Goal: Task Accomplishment & Management: Manage account settings

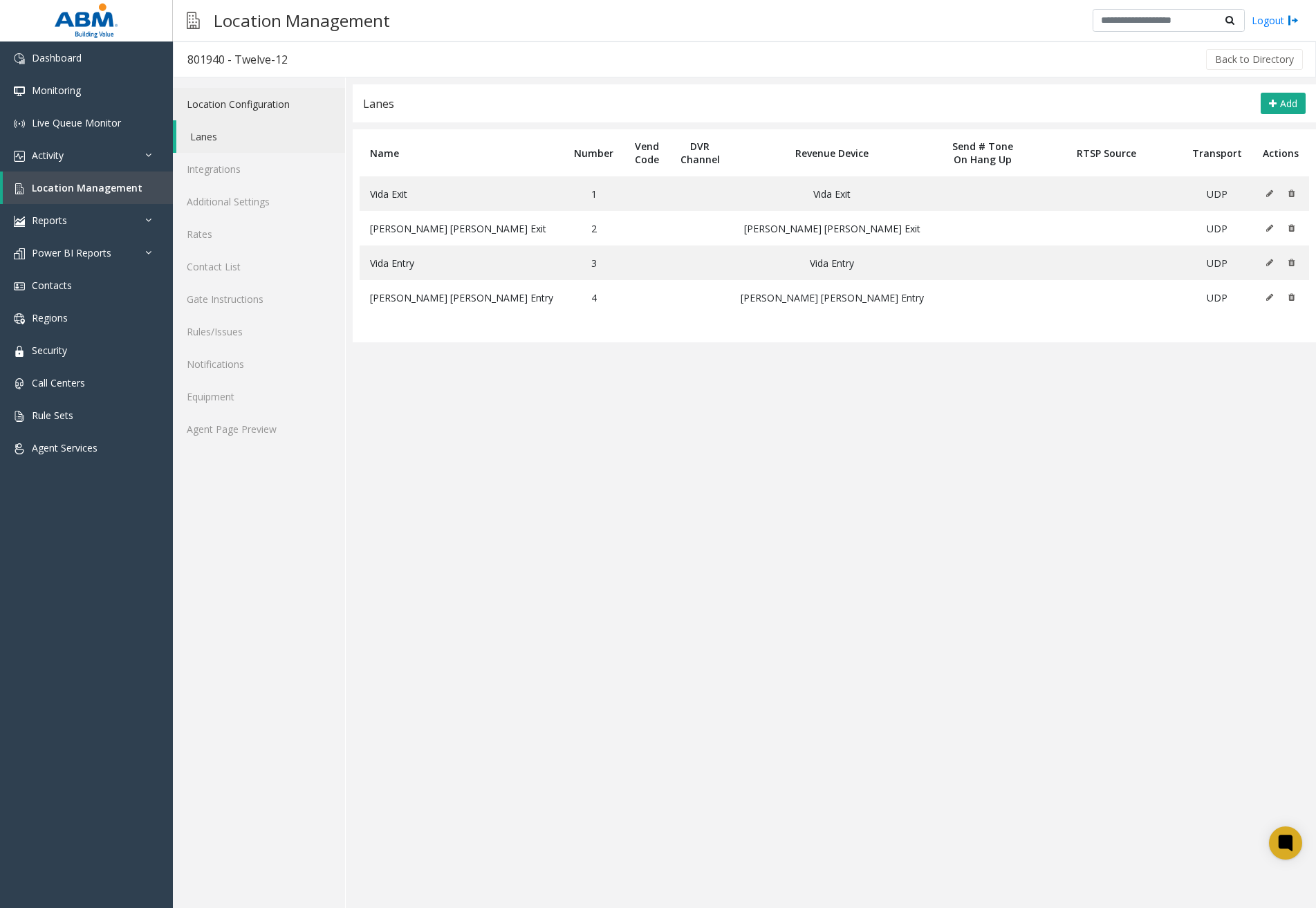
click at [290, 100] on link "Location Configuration" at bounding box center [260, 104] width 172 height 33
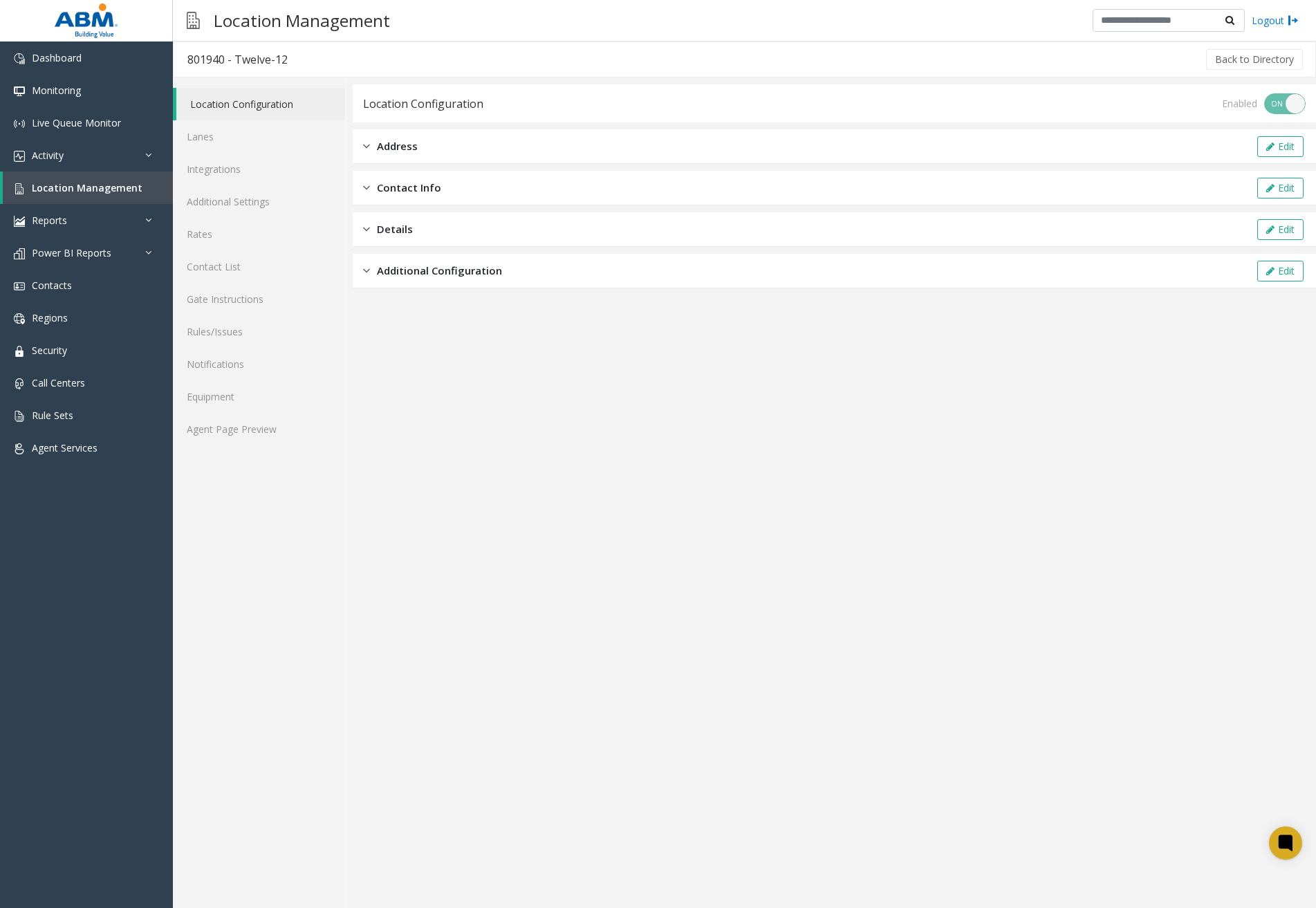
click at [452, 269] on span "Additional Configuration" at bounding box center [440, 270] width 126 height 16
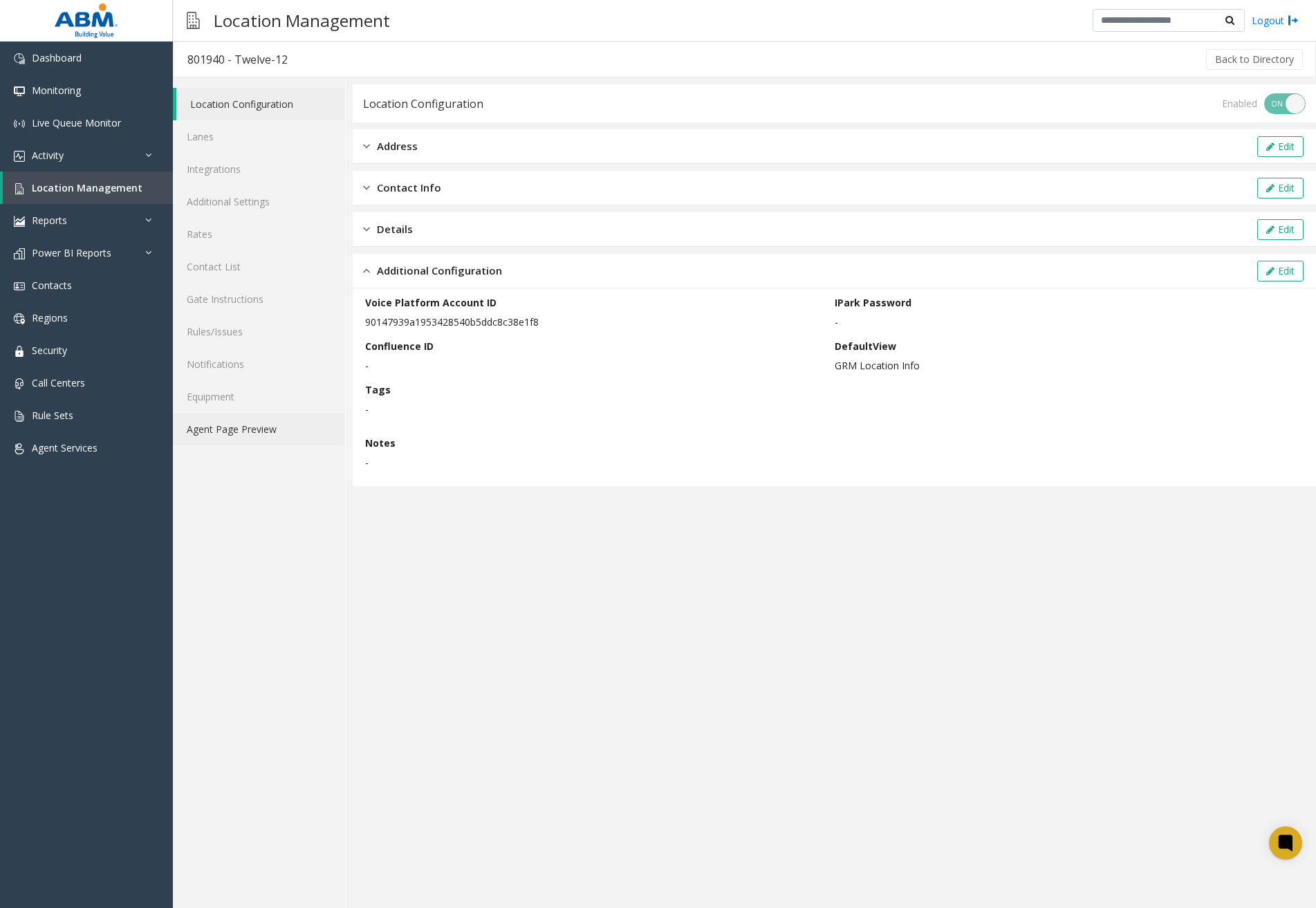
click at [230, 418] on link "Agent Page Preview" at bounding box center [260, 428] width 172 height 33
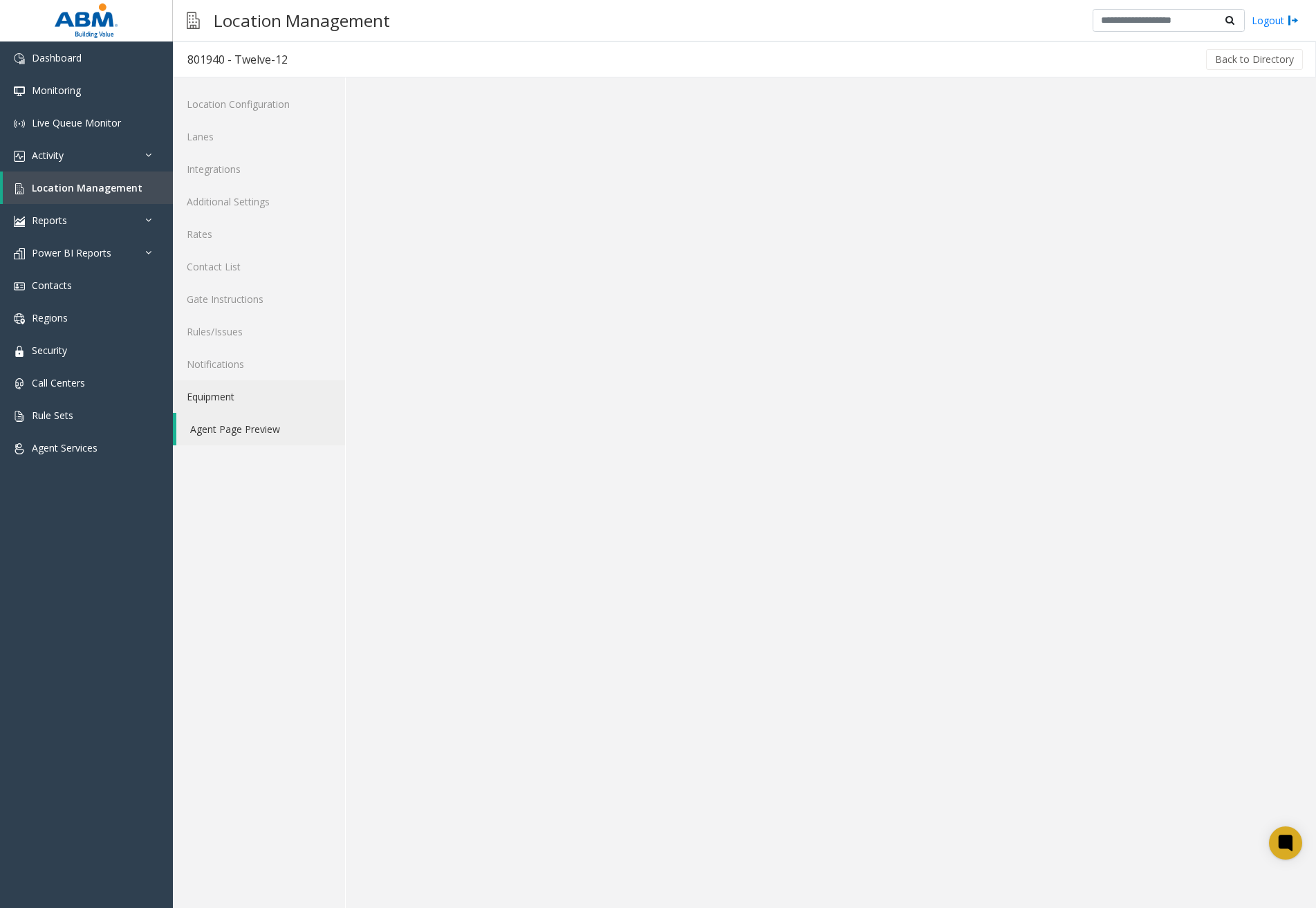
click at [234, 402] on link "Equipment" at bounding box center [260, 396] width 172 height 33
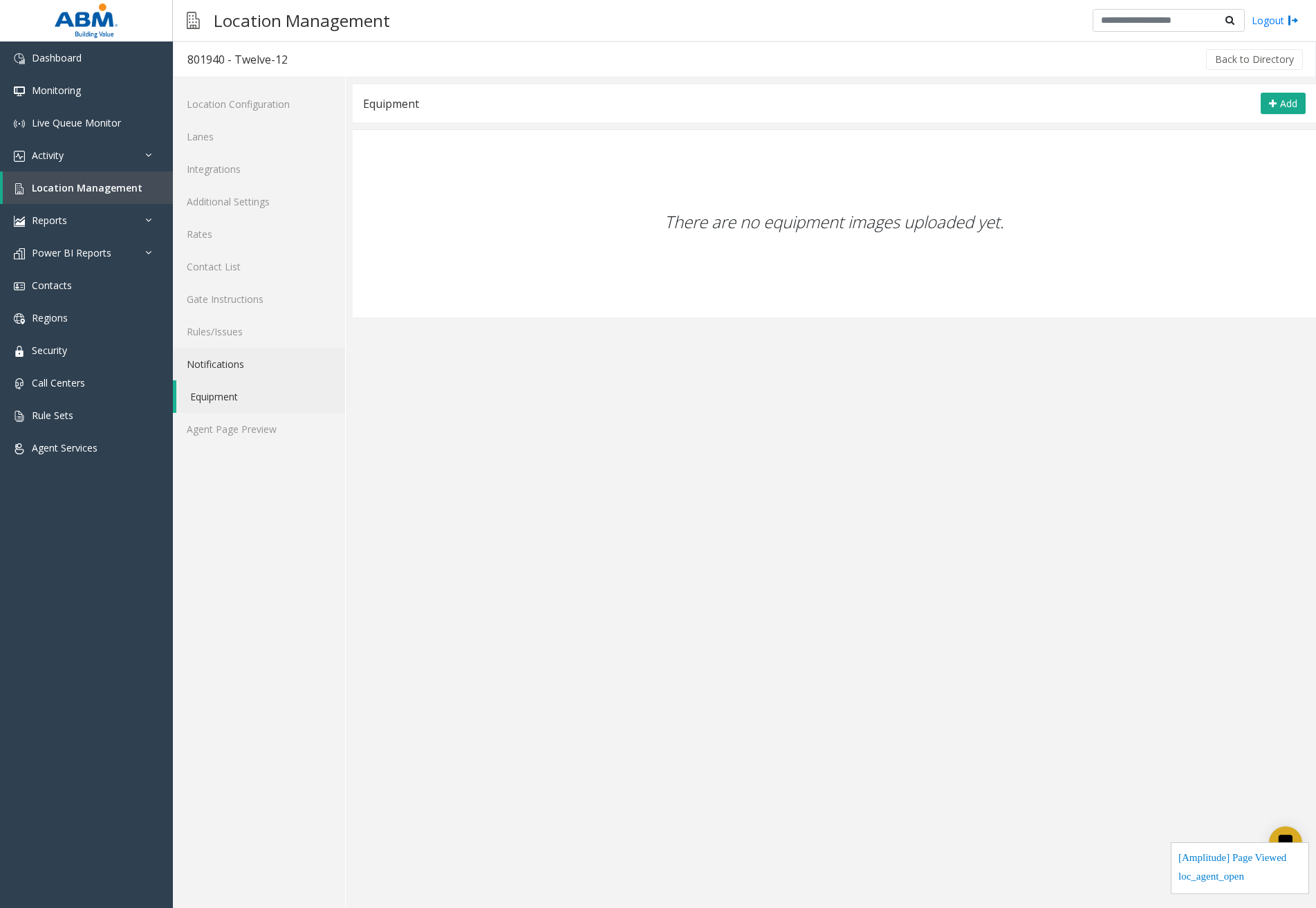
click at [244, 365] on link "Notifications" at bounding box center [260, 363] width 172 height 33
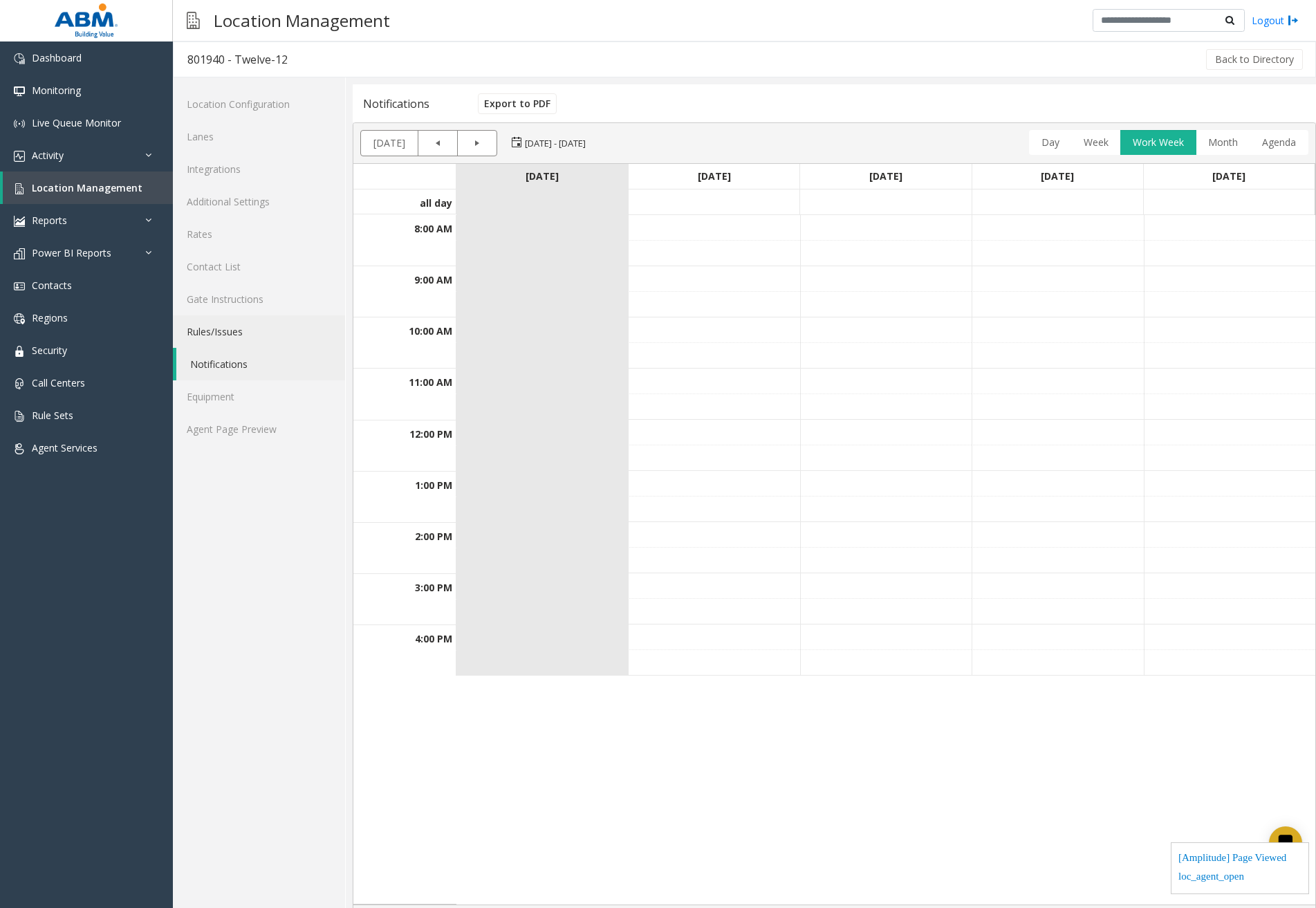
click at [249, 335] on link "Rules/Issues" at bounding box center [260, 331] width 172 height 33
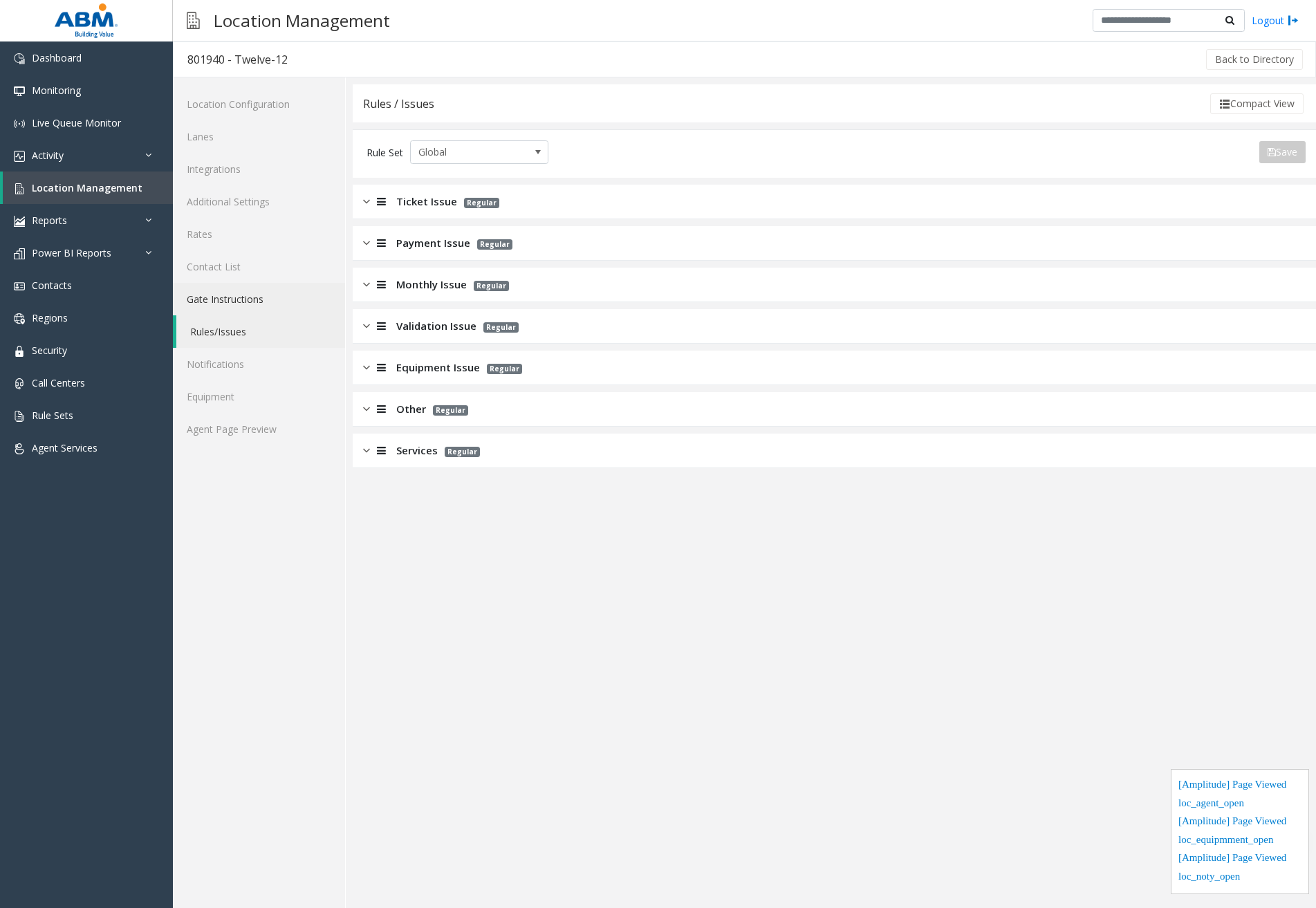
click at [257, 297] on link "Gate Instructions" at bounding box center [260, 299] width 172 height 33
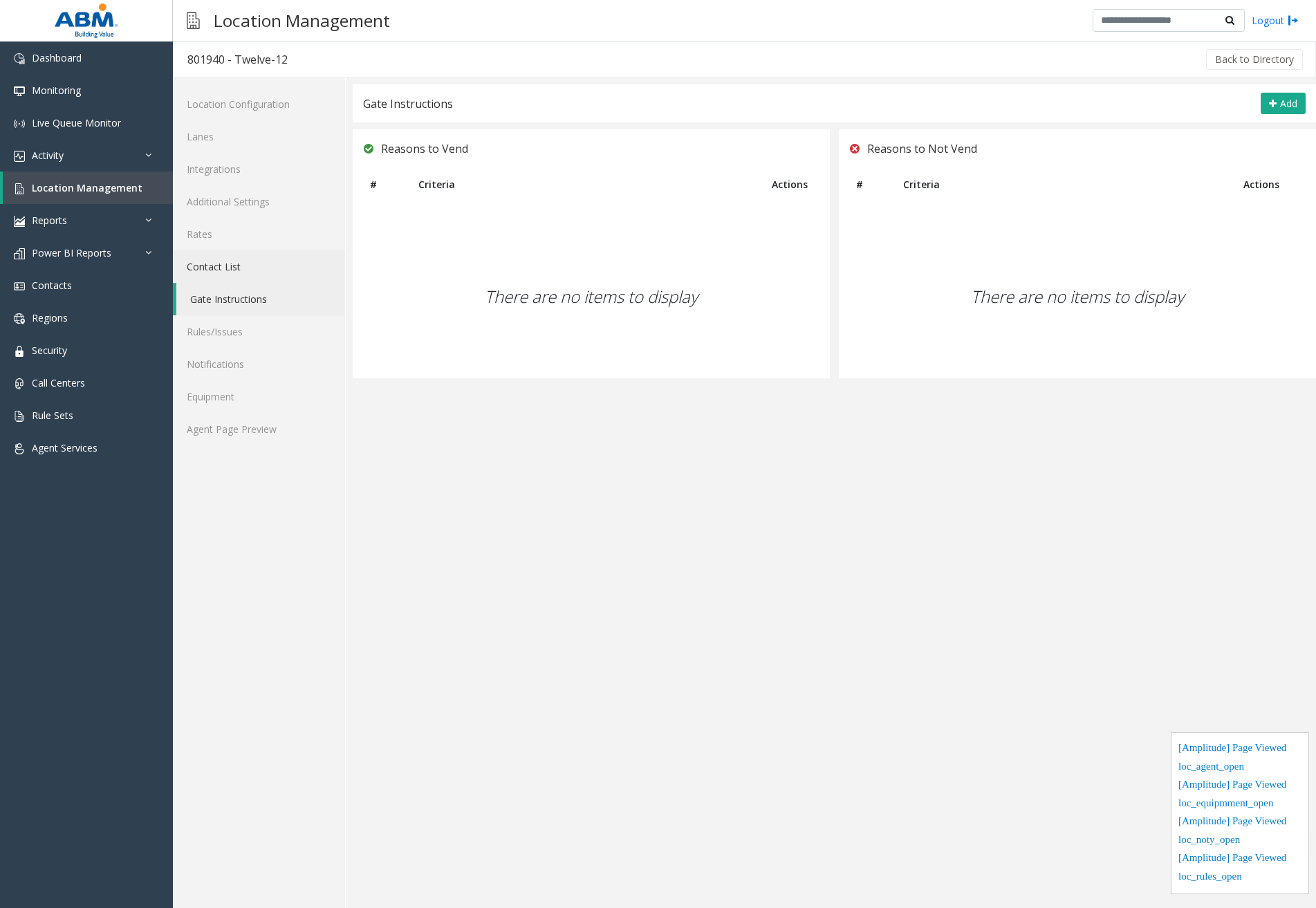
click at [257, 264] on link "Contact List" at bounding box center [260, 266] width 172 height 33
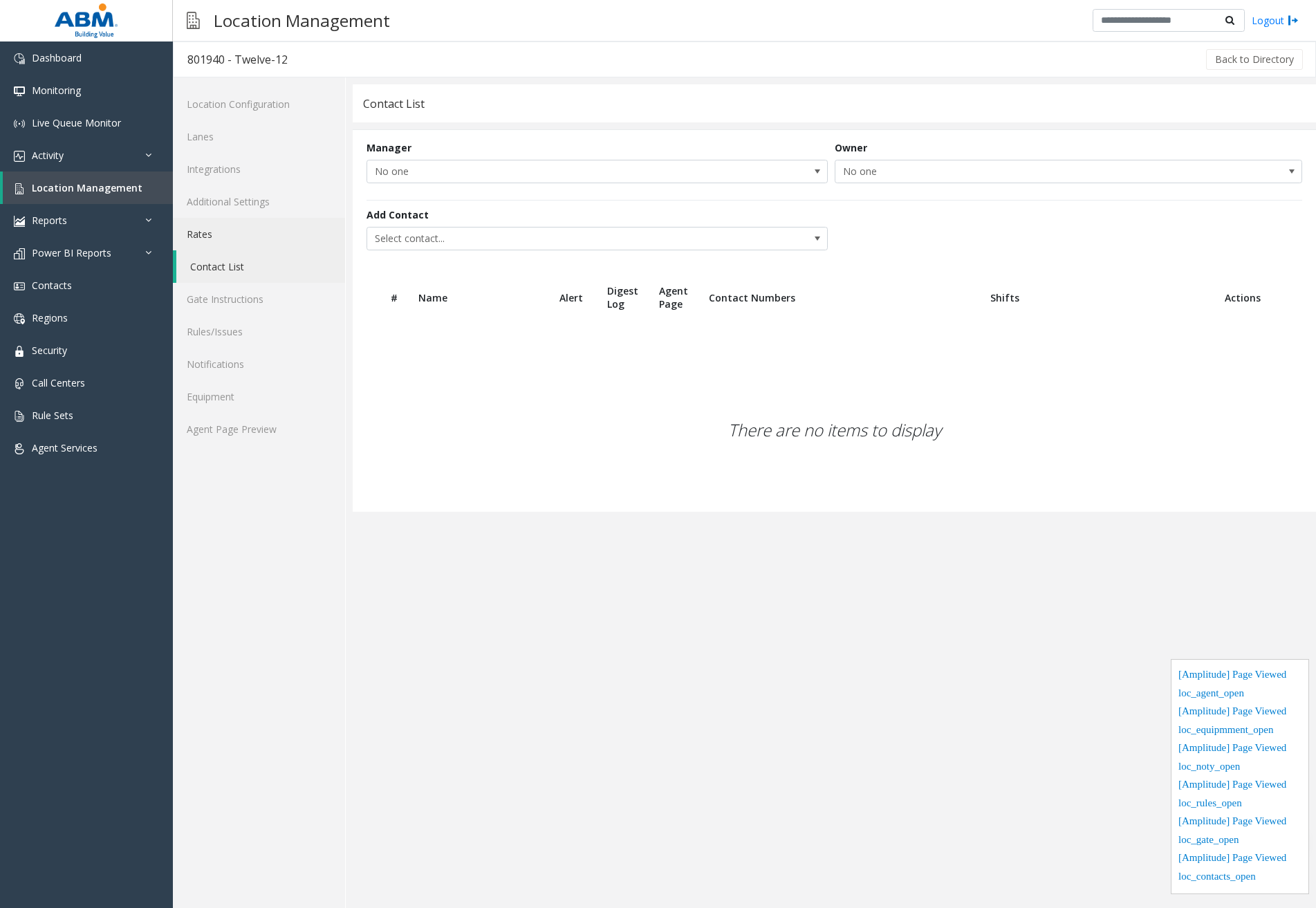
click at [257, 236] on link "Rates" at bounding box center [260, 233] width 172 height 33
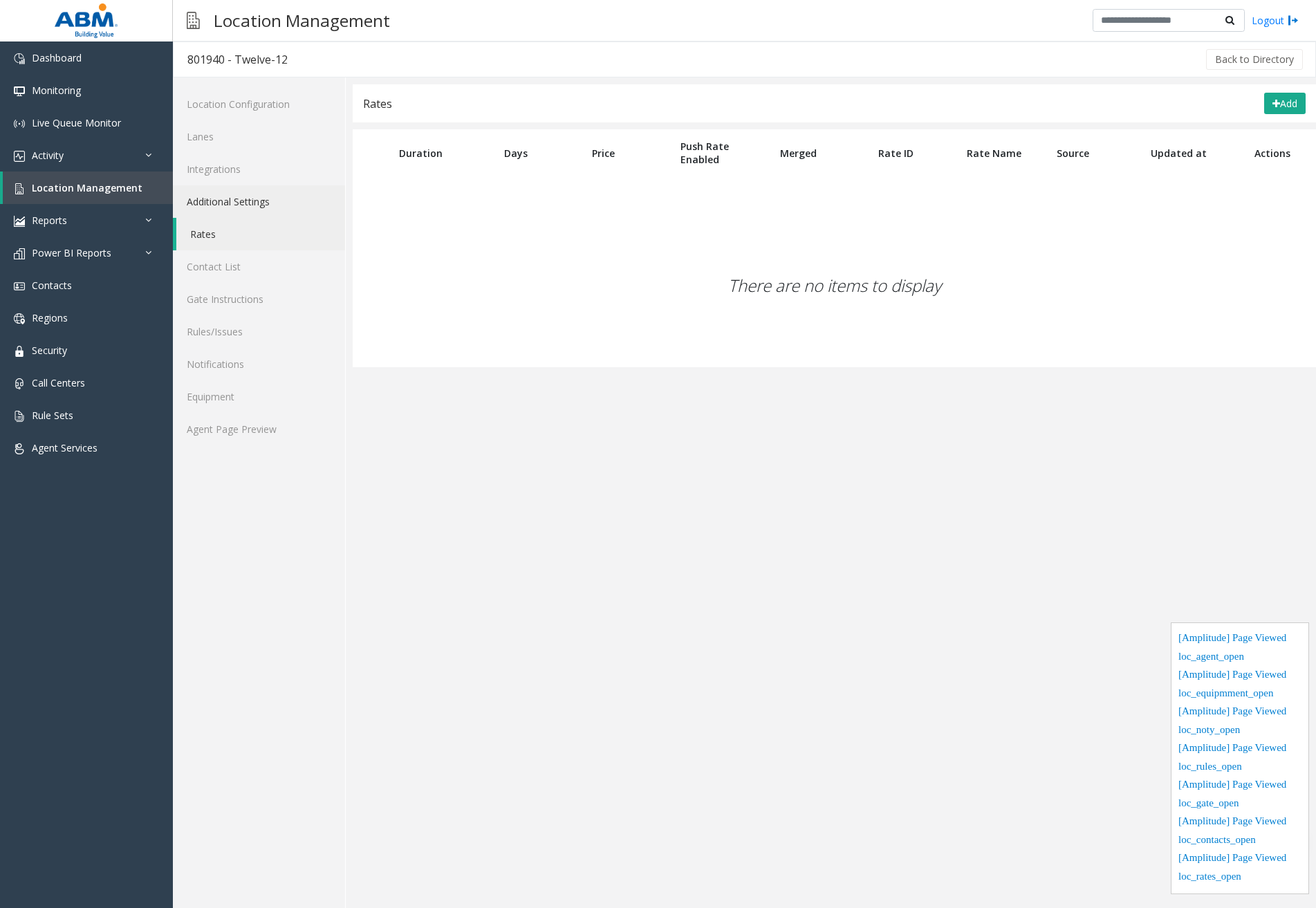
click at [267, 203] on link "Additional Settings" at bounding box center [260, 201] width 172 height 33
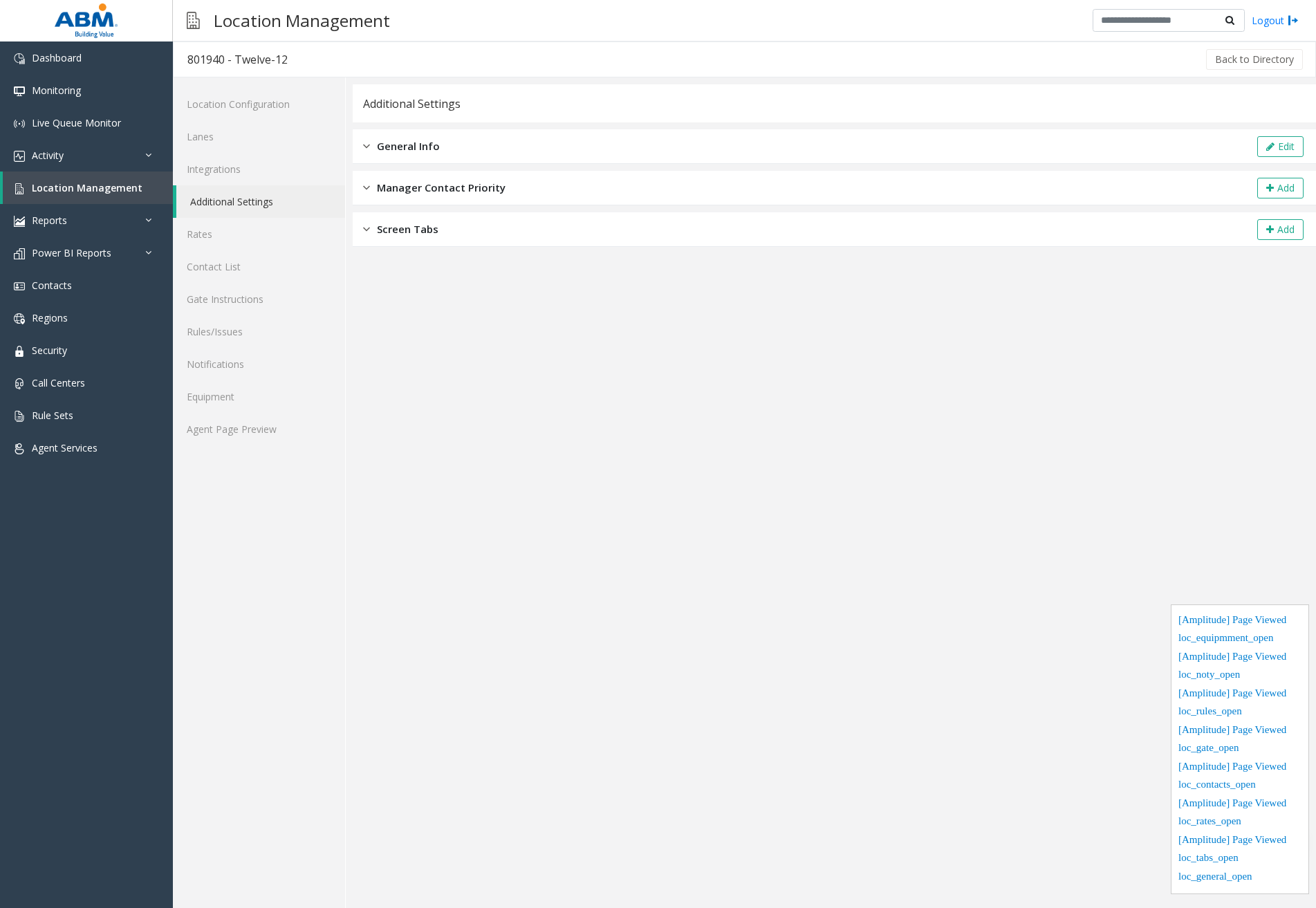
drag, startPoint x: 416, startPoint y: 226, endPoint x: 425, endPoint y: 209, distance: 19.2
click at [416, 226] on span "Screen Tabs" at bounding box center [408, 228] width 62 height 16
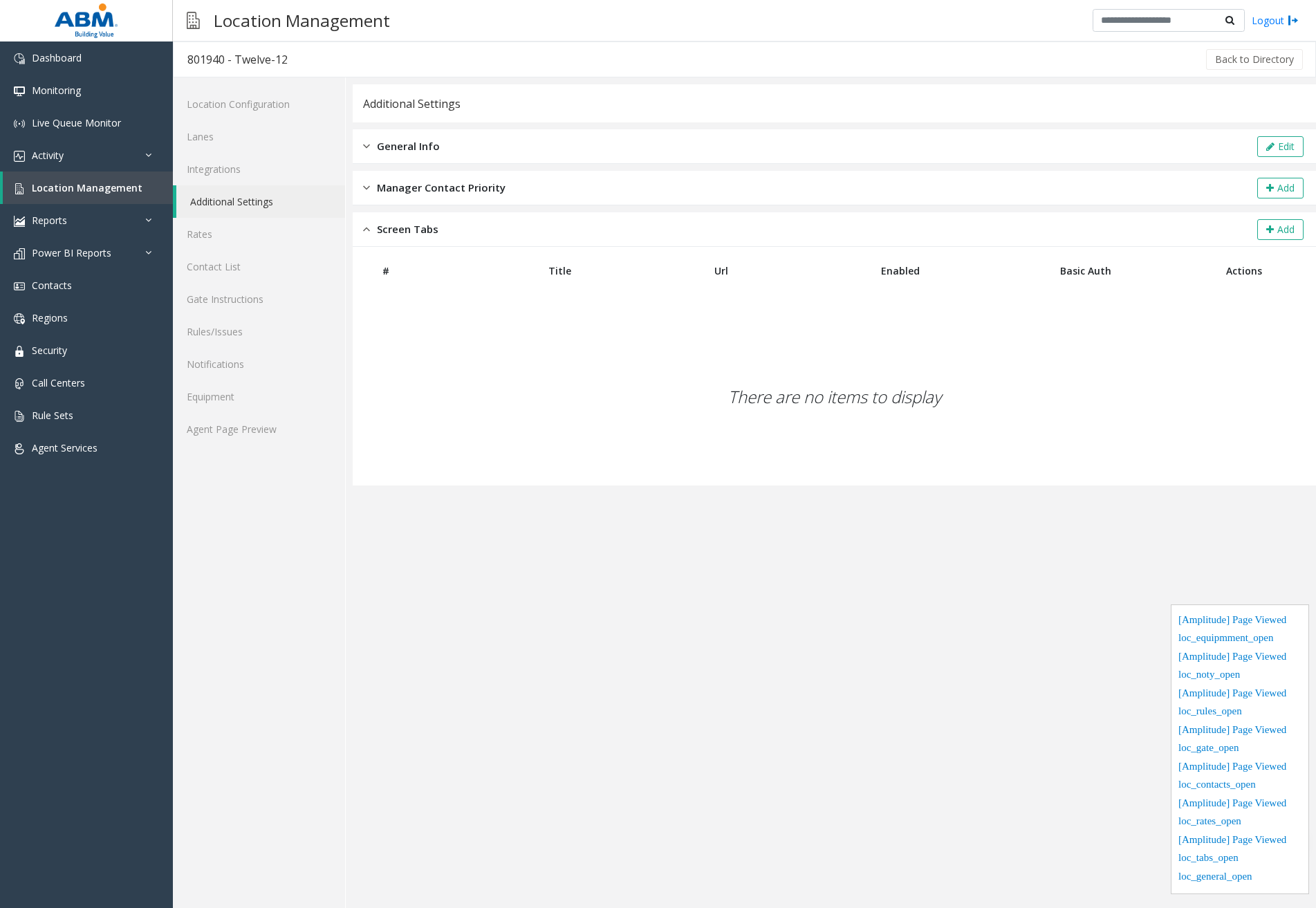
click at [451, 181] on span "Manager Contact Priority" at bounding box center [441, 187] width 129 height 16
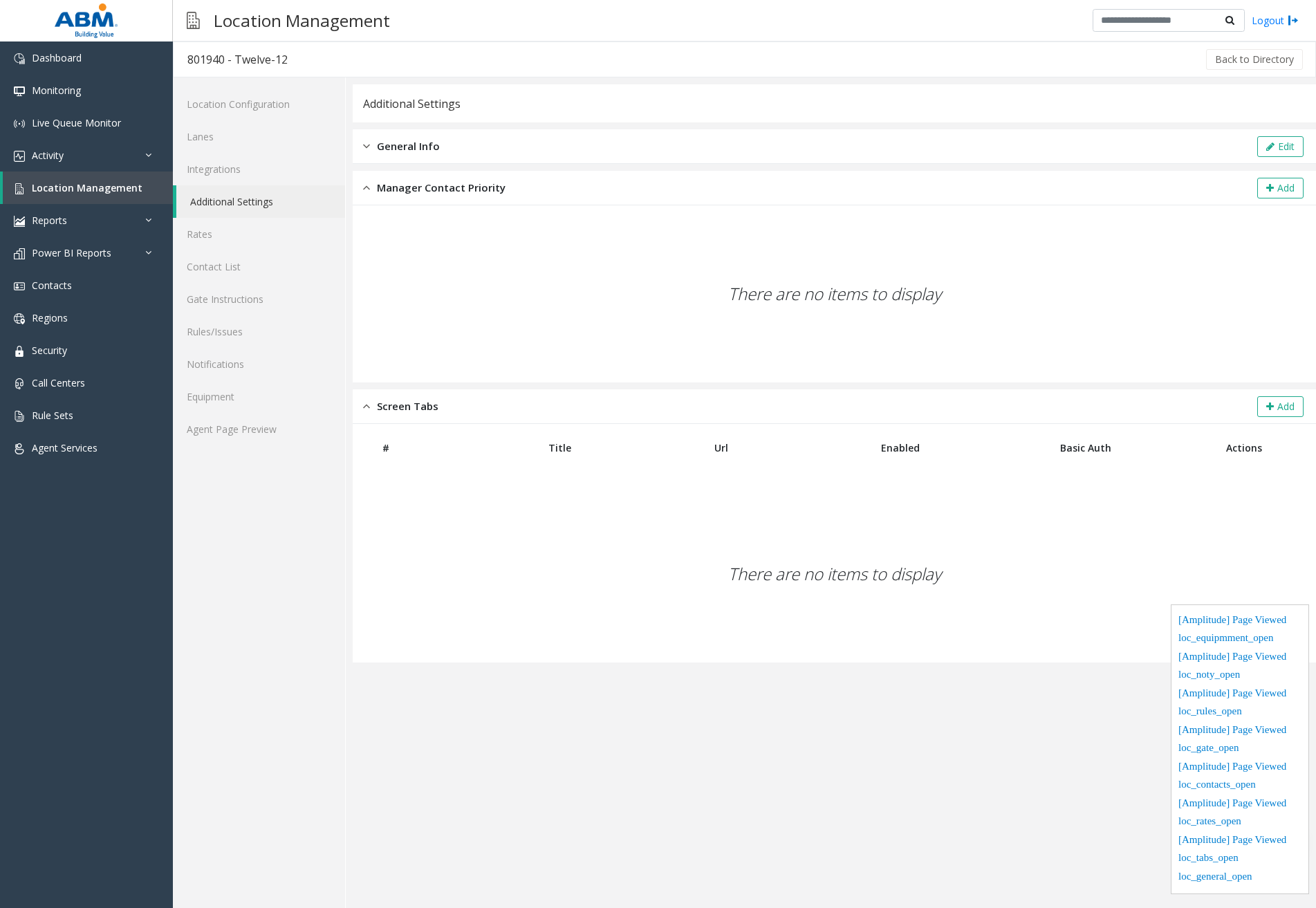
click at [467, 142] on div "General Info Edit" at bounding box center [834, 146] width 964 height 34
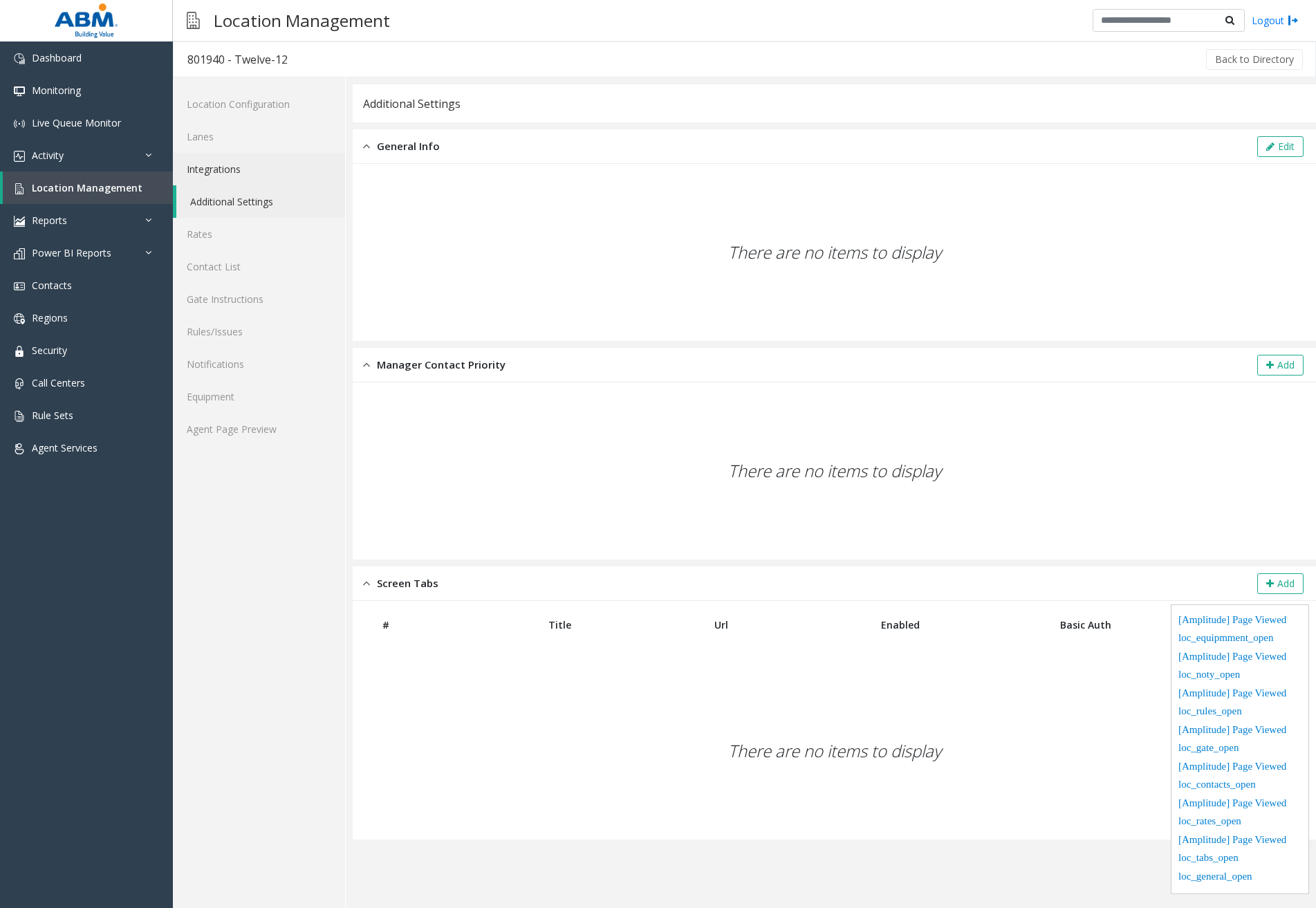
click at [240, 172] on link "Integrations" at bounding box center [260, 169] width 172 height 33
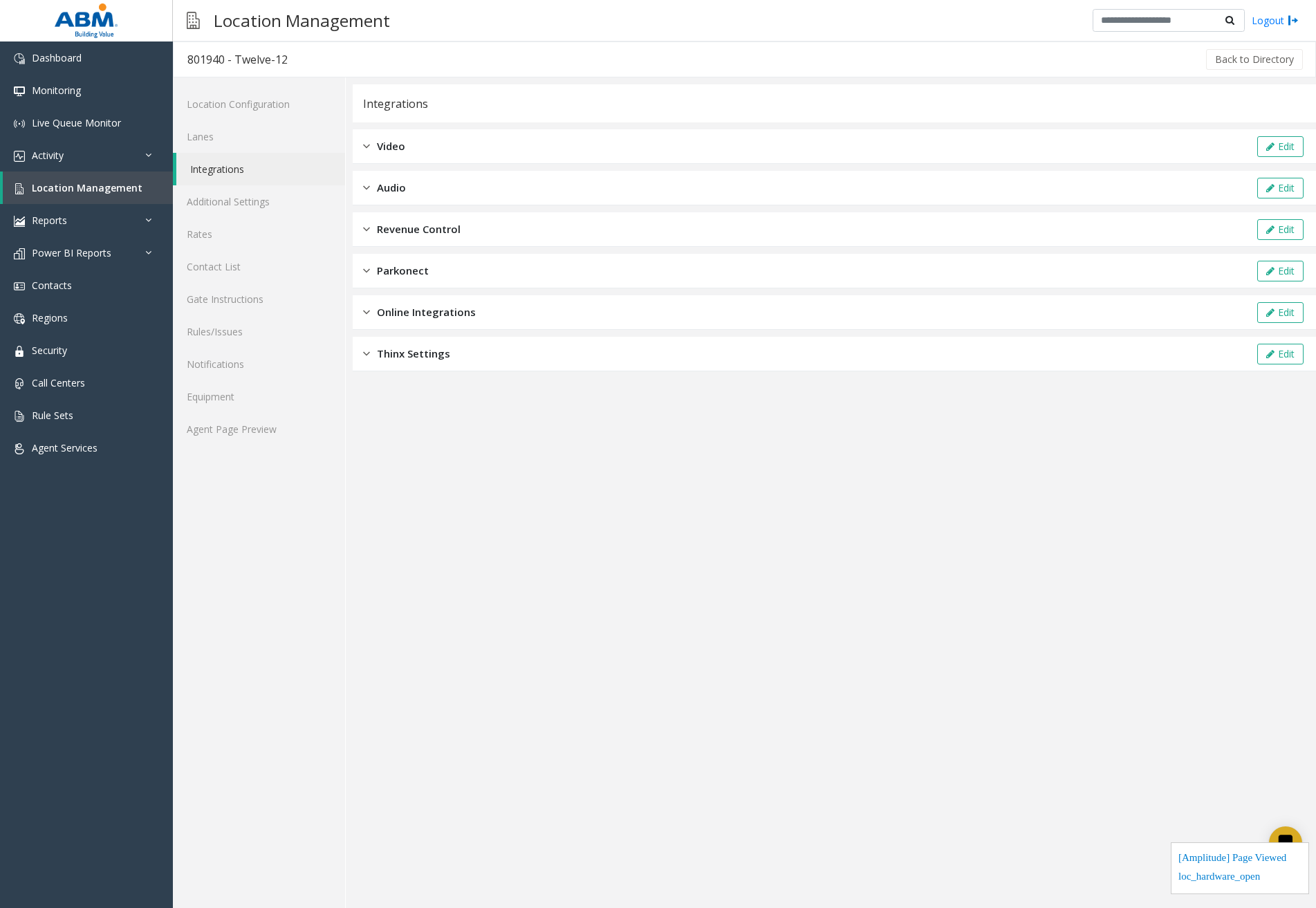
click at [423, 354] on span "Thinx Settings" at bounding box center [414, 353] width 74 height 16
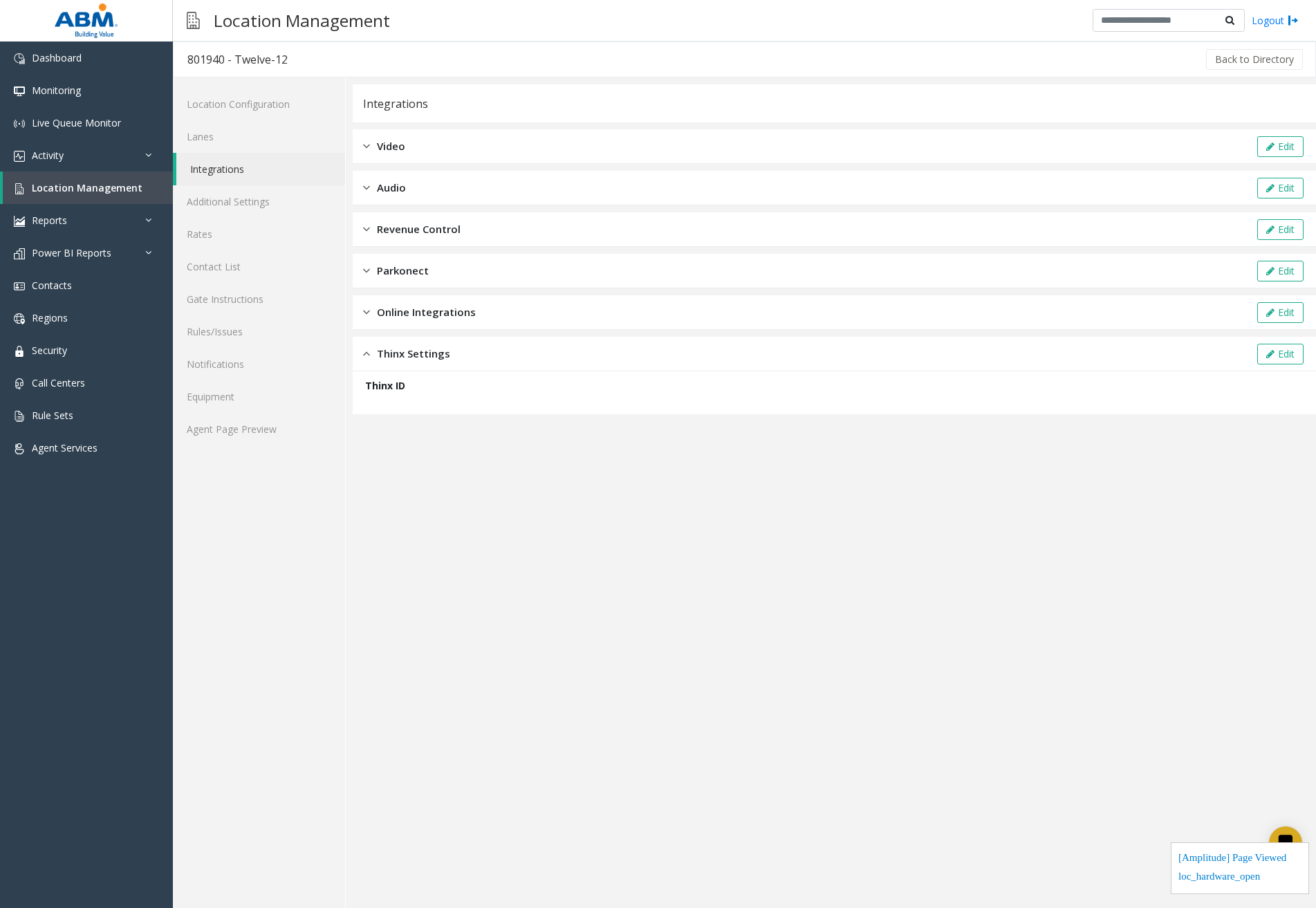
click at [482, 314] on div "Online Integrations Edit" at bounding box center [834, 312] width 964 height 34
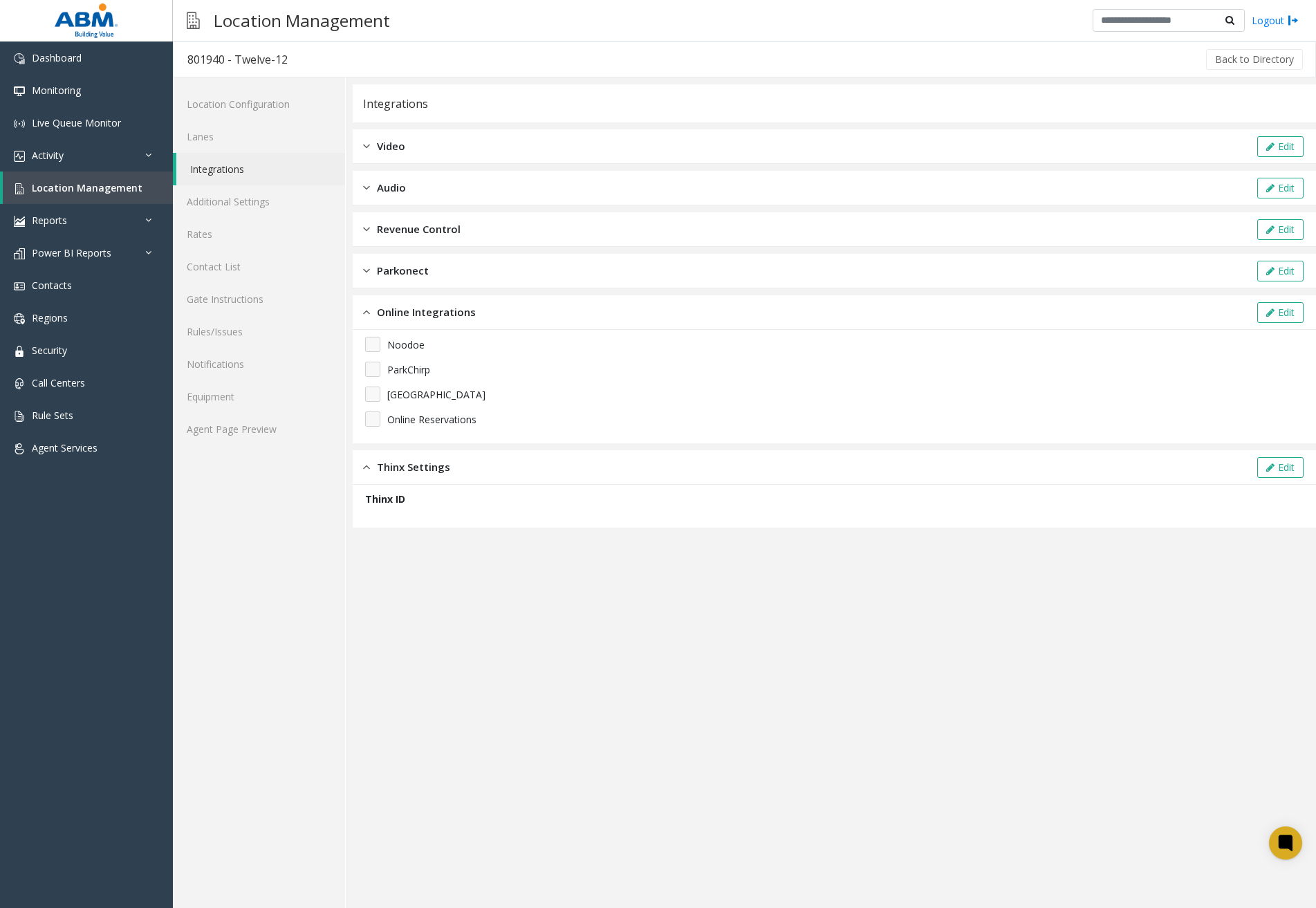
click at [475, 272] on div "Parkonect Edit" at bounding box center [834, 270] width 964 height 34
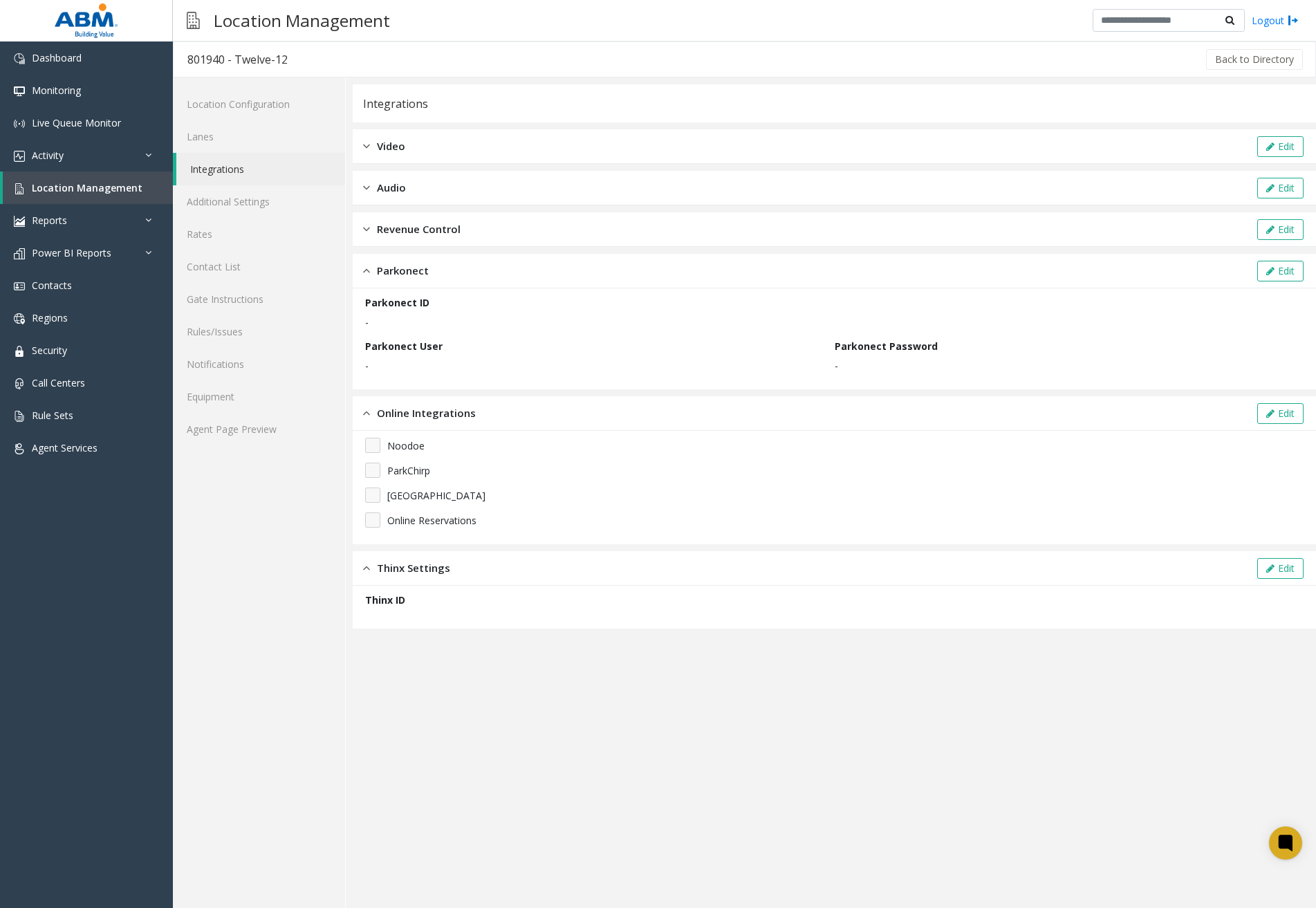
click at [471, 235] on div "Revenue Control Edit" at bounding box center [834, 229] width 964 height 34
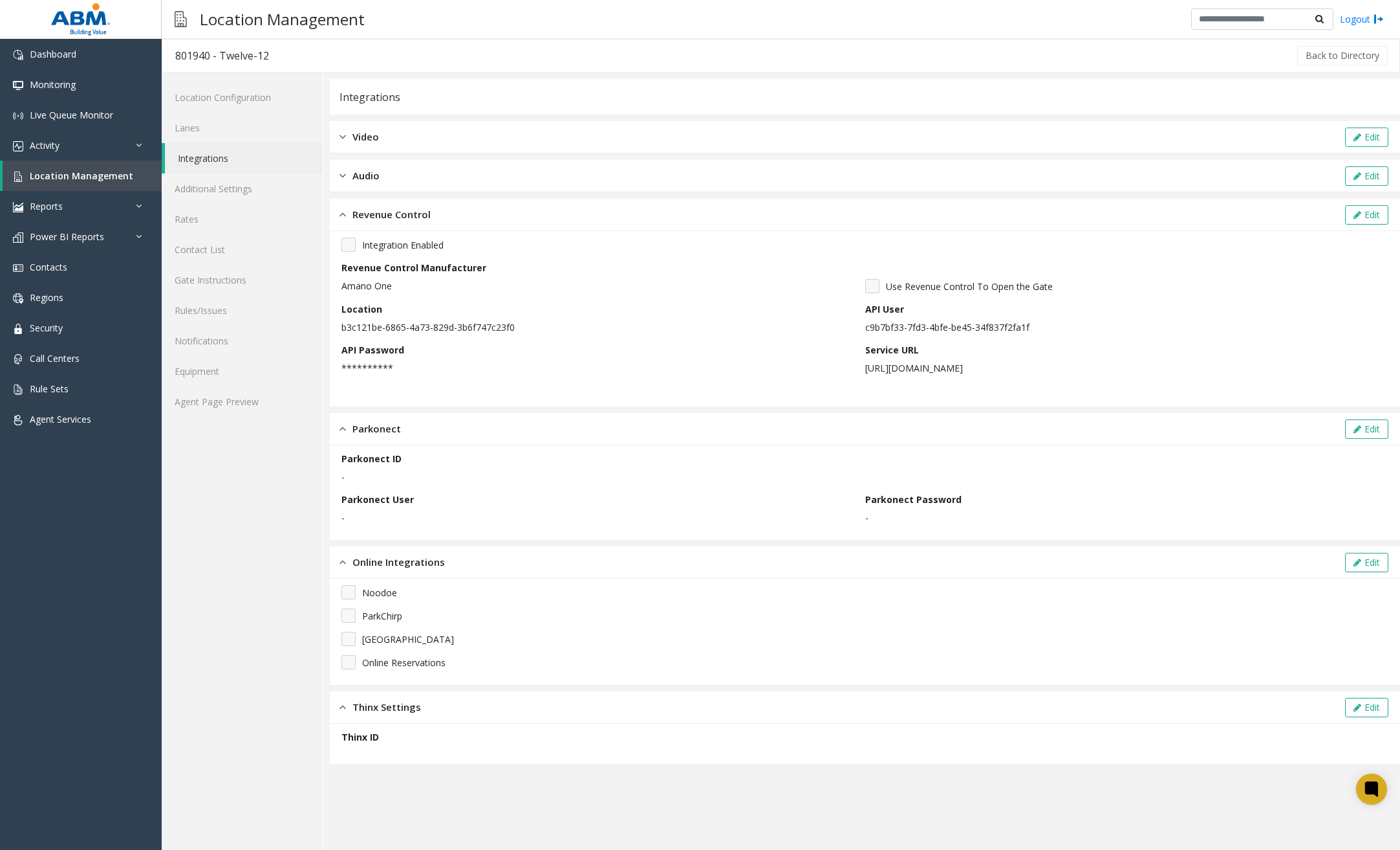
click at [200, 54] on div "801940 - Twelve-12" at bounding box center [222, 55] width 94 height 16
click at [243, 104] on link "Location Configuration" at bounding box center [243, 97] width 161 height 31
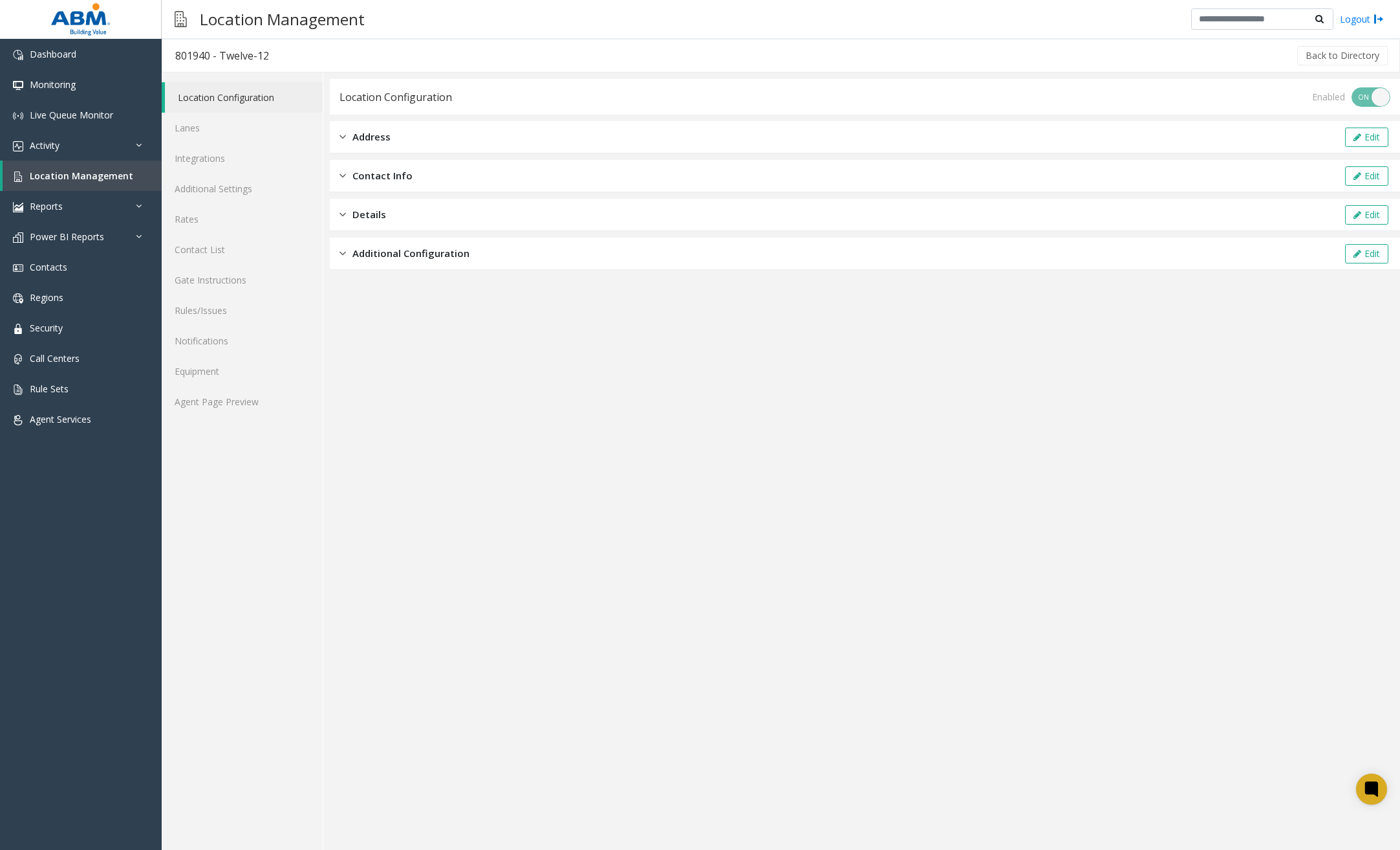
click at [407, 133] on div "Address Edit" at bounding box center [864, 136] width 1070 height 32
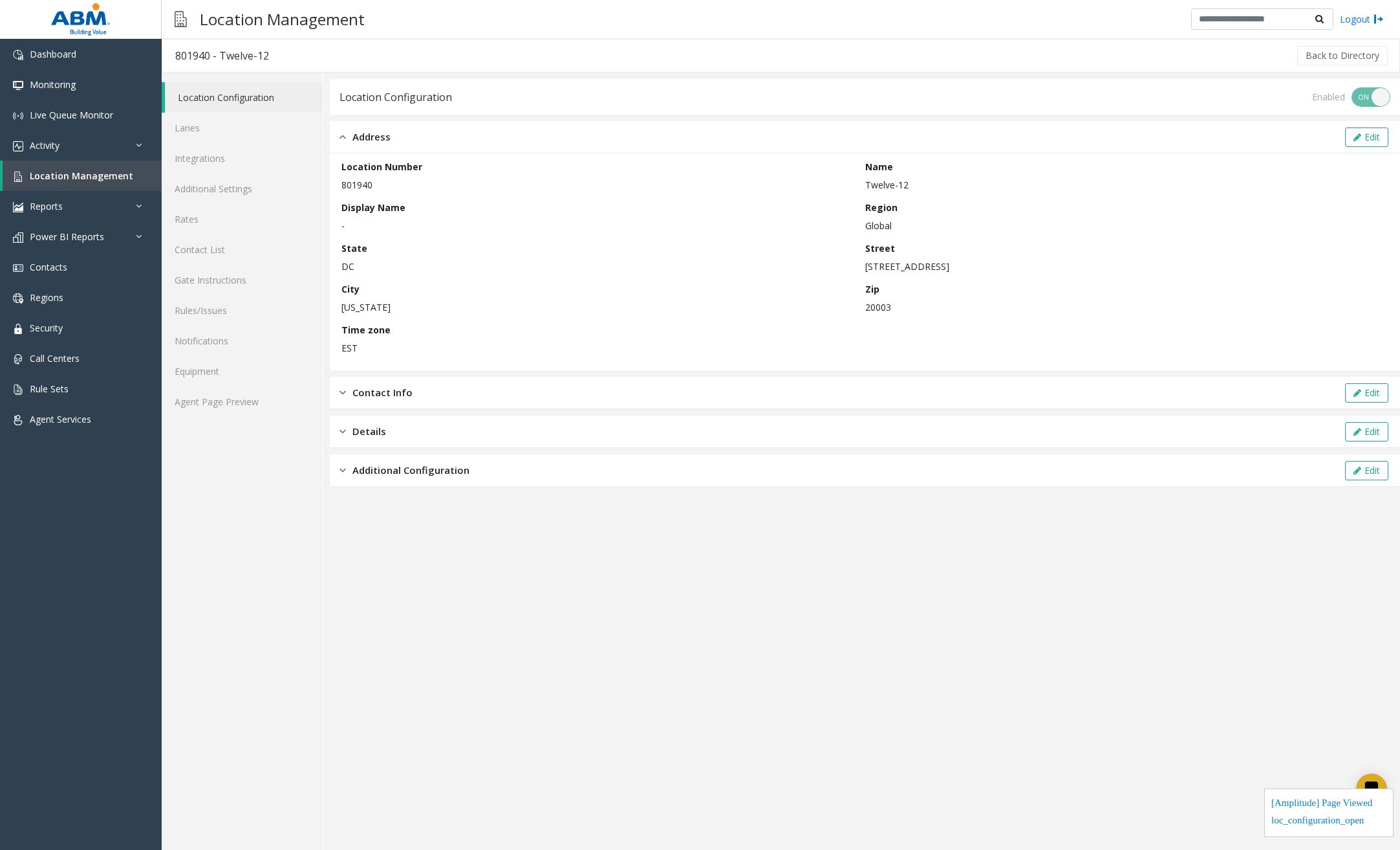
drag, startPoint x: 978, startPoint y: 266, endPoint x: 864, endPoint y: 266, distance: 114.0
click at [865, 266] on p "1212 4th Street Southeast" at bounding box center [1124, 266] width 518 height 13
click at [107, 173] on span "Location Management" at bounding box center [81, 175] width 103 height 13
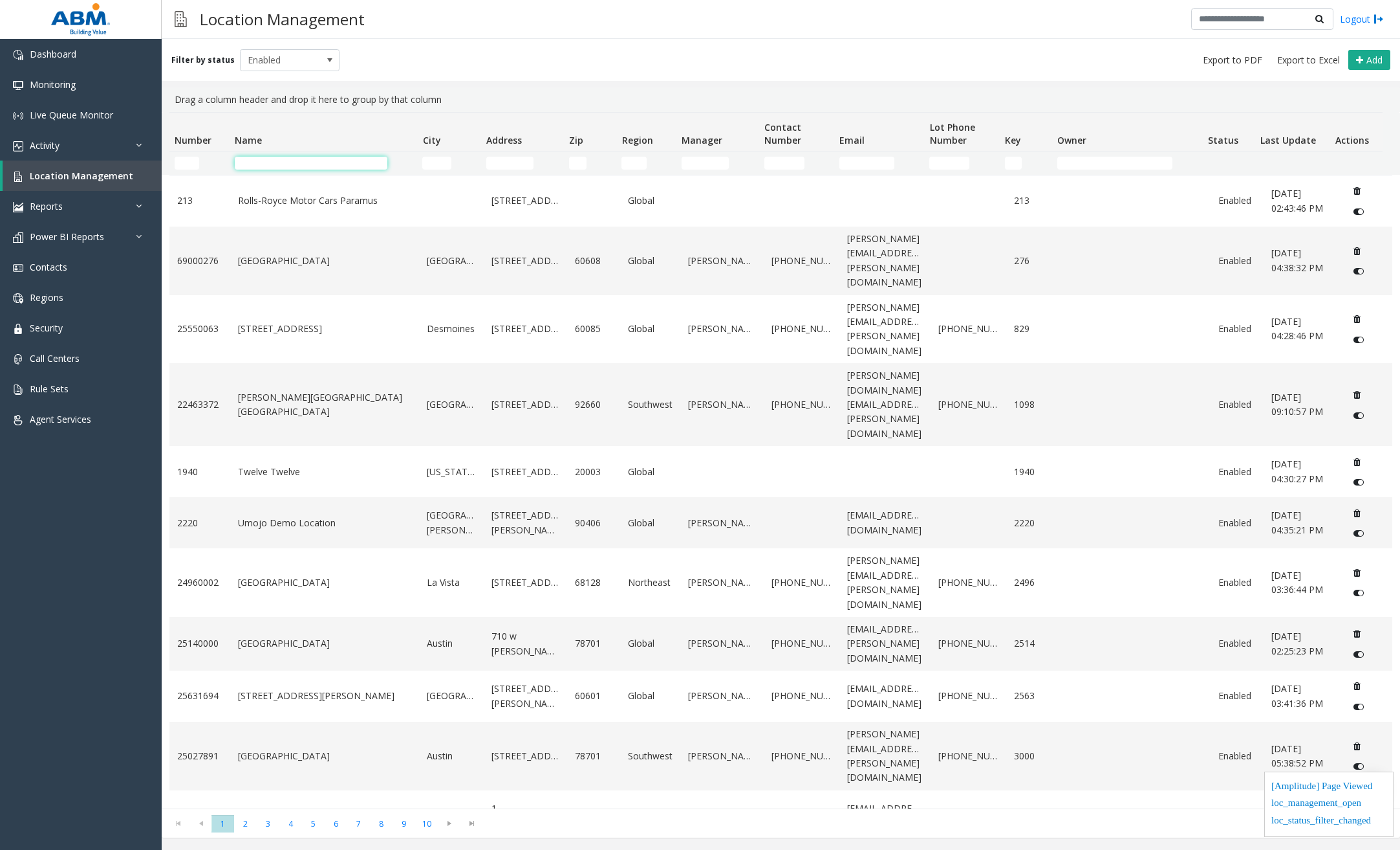
click at [301, 168] on input "Name Filter" at bounding box center [311, 163] width 153 height 13
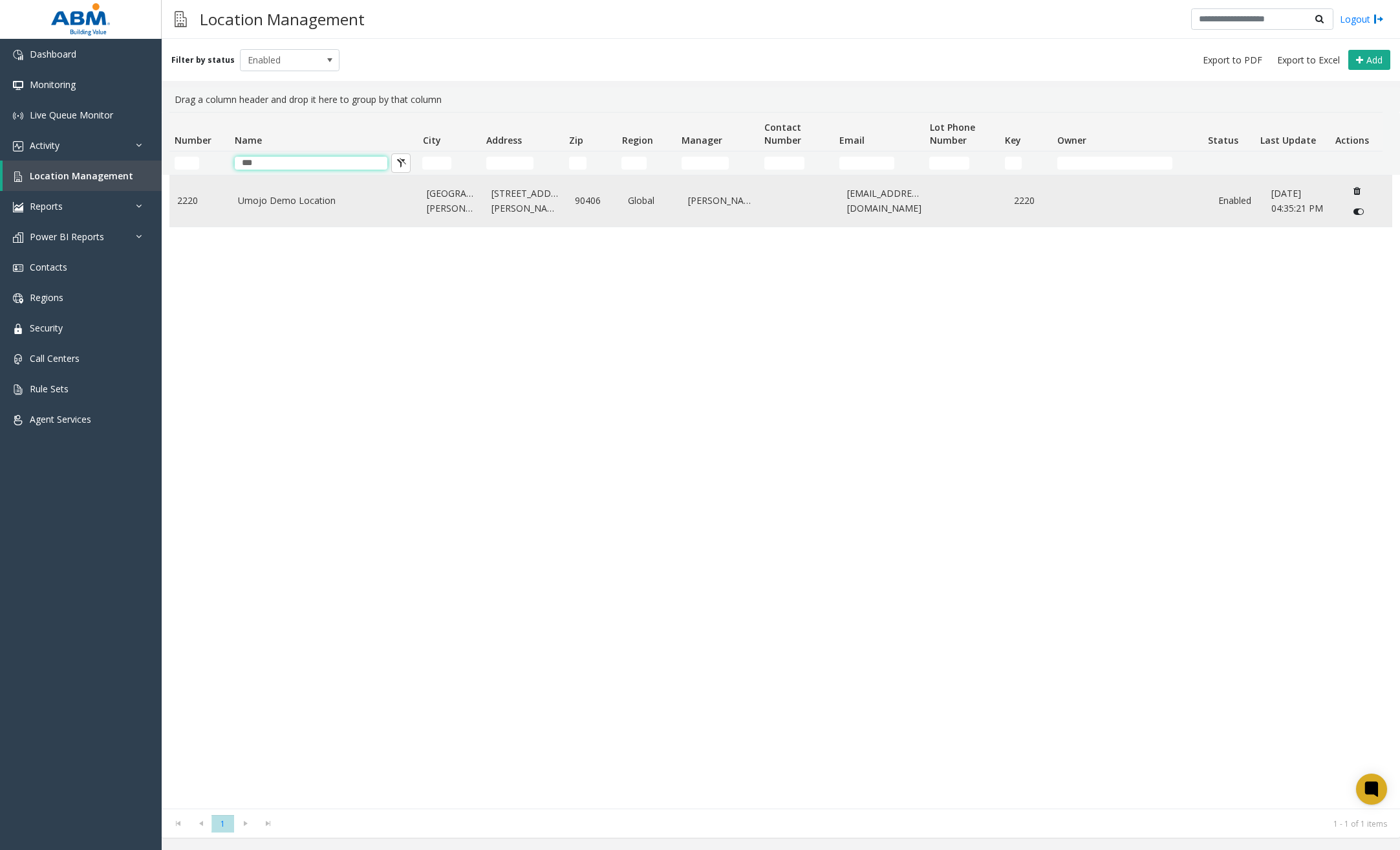
type input "***"
click at [311, 218] on td "Umojo Demo Location" at bounding box center [325, 201] width 189 height 51
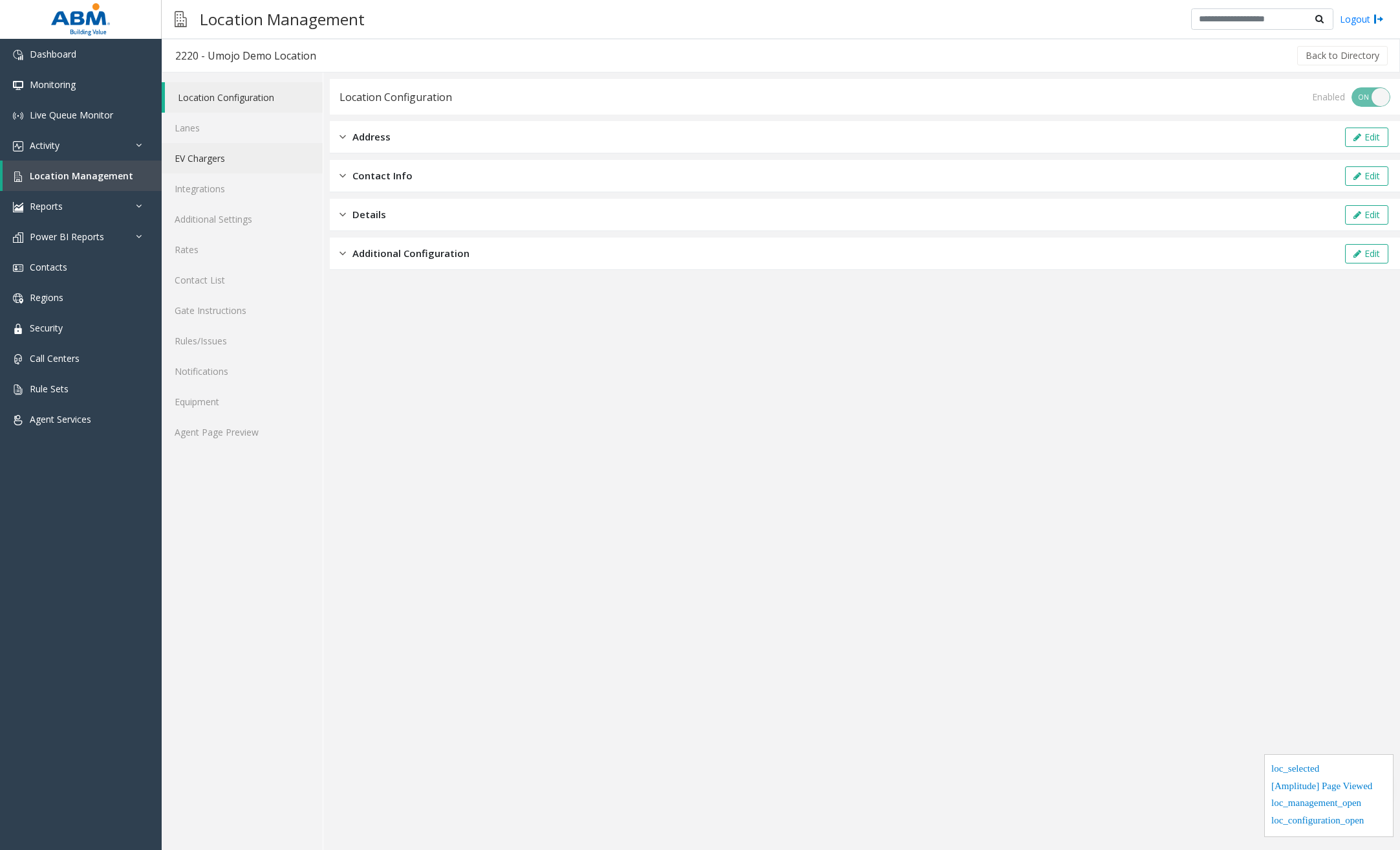
click at [232, 158] on link "EV Chargers" at bounding box center [243, 158] width 161 height 31
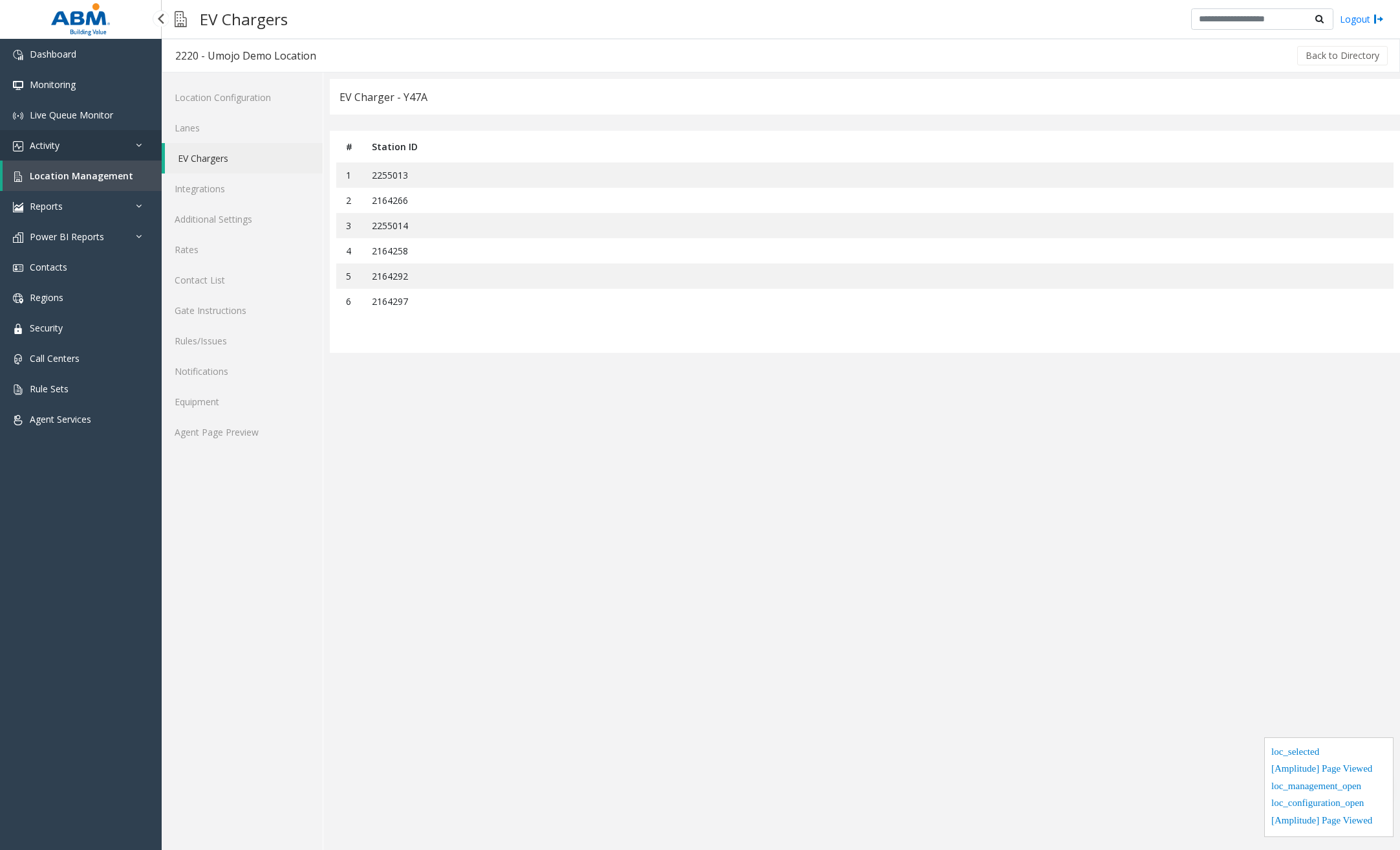
click at [101, 143] on link "Activity" at bounding box center [81, 145] width 162 height 31
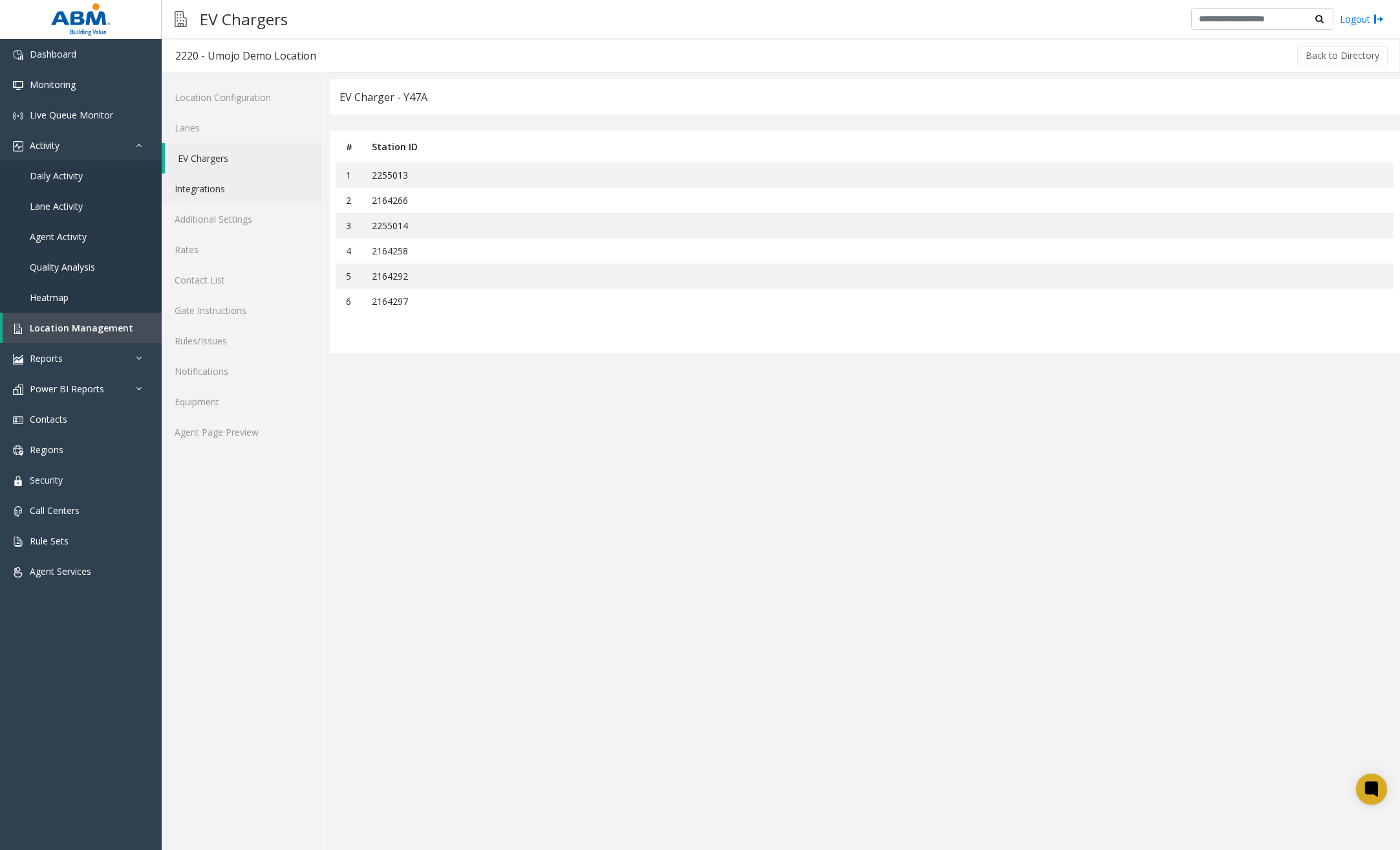
click at [220, 201] on link "Integrations" at bounding box center [243, 188] width 161 height 31
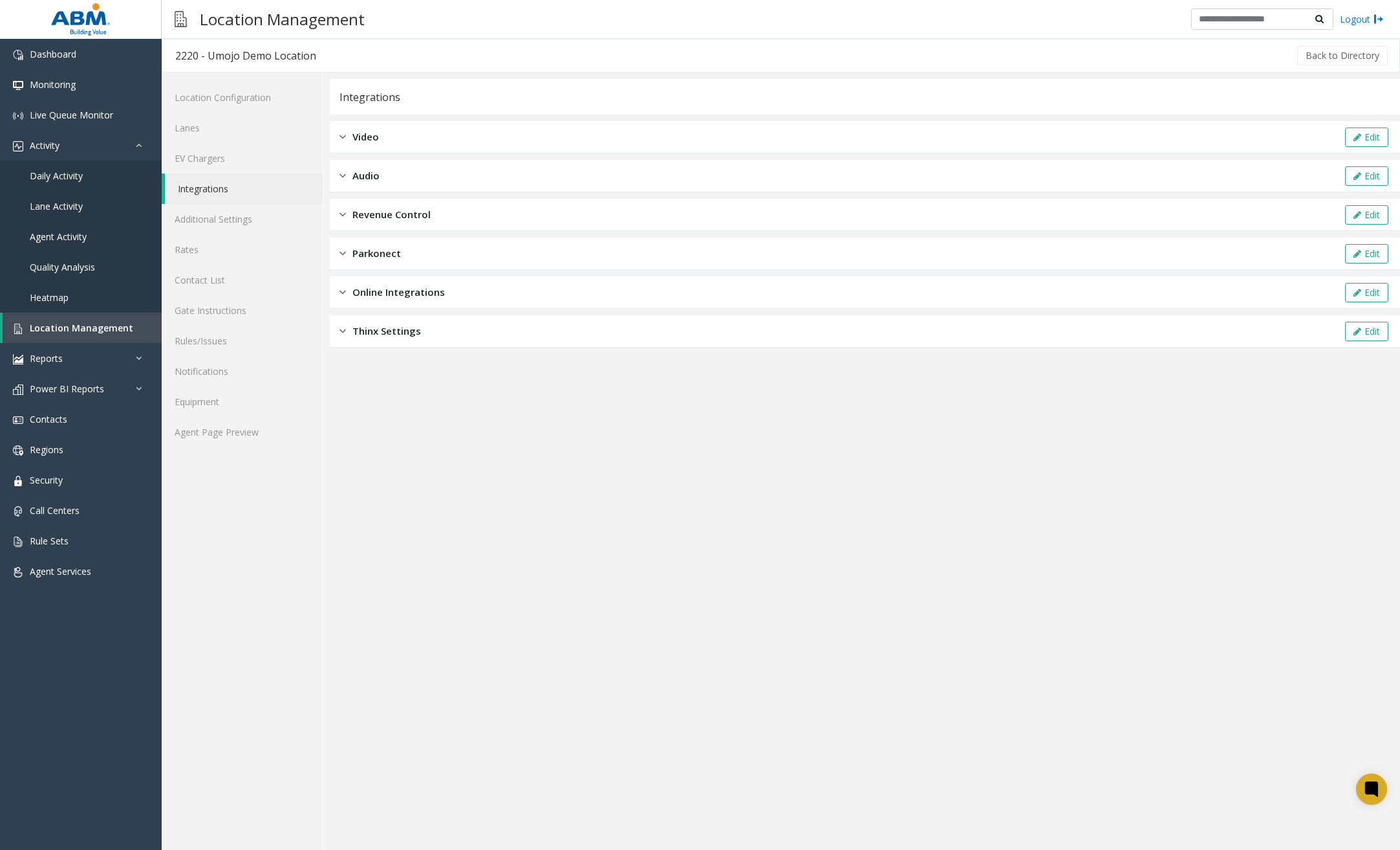
click at [479, 302] on div "Online Integrations Edit" at bounding box center [864, 292] width 1070 height 32
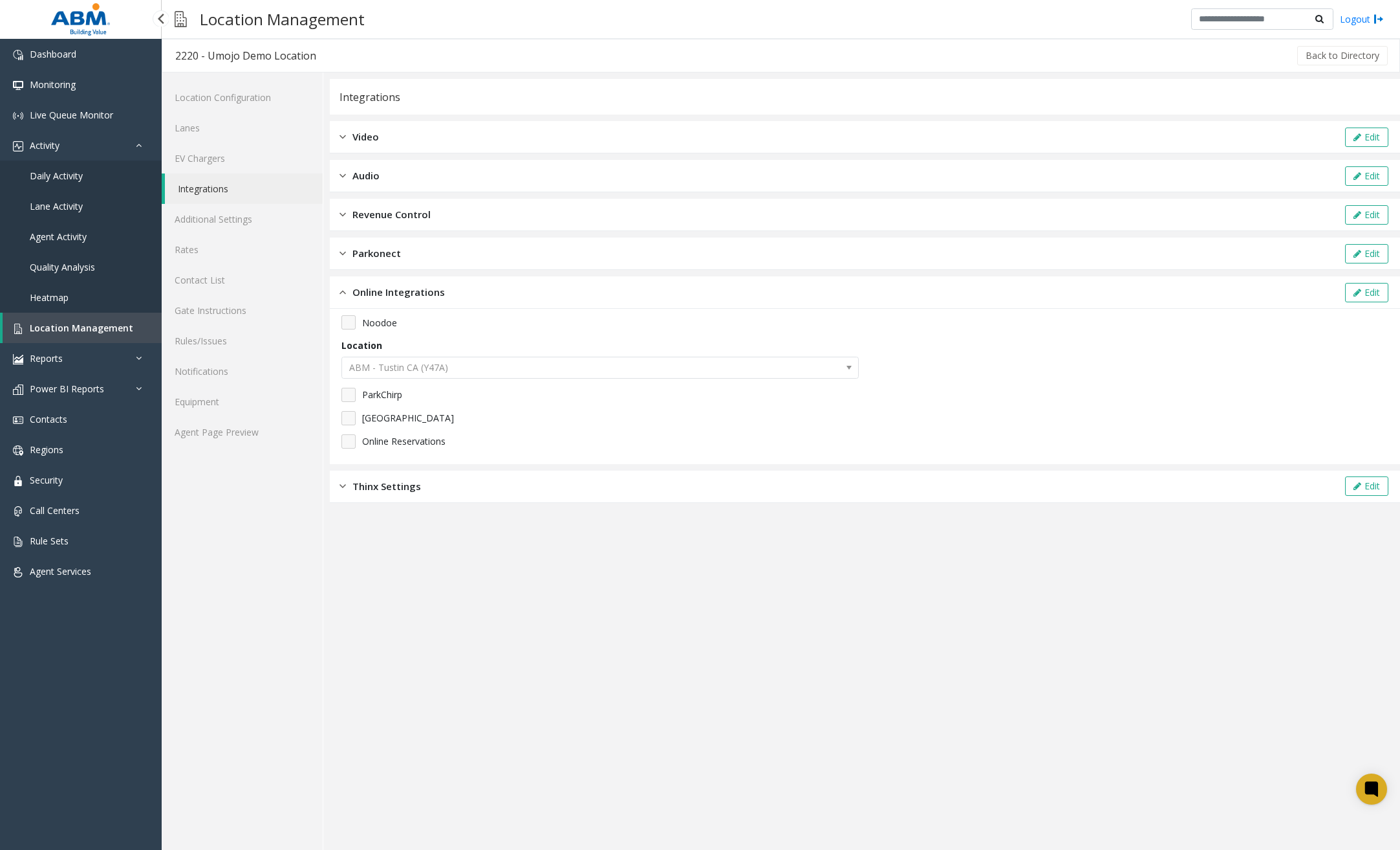
click at [96, 325] on span "Location Management" at bounding box center [81, 328] width 103 height 13
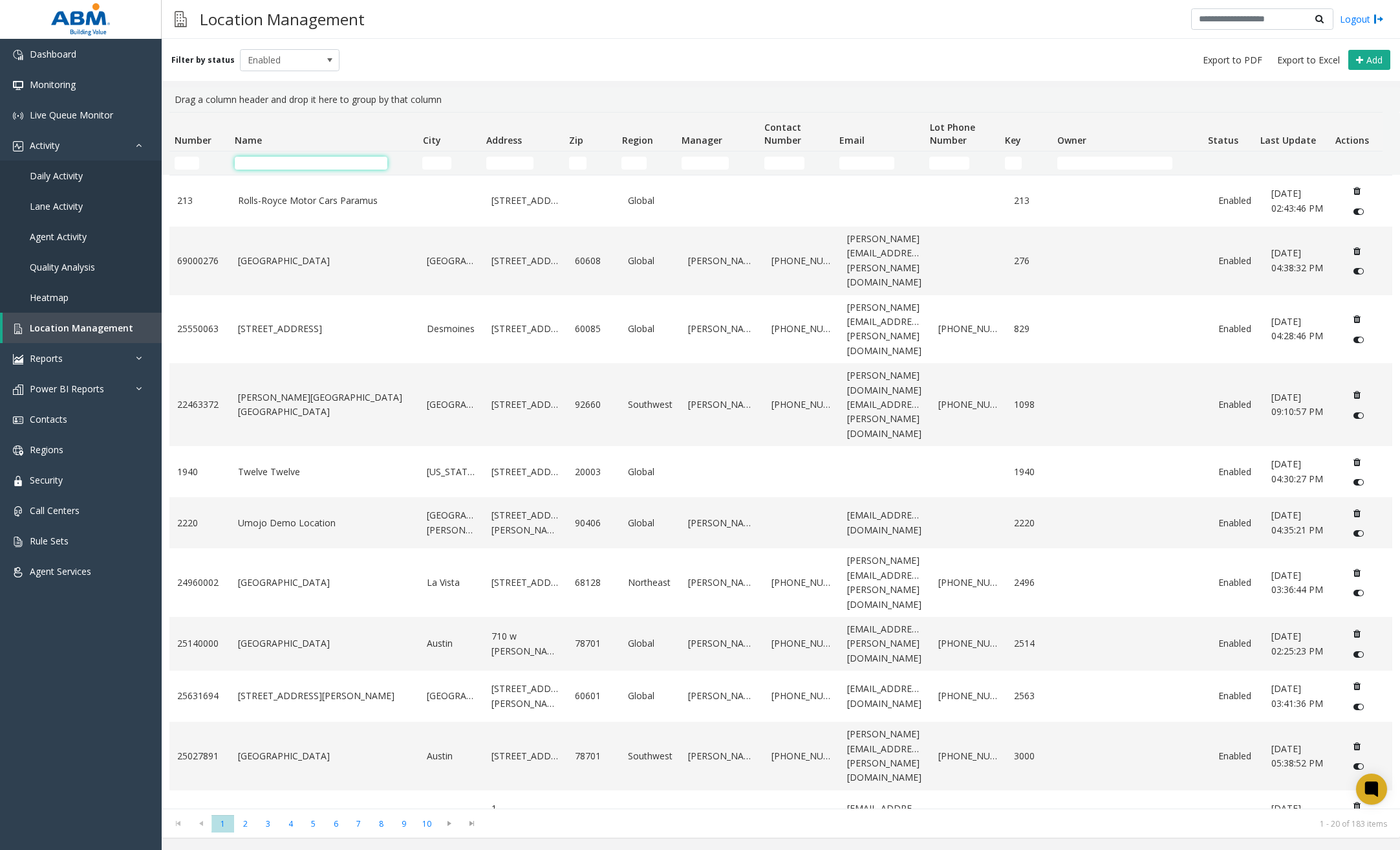
click at [284, 162] on input "Name Filter" at bounding box center [311, 163] width 153 height 13
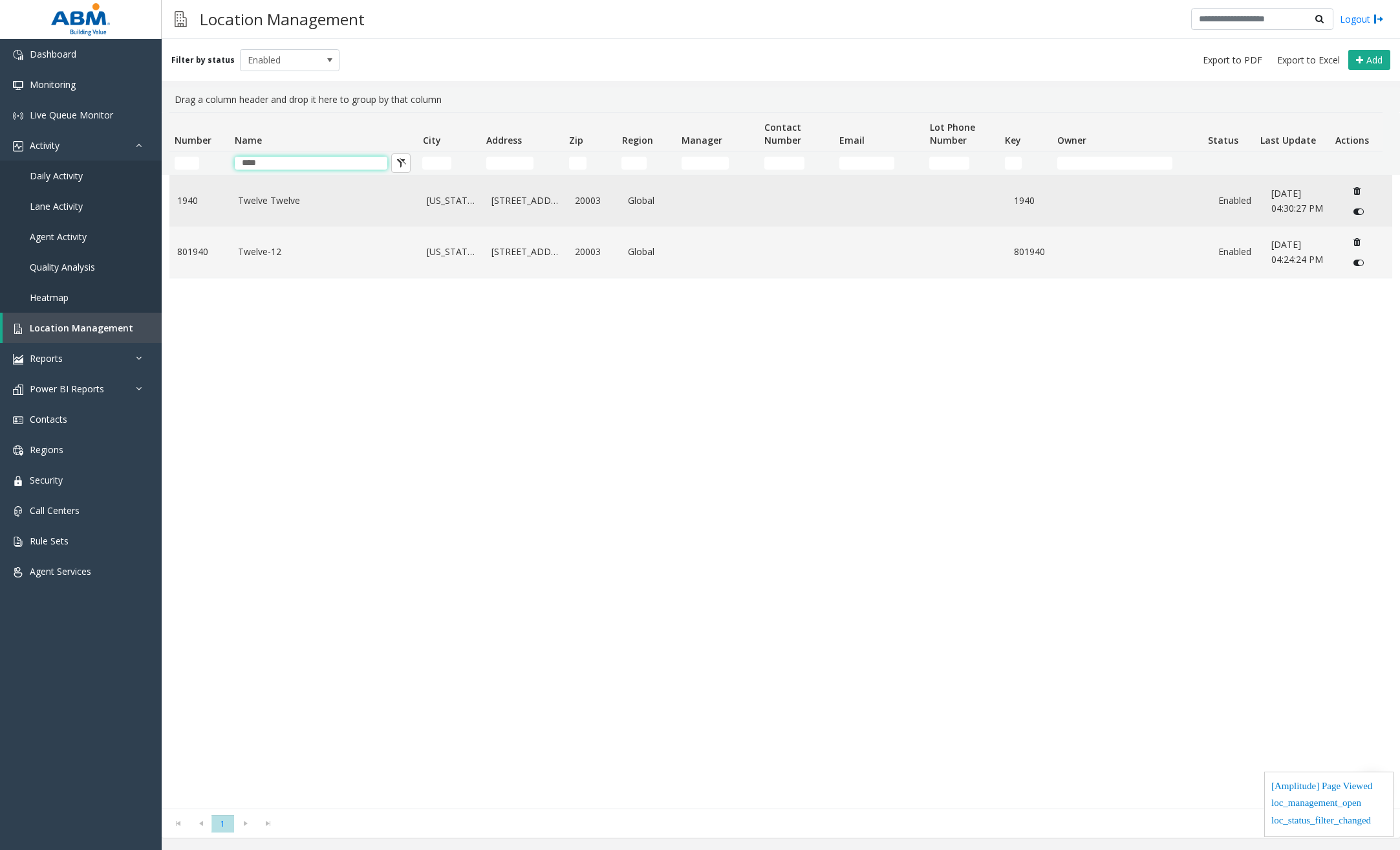
type input "****"
click at [285, 203] on link "Twelve Twelve" at bounding box center [325, 201] width 174 height 14
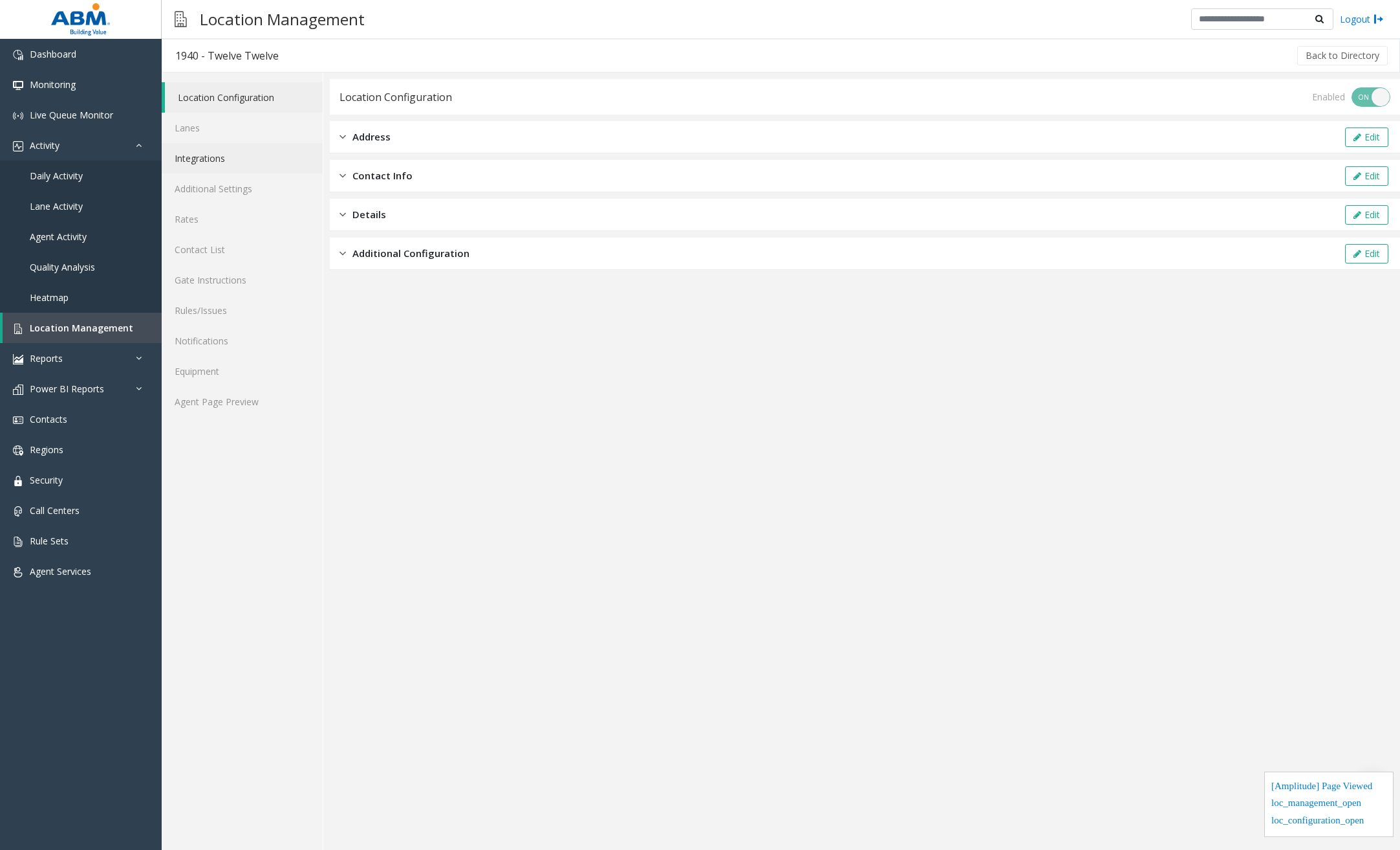
click at [234, 159] on link "Integrations" at bounding box center [243, 158] width 161 height 31
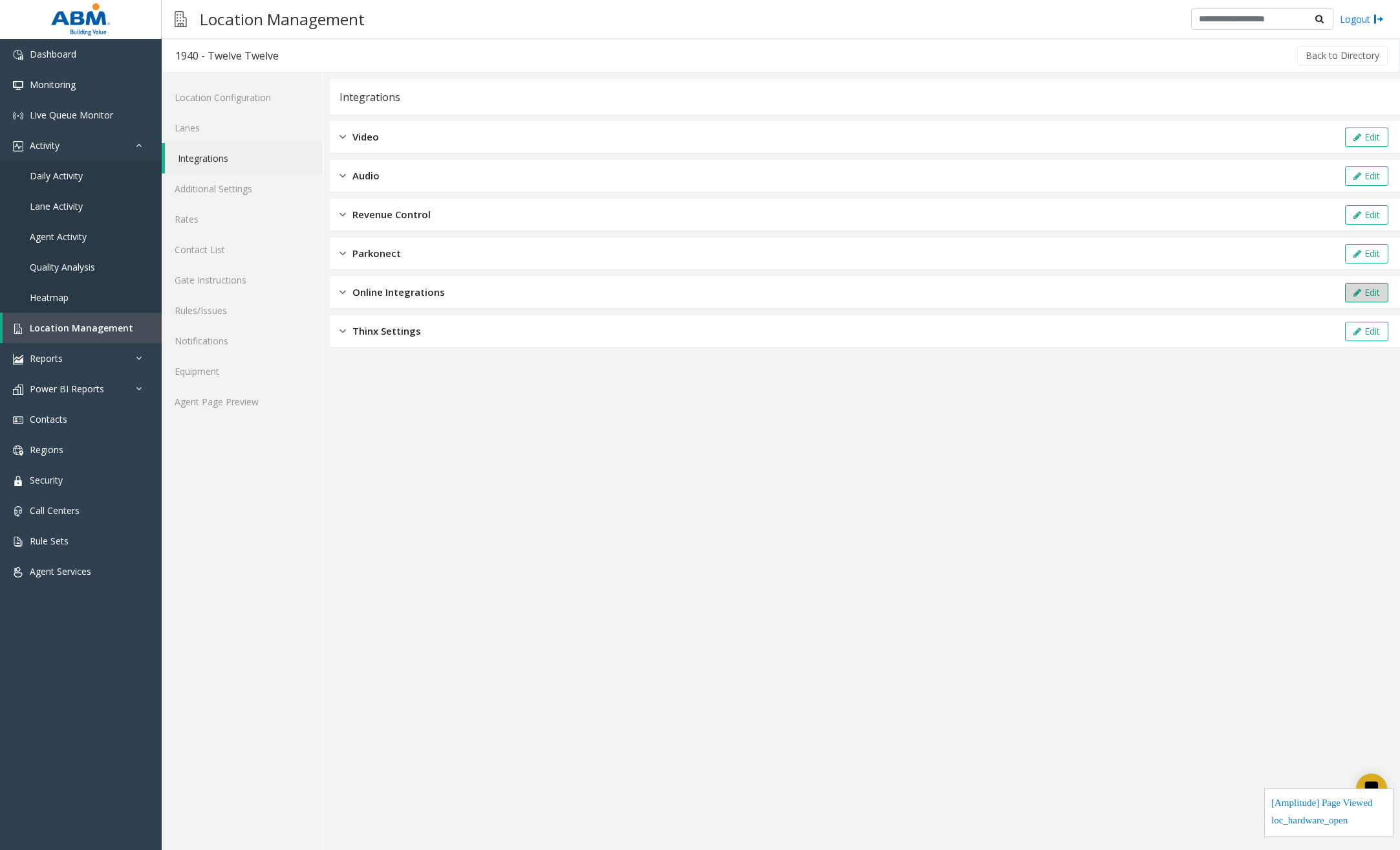
click at [1230, 288] on button "Edit" at bounding box center [1366, 292] width 43 height 20
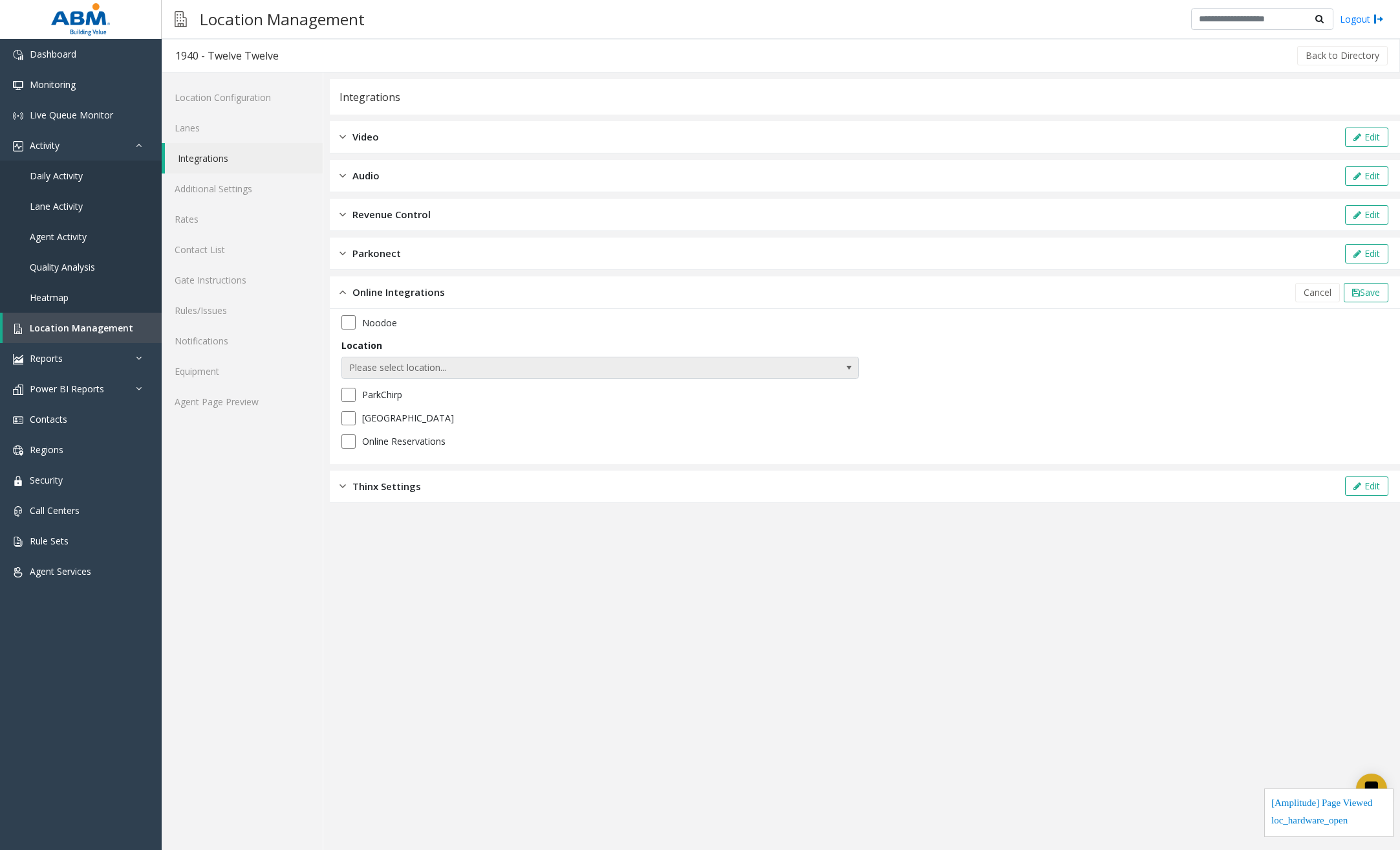
click at [637, 370] on span "Please select location..." at bounding box center [548, 367] width 413 height 20
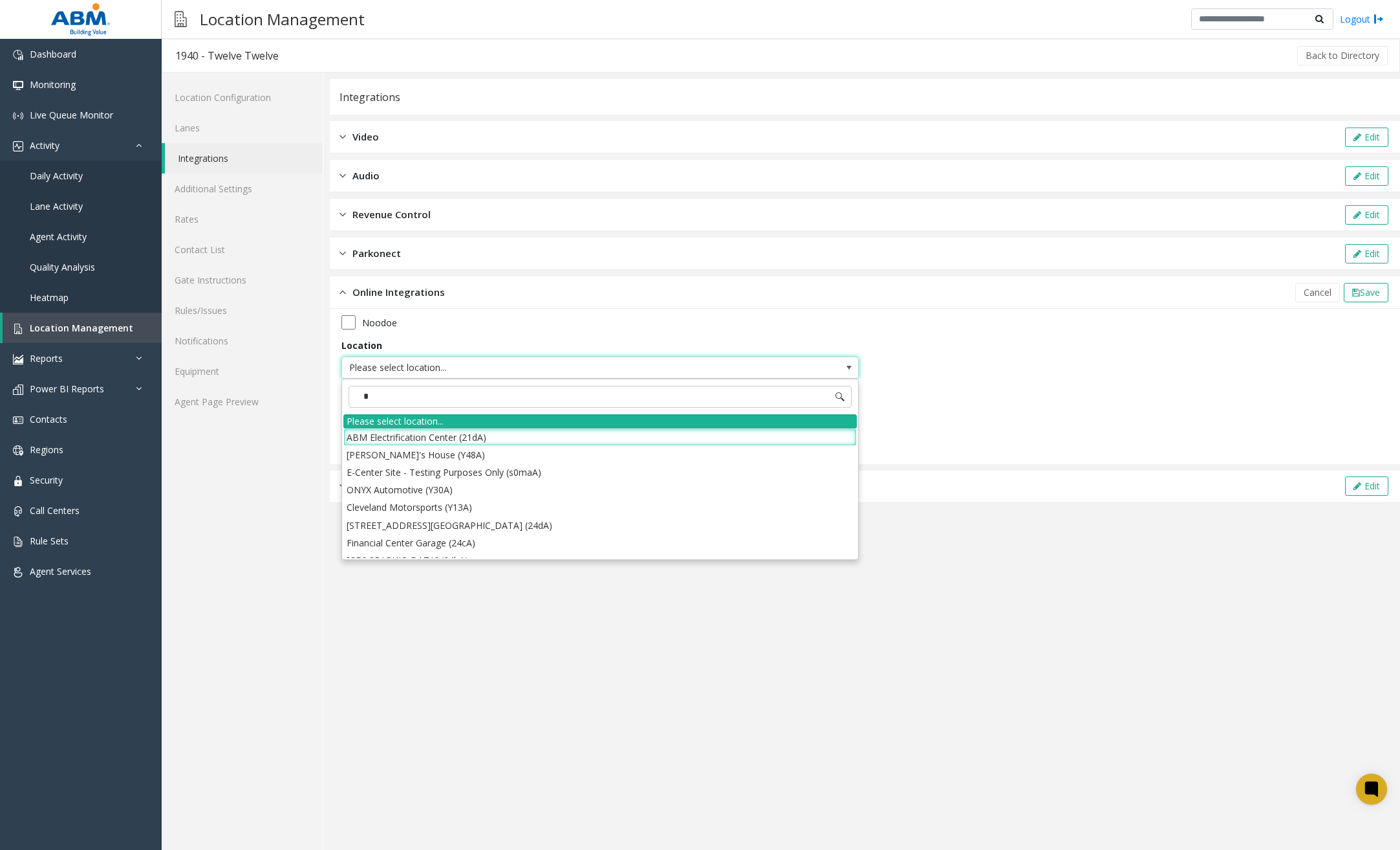
type input "**"
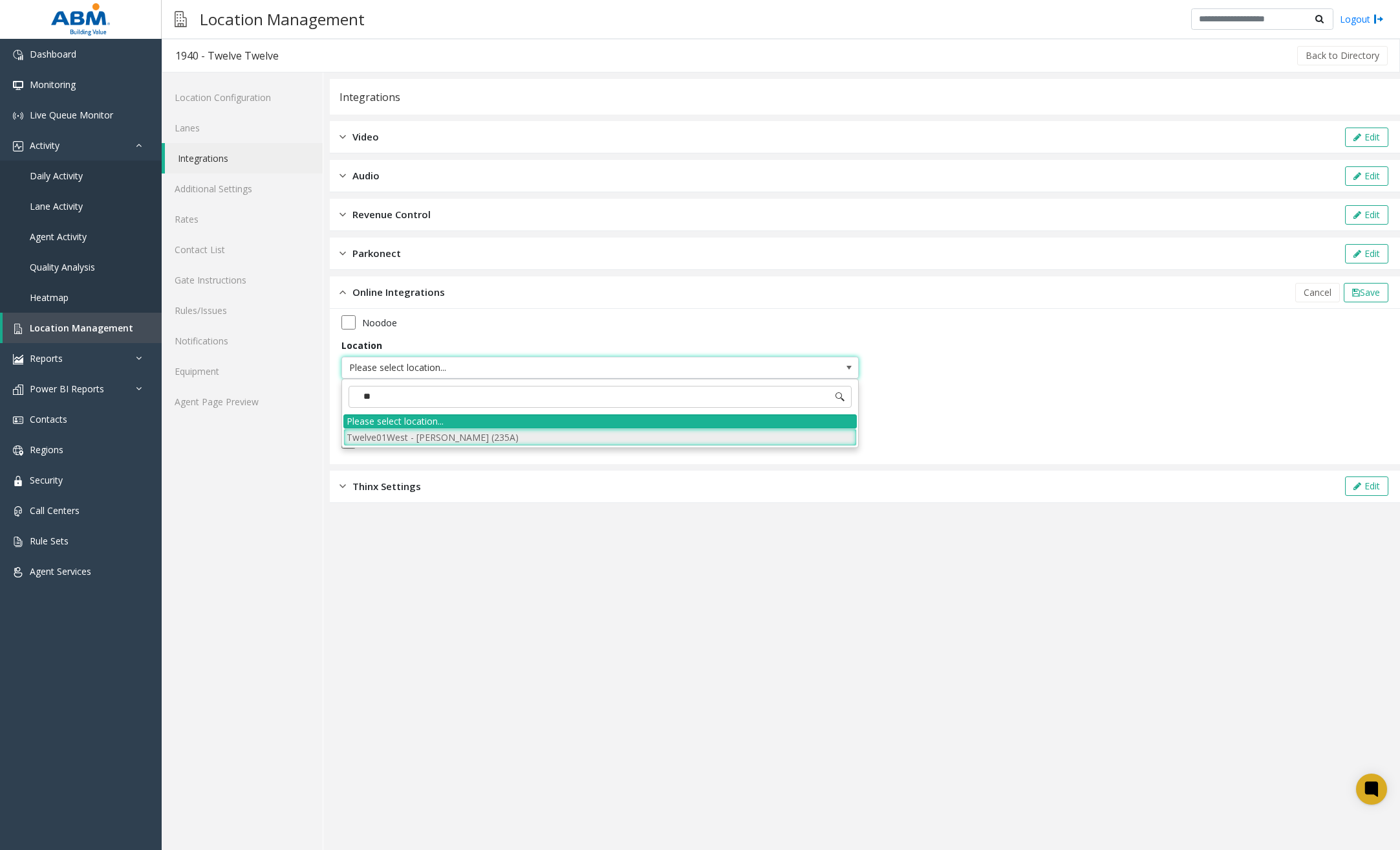
click at [630, 438] on li "Twelve01West - McCaffrey (235A)" at bounding box center [601, 437] width 514 height 17
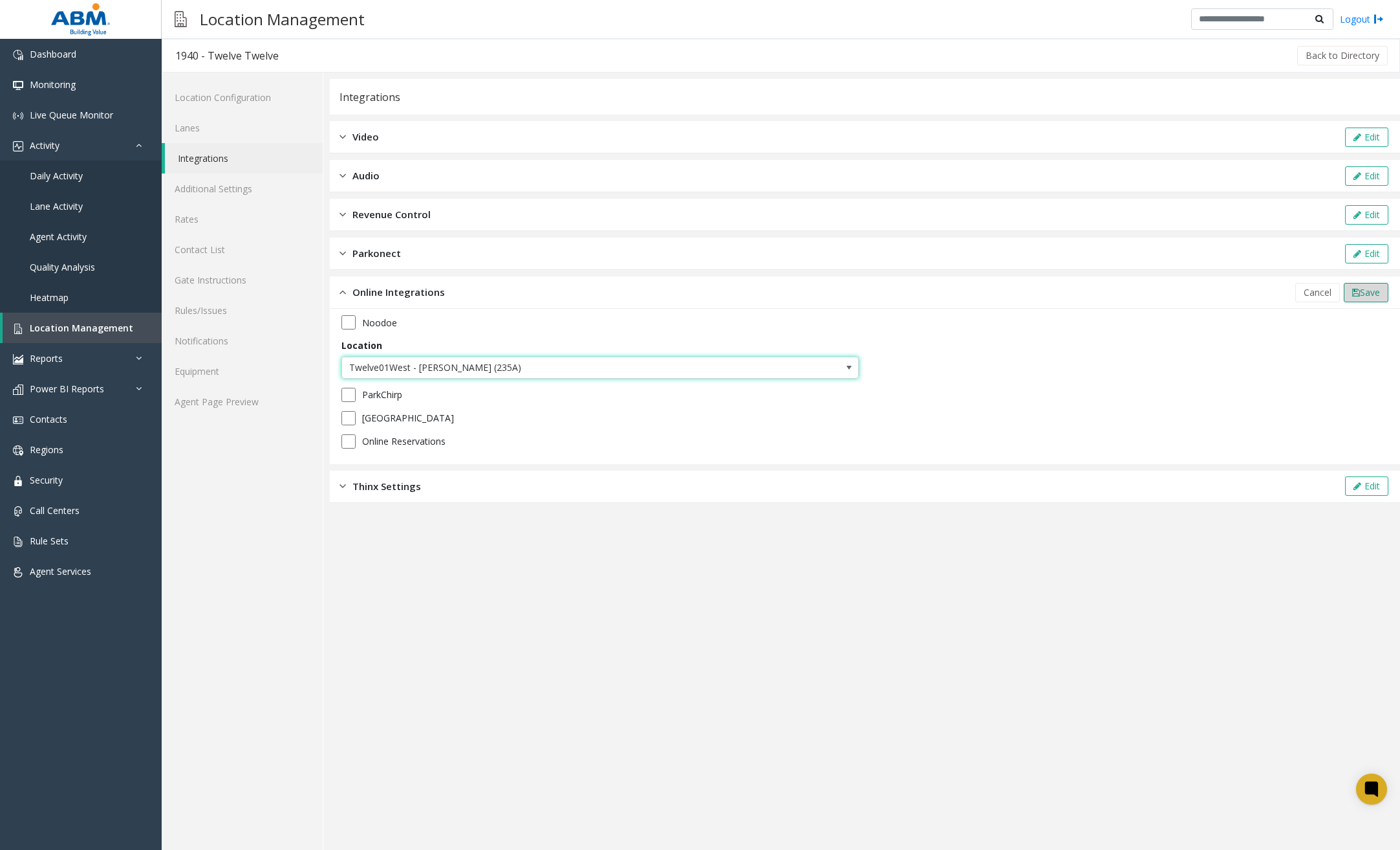
click at [1230, 295] on span "Save" at bounding box center [1370, 292] width 20 height 13
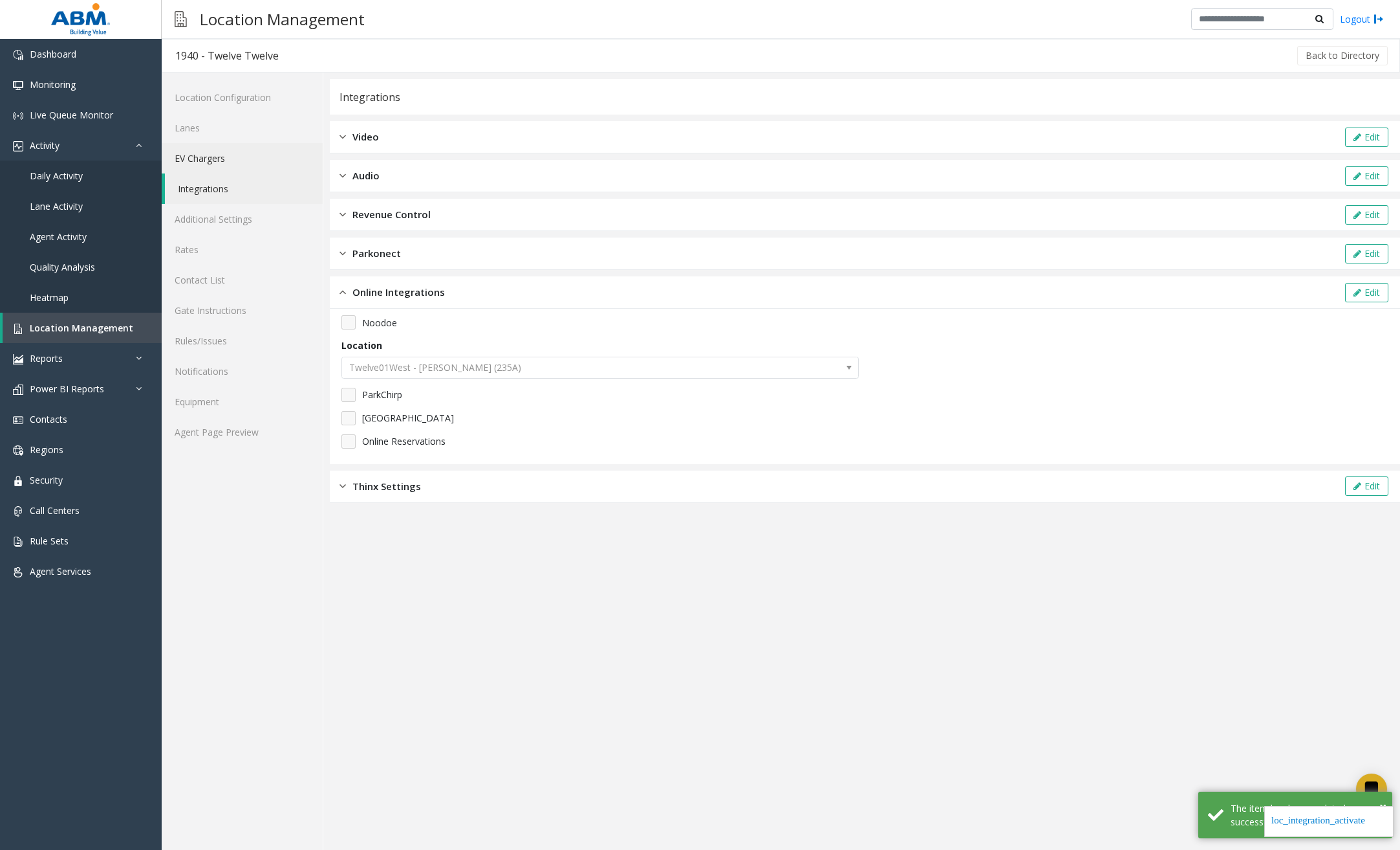
click at [245, 154] on link "EV Chargers" at bounding box center [243, 158] width 161 height 31
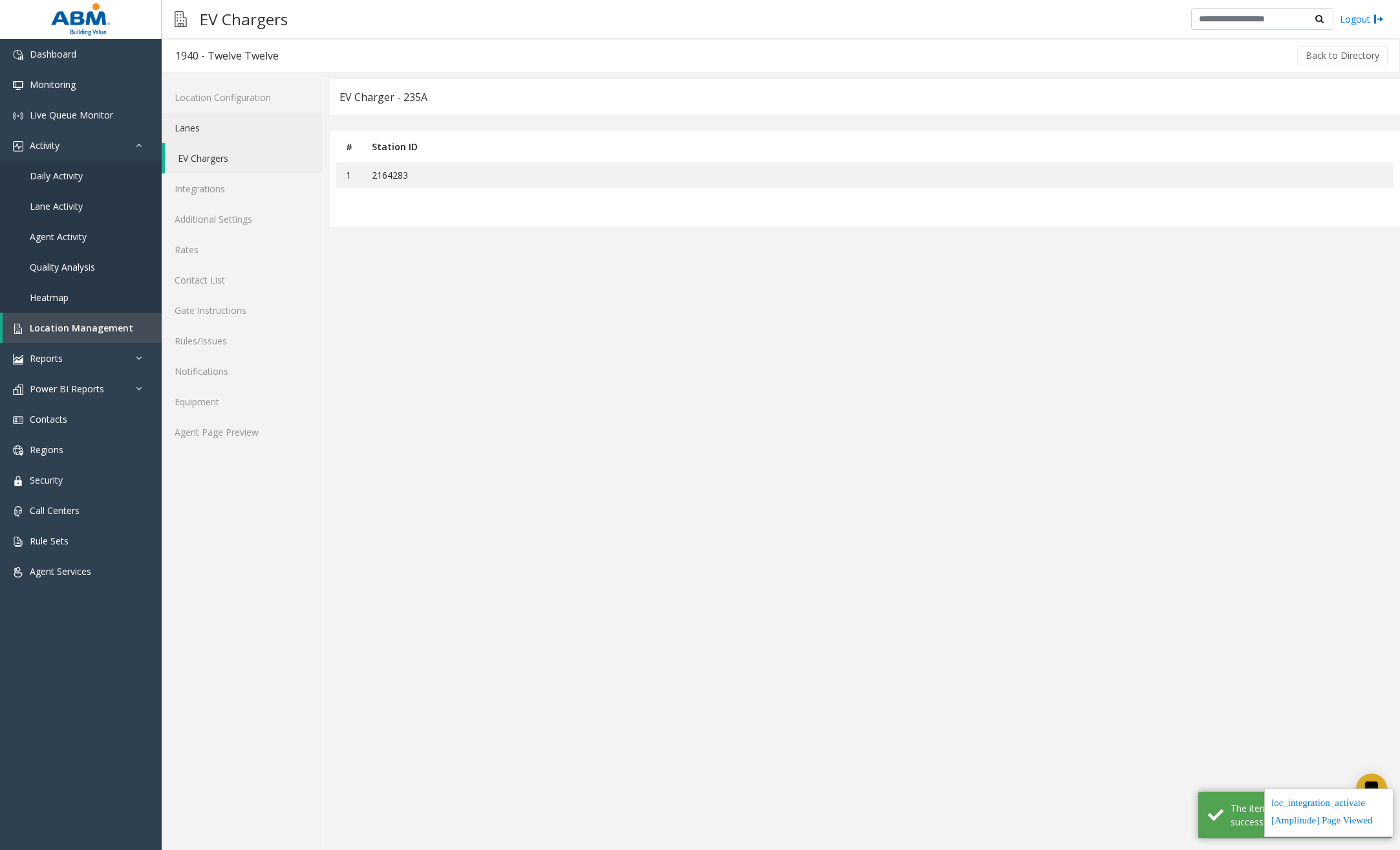
click at [213, 128] on link "Lanes" at bounding box center [243, 128] width 161 height 31
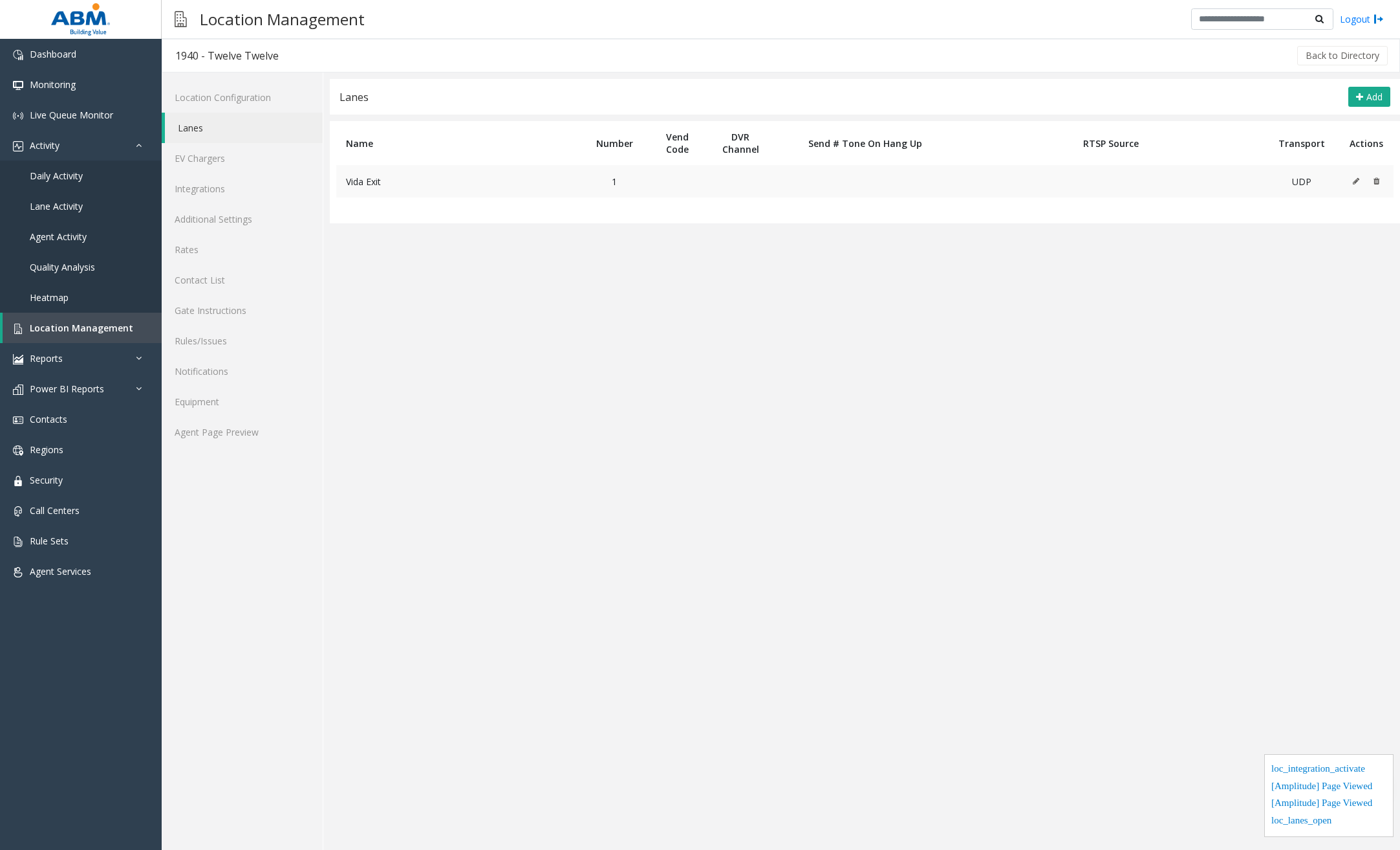
click at [1230, 180] on button at bounding box center [1359, 181] width 14 height 20
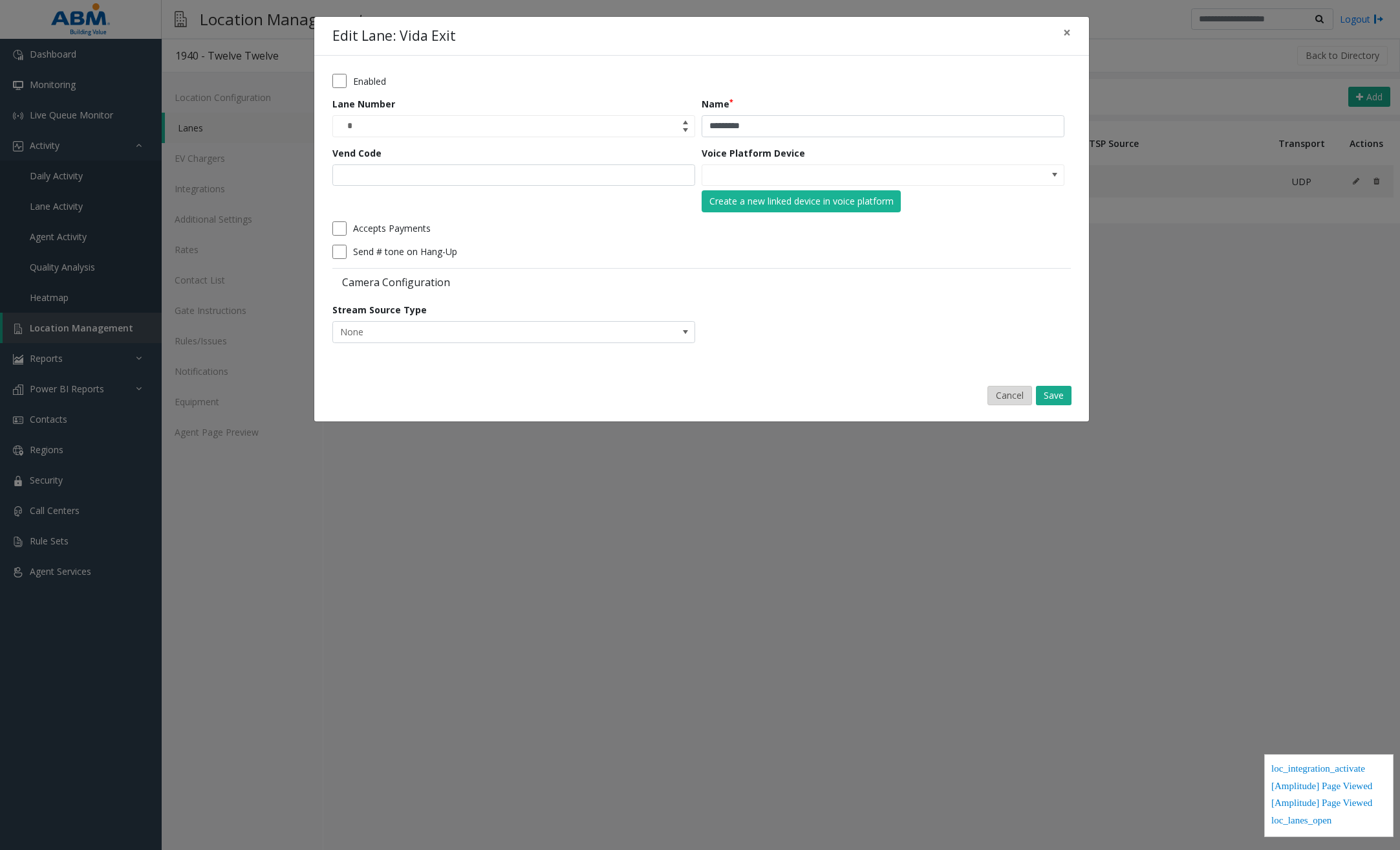
click at [1014, 392] on button "Cancel" at bounding box center [1009, 395] width 45 height 20
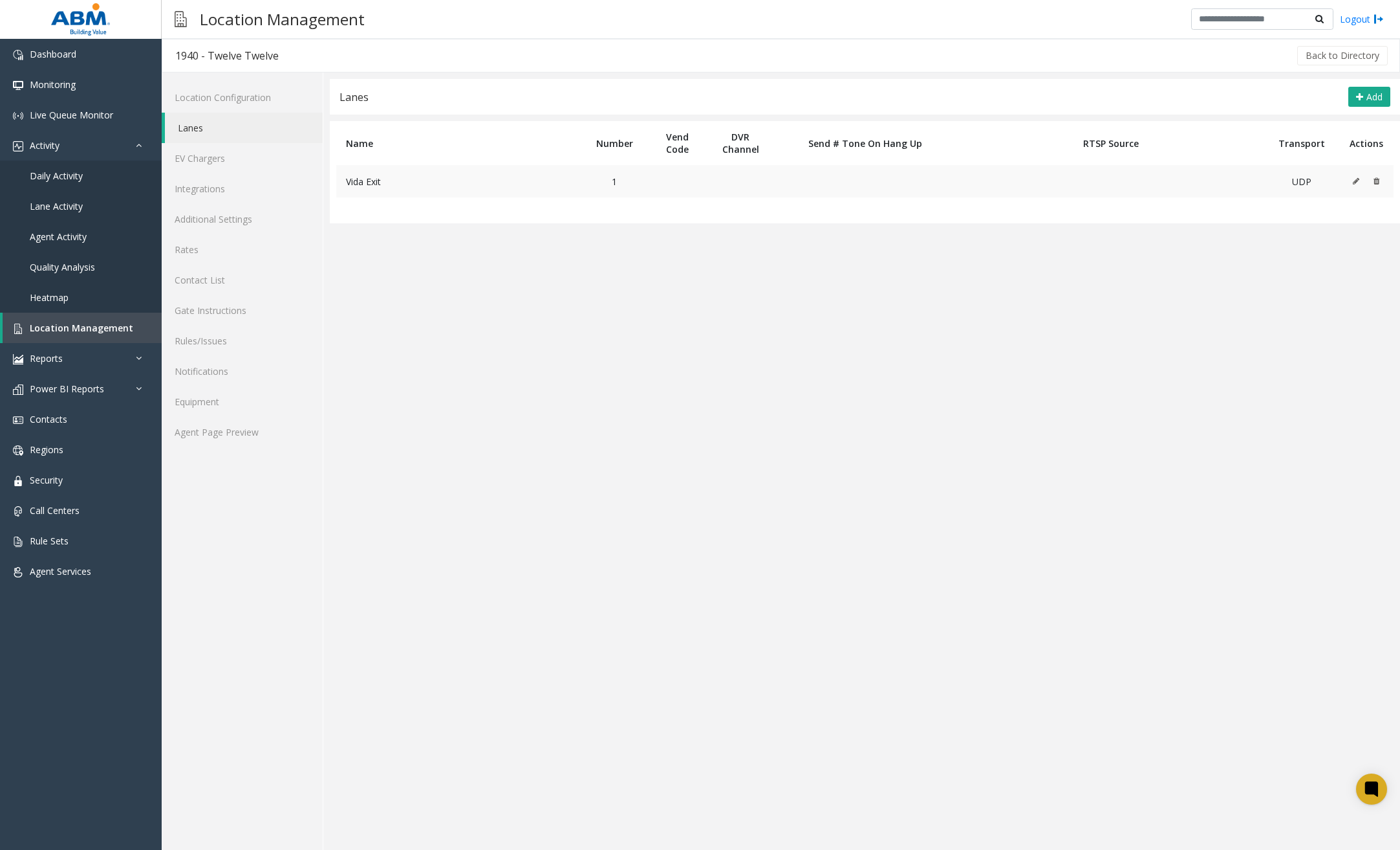
click at [1230, 178] on icon at bounding box center [1356, 181] width 6 height 8
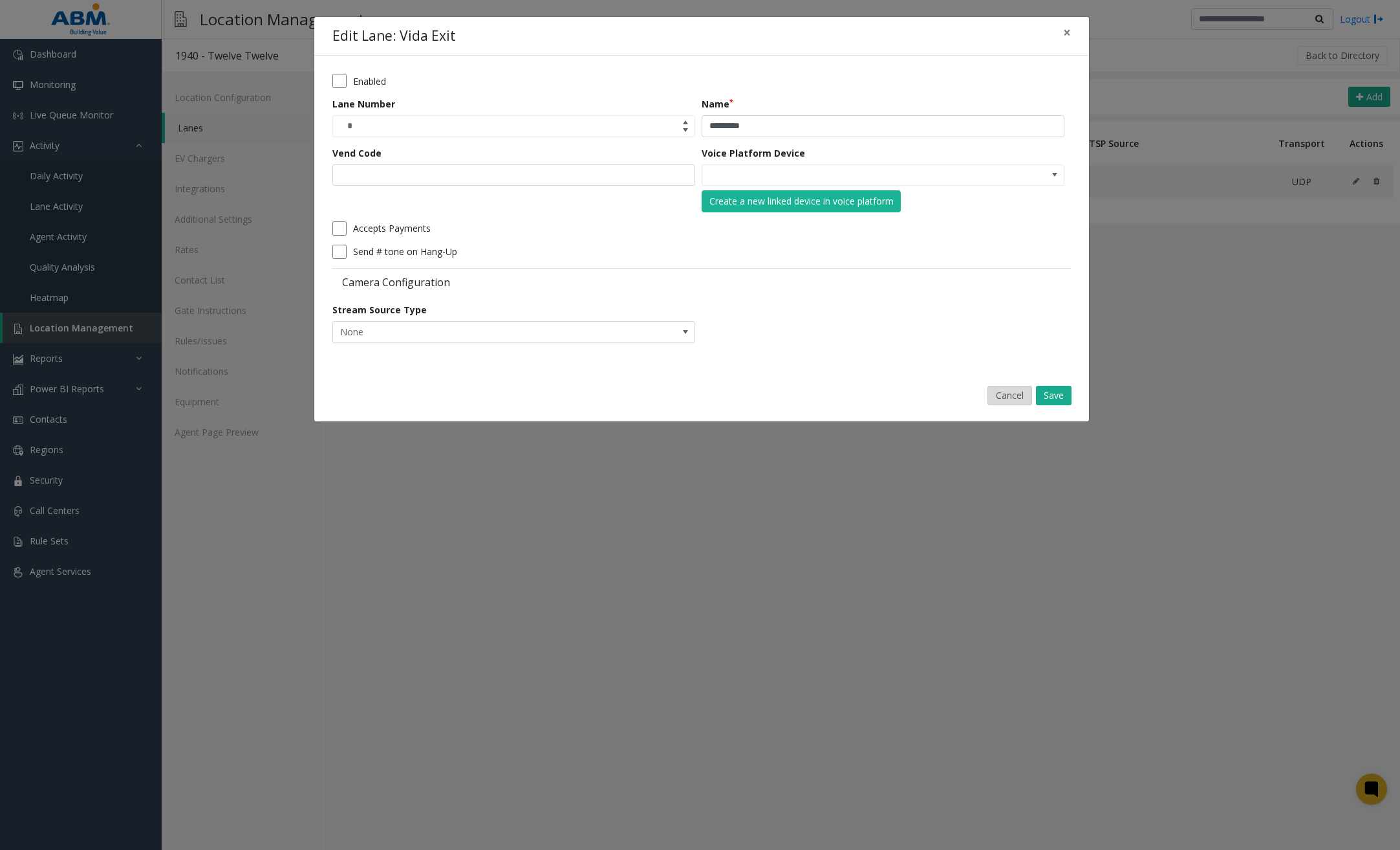
click at [1010, 392] on button "Cancel" at bounding box center [1009, 395] width 45 height 20
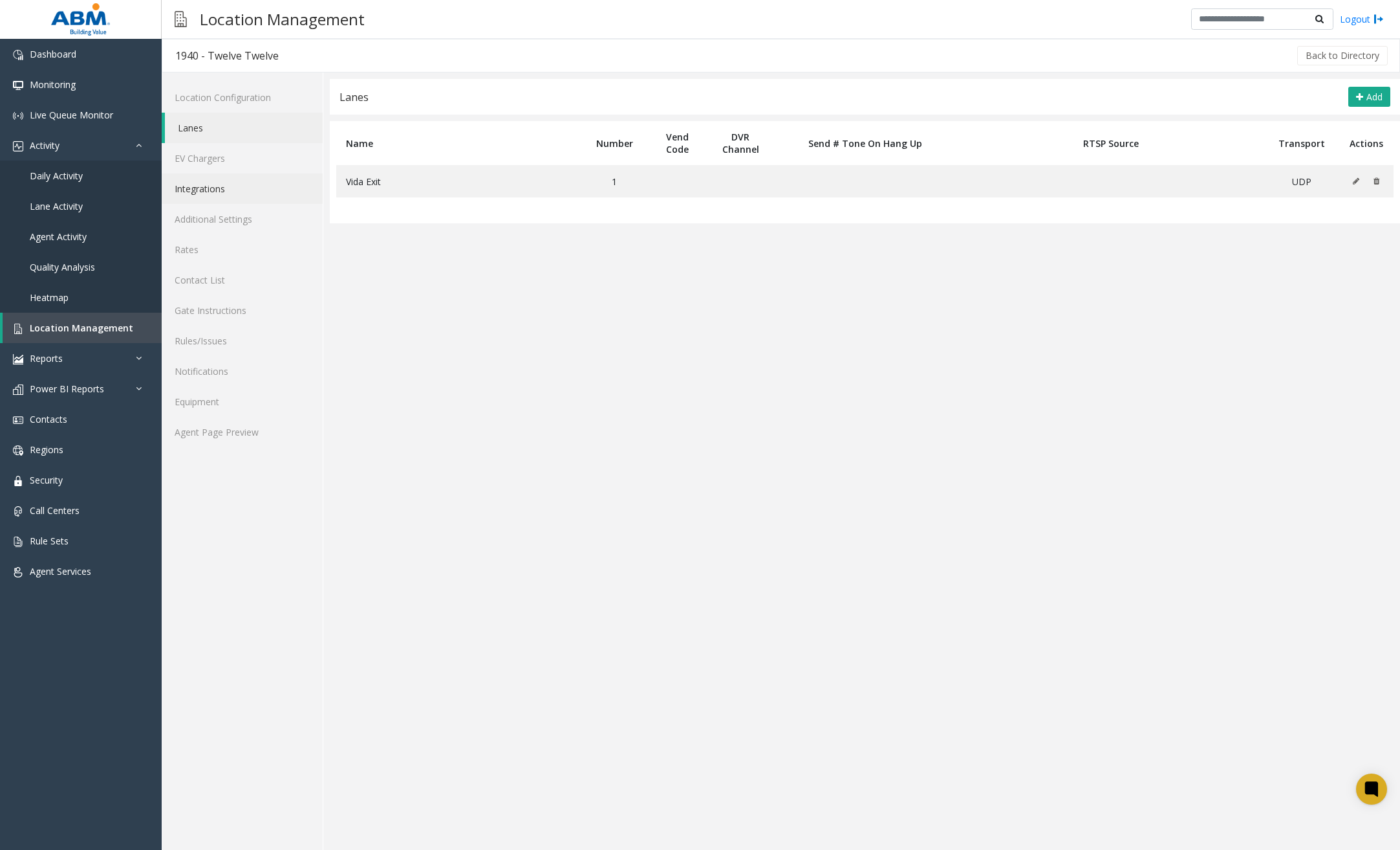
click at [240, 182] on link "Integrations" at bounding box center [243, 188] width 161 height 31
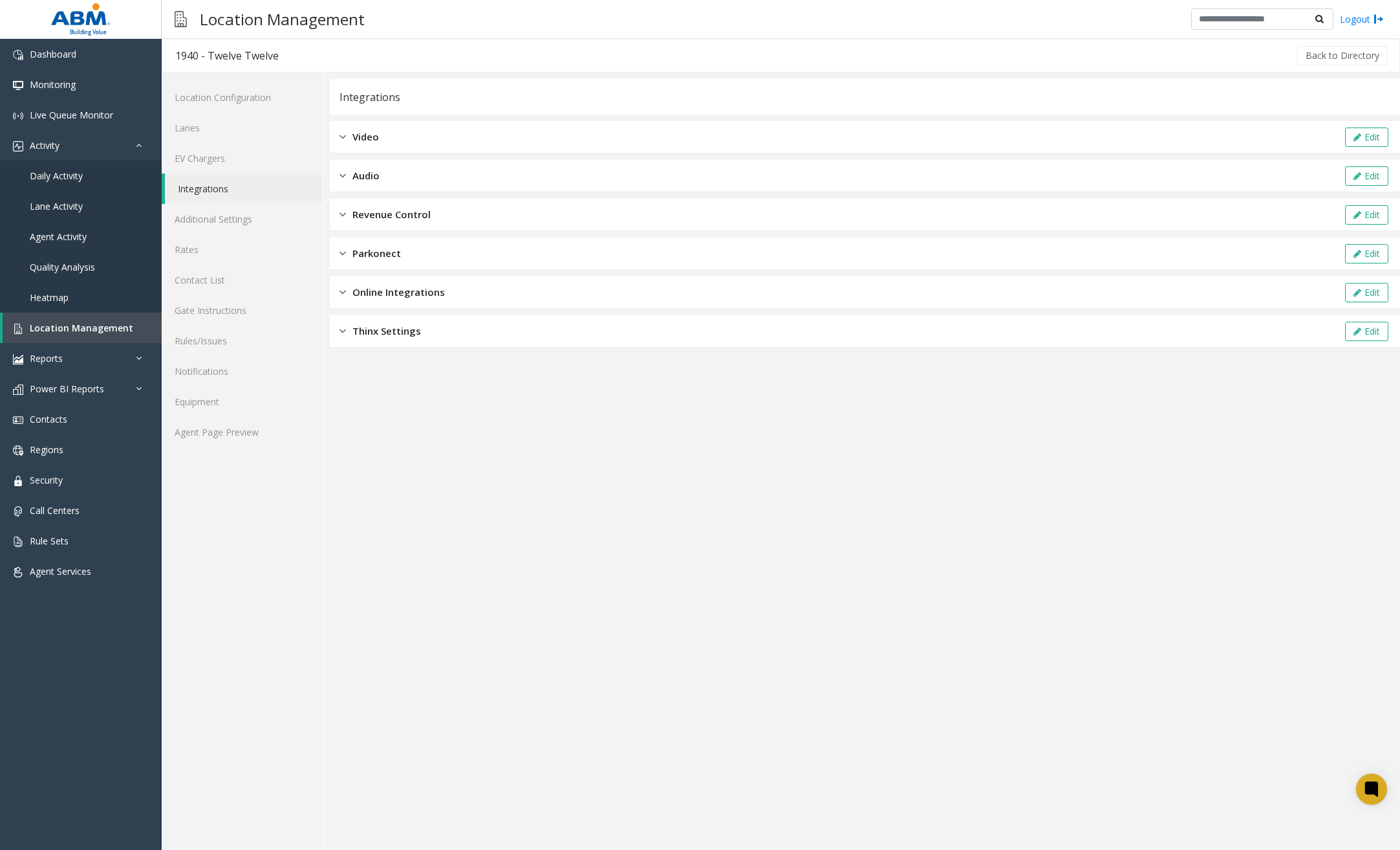
click at [394, 326] on span "Thinx Settings" at bounding box center [387, 331] width 69 height 15
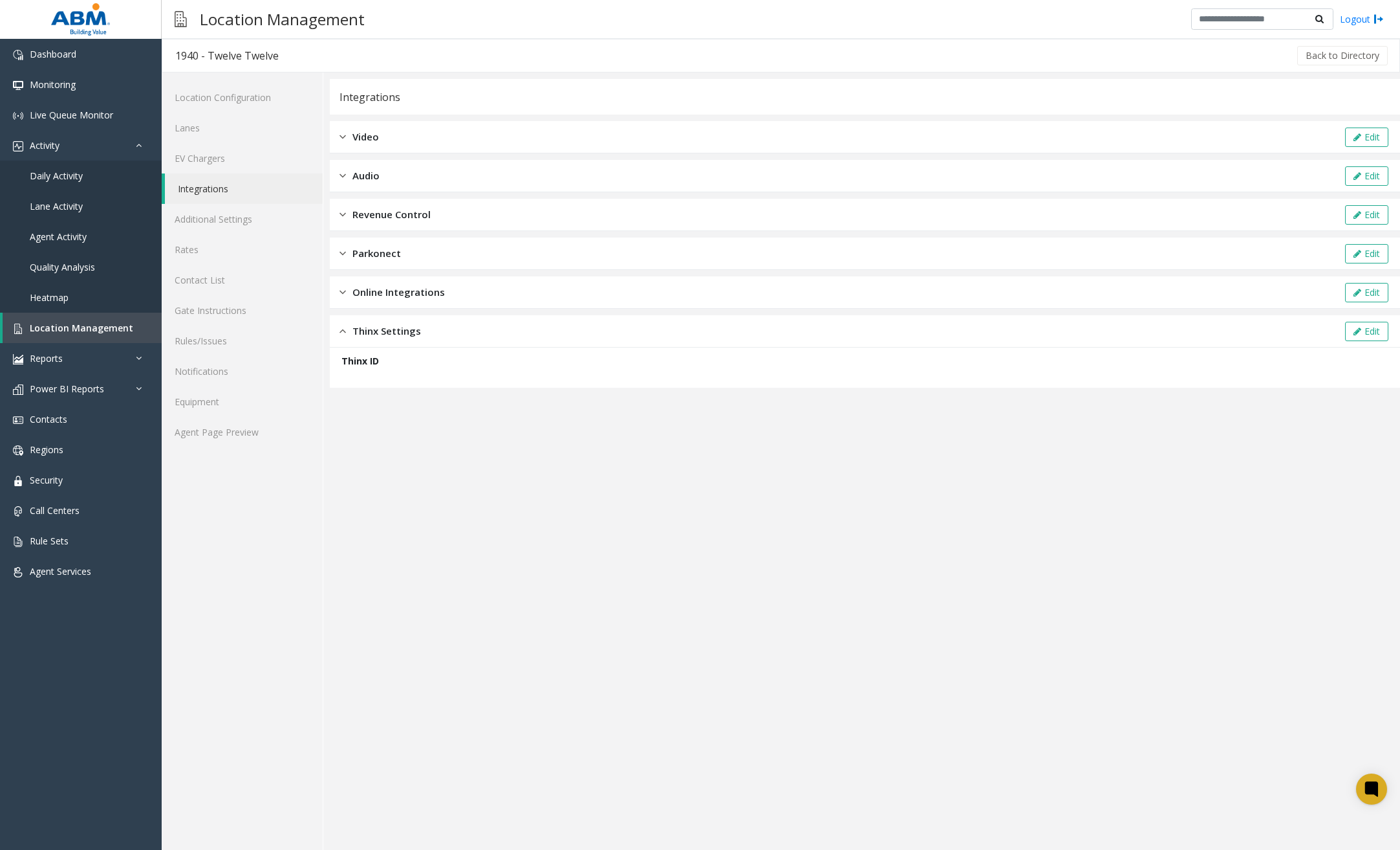
click at [404, 299] on div "Online Integrations Edit" at bounding box center [864, 292] width 1070 height 32
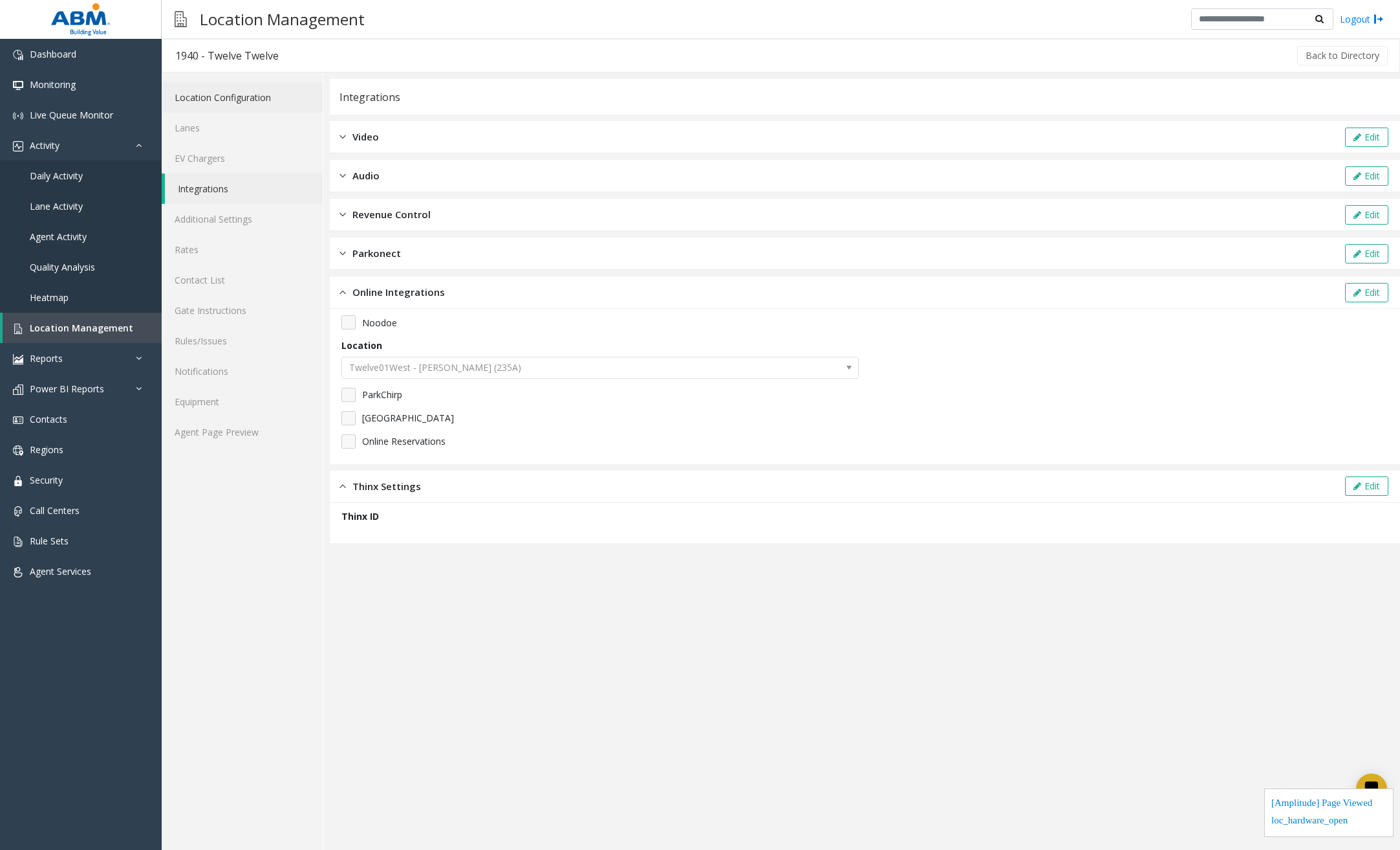
click at [207, 109] on link "Location Configuration" at bounding box center [243, 97] width 161 height 31
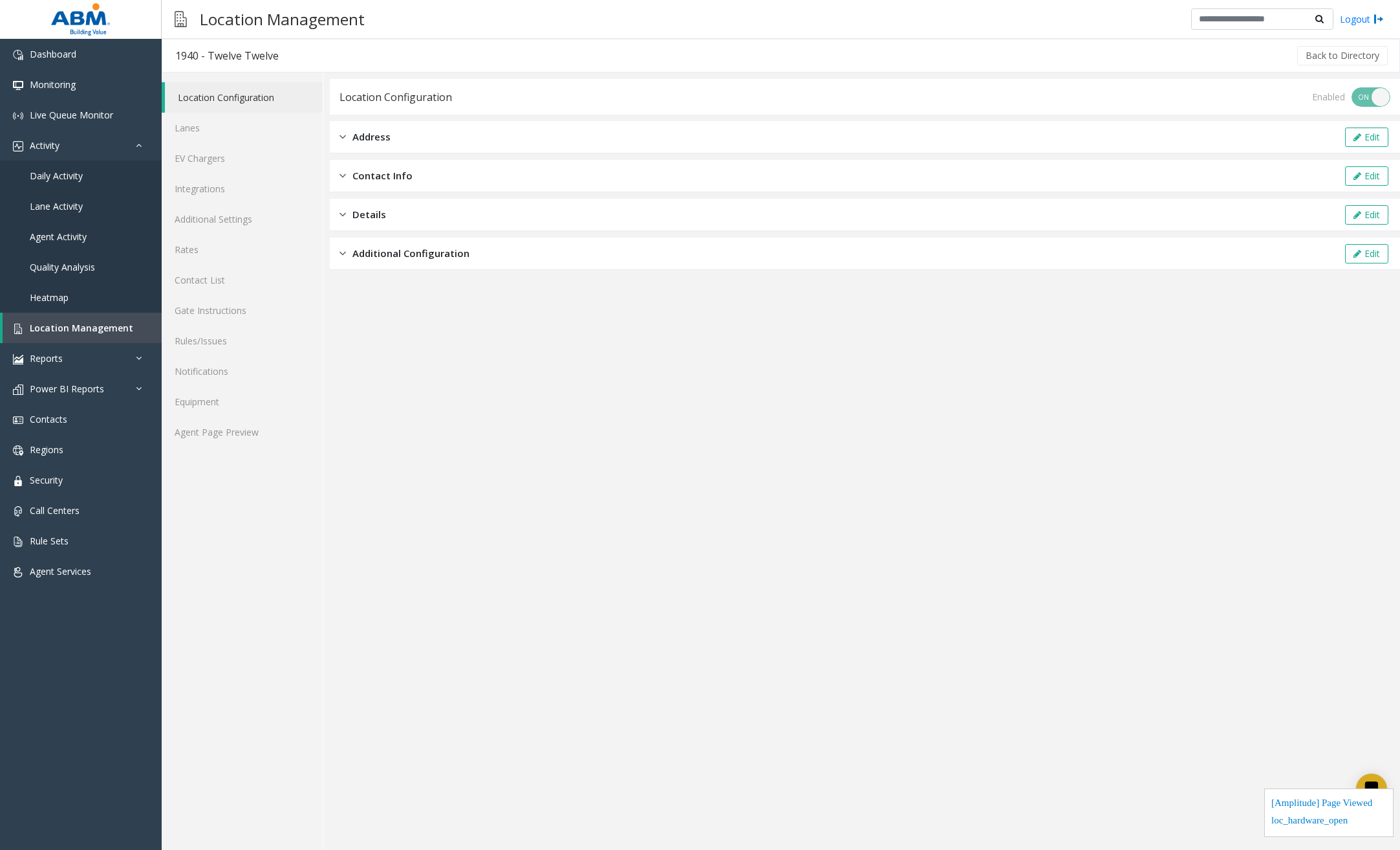
click at [432, 248] on span "Additional Configuration" at bounding box center [411, 253] width 117 height 15
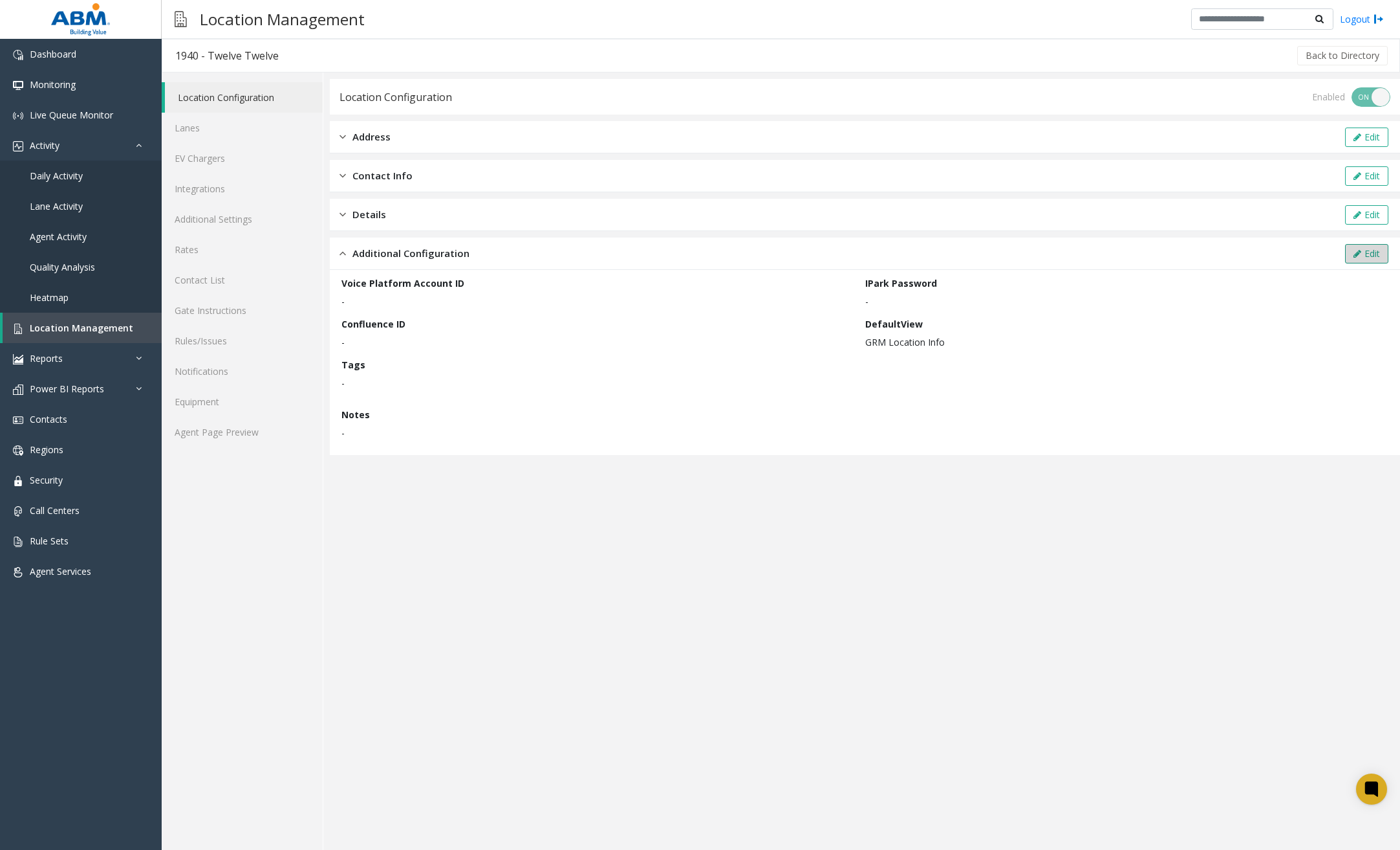
click at [1230, 248] on button "Edit" at bounding box center [1366, 253] width 43 height 20
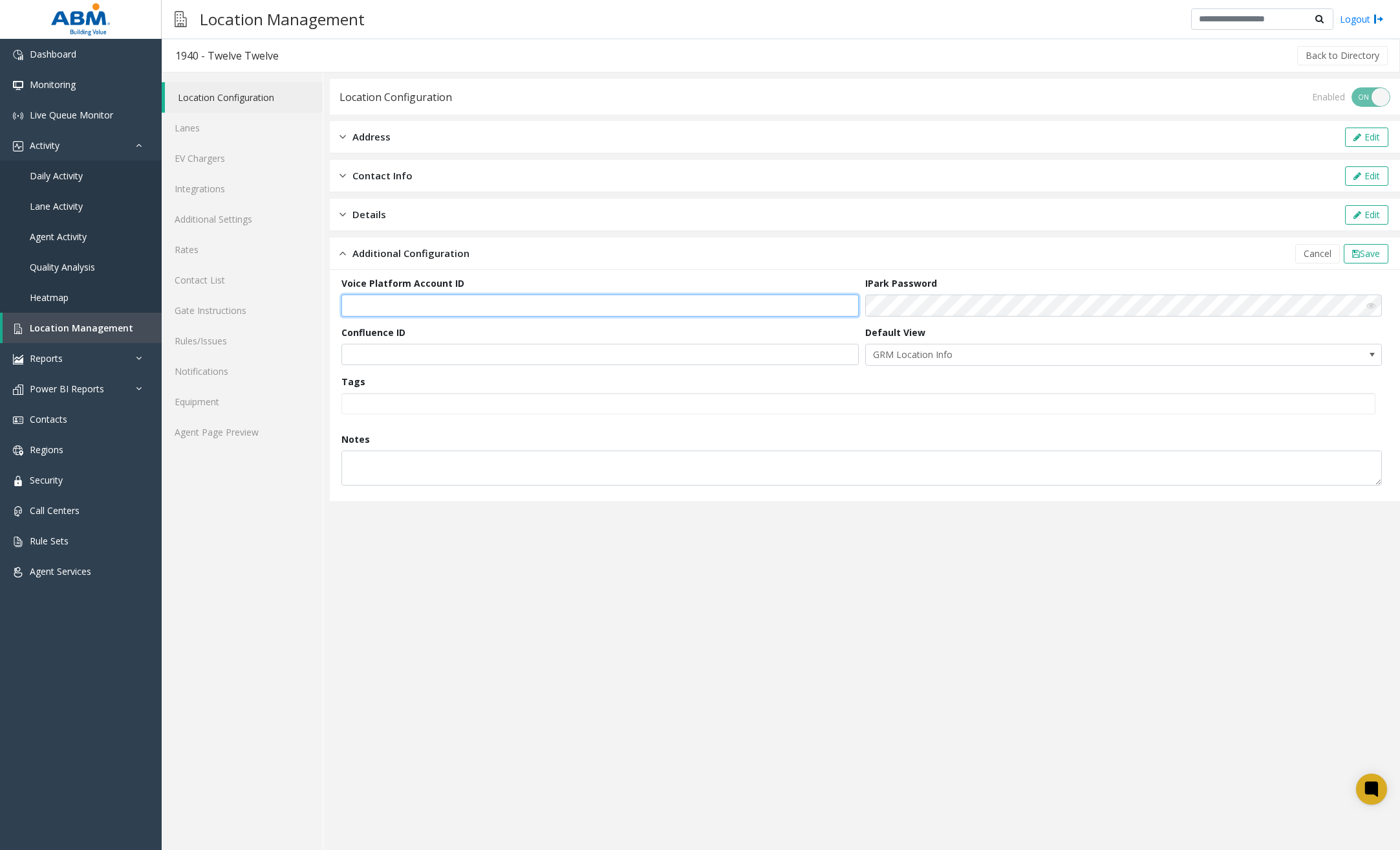
click at [820, 310] on input "text" at bounding box center [600, 306] width 518 height 22
click at [528, 307] on input "text" at bounding box center [600, 306] width 518 height 22
click at [430, 308] on input "****" at bounding box center [600, 306] width 518 height 22
click at [464, 305] on input "*********" at bounding box center [600, 306] width 518 height 22
click at [483, 306] on input "**********" at bounding box center [600, 306] width 518 height 22
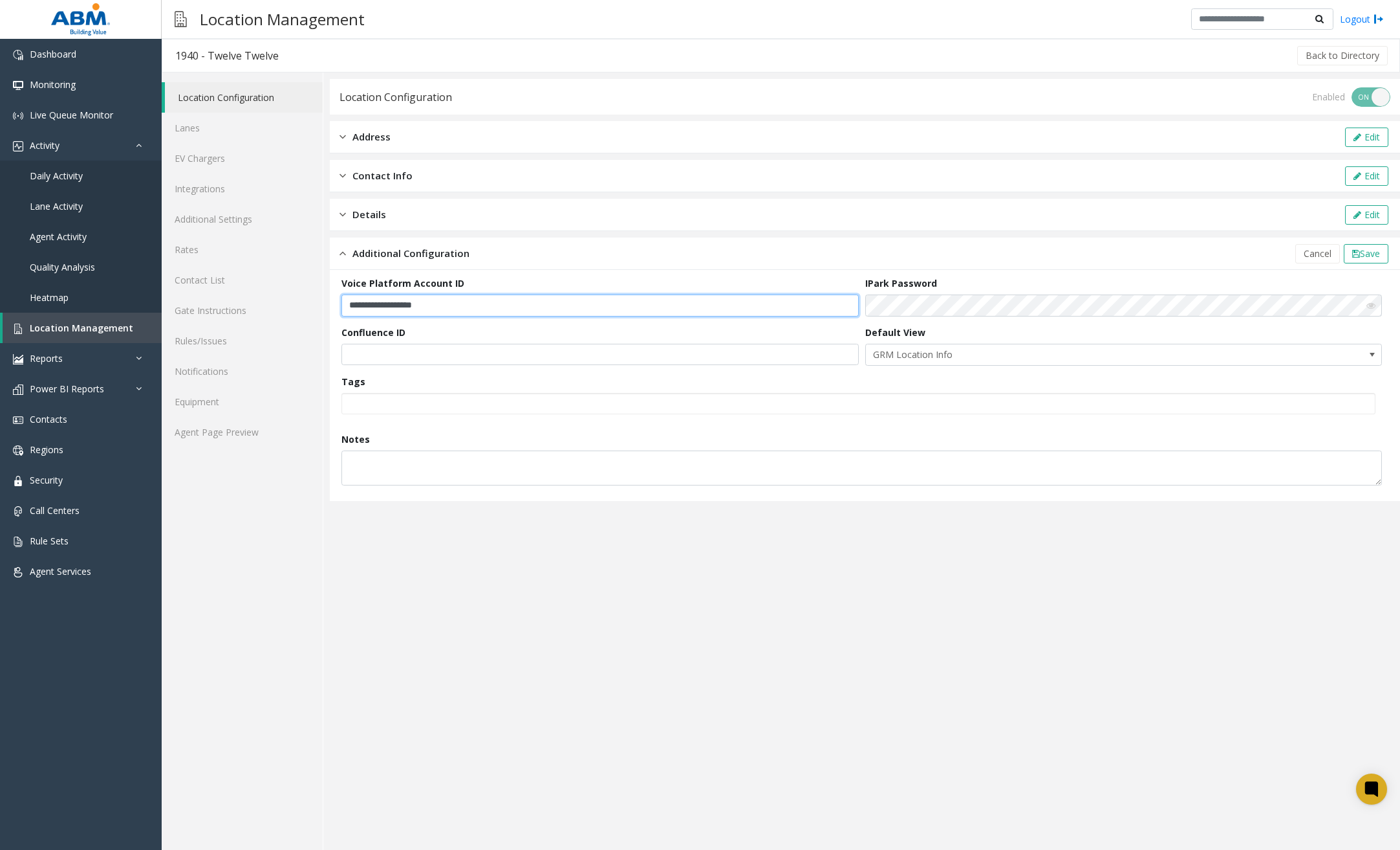
click at [493, 309] on input "**********" at bounding box center [600, 306] width 518 height 22
click at [520, 309] on input "**********" at bounding box center [600, 306] width 518 height 22
click at [532, 304] on input "**********" at bounding box center [600, 306] width 518 height 22
type input "**********"
click at [1230, 255] on span "Save" at bounding box center [1370, 254] width 20 height 13
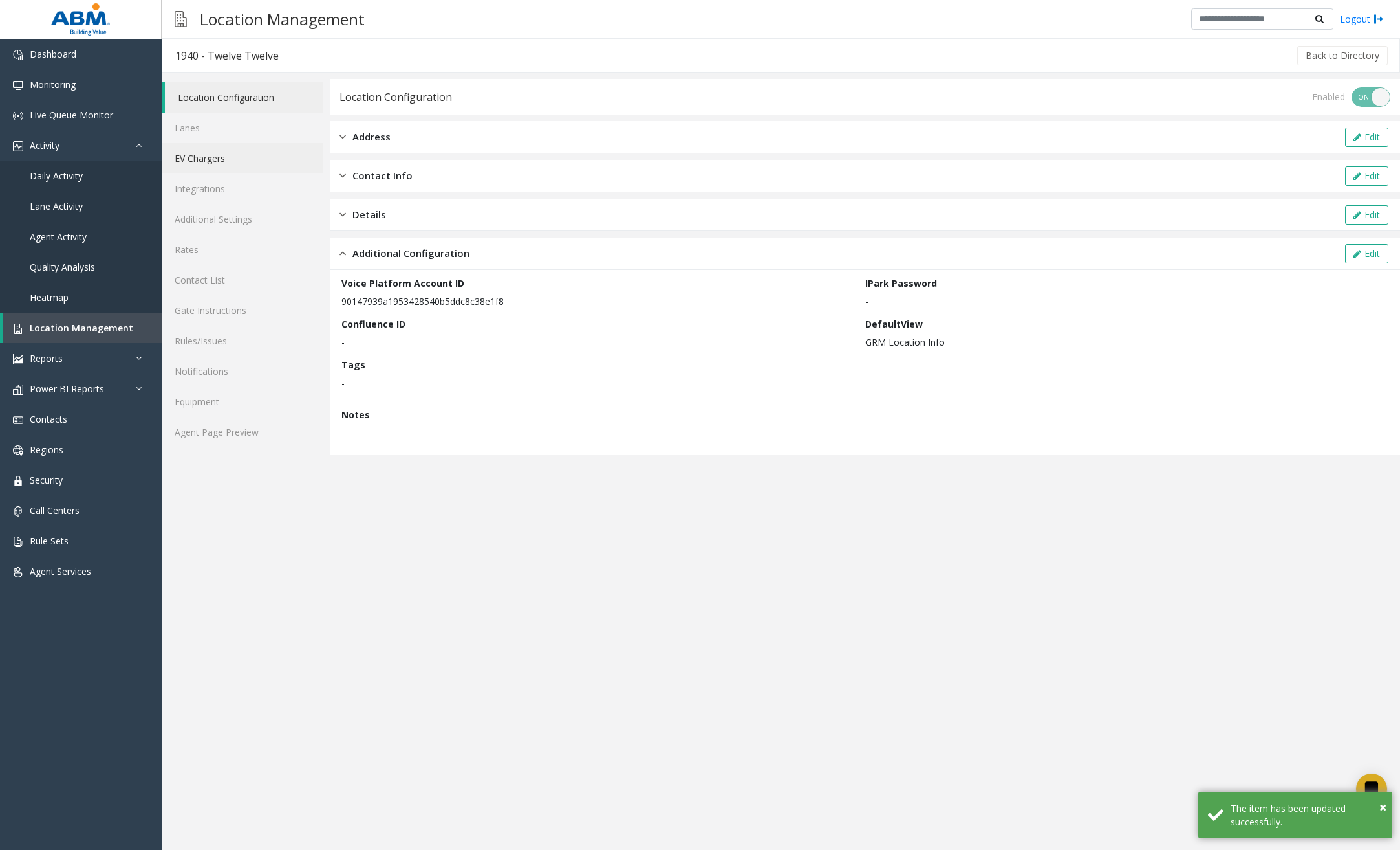
click at [229, 165] on link "EV Chargers" at bounding box center [243, 158] width 161 height 31
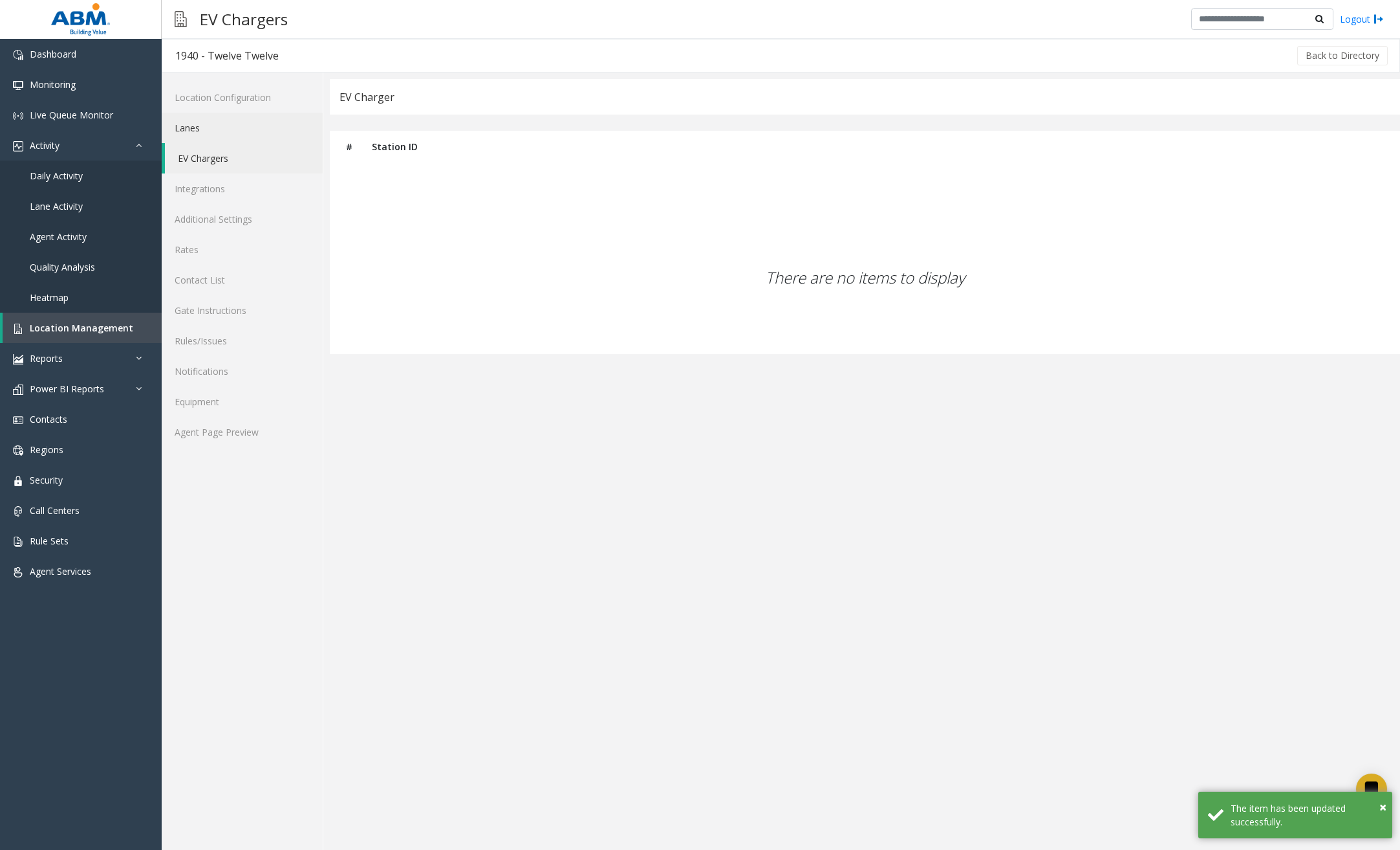
click at [193, 127] on link "Lanes" at bounding box center [243, 128] width 161 height 31
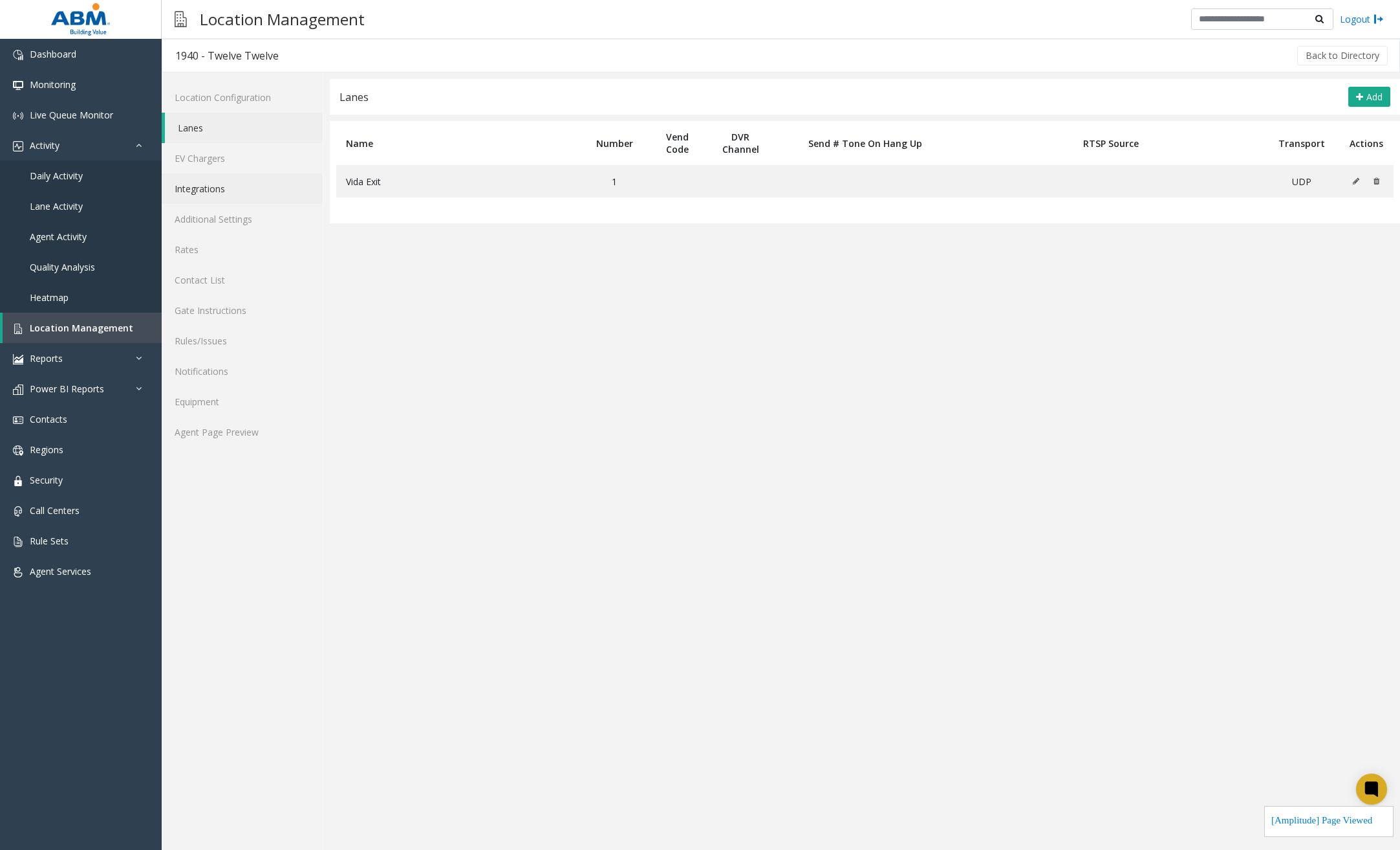
click at [213, 193] on link "Integrations" at bounding box center [243, 188] width 161 height 31
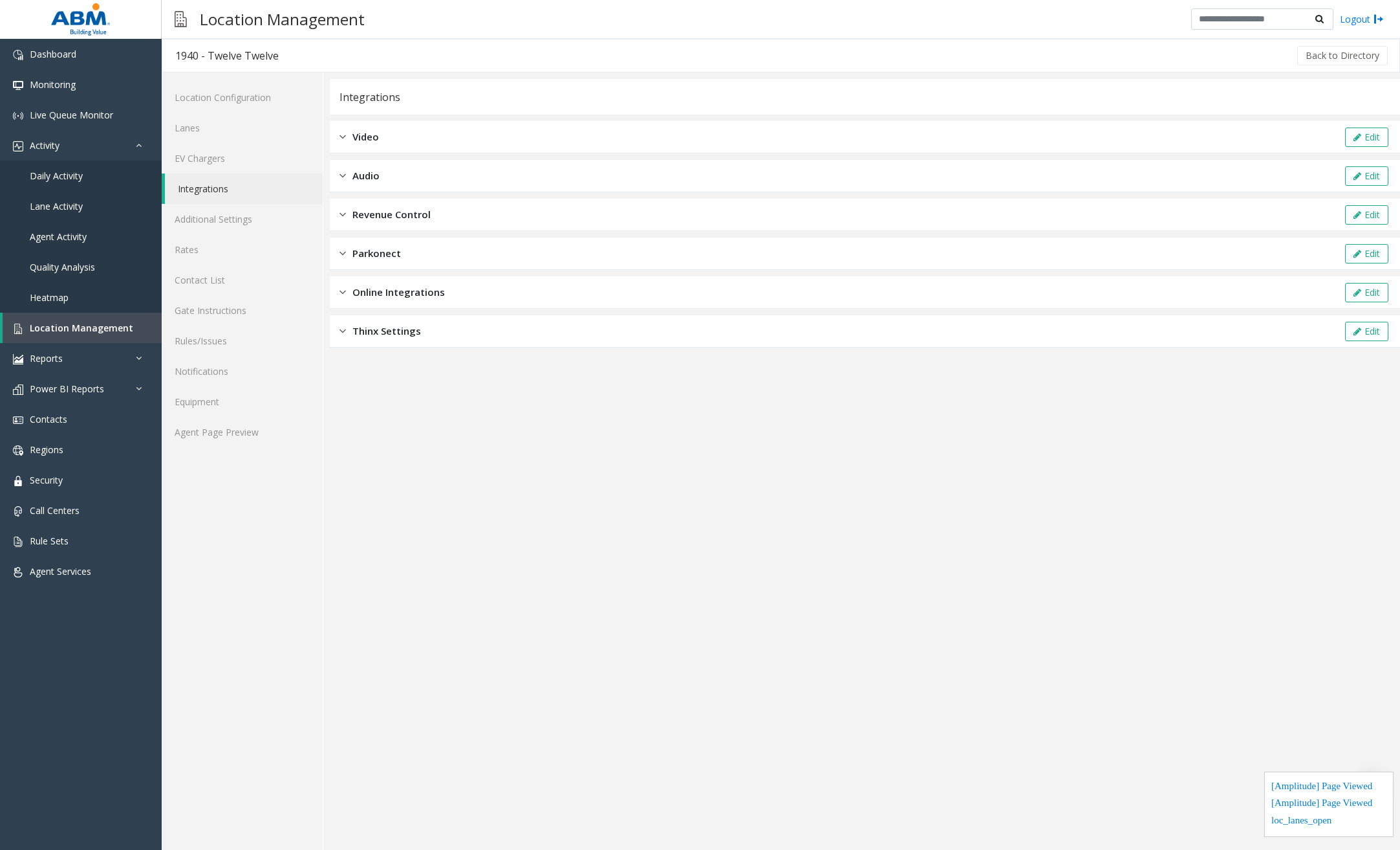
click at [651, 212] on div "Revenue Control Edit" at bounding box center [864, 215] width 1070 height 32
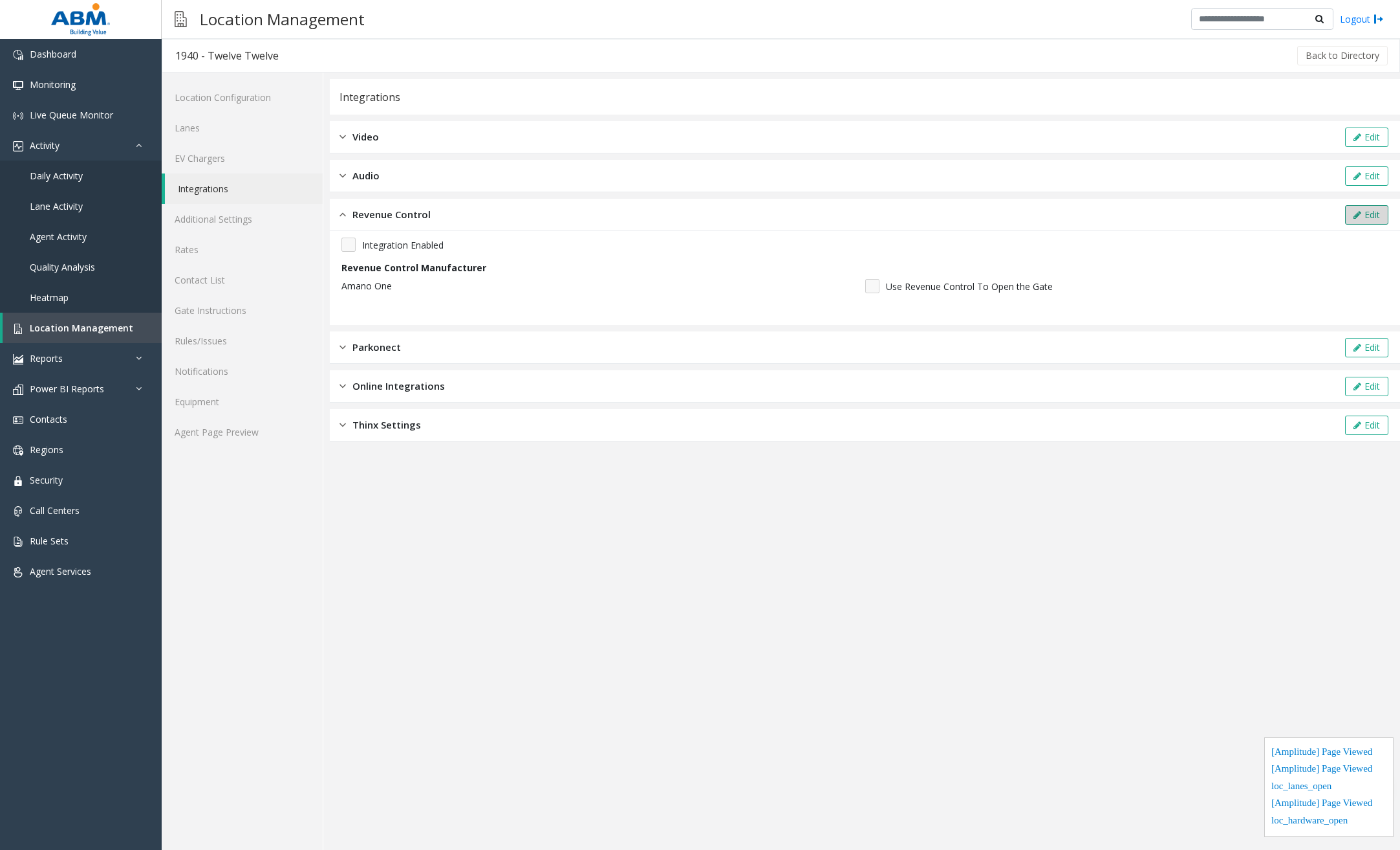
click at [1230, 216] on button "Edit" at bounding box center [1366, 215] width 43 height 20
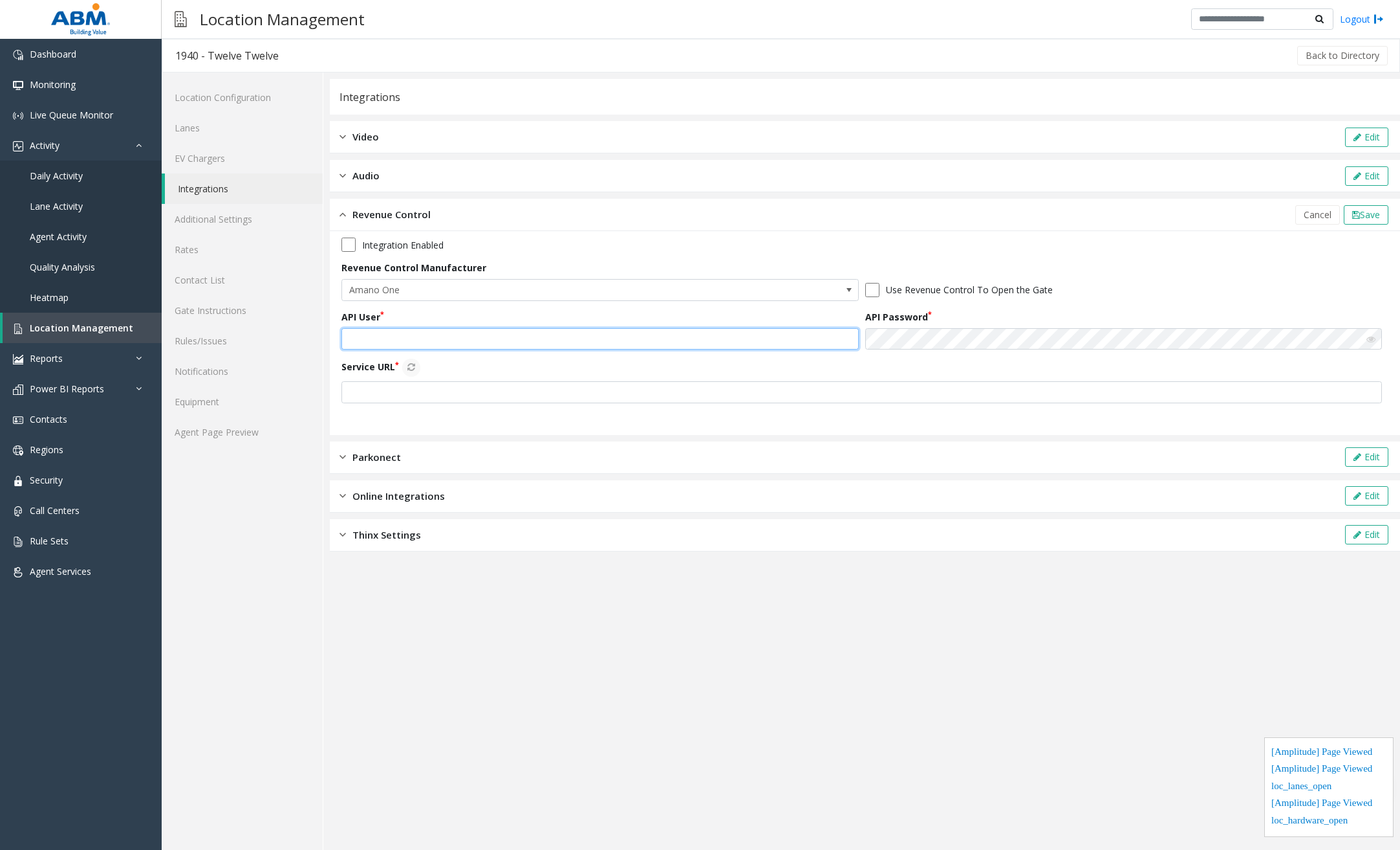
click at [392, 340] on input "text" at bounding box center [600, 339] width 518 height 22
click at [249, 125] on link "Lanes" at bounding box center [243, 128] width 161 height 31
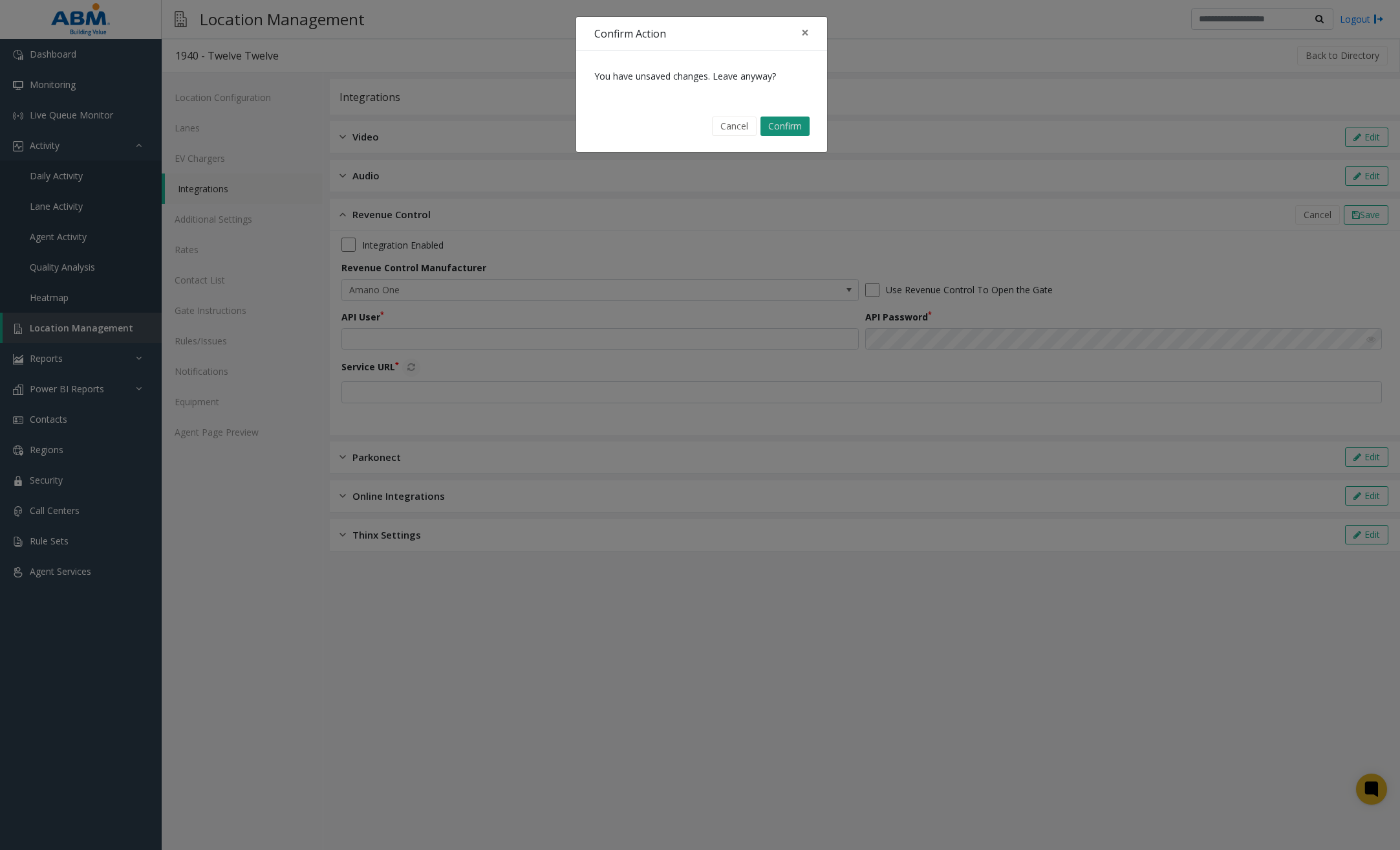
click at [785, 126] on button "Confirm" at bounding box center [785, 126] width 49 height 20
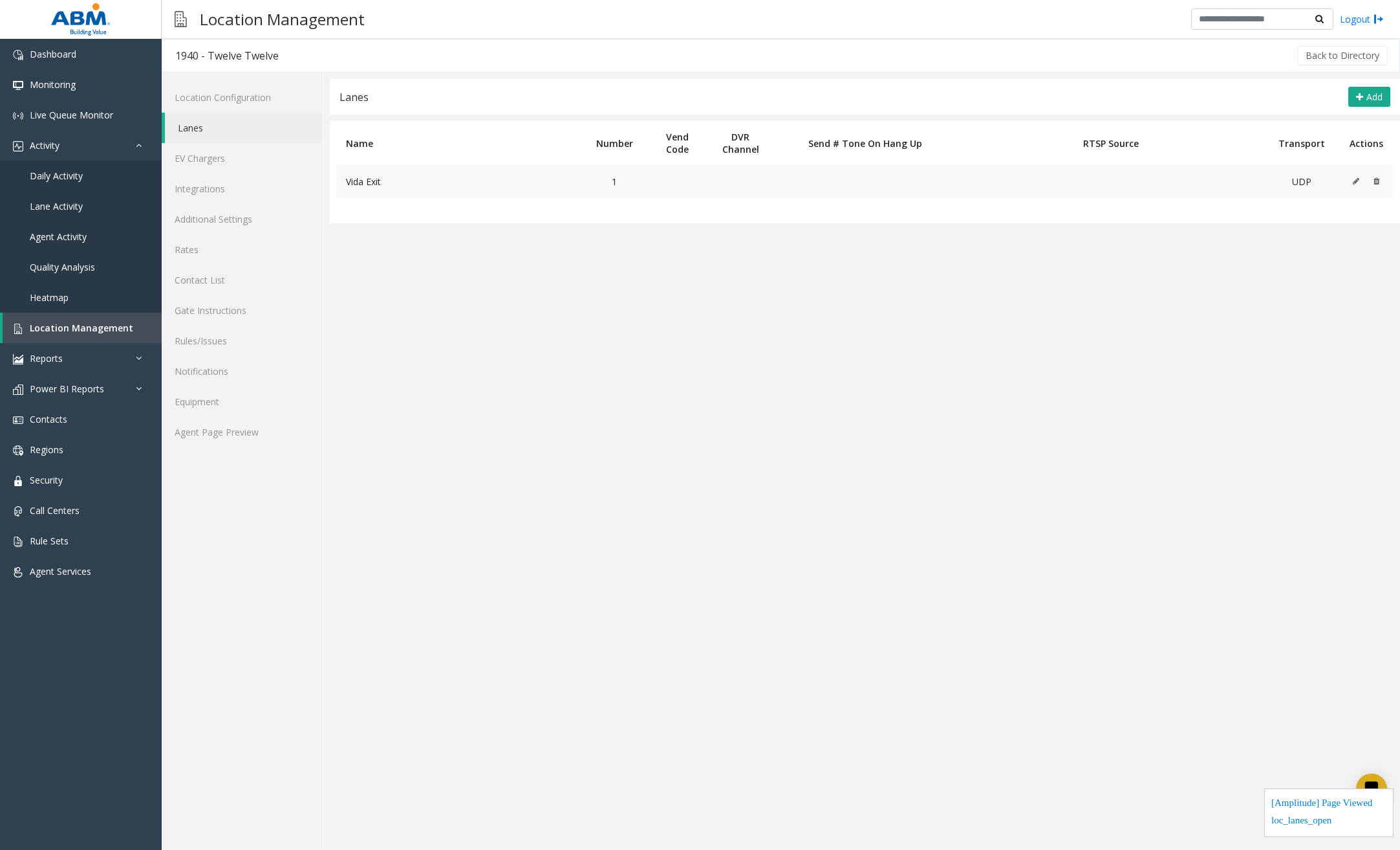
click at [1230, 180] on icon at bounding box center [1356, 181] width 6 height 8
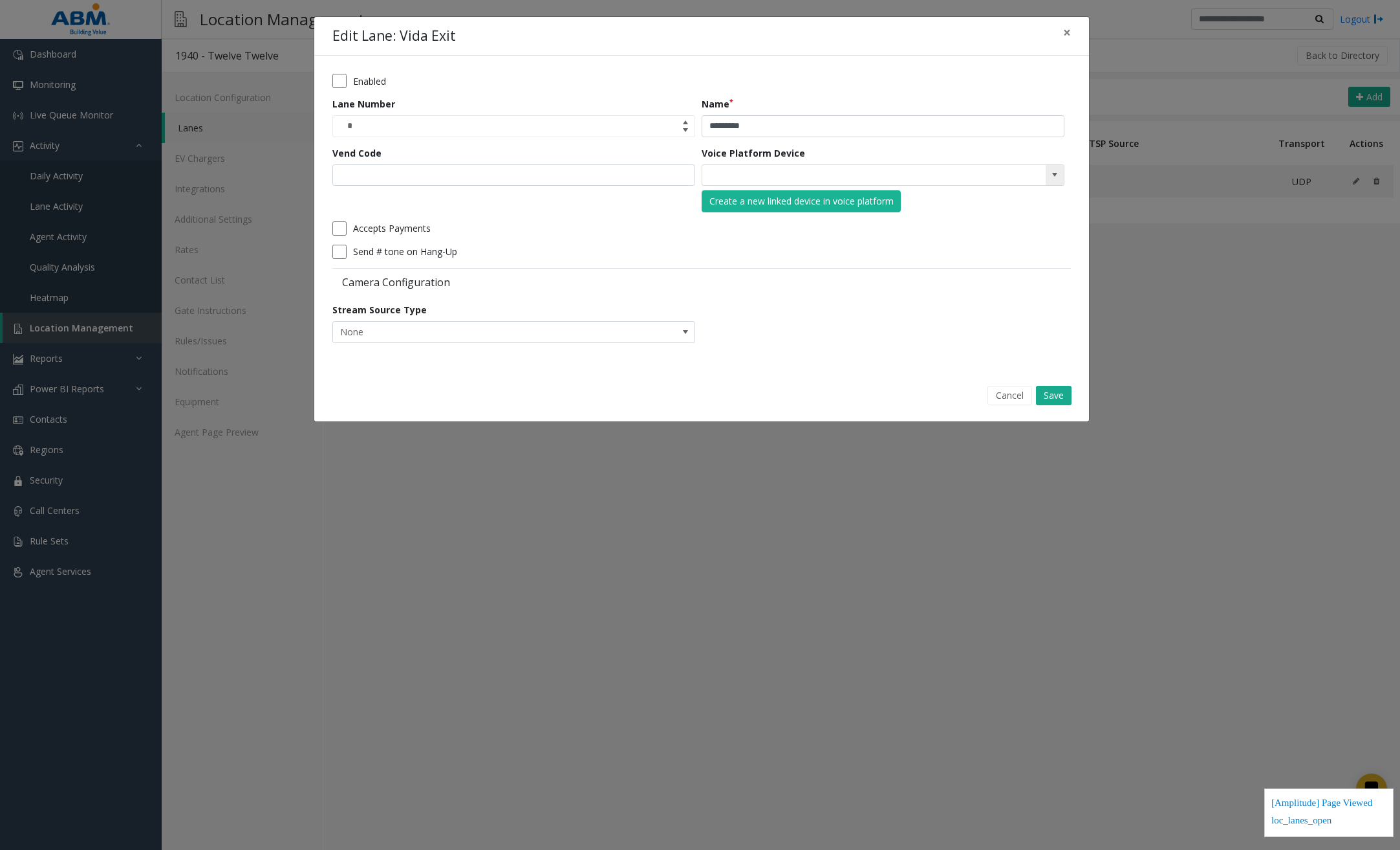
click at [1053, 174] on span at bounding box center [1055, 174] width 10 height 10
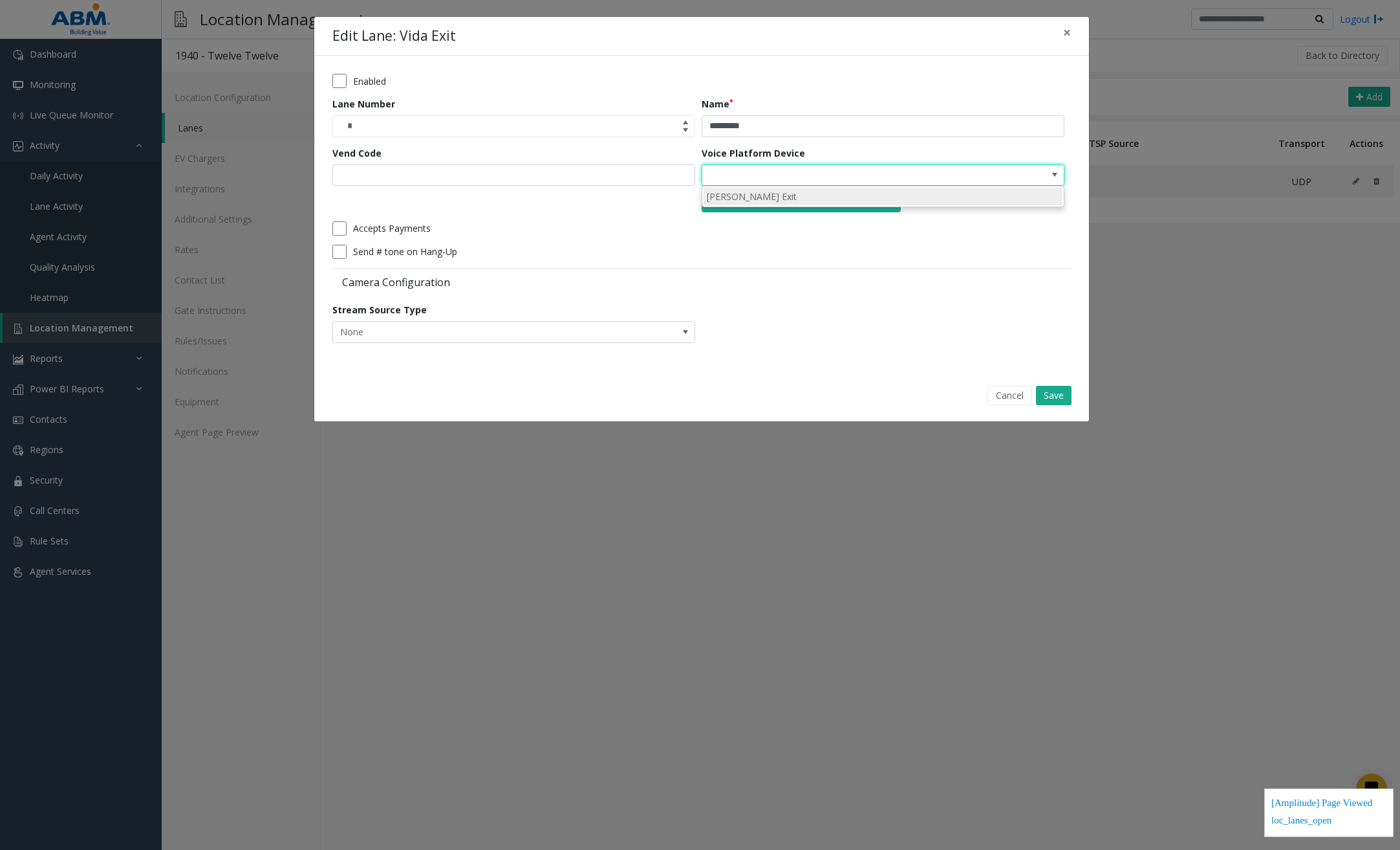
click at [929, 201] on li "[PERSON_NAME] Exit" at bounding box center [883, 197] width 359 height 17
type input "**********"
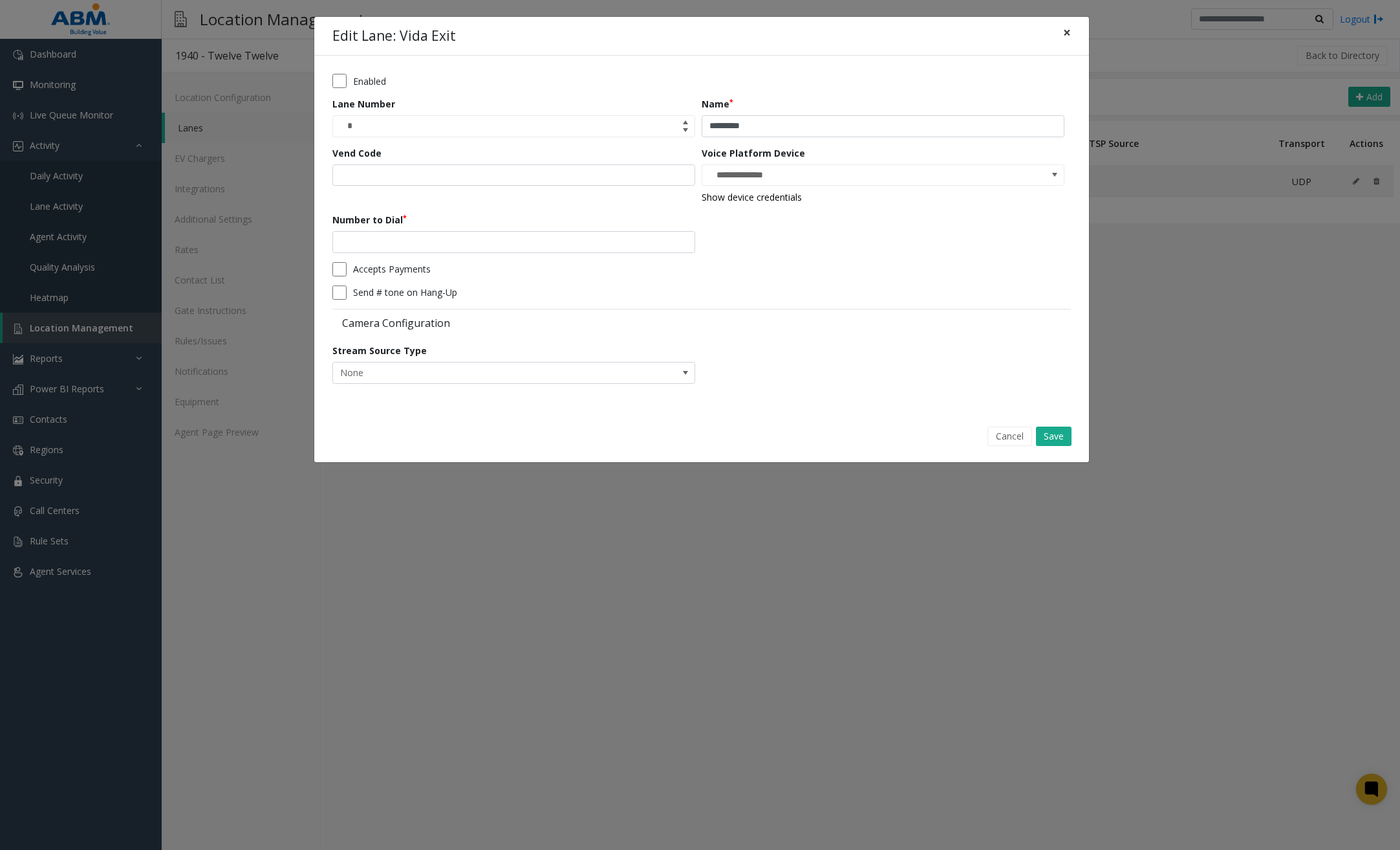
click at [1071, 31] on button "×" at bounding box center [1066, 32] width 26 height 31
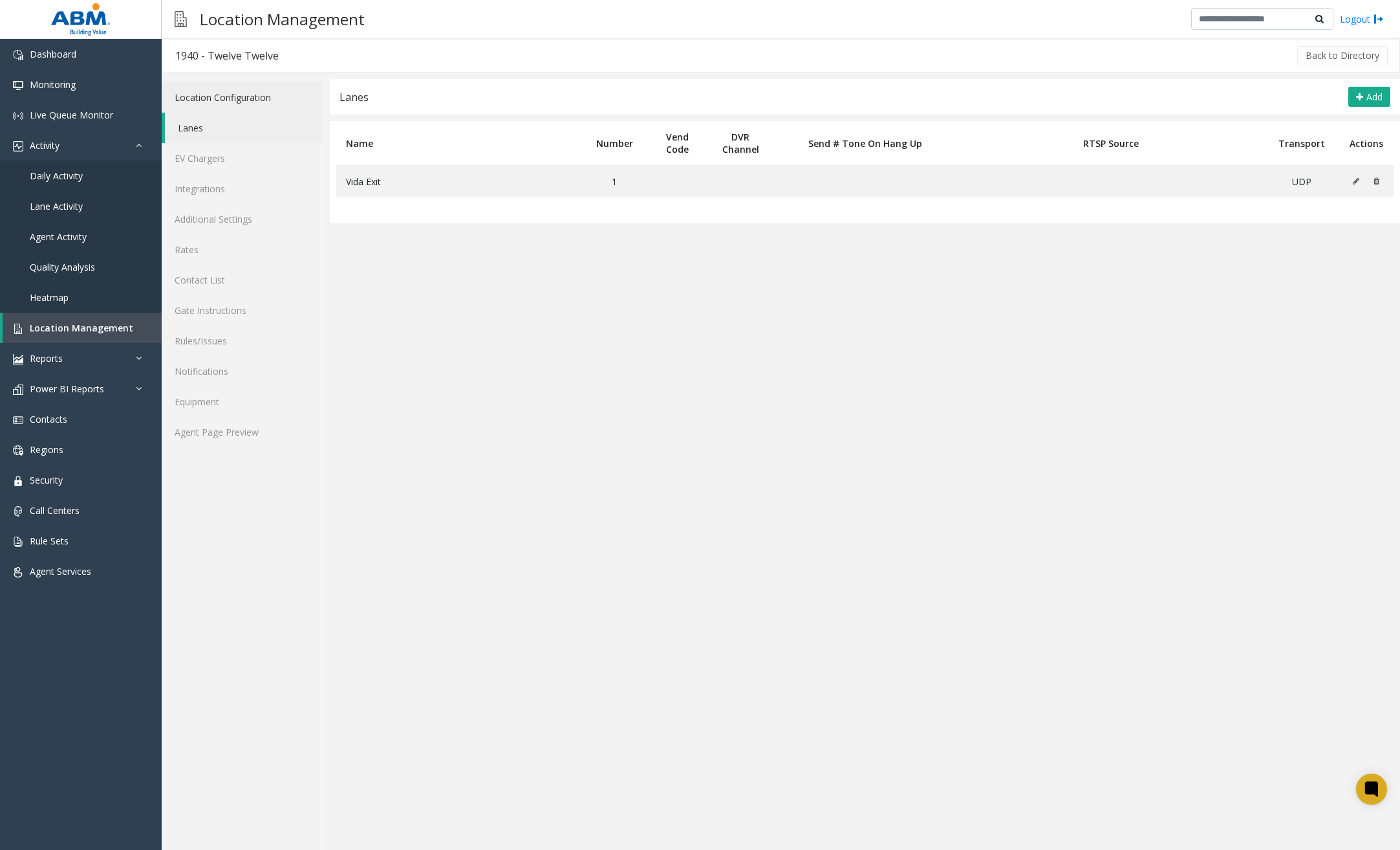
click at [241, 99] on link "Location Configuration" at bounding box center [243, 97] width 161 height 31
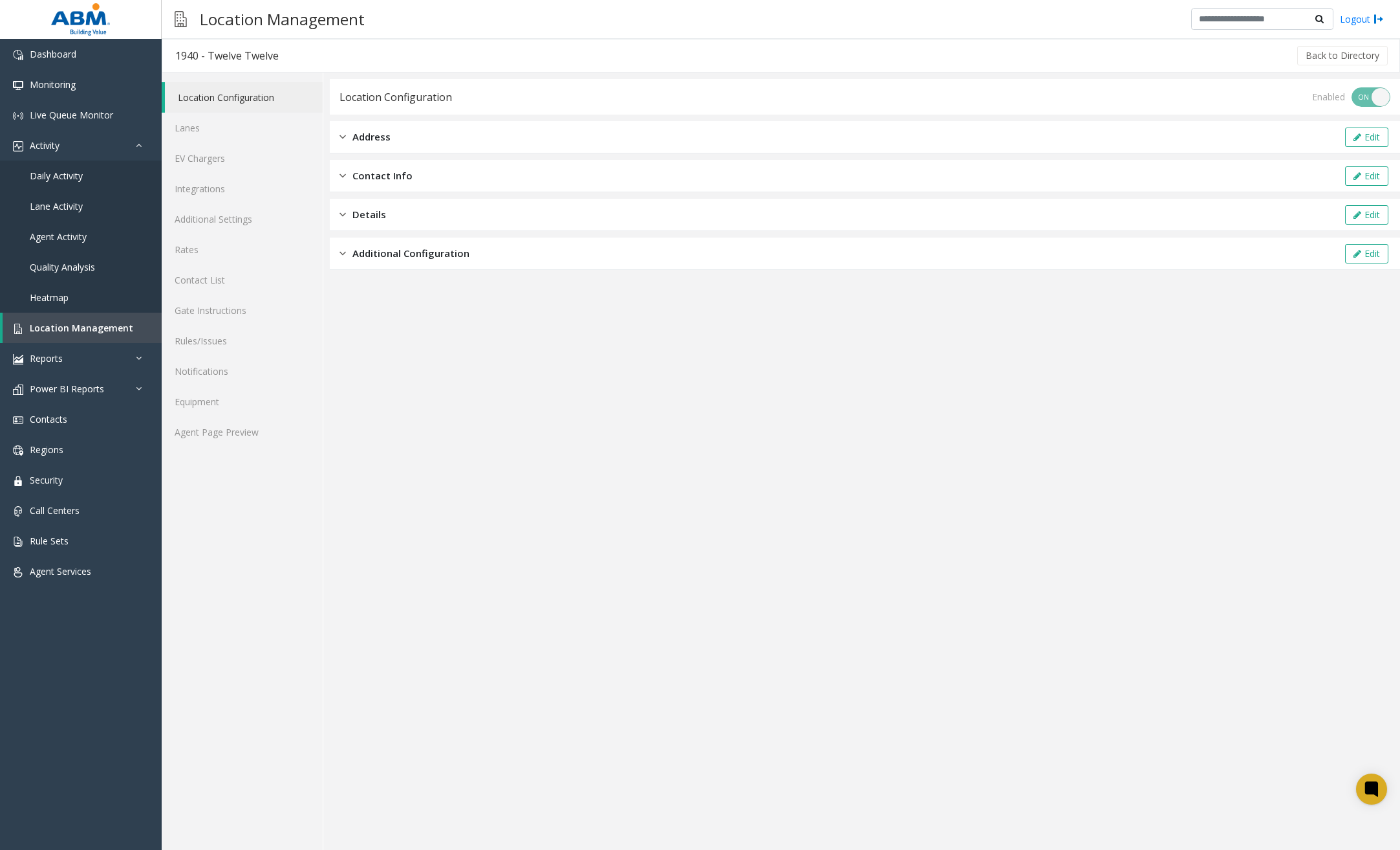
click at [403, 245] on div "Additional Configuration Edit" at bounding box center [864, 253] width 1070 height 32
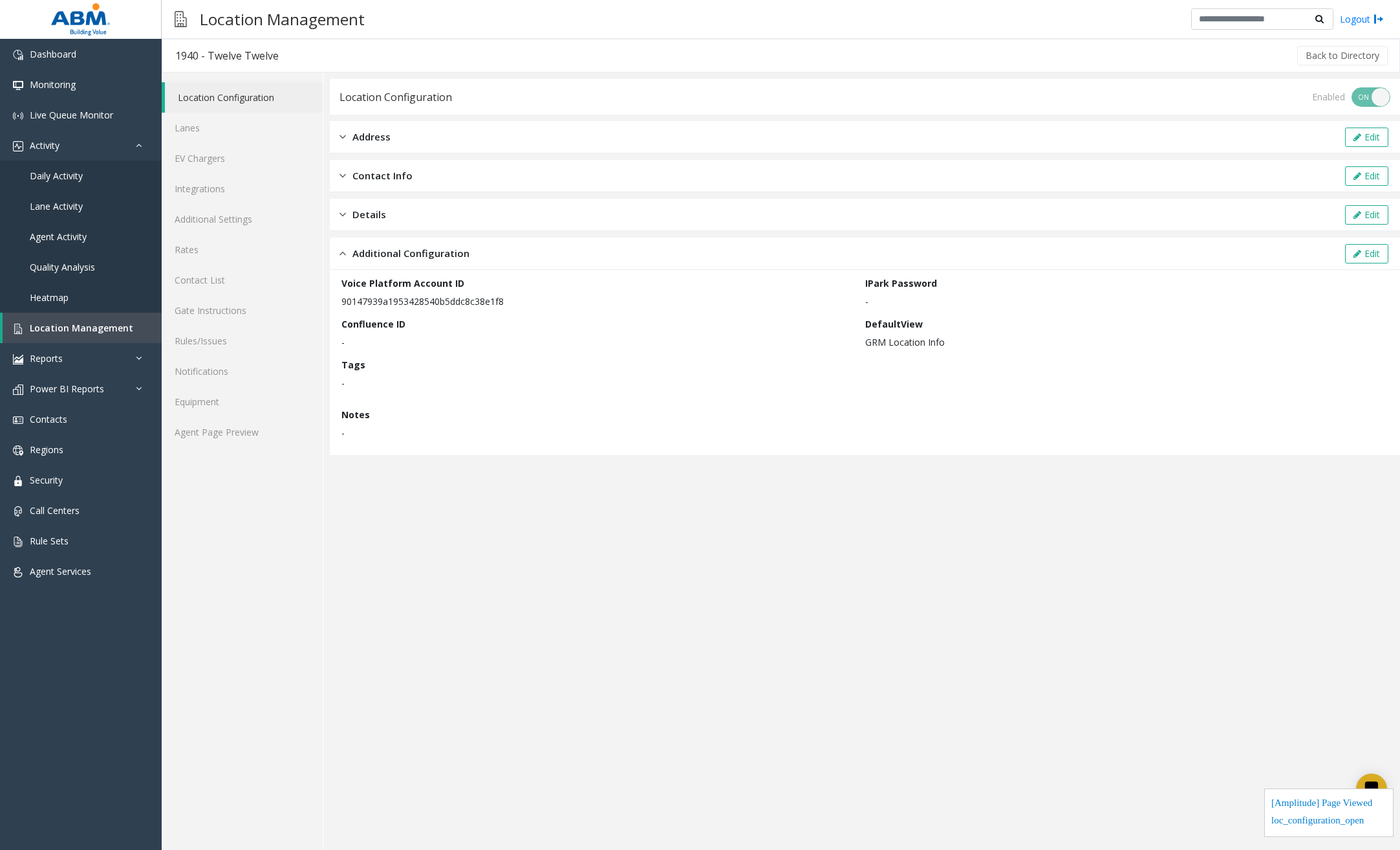
drag, startPoint x: 522, startPoint y: 299, endPoint x: 343, endPoint y: 298, distance: 179.0
click at [343, 298] on p "90147939a1953428540b5ddc8c38e1f8" at bounding box center [600, 301] width 518 height 13
click at [575, 583] on app-location-configuration "Location Configuration Enabled ON OFF Address Edit Contact Info Edit Details Ed…" at bounding box center [864, 465] width 1070 height 771
click at [244, 122] on link "Lanes" at bounding box center [243, 128] width 161 height 31
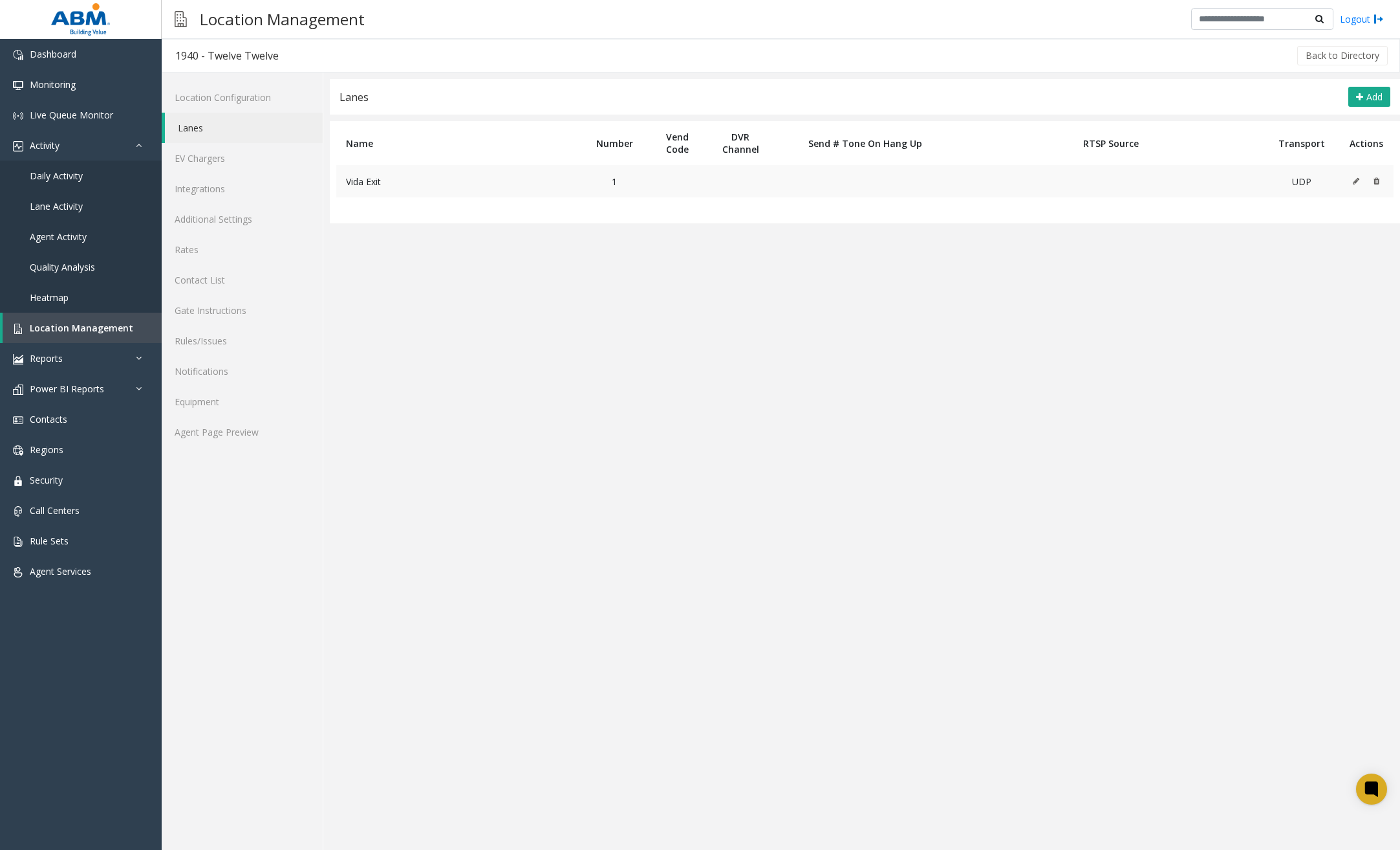
click at [1230, 180] on icon at bounding box center [1356, 181] width 6 height 8
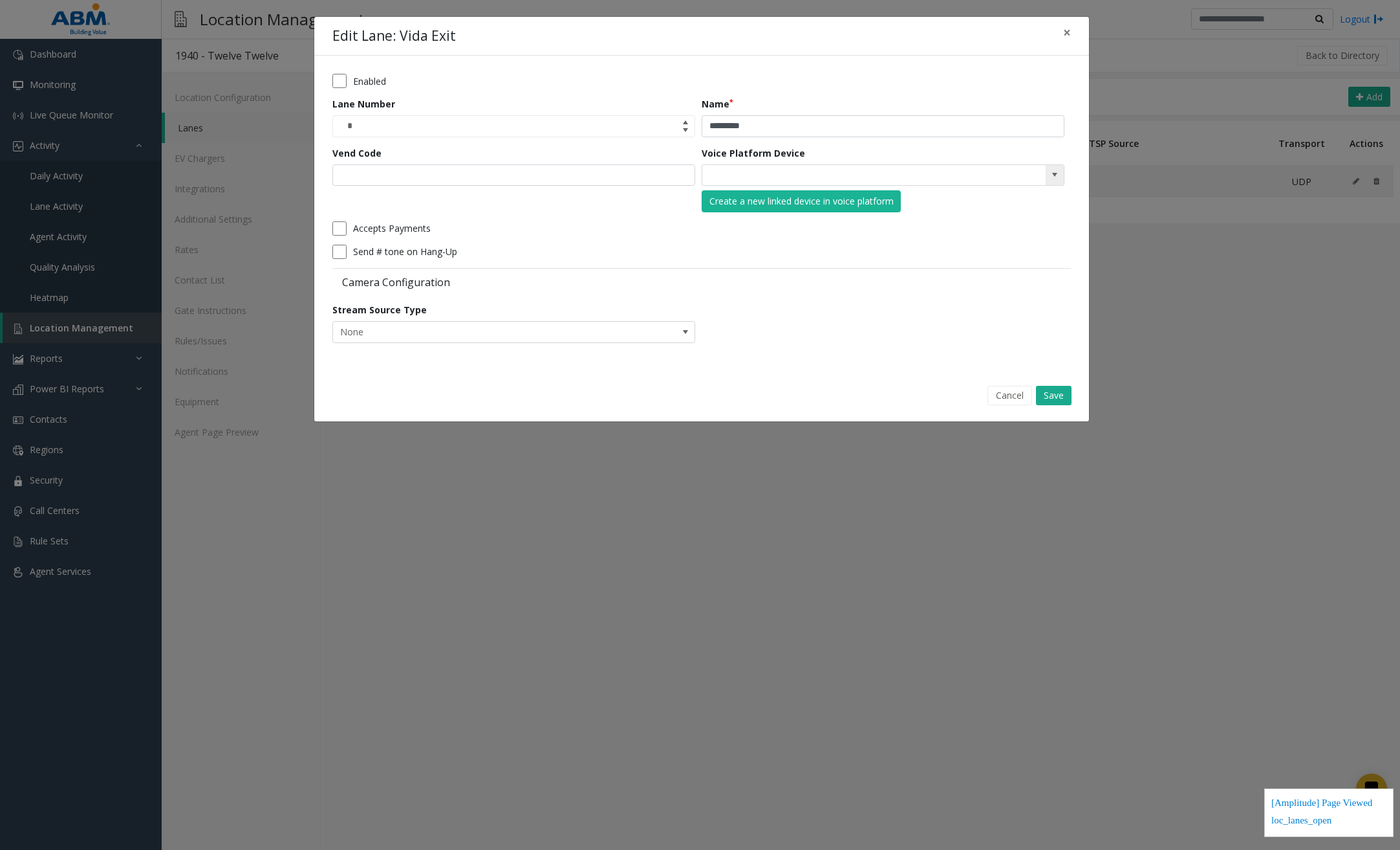
click at [1055, 171] on span at bounding box center [1055, 174] width 10 height 10
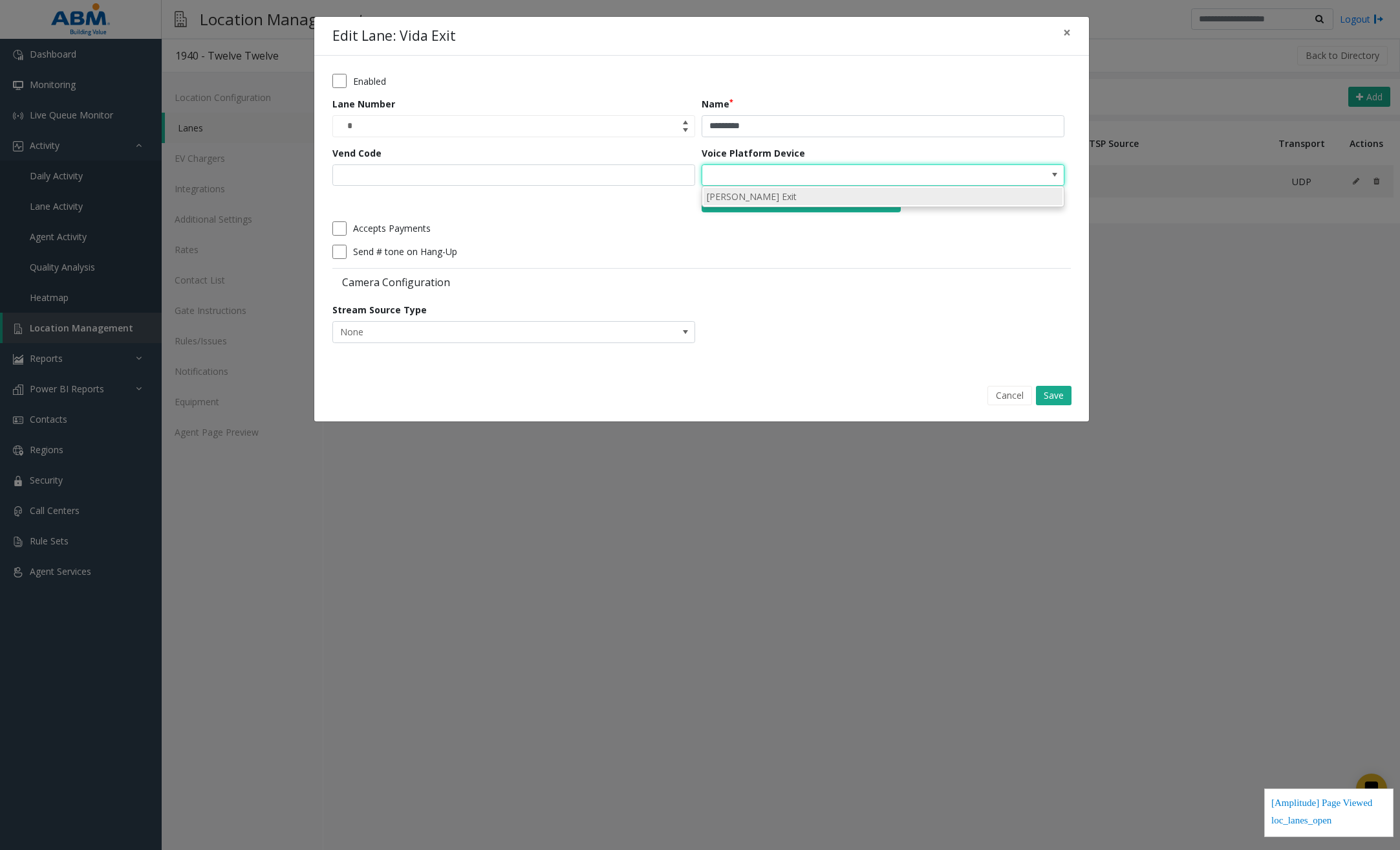
click at [783, 197] on li "[PERSON_NAME] Exit" at bounding box center [883, 197] width 359 height 17
type input "**********"
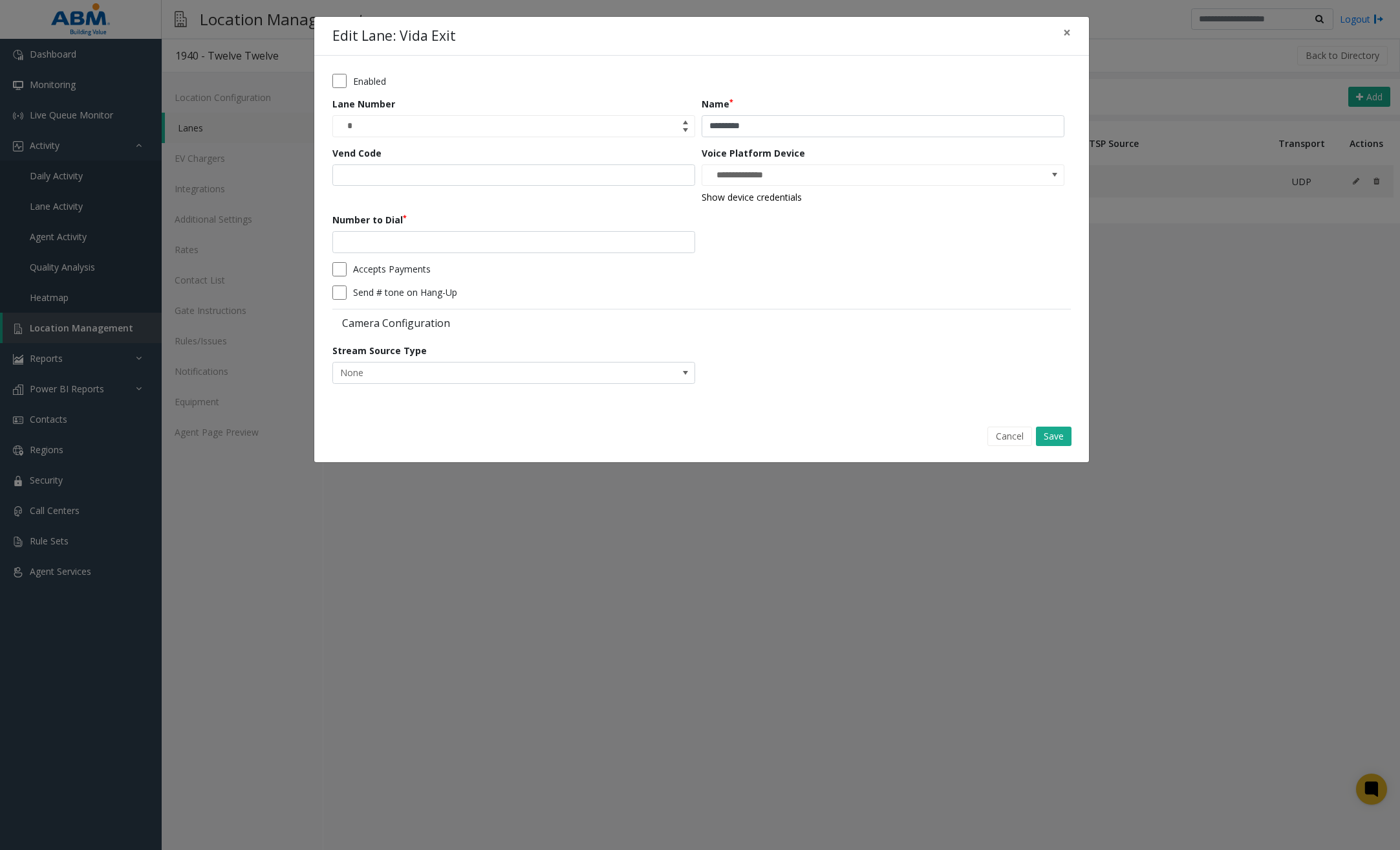
click at [863, 240] on form "**********" at bounding box center [702, 233] width 738 height 319
click at [792, 201] on link "Show device credentials" at bounding box center [752, 197] width 100 height 13
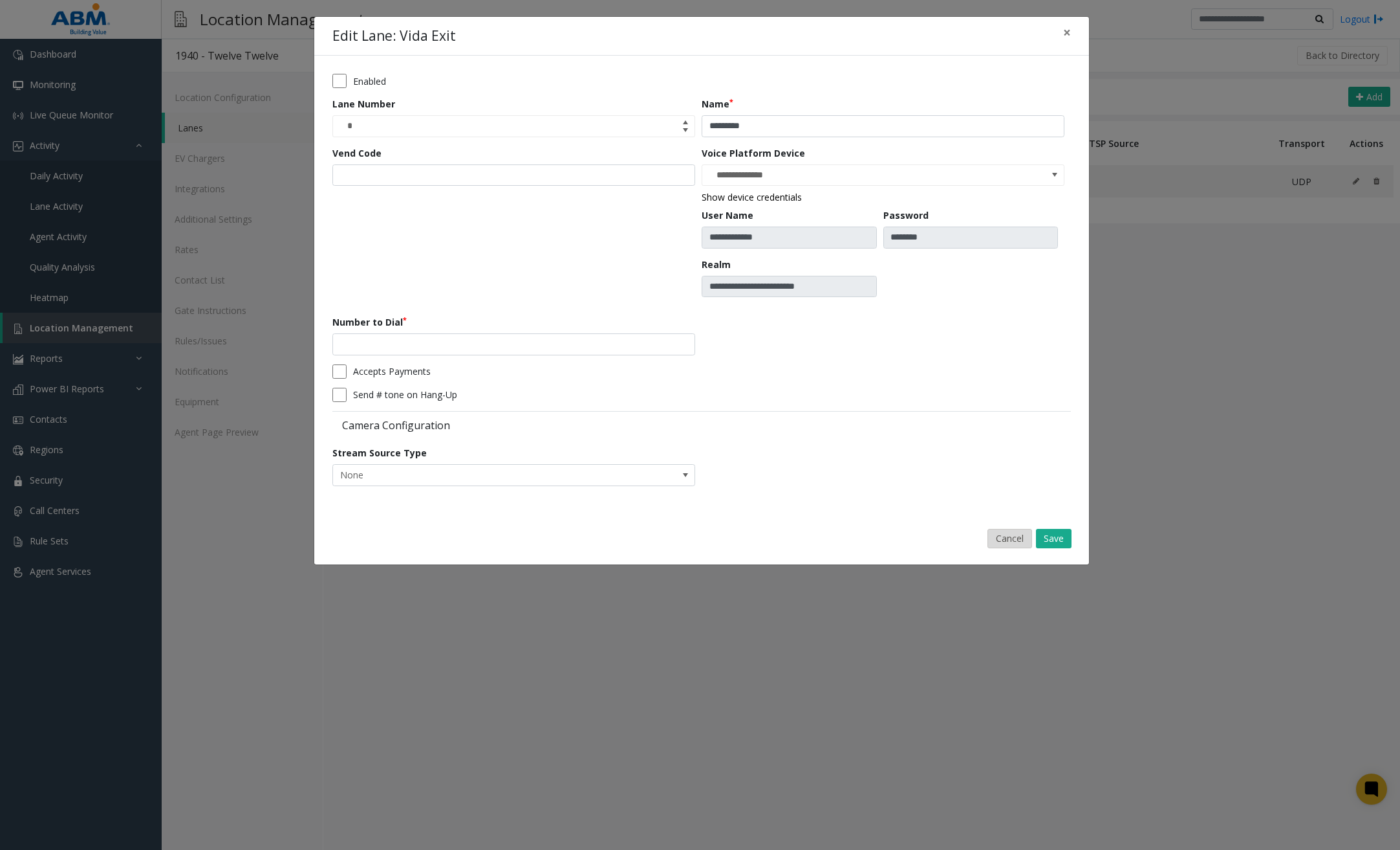
click at [1015, 537] on button "Cancel" at bounding box center [1009, 538] width 45 height 20
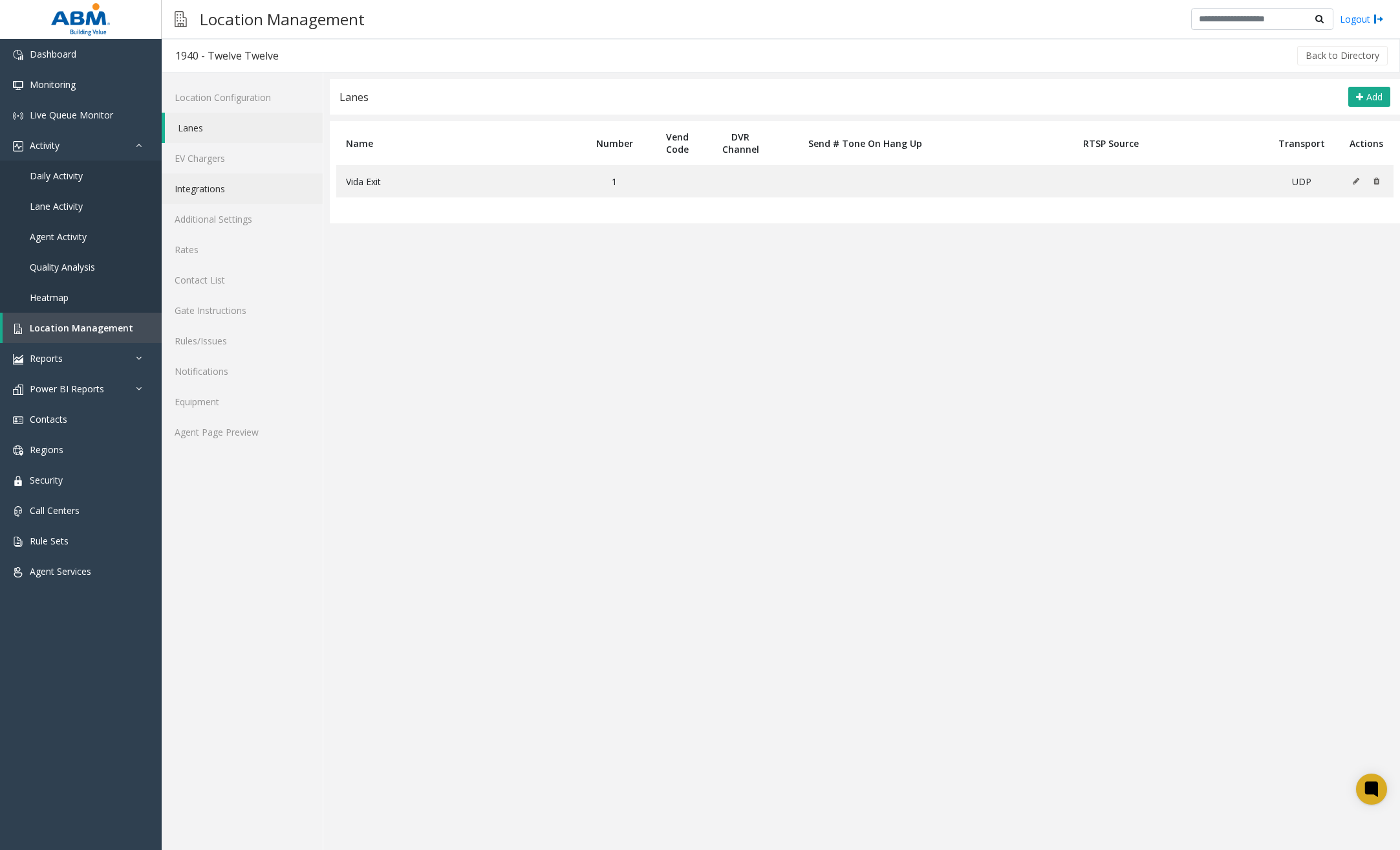
click at [247, 193] on link "Integrations" at bounding box center [243, 188] width 161 height 31
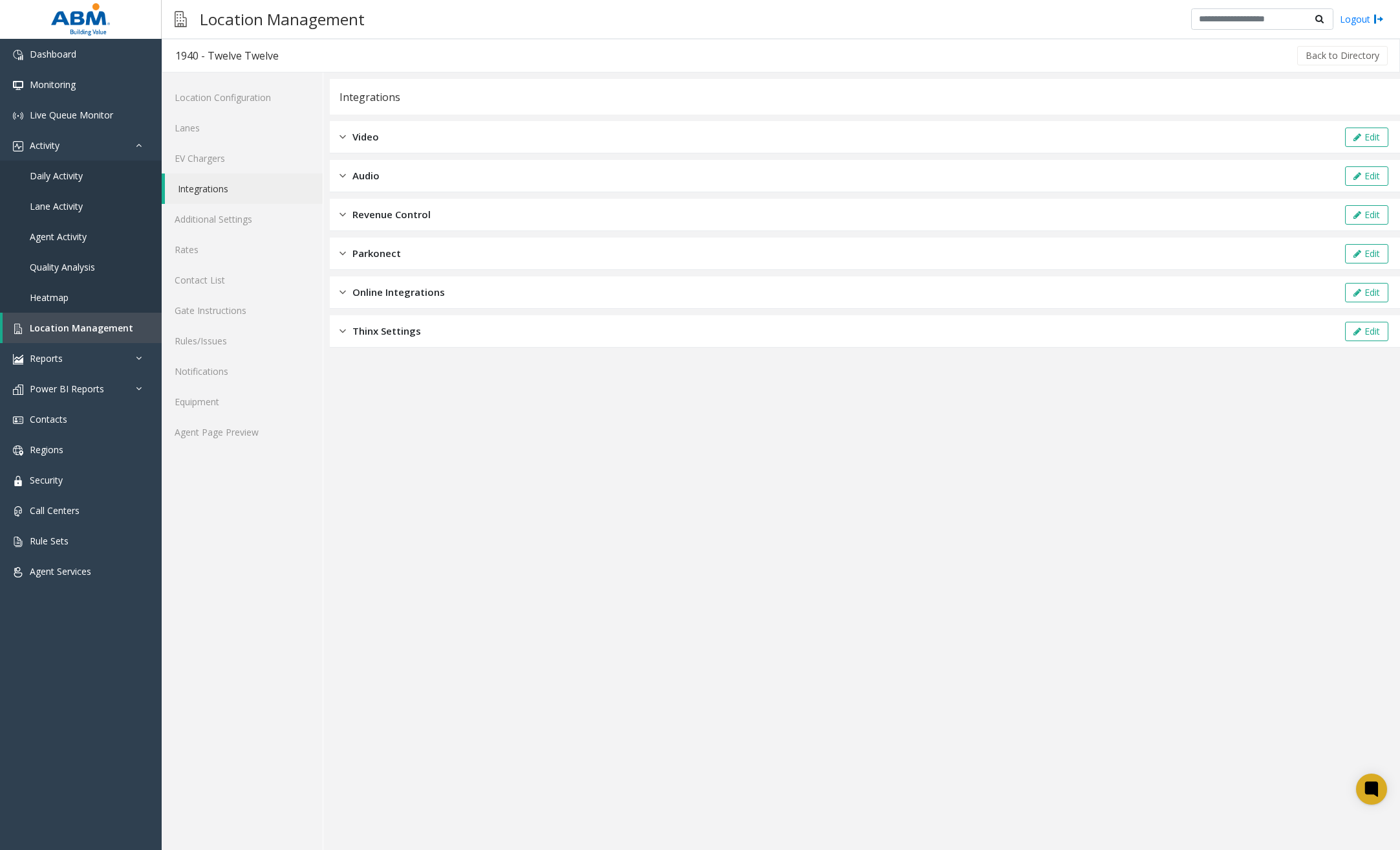
click at [583, 215] on div "Revenue Control Edit" at bounding box center [864, 215] width 1070 height 32
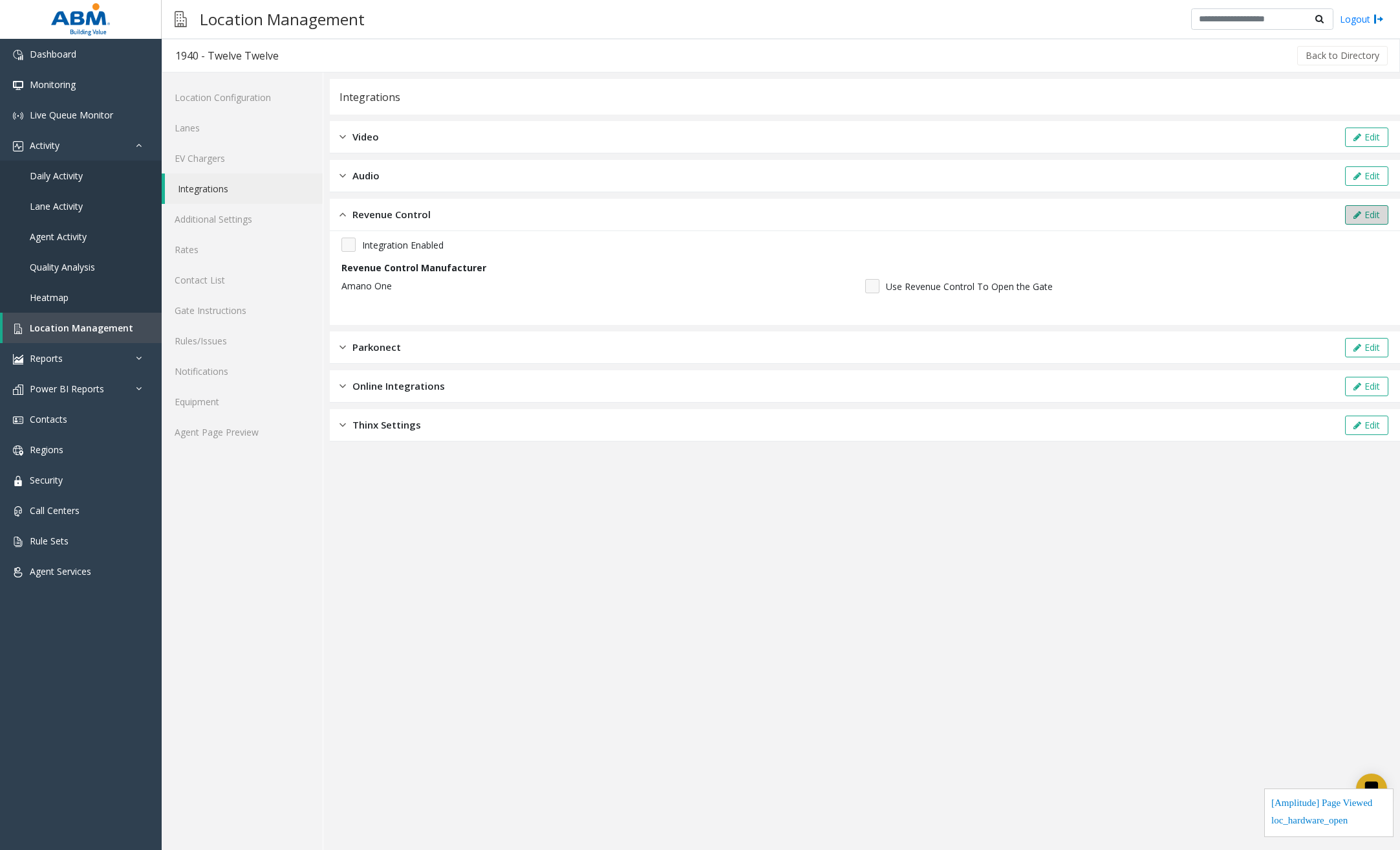
click at [1230, 212] on button "Edit" at bounding box center [1366, 215] width 43 height 20
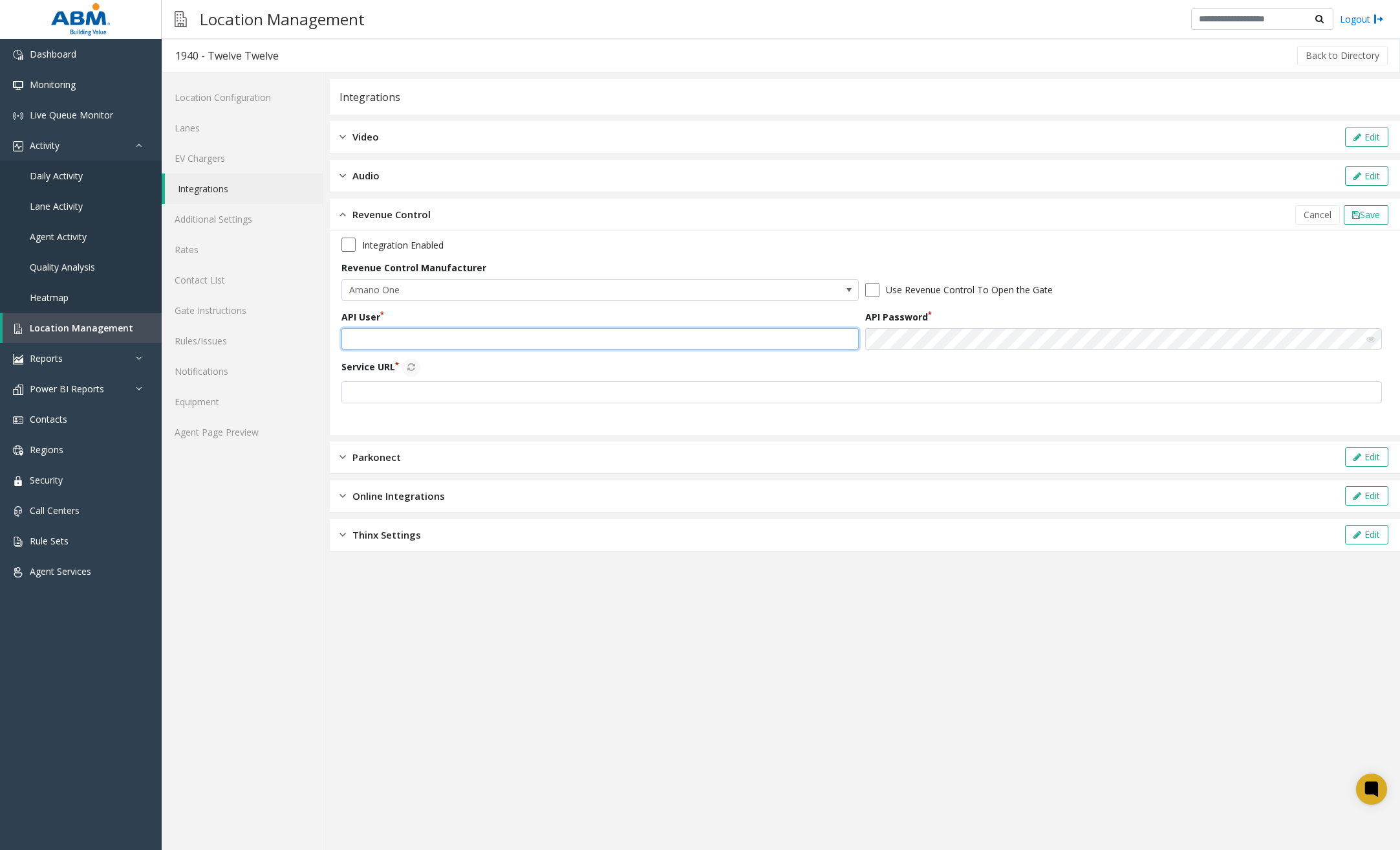
click at [462, 343] on input "text" at bounding box center [600, 339] width 518 height 22
paste input "**********"
type input "**********"
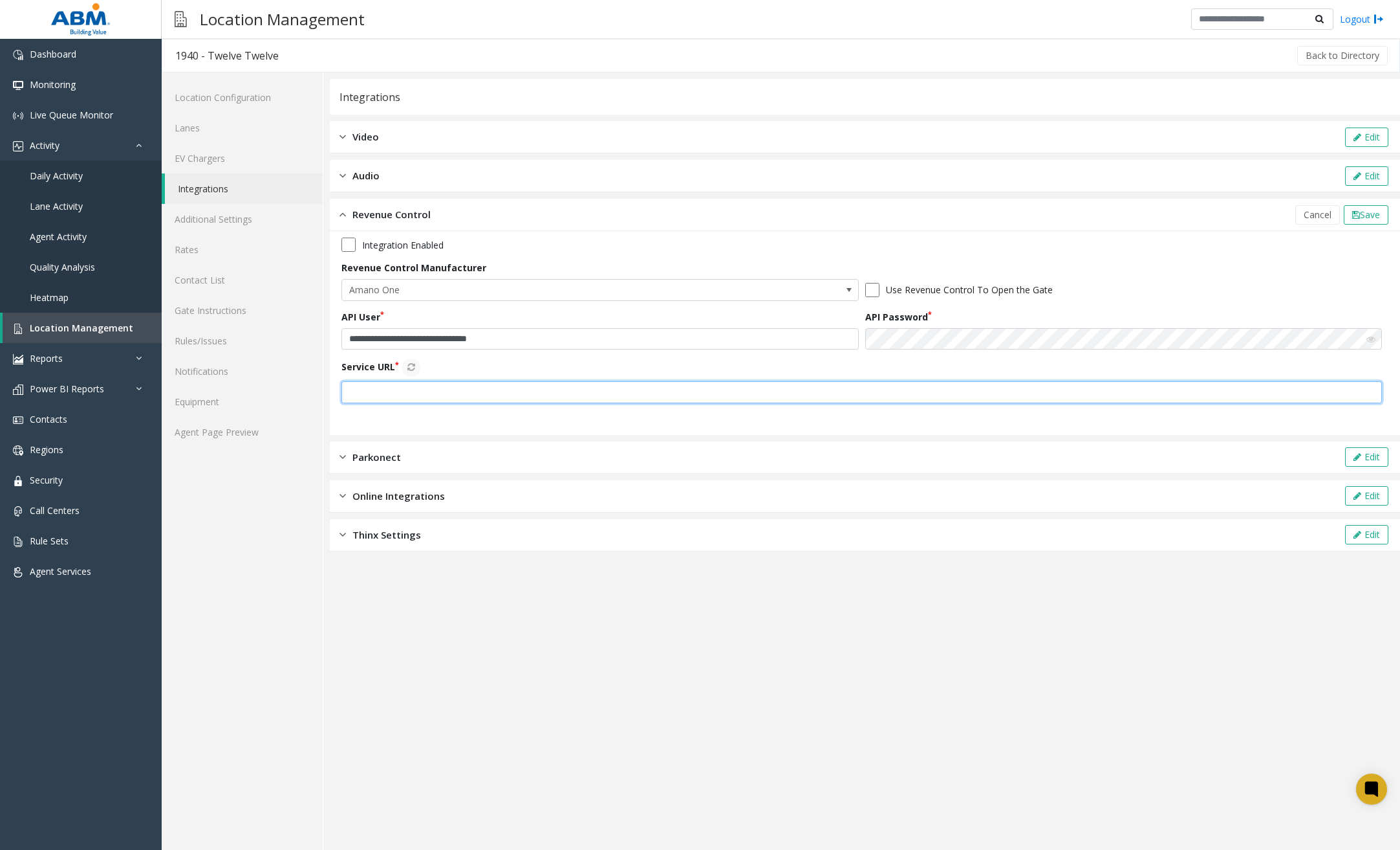
click at [558, 387] on input "text" at bounding box center [861, 392] width 1041 height 22
paste input "**********"
type input "**********"
click at [414, 367] on icon at bounding box center [411, 367] width 8 height 9
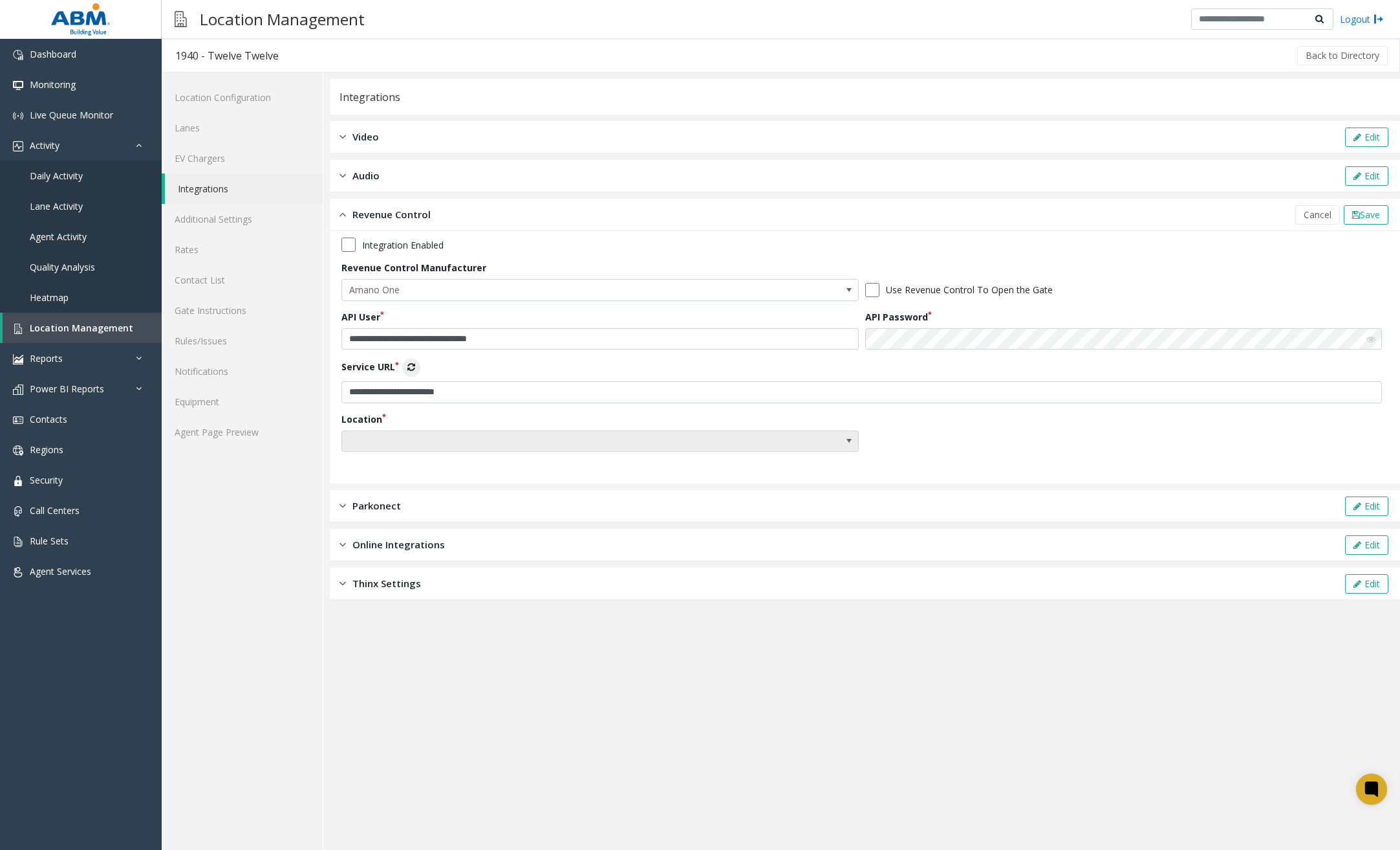
click at [526, 437] on span at bounding box center [548, 441] width 413 height 20
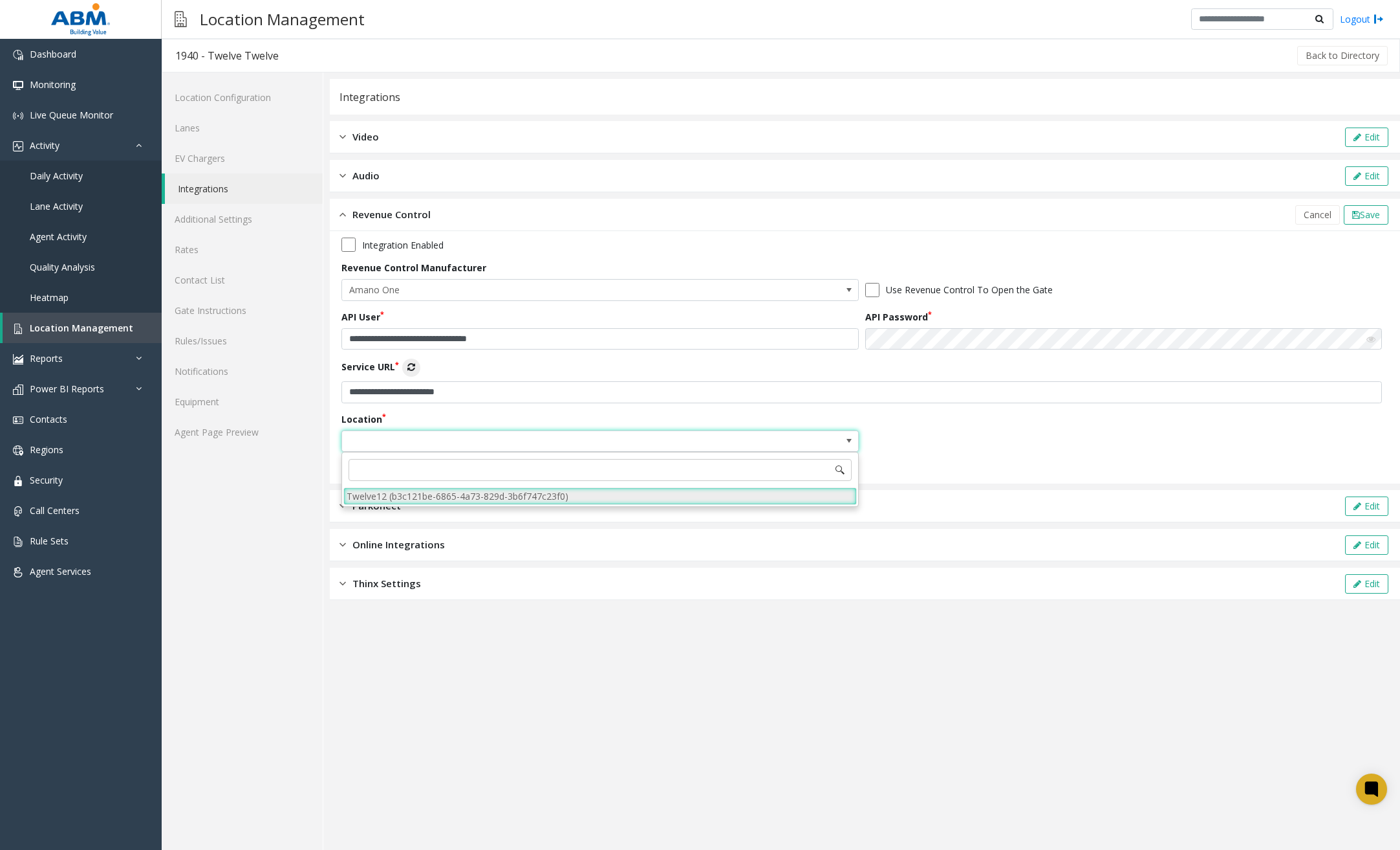
click at [489, 503] on li "Twelve12 (b3c121be-6865-4a73-829d-3b6f747c23f0)" at bounding box center [601, 496] width 514 height 17
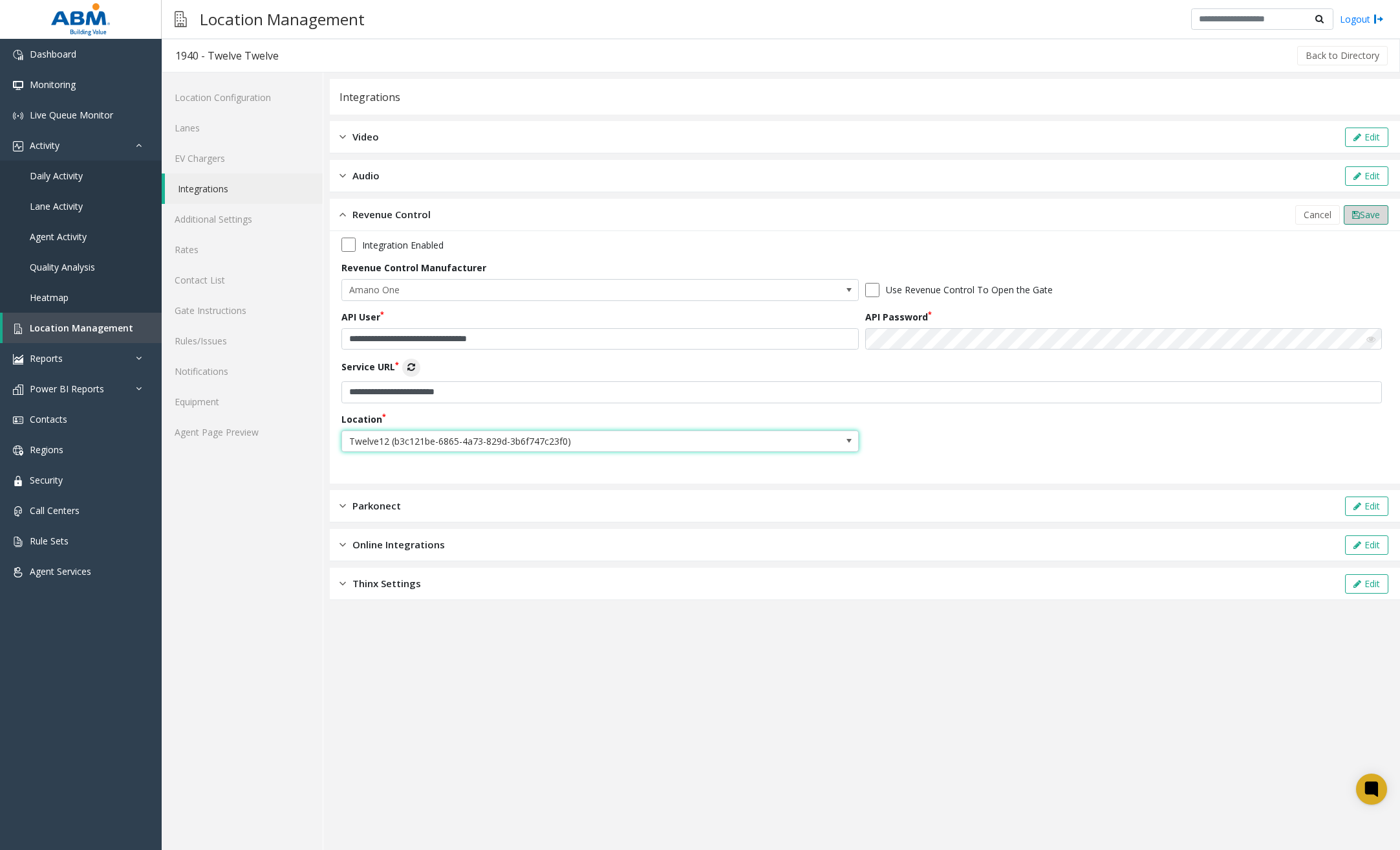
click at [1230, 210] on span "Save" at bounding box center [1370, 215] width 20 height 13
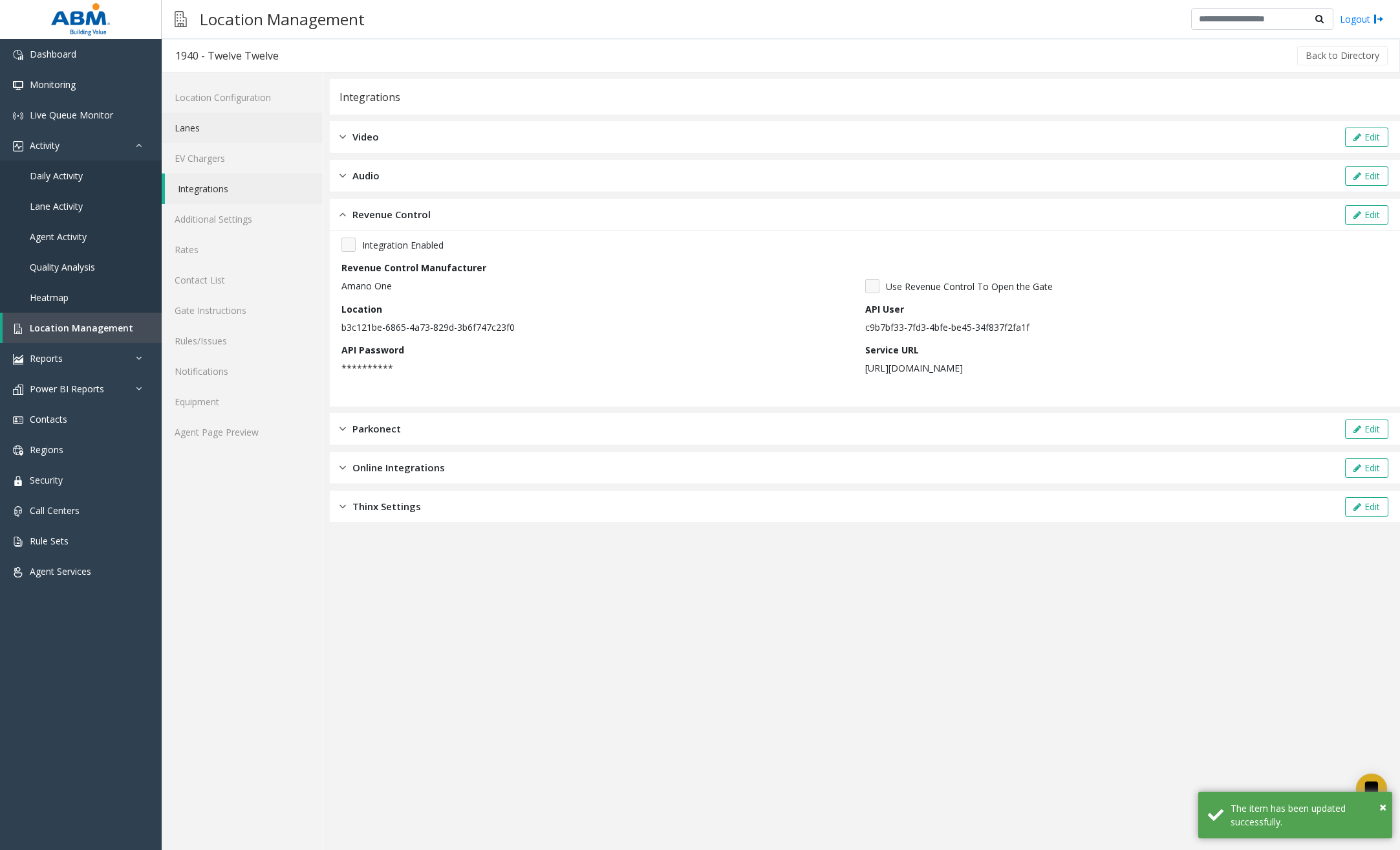
click at [239, 125] on link "Lanes" at bounding box center [243, 128] width 161 height 31
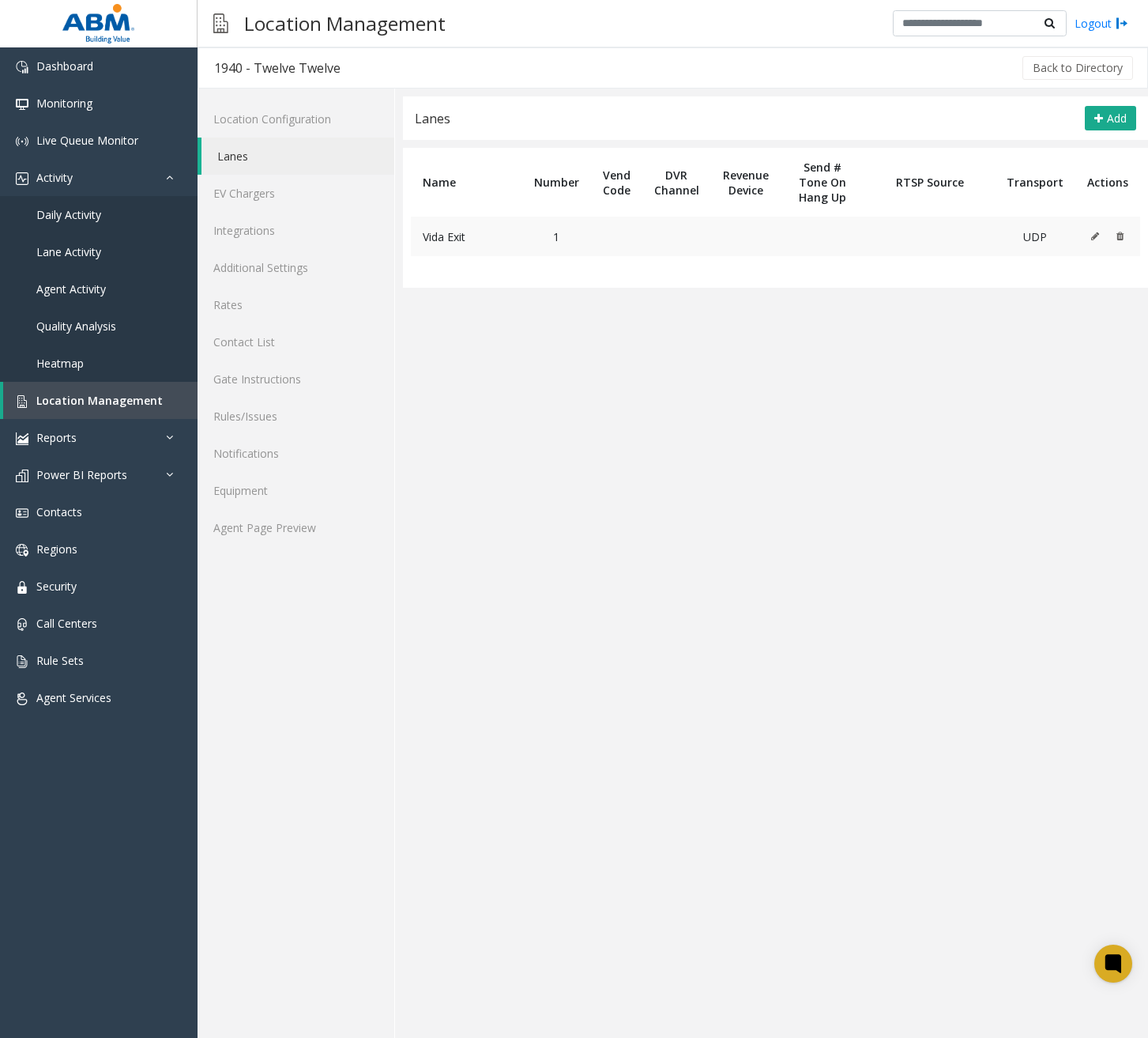
click at [1093, 233] on td at bounding box center [1108, 235] width 65 height 39
click at [1097, 233] on icon at bounding box center [1095, 236] width 8 height 10
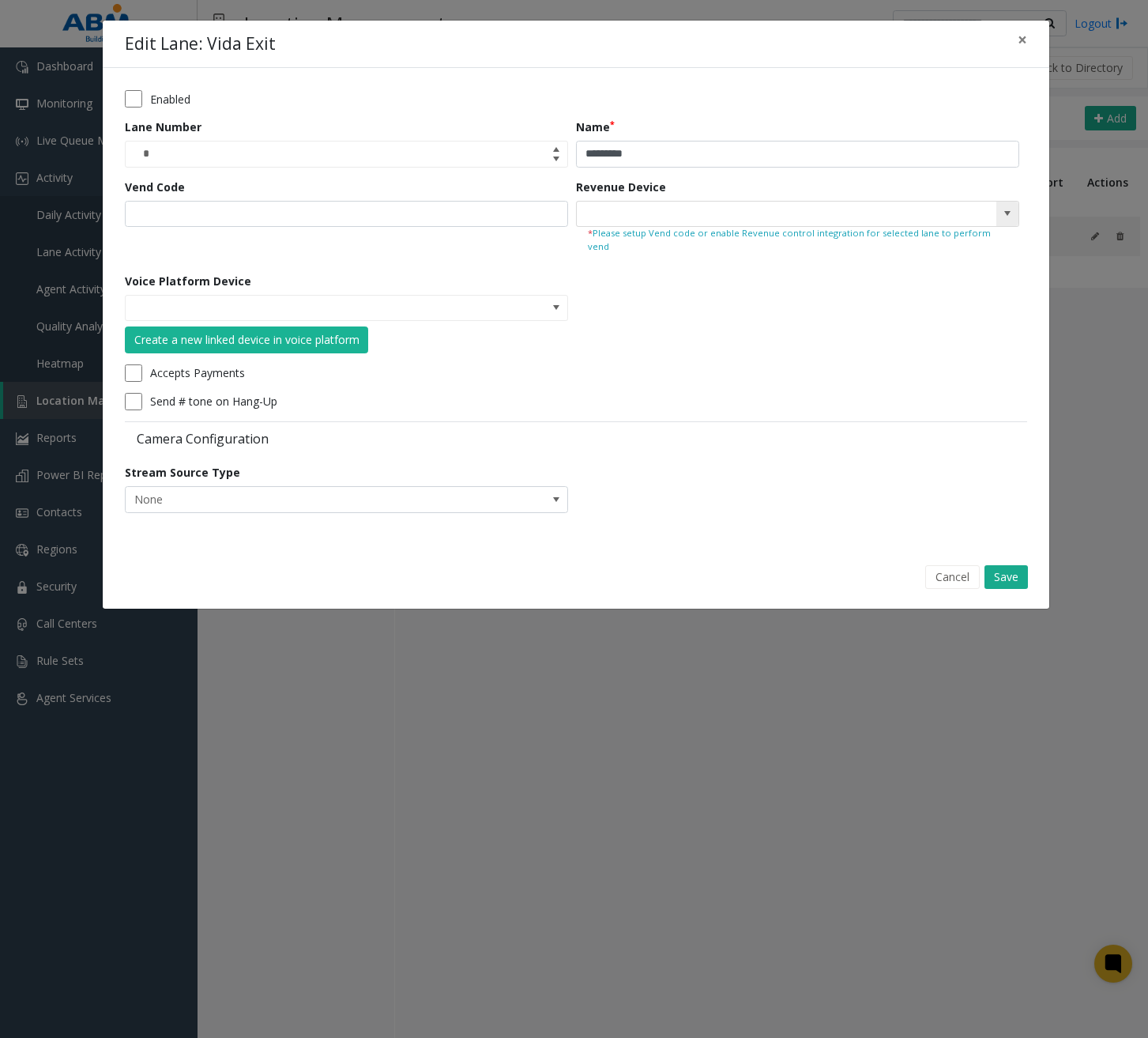
click at [1012, 214] on span at bounding box center [1007, 212] width 12 height 12
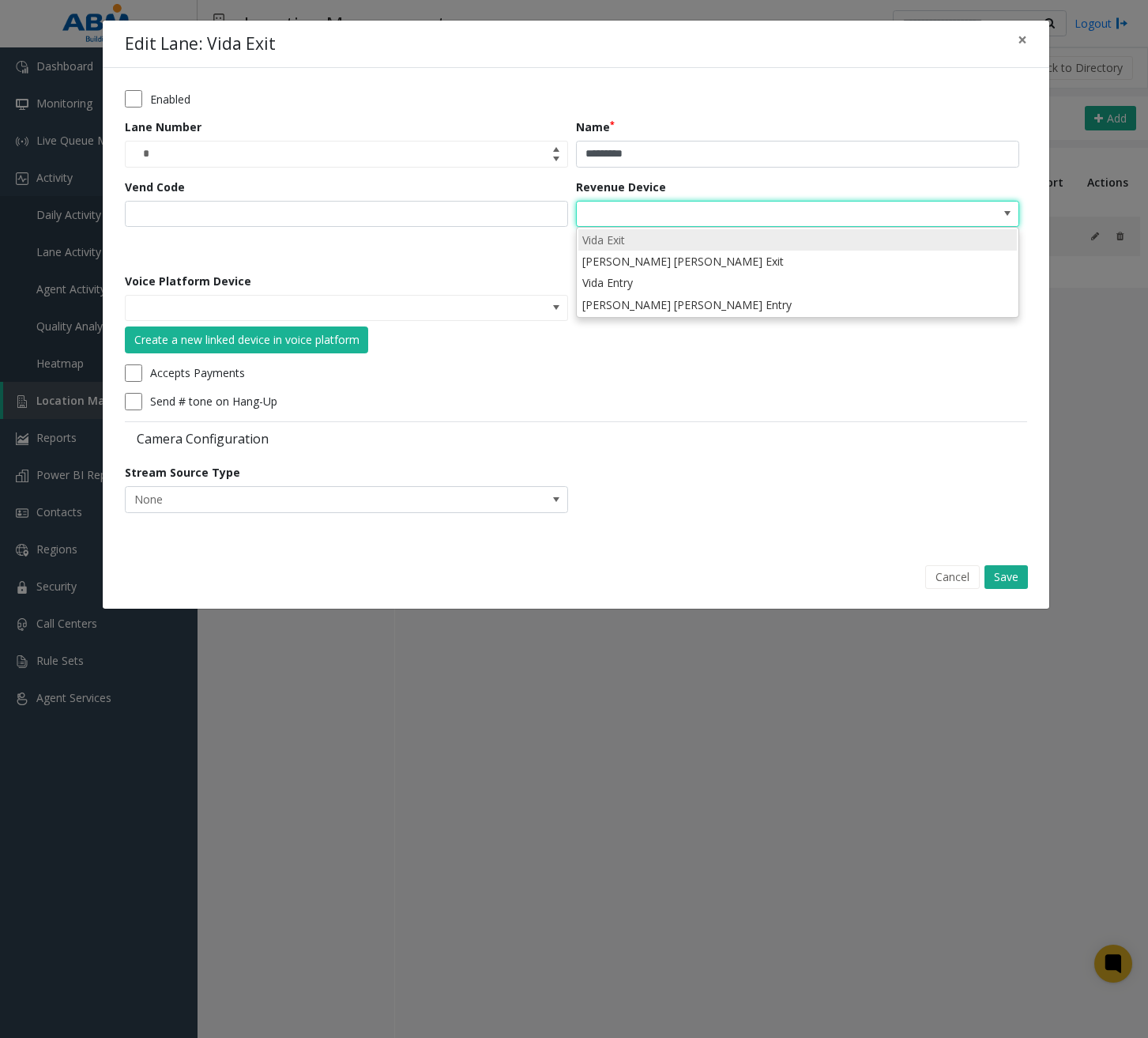
click at [719, 242] on li "Vida Exit" at bounding box center [798, 240] width 438 height 21
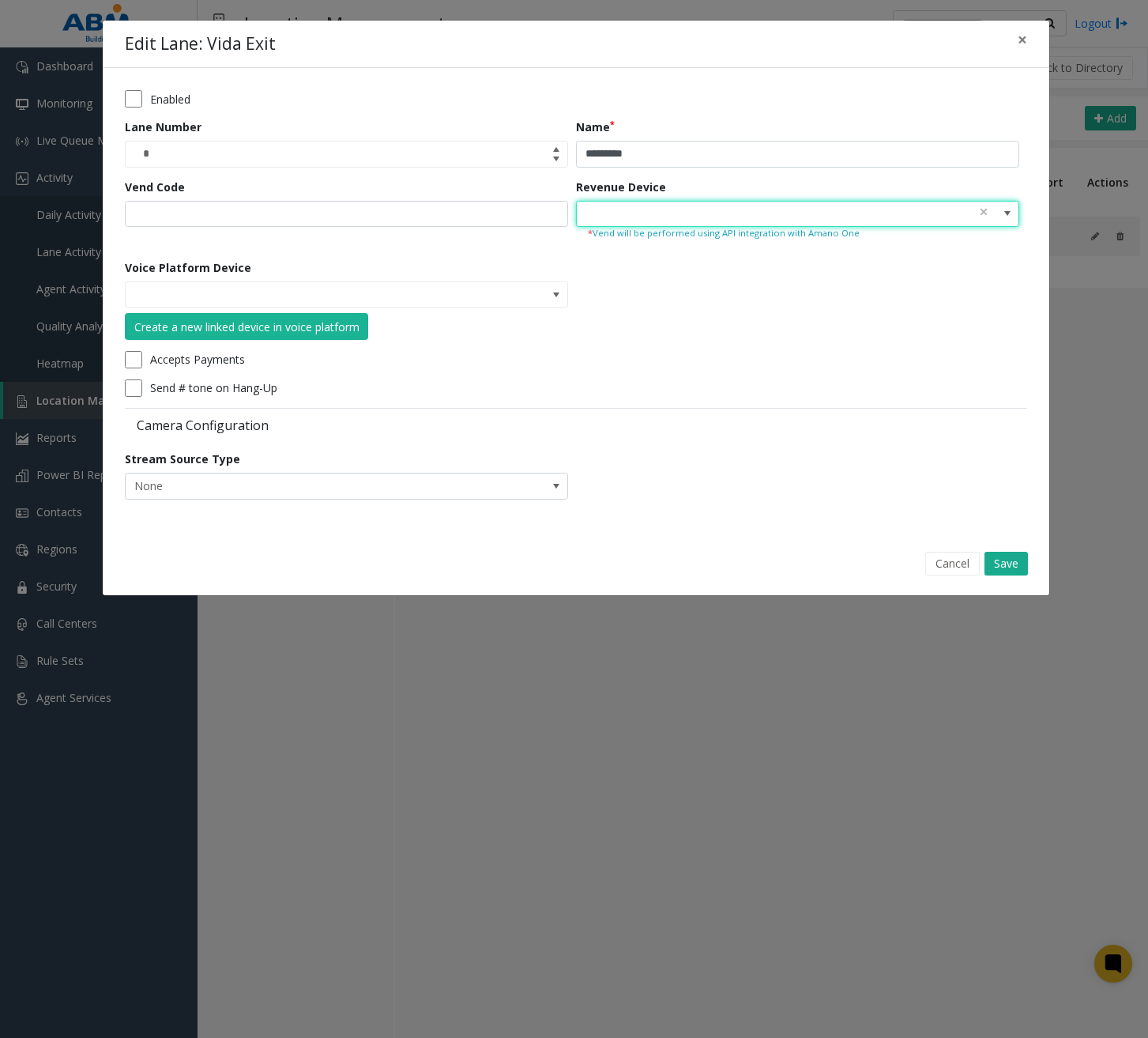
type input "*********"
click at [558, 293] on span at bounding box center [556, 294] width 12 height 12
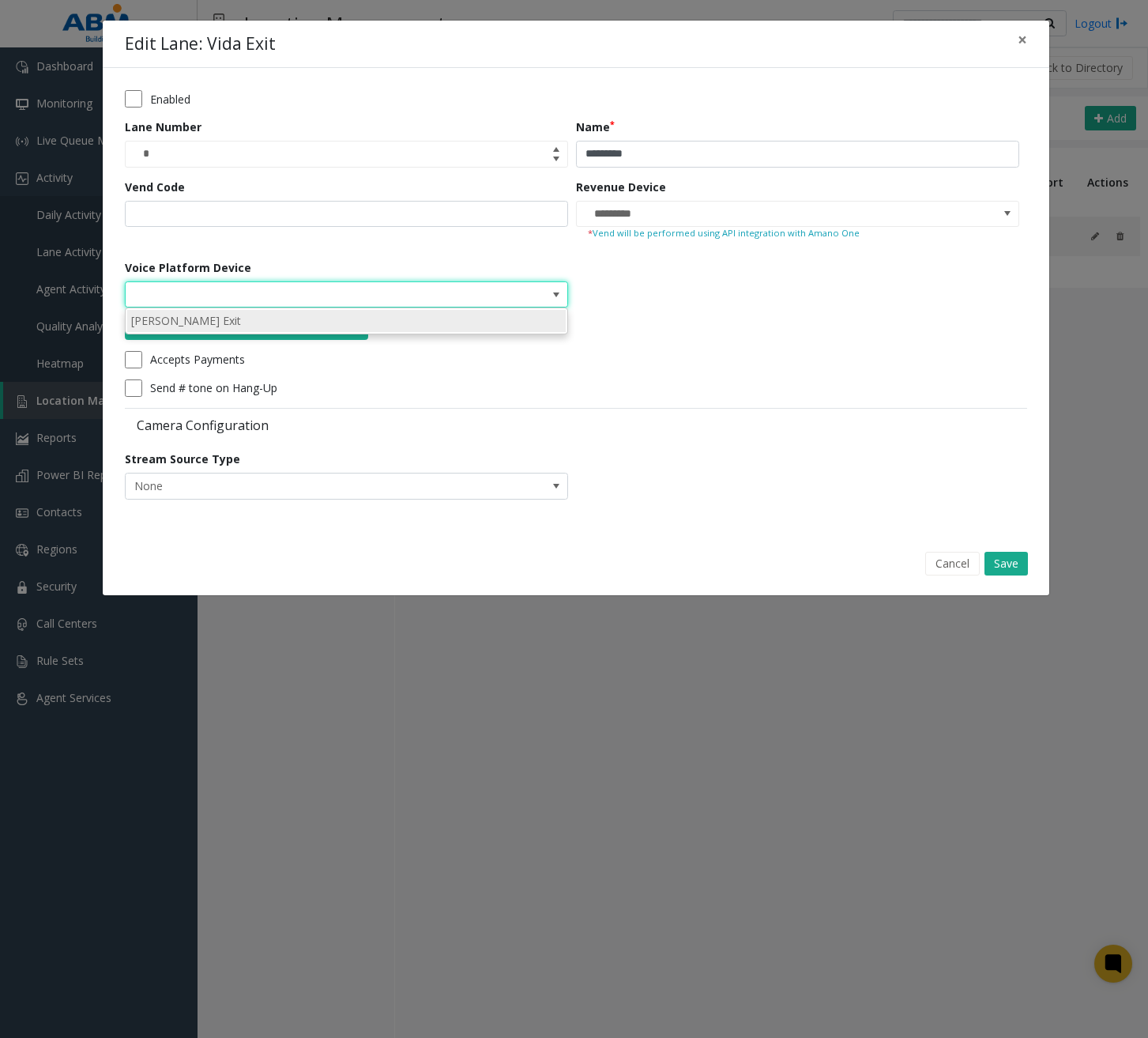
click at [264, 320] on li "[PERSON_NAME] Exit" at bounding box center [346, 320] width 438 height 21
type input "**********"
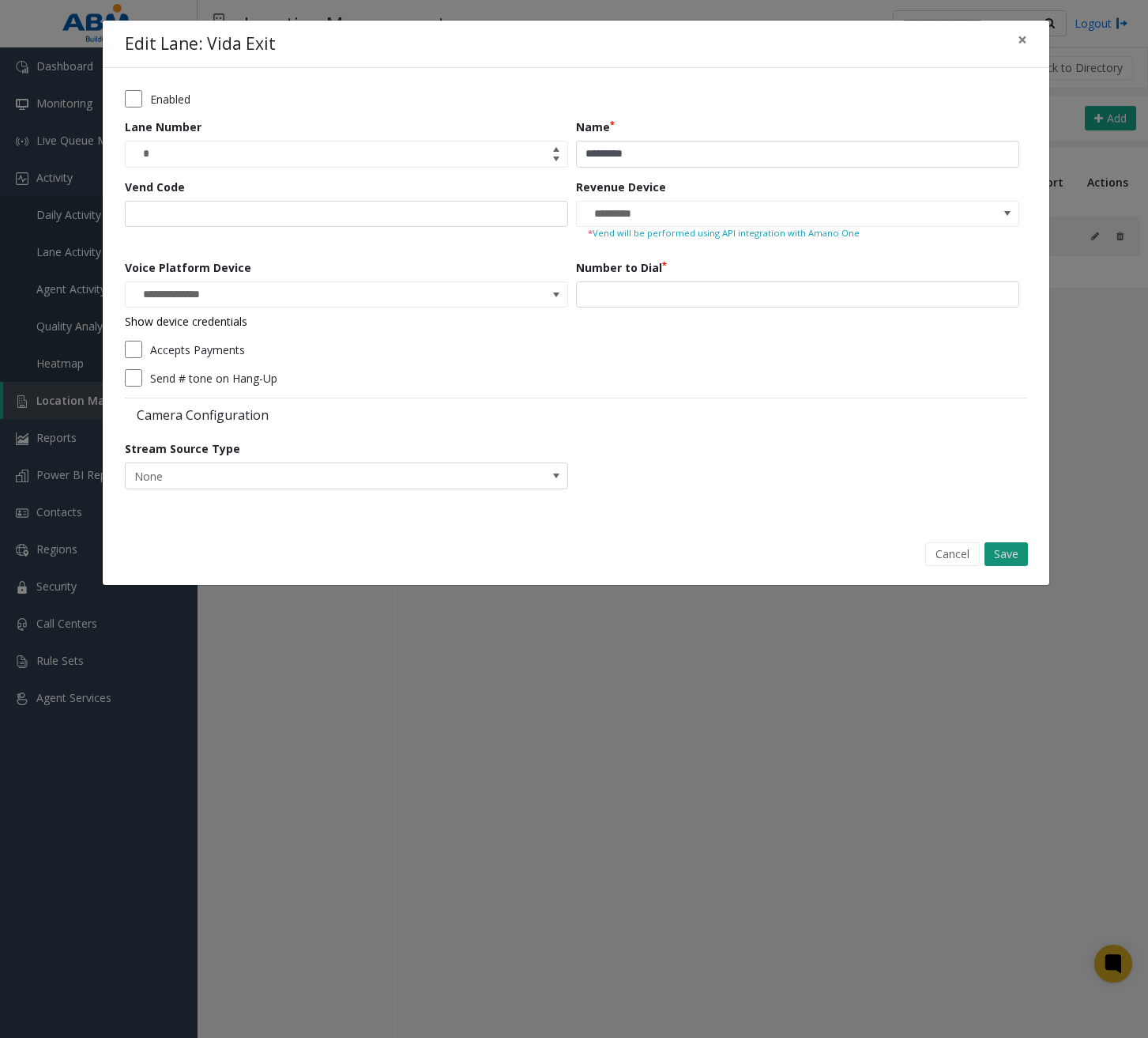
click at [1018, 553] on button "Save" at bounding box center [1005, 554] width 43 height 24
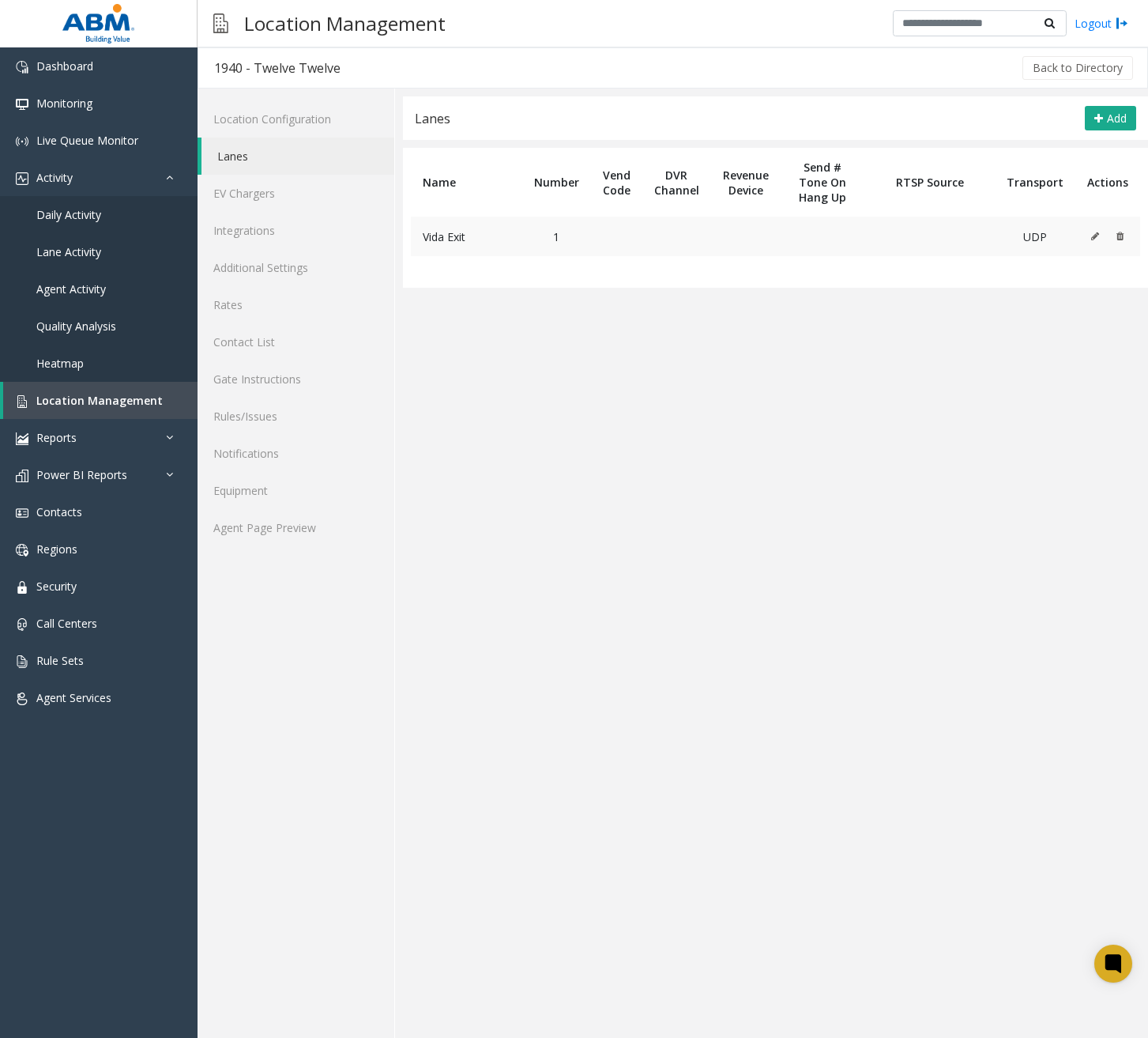
click at [1099, 233] on icon at bounding box center [1095, 236] width 8 height 10
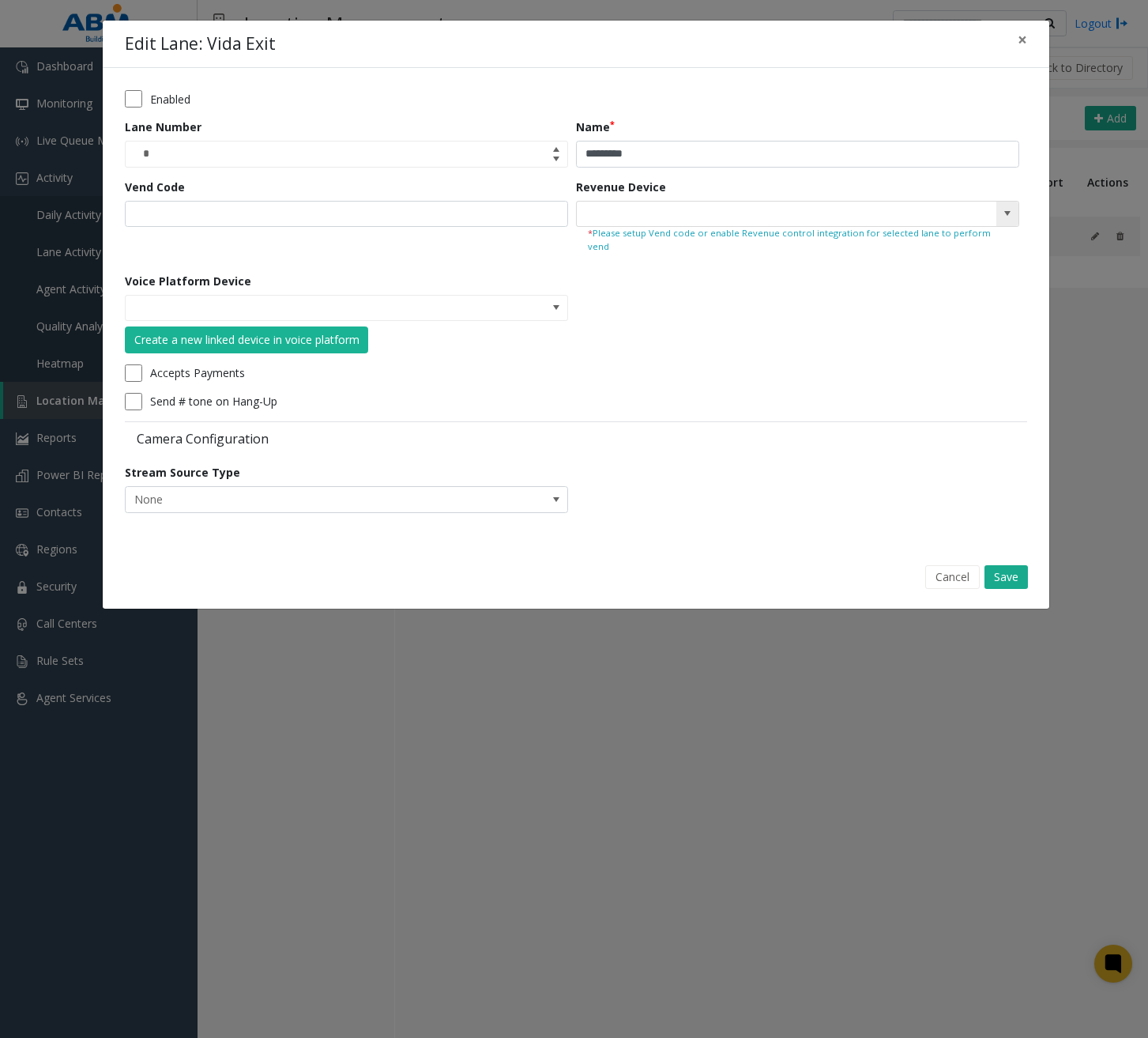
click at [1005, 210] on span at bounding box center [1007, 212] width 12 height 12
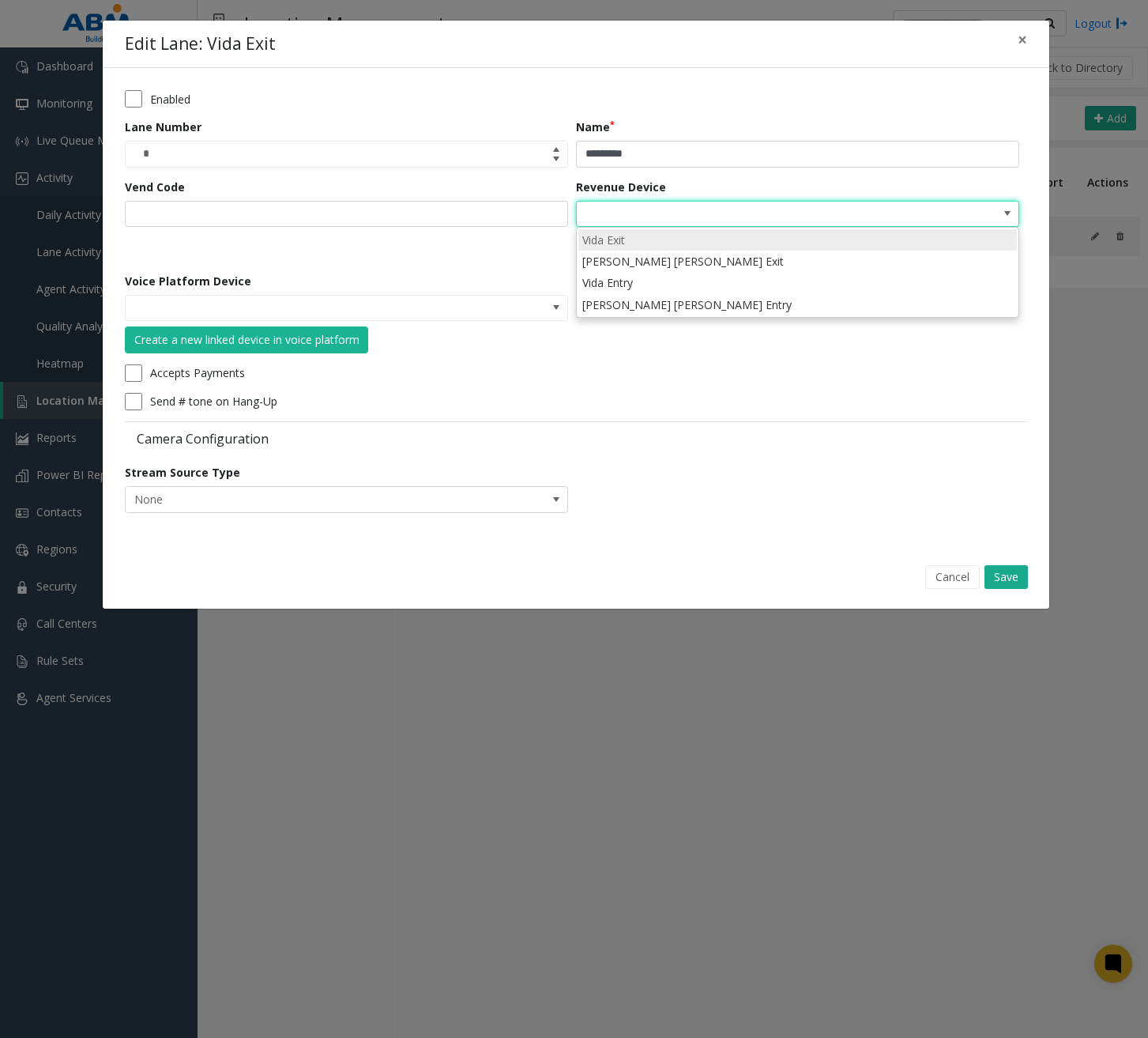
click at [825, 241] on li "Vida Exit" at bounding box center [798, 240] width 438 height 21
type input "*********"
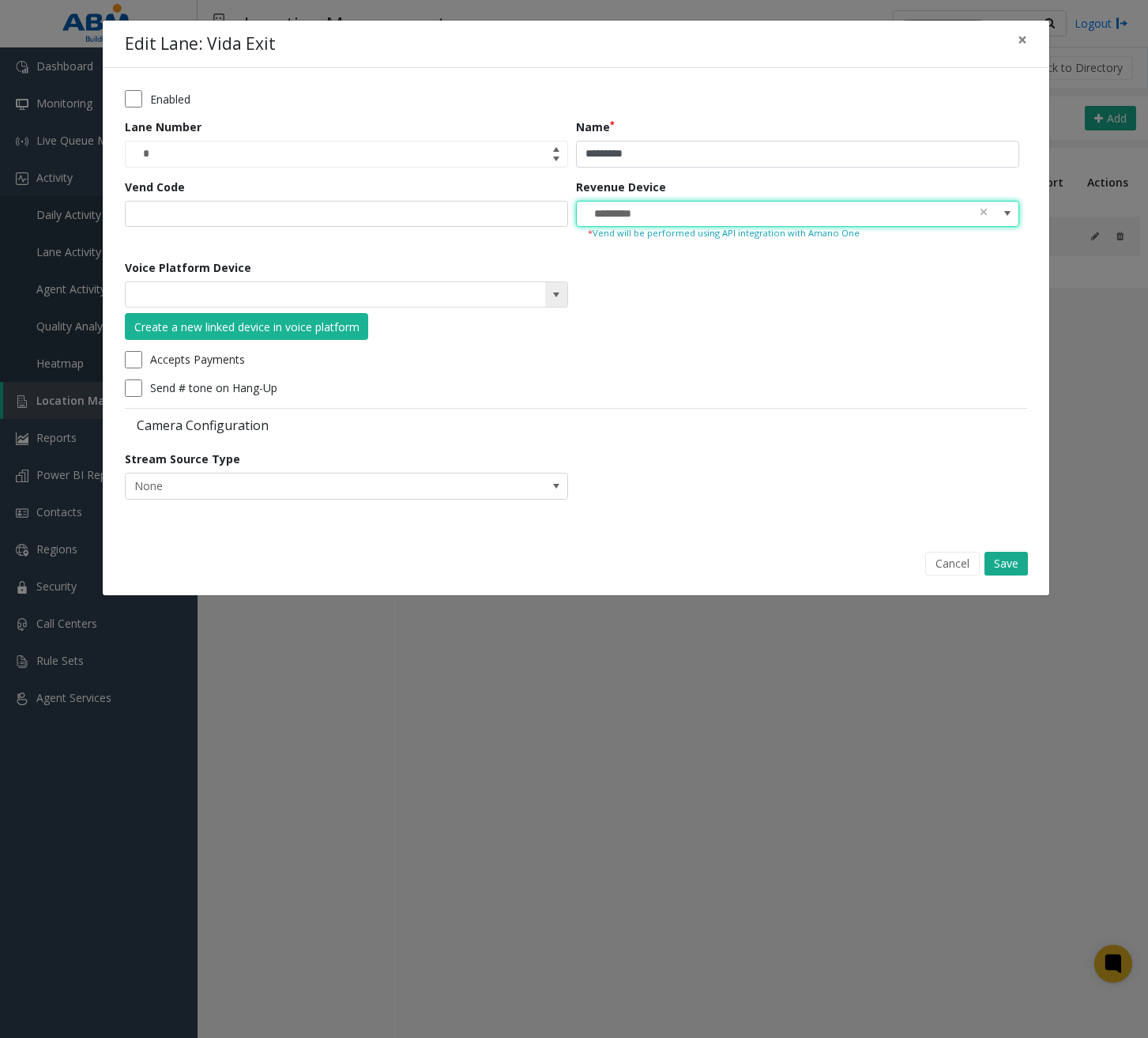
click at [553, 289] on span at bounding box center [556, 294] width 12 height 12
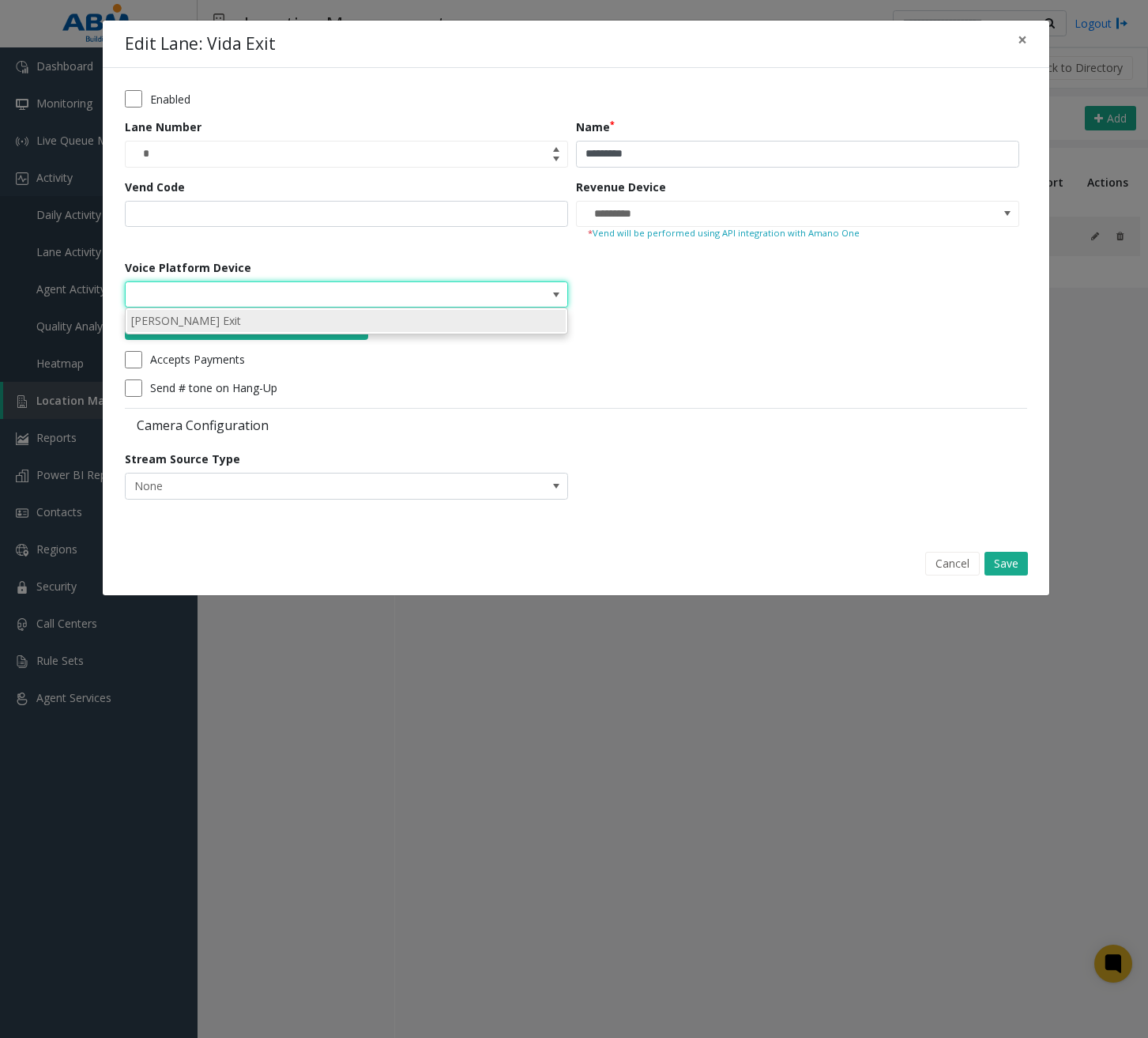
click at [467, 320] on li "[PERSON_NAME] Exit" at bounding box center [346, 320] width 438 height 21
type input "**********"
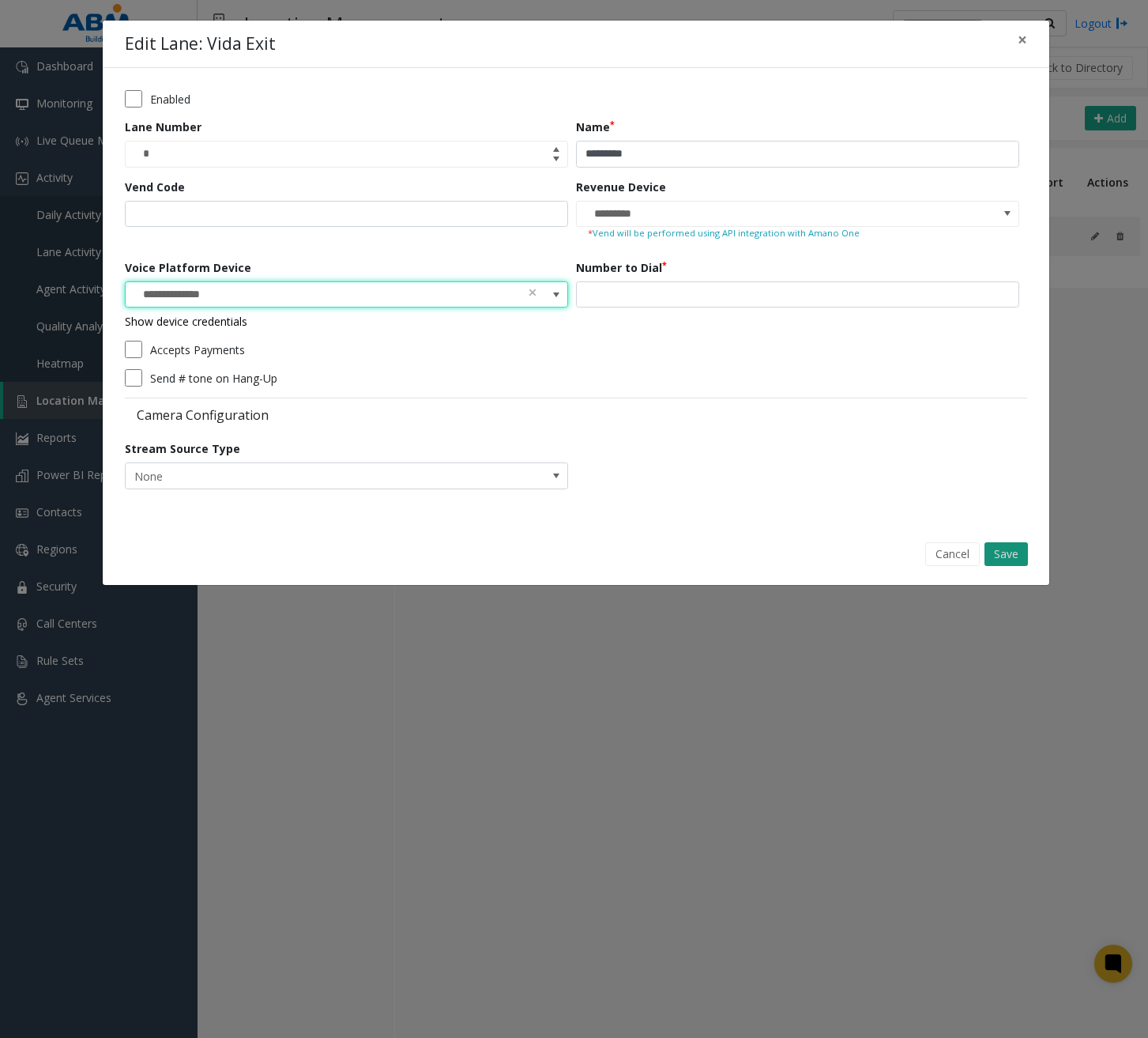
click at [1008, 555] on button "Save" at bounding box center [1005, 554] width 43 height 24
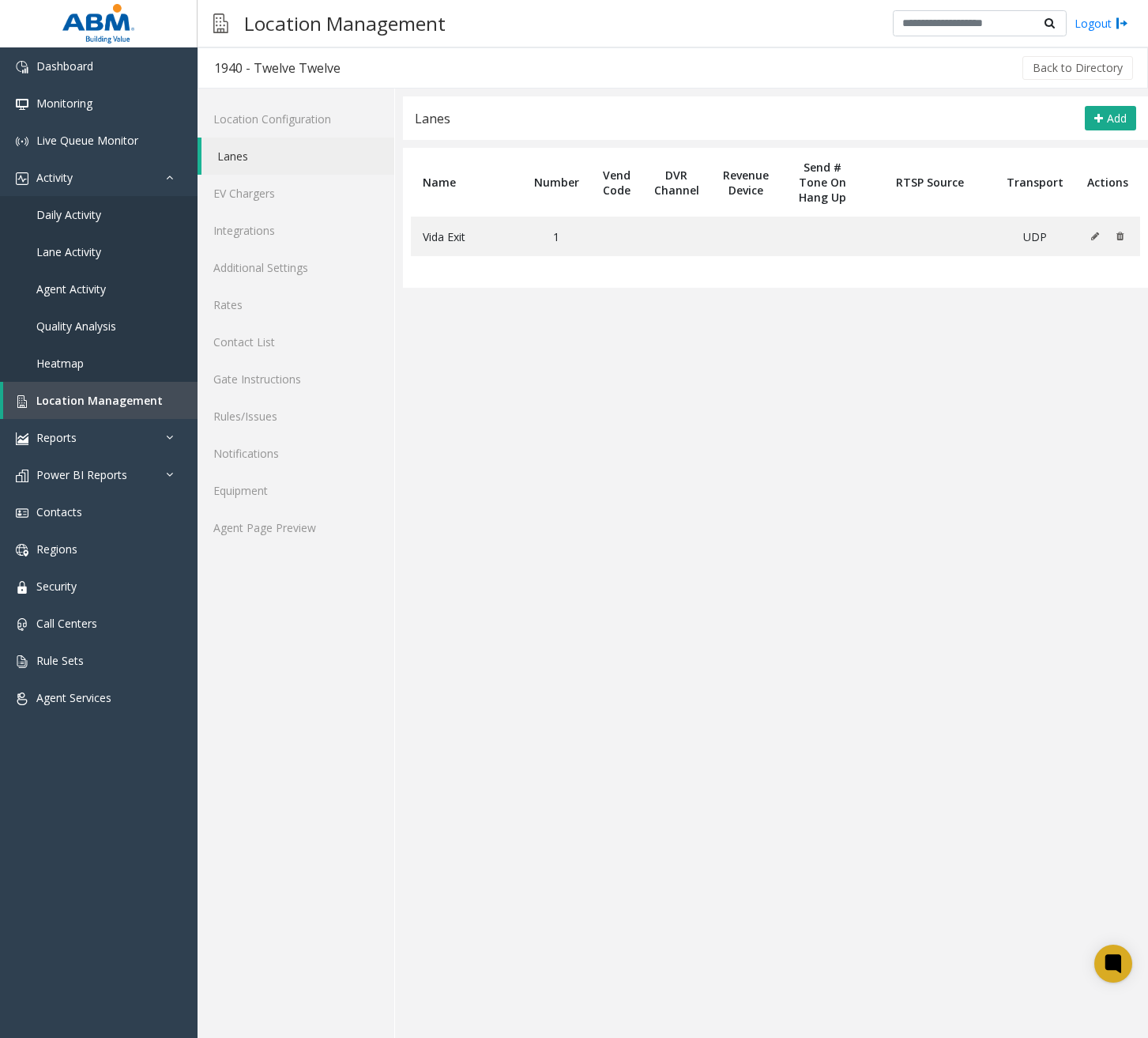
click at [553, 589] on app-lanes "**********" at bounding box center [775, 567] width 745 height 941
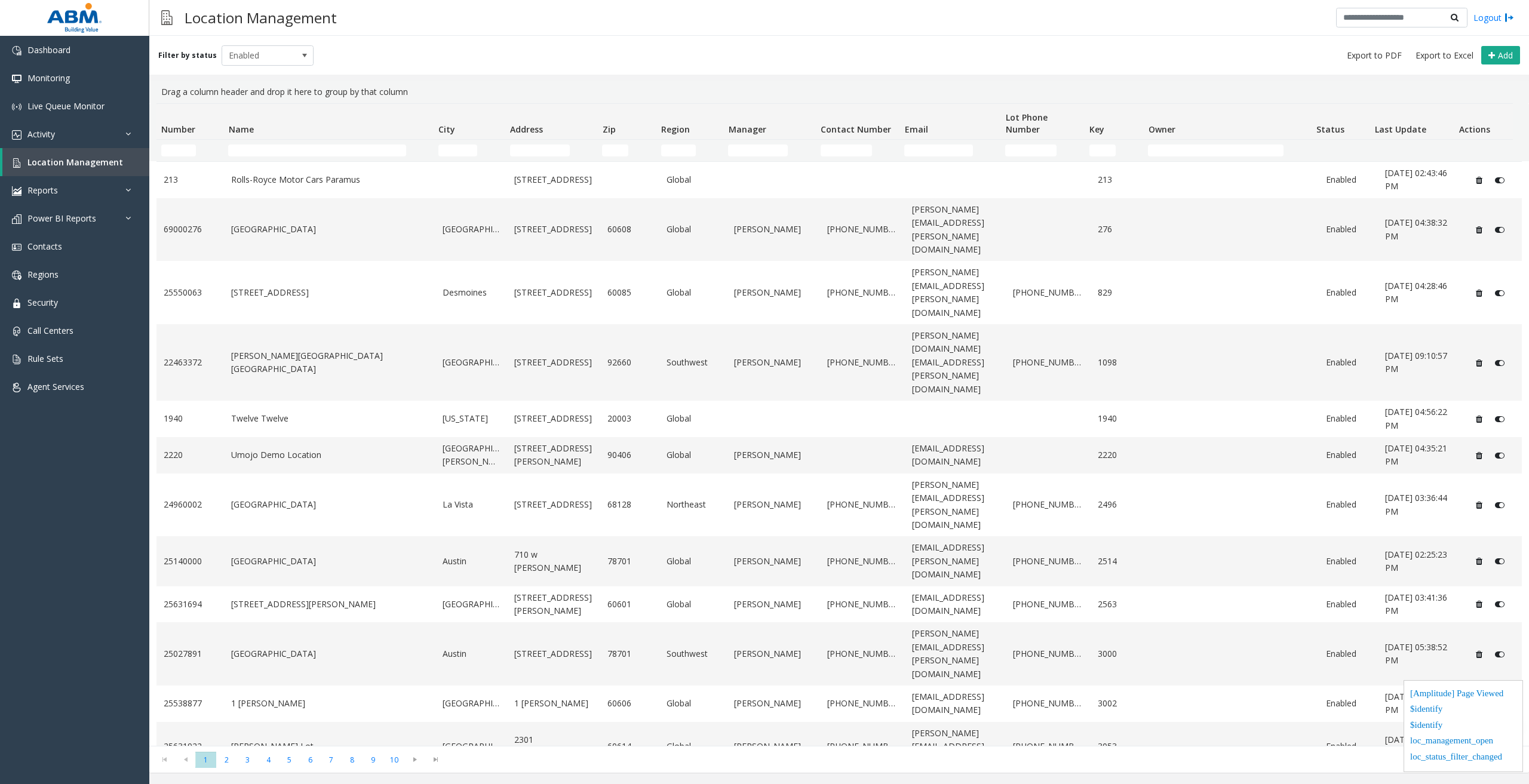
click at [265, 142] on td "Name Filter" at bounding box center [328, 150] width 210 height 22
click at [271, 155] on input "Name Filter" at bounding box center [317, 150] width 177 height 12
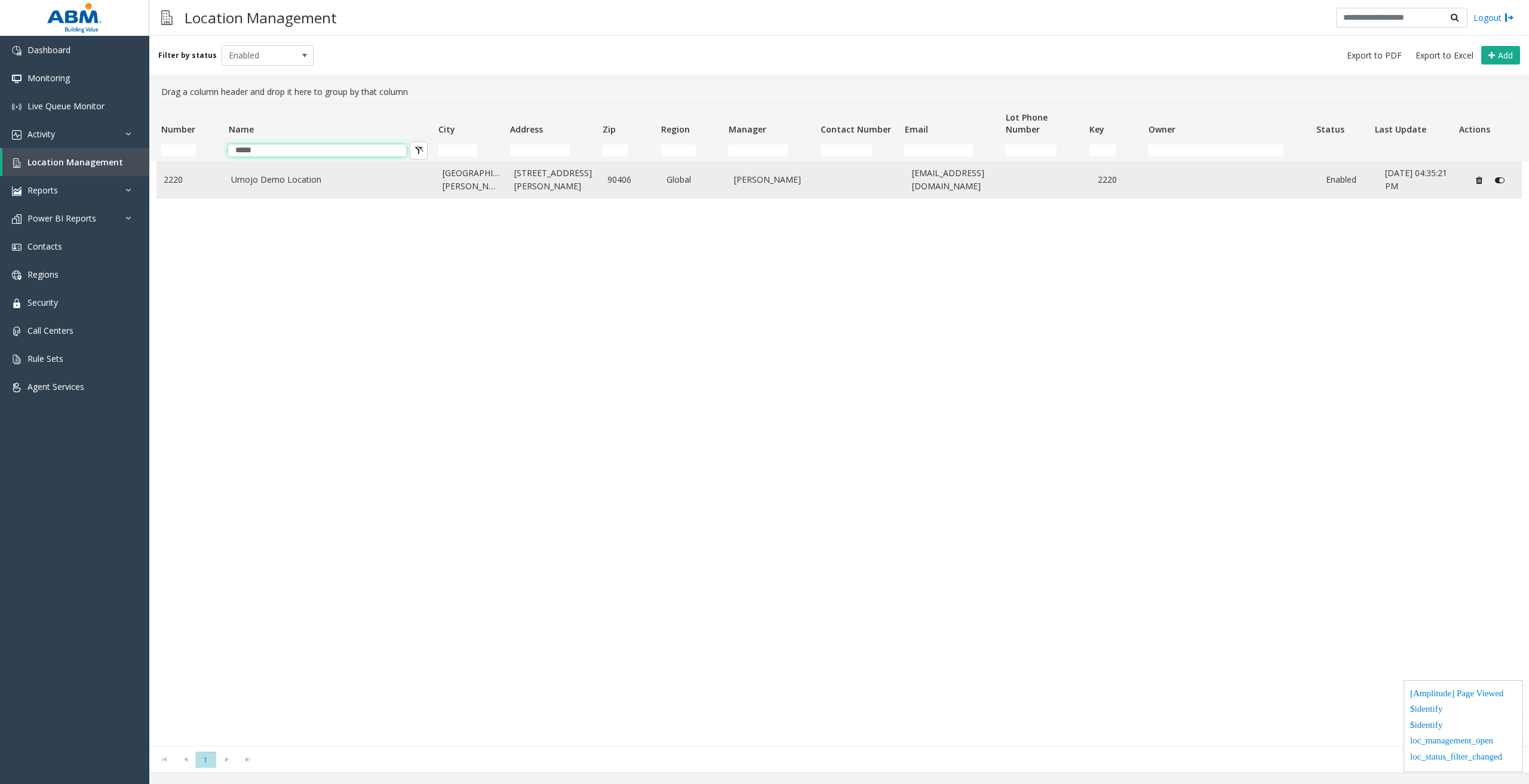
type input "*****"
click at [281, 186] on link "Umojo Demo Location" at bounding box center [330, 180] width 197 height 13
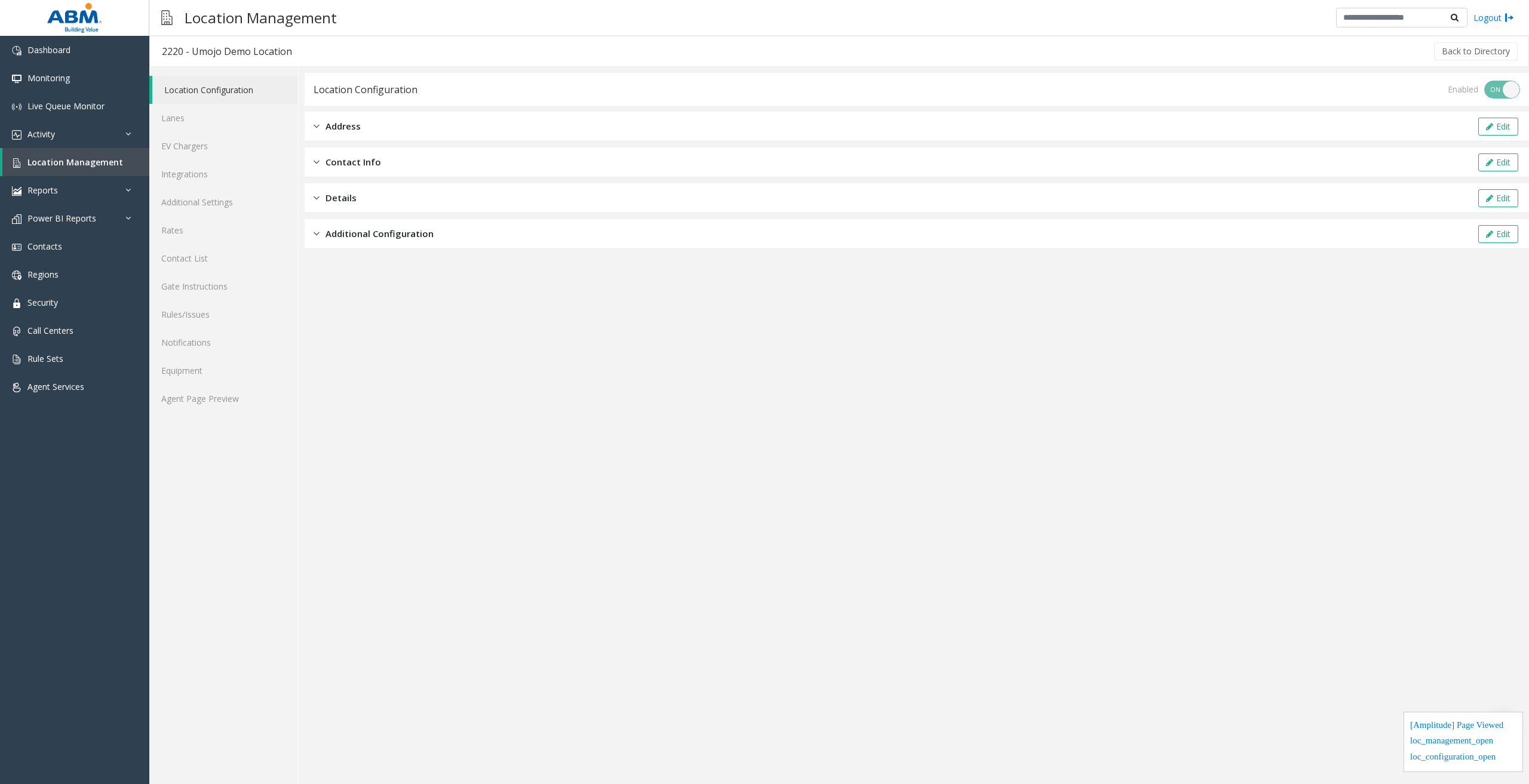
click at [515, 224] on div "Additional Configuration Edit" at bounding box center [916, 233] width 1224 height 30
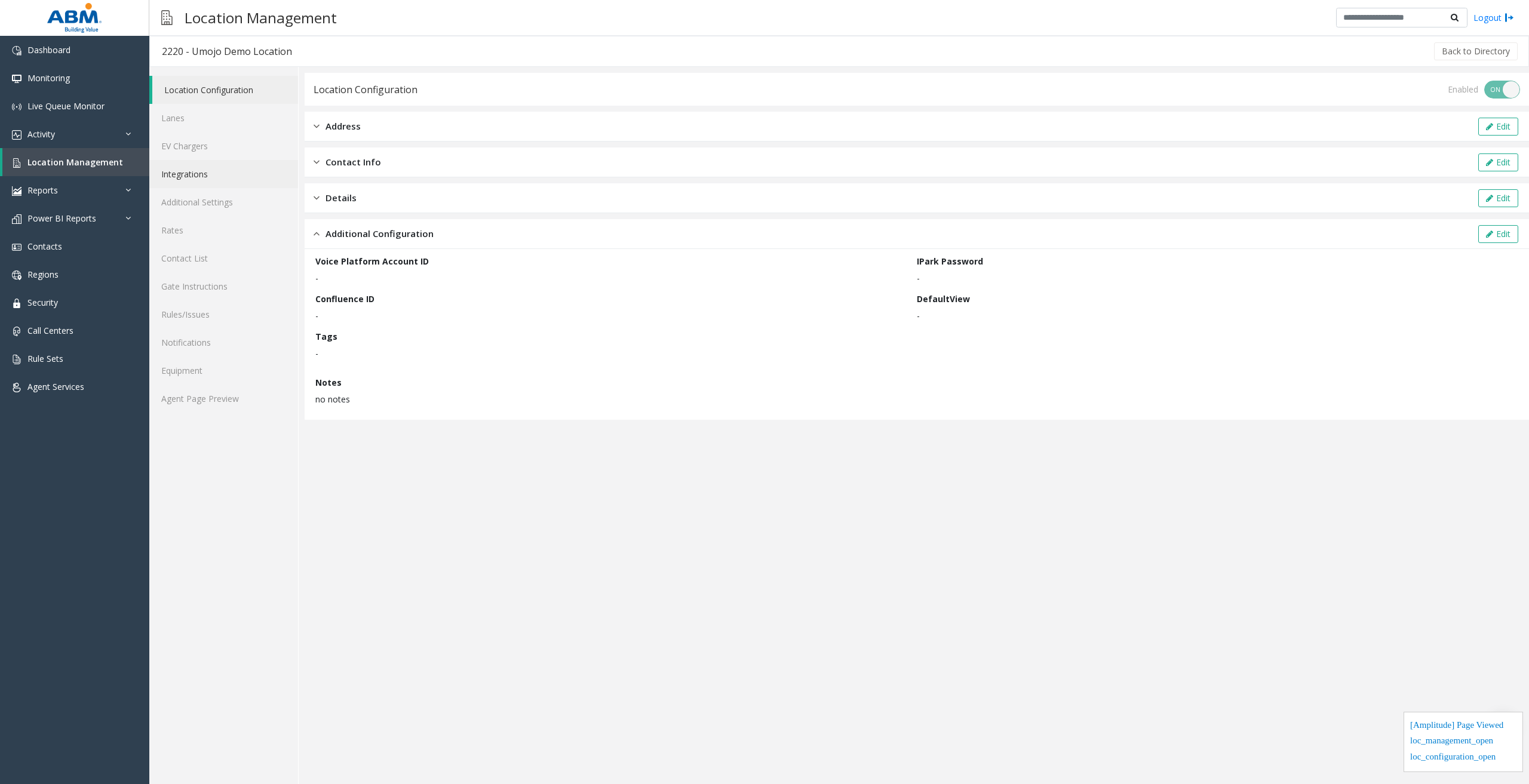
click at [218, 181] on link "Integrations" at bounding box center [224, 173] width 149 height 28
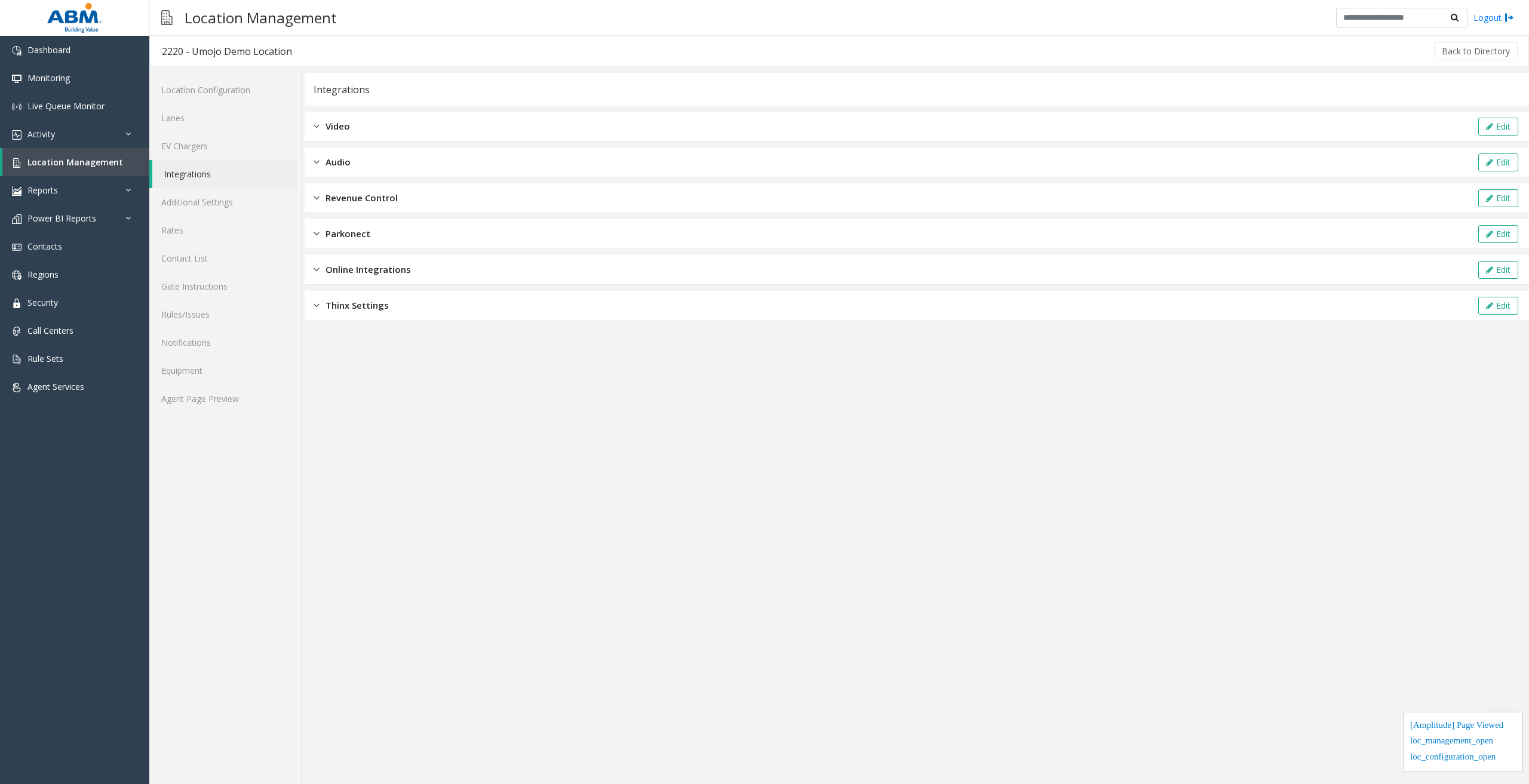
click at [390, 272] on span "Online Integrations" at bounding box center [368, 269] width 85 height 14
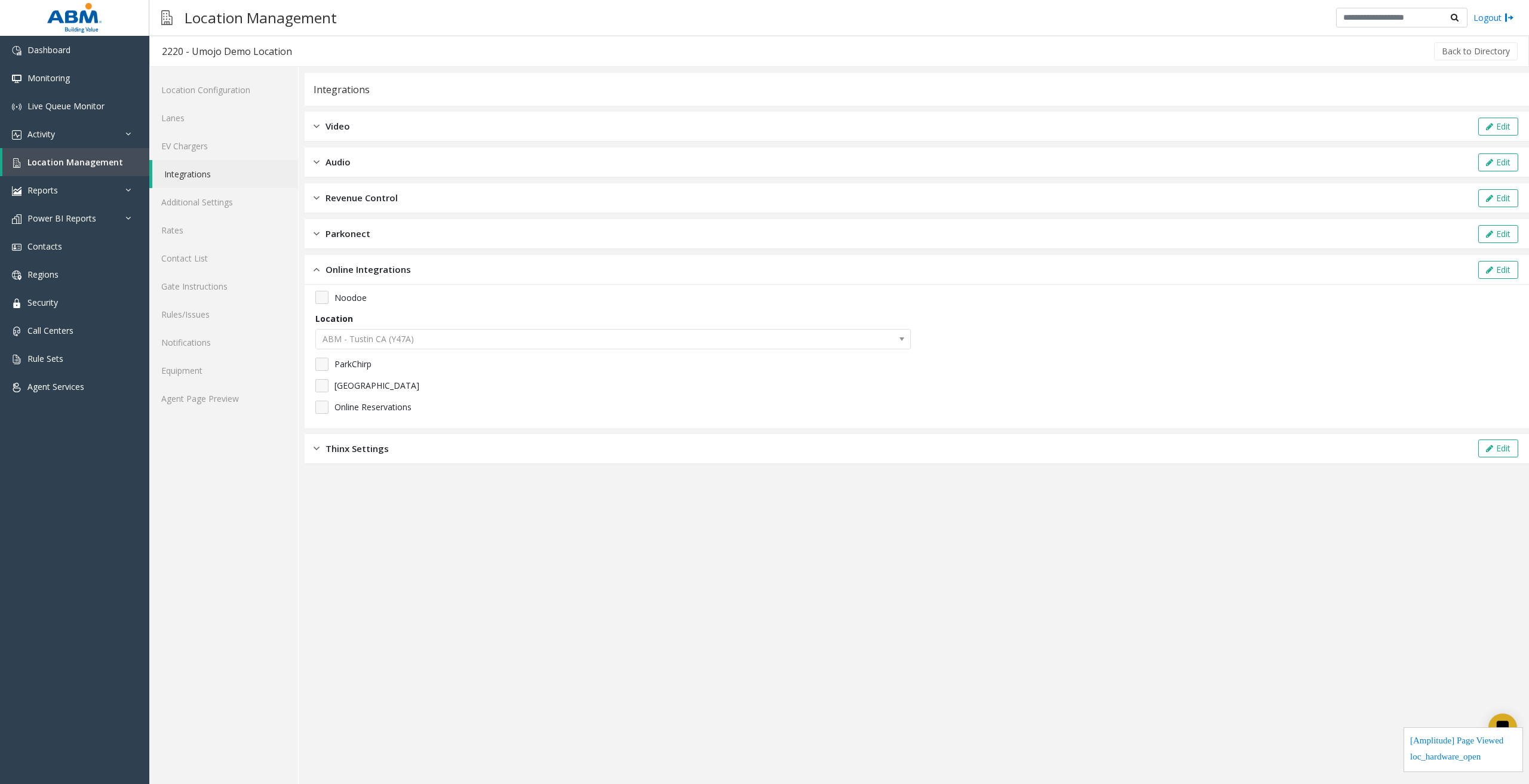
click at [379, 232] on div "Parkonect Edit" at bounding box center [916, 233] width 1224 height 30
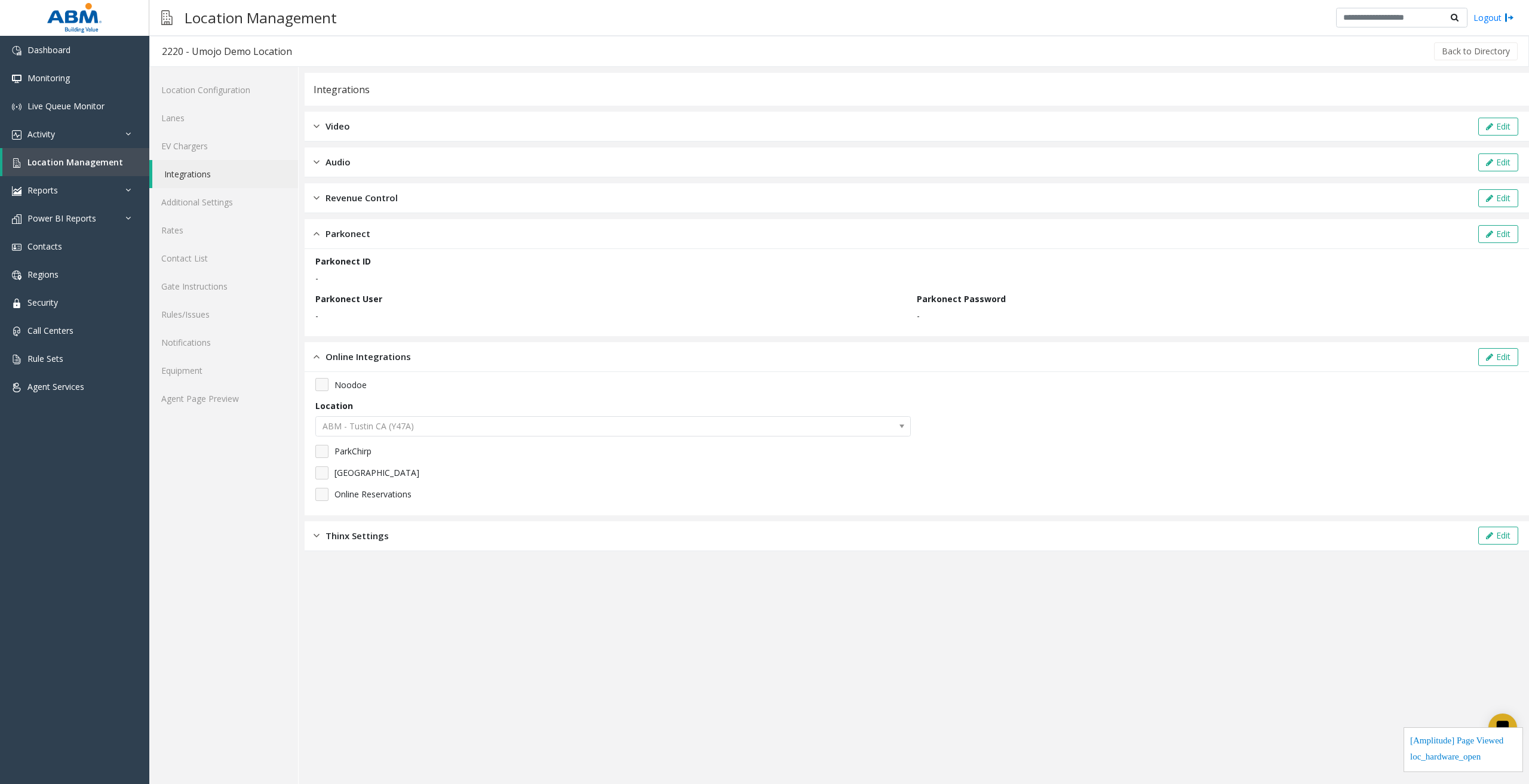
click at [396, 199] on span "Revenue Control" at bounding box center [361, 197] width 72 height 14
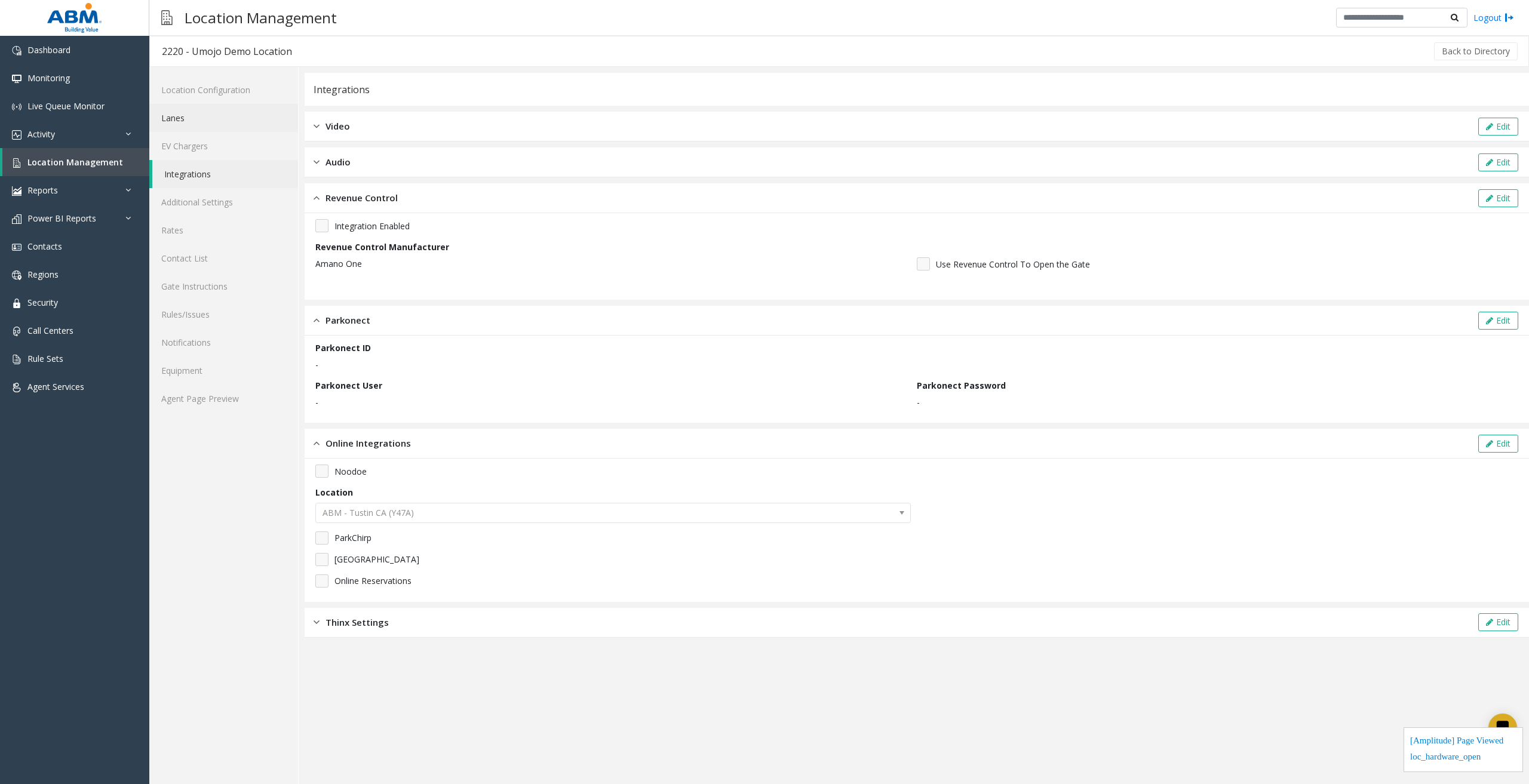
click at [191, 117] on link "Lanes" at bounding box center [224, 118] width 149 height 28
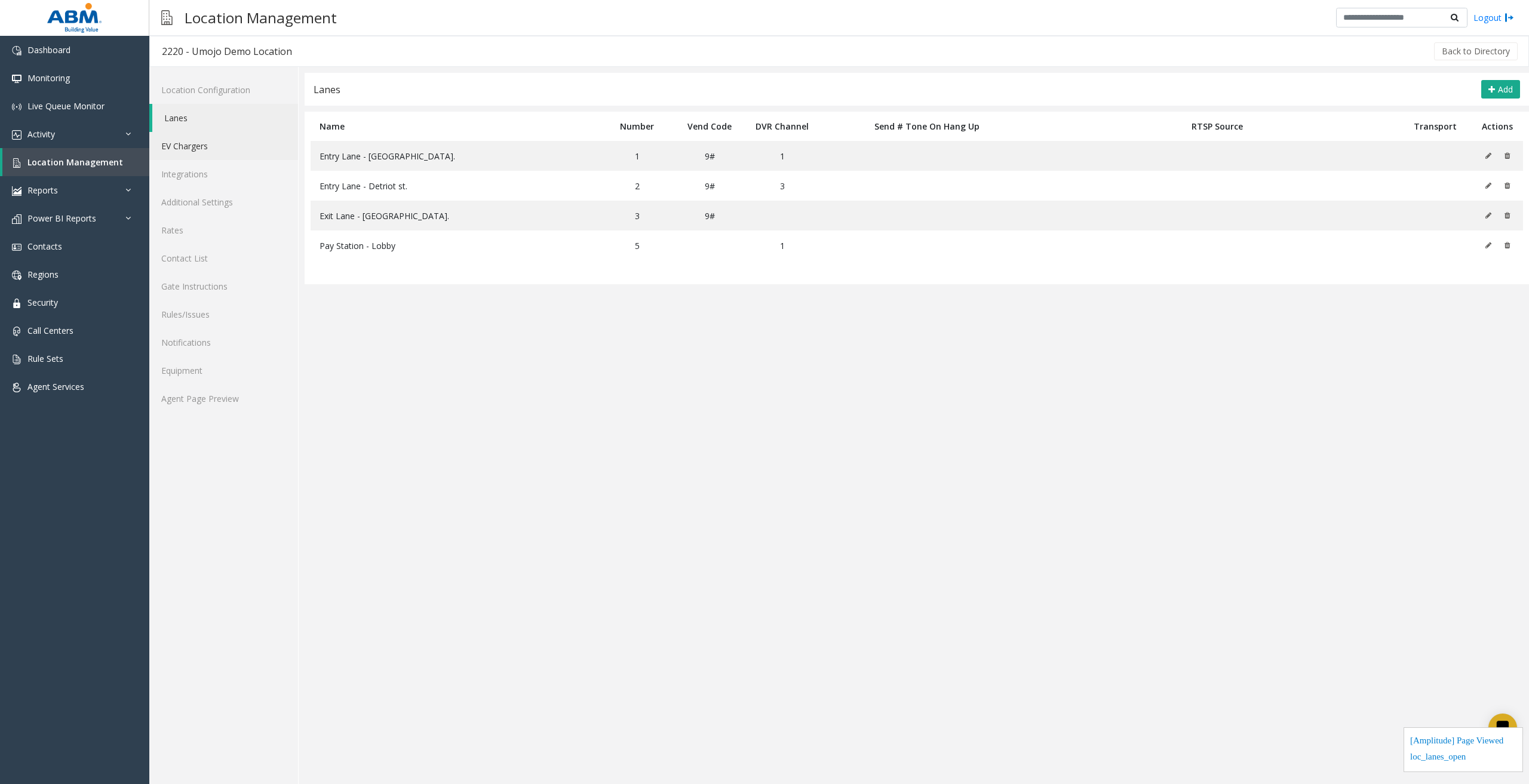
click at [206, 141] on link "EV Chargers" at bounding box center [224, 146] width 149 height 28
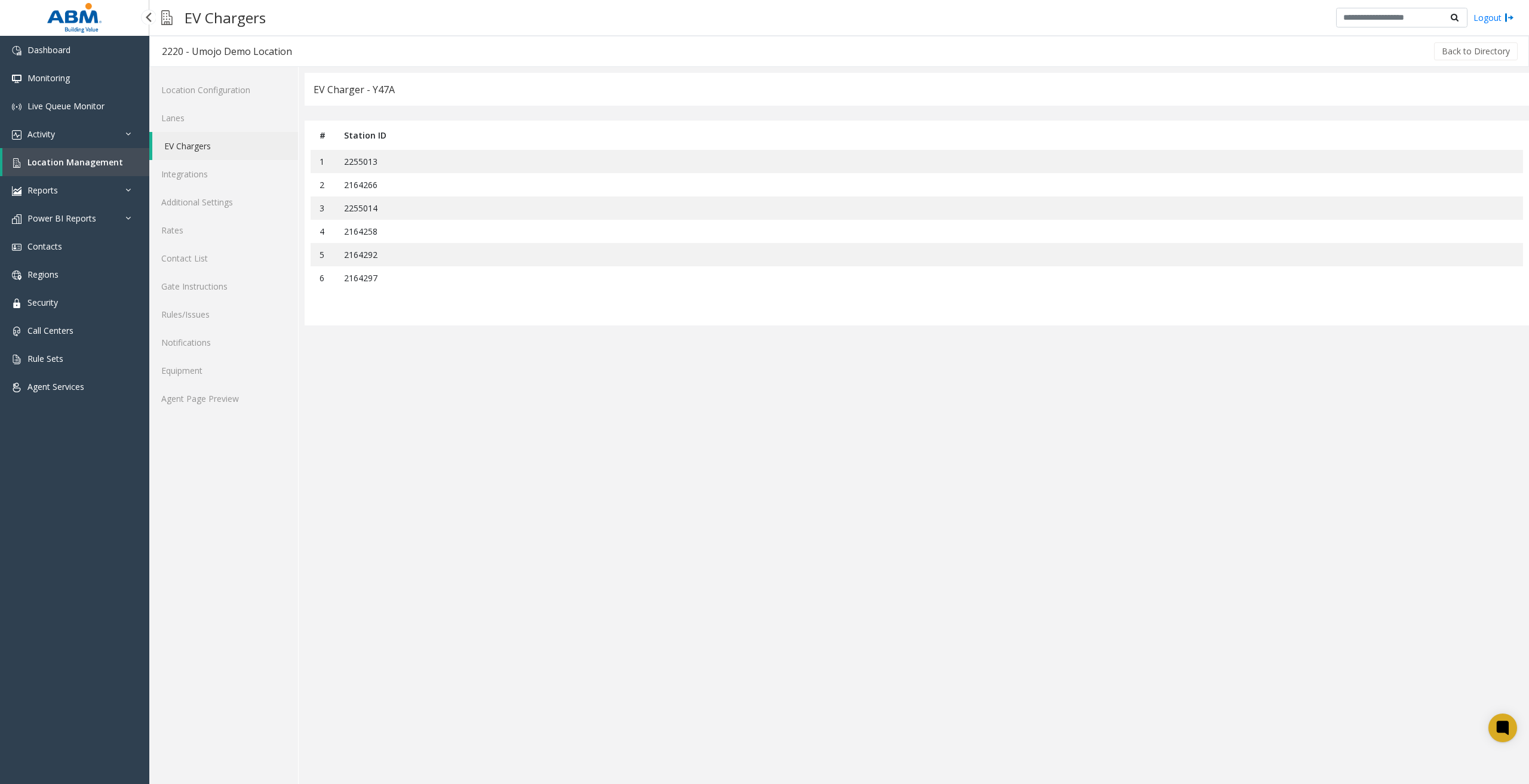
click at [111, 167] on span "Location Management" at bounding box center [75, 162] width 95 height 12
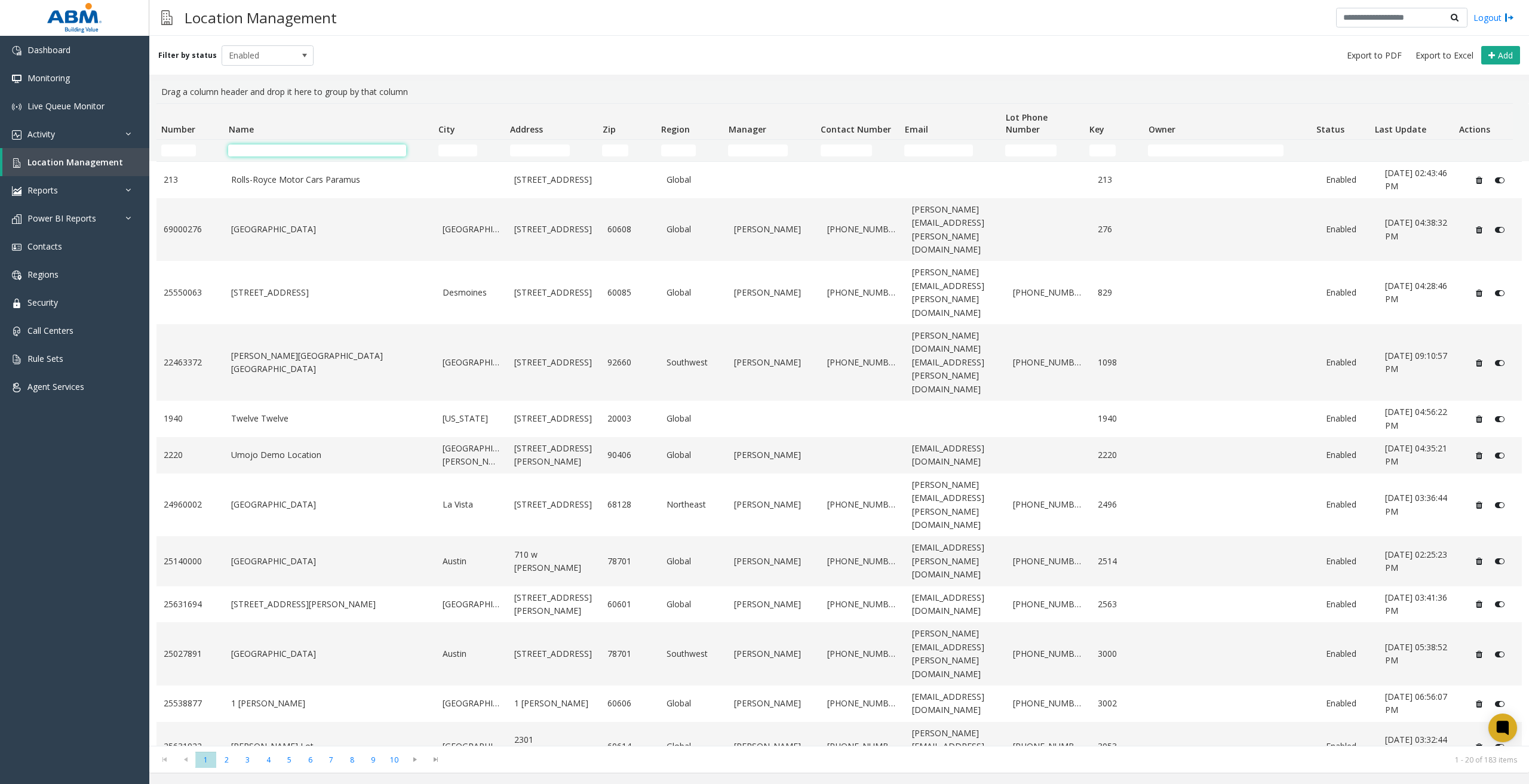
click at [312, 155] on input "Name Filter" at bounding box center [317, 150] width 177 height 12
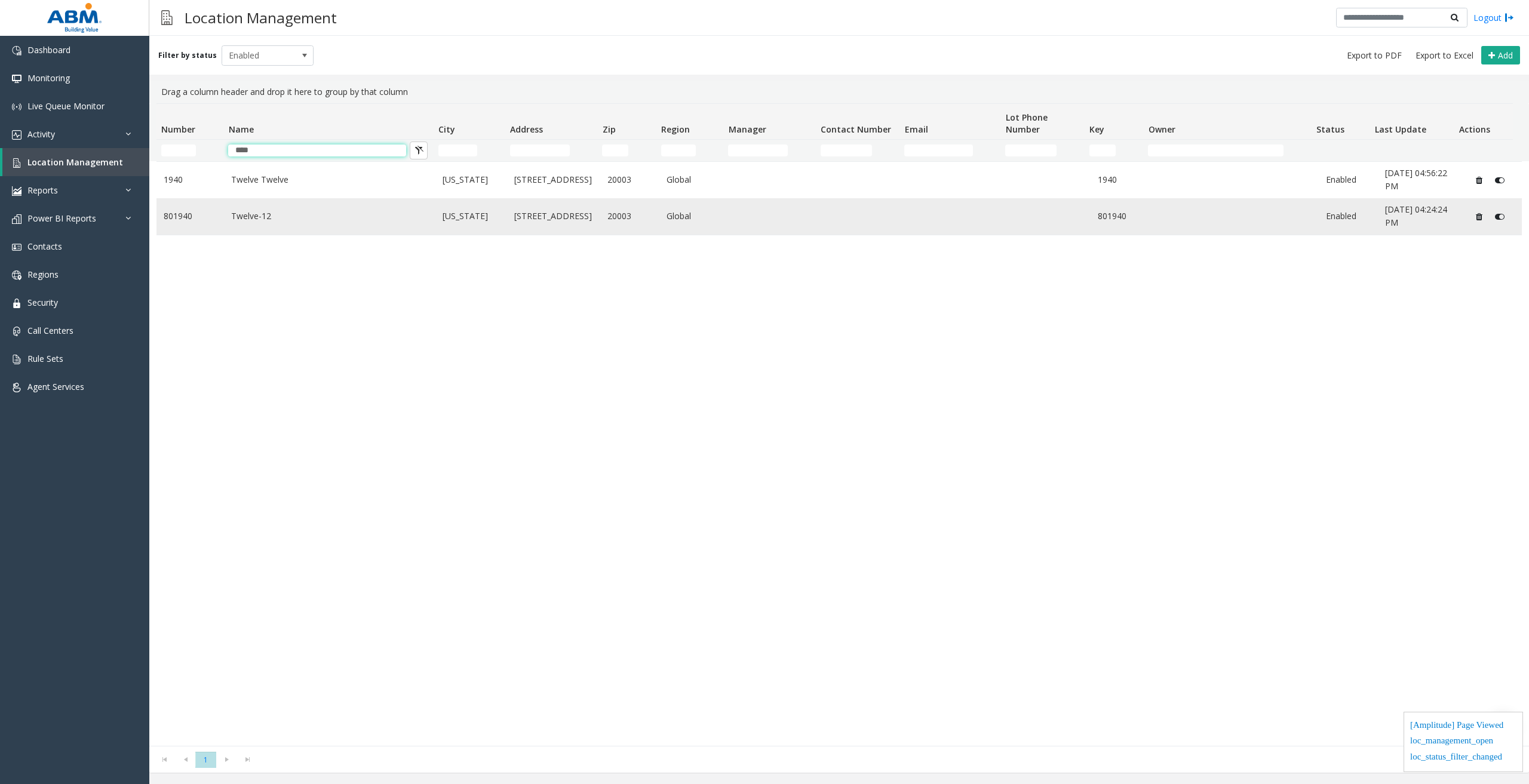
type input "****"
click at [268, 218] on link "Twelve-12" at bounding box center [330, 216] width 197 height 13
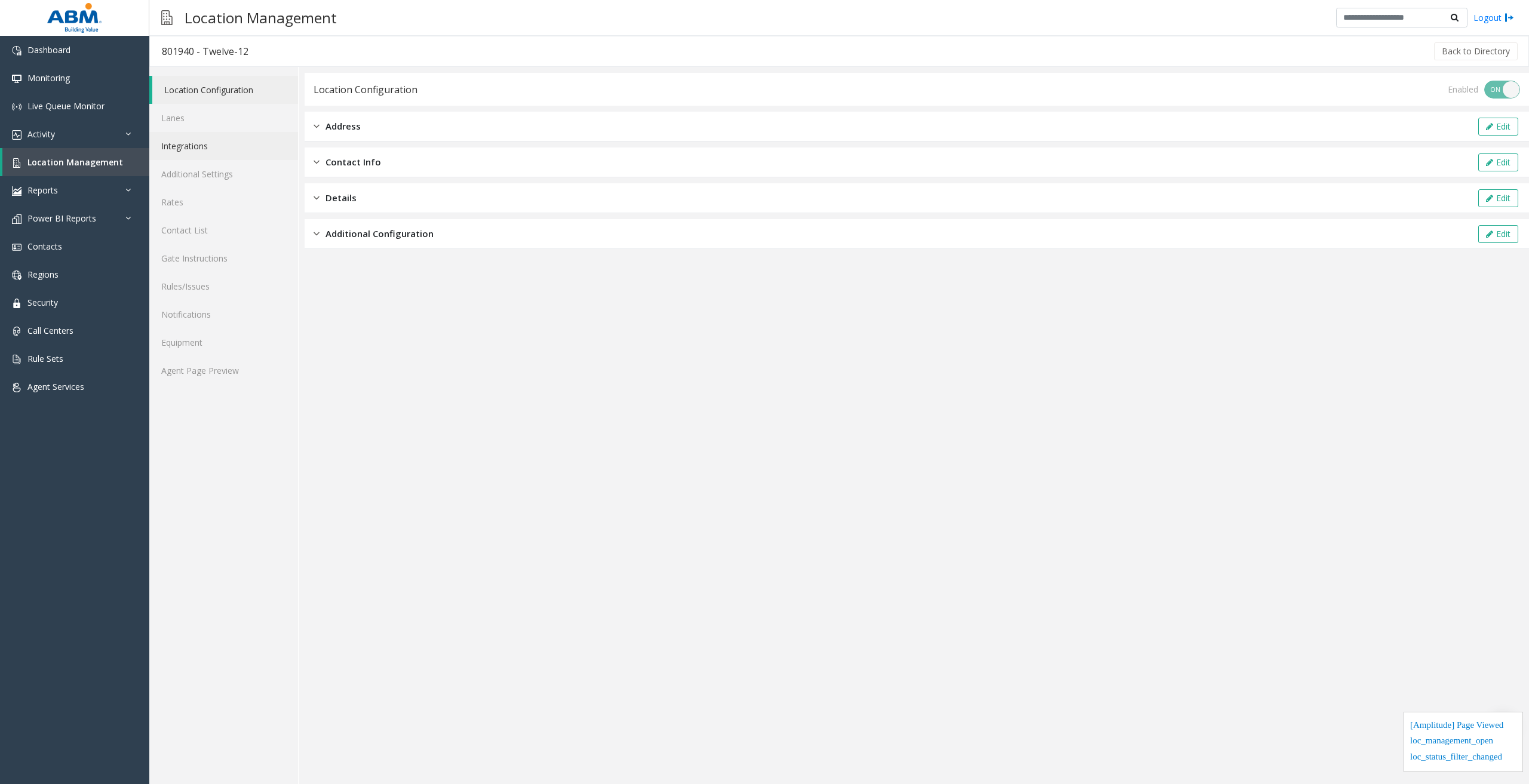
click at [203, 149] on link "Integrations" at bounding box center [224, 146] width 149 height 28
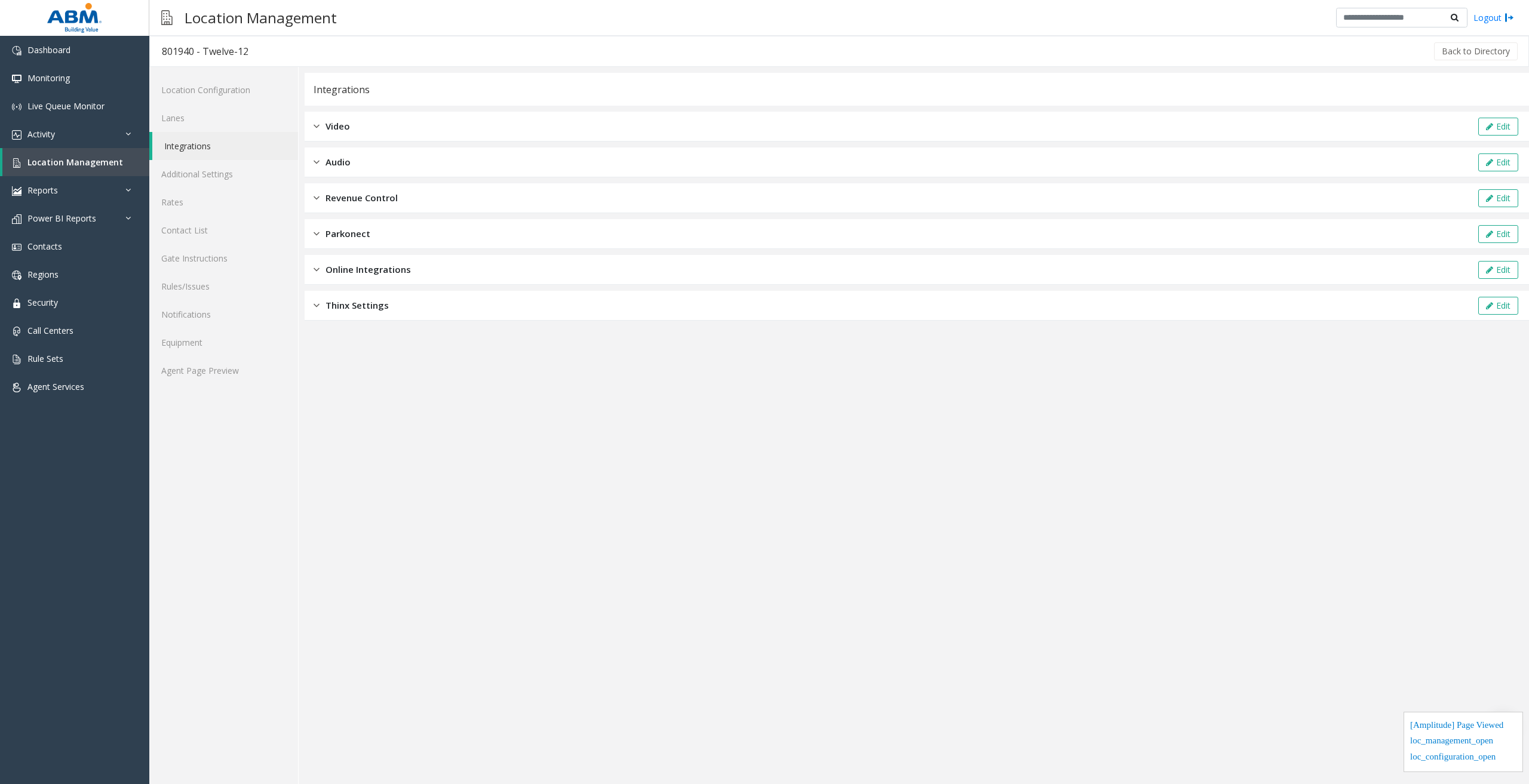
click at [386, 204] on div "Revenue Control Edit" at bounding box center [916, 198] width 1224 height 30
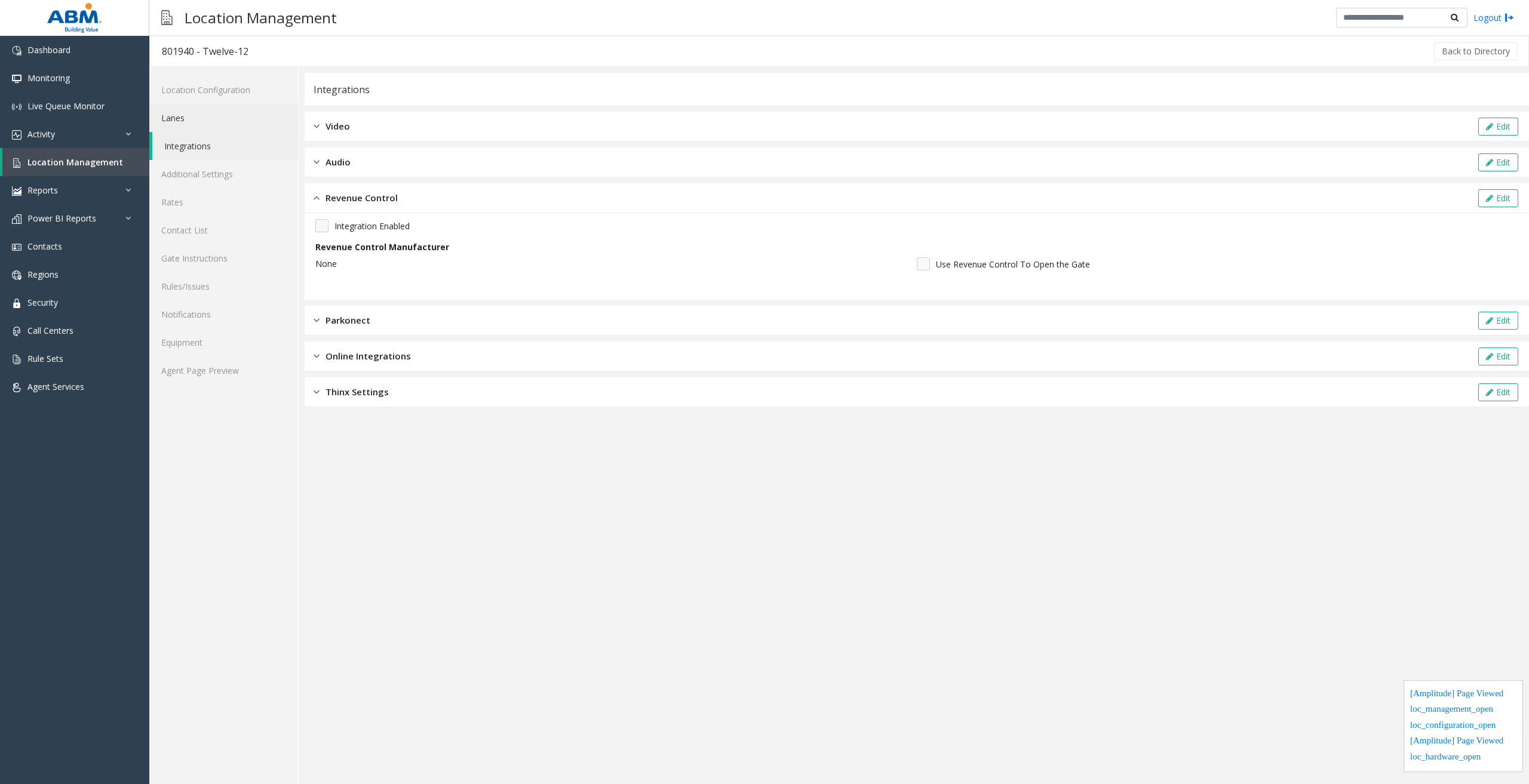
click at [203, 121] on link "Lanes" at bounding box center [224, 118] width 149 height 28
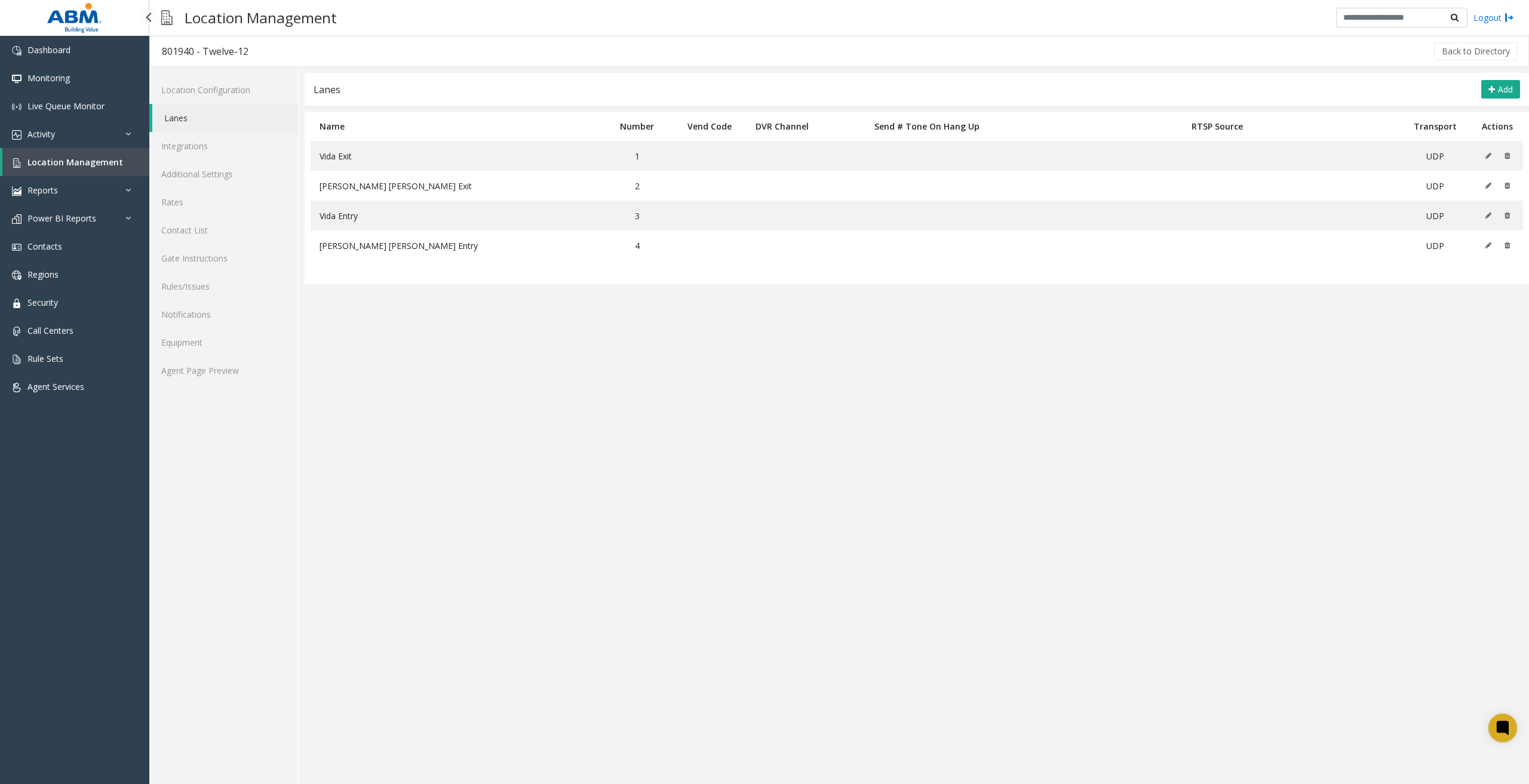
click at [105, 155] on link "Location Management" at bounding box center [75, 162] width 147 height 28
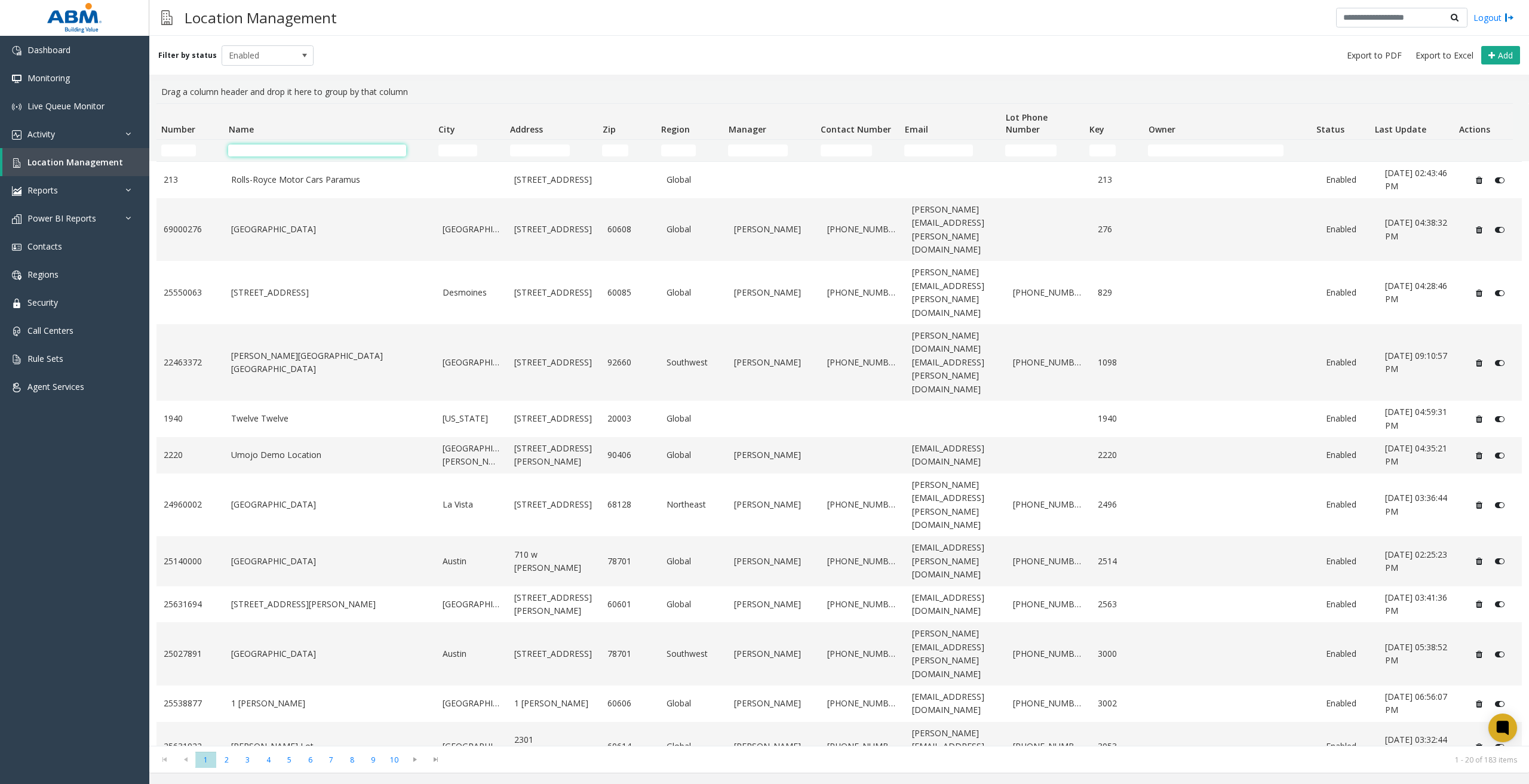
click at [343, 147] on input "Name Filter" at bounding box center [317, 150] width 177 height 12
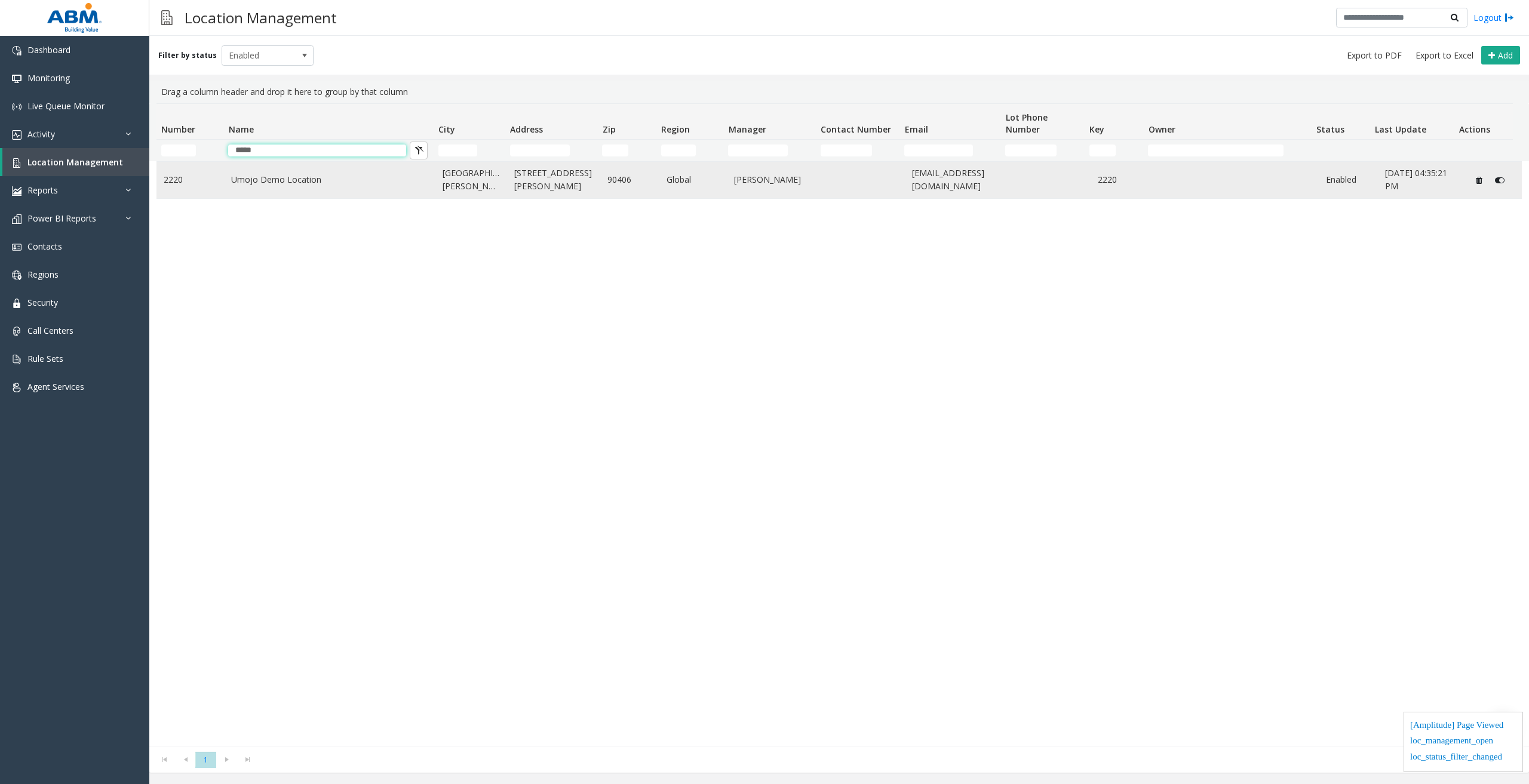
type input "*****"
click at [303, 188] on td "Umojo Demo Location" at bounding box center [330, 180] width 211 height 36
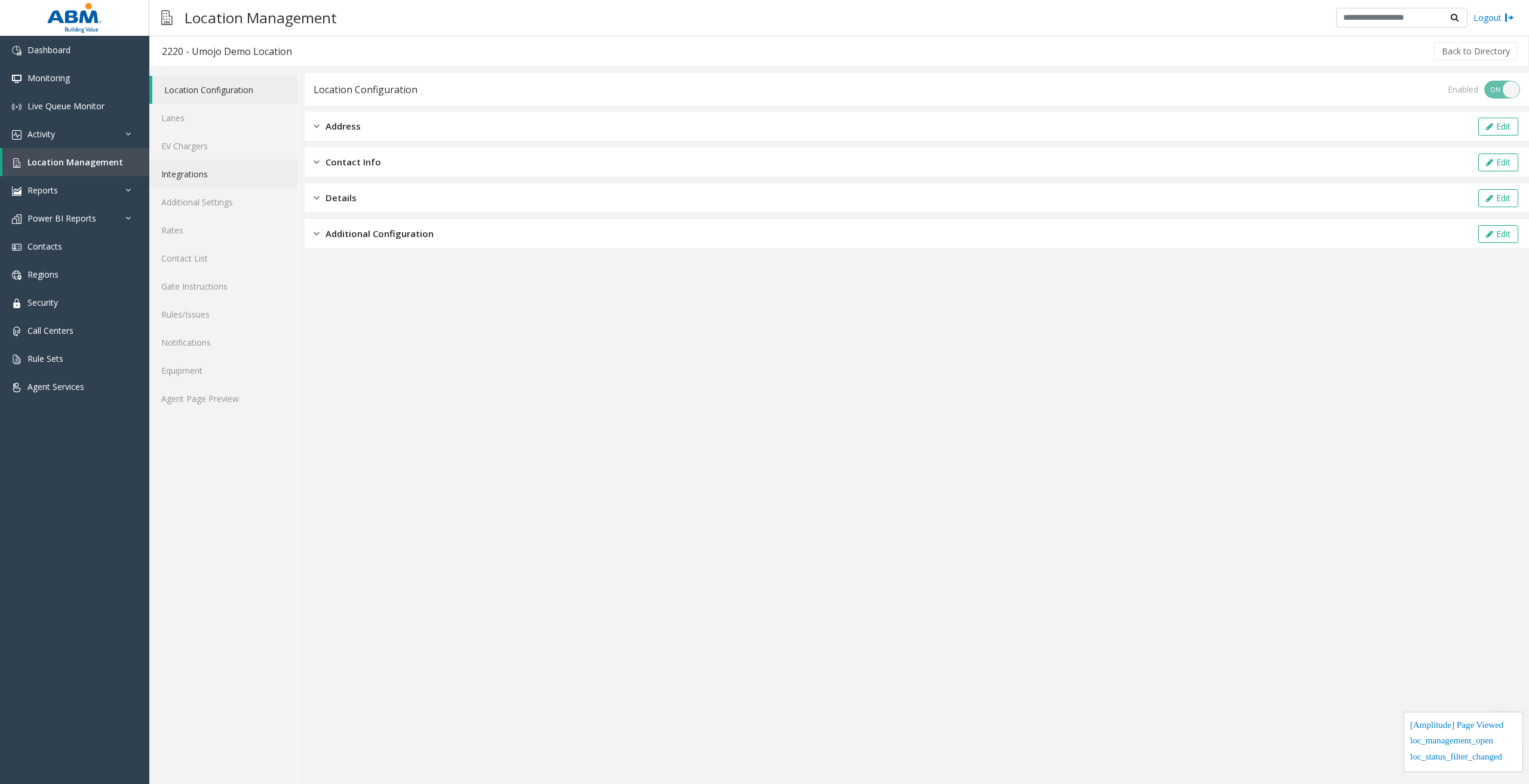
click at [190, 180] on link "Integrations" at bounding box center [224, 173] width 149 height 28
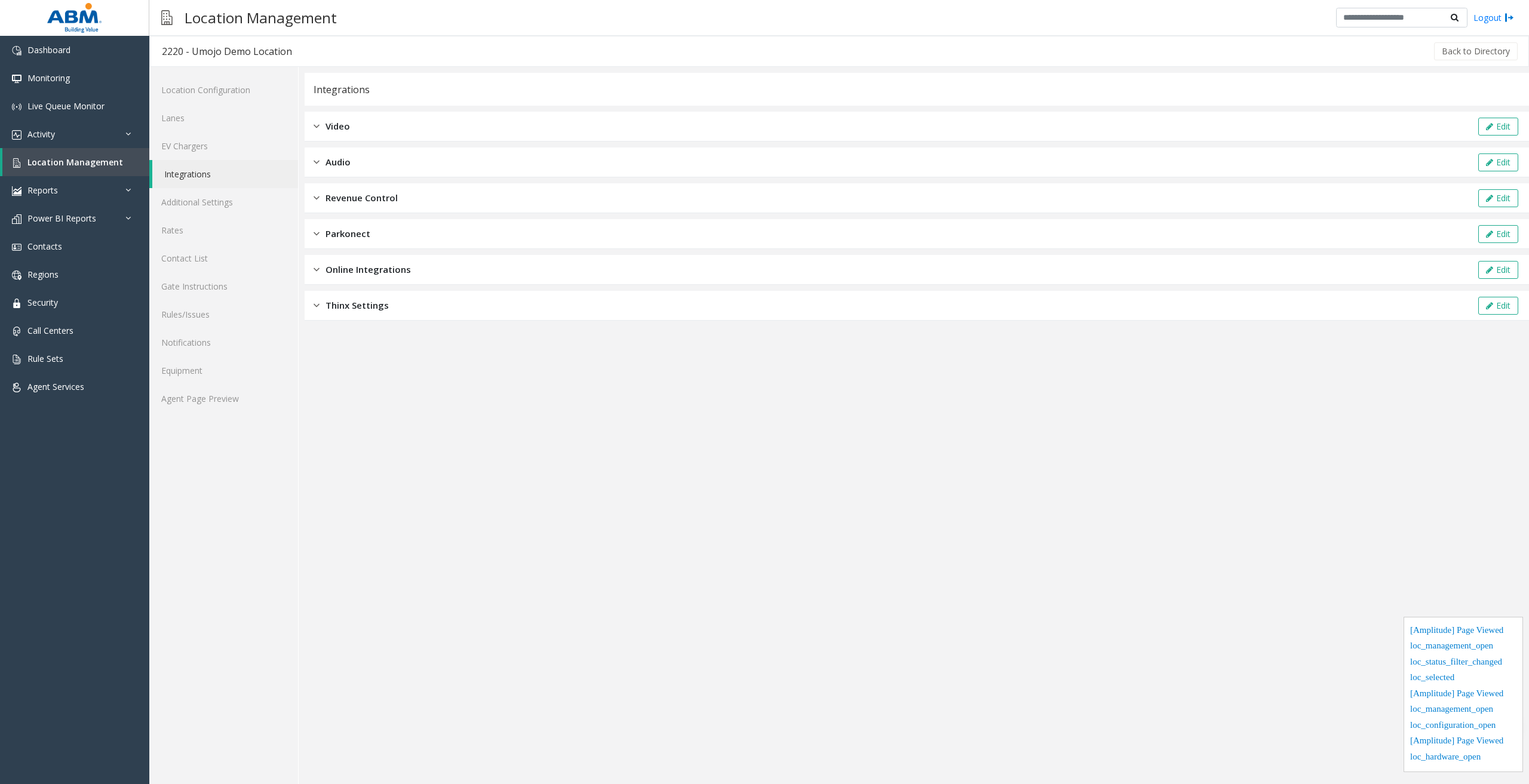
click at [468, 204] on div "Revenue Control Edit" at bounding box center [916, 198] width 1224 height 30
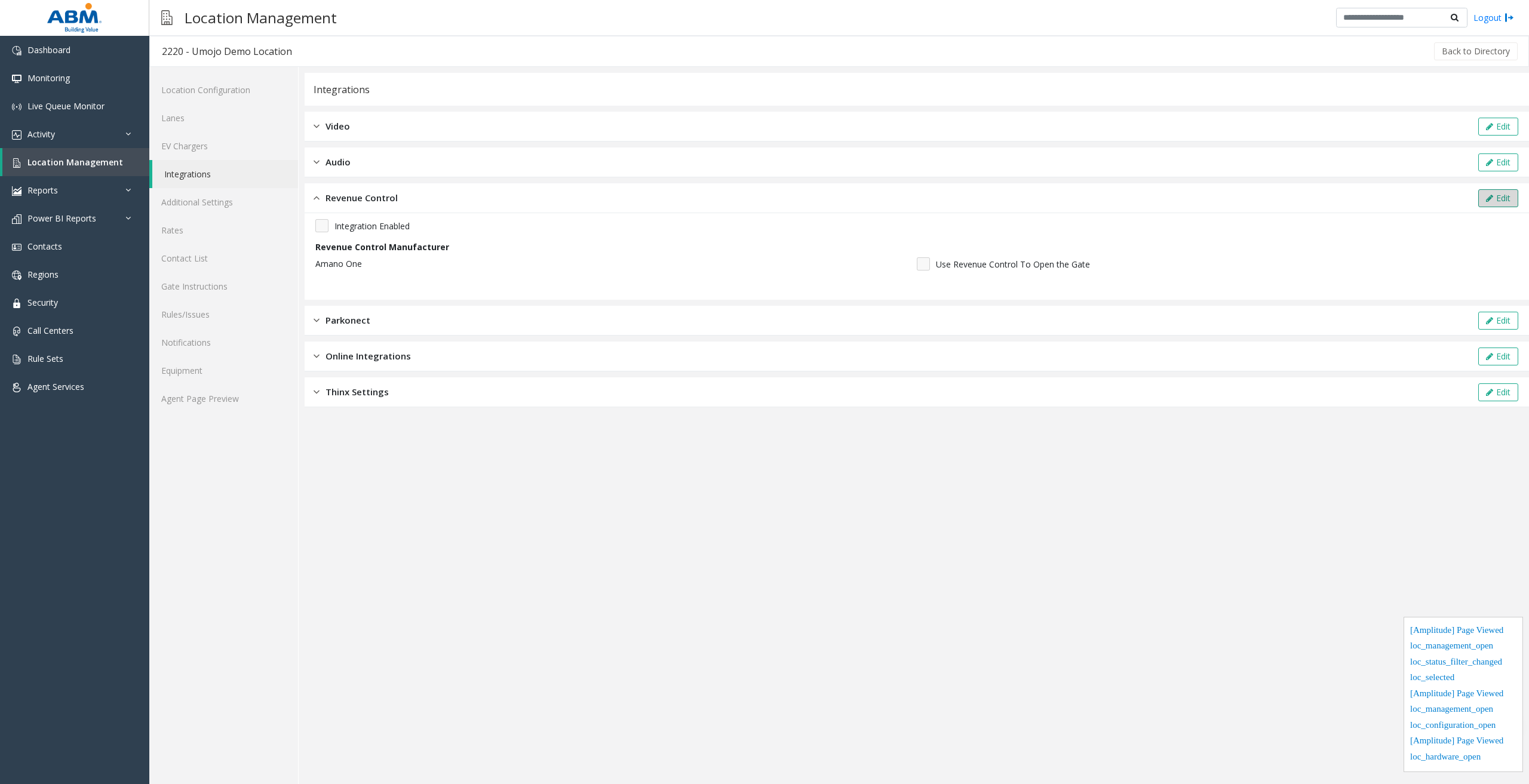
click at [1489, 197] on icon at bounding box center [1489, 198] width 7 height 9
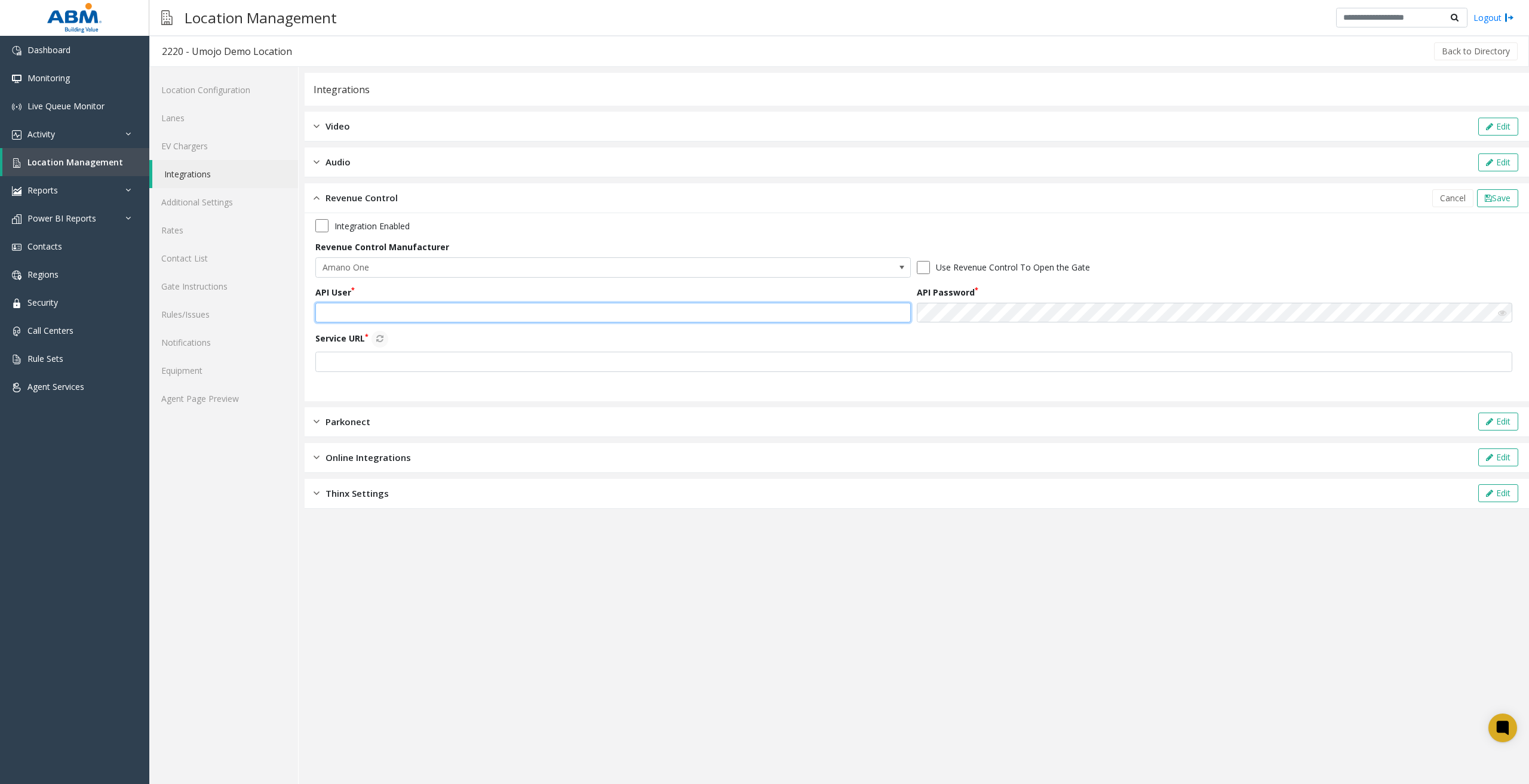
click at [359, 303] on input "text" at bounding box center [613, 313] width 596 height 20
paste input "**********"
type input "**********"
click at [1251, 626] on app-integration "**********" at bounding box center [916, 428] width 1224 height 711
click at [1502, 313] on icon at bounding box center [1502, 313] width 9 height 9
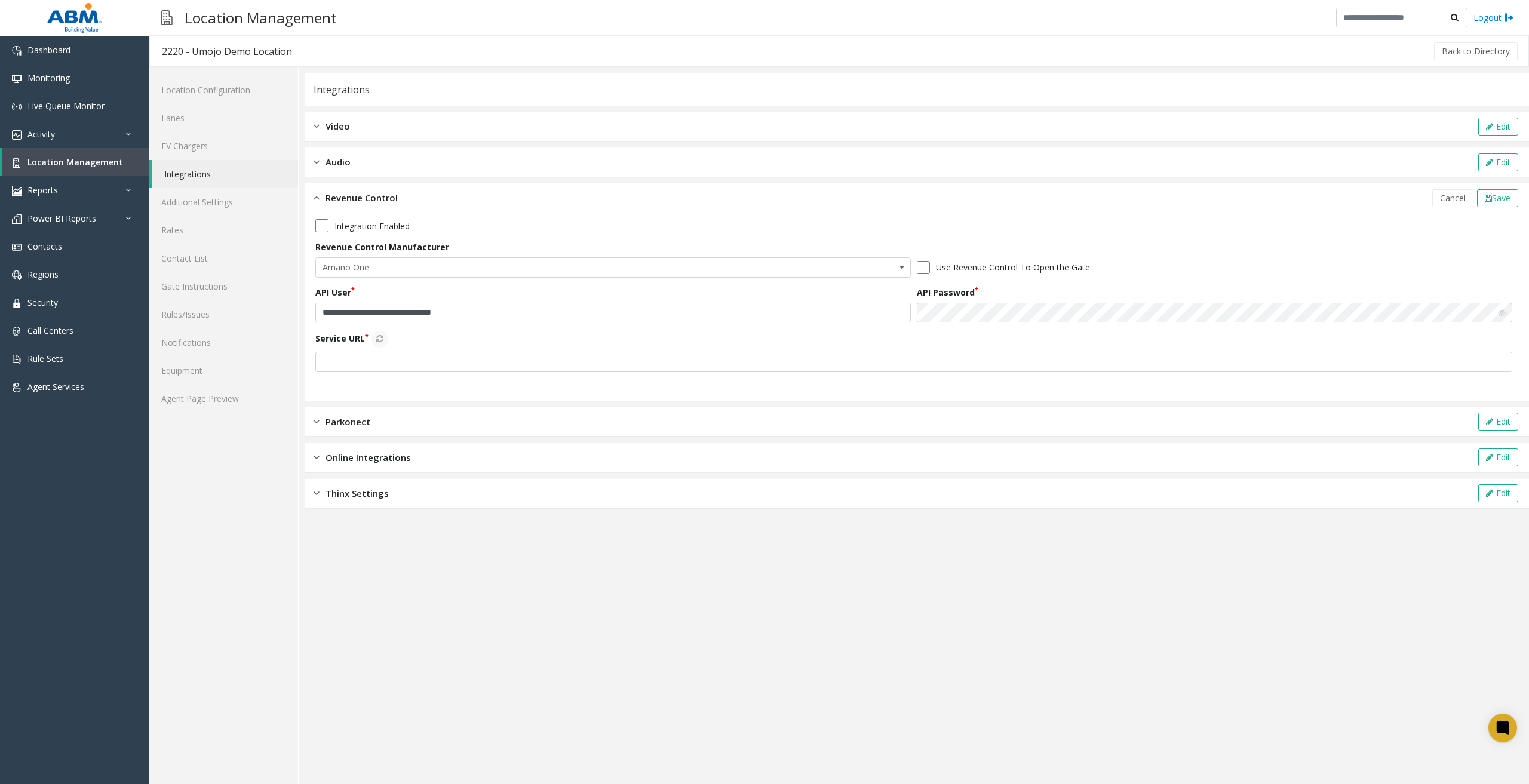
click at [1264, 576] on app-integration "**********" at bounding box center [916, 428] width 1224 height 711
click at [470, 363] on input "text" at bounding box center [913, 362] width 1196 height 20
paste input "**********"
type input "**********"
click at [387, 341] on button "Service URL" at bounding box center [380, 339] width 17 height 17
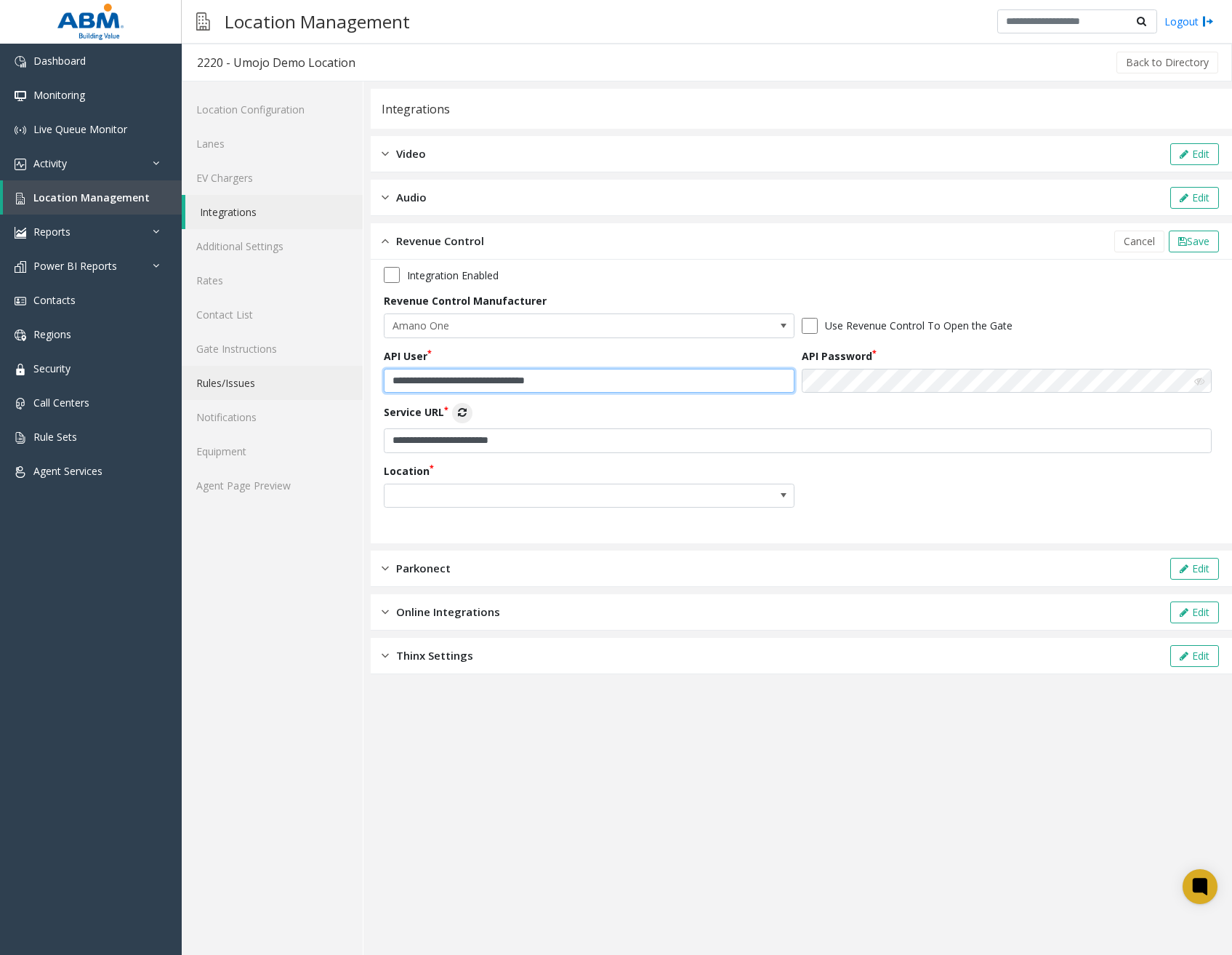
drag, startPoint x: 606, startPoint y: 382, endPoint x: 280, endPoint y: 378, distance: 326.0
click at [280, 378] on div "**********" at bounding box center [708, 518] width 1051 height 873
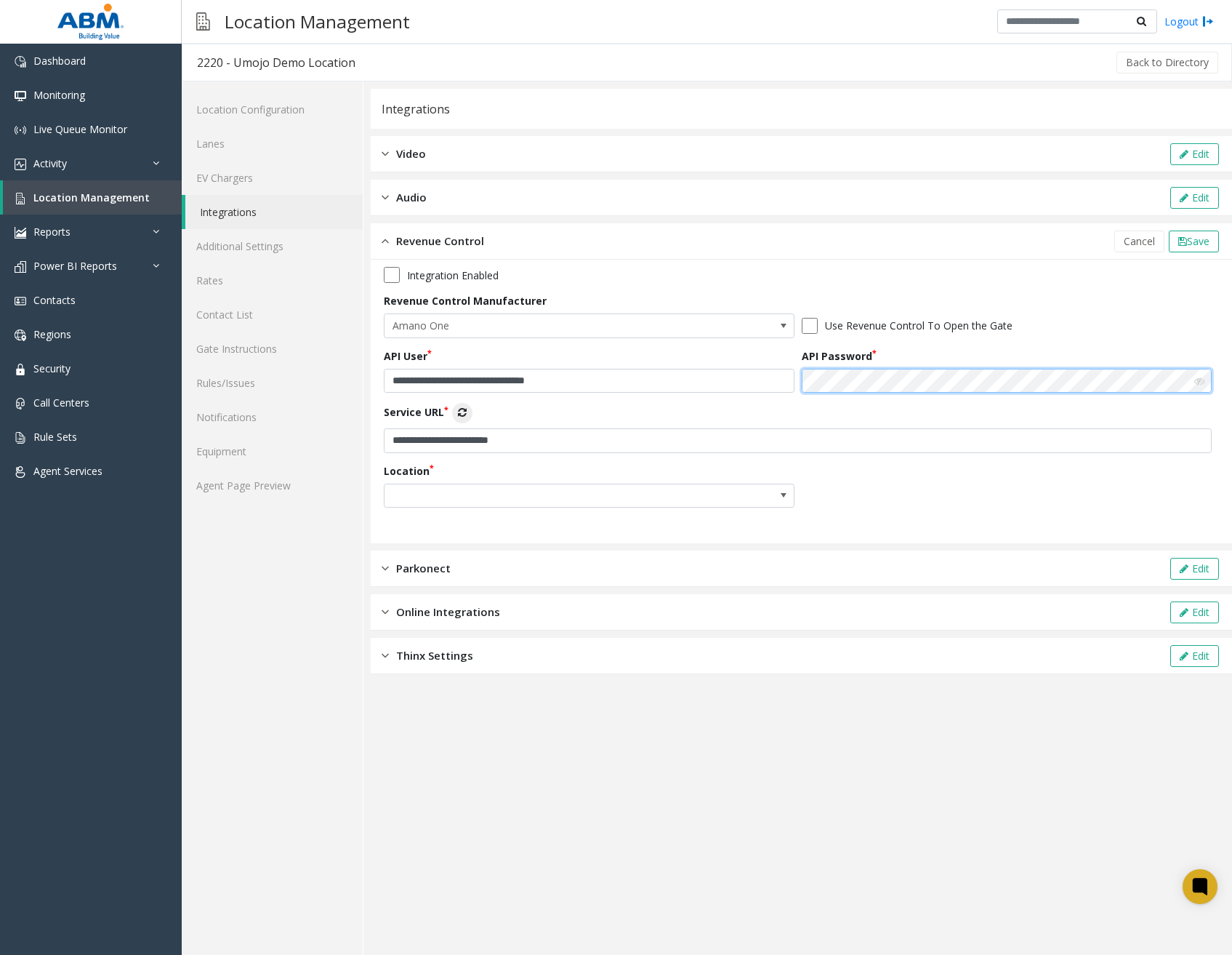
click at [648, 387] on div "**********" at bounding box center [801, 392] width 835 height 251
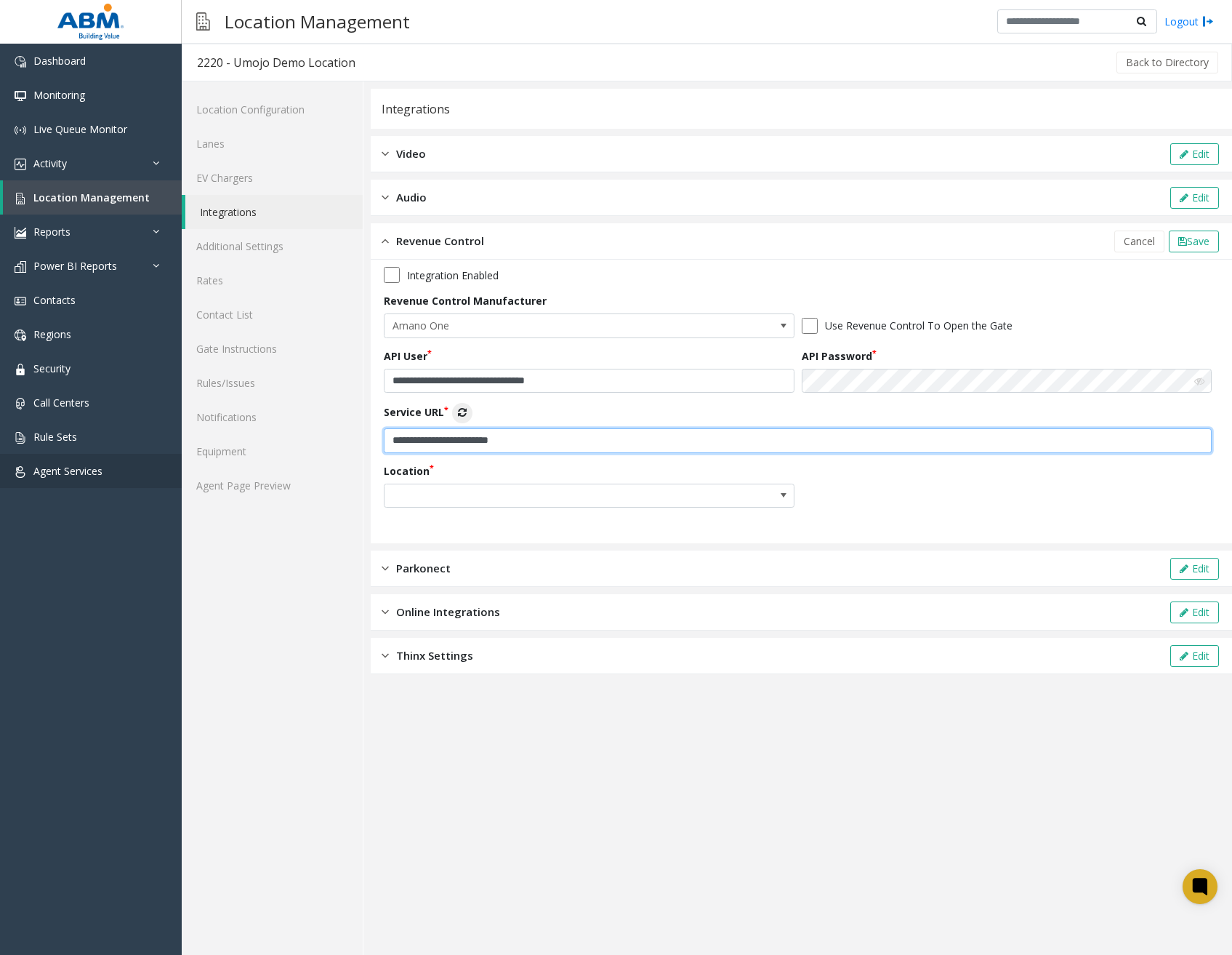
drag, startPoint x: 546, startPoint y: 437, endPoint x: 158, endPoint y: 460, distance: 388.7
click at [158, 460] on app-root "**********" at bounding box center [616, 477] width 1232 height 955
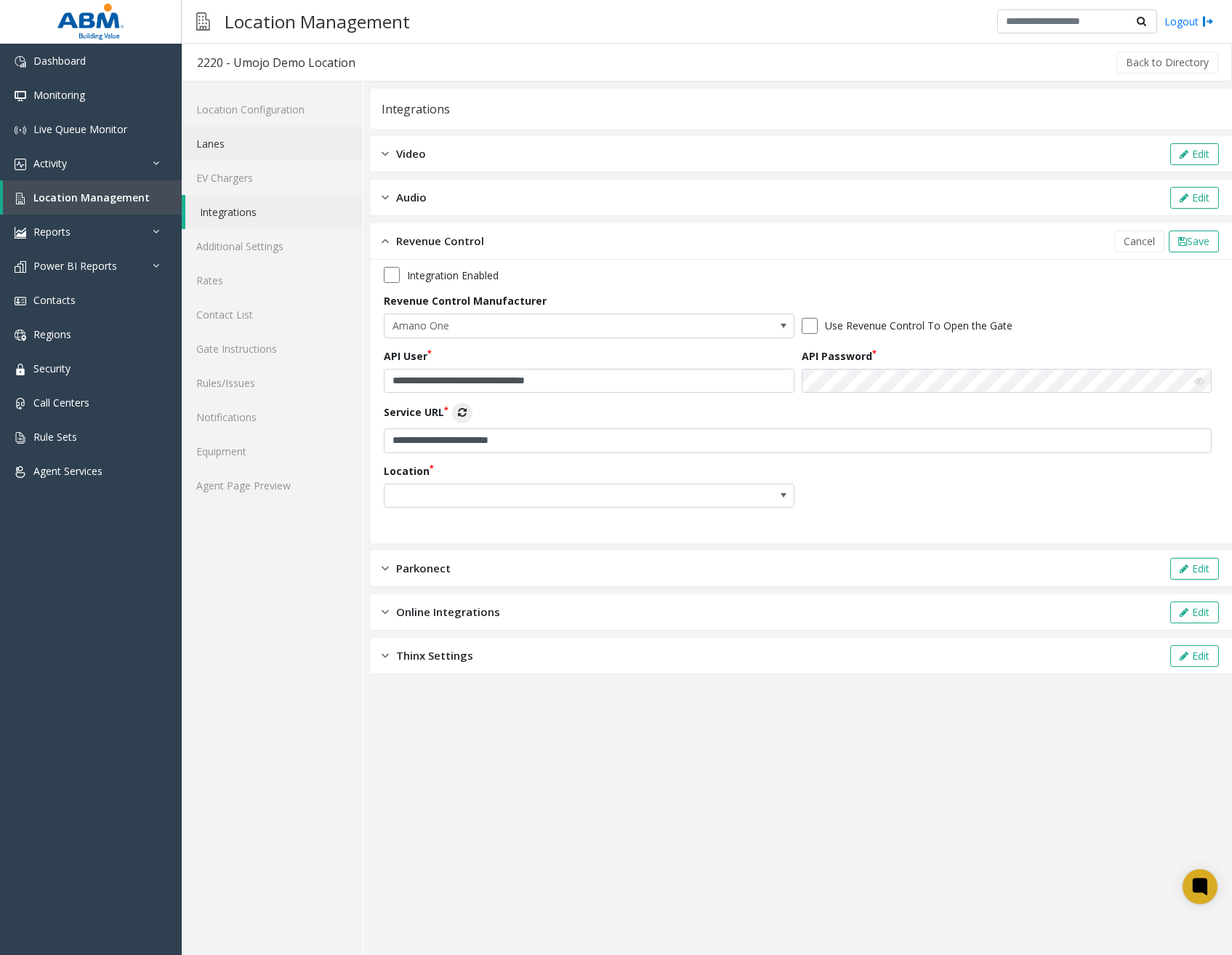
click at [244, 132] on link "Lanes" at bounding box center [273, 143] width 181 height 34
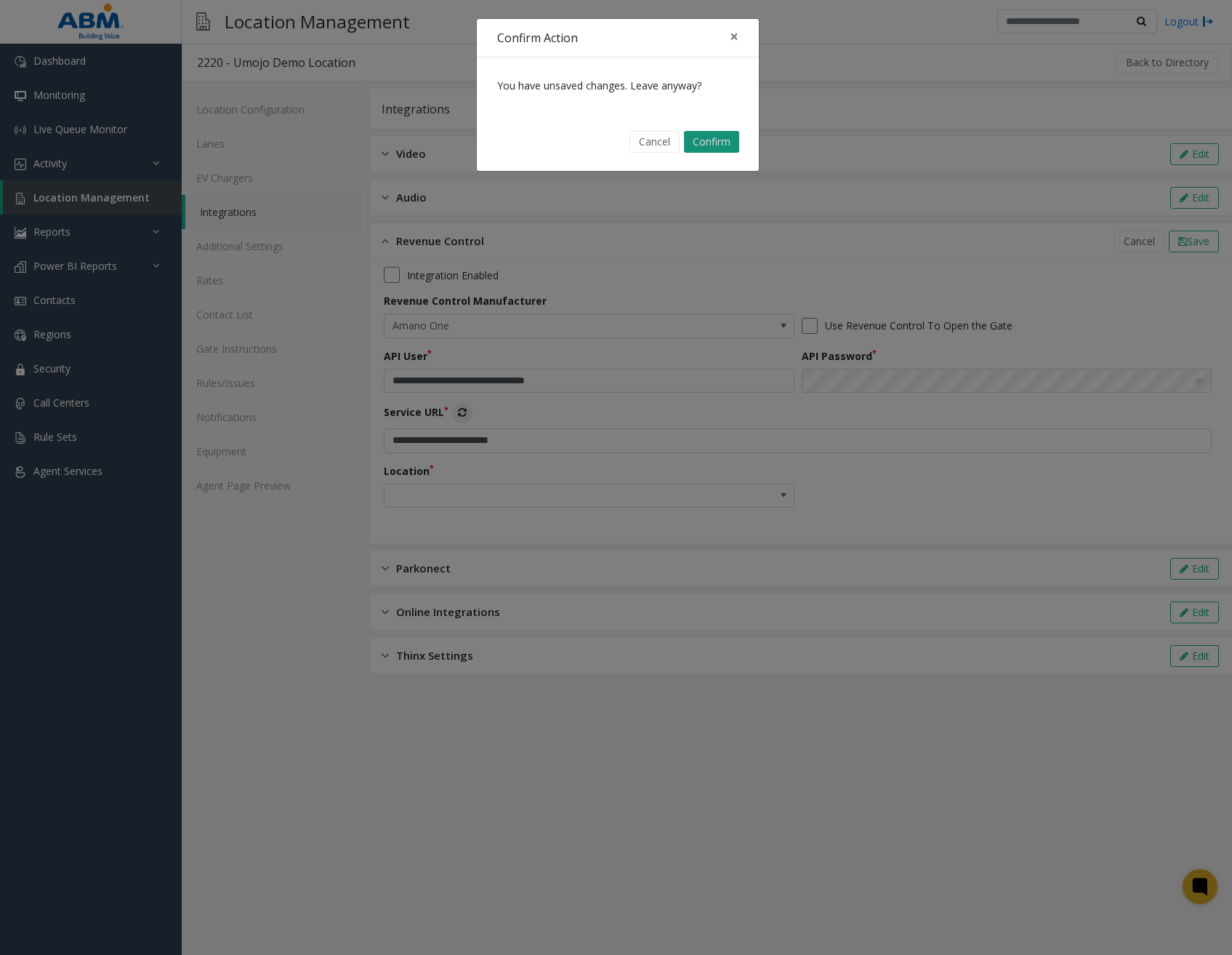
click at [700, 138] on button "Confirm" at bounding box center [711, 142] width 55 height 22
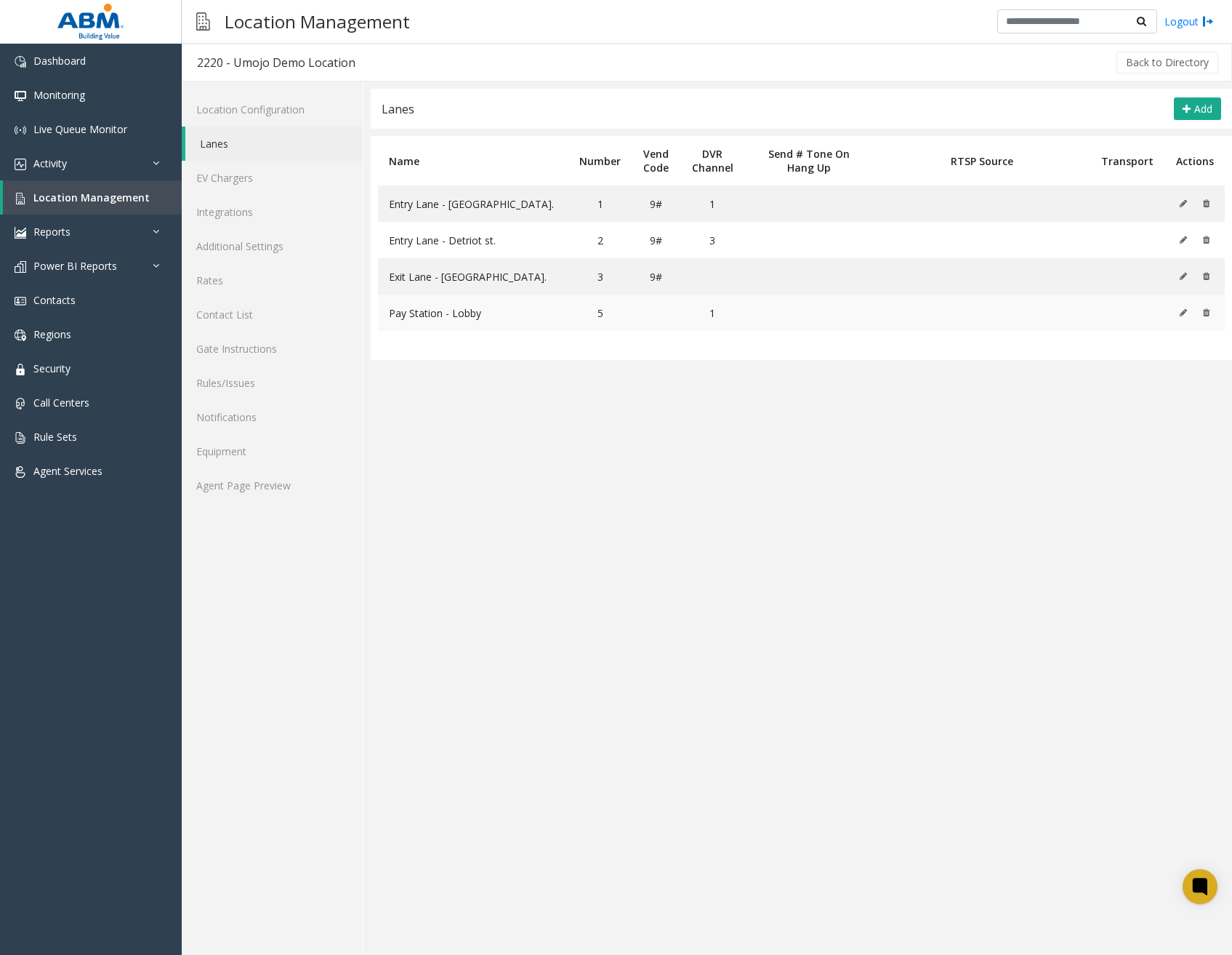
click at [1186, 311] on icon at bounding box center [1184, 312] width 7 height 9
click at [1184, 278] on icon at bounding box center [1184, 276] width 7 height 9
click at [1184, 240] on icon at bounding box center [1184, 240] width 7 height 9
click at [1187, 201] on icon at bounding box center [1184, 203] width 7 height 9
click at [116, 195] on span "Location Management" at bounding box center [92, 197] width 116 height 14
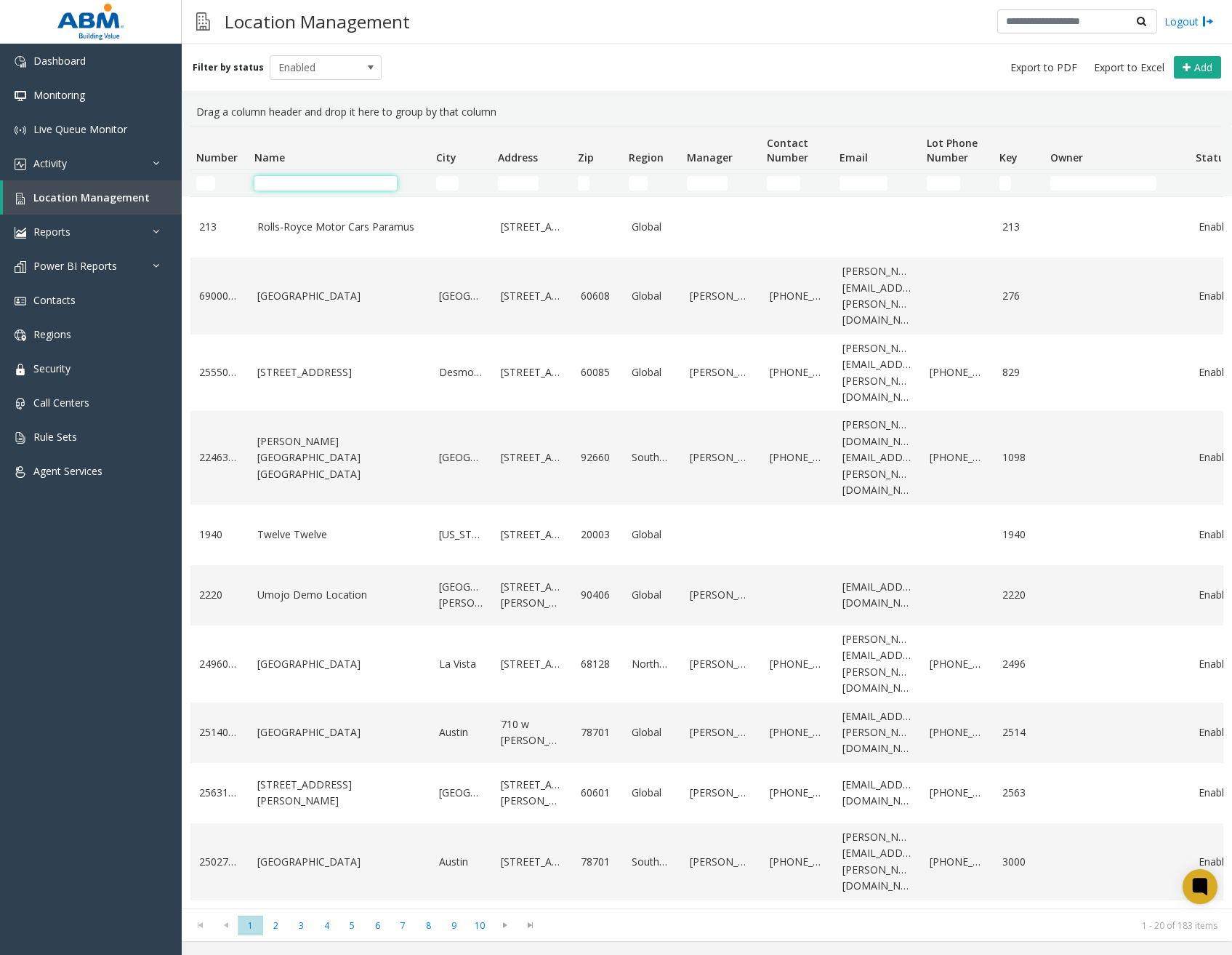
click at [318, 186] on input "Name Filter" at bounding box center [326, 183] width 143 height 15
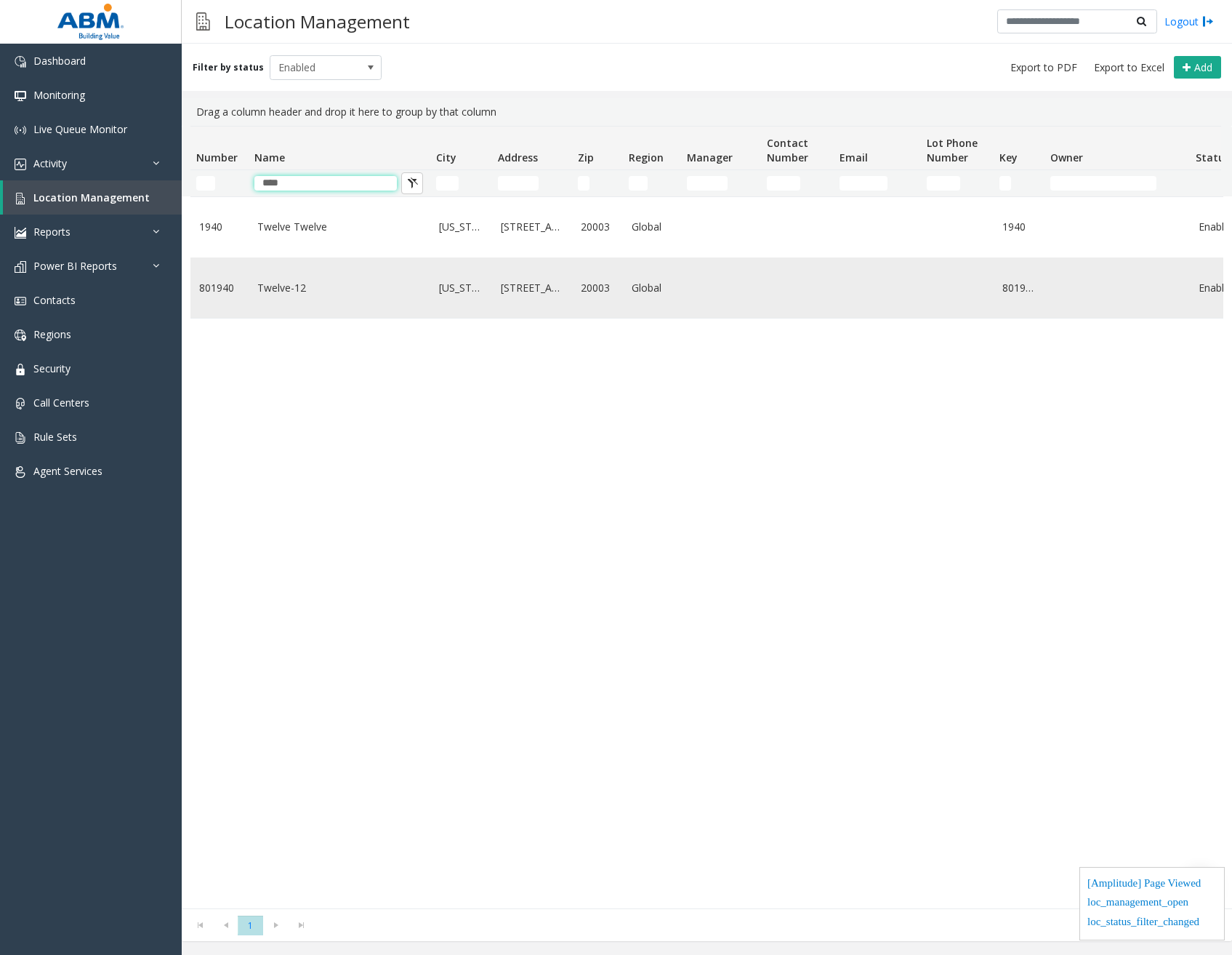
type input "****"
click at [318, 297] on td "Twelve-12" at bounding box center [339, 287] width 182 height 61
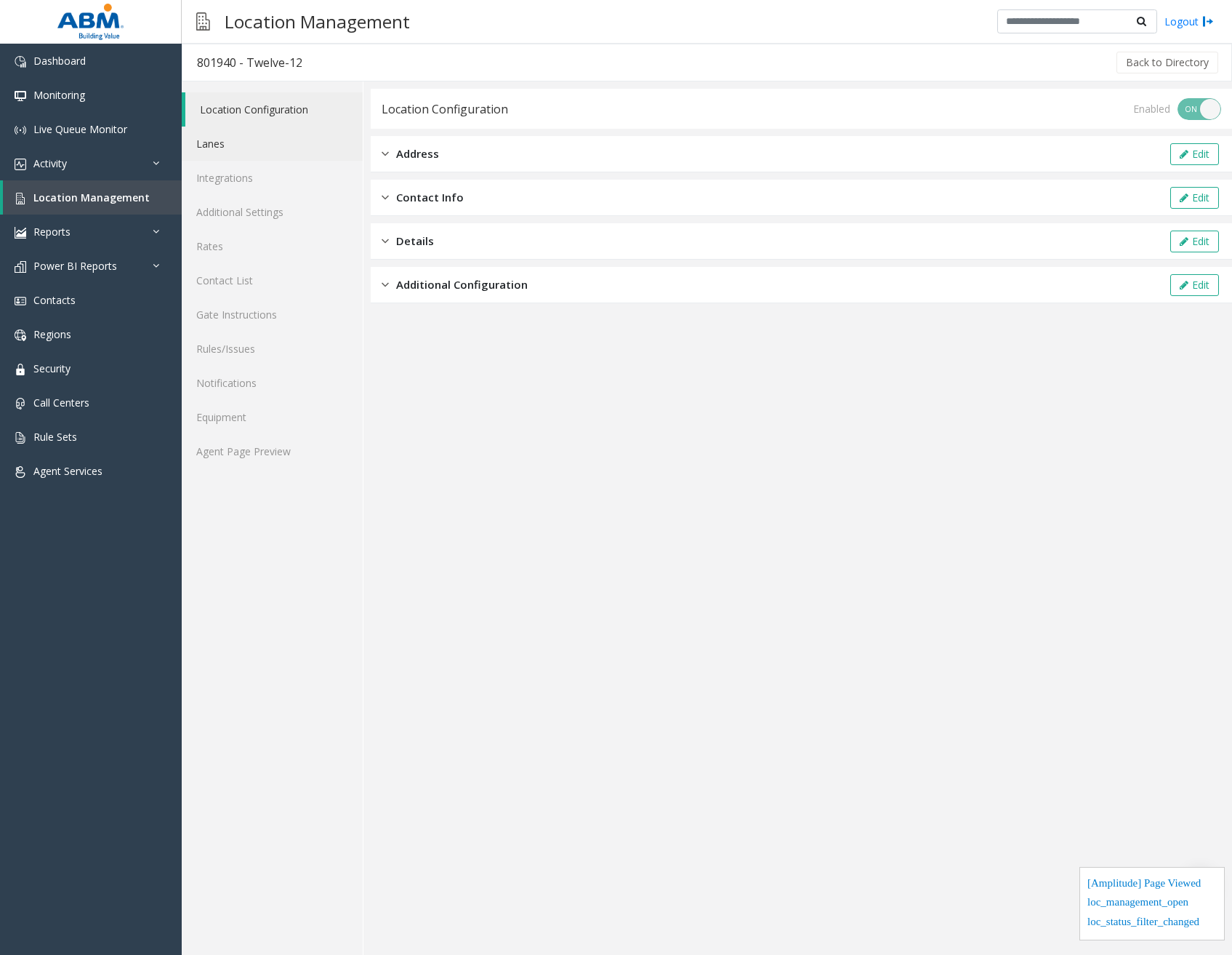
click at [230, 148] on link "Lanes" at bounding box center [273, 143] width 181 height 34
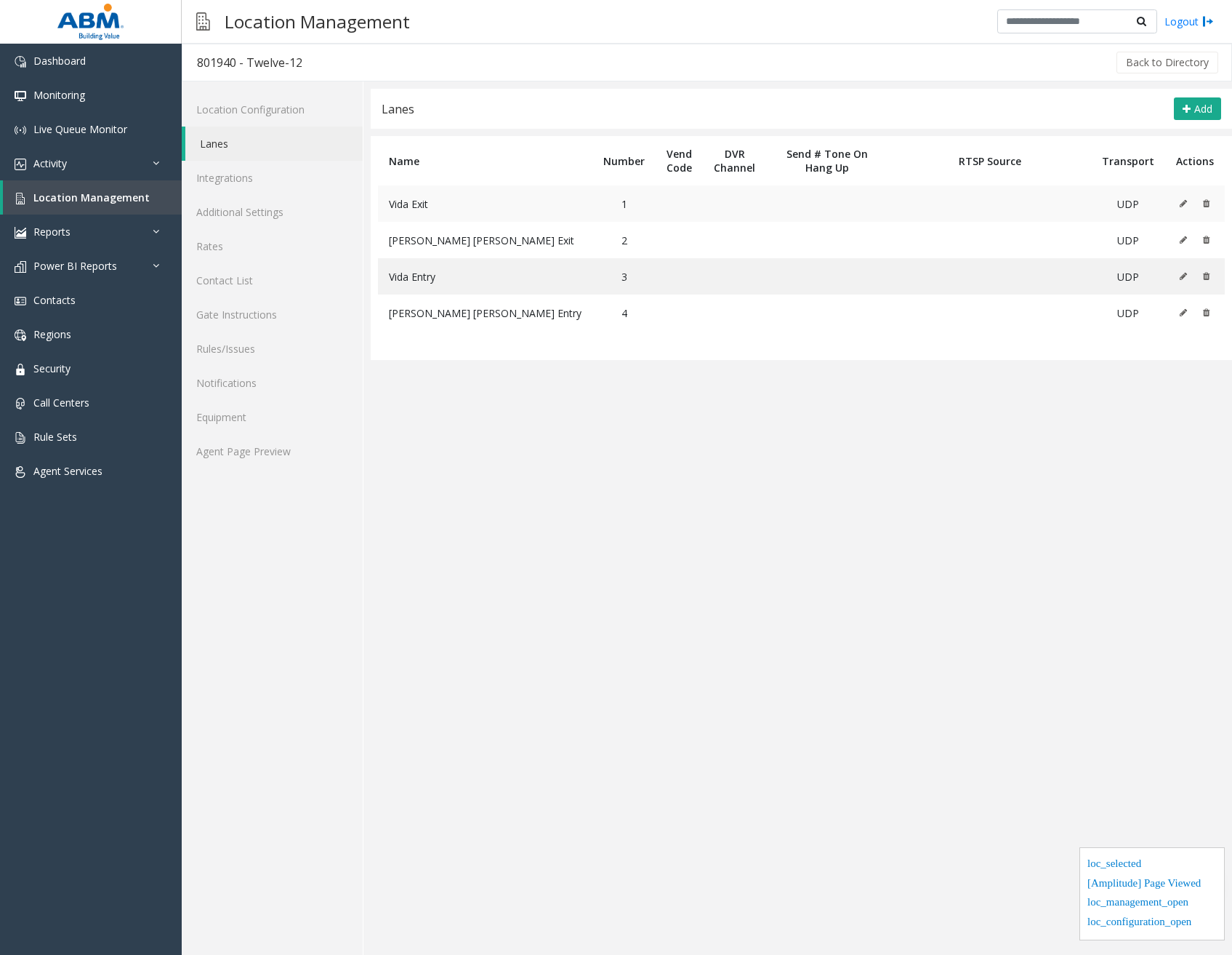
click at [1192, 207] on button at bounding box center [1187, 203] width 16 height 22
click at [1178, 240] on td at bounding box center [1195, 239] width 60 height 36
click at [1183, 238] on icon at bounding box center [1184, 240] width 7 height 9
click at [1183, 280] on icon at bounding box center [1184, 276] width 7 height 9
click at [1184, 309] on icon at bounding box center [1184, 312] width 7 height 9
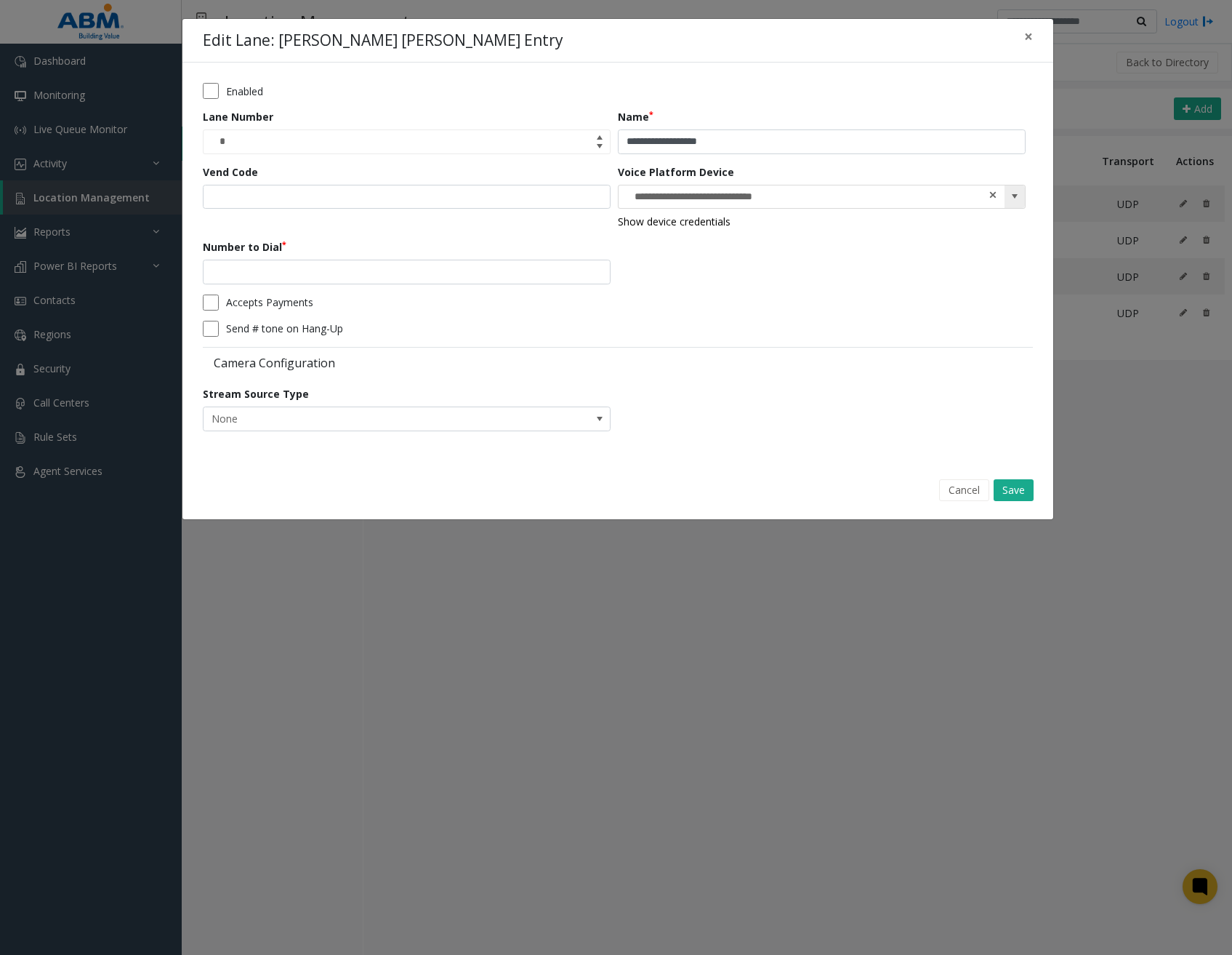
click at [994, 192] on span at bounding box center [994, 194] width 11 height 15
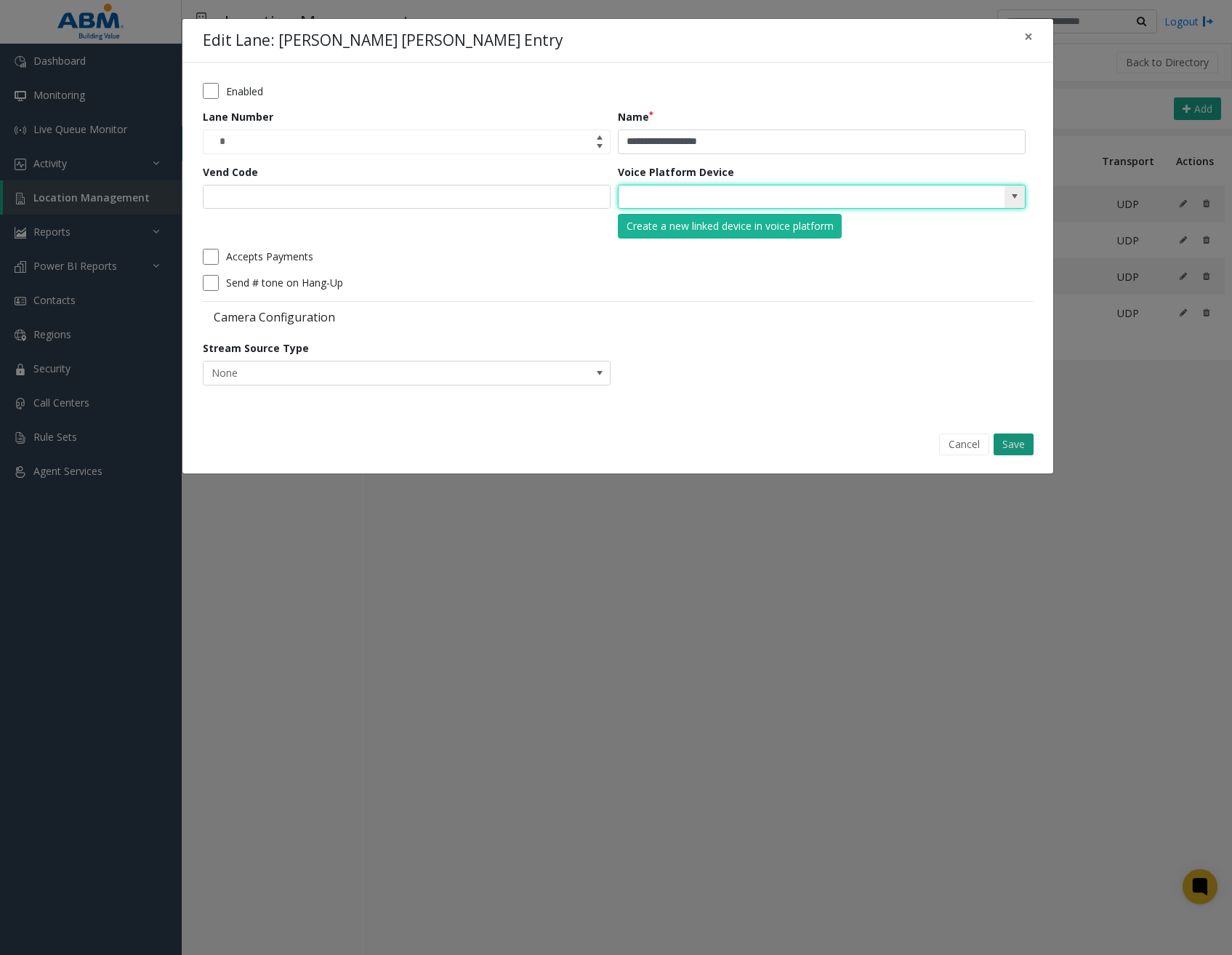
click at [1023, 439] on button "Save" at bounding box center [1013, 444] width 40 height 22
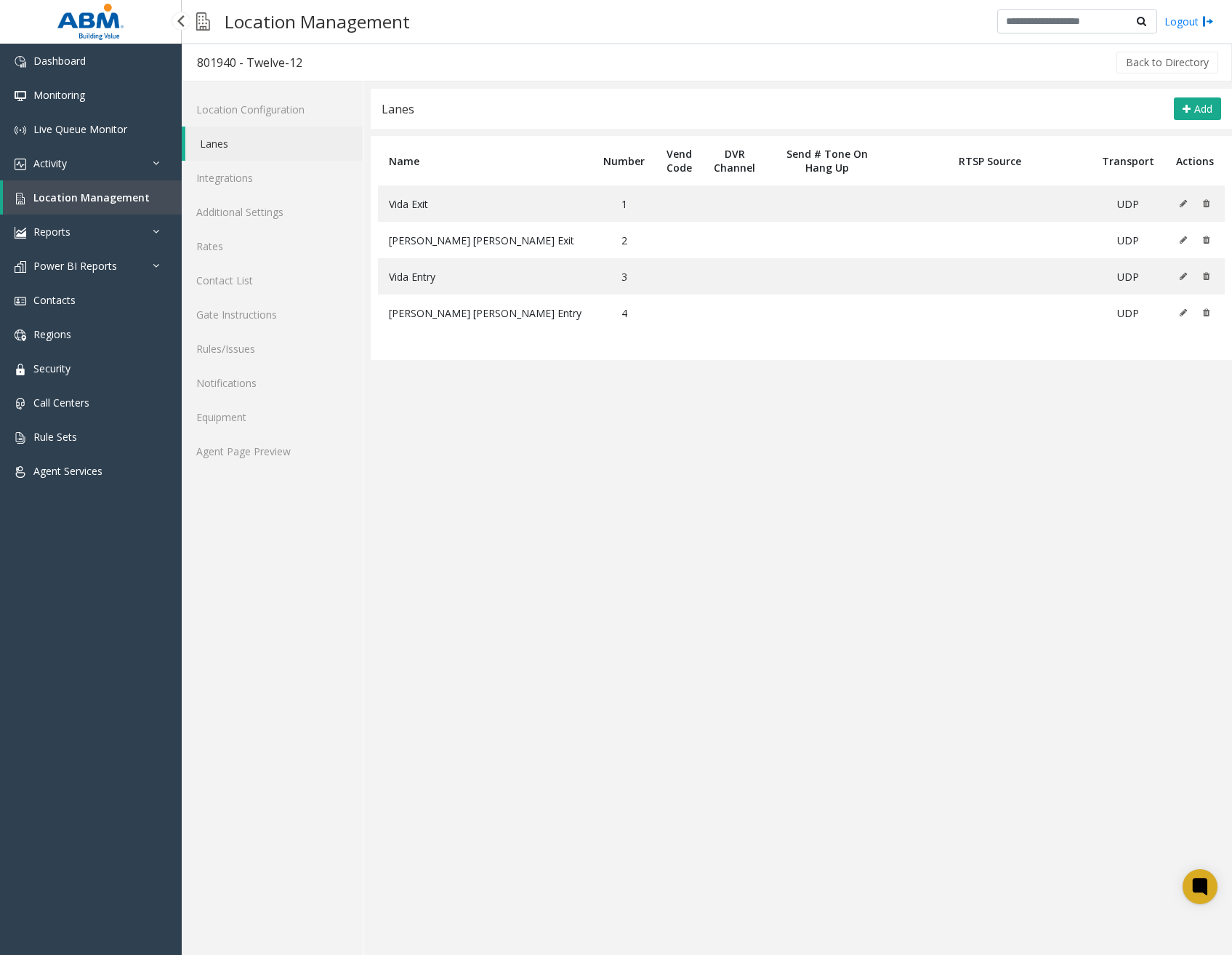
click at [114, 191] on span "Location Management" at bounding box center [92, 197] width 116 height 14
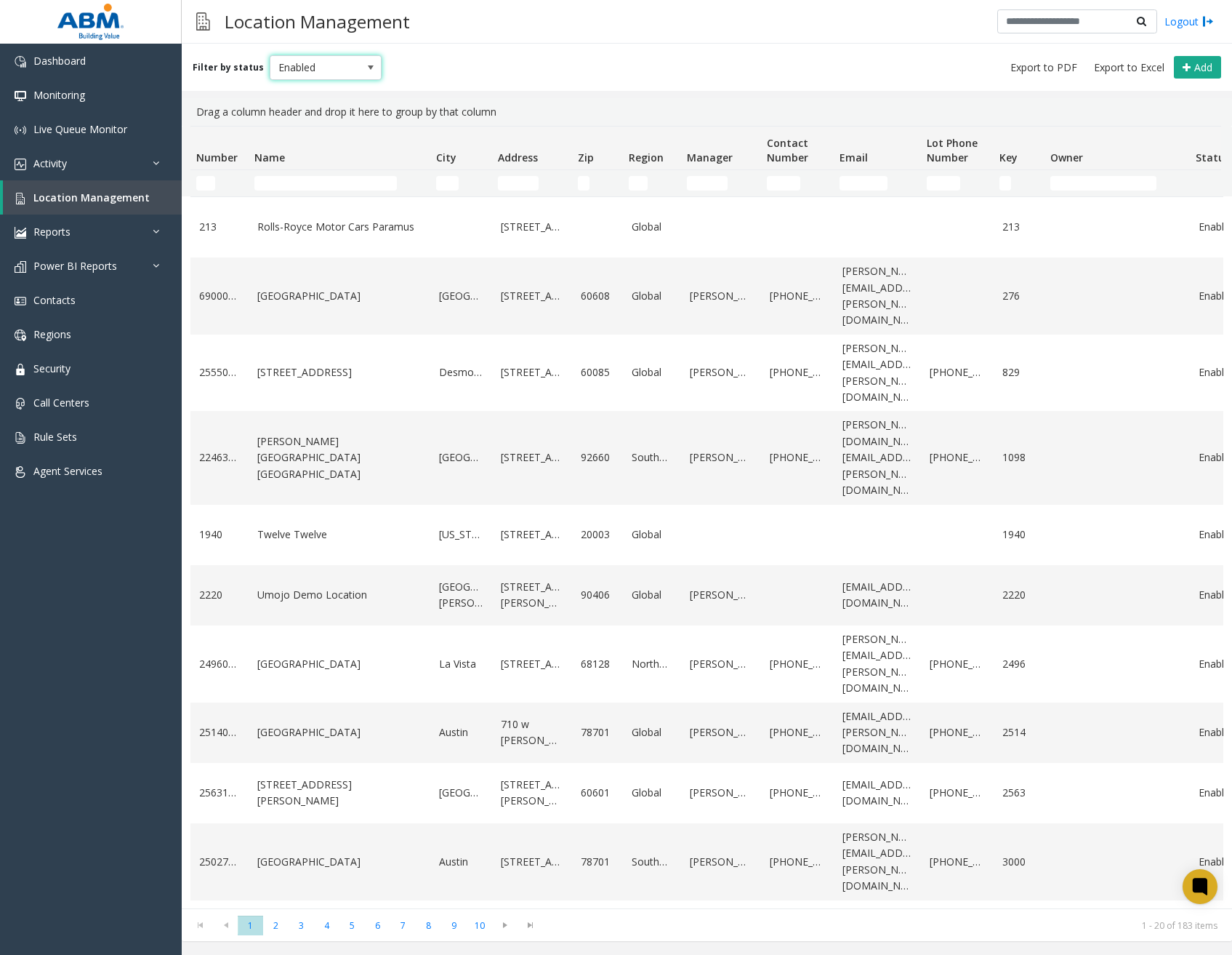
click at [362, 61] on span at bounding box center [370, 68] width 20 height 23
click at [292, 89] on li "All" at bounding box center [319, 92] width 108 height 19
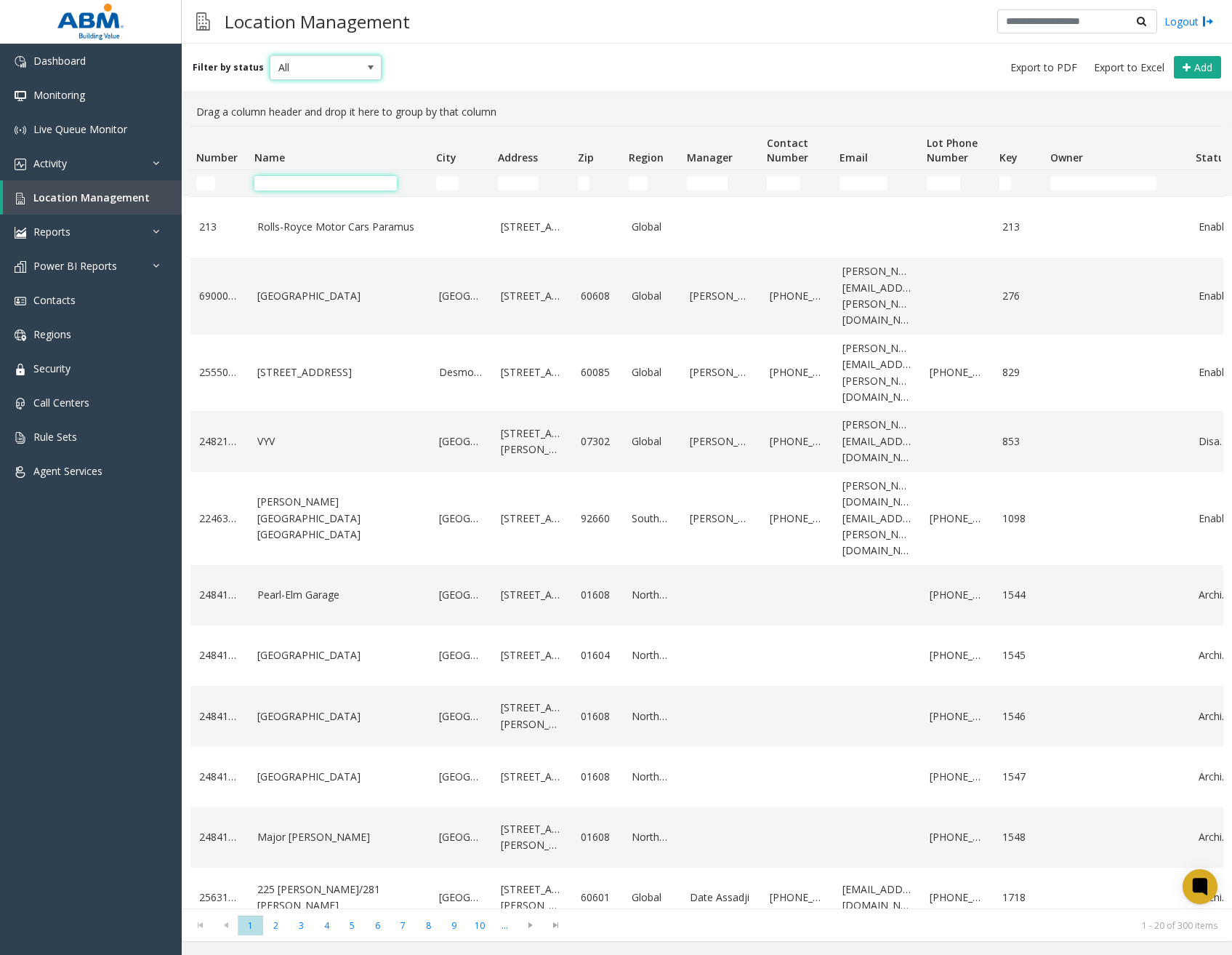
click at [335, 184] on input "Name Filter" at bounding box center [326, 183] width 143 height 15
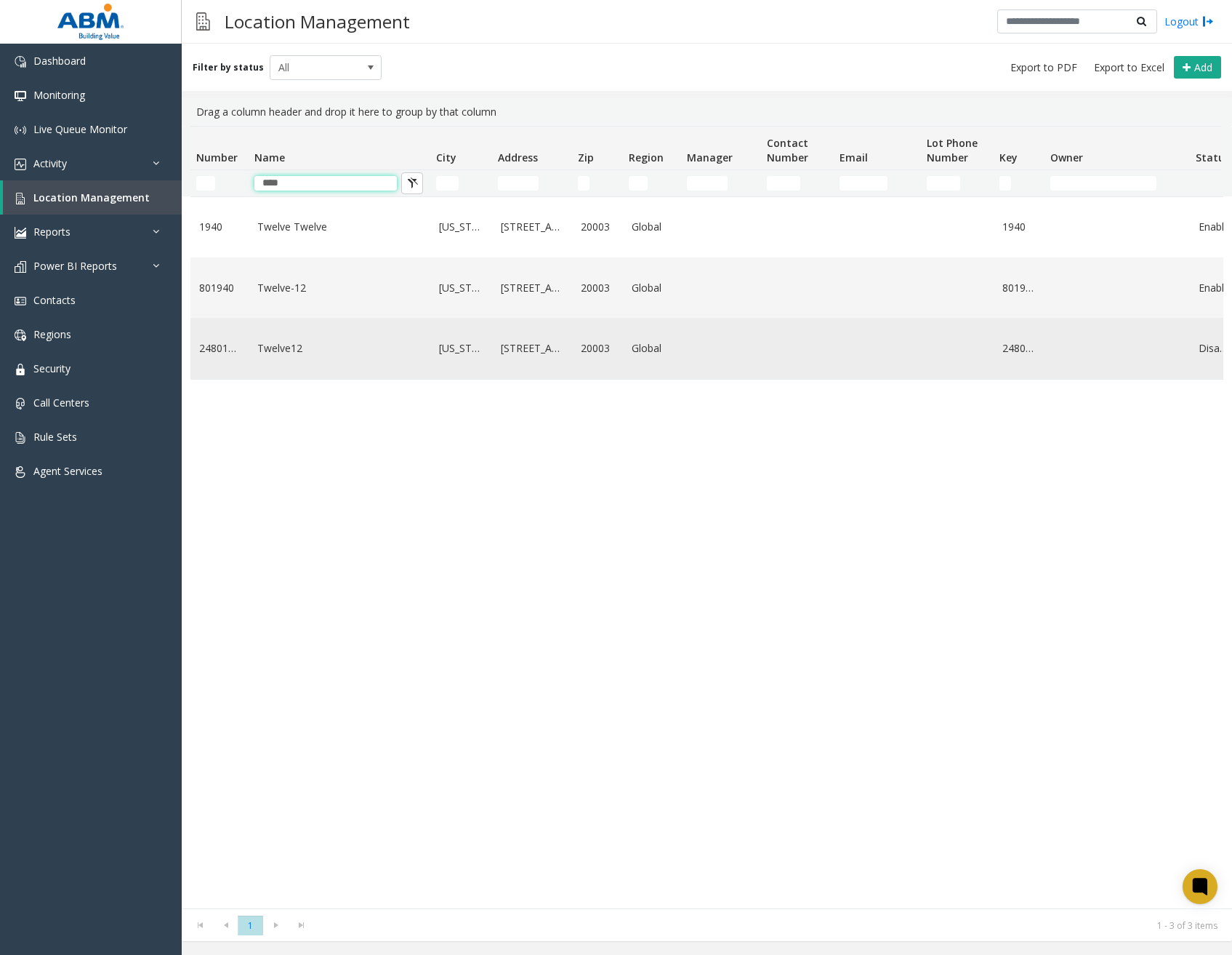
type input "****"
click at [300, 352] on link "Twelve12" at bounding box center [339, 349] width 165 height 16
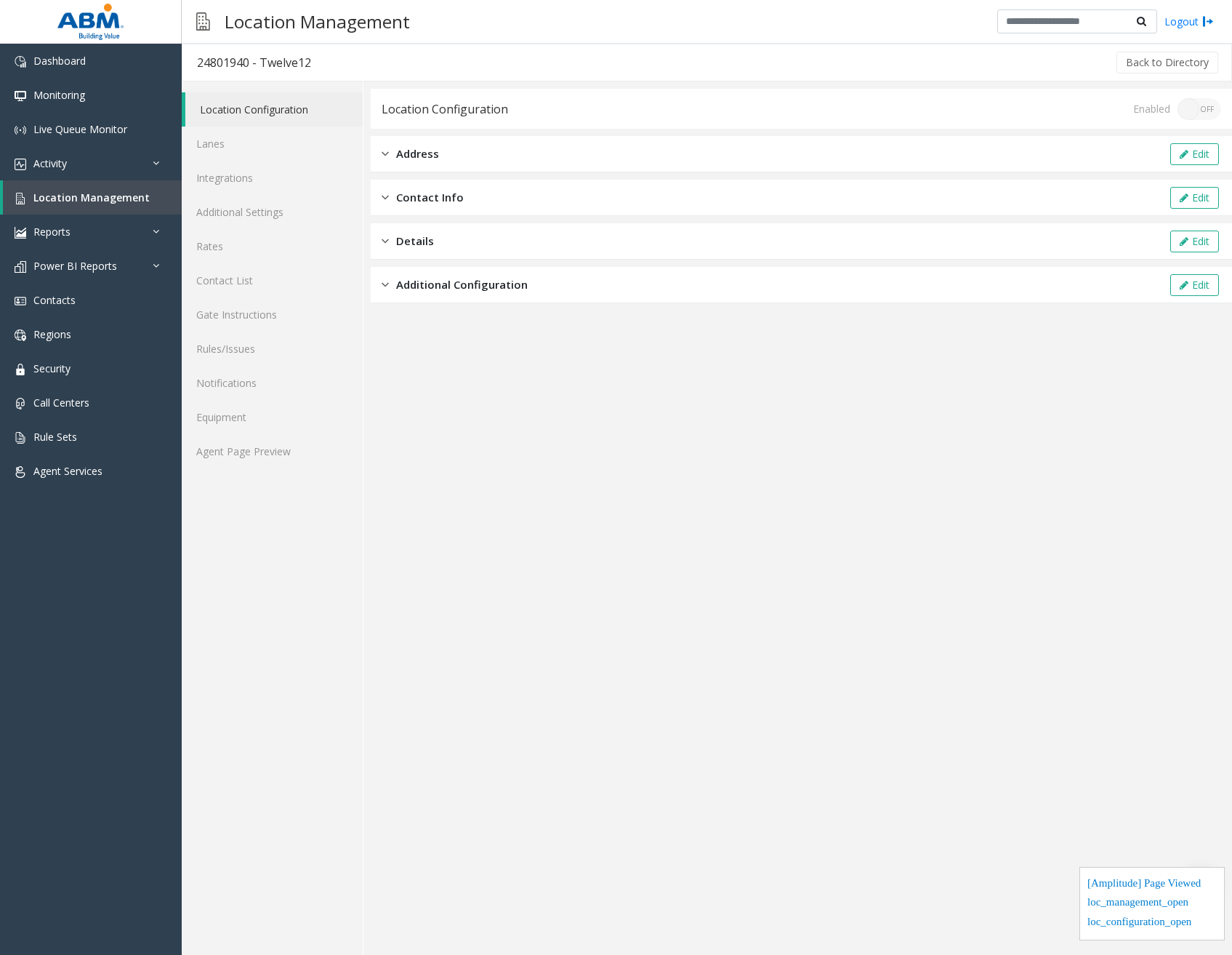
click at [573, 285] on div "Additional Configuration Edit" at bounding box center [801, 284] width 862 height 36
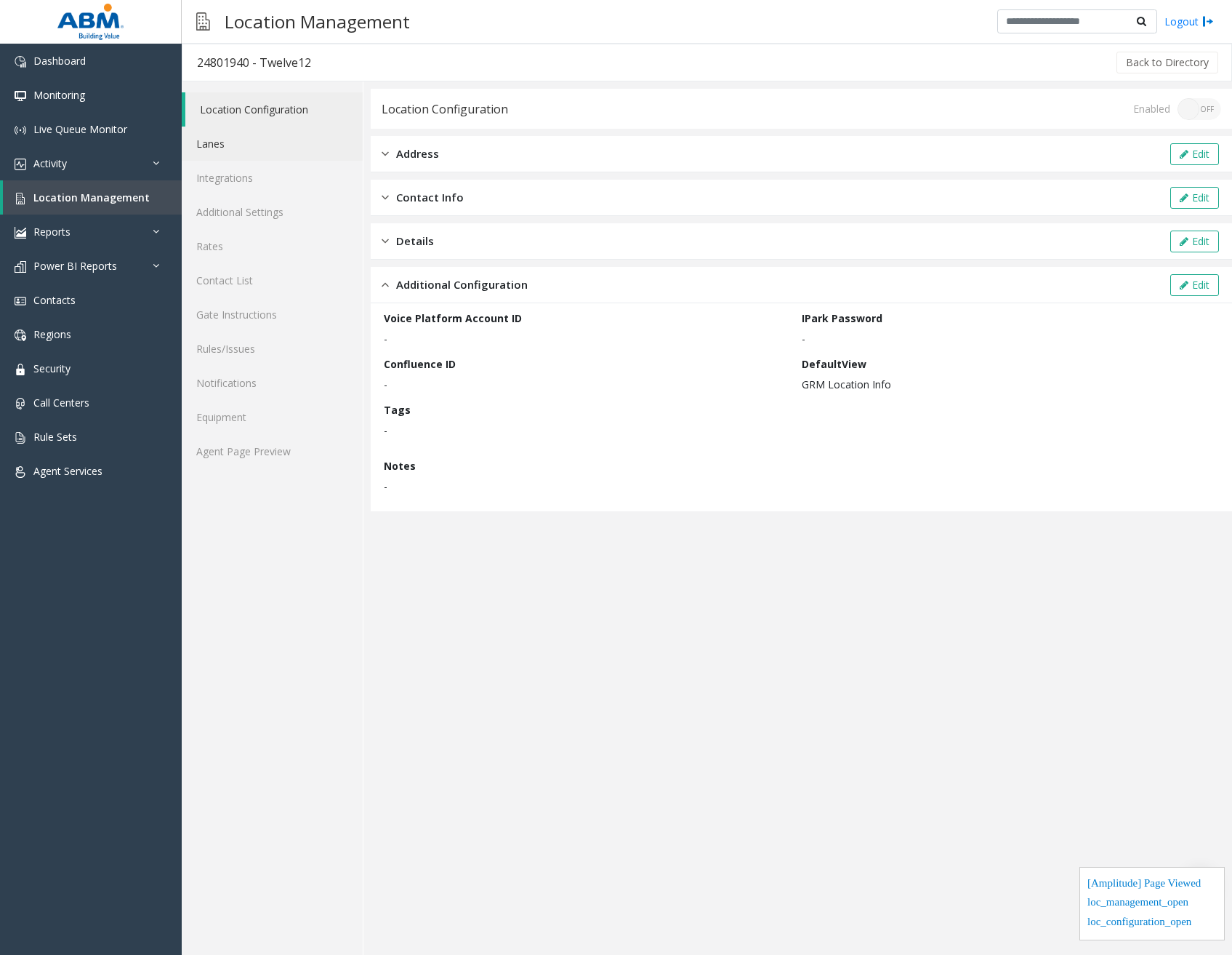
click at [279, 149] on link "Lanes" at bounding box center [273, 143] width 181 height 34
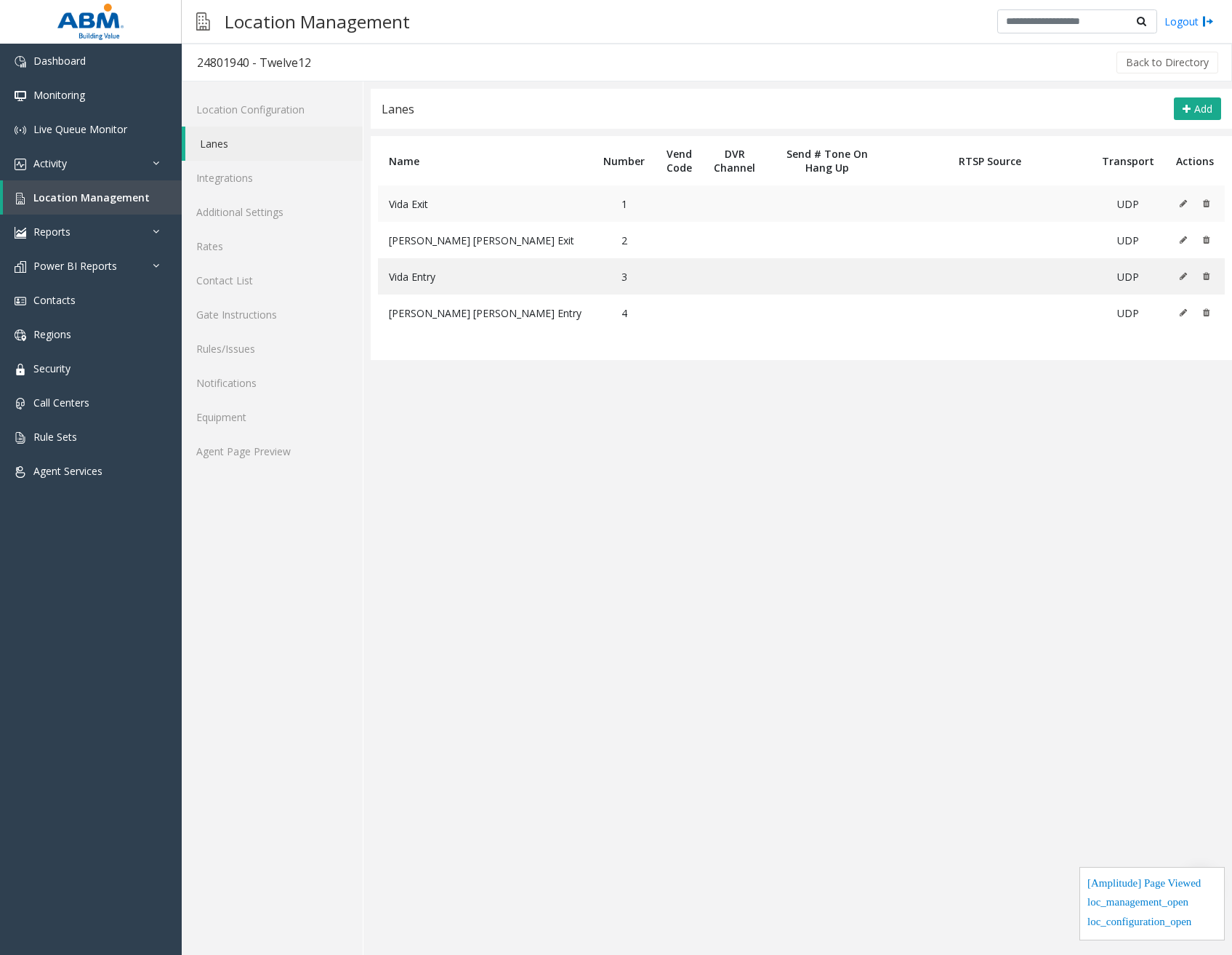
click at [1182, 204] on icon at bounding box center [1184, 203] width 7 height 9
click at [1184, 237] on icon at bounding box center [1184, 240] width 7 height 9
click at [1182, 274] on icon at bounding box center [1184, 276] width 7 height 9
click at [1182, 313] on icon at bounding box center [1184, 312] width 7 height 9
click at [257, 112] on link "Location Configuration" at bounding box center [273, 109] width 181 height 34
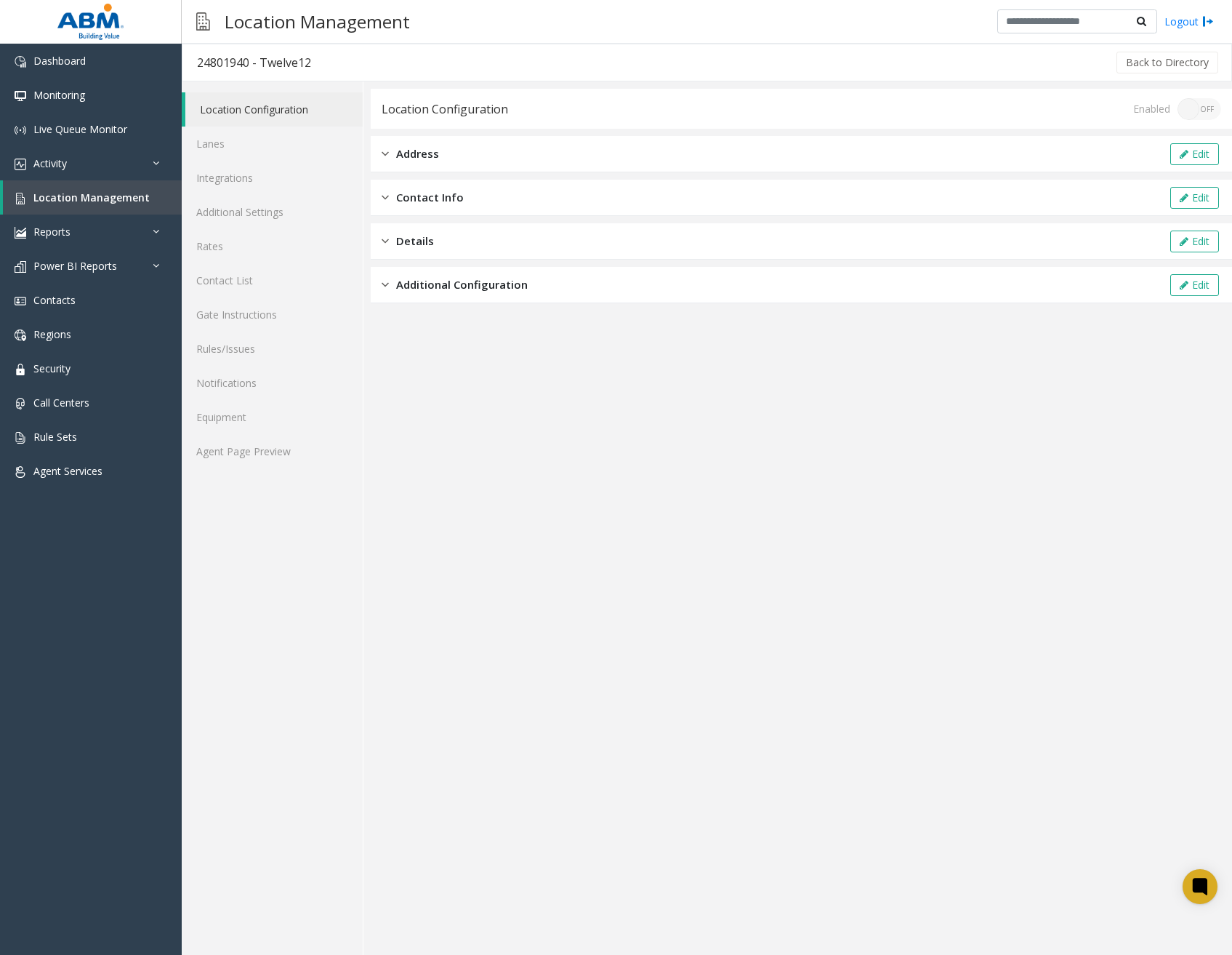
click at [493, 275] on div "Additional Configuration Edit" at bounding box center [801, 284] width 862 height 36
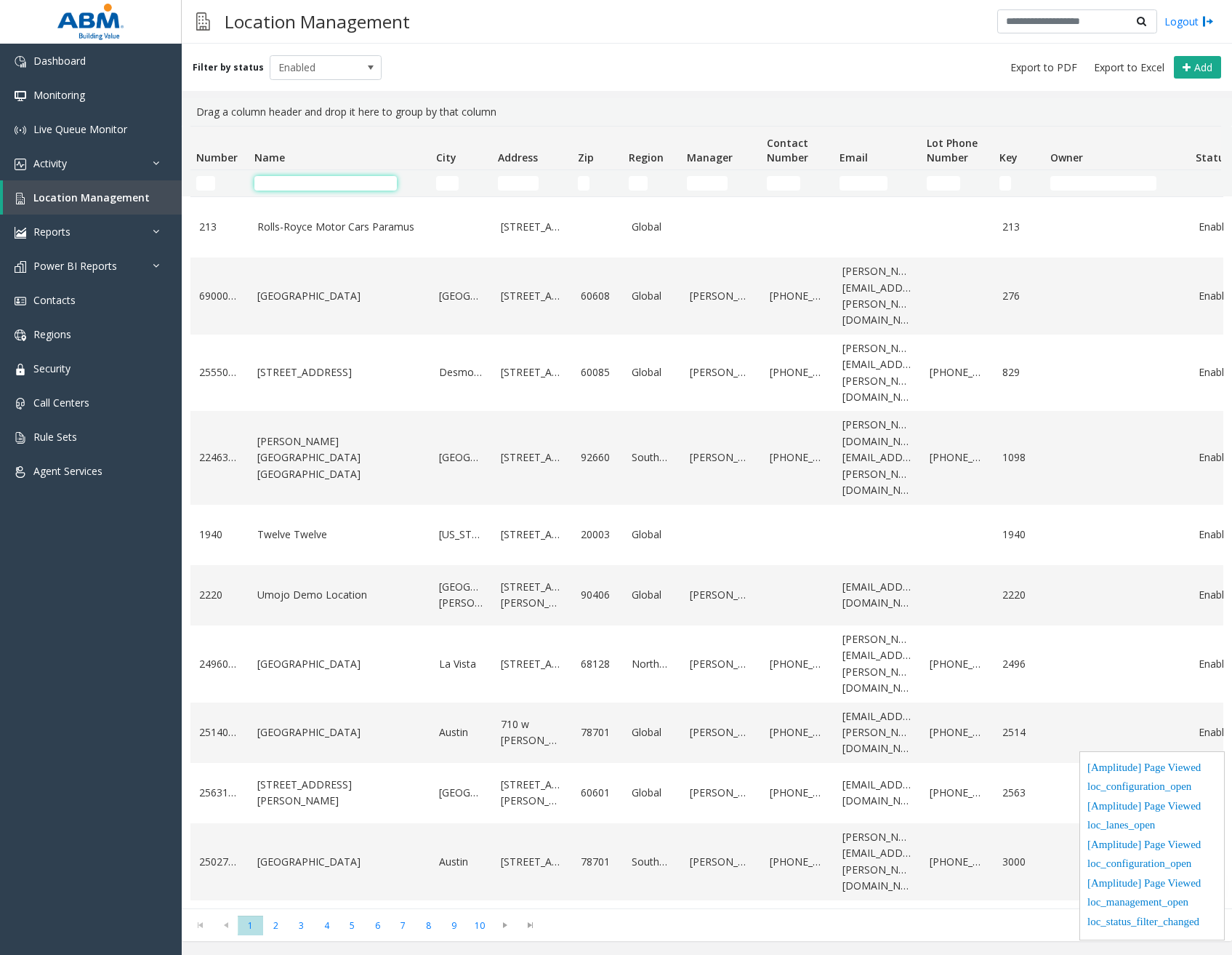
click at [340, 186] on input "Name Filter" at bounding box center [326, 183] width 143 height 15
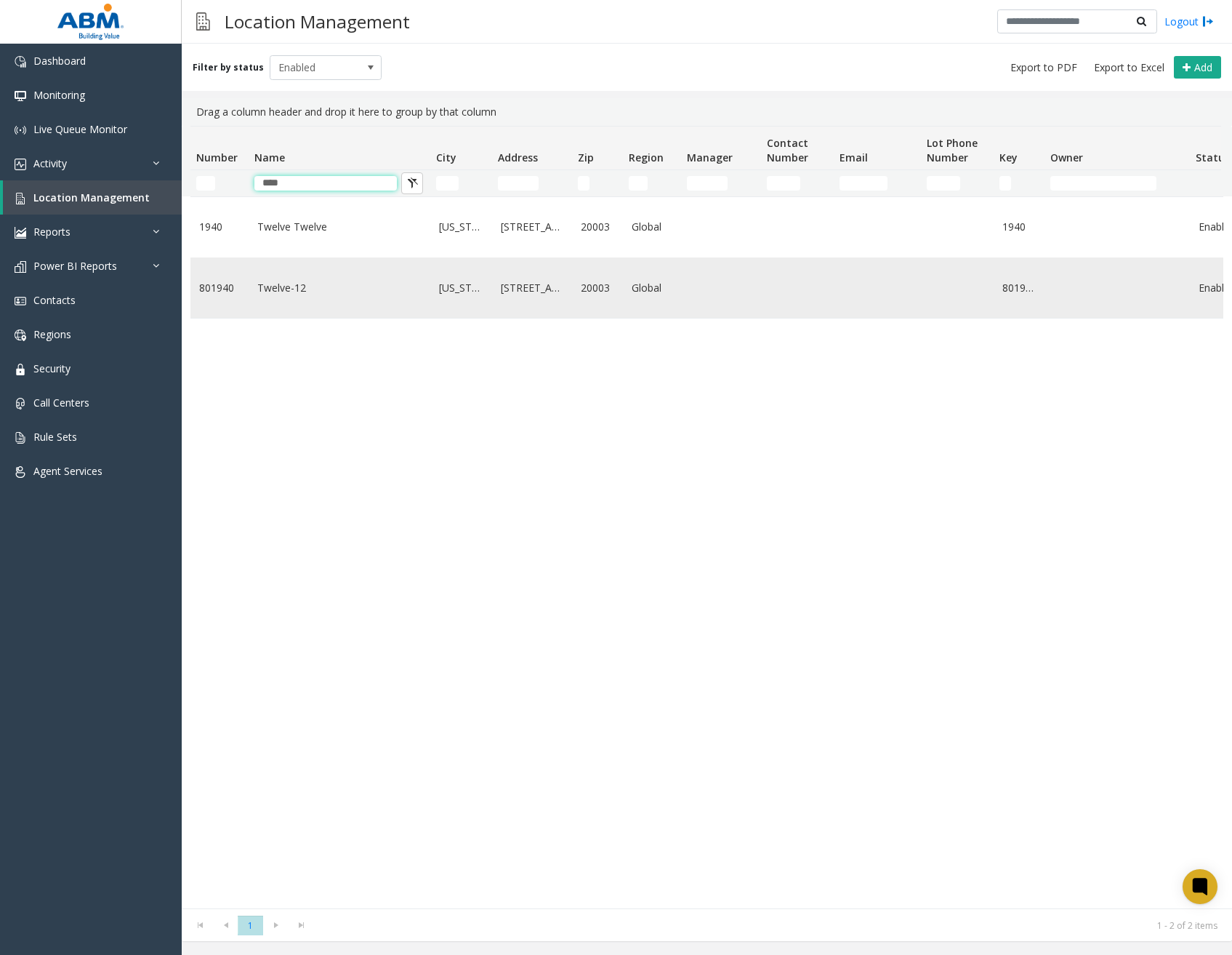
type input "****"
click at [295, 288] on link "Twelve-12" at bounding box center [339, 288] width 165 height 16
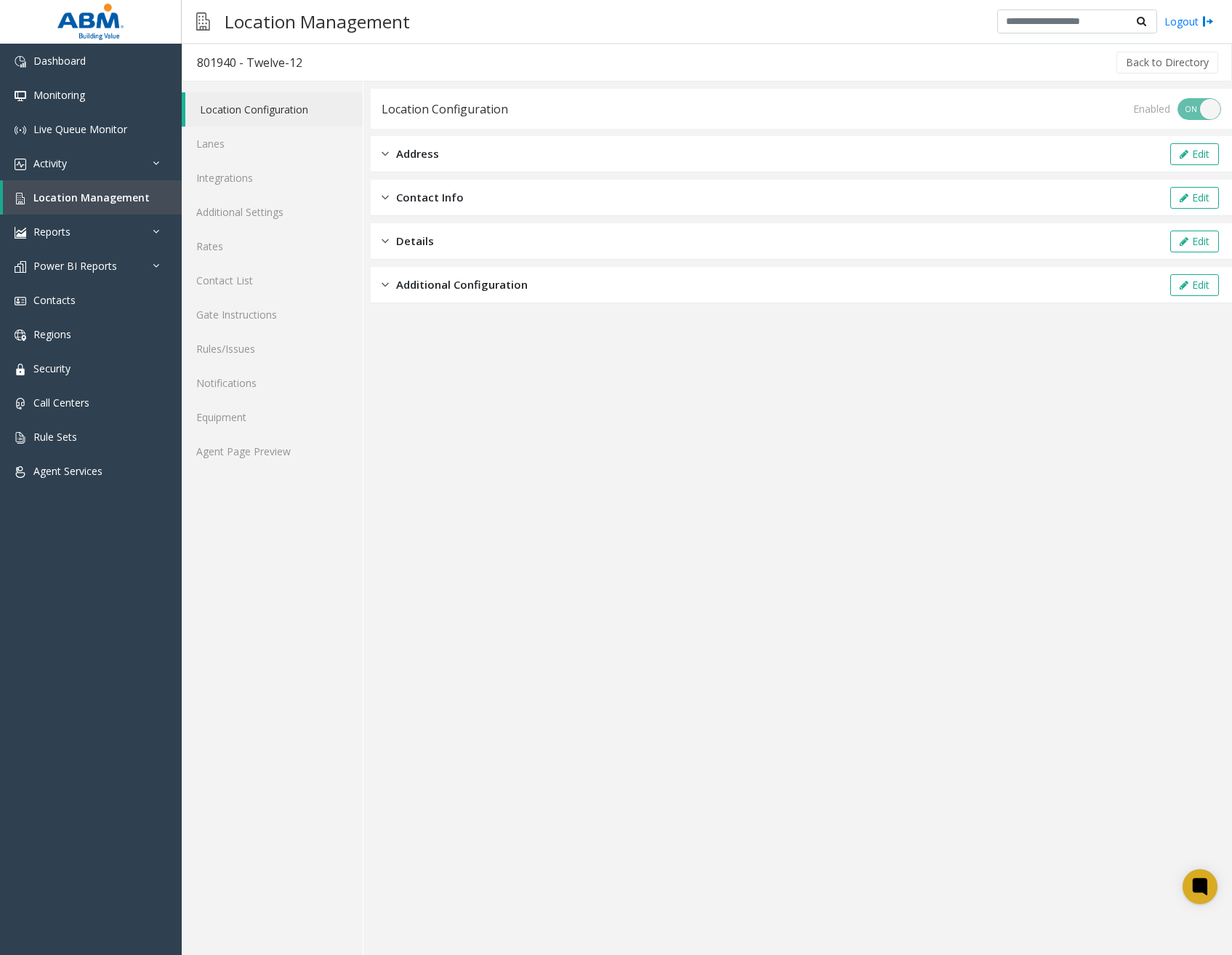
click at [547, 288] on div "Additional Configuration Edit" at bounding box center [801, 284] width 862 height 36
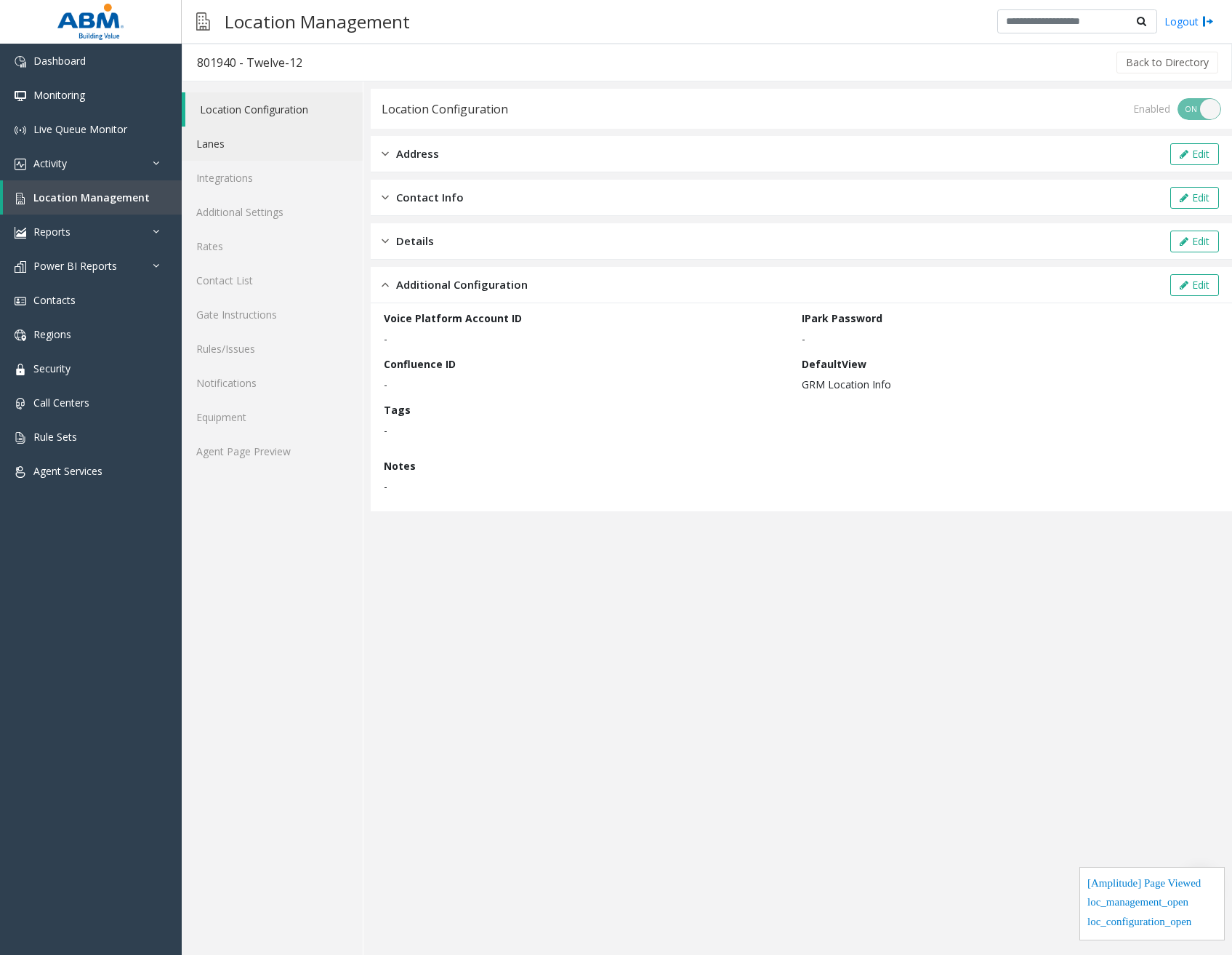
click at [253, 150] on link "Lanes" at bounding box center [273, 143] width 181 height 34
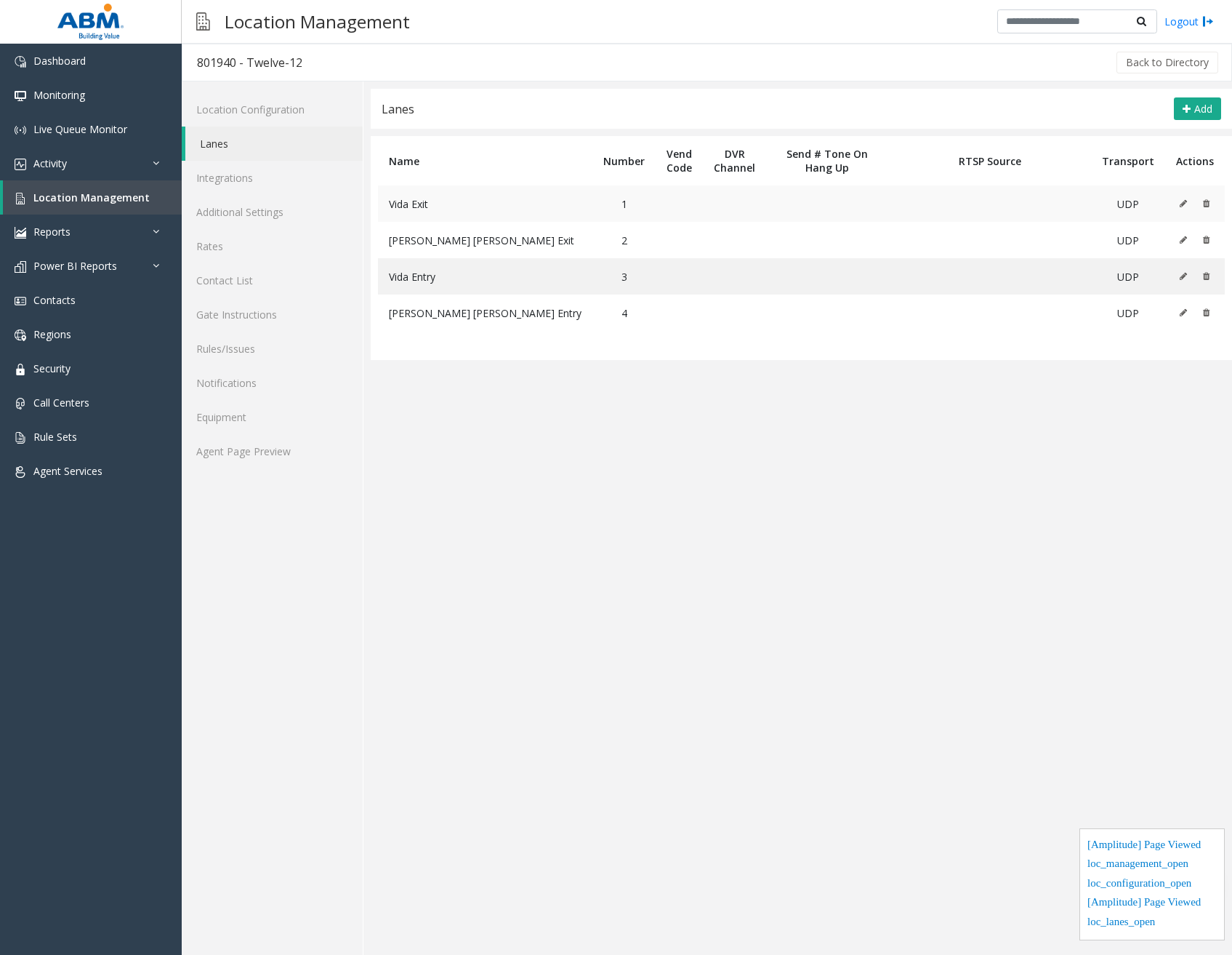
click at [1184, 207] on icon at bounding box center [1184, 203] width 7 height 9
click at [1186, 237] on icon at bounding box center [1184, 240] width 7 height 9
click at [1183, 279] on icon at bounding box center [1184, 276] width 7 height 9
click at [1181, 313] on icon at bounding box center [1184, 312] width 7 height 9
click at [240, 173] on link "Integrations" at bounding box center [273, 178] width 181 height 34
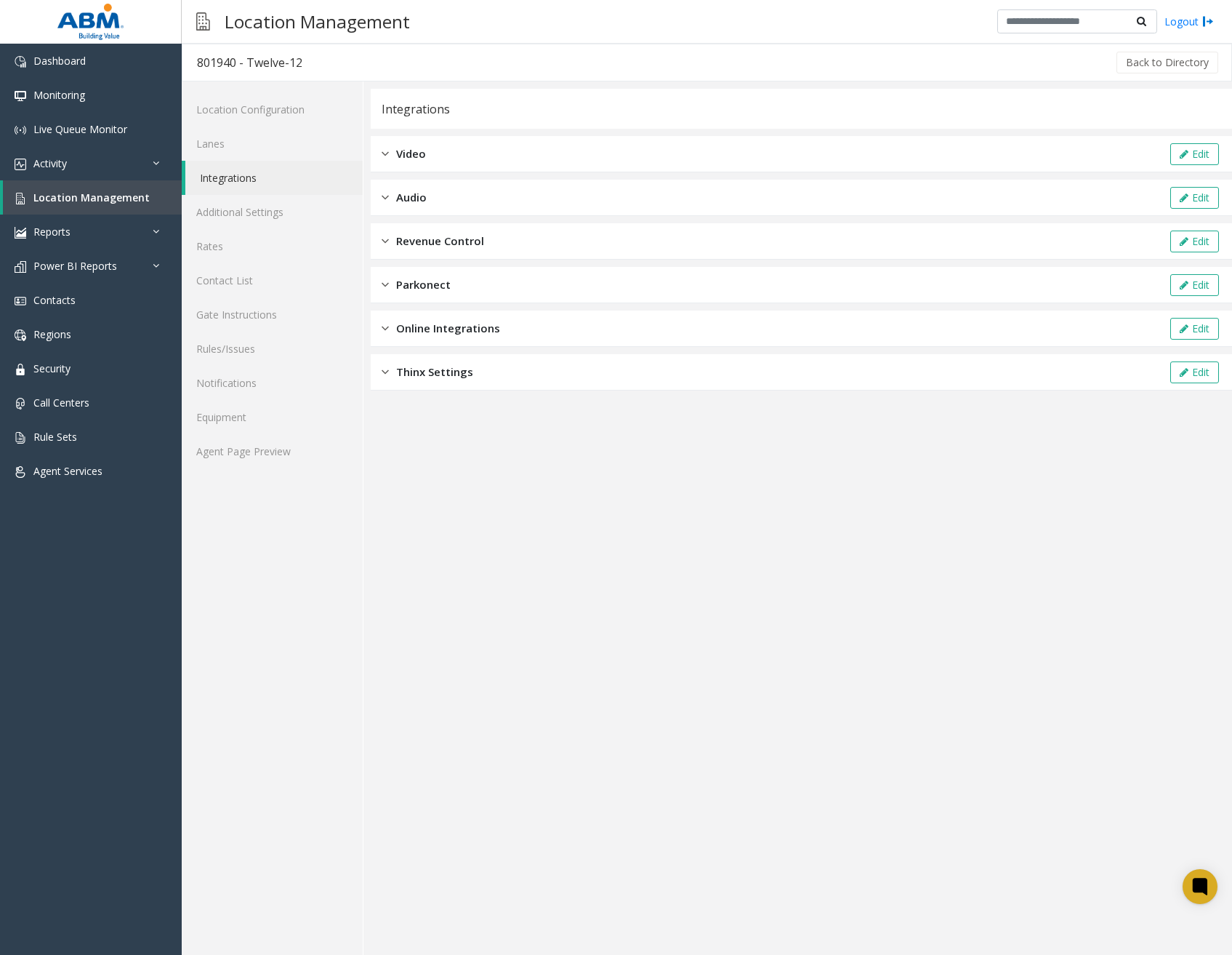
click at [512, 235] on div "Revenue Control Edit" at bounding box center [801, 241] width 862 height 36
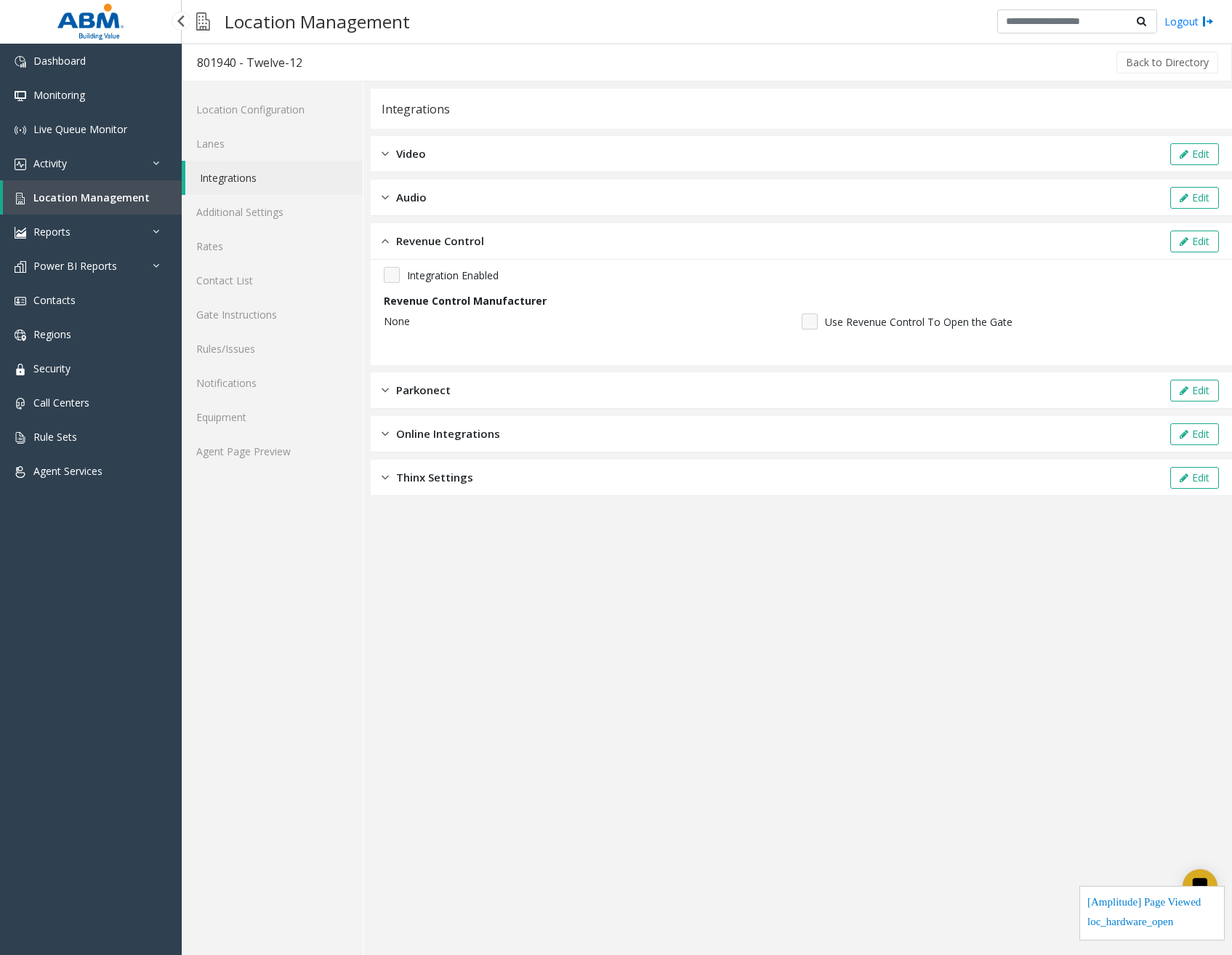
click at [115, 193] on span "Location Management" at bounding box center [92, 197] width 116 height 14
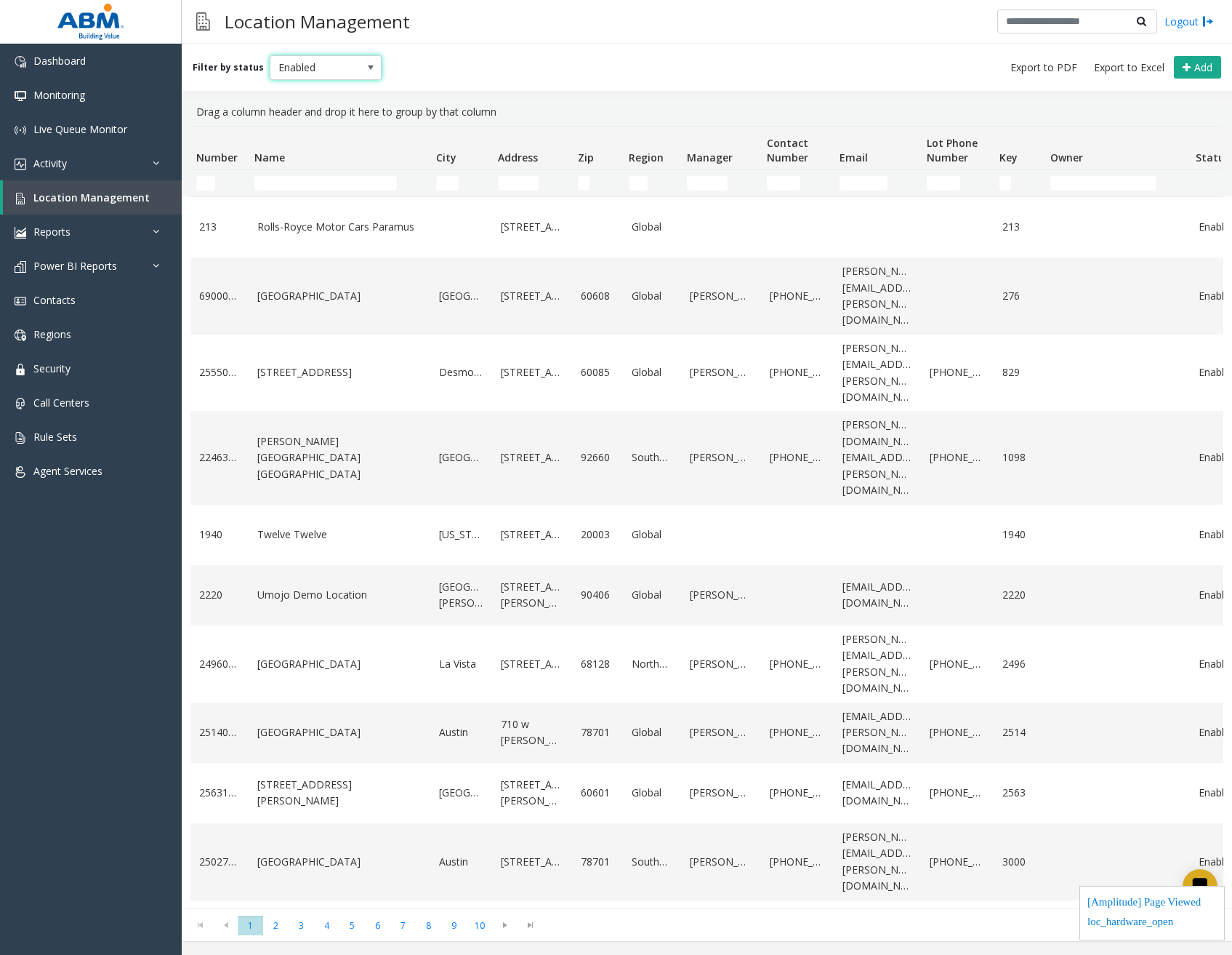
click at [365, 70] on span at bounding box center [370, 67] width 11 height 11
click at [321, 85] on li "All" at bounding box center [319, 92] width 108 height 19
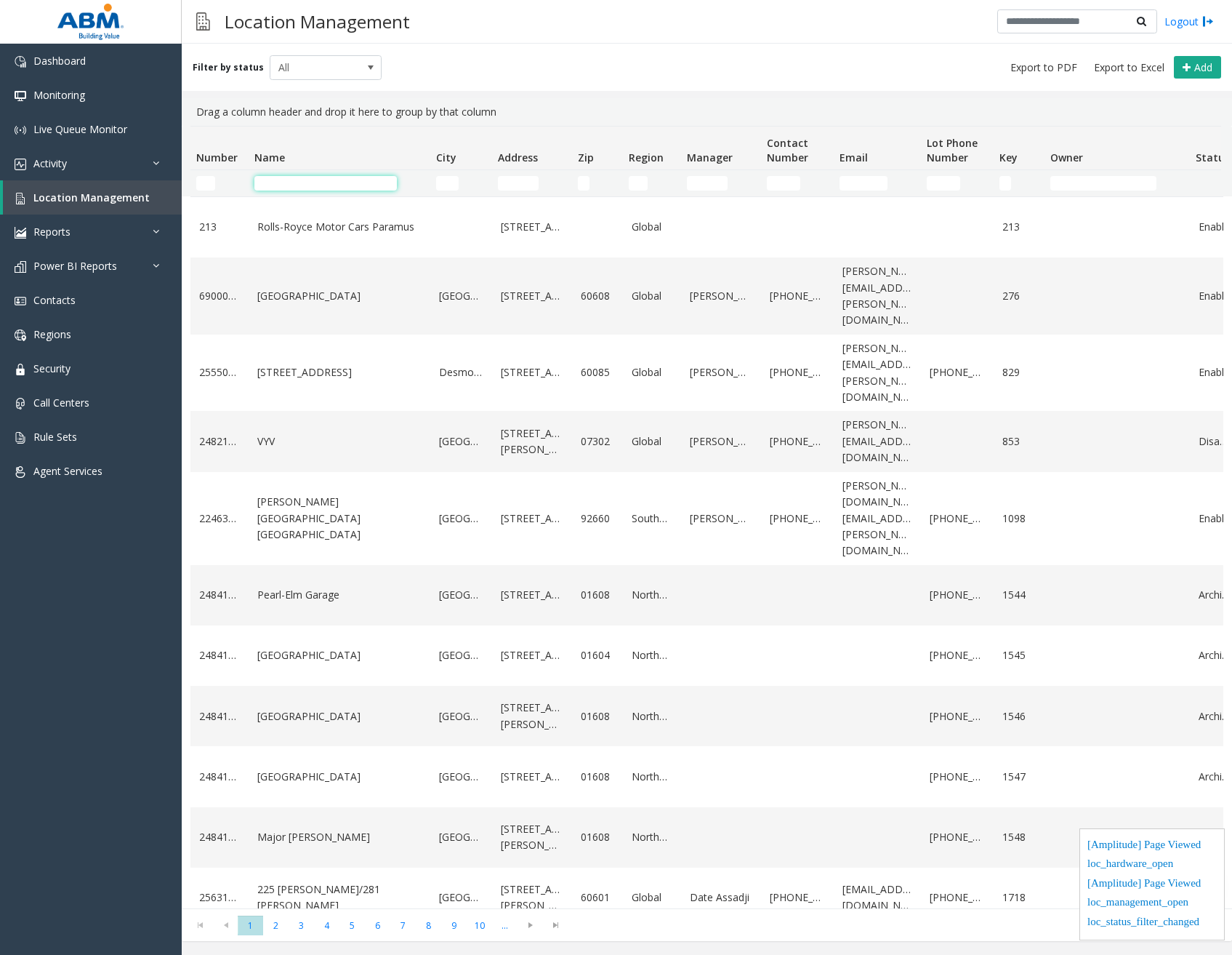
click at [319, 178] on input "Name Filter" at bounding box center [326, 183] width 143 height 15
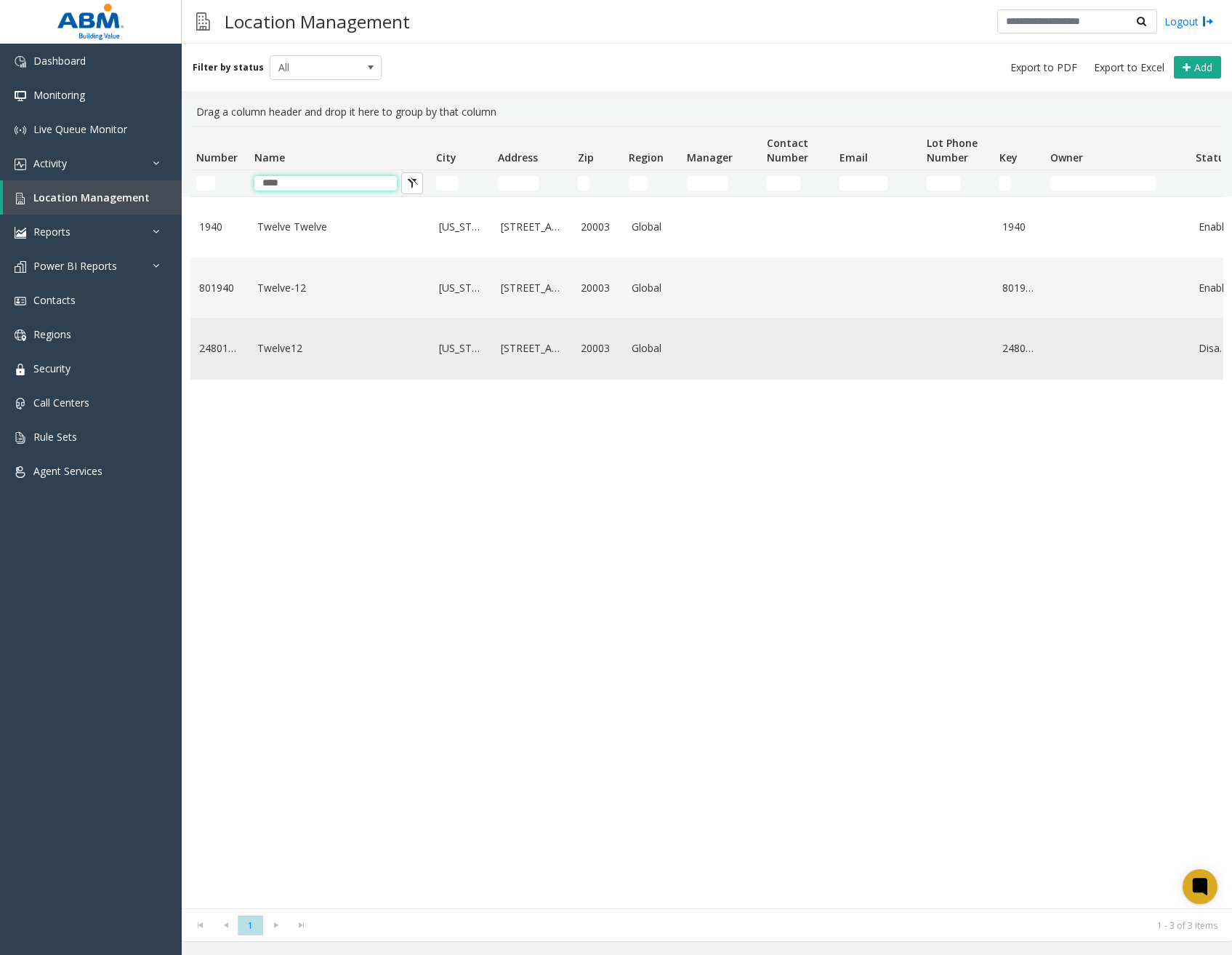
type input "****"
click at [324, 357] on td "Twelve12" at bounding box center [339, 348] width 182 height 61
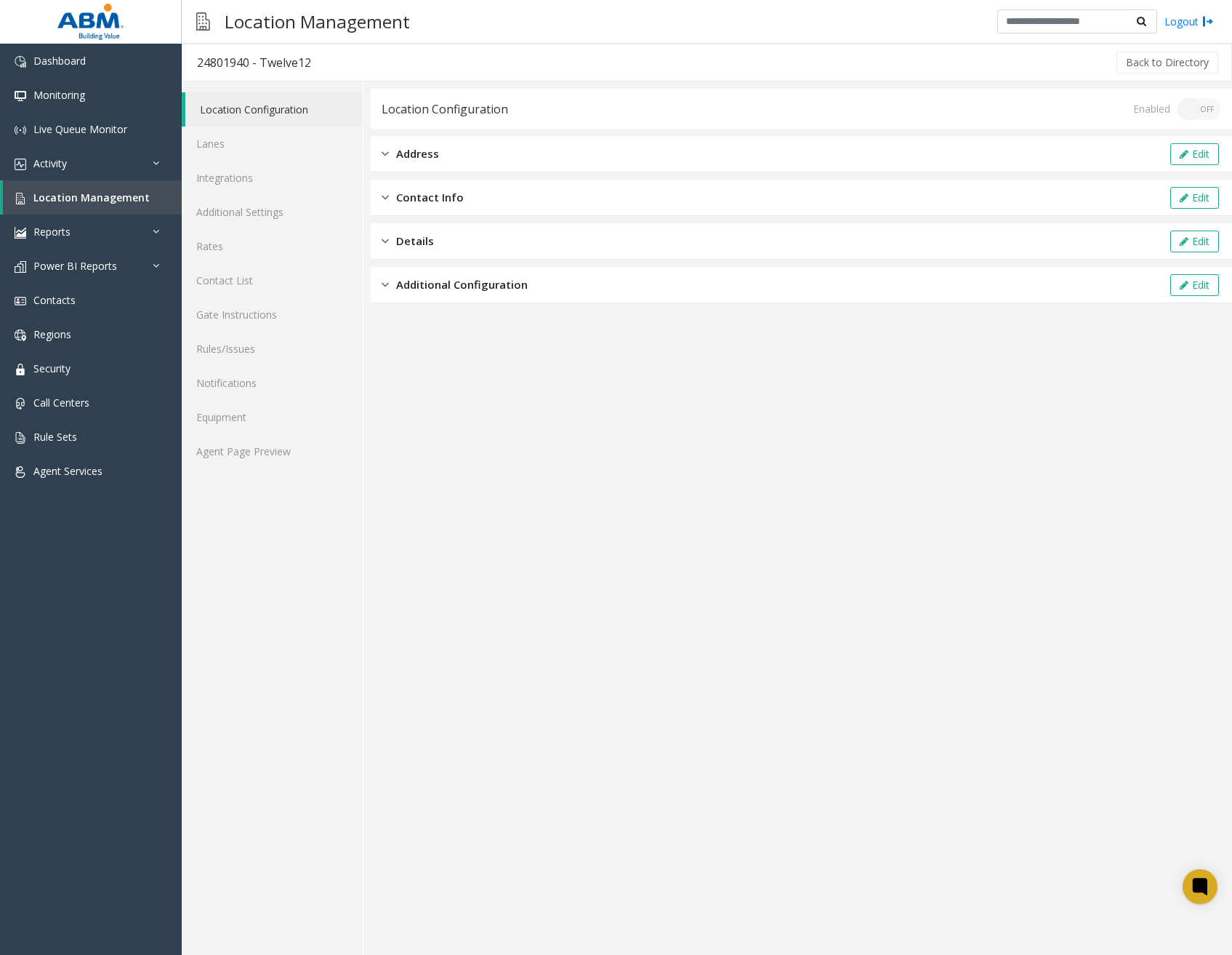
click at [447, 275] on div "Additional Configuration Edit" at bounding box center [801, 284] width 862 height 36
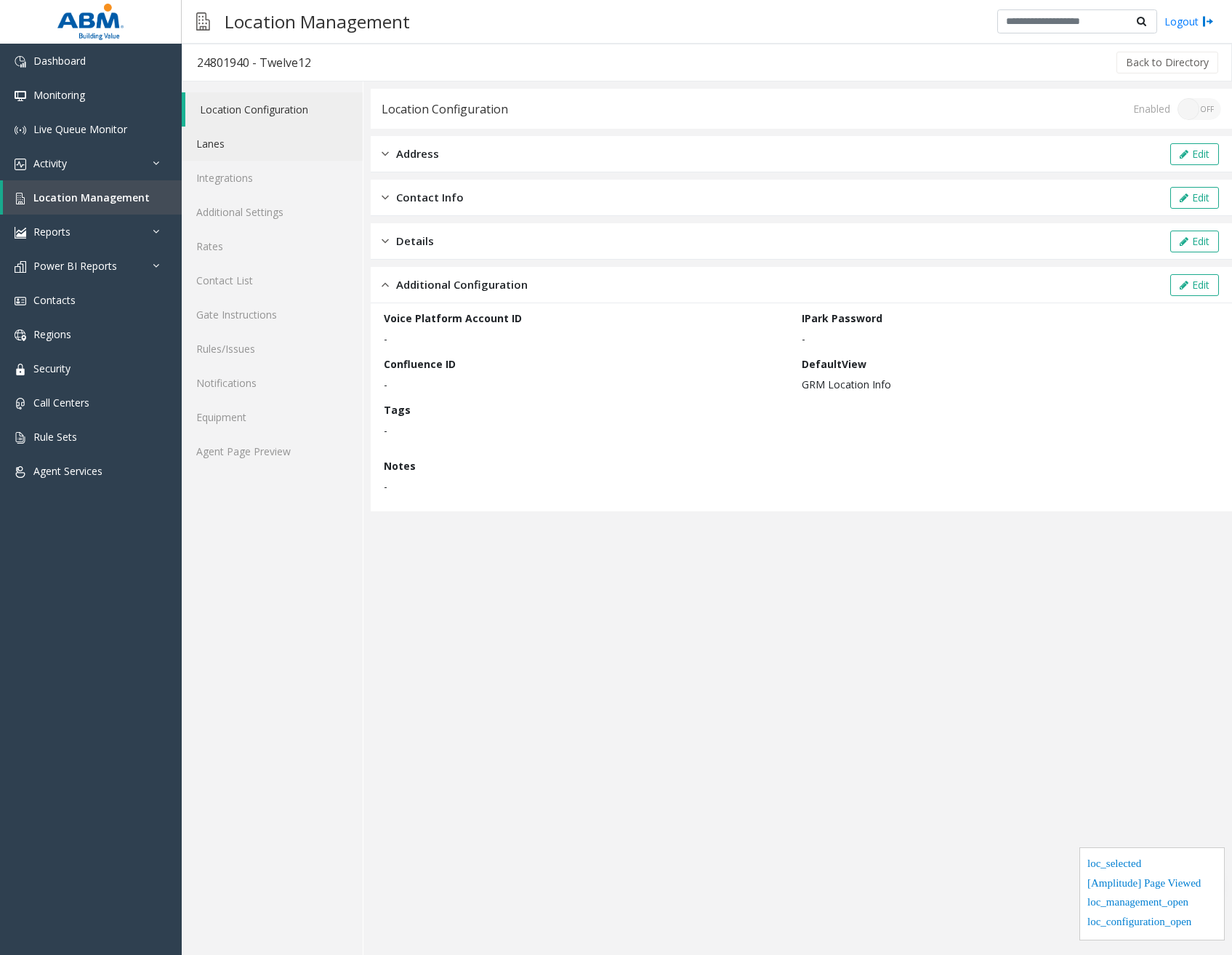
click at [258, 152] on link "Lanes" at bounding box center [273, 143] width 181 height 34
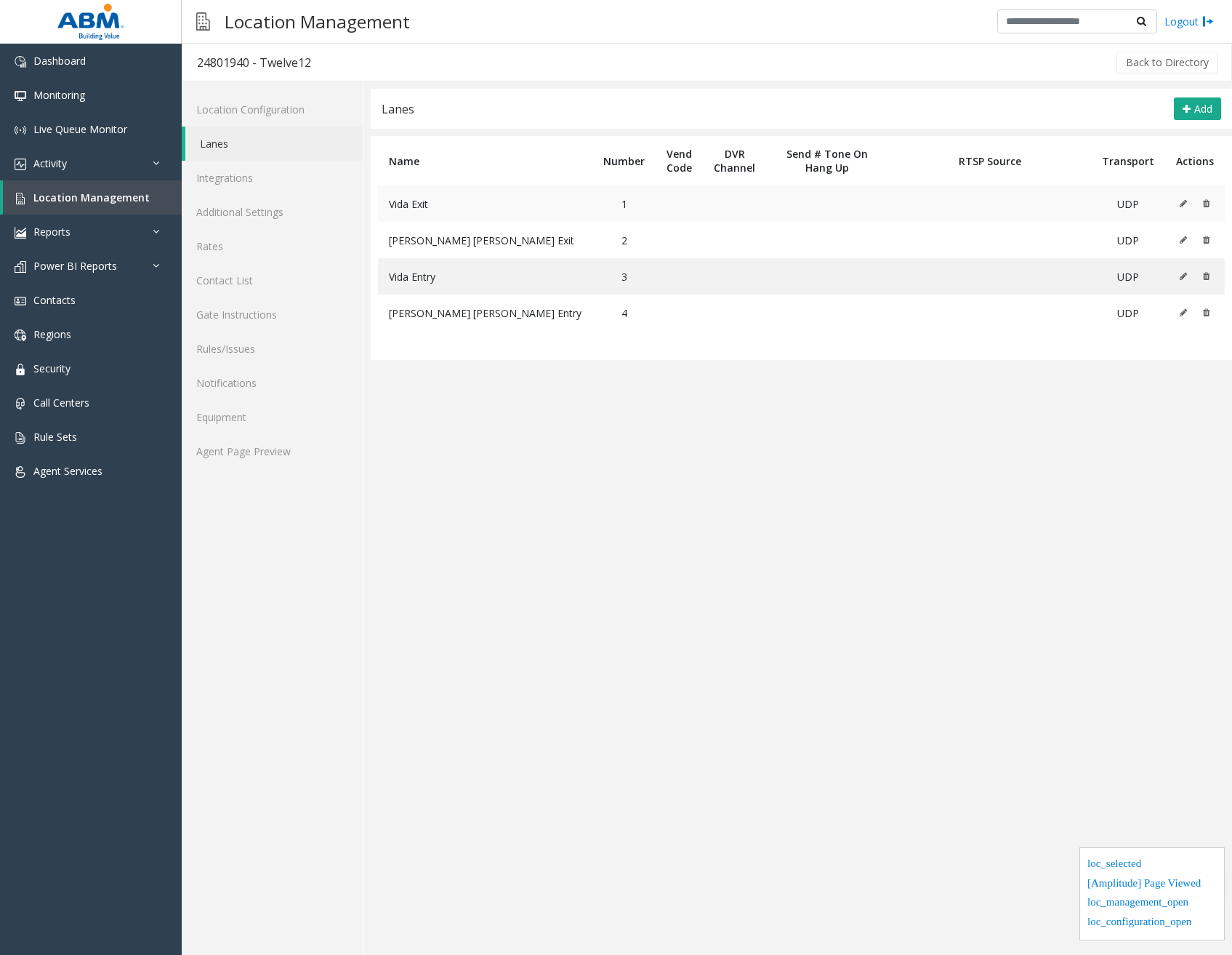
click at [1187, 206] on icon at bounding box center [1184, 203] width 7 height 9
click at [1181, 246] on button at bounding box center [1187, 239] width 16 height 22
click at [1182, 275] on icon at bounding box center [1184, 276] width 7 height 9
click at [1184, 310] on icon at bounding box center [1184, 312] width 7 height 9
click at [257, 103] on link "Location Configuration" at bounding box center [273, 109] width 181 height 34
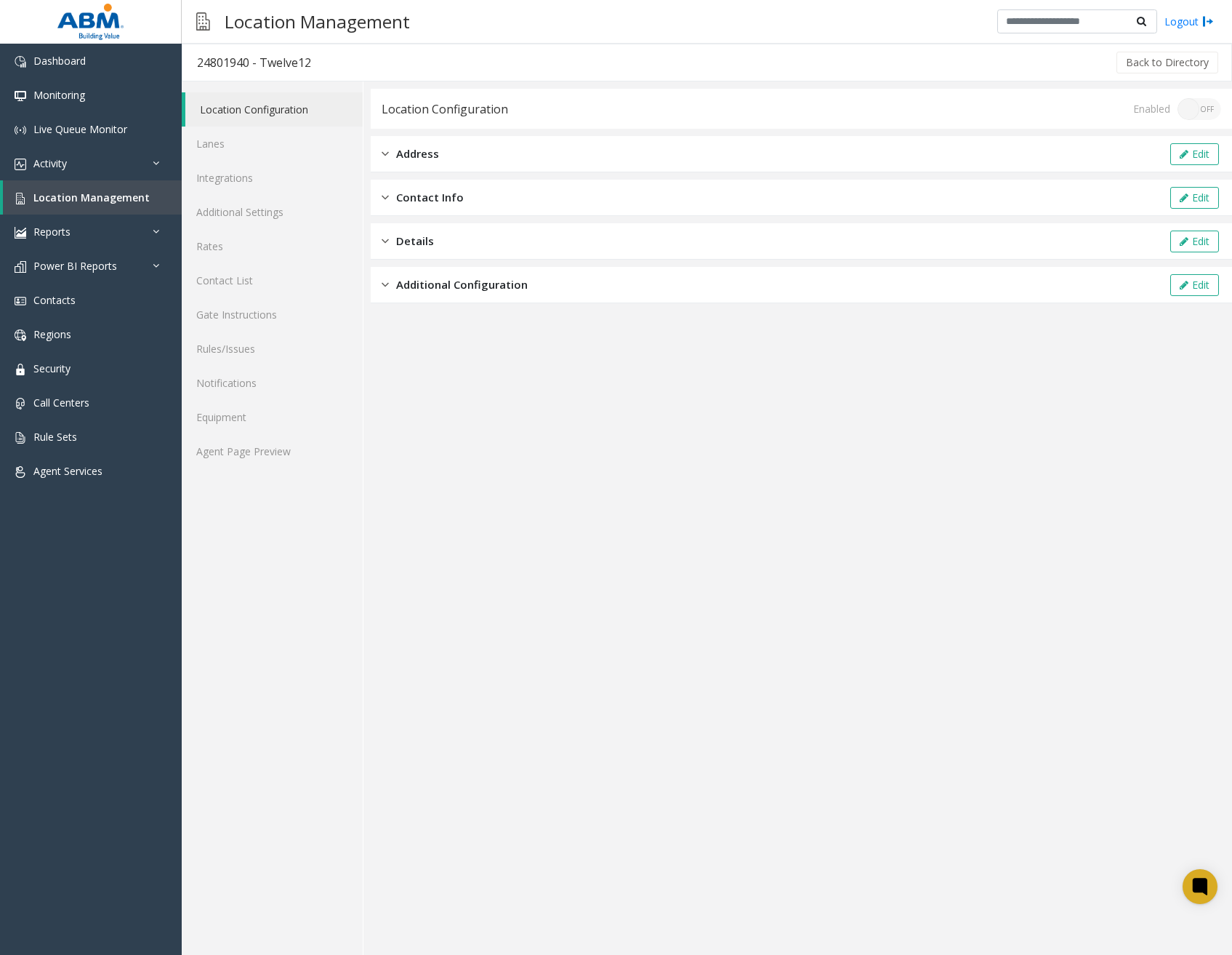
click at [505, 278] on span "Additional Configuration" at bounding box center [462, 284] width 132 height 17
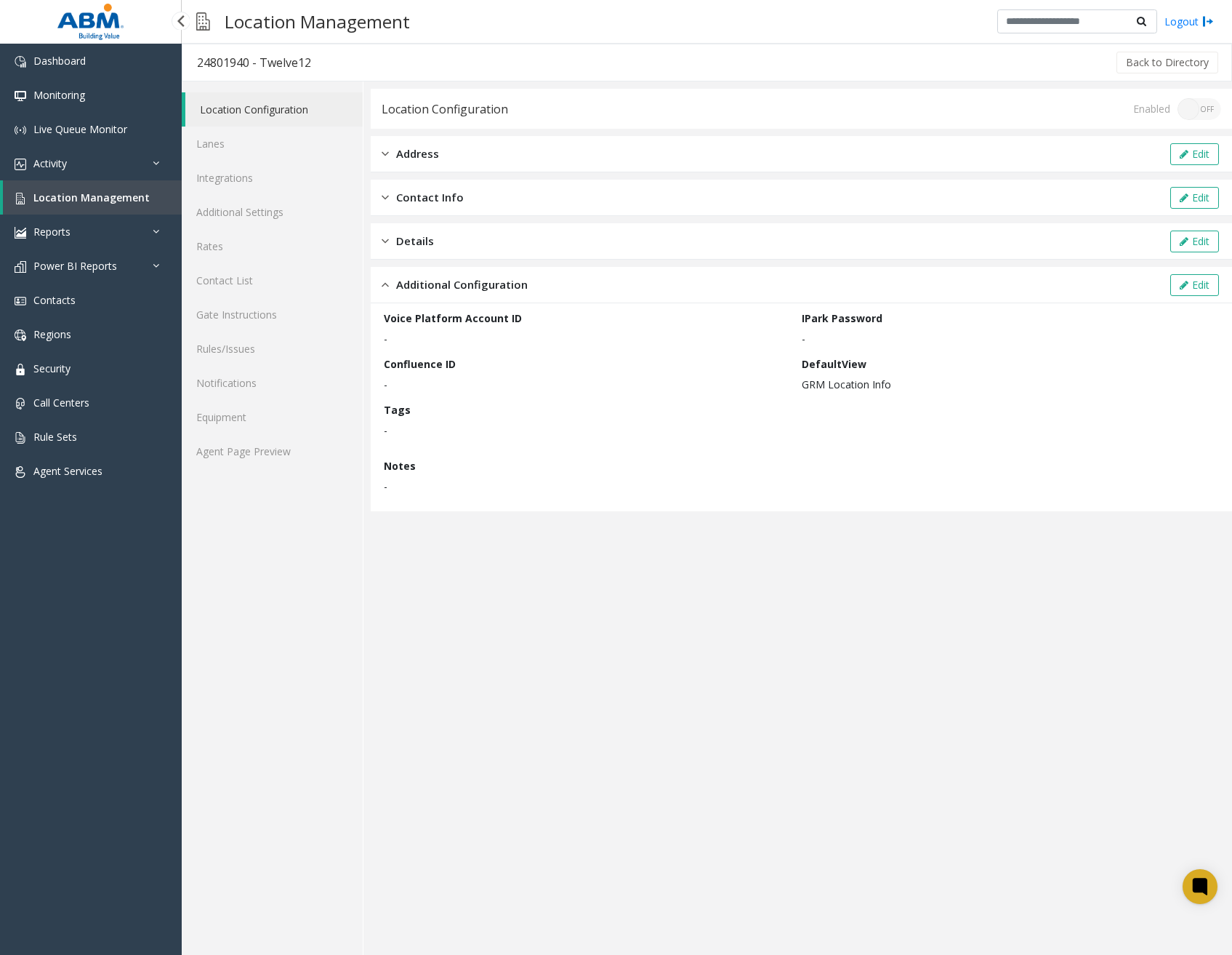
click at [135, 195] on span "Location Management" at bounding box center [92, 197] width 116 height 14
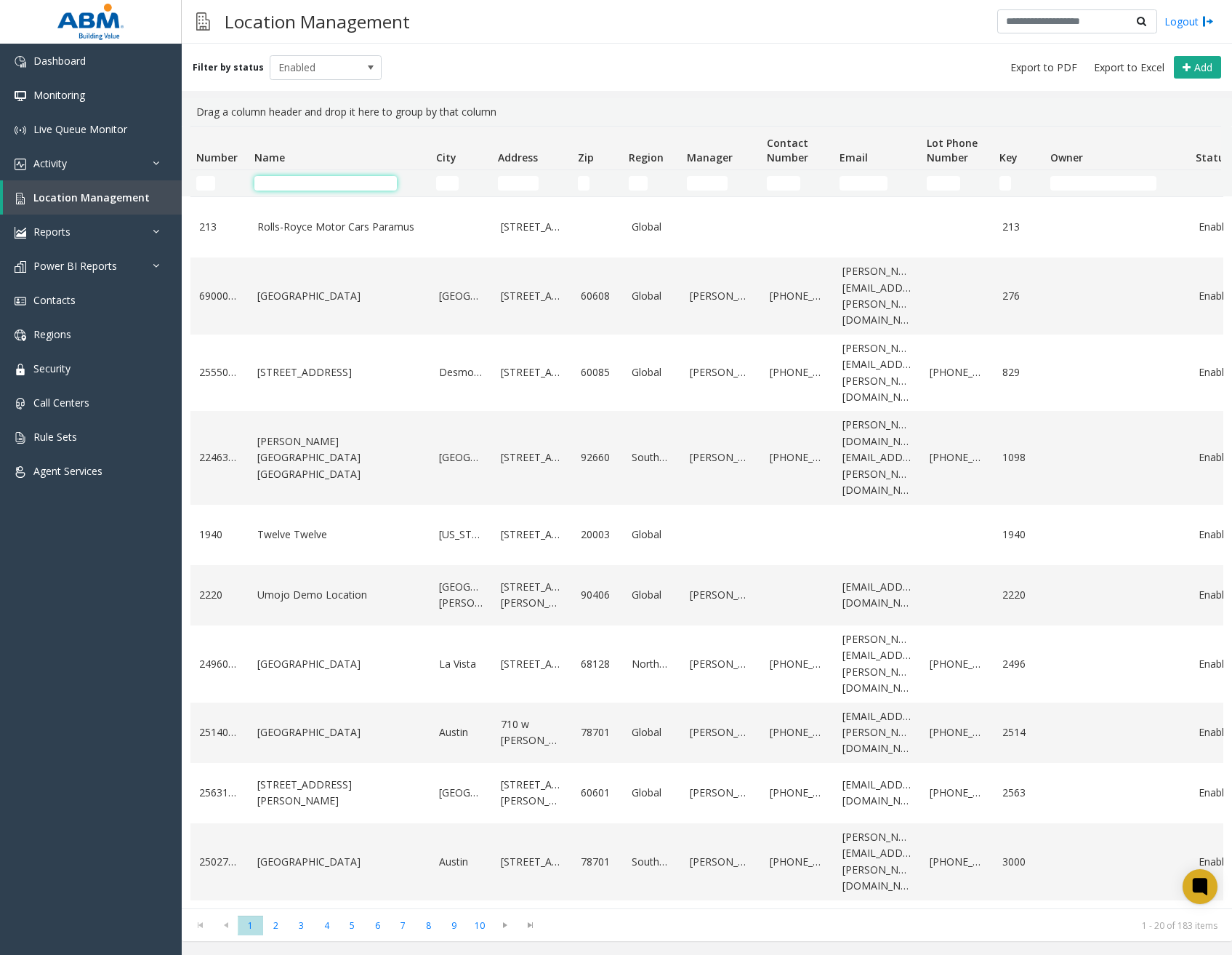
click at [347, 188] on input "Name Filter" at bounding box center [326, 183] width 143 height 15
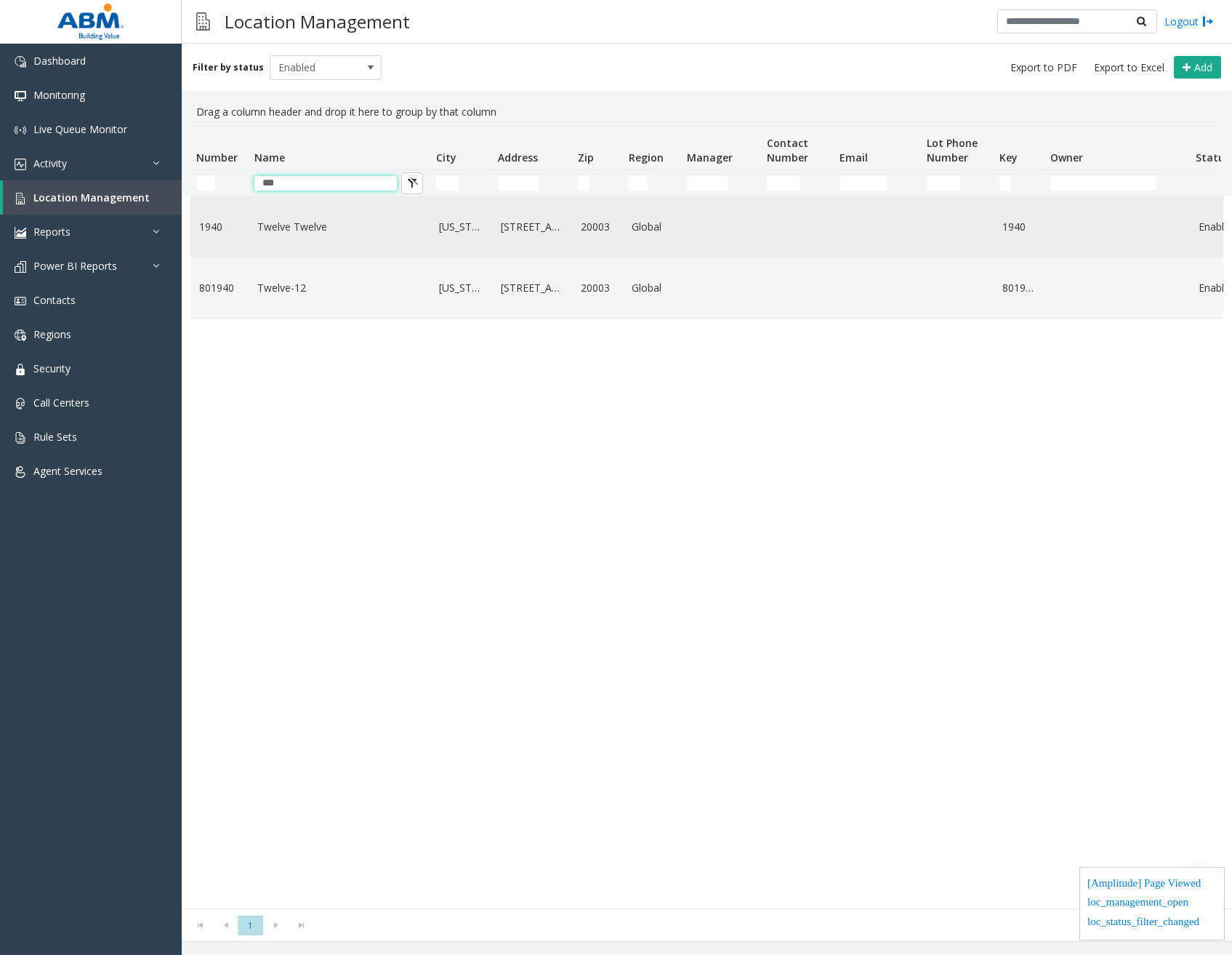
type input "***"
click at [348, 228] on link "Twelve Twelve" at bounding box center [339, 227] width 165 height 16
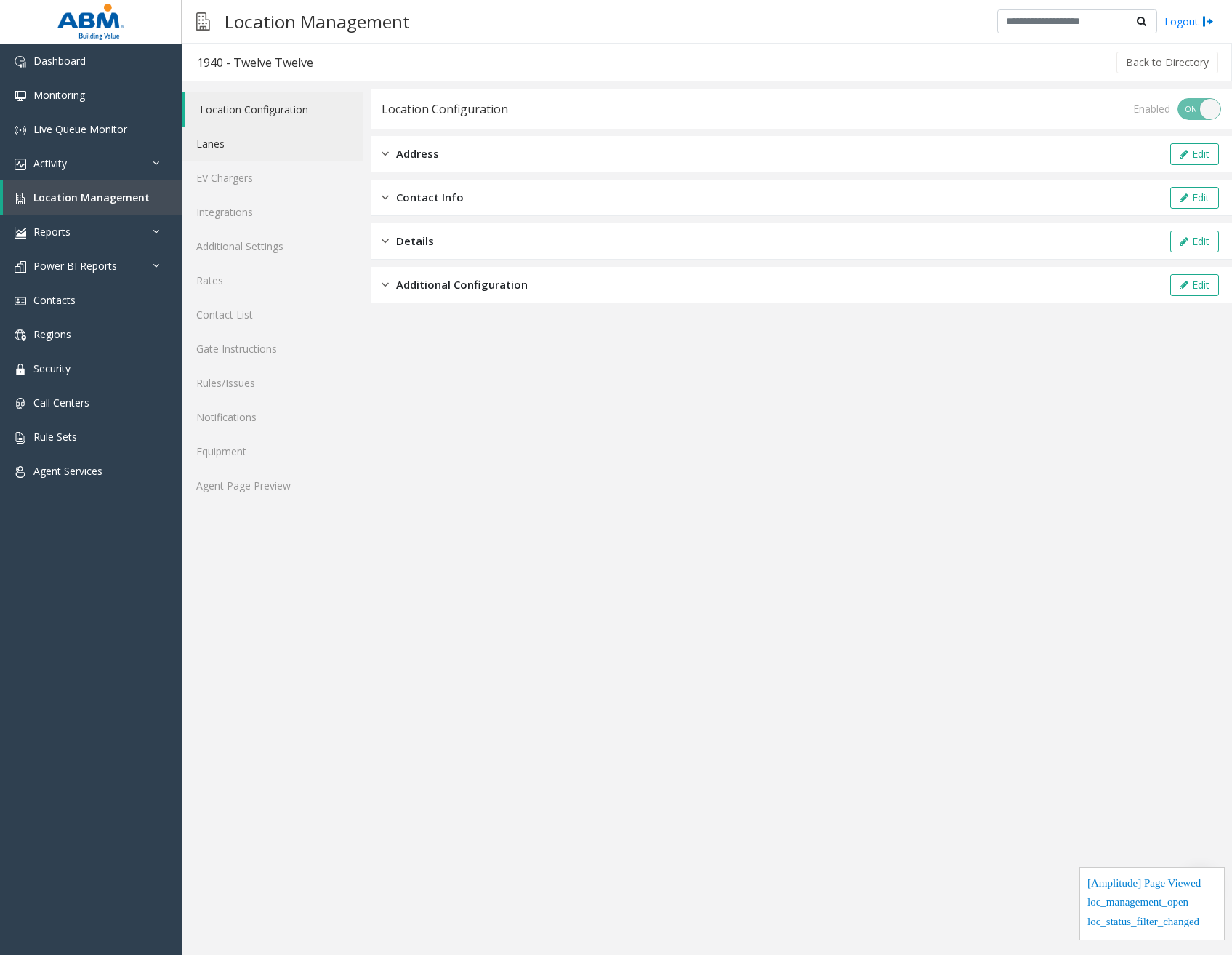
click at [231, 150] on link "Lanes" at bounding box center [273, 143] width 181 height 34
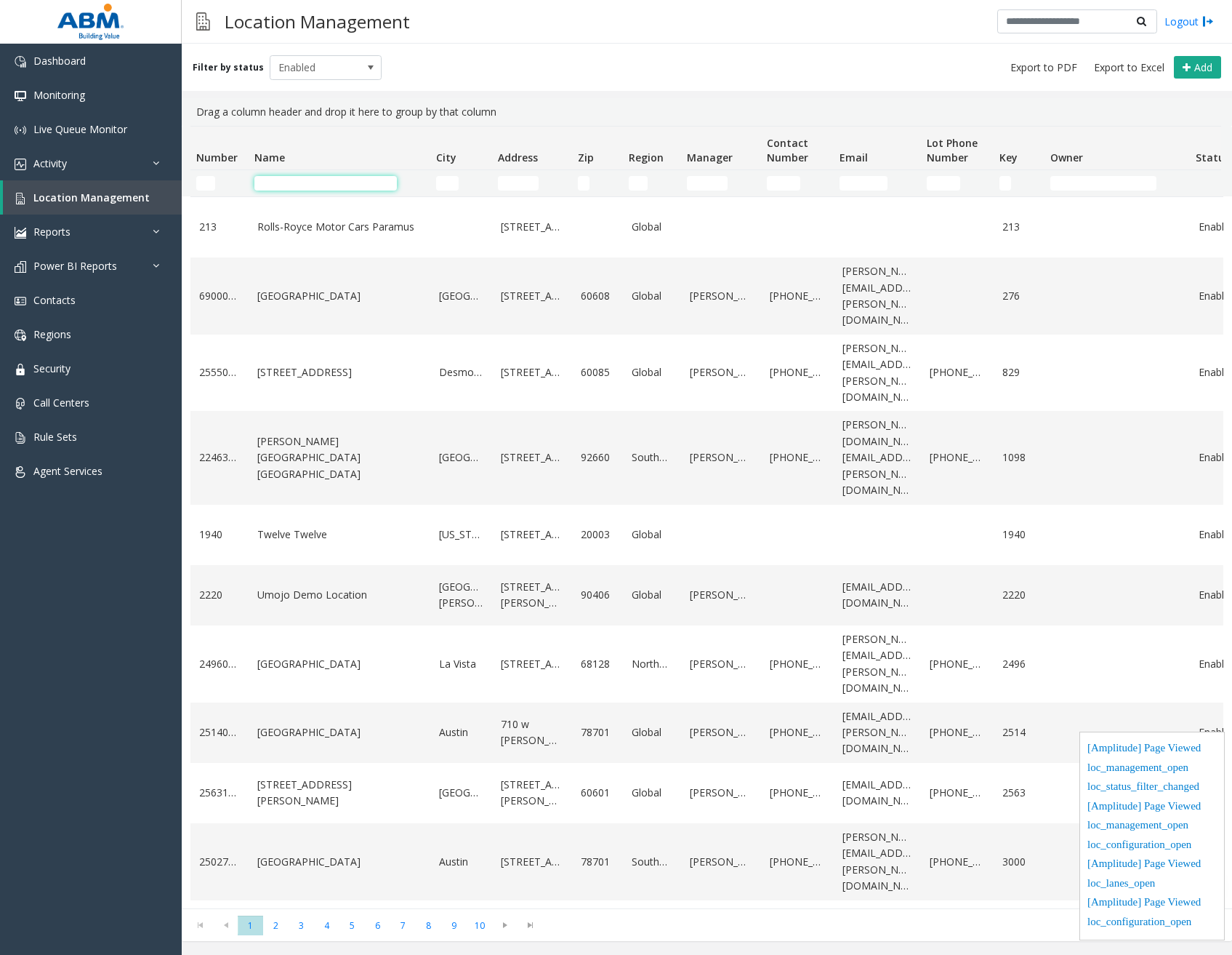
click at [307, 183] on input "Name Filter" at bounding box center [326, 183] width 143 height 15
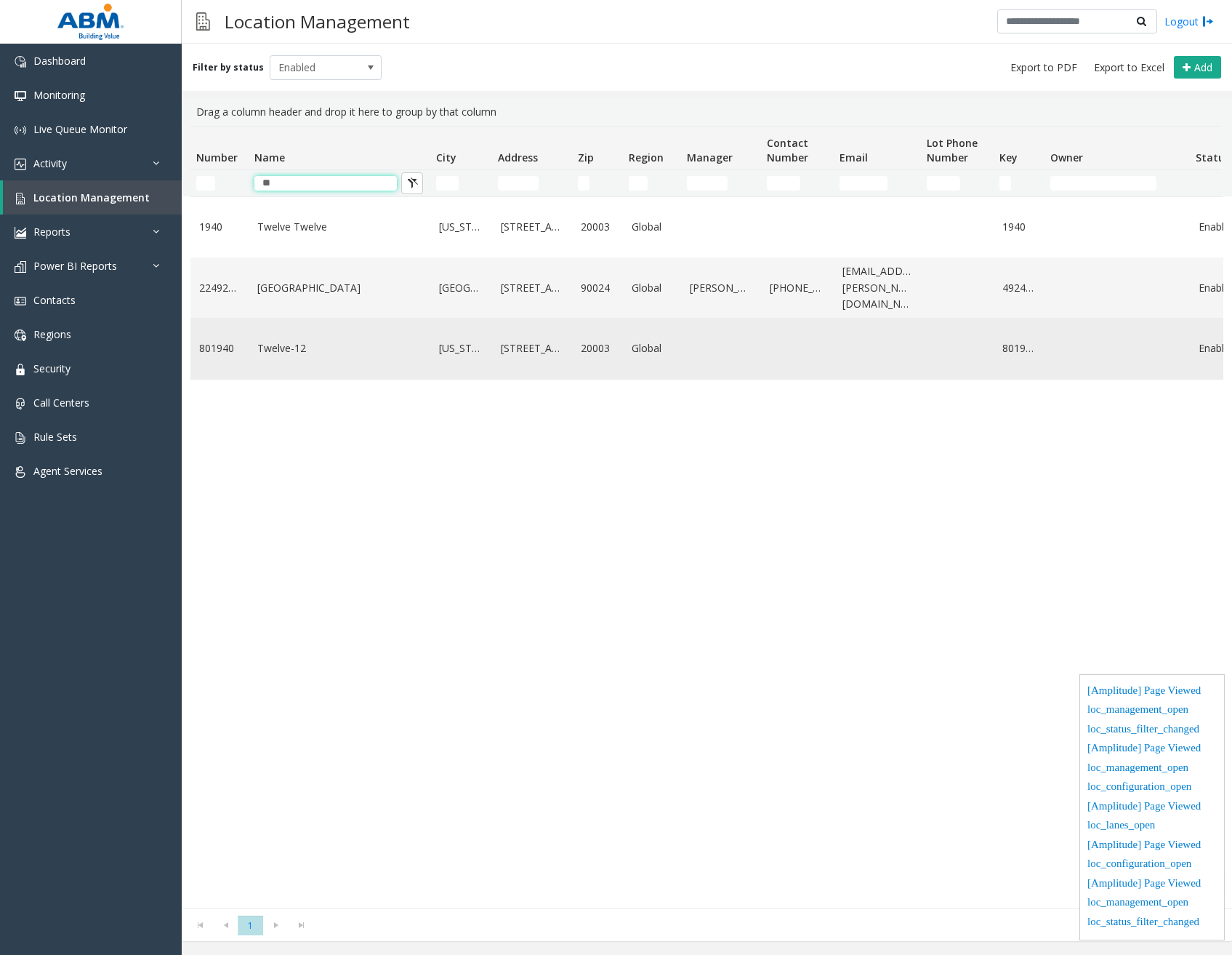
type input "**"
click at [290, 354] on link "Twelve-12" at bounding box center [339, 349] width 165 height 16
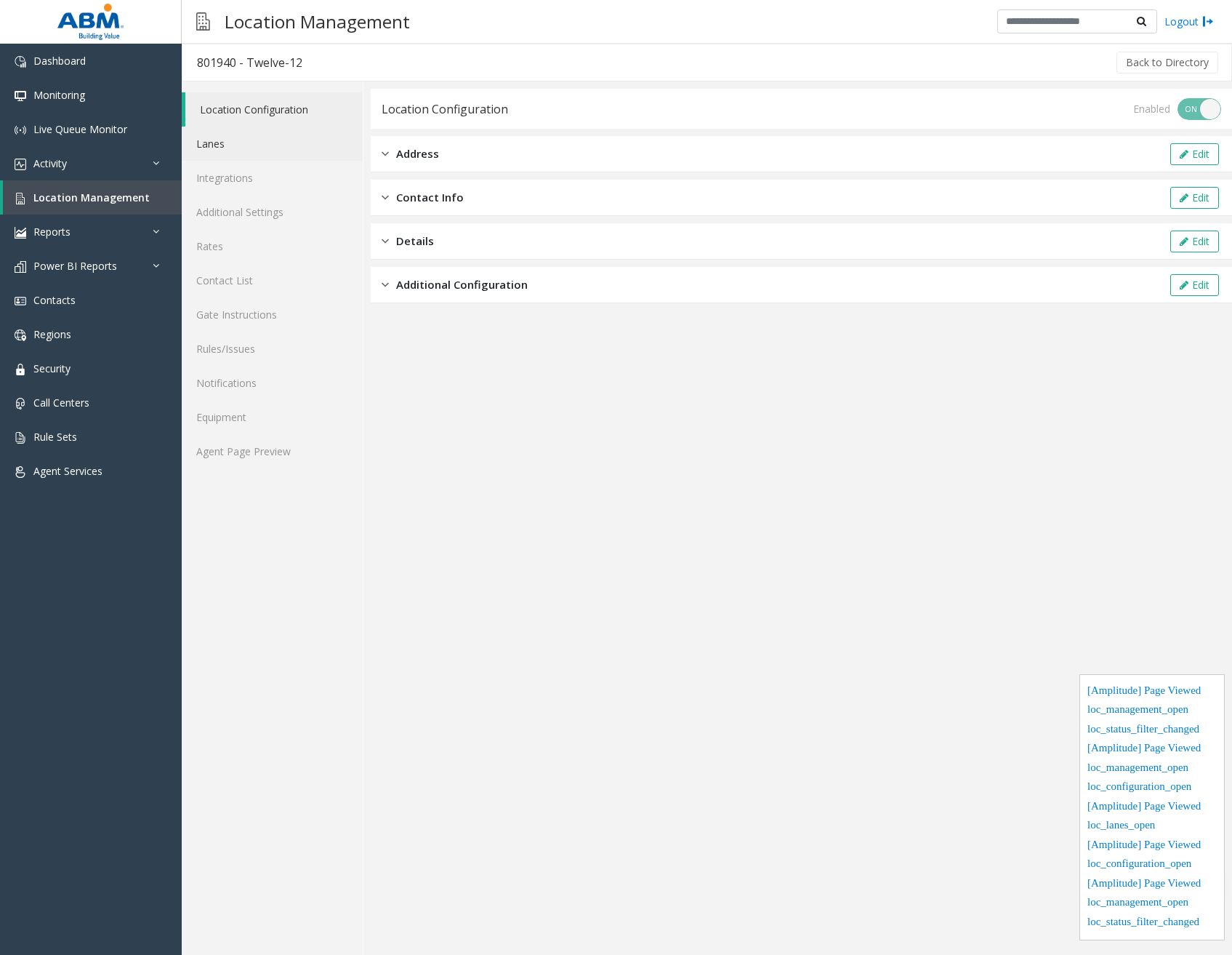
click at [236, 146] on link "Lanes" at bounding box center [273, 143] width 181 height 34
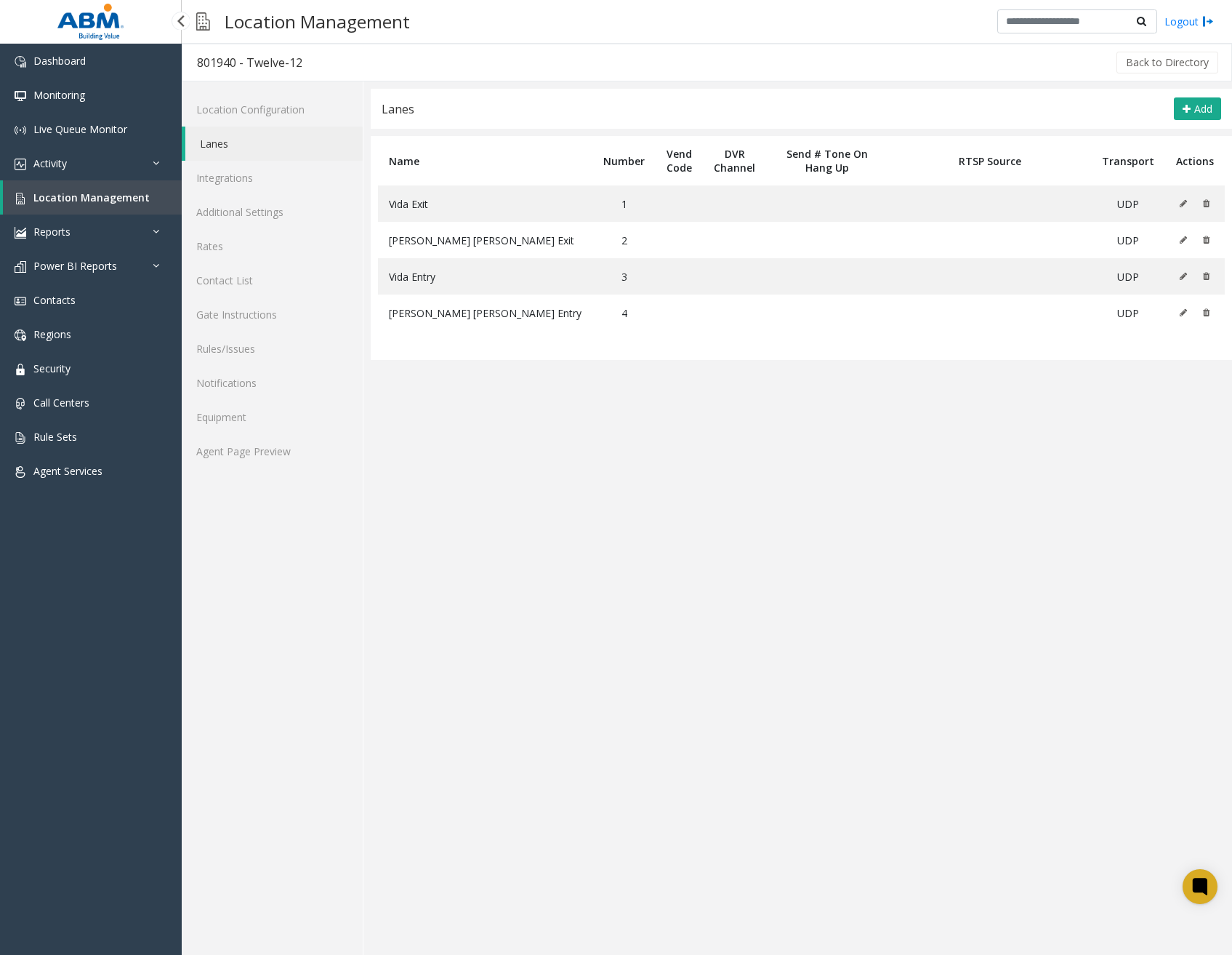
click at [135, 185] on link "Location Management" at bounding box center [92, 197] width 179 height 34
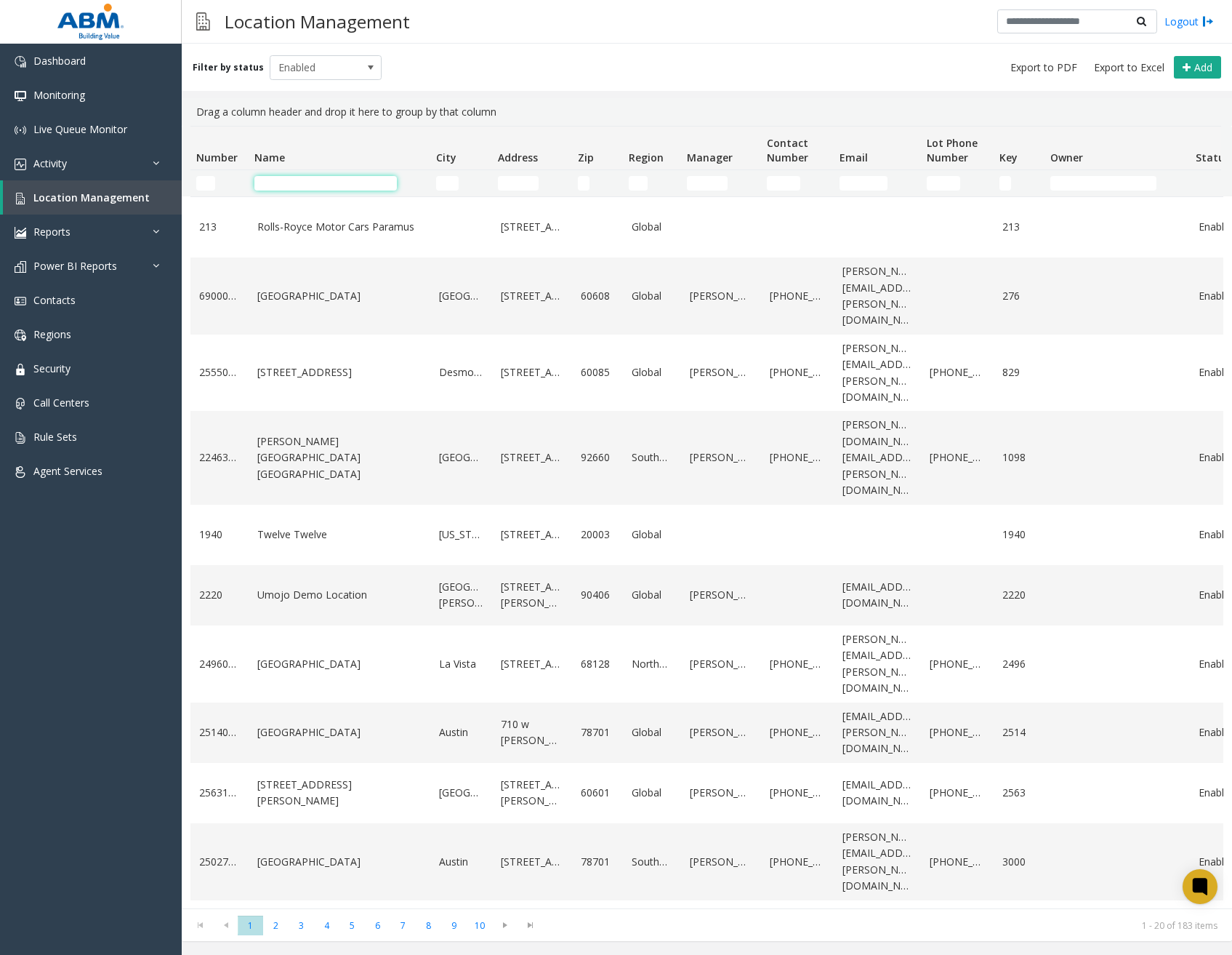
click at [310, 186] on input "Name Filter" at bounding box center [326, 183] width 143 height 15
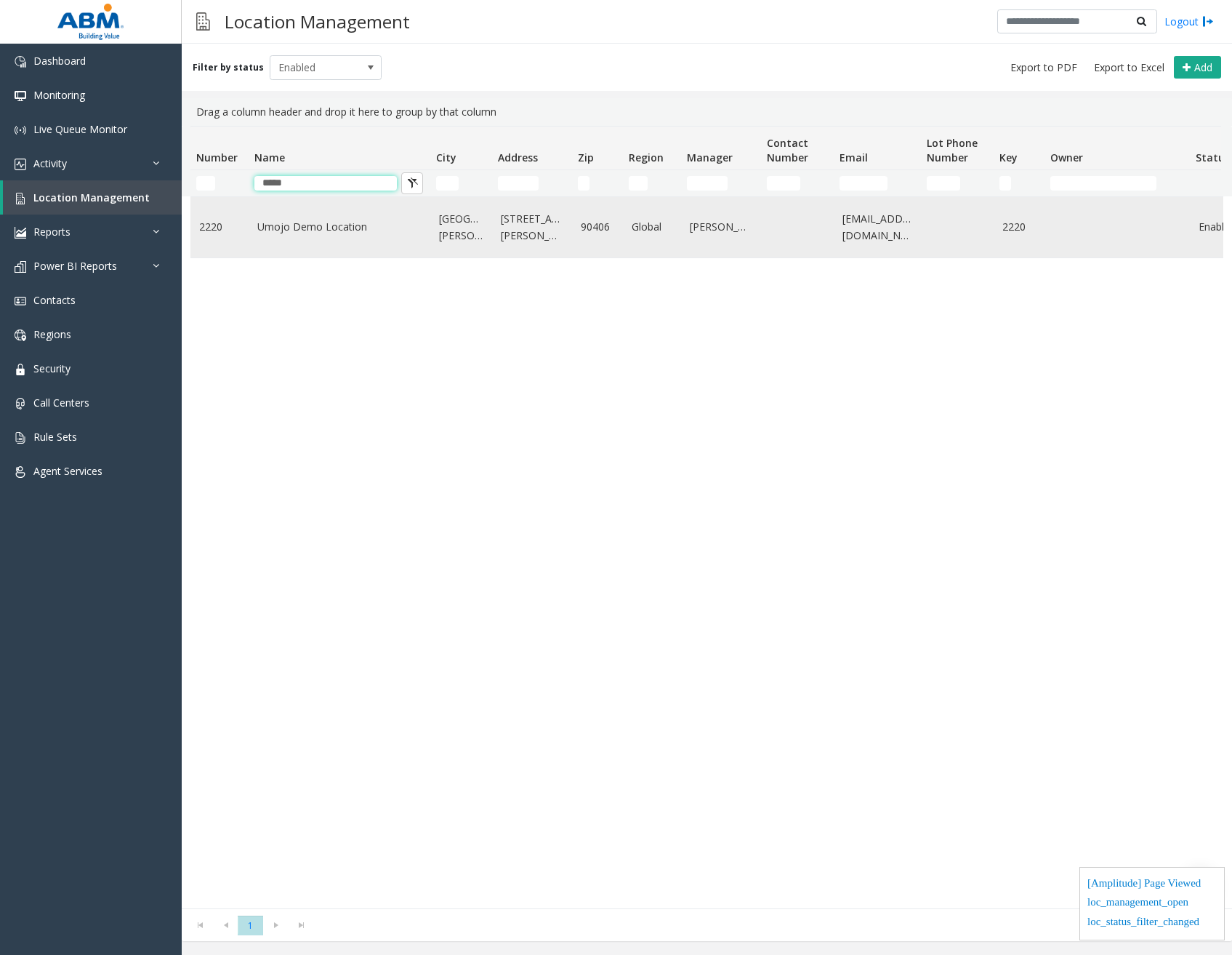
type input "*****"
click at [327, 238] on td "Umojo Demo Location" at bounding box center [339, 227] width 182 height 61
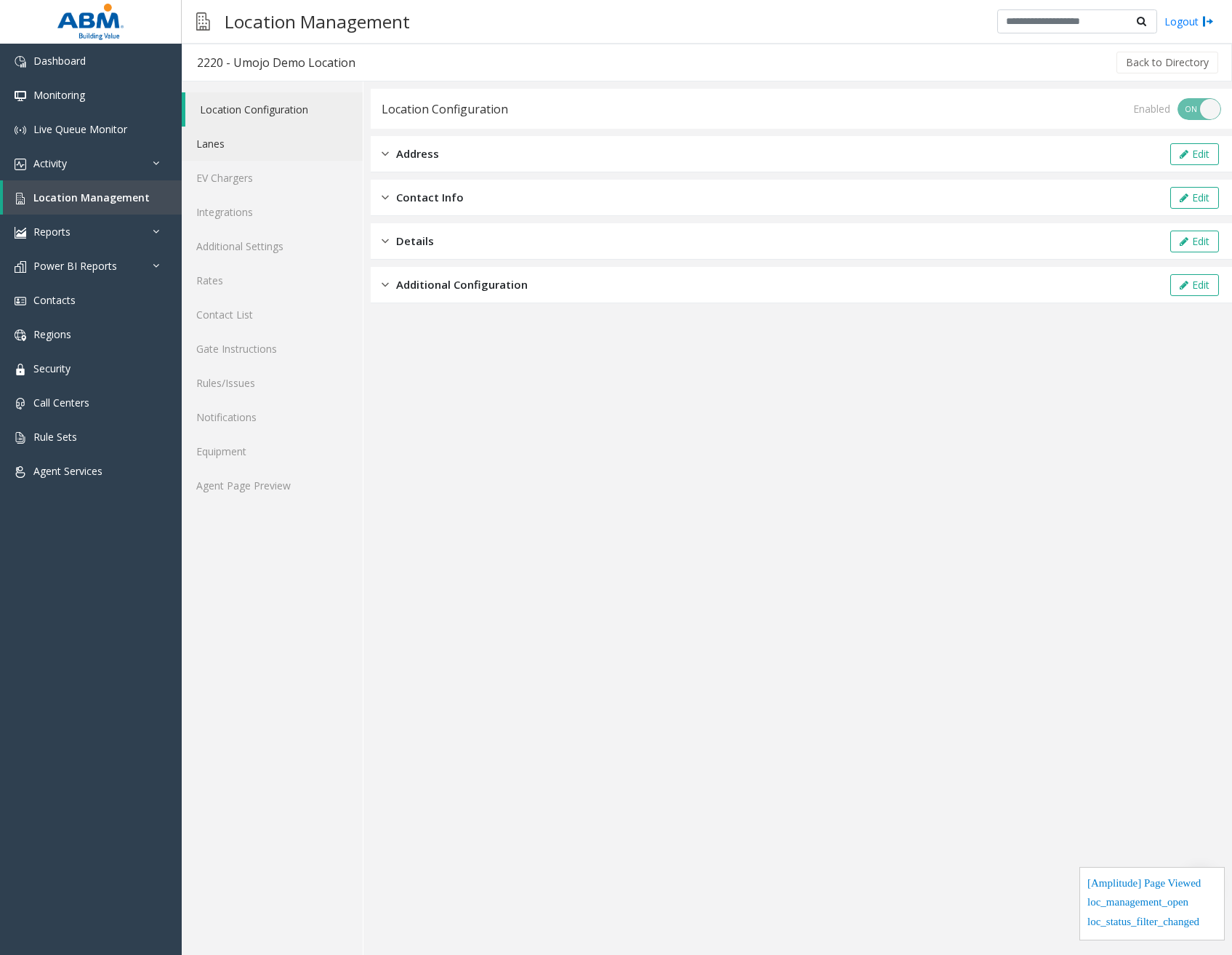
click at [256, 152] on link "Lanes" at bounding box center [273, 143] width 181 height 34
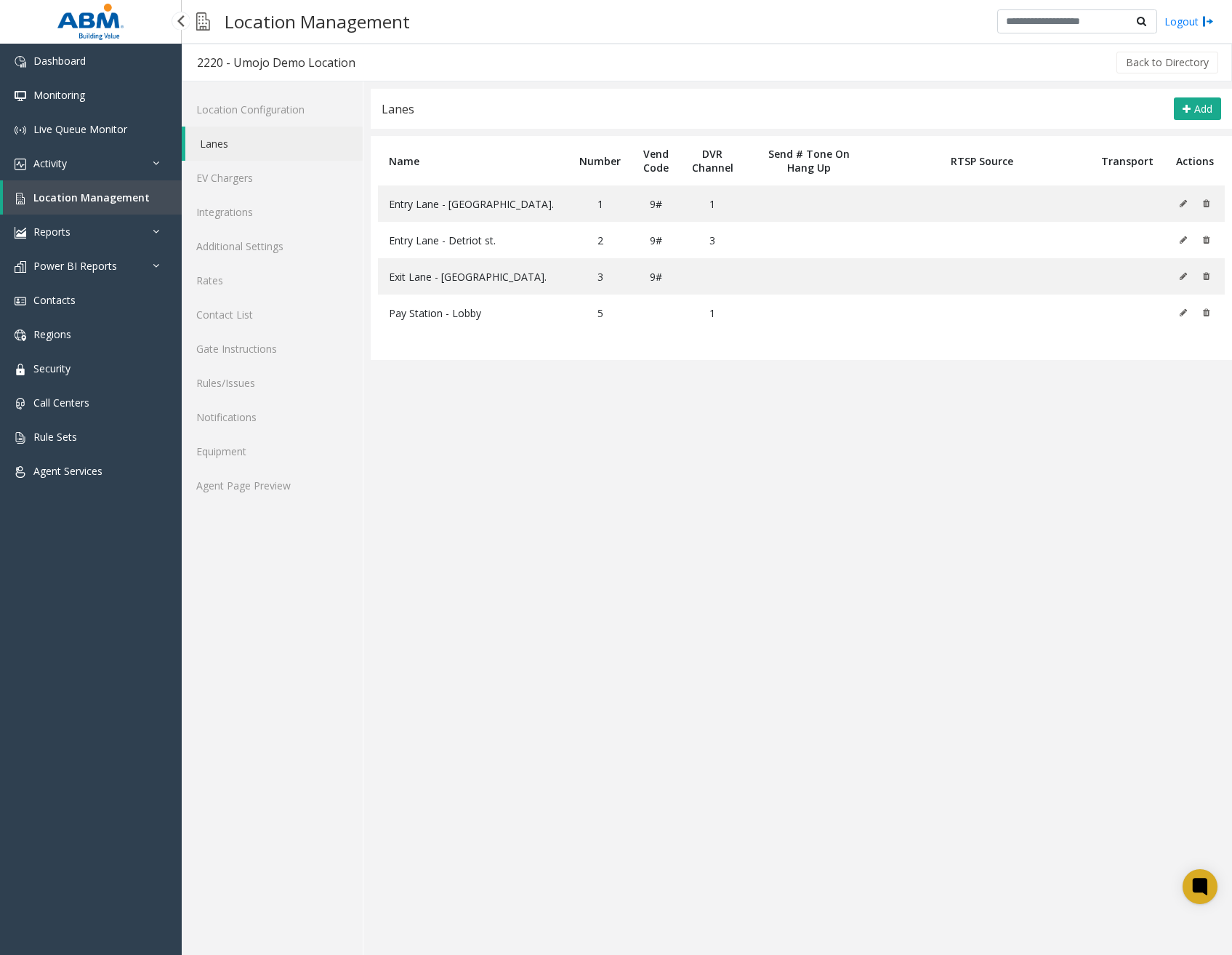
click at [128, 199] on span "Location Management" at bounding box center [92, 197] width 116 height 14
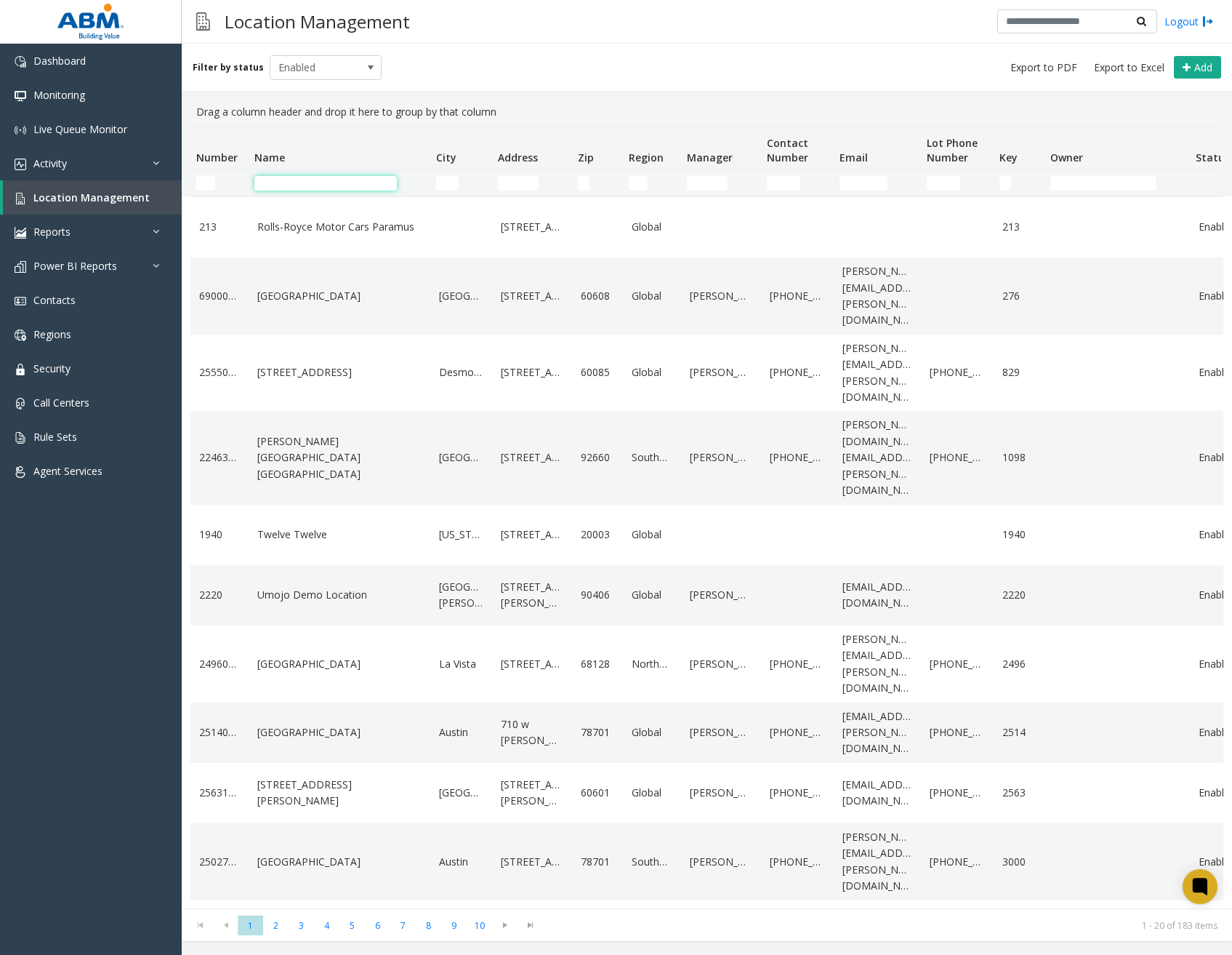
click at [271, 180] on input "Name Filter" at bounding box center [326, 183] width 143 height 15
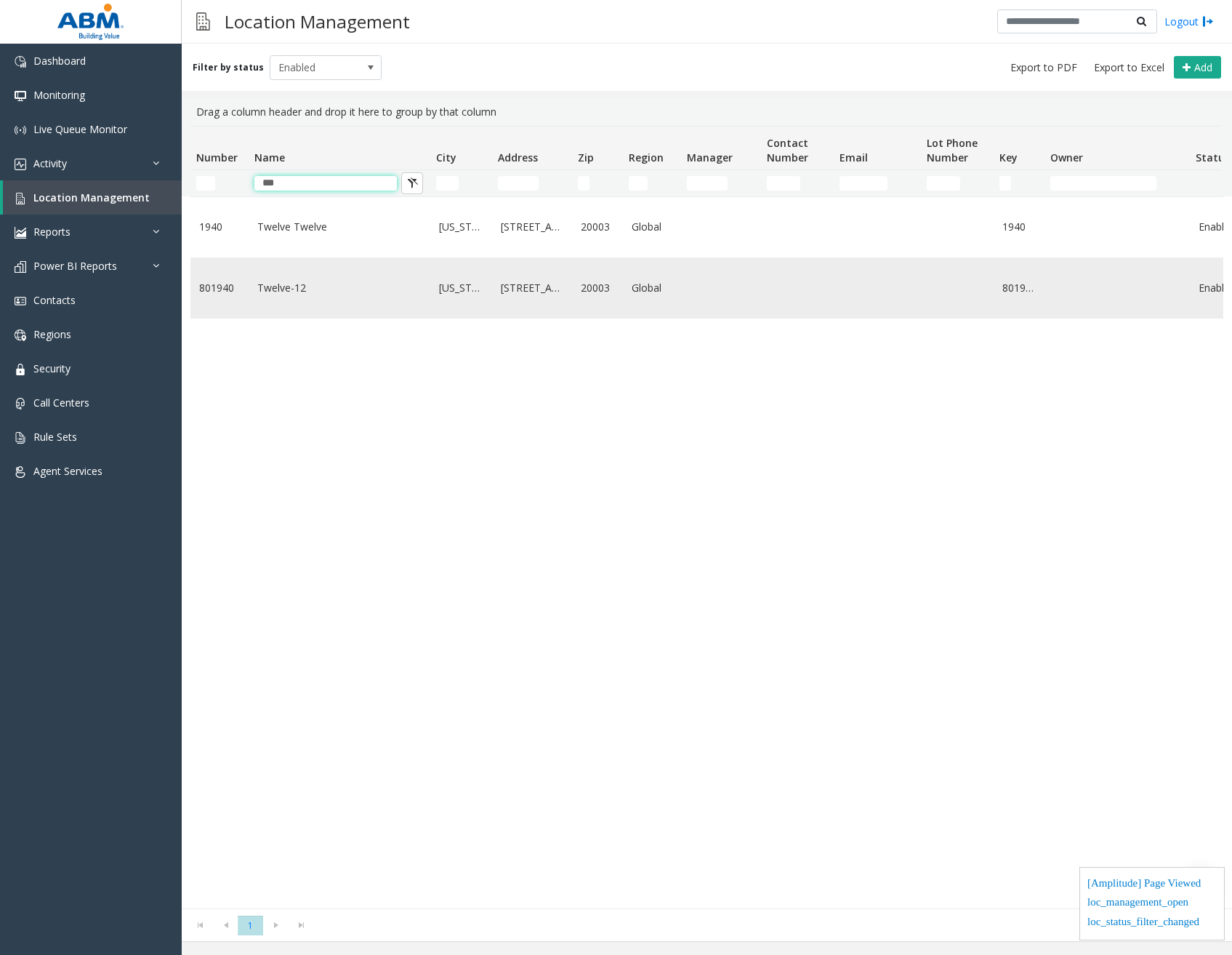
type input "***"
click at [300, 292] on link "Twelve-12" at bounding box center [339, 288] width 165 height 16
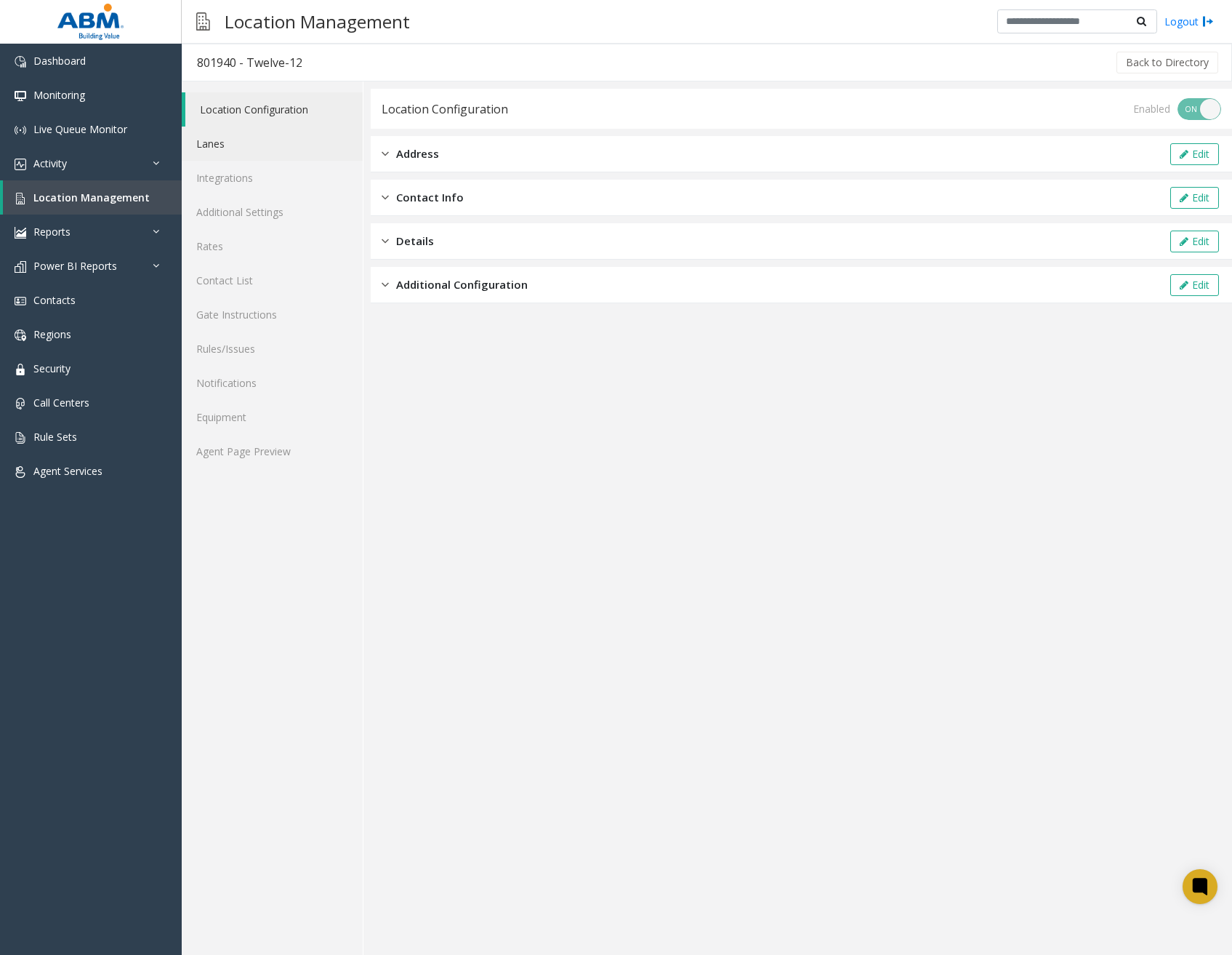
click at [241, 152] on link "Lanes" at bounding box center [273, 143] width 181 height 34
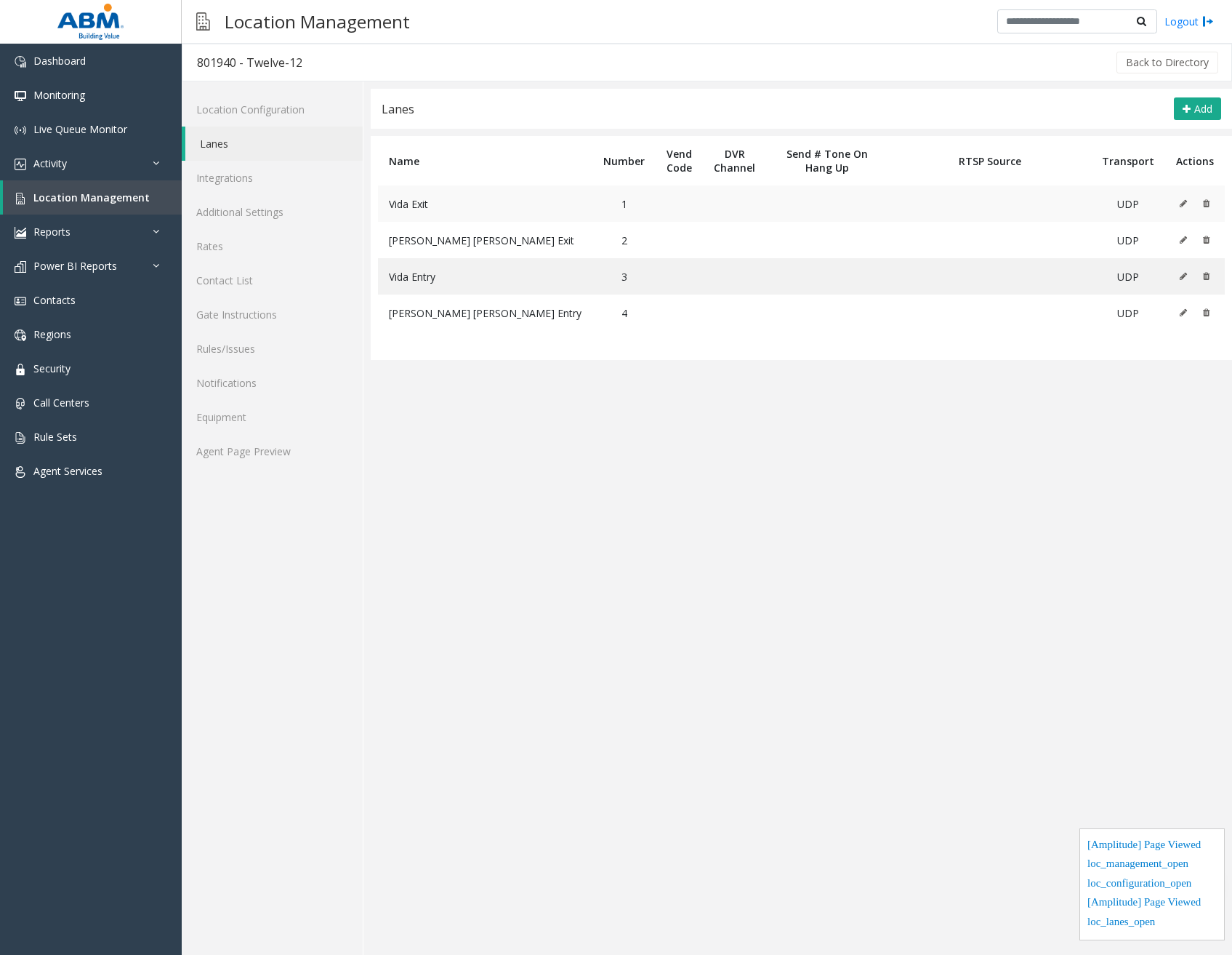
click at [1185, 201] on icon at bounding box center [1184, 203] width 7 height 9
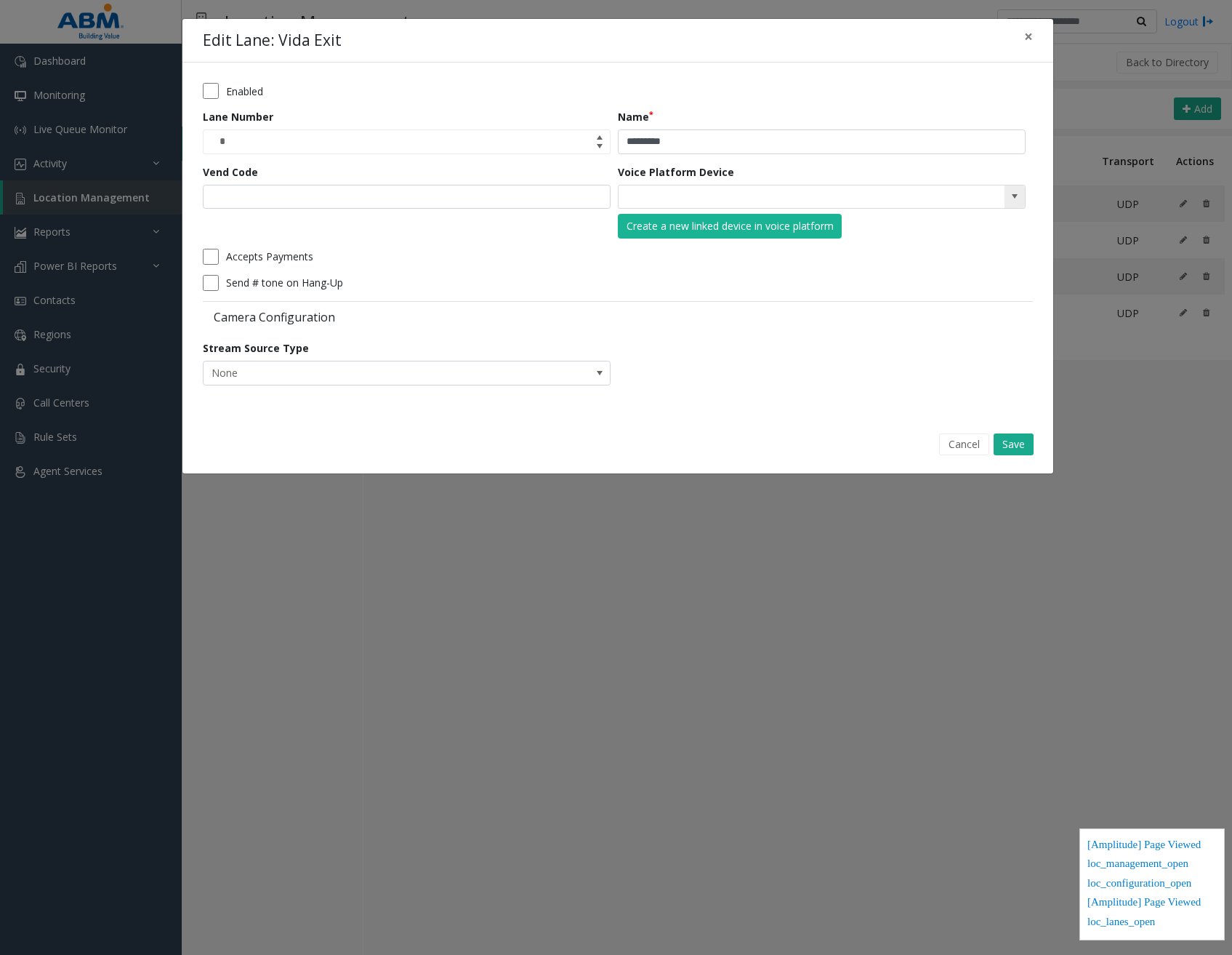
click at [1016, 195] on span at bounding box center [1015, 195] width 11 height 11
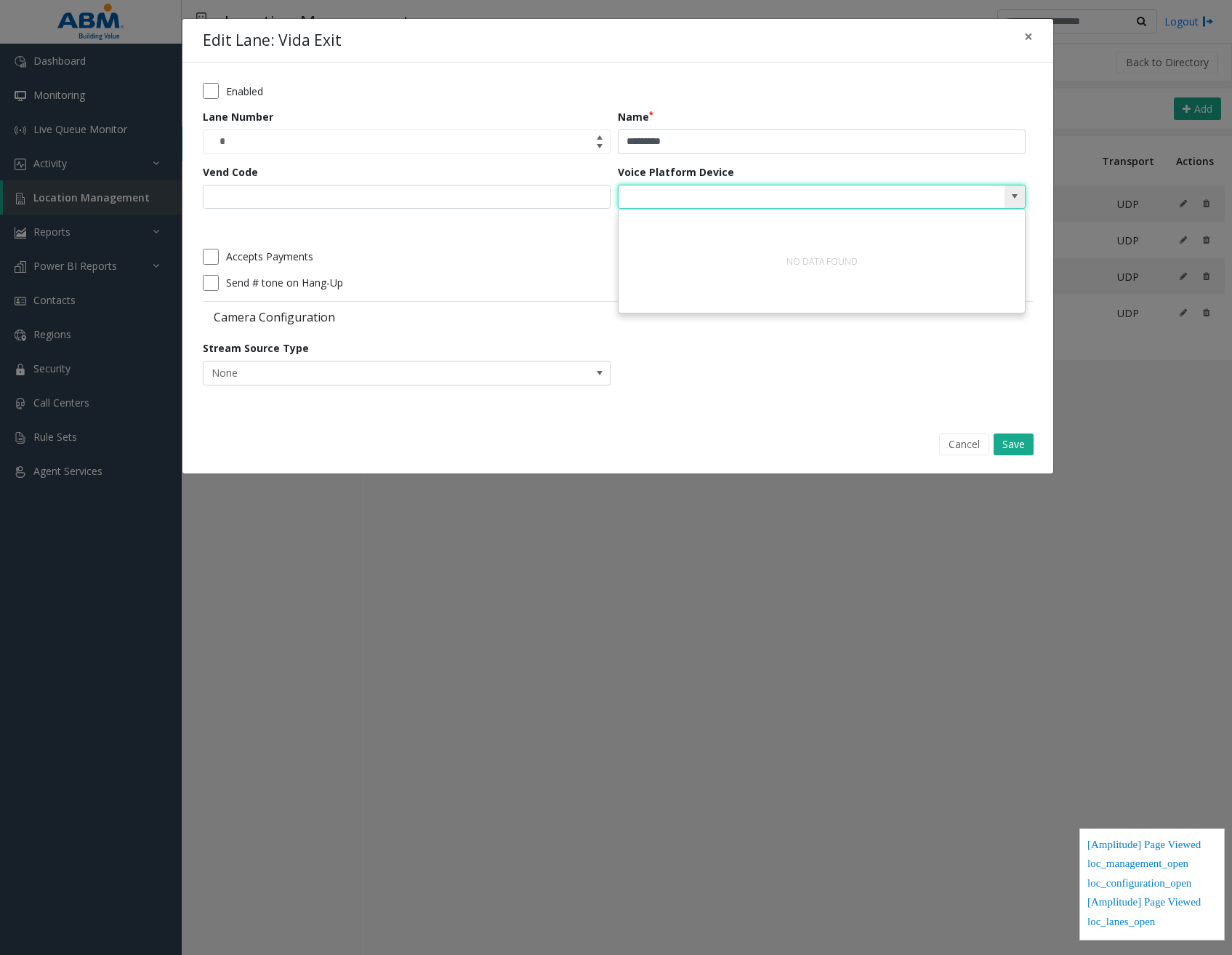
click at [1016, 195] on span at bounding box center [1015, 195] width 11 height 11
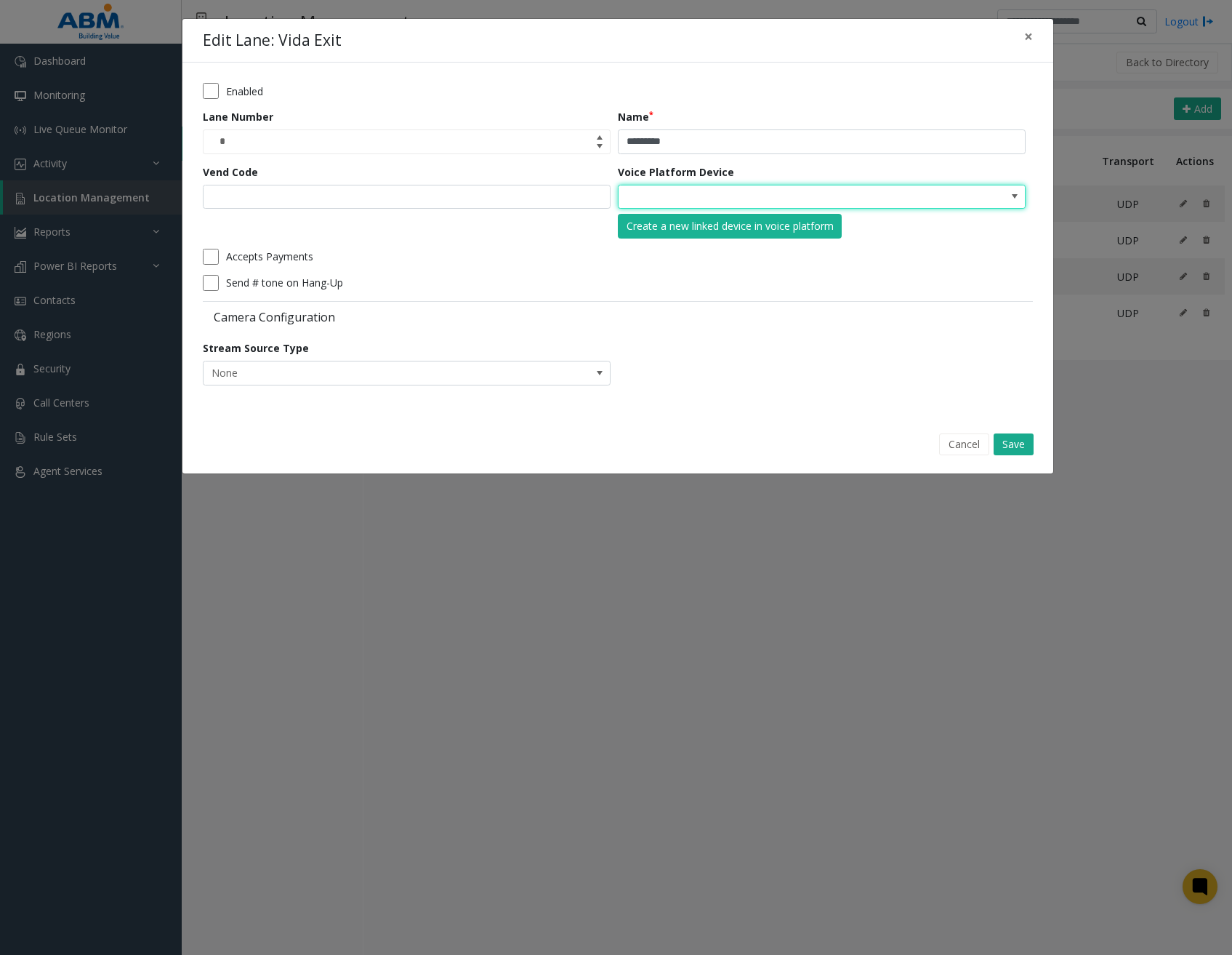
click at [518, 256] on div "Accepts Payments" at bounding box center [613, 256] width 823 height 16
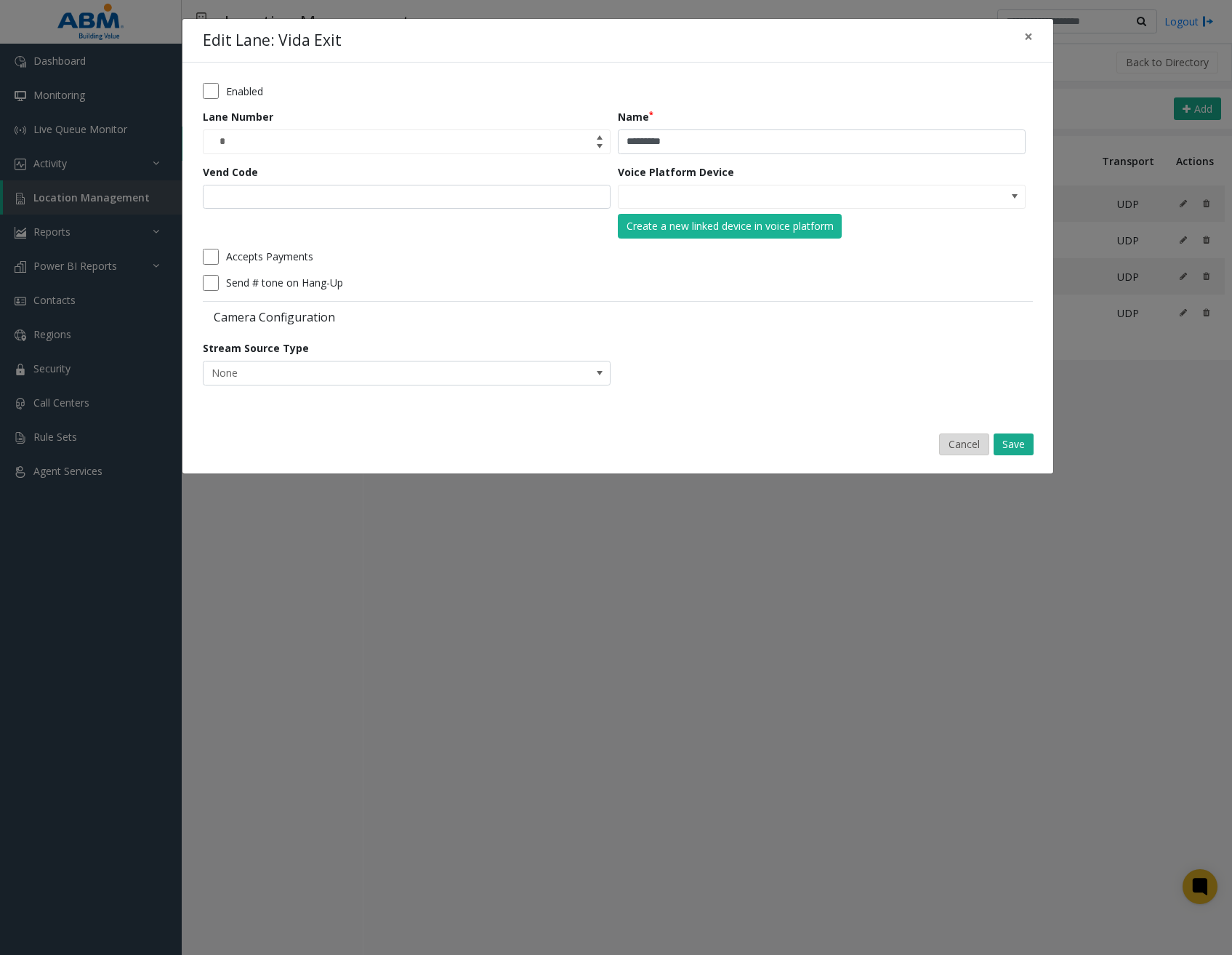
click at [979, 450] on button "Cancel" at bounding box center [964, 444] width 50 height 22
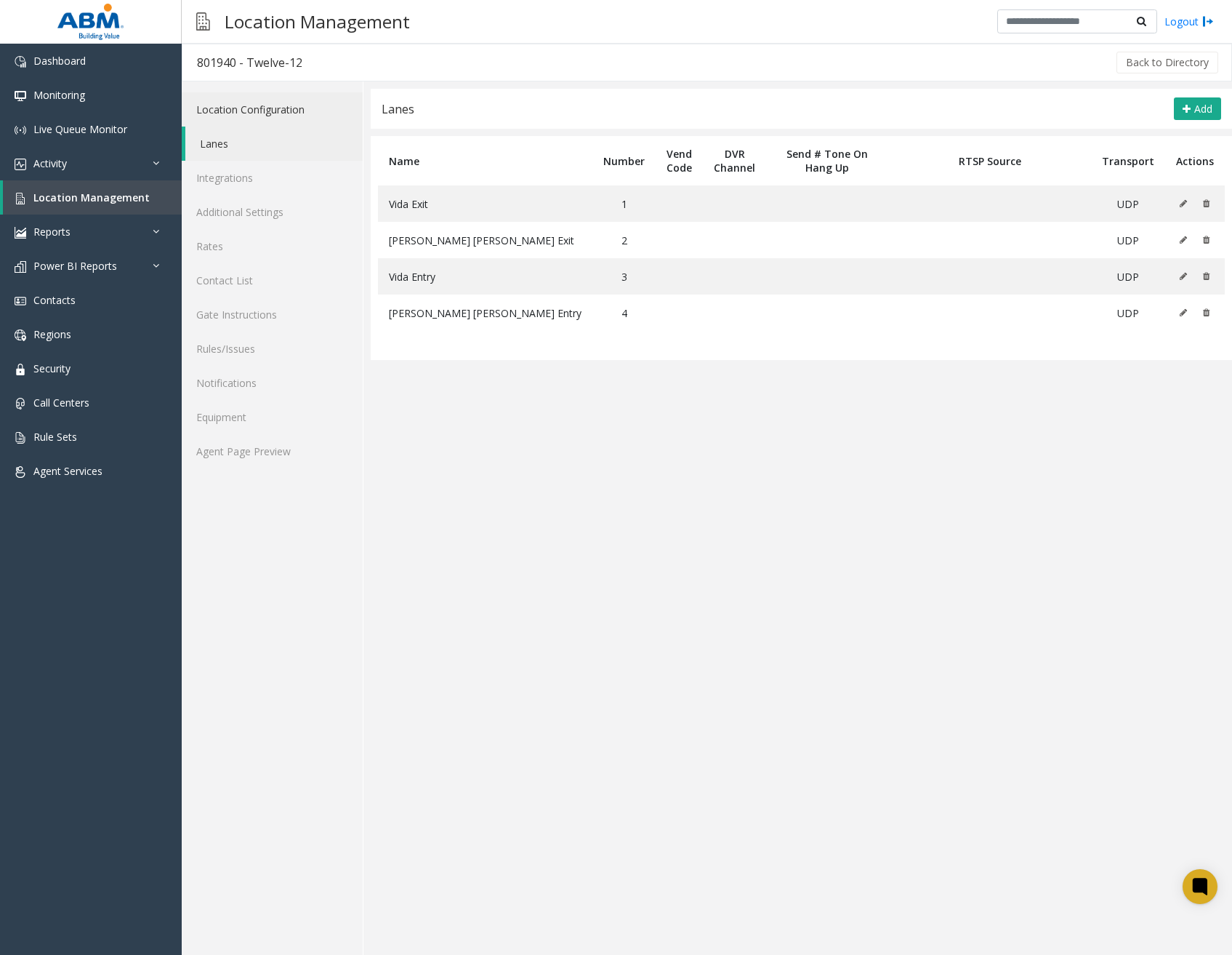
click at [295, 125] on link "Location Configuration" at bounding box center [273, 109] width 181 height 34
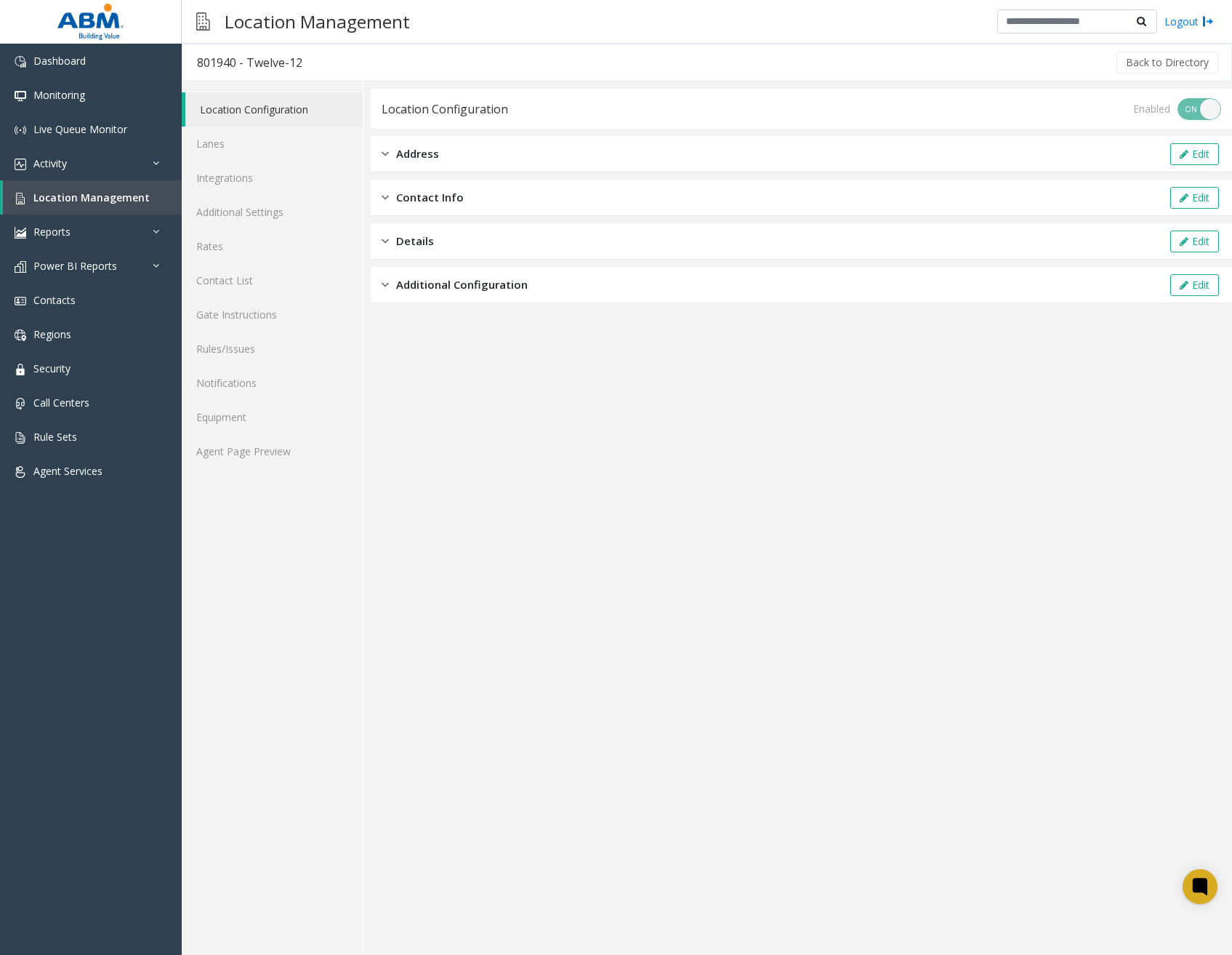
click at [520, 275] on div "Additional Configuration Edit" at bounding box center [801, 284] width 862 height 36
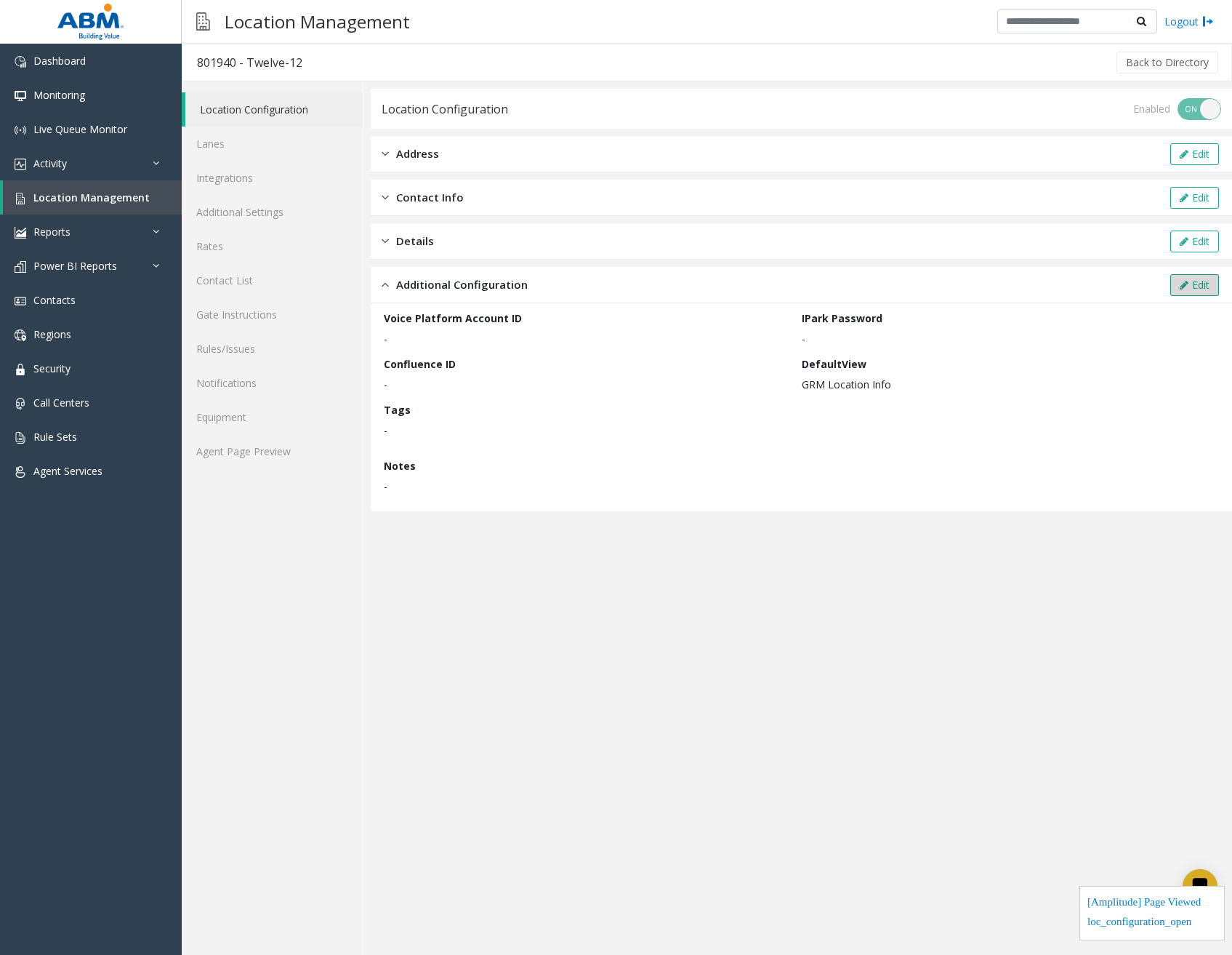
click at [1187, 281] on icon at bounding box center [1184, 285] width 9 height 11
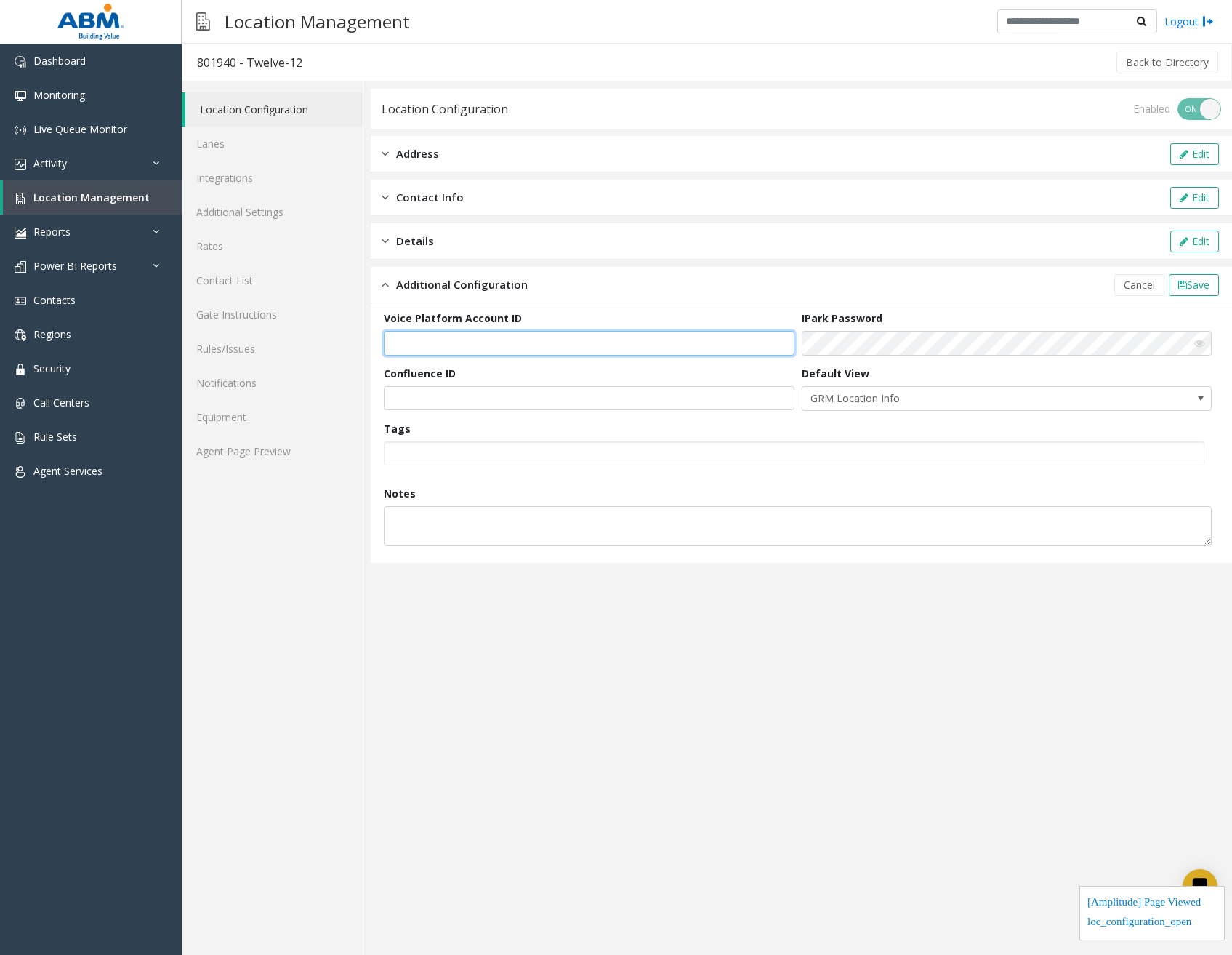
click at [611, 341] on input "text" at bounding box center [589, 343] width 411 height 25
click at [120, 192] on span "Location Management" at bounding box center [92, 197] width 116 height 14
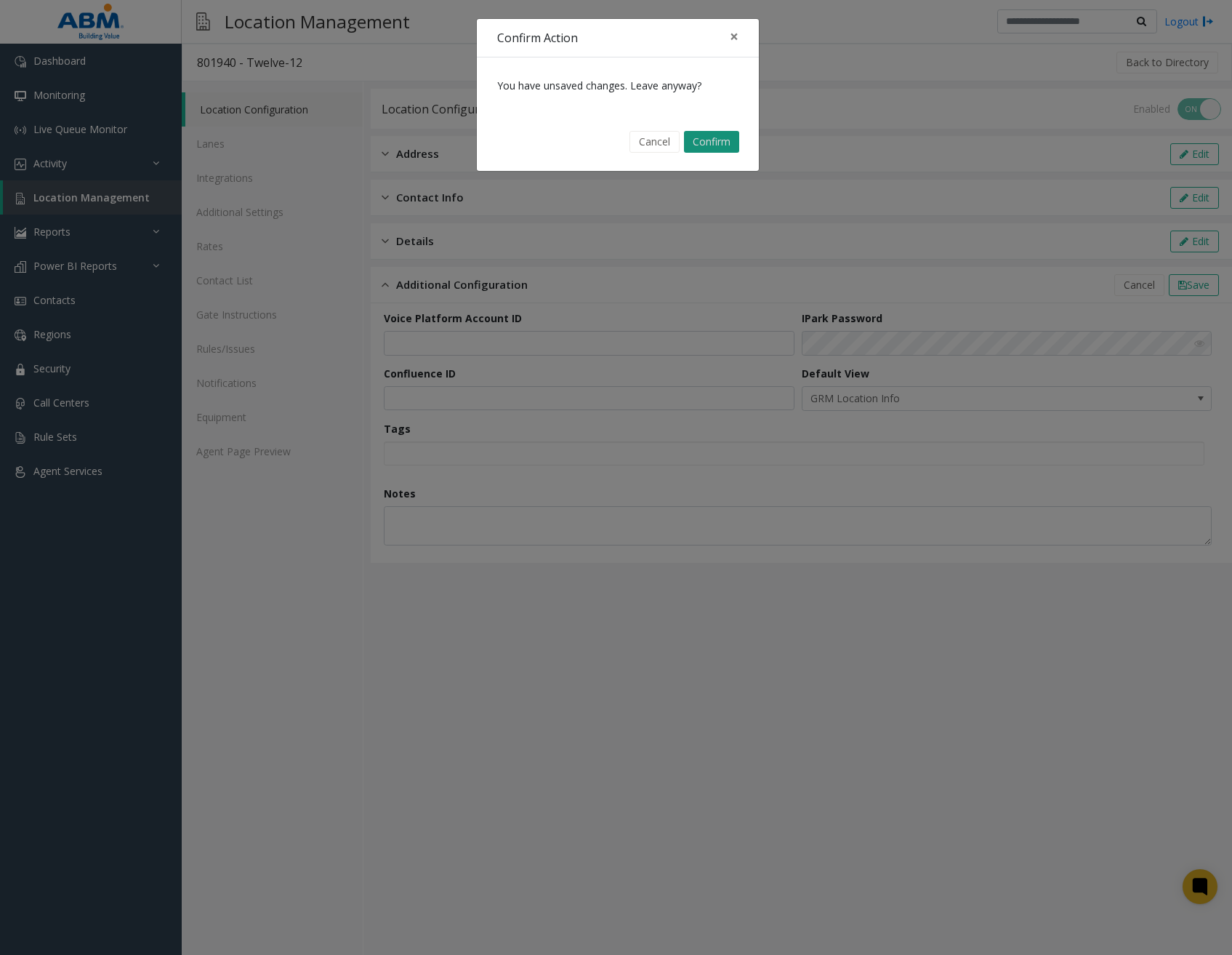
click at [721, 142] on button "Confirm" at bounding box center [711, 142] width 55 height 22
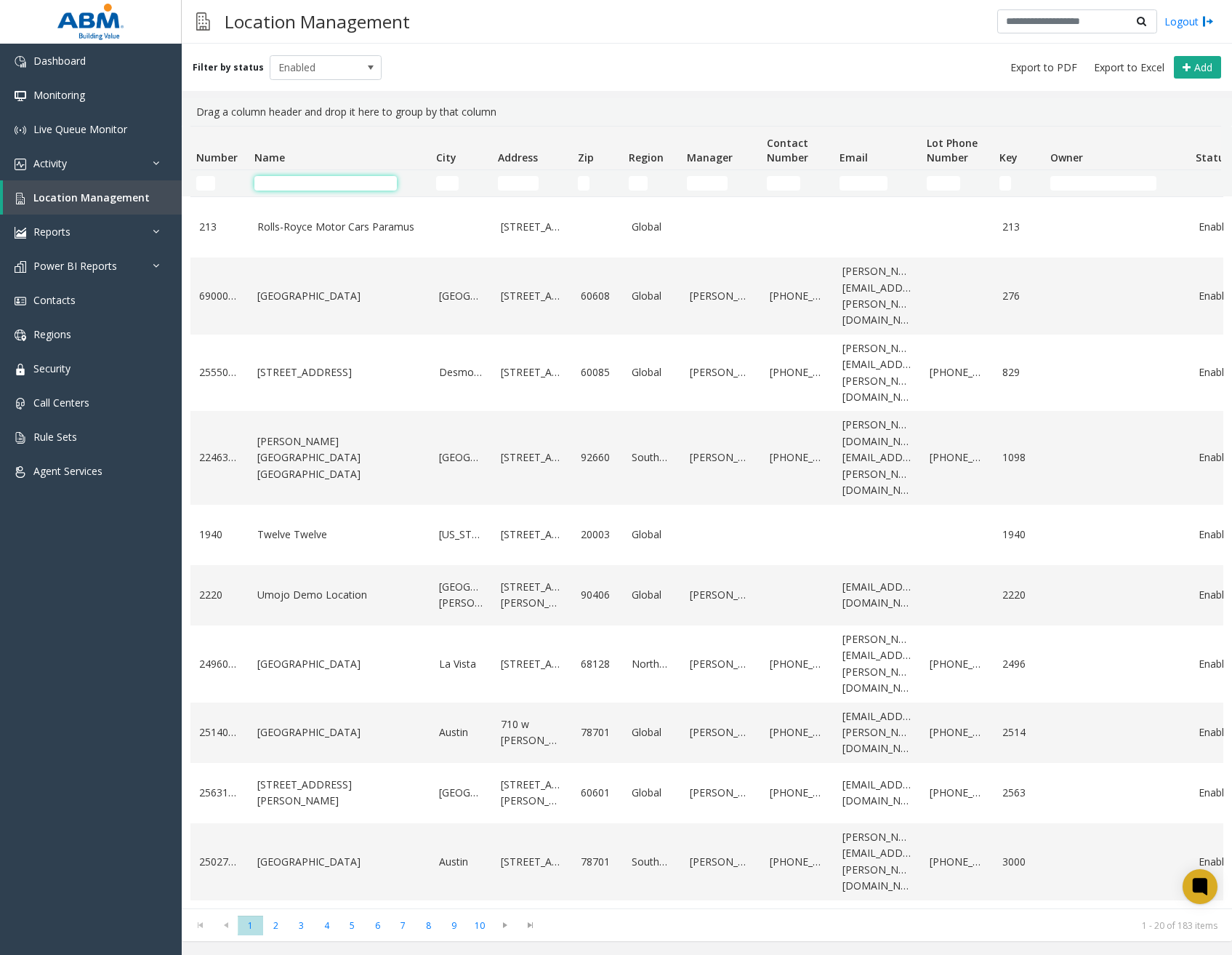
click at [355, 180] on input "Name Filter" at bounding box center [326, 183] width 143 height 15
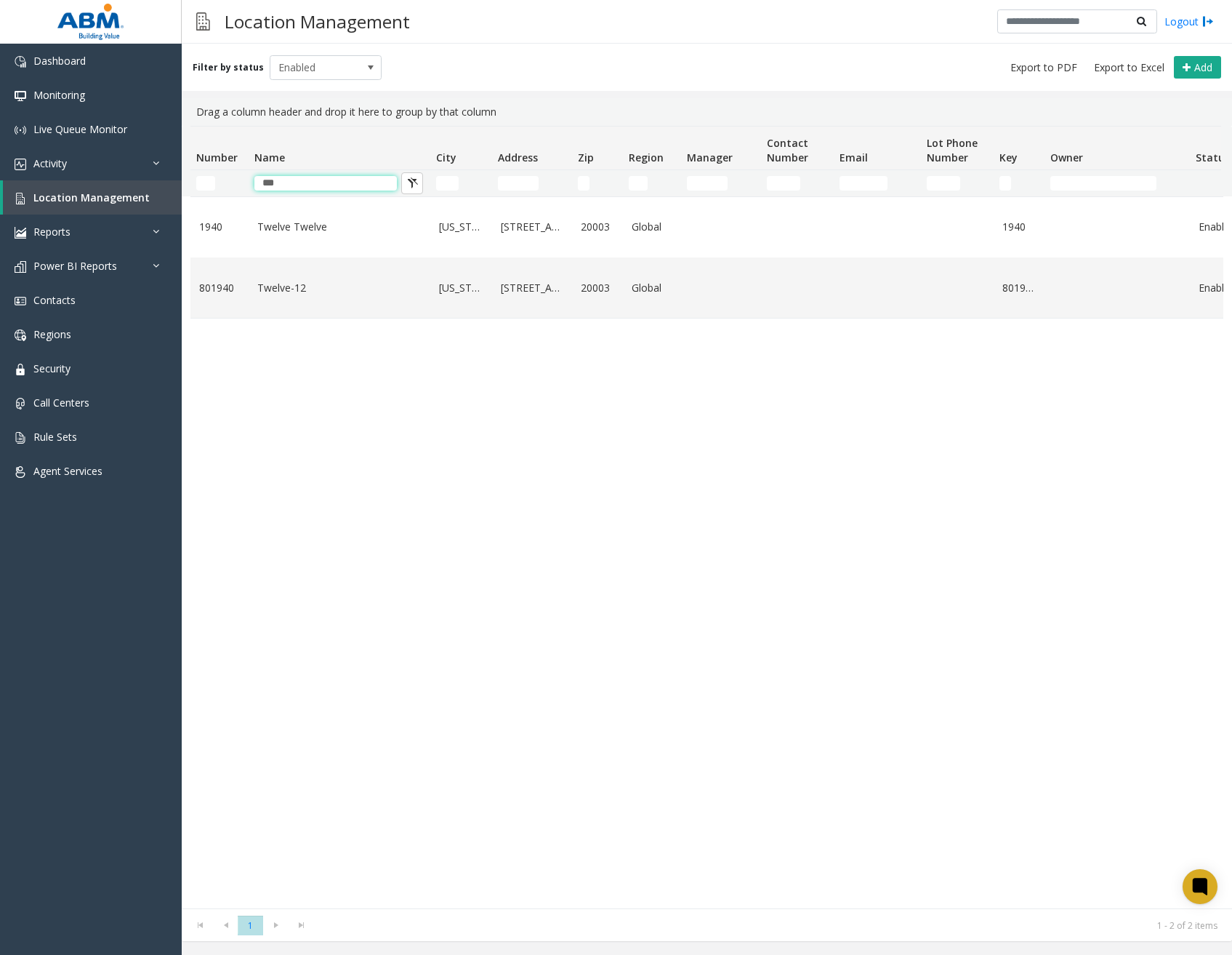
type input "***"
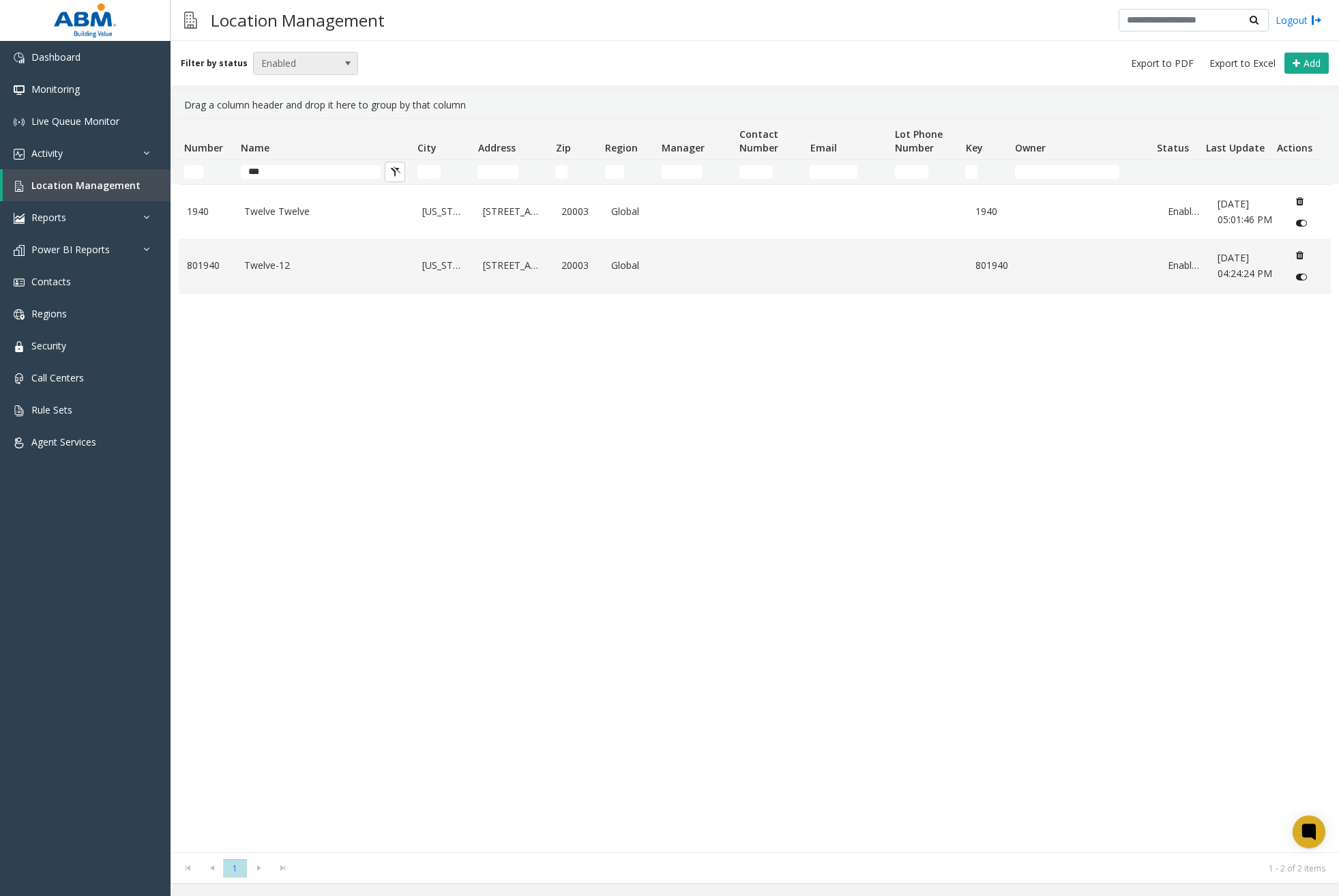
click at [343, 59] on span at bounding box center [348, 63] width 11 height 11
click at [296, 88] on li "All" at bounding box center [299, 86] width 102 height 18
click at [966, 462] on div "1940 Twelve Twelve Washington 1212 4th Street Southeast 20003 Global 1940 Enabl…" at bounding box center [754, 518] width 1152 height 668
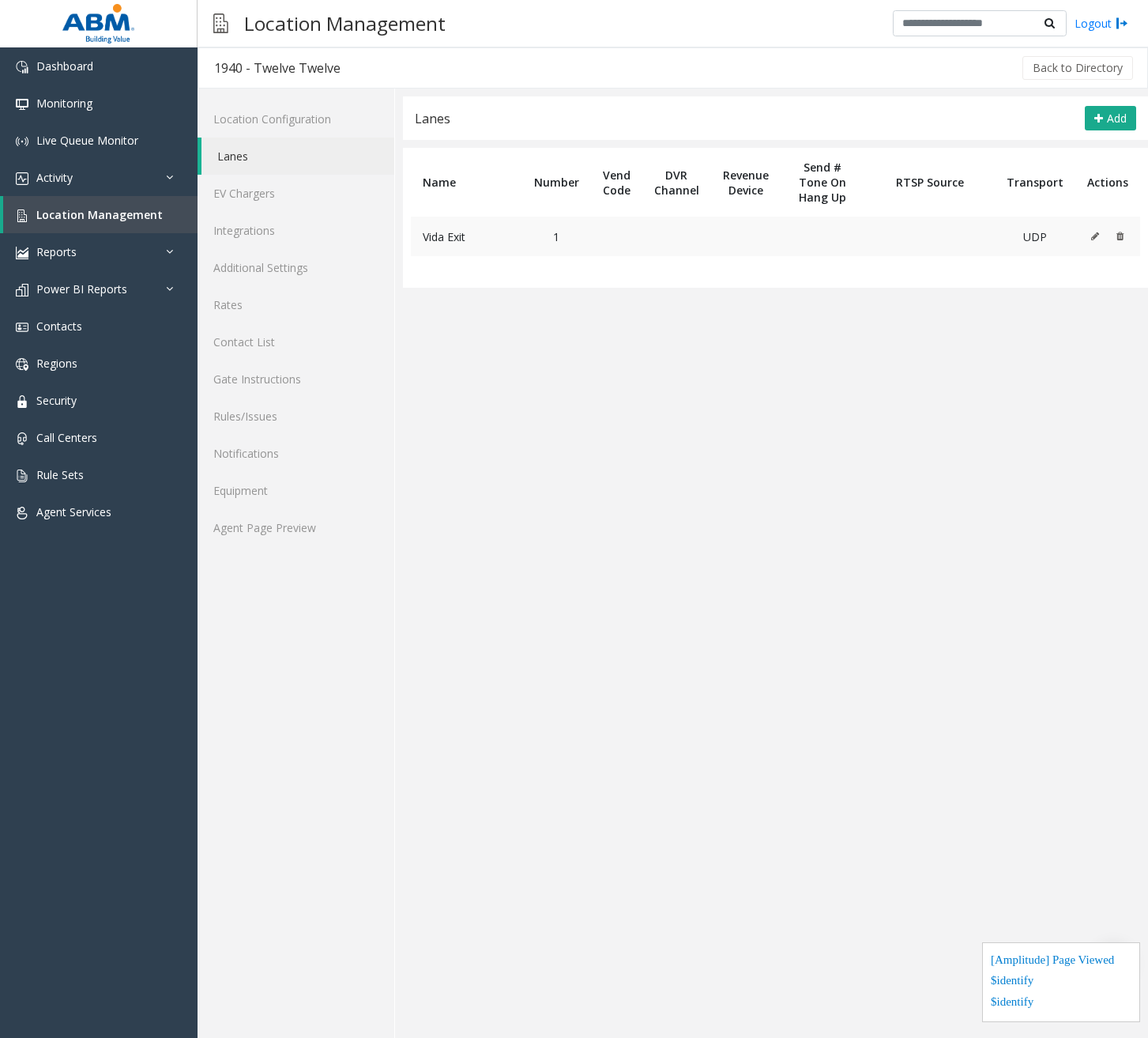
click at [1091, 236] on td at bounding box center [1108, 235] width 65 height 39
click at [1095, 235] on icon at bounding box center [1095, 236] width 8 height 10
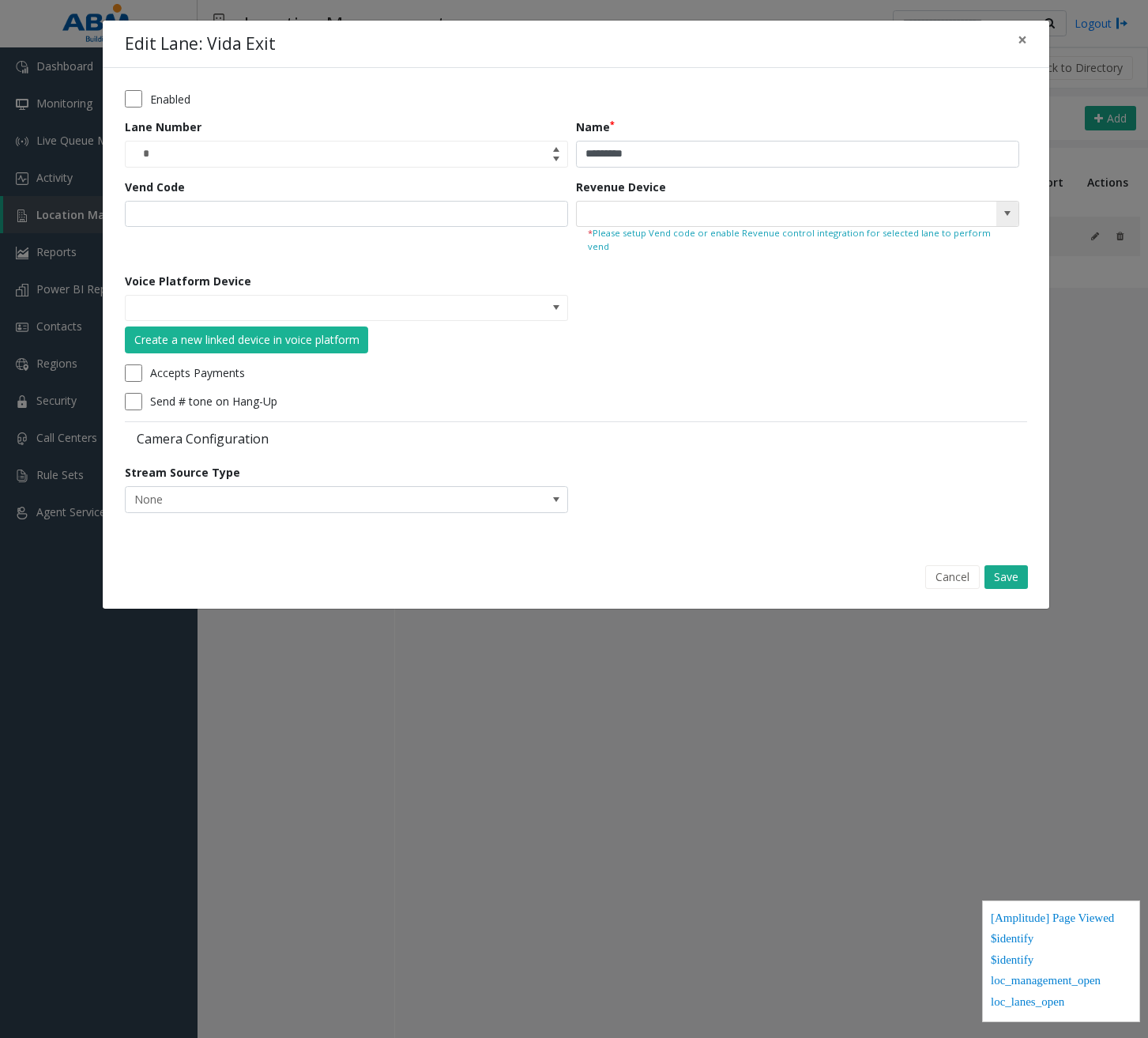
click at [640, 210] on input at bounding box center [753, 214] width 353 height 25
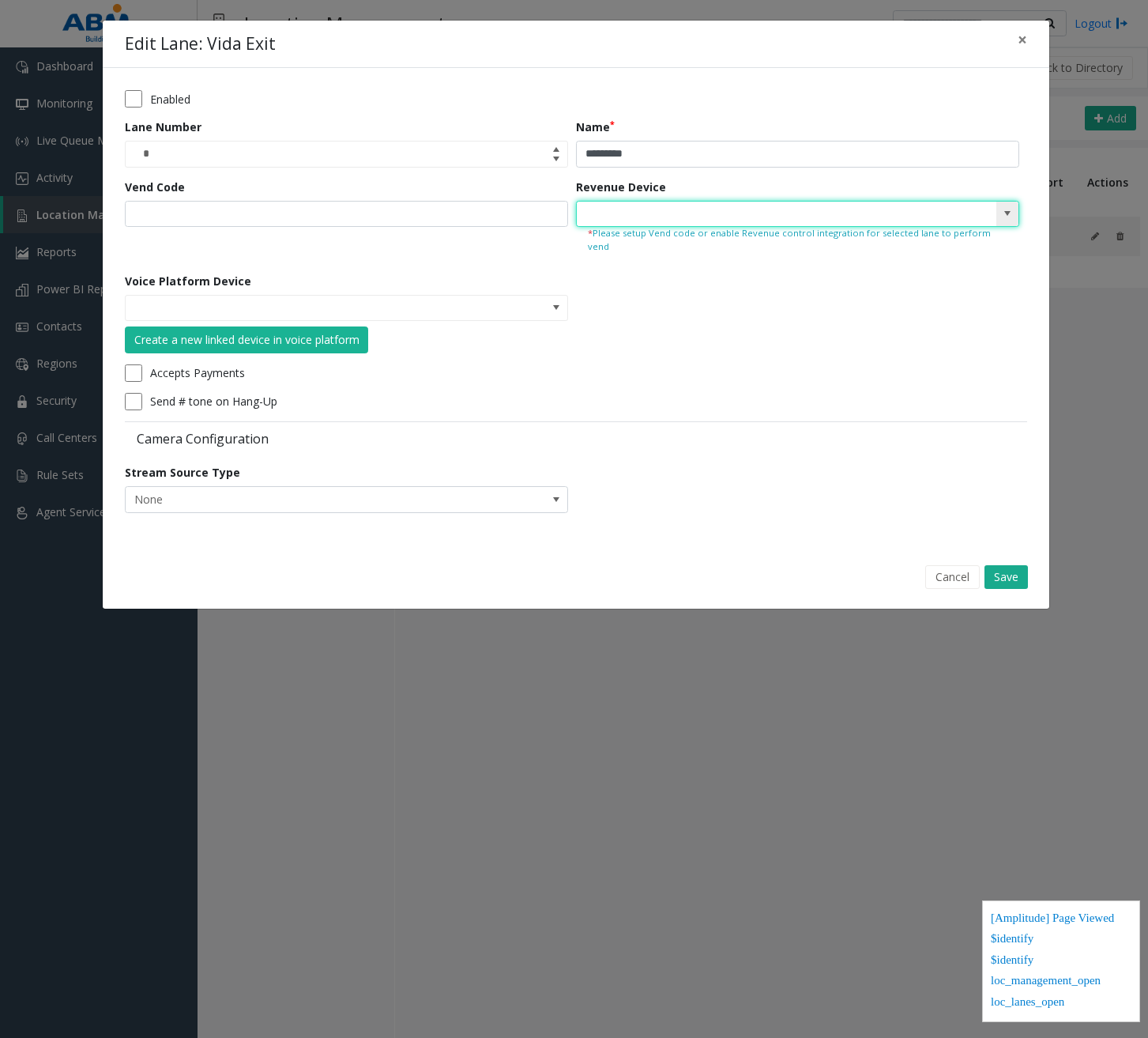
click at [1009, 210] on span at bounding box center [1007, 212] width 12 height 12
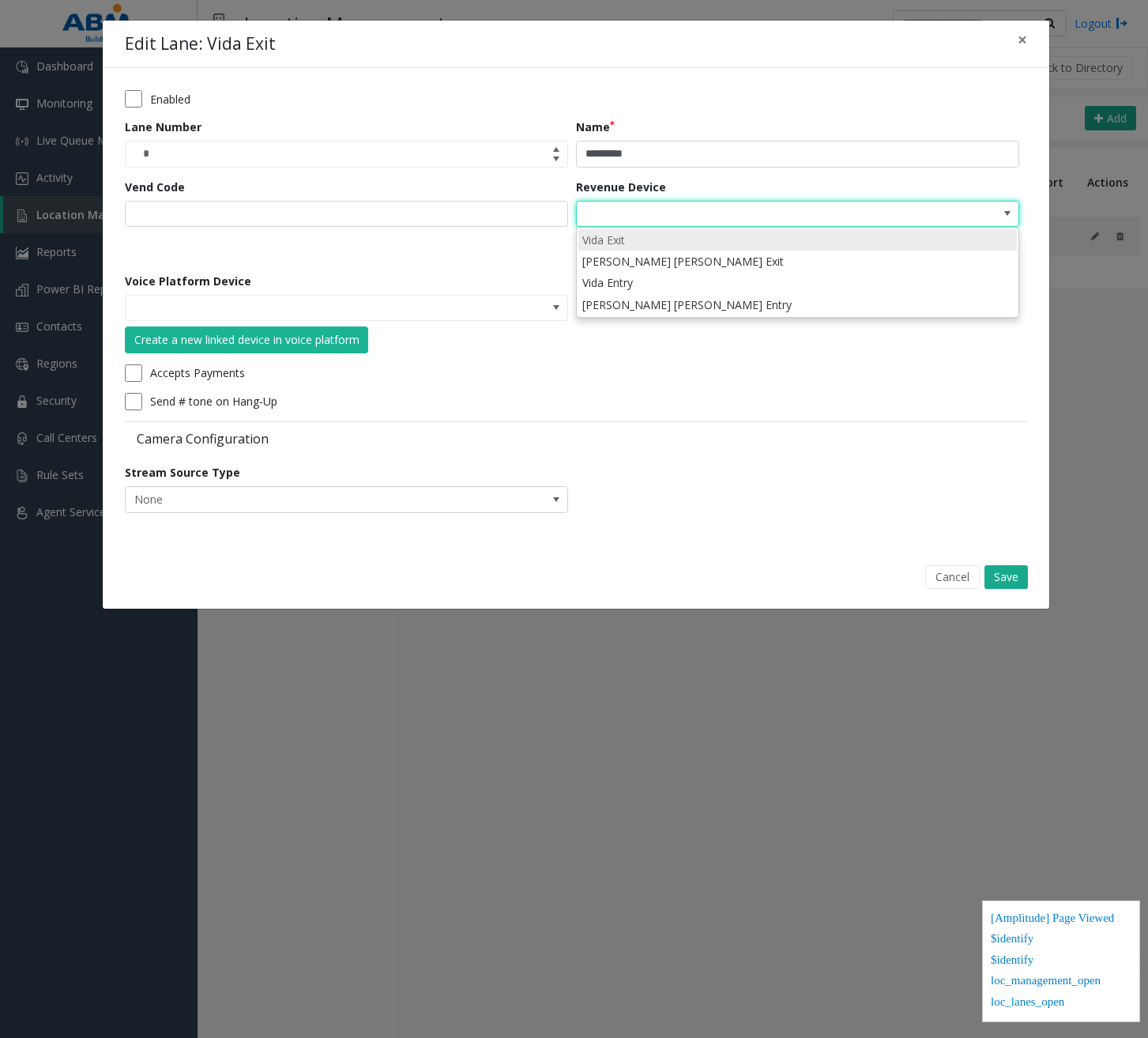
click at [822, 243] on li "Vida Exit" at bounding box center [798, 240] width 438 height 21
type input "*********"
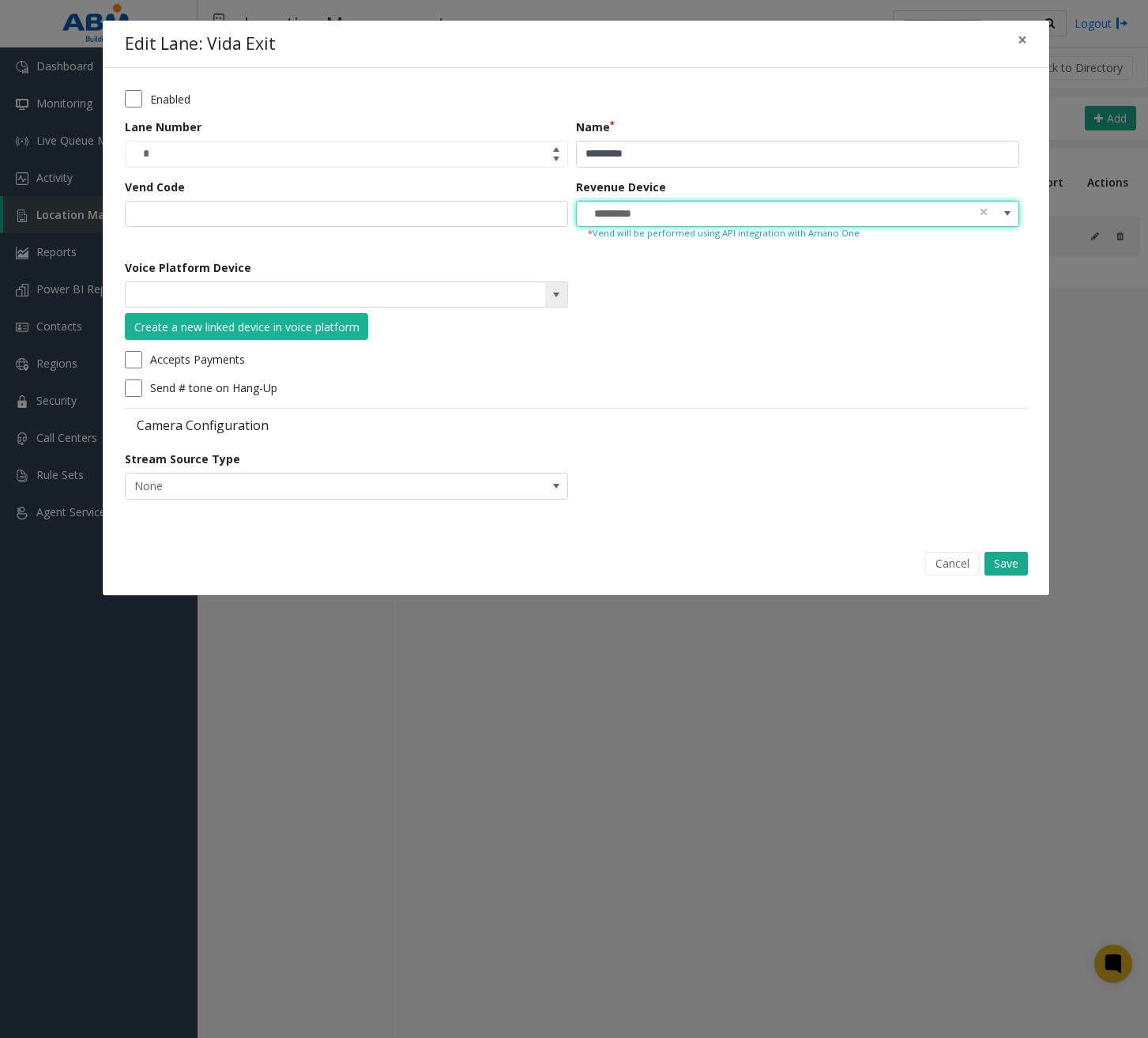
click at [561, 289] on span at bounding box center [556, 294] width 12 height 12
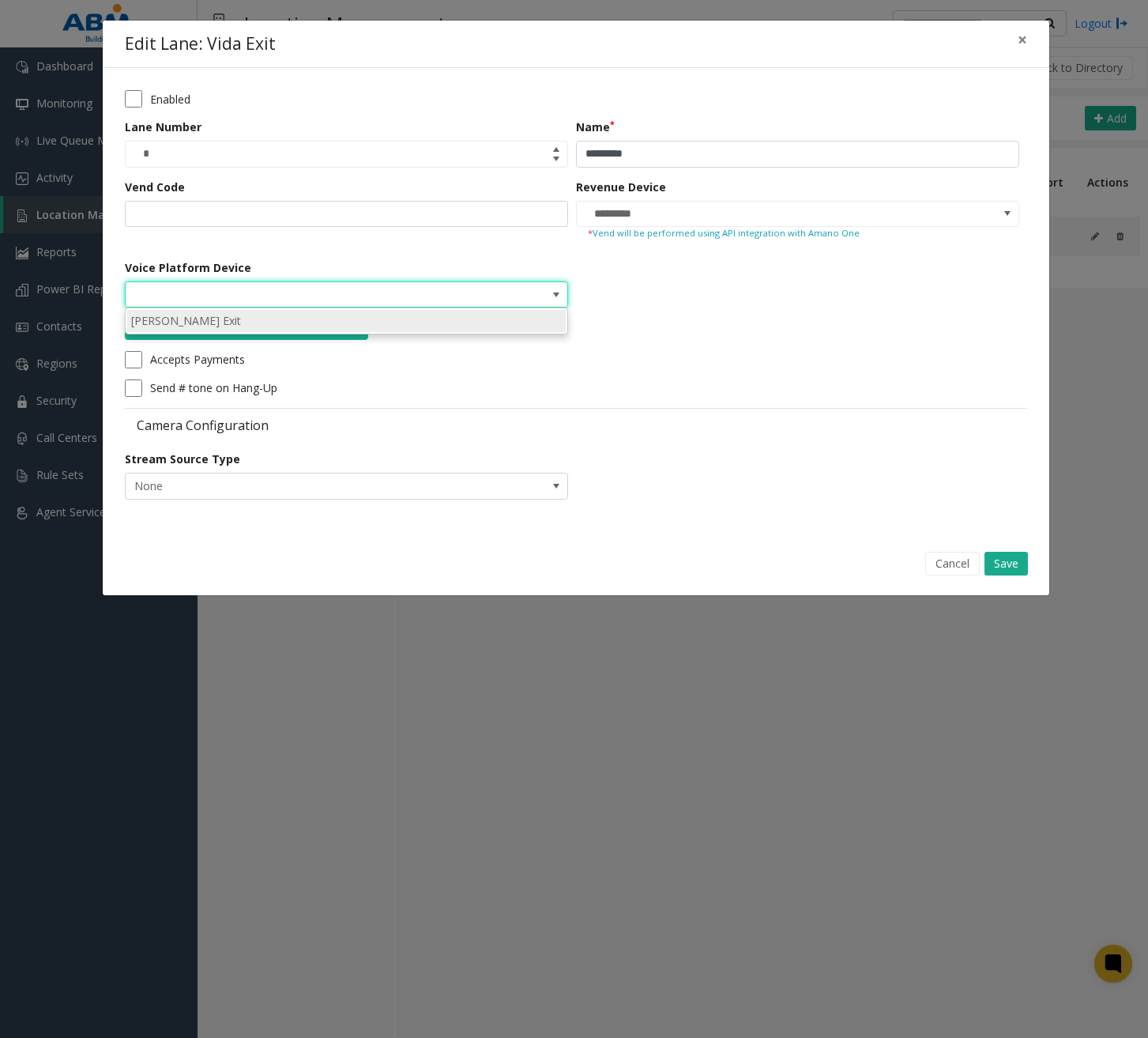
click at [480, 317] on li "Lane Vida Exit" at bounding box center [346, 320] width 438 height 21
type input "**********"
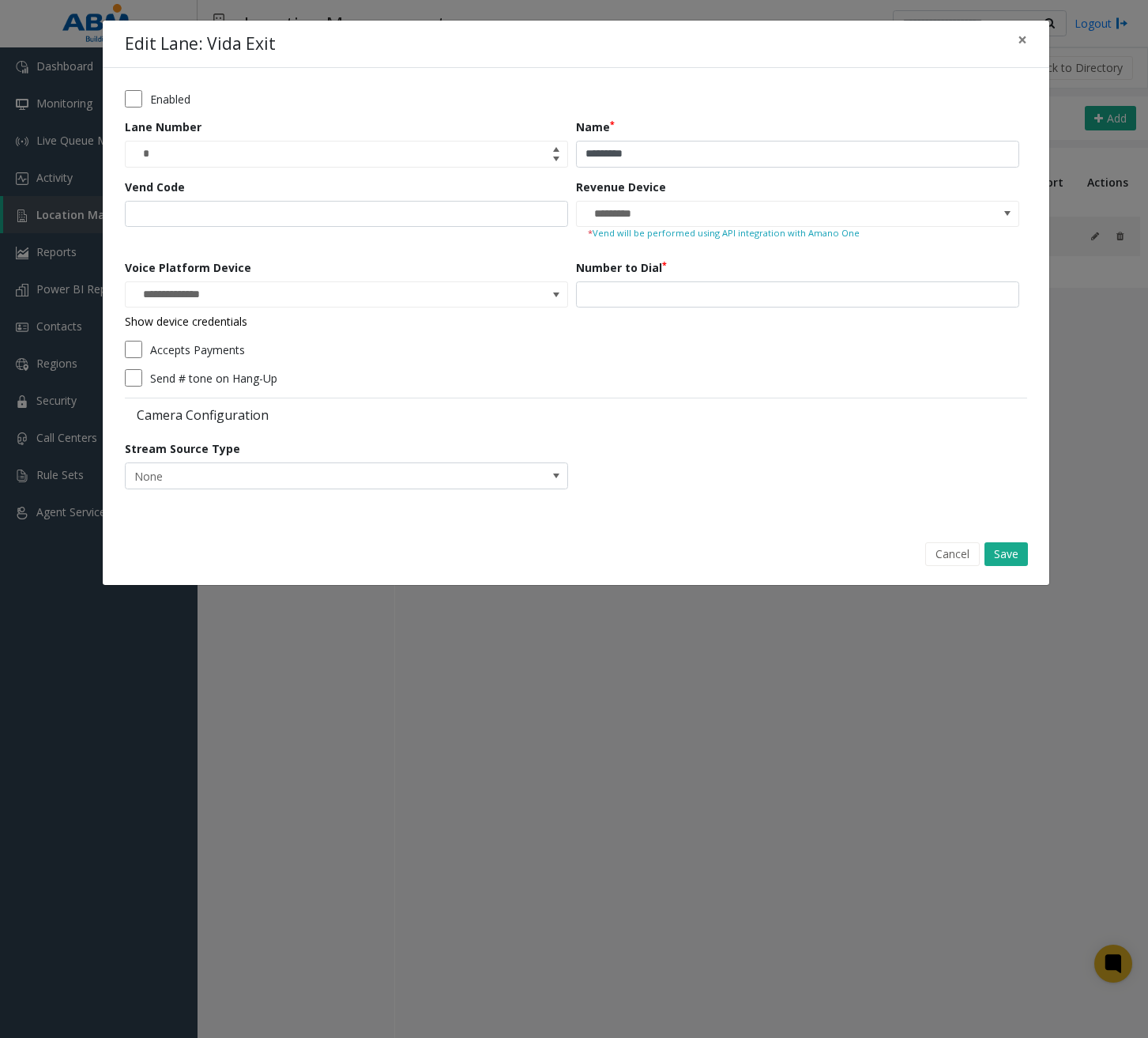
click at [195, 323] on link "Show device credentials" at bounding box center [187, 321] width 122 height 15
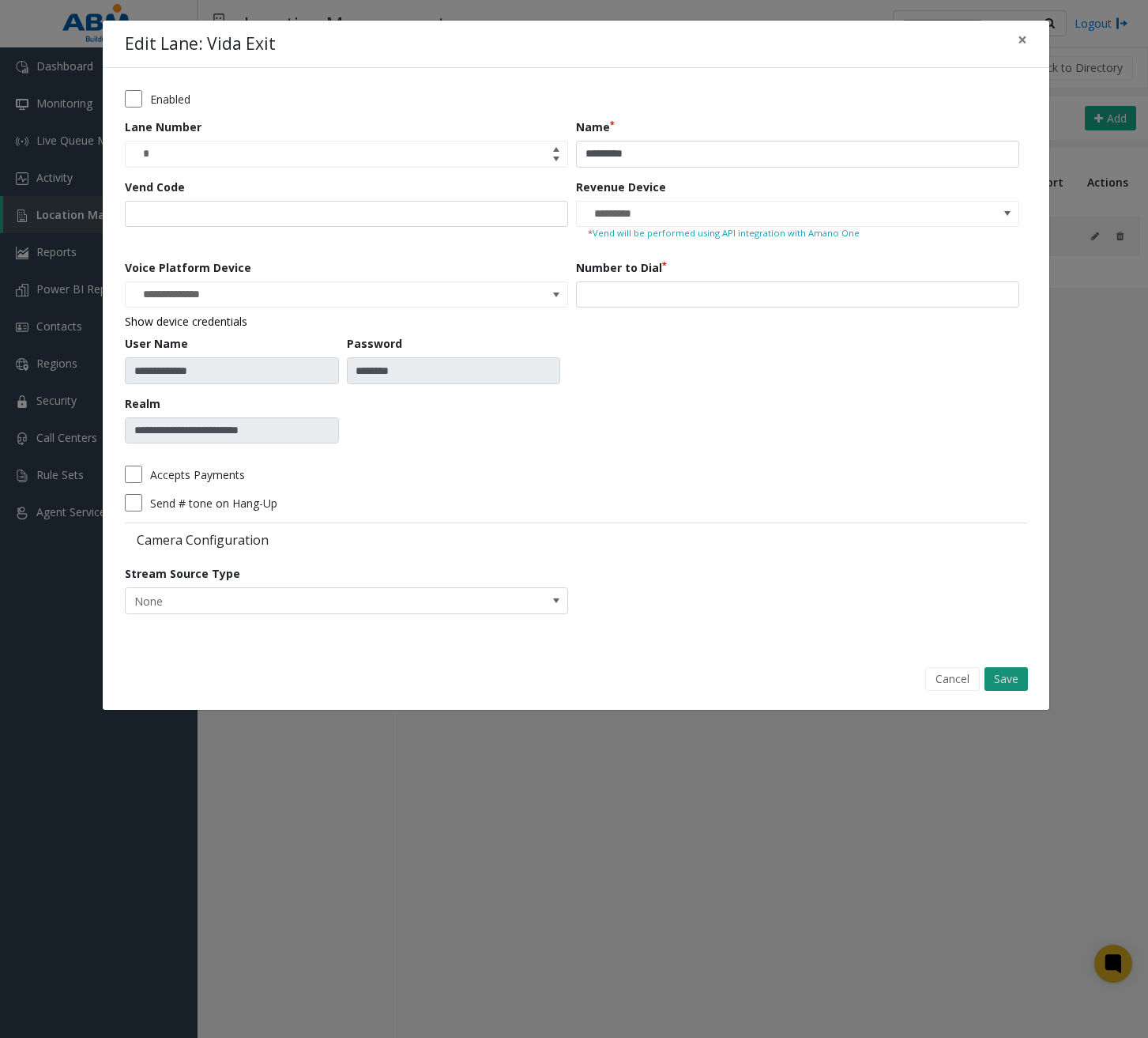
click at [1010, 676] on button "Save" at bounding box center [1005, 678] width 43 height 24
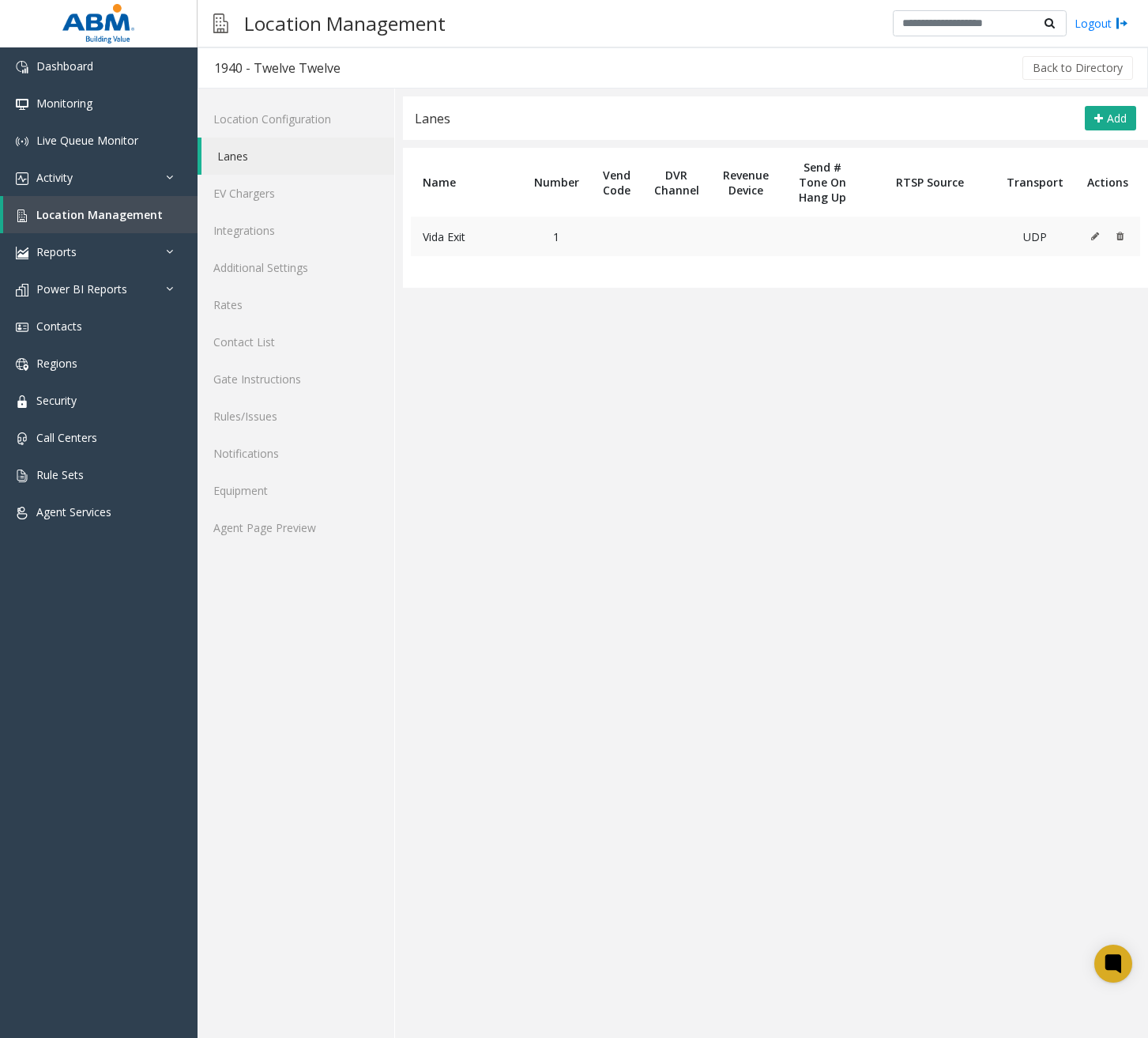
click at [1093, 240] on icon at bounding box center [1095, 236] width 8 height 10
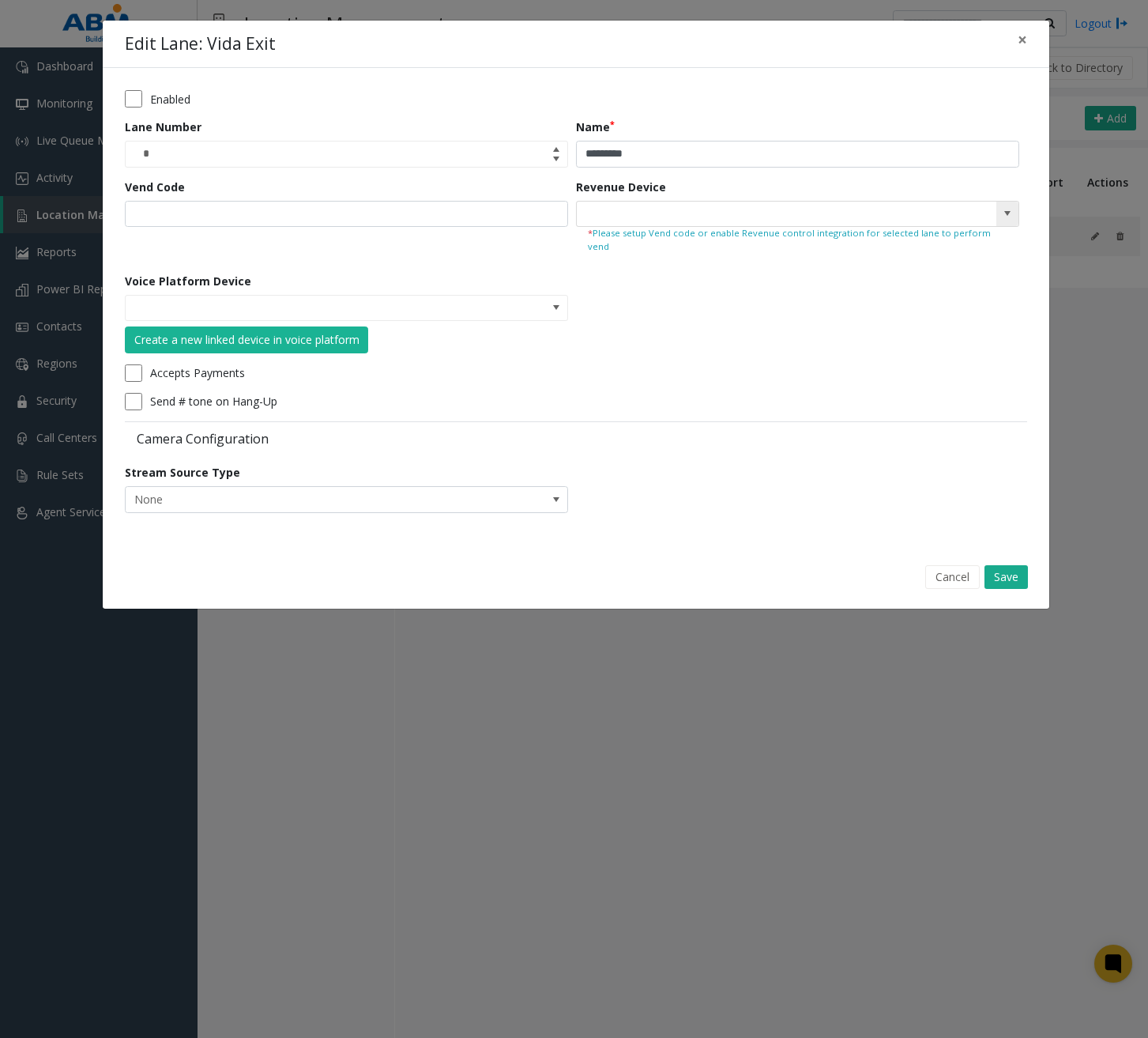
click at [1009, 218] on span at bounding box center [1007, 212] width 12 height 12
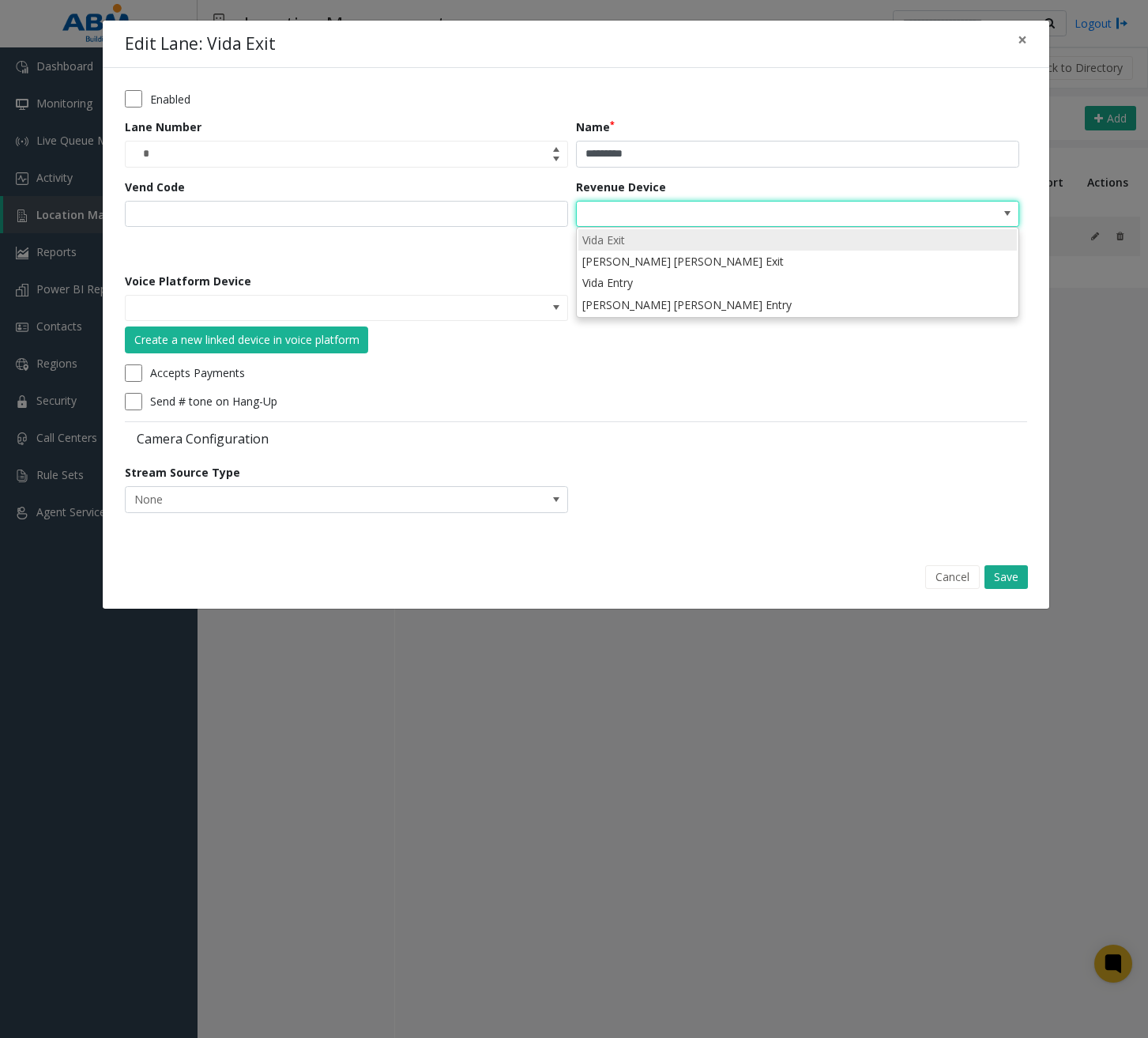
click at [662, 237] on li "Vida Exit" at bounding box center [798, 240] width 438 height 21
type input "*********"
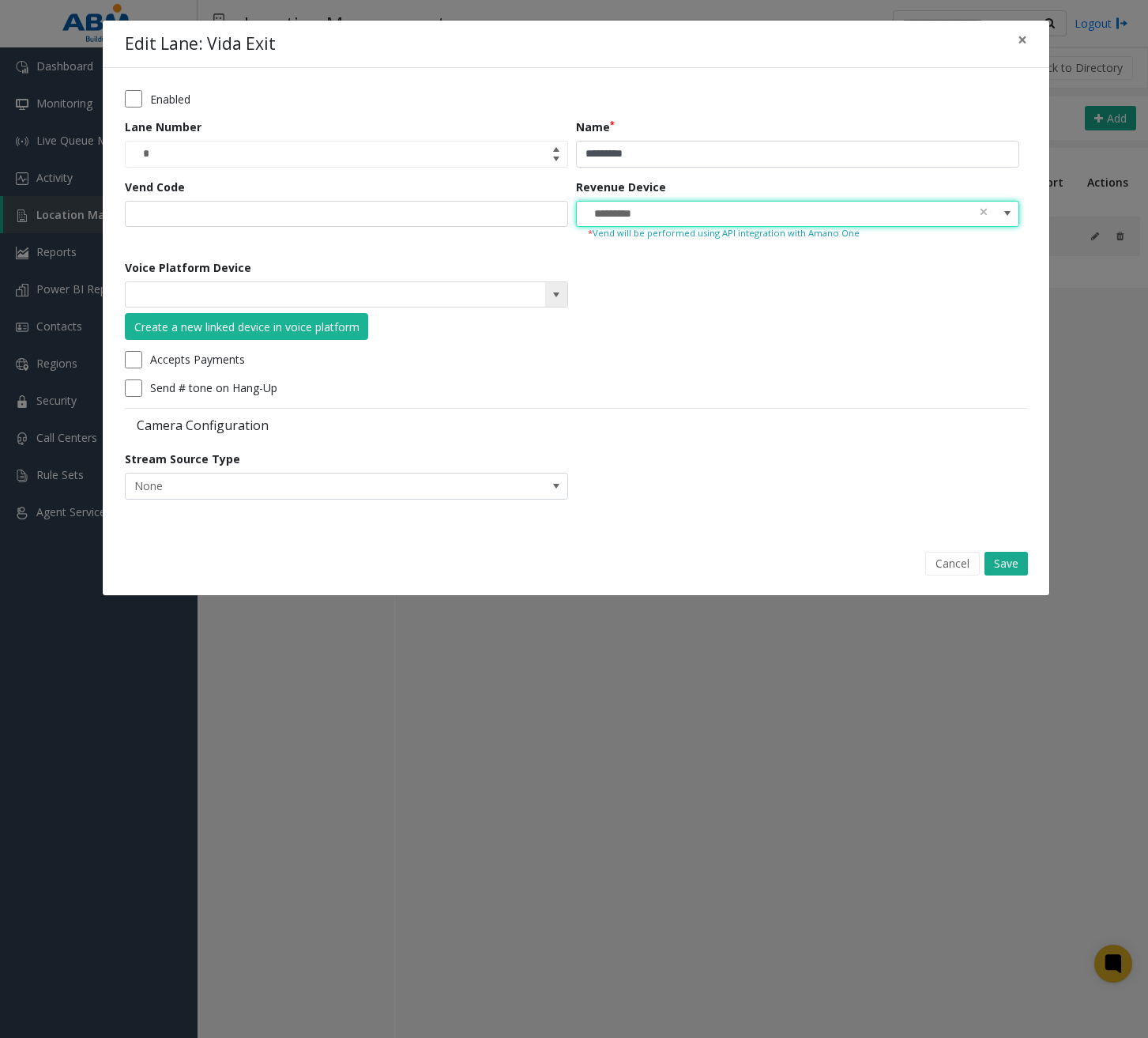
click at [496, 296] on kendo-searchbar at bounding box center [346, 295] width 442 height 25
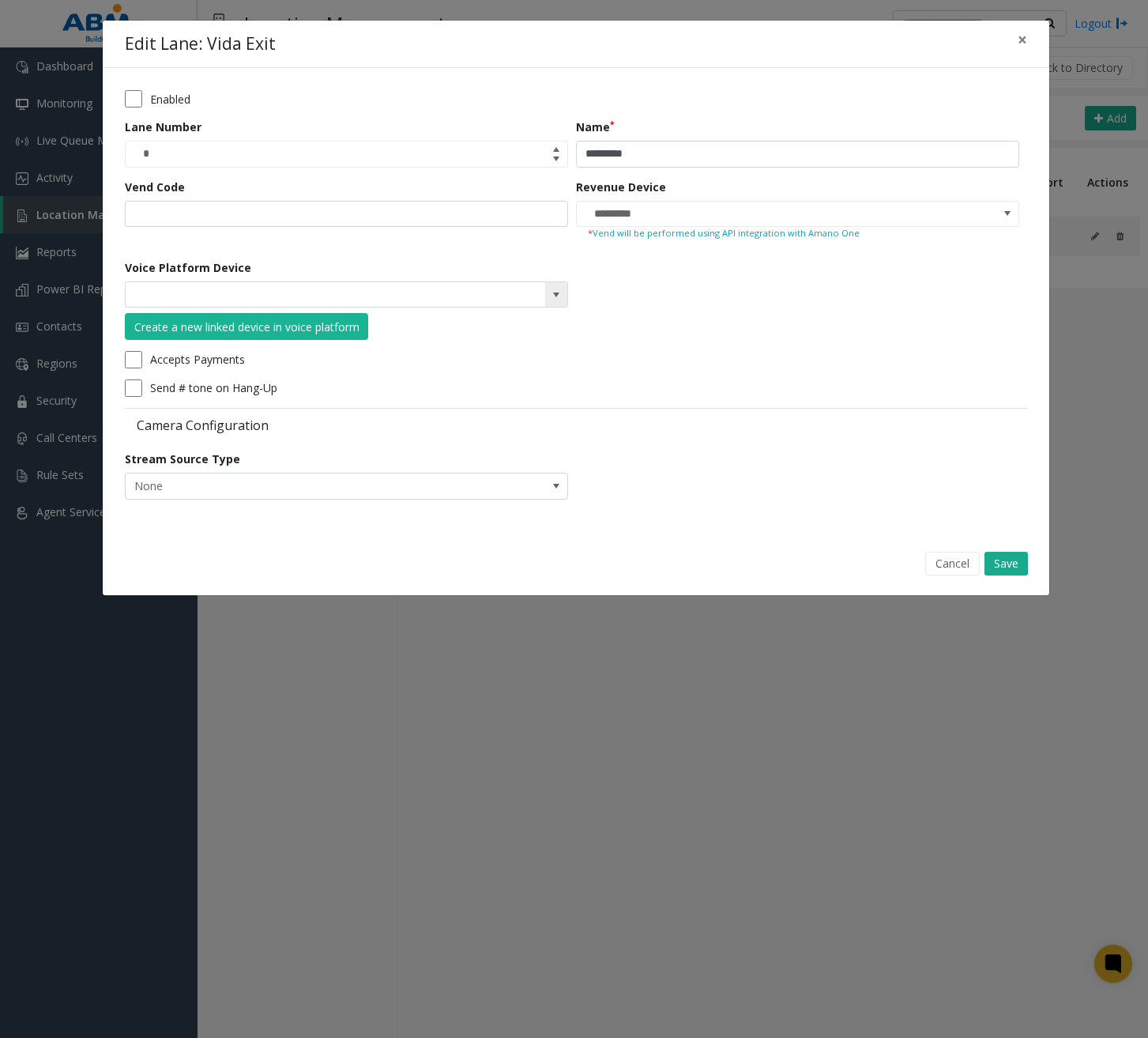
click at [557, 293] on span at bounding box center [556, 294] width 12 height 12
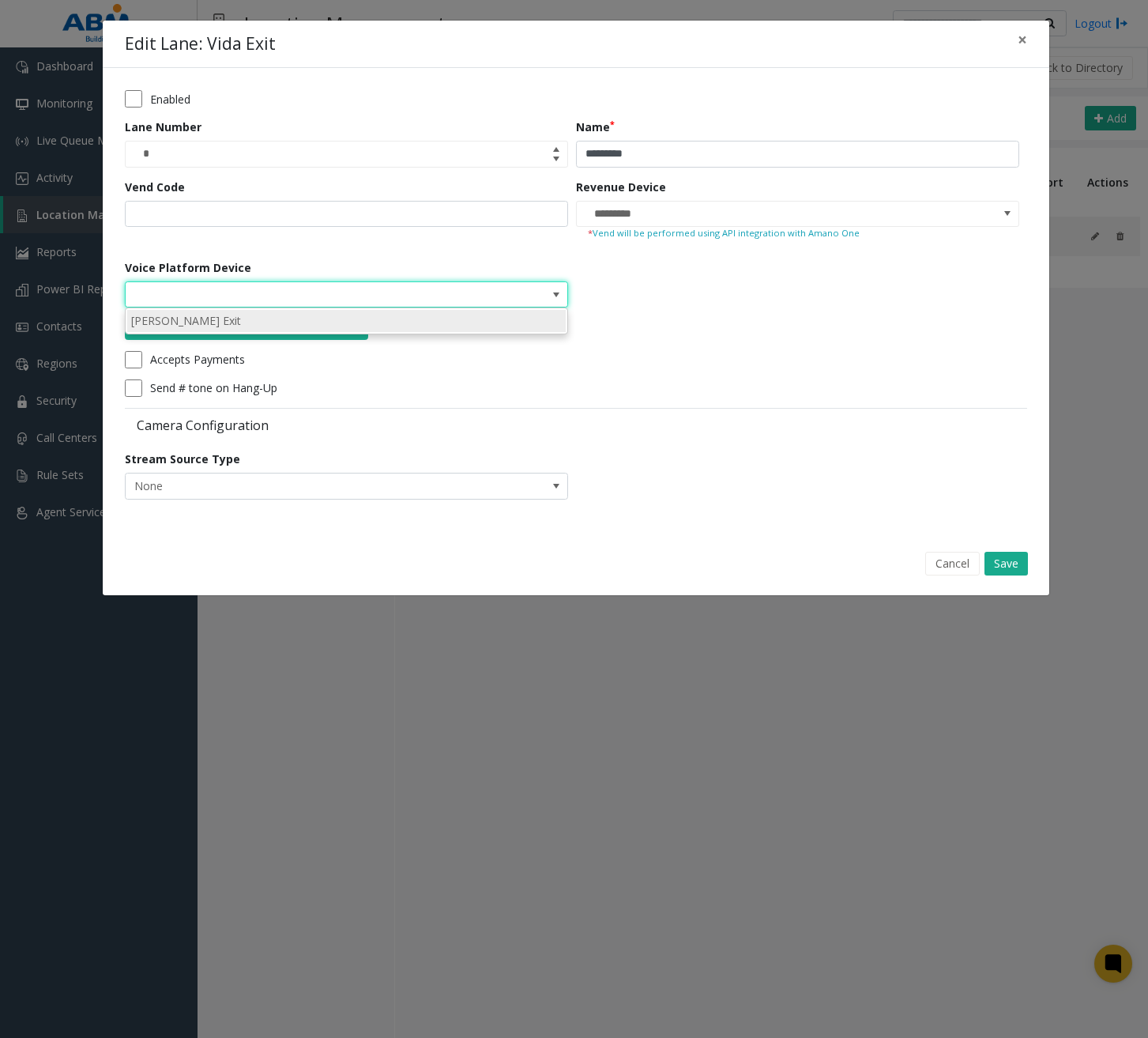
click at [504, 326] on li "Lane Vida Exit" at bounding box center [346, 320] width 438 height 21
type input "**********"
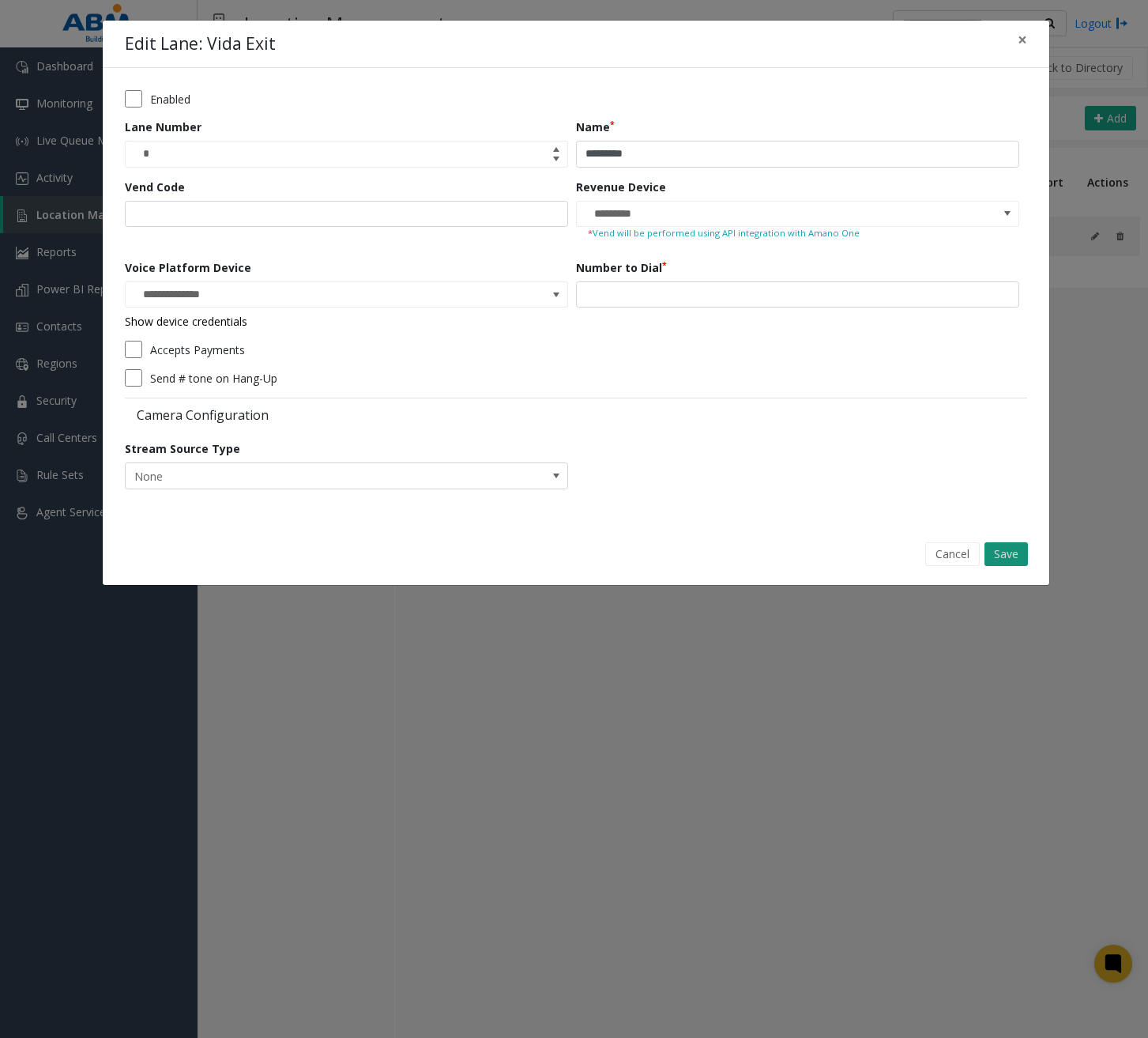
click at [1012, 553] on button "Save" at bounding box center [1005, 554] width 43 height 24
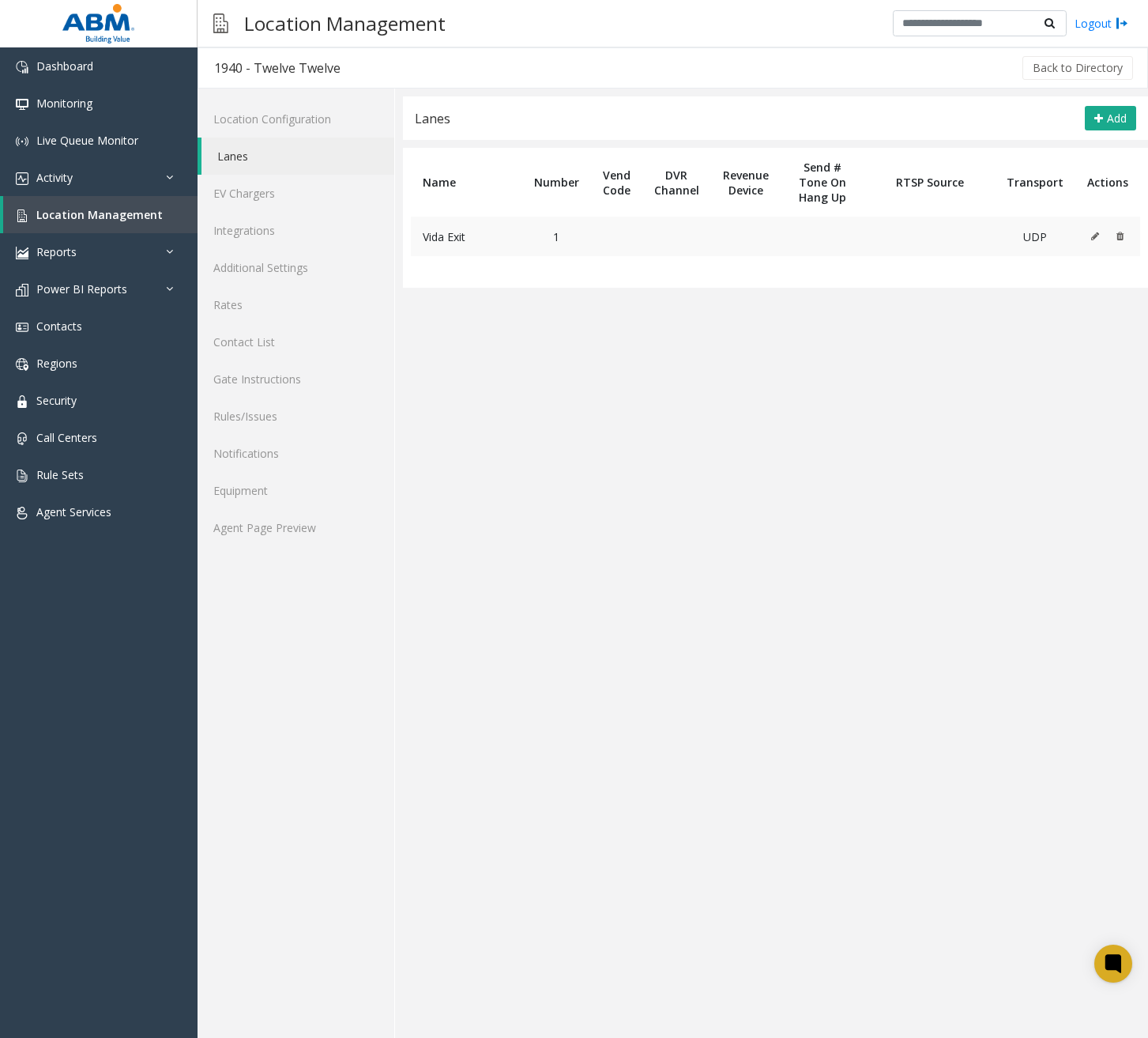
click at [1097, 235] on icon at bounding box center [1095, 236] width 8 height 10
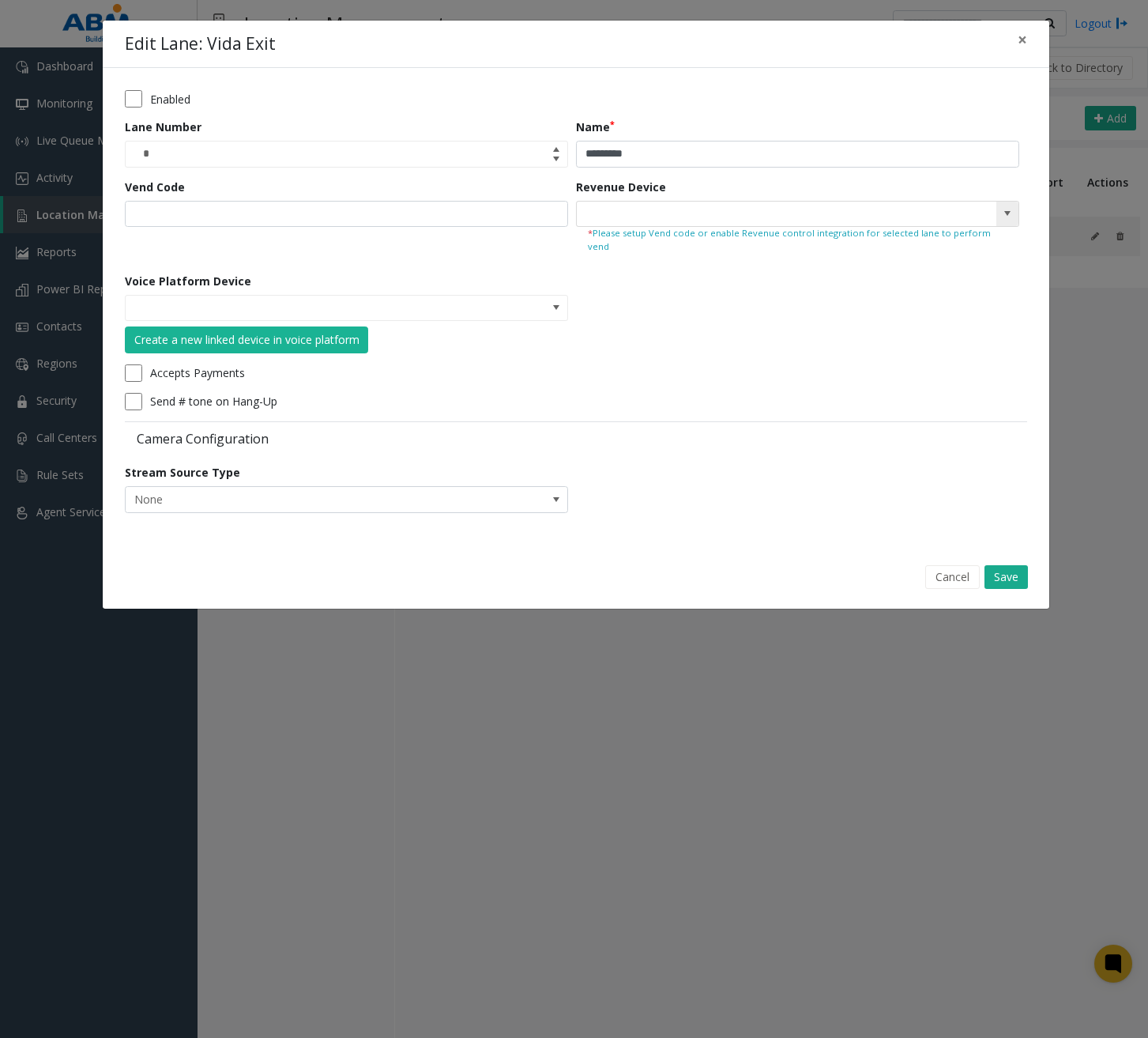
click at [1006, 214] on span at bounding box center [1007, 212] width 12 height 12
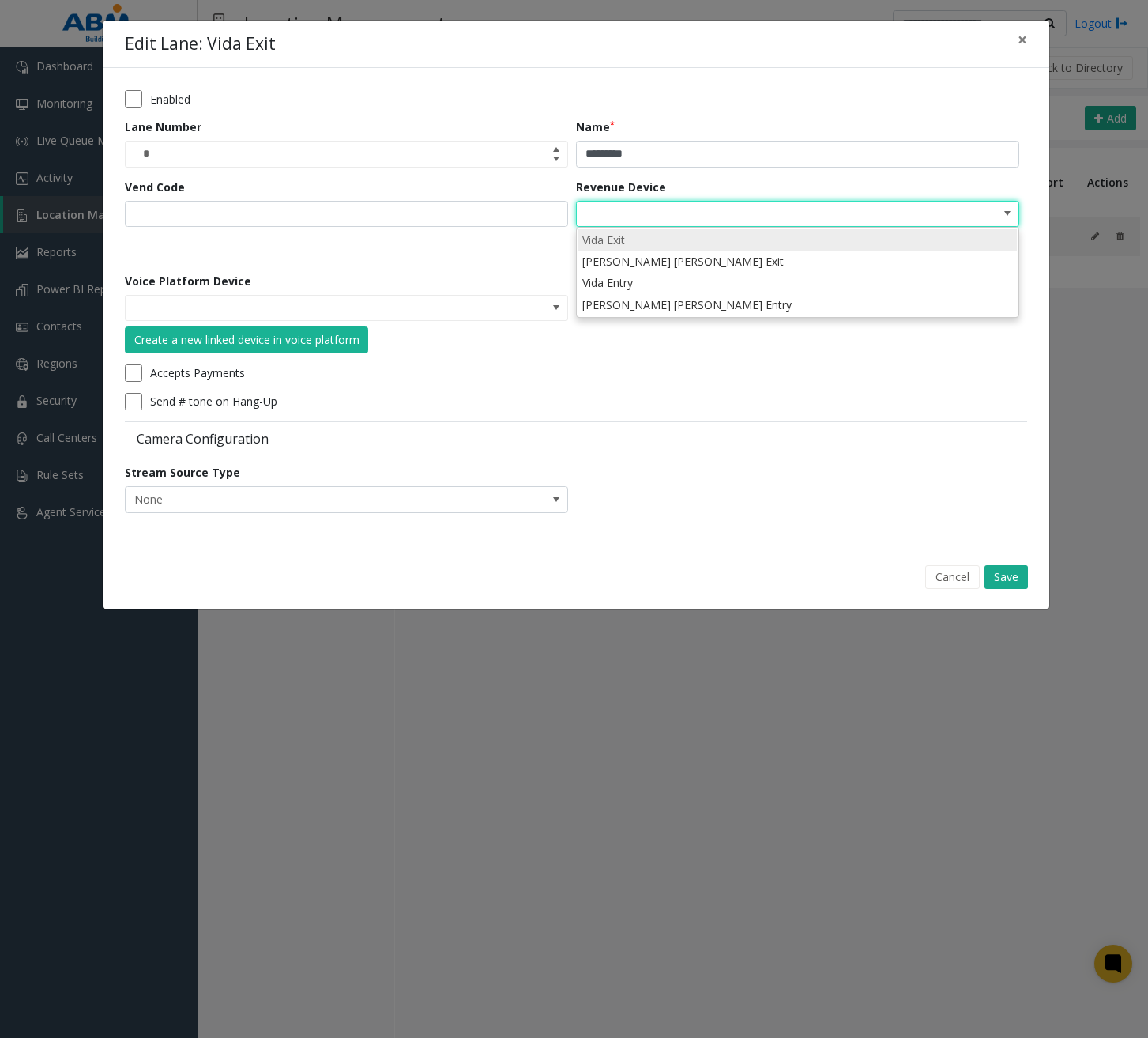
click at [733, 234] on li "Vida Exit" at bounding box center [798, 240] width 438 height 21
type input "*********"
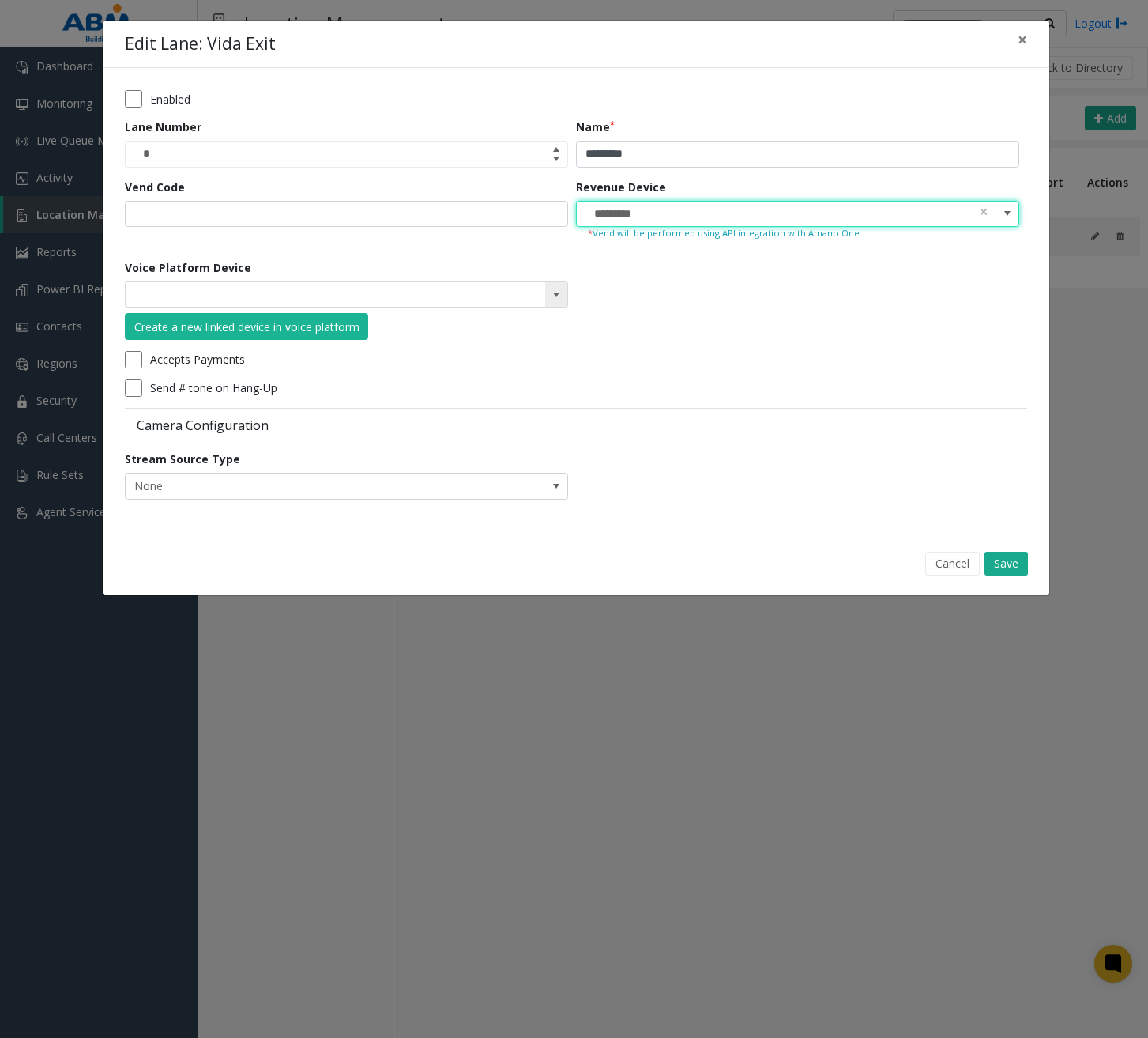
click at [557, 298] on span at bounding box center [556, 294] width 12 height 12
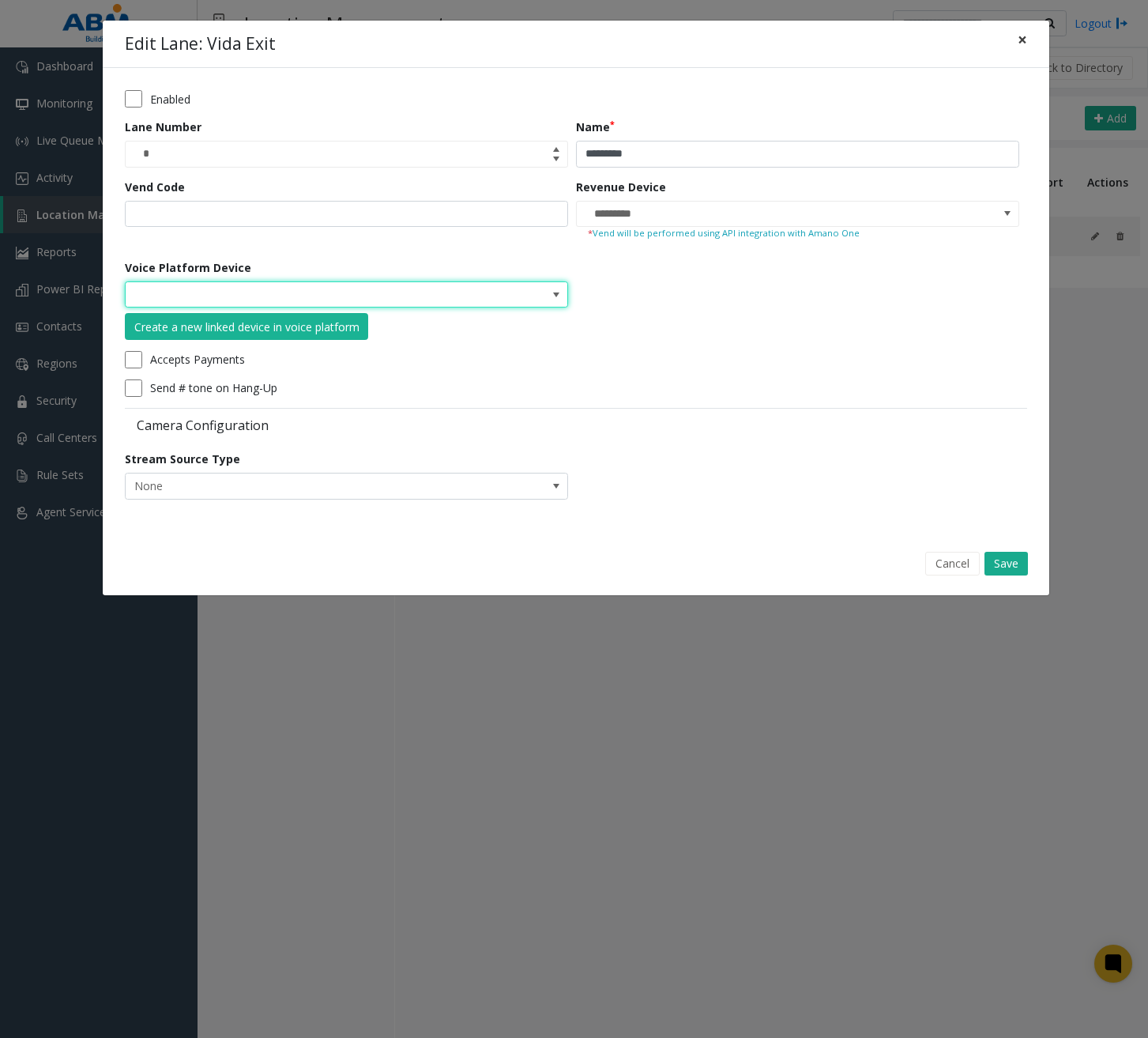
click at [1020, 37] on span "×" at bounding box center [1023, 39] width 10 height 22
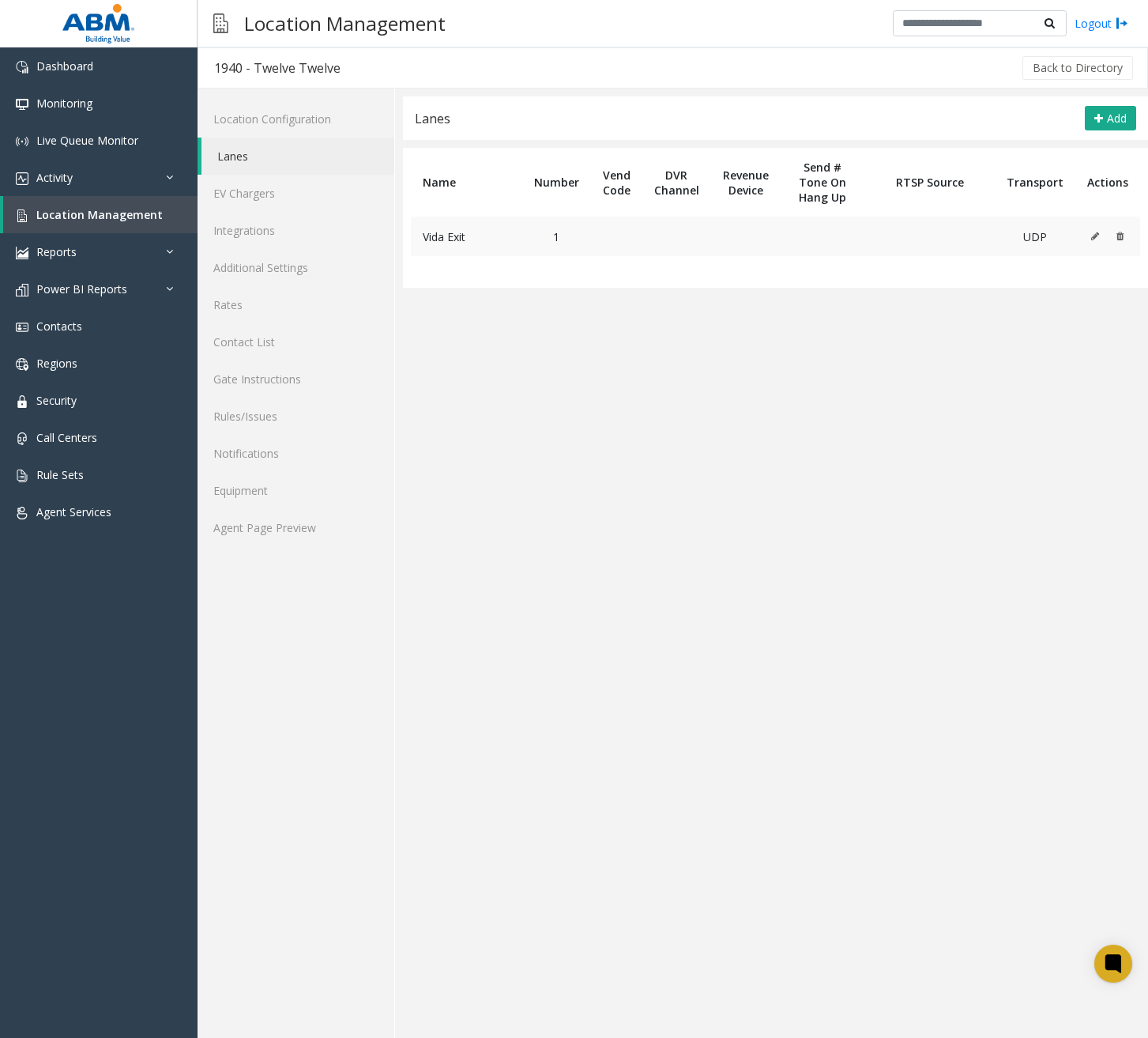
click at [1094, 239] on icon at bounding box center [1095, 236] width 8 height 10
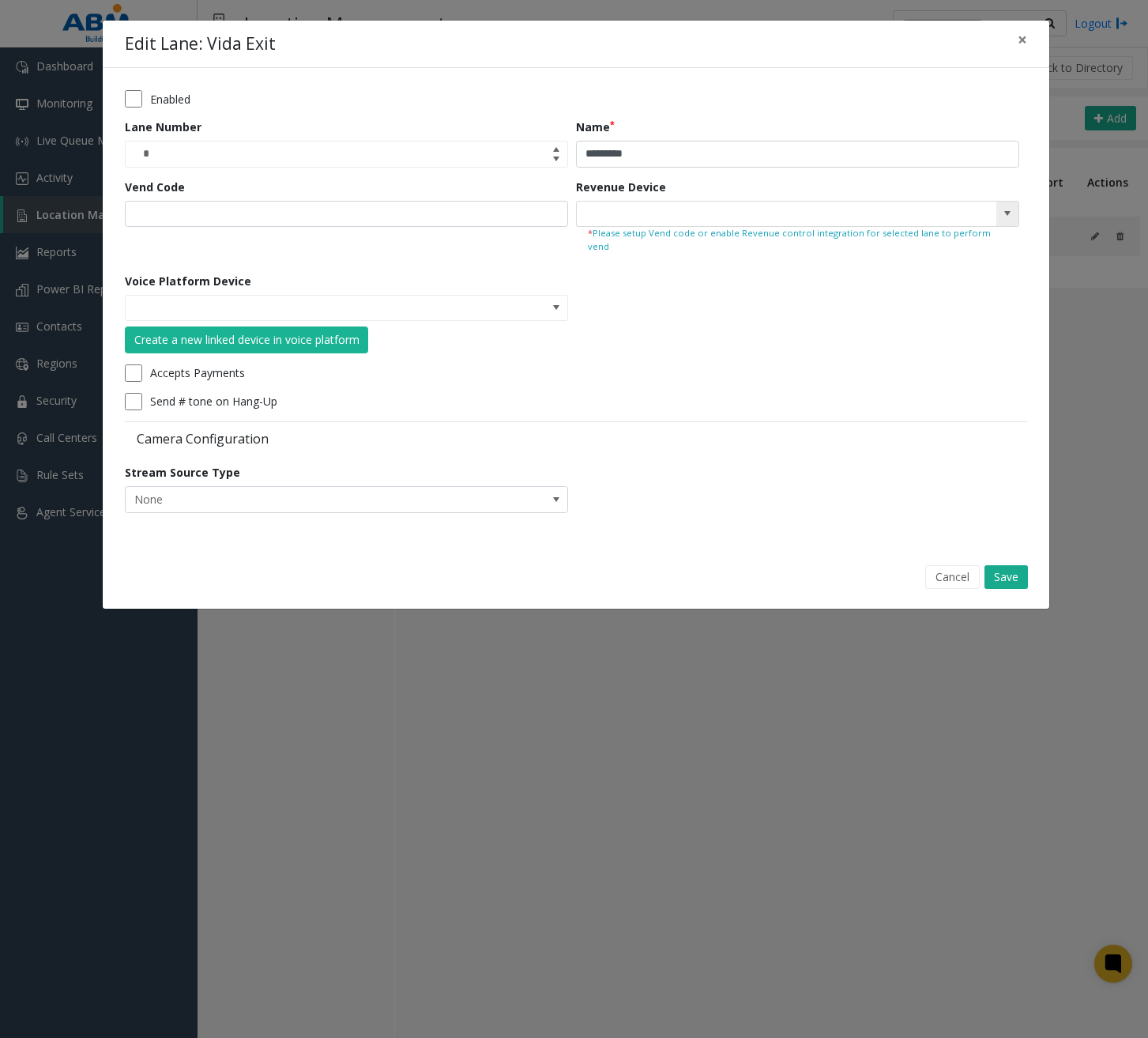
click at [1008, 212] on span at bounding box center [1007, 212] width 12 height 12
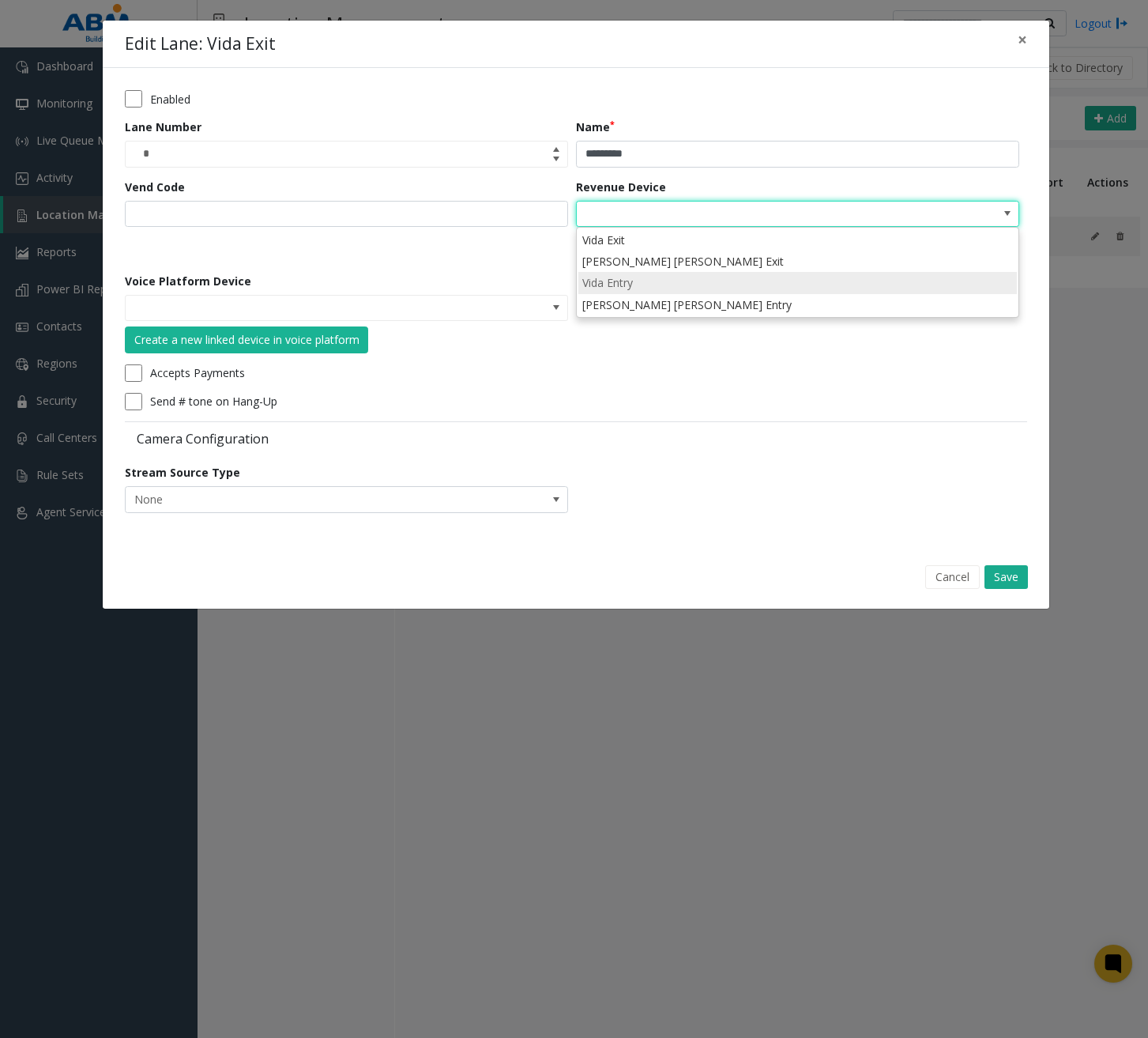
click at [719, 279] on li "Vida Entry" at bounding box center [798, 282] width 438 height 21
type input "**********"
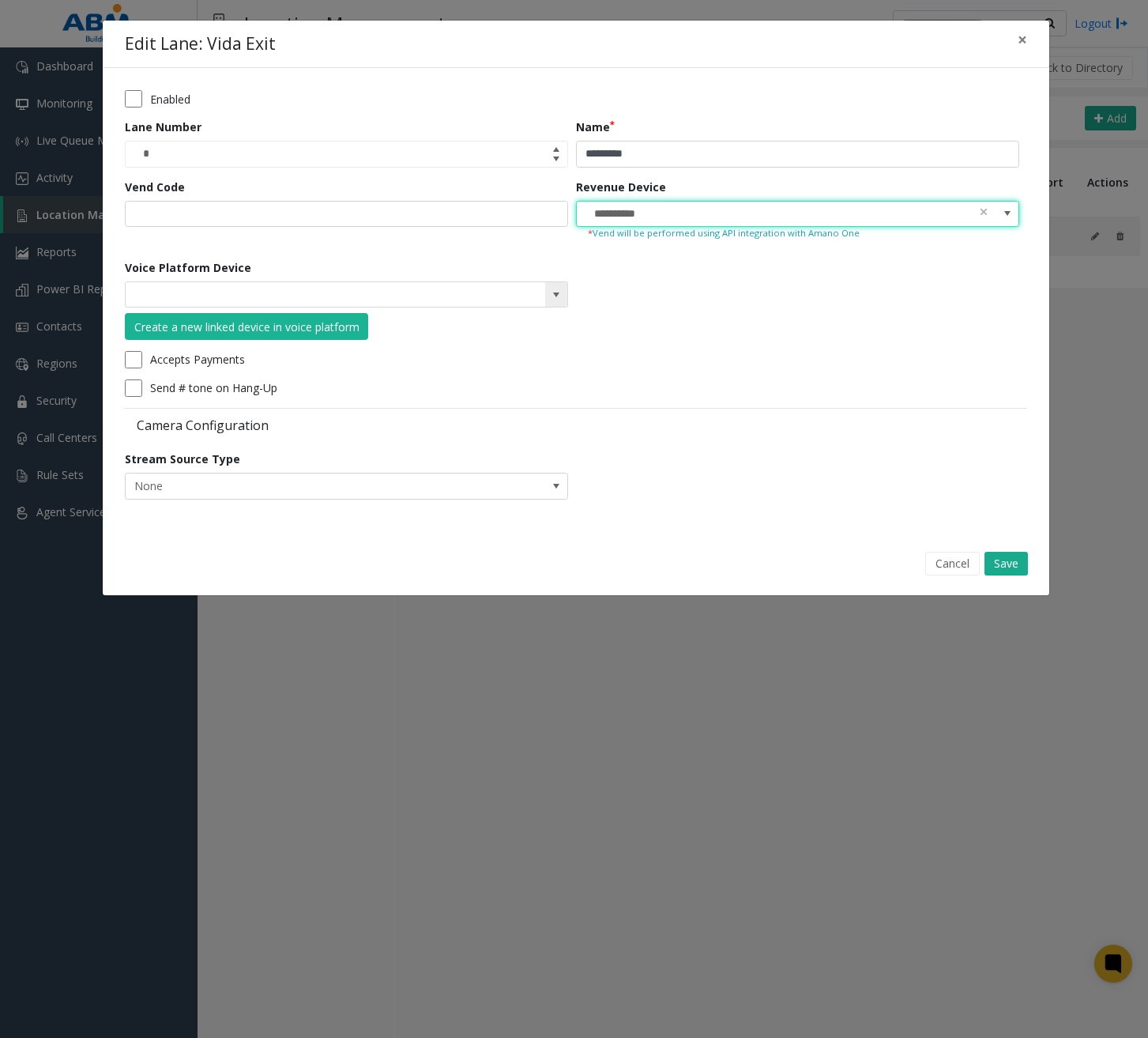
click at [557, 295] on span at bounding box center [556, 294] width 12 height 12
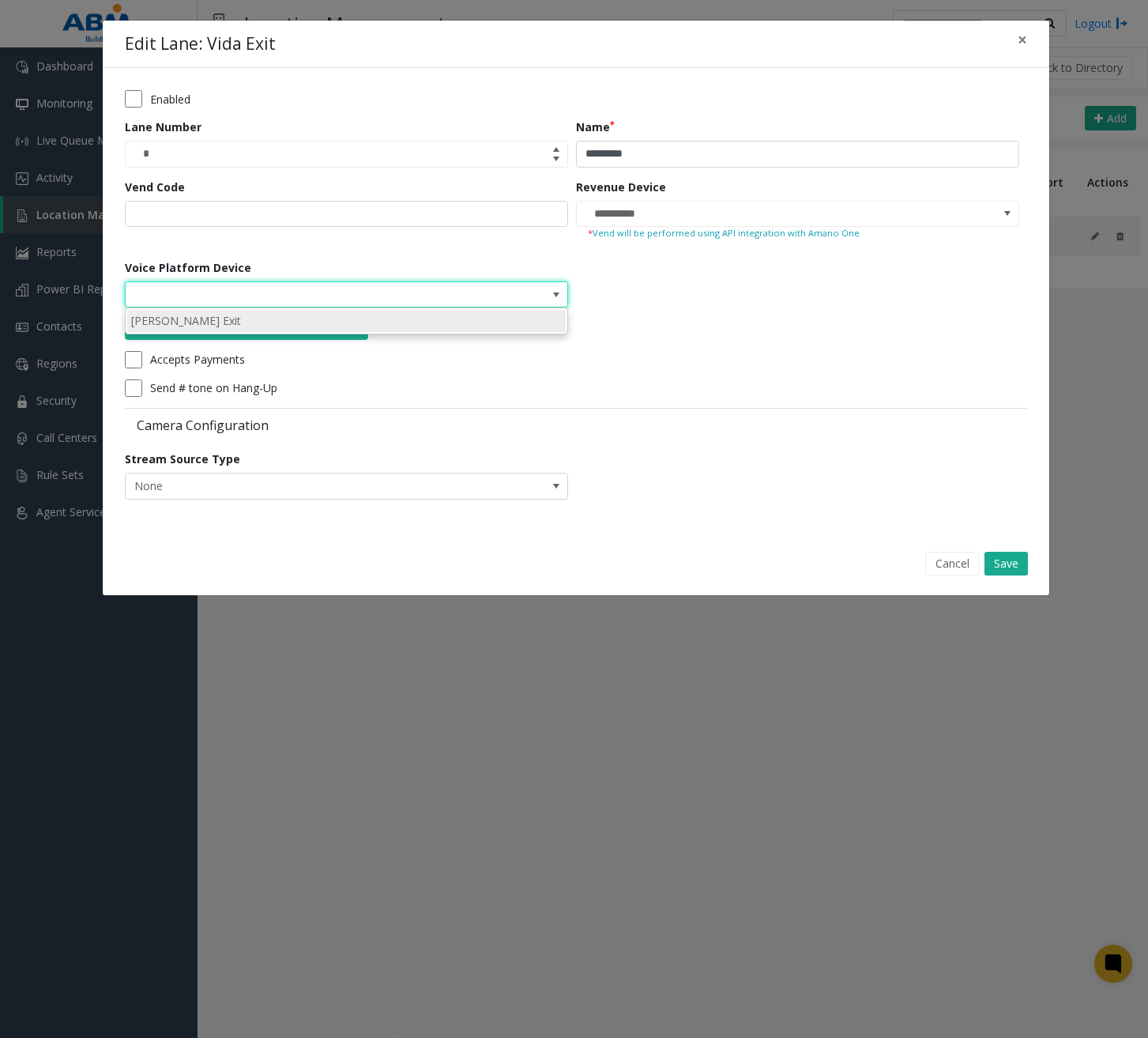
click at [489, 317] on li "Lane Vida Exit" at bounding box center [346, 320] width 438 height 21
type input "**********"
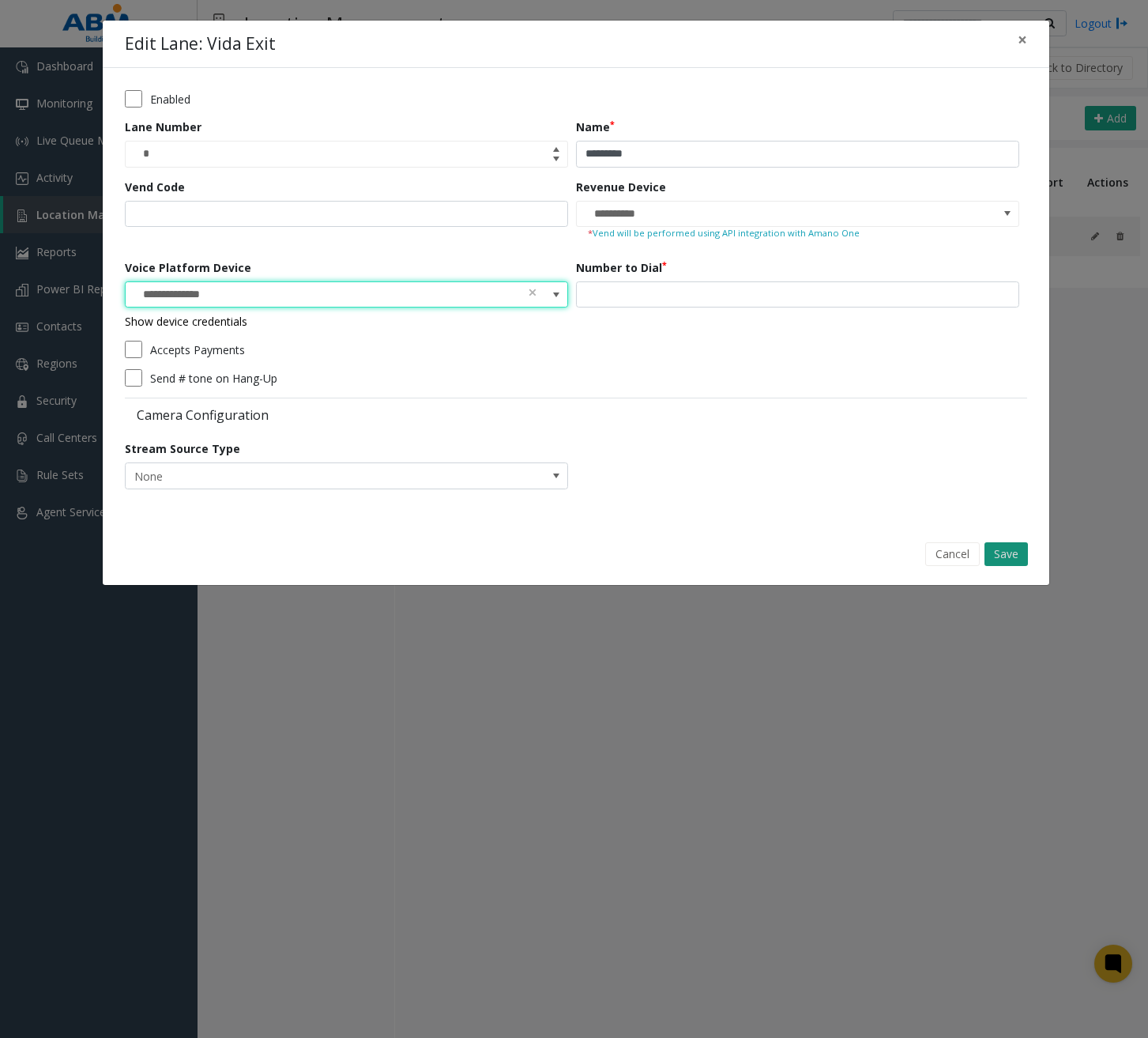
click at [1018, 556] on button "Save" at bounding box center [1005, 554] width 43 height 24
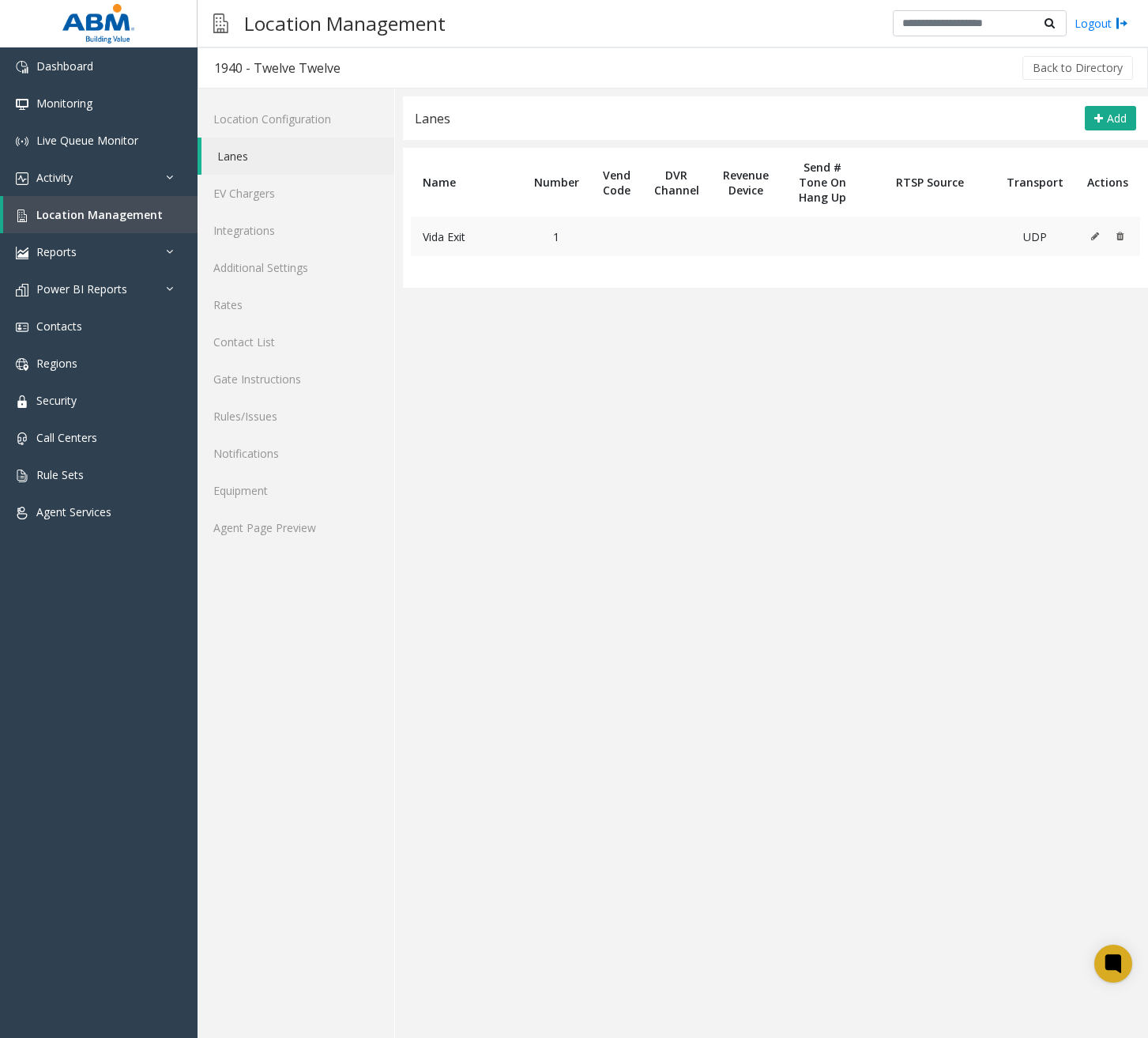
click at [1095, 238] on icon at bounding box center [1095, 236] width 8 height 10
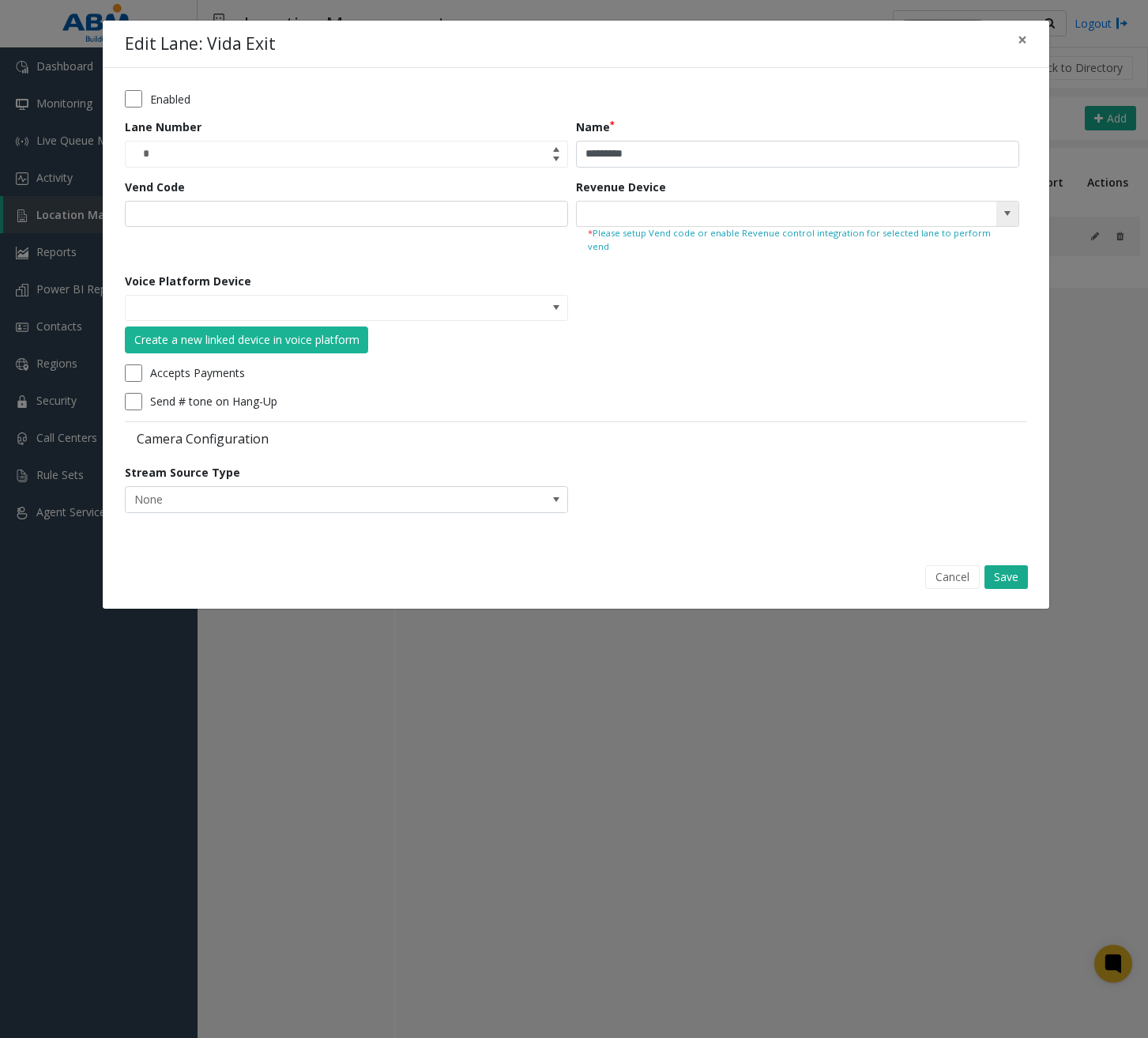
click at [1003, 213] on span at bounding box center [1007, 212] width 12 height 12
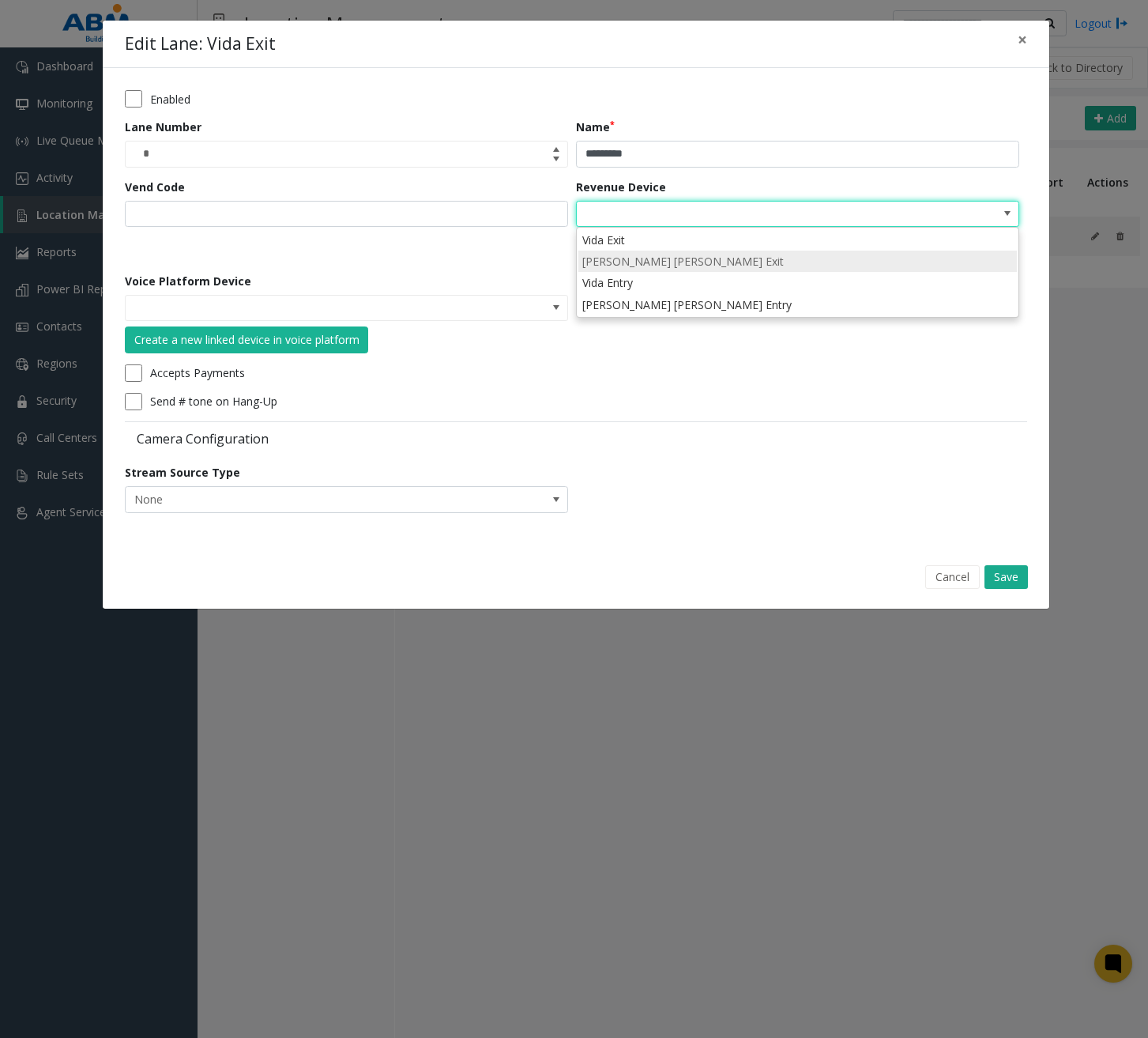
click at [823, 263] on li "[PERSON_NAME] [PERSON_NAME] Exit" at bounding box center [798, 261] width 438 height 21
type input "**********"
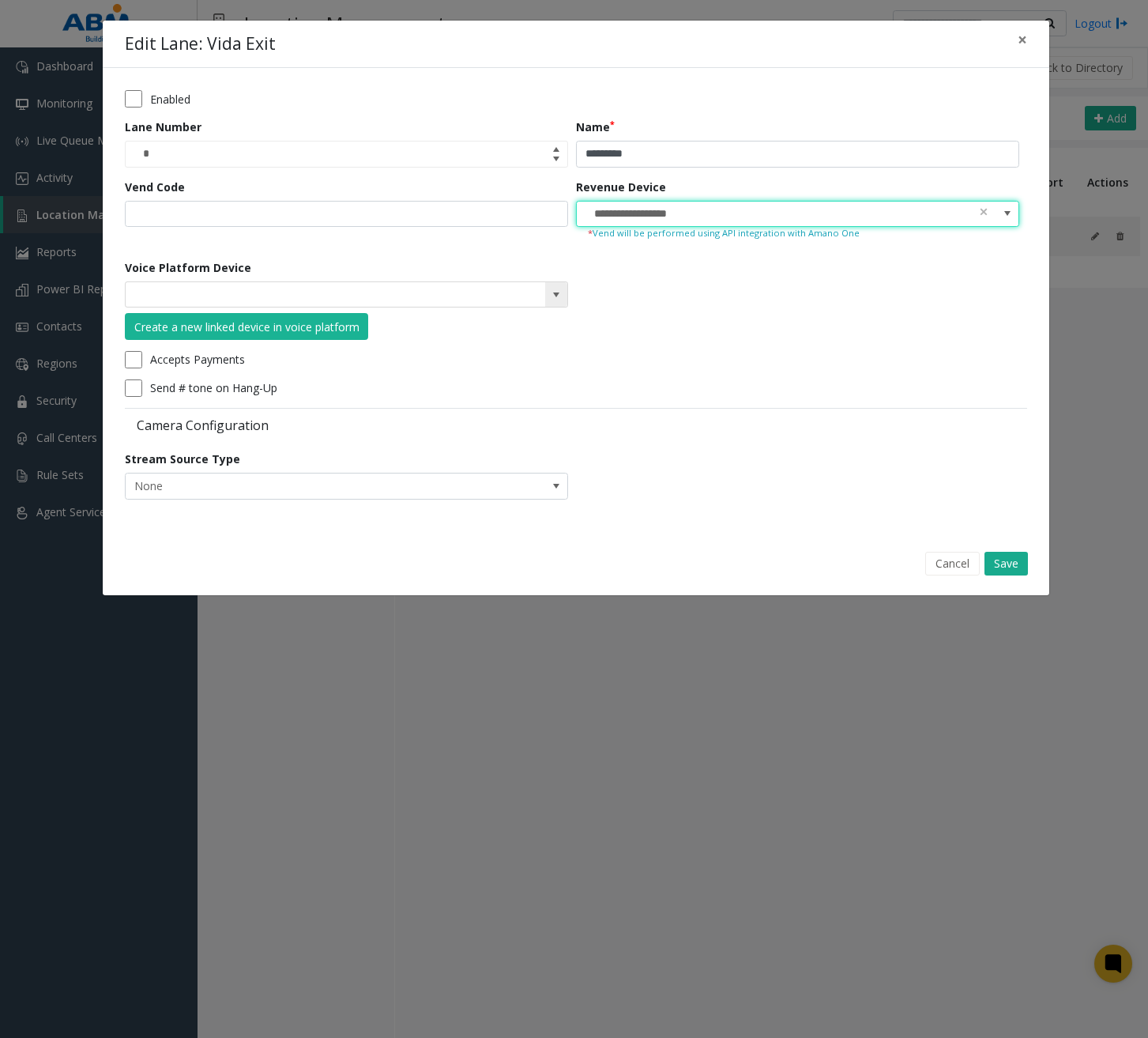
click at [563, 293] on span at bounding box center [556, 295] width 22 height 25
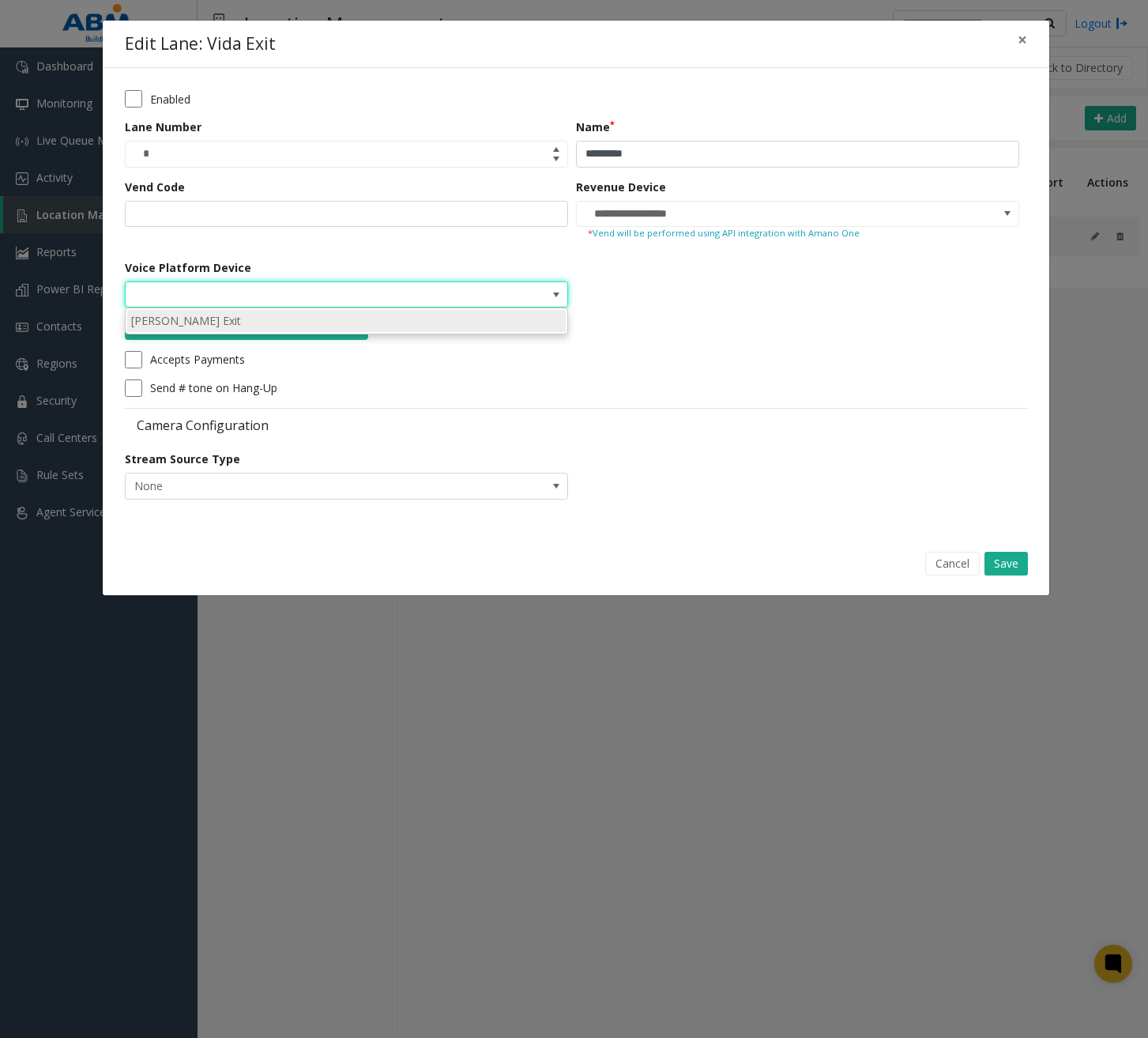
click at [506, 320] on li "[PERSON_NAME] Exit" at bounding box center [346, 320] width 438 height 21
type input "**********"
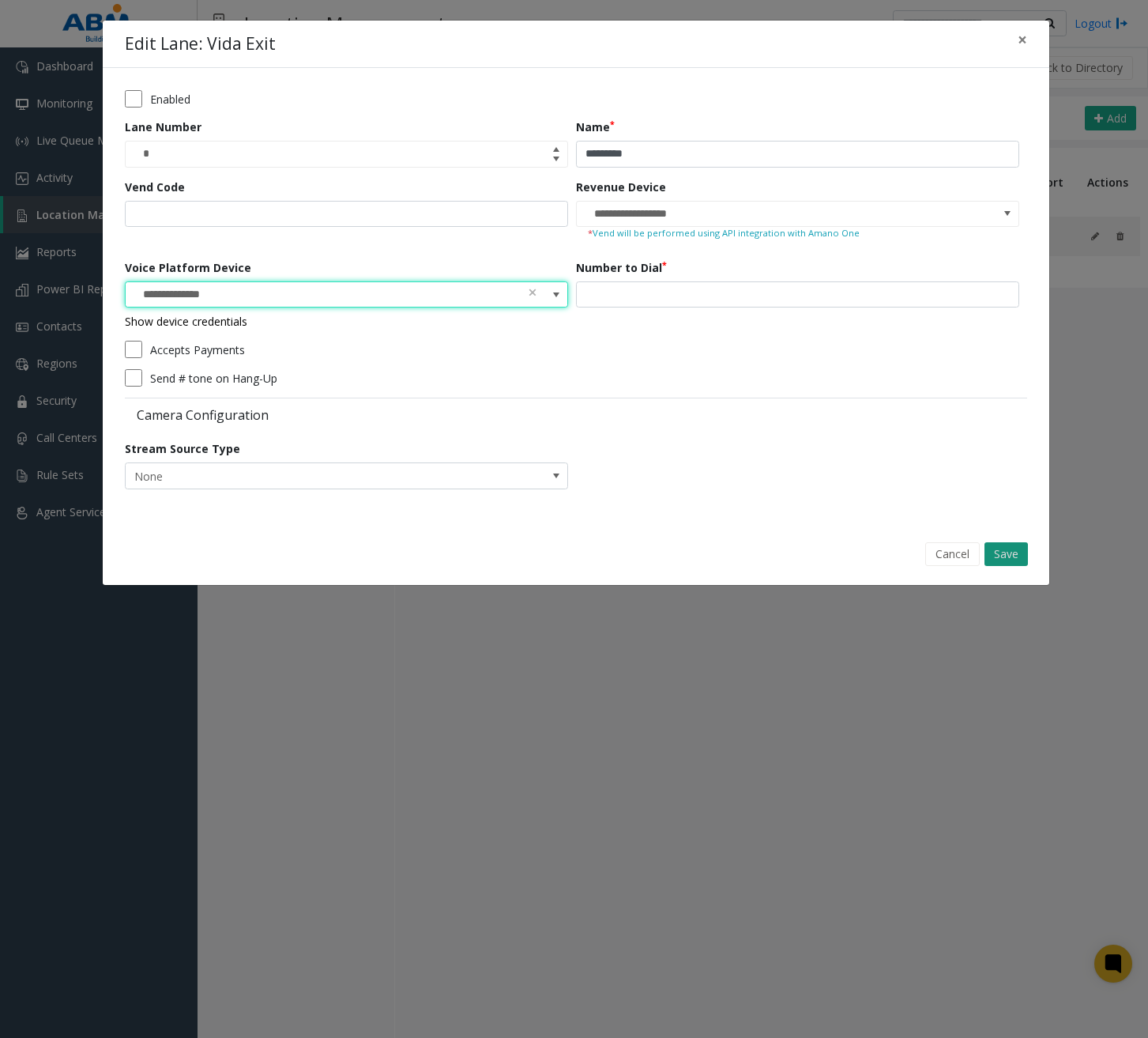
click at [1026, 557] on button "Save" at bounding box center [1005, 554] width 43 height 24
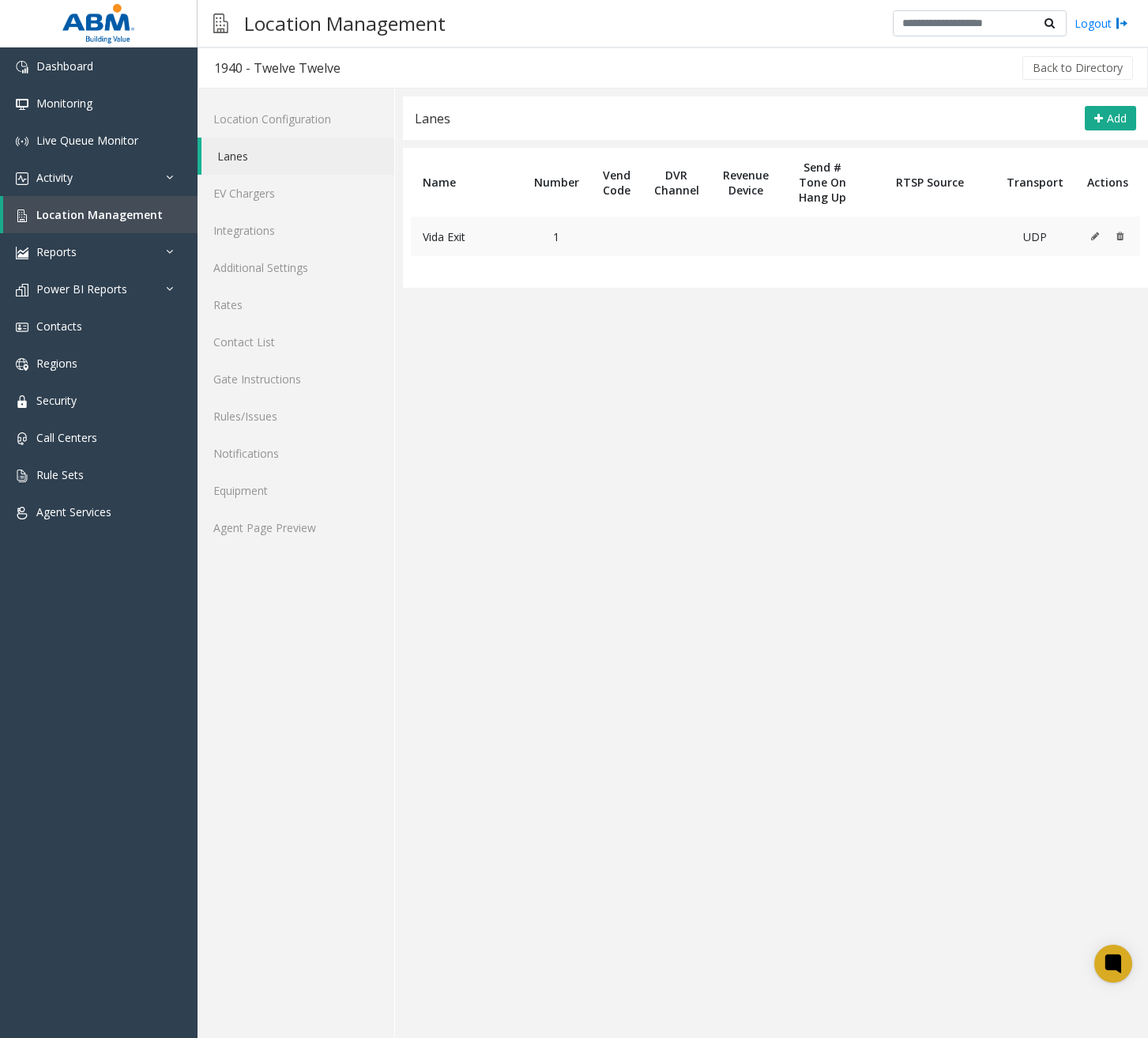
click at [1098, 238] on icon at bounding box center [1095, 236] width 8 height 10
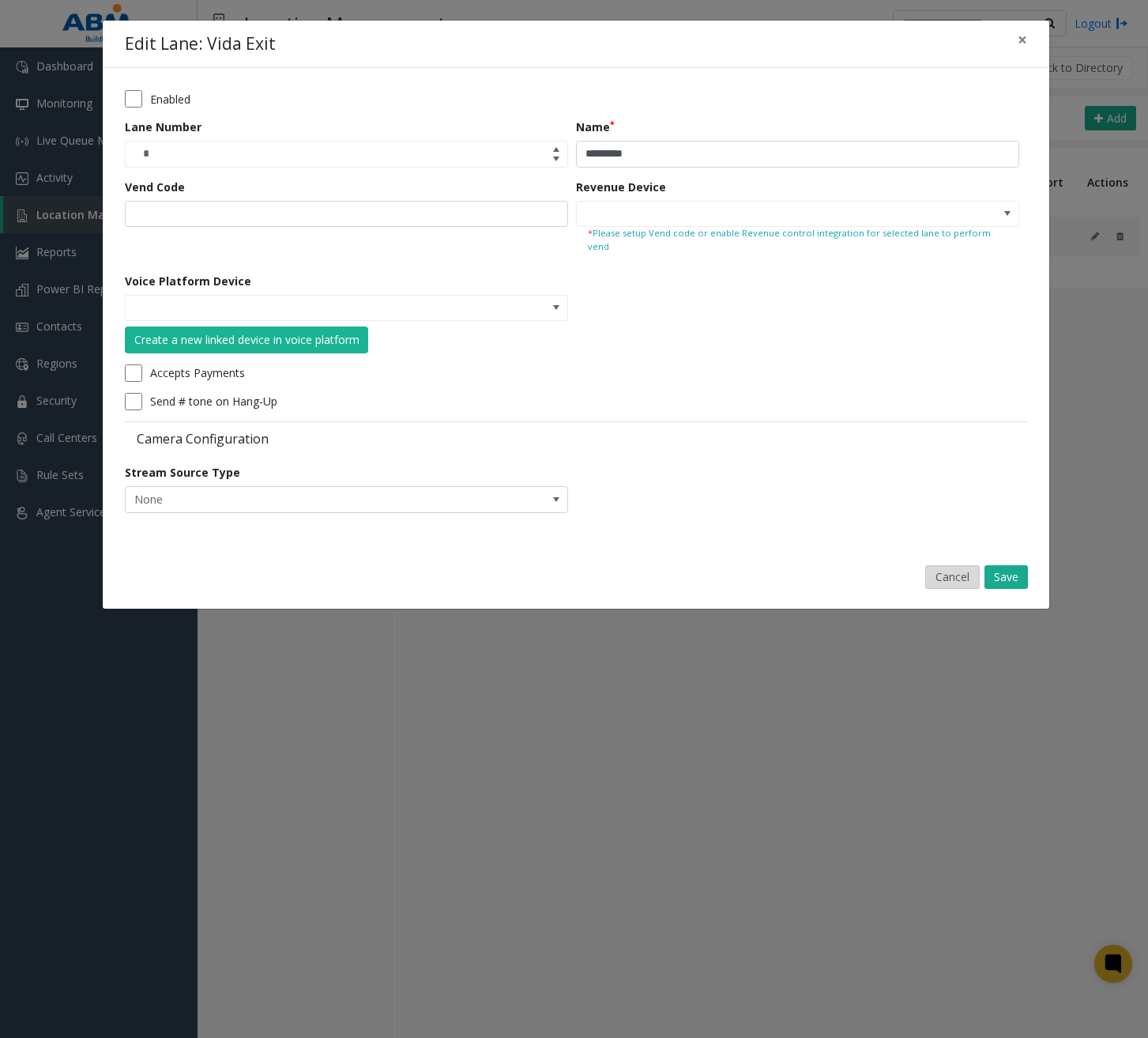
click at [940, 565] on button "Cancel" at bounding box center [952, 577] width 55 height 24
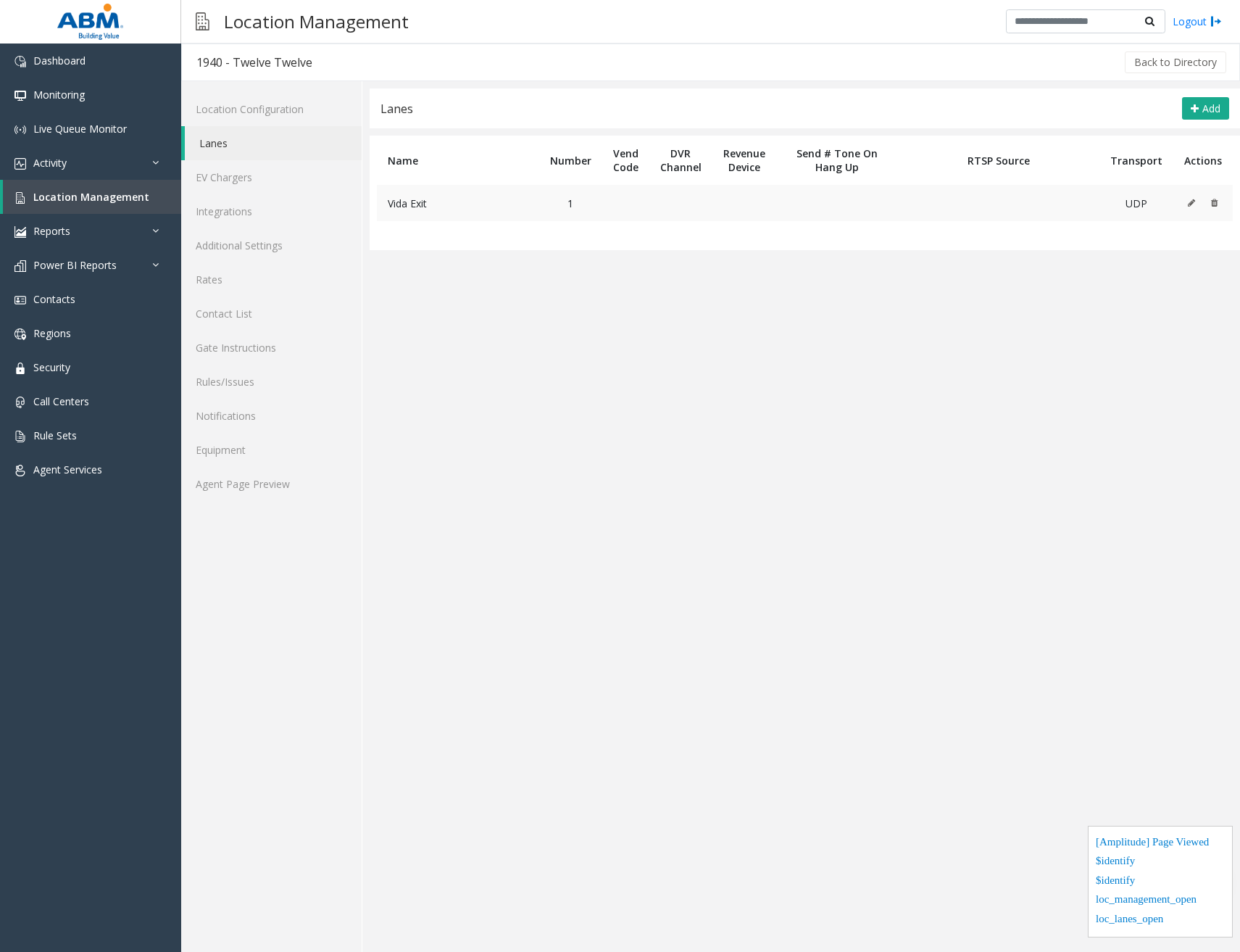
click at [1174, 200] on icon at bounding box center [1192, 203] width 7 height 9
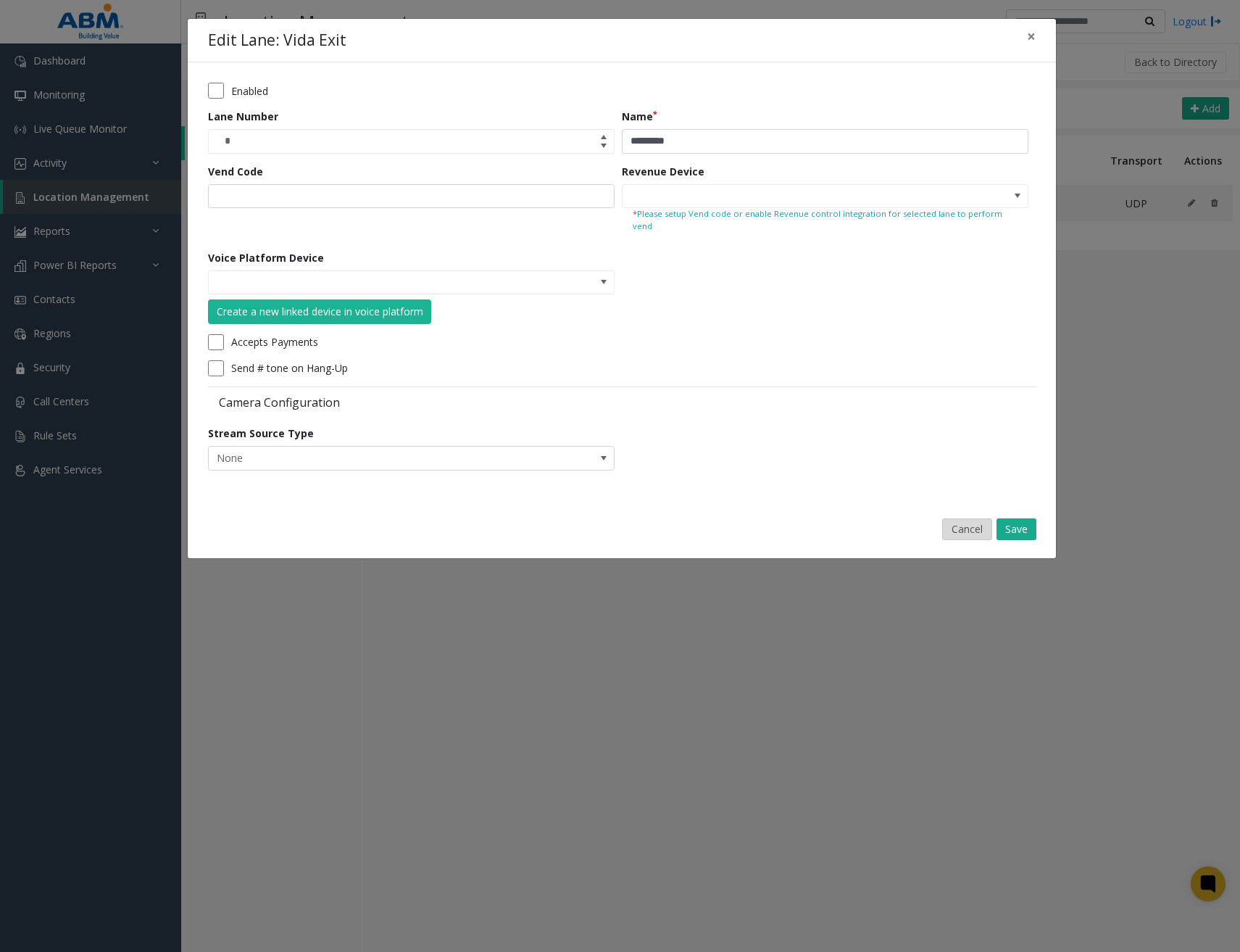
click at [971, 520] on button "Cancel" at bounding box center [967, 529] width 50 height 22
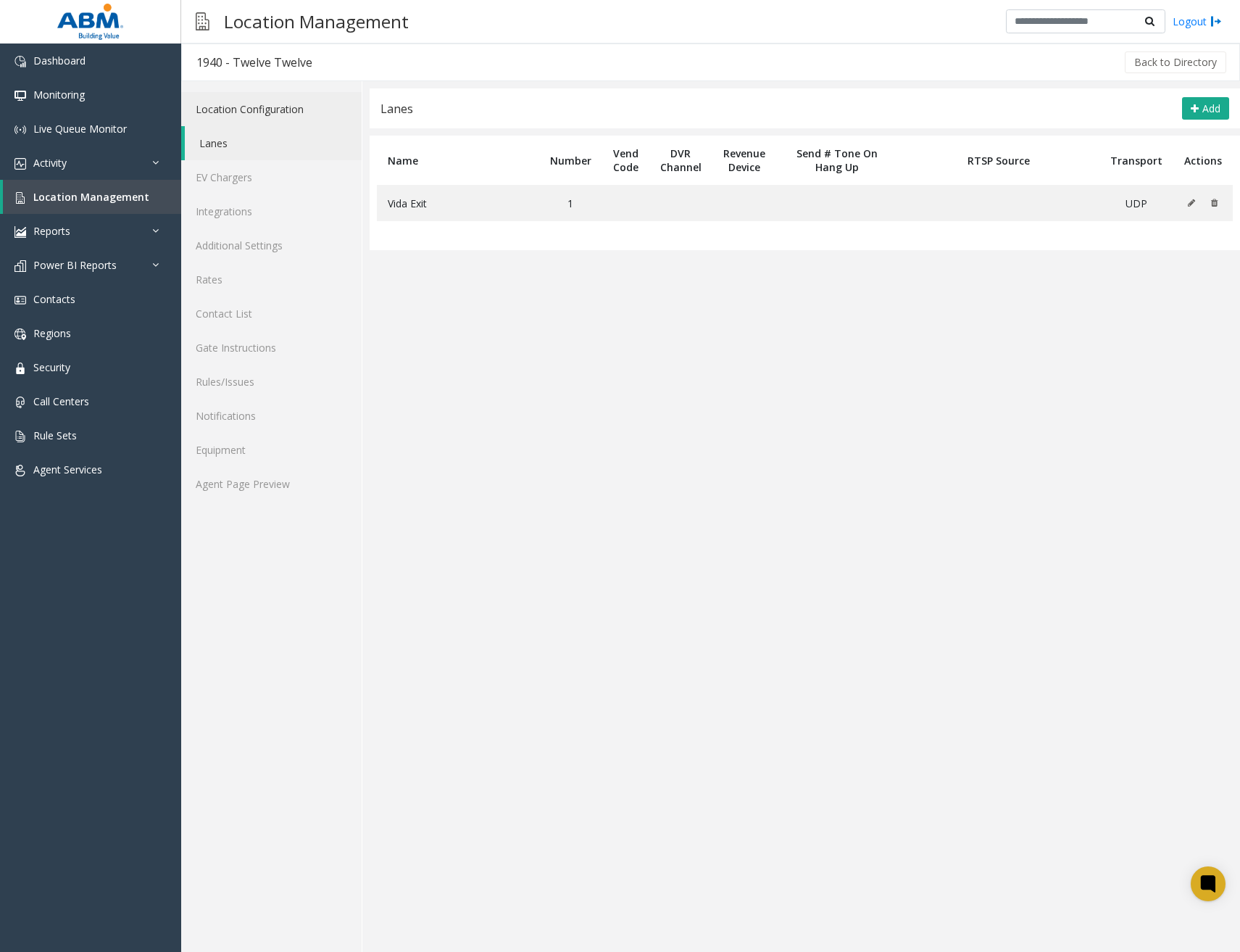
click at [238, 111] on link "Location Configuration" at bounding box center [272, 109] width 181 height 34
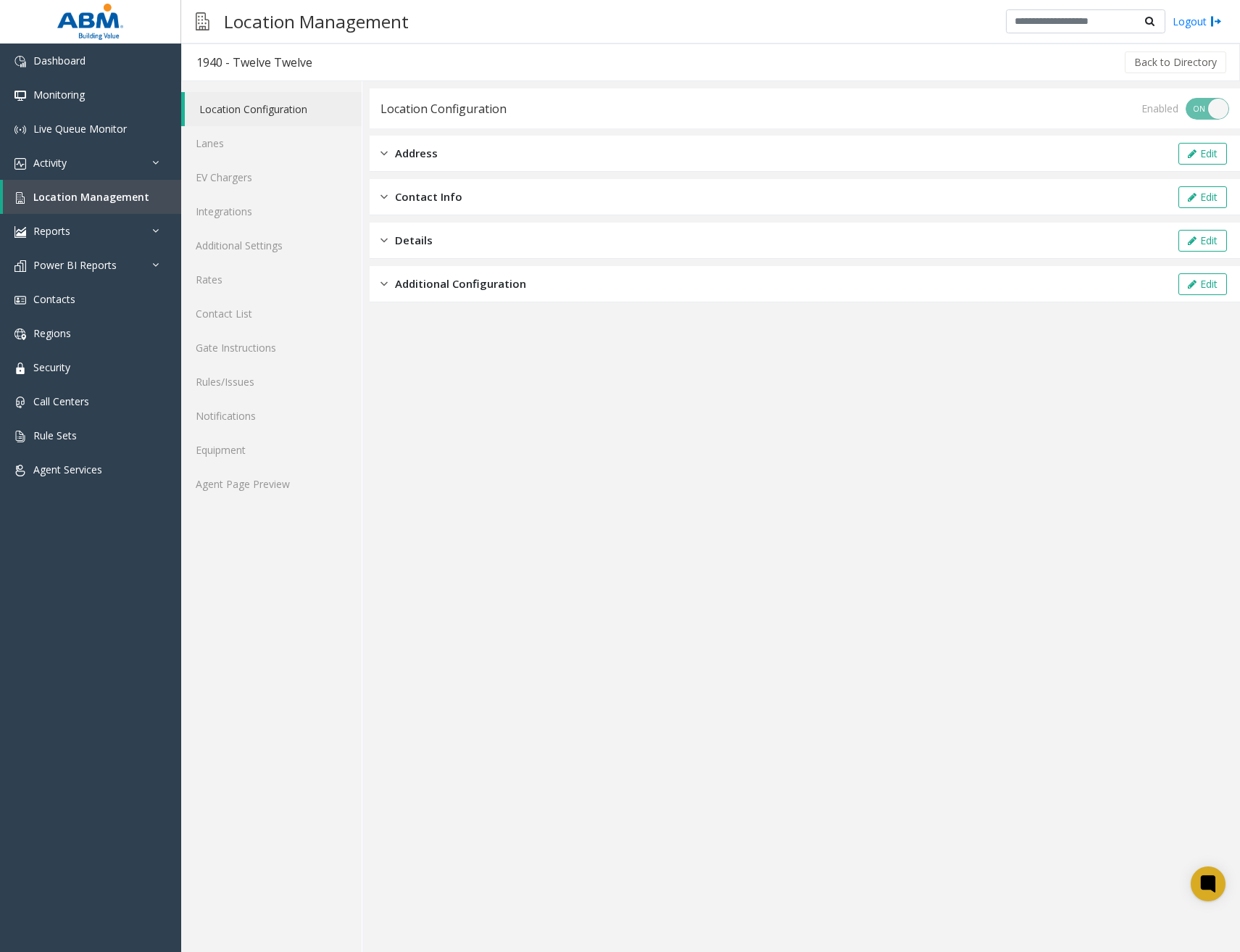
click at [477, 285] on span "Additional Configuration" at bounding box center [461, 283] width 132 height 17
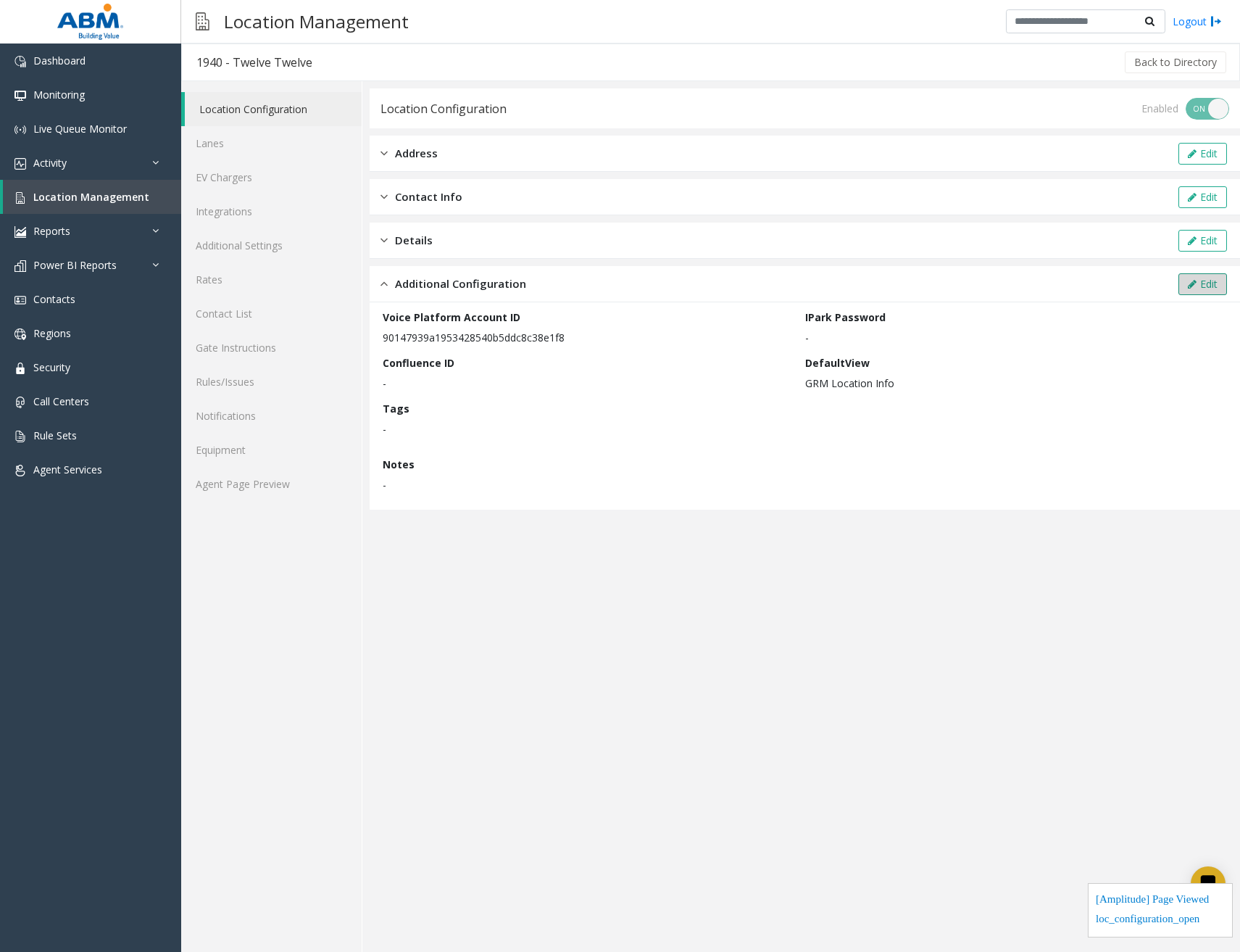
click at [1174, 282] on button "Edit" at bounding box center [1202, 283] width 48 height 22
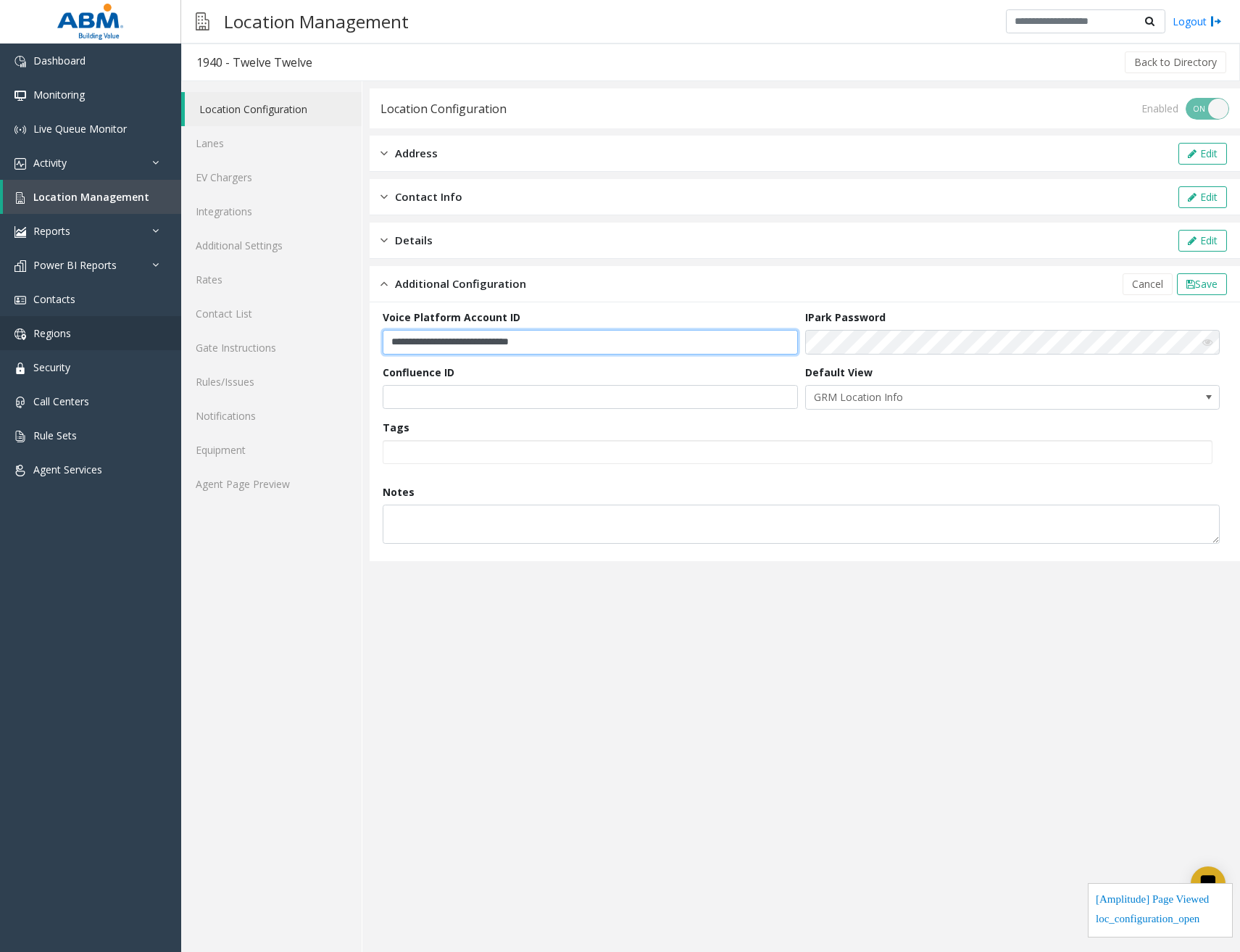
drag, startPoint x: 609, startPoint y: 340, endPoint x: 0, endPoint y: 323, distance: 609.2
click at [0, 319] on app-root "**********" at bounding box center [620, 476] width 1240 height 952
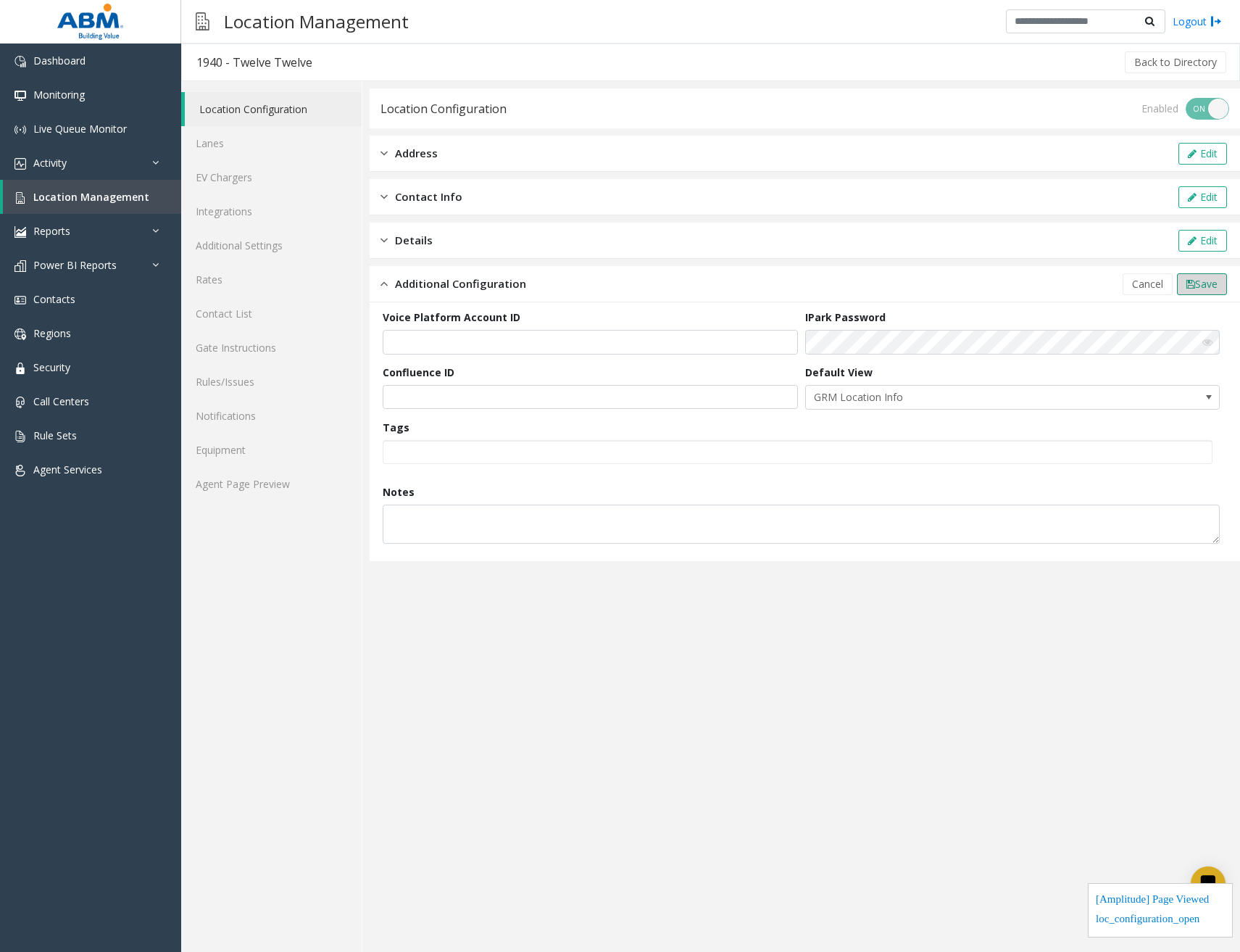
click at [1174, 285] on button "Save" at bounding box center [1201, 283] width 50 height 22
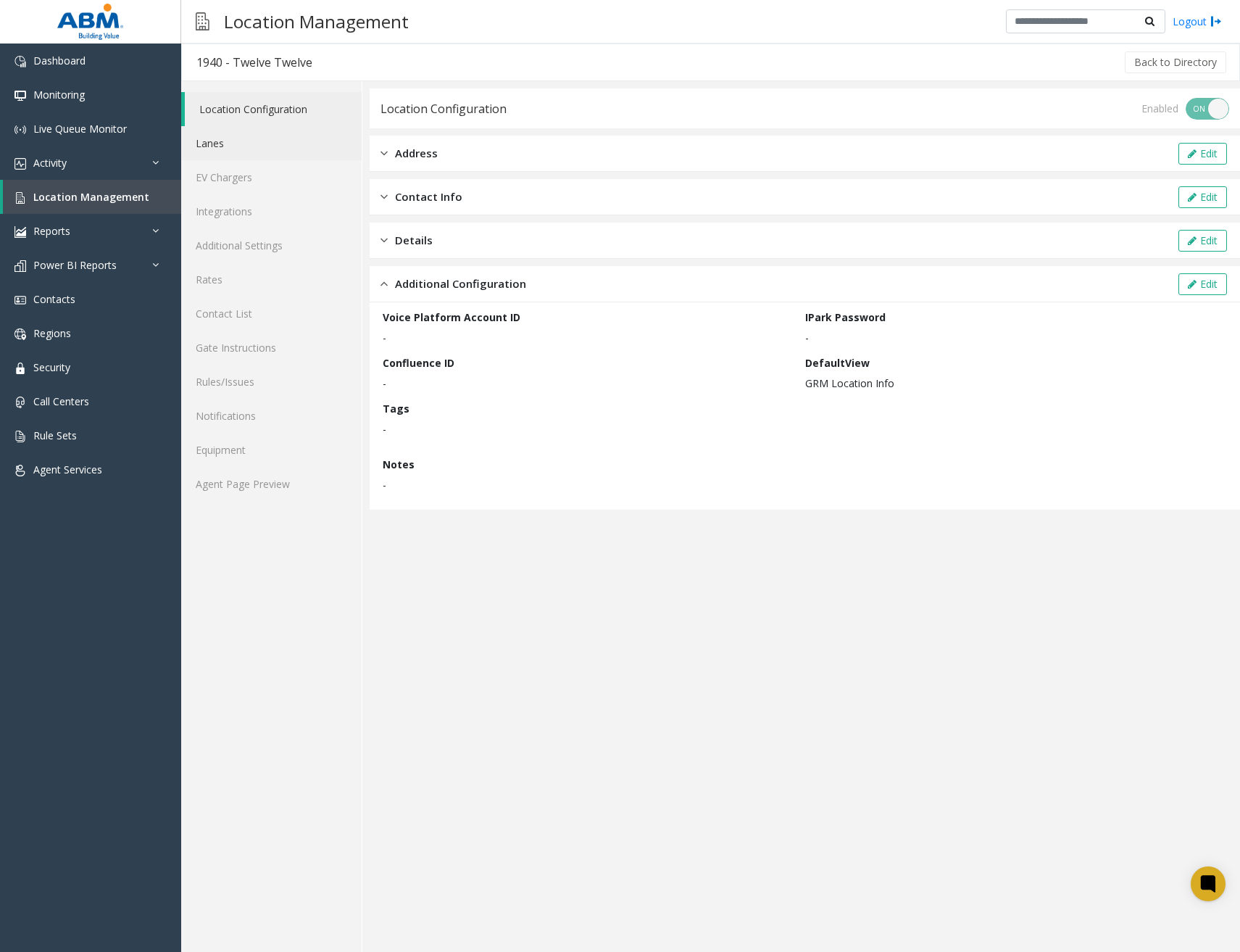
click at [261, 140] on link "Lanes" at bounding box center [272, 143] width 181 height 34
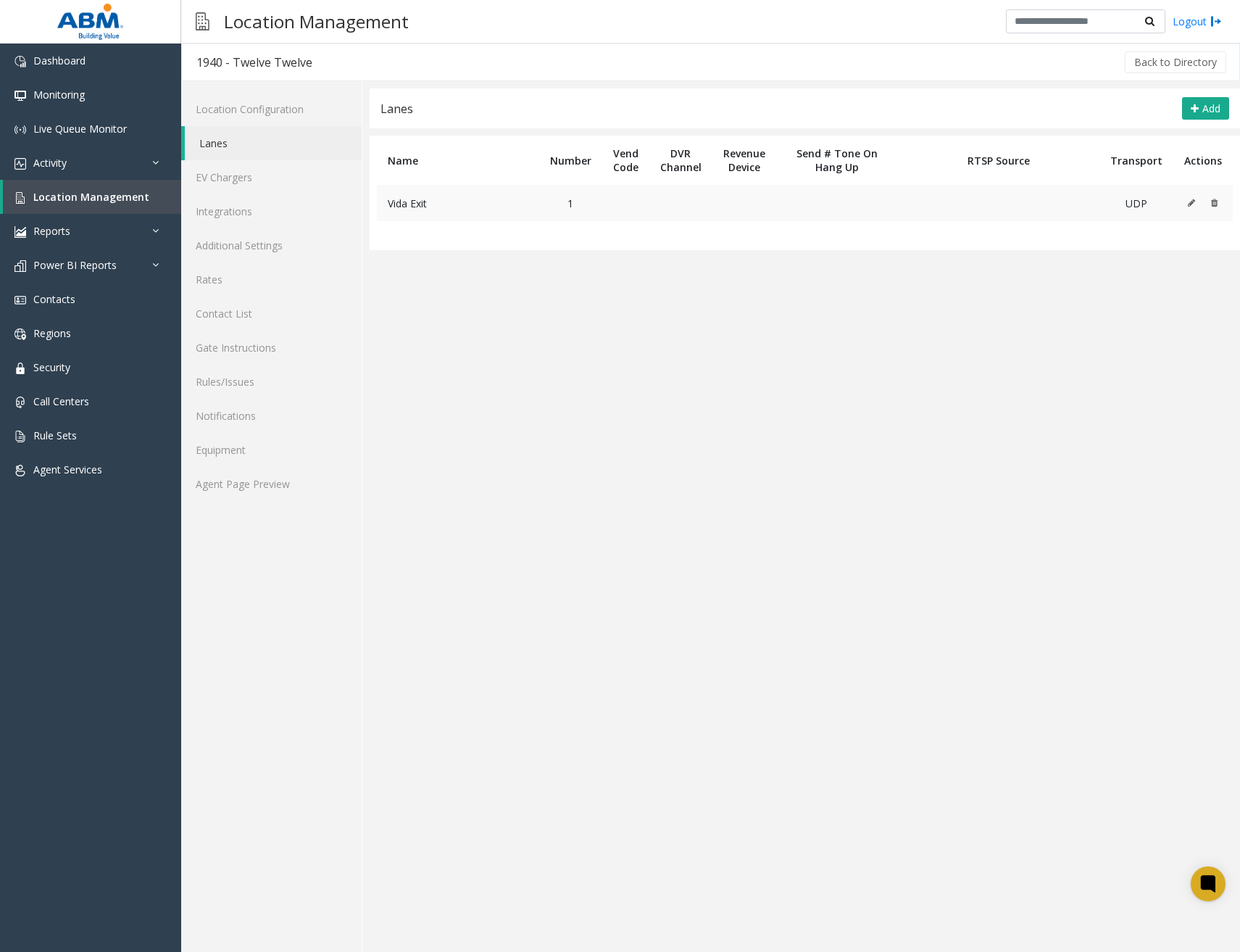
click at [1174, 199] on icon at bounding box center [1192, 203] width 7 height 9
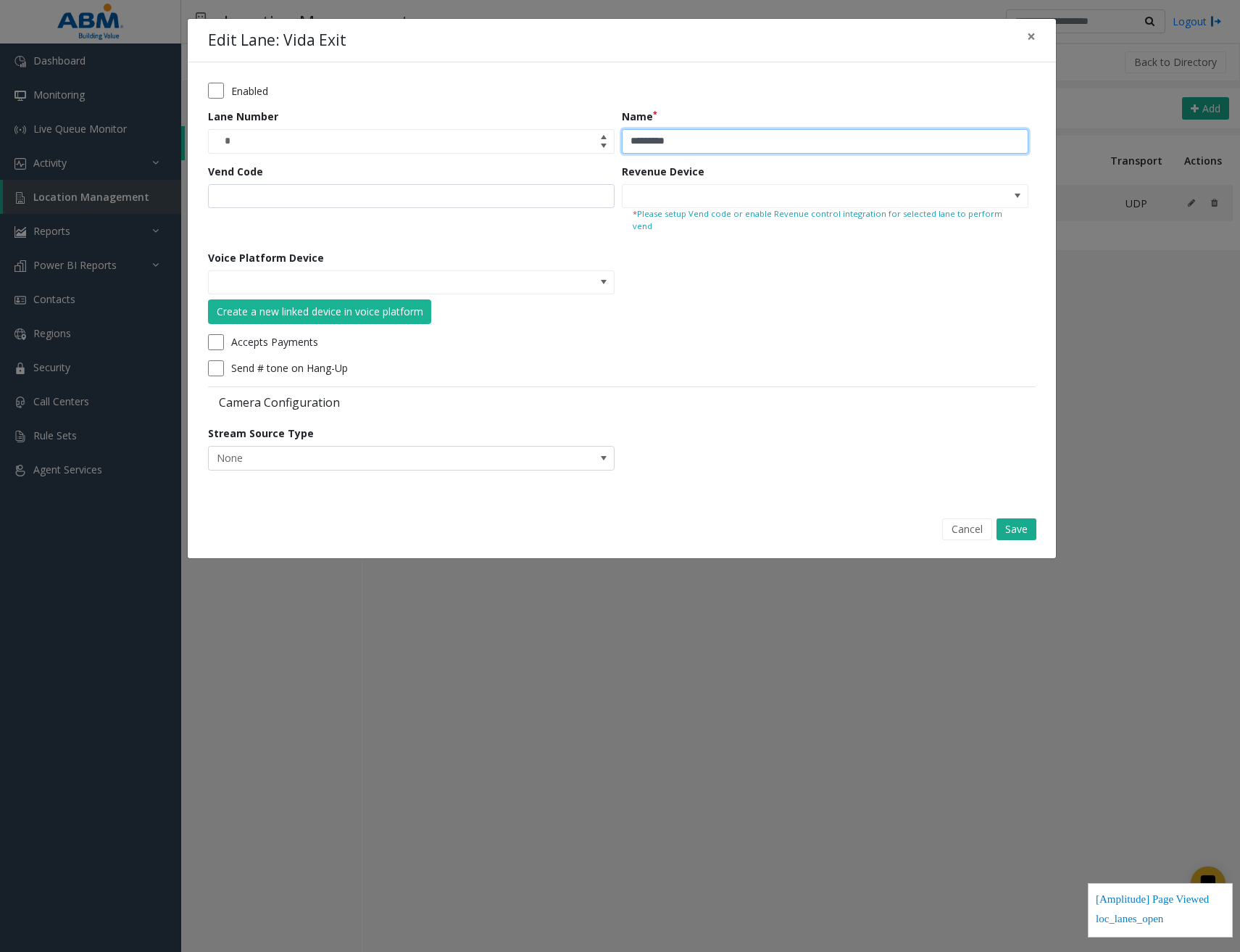
click at [717, 139] on input "*********" at bounding box center [825, 141] width 406 height 25
type input "**********"
click at [1023, 523] on button "Save" at bounding box center [1016, 529] width 39 height 22
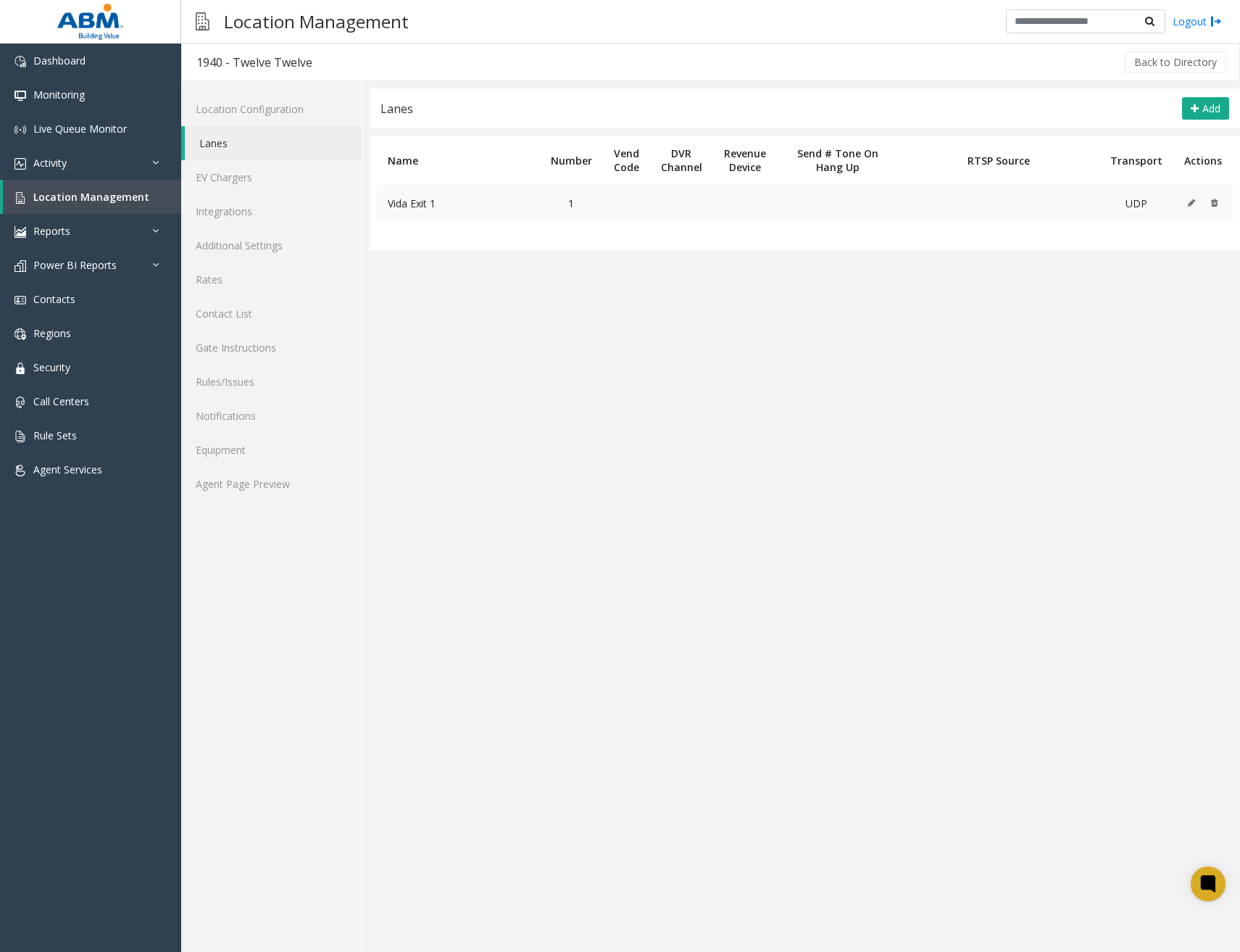
click at [1174, 202] on button at bounding box center [1195, 203] width 16 height 22
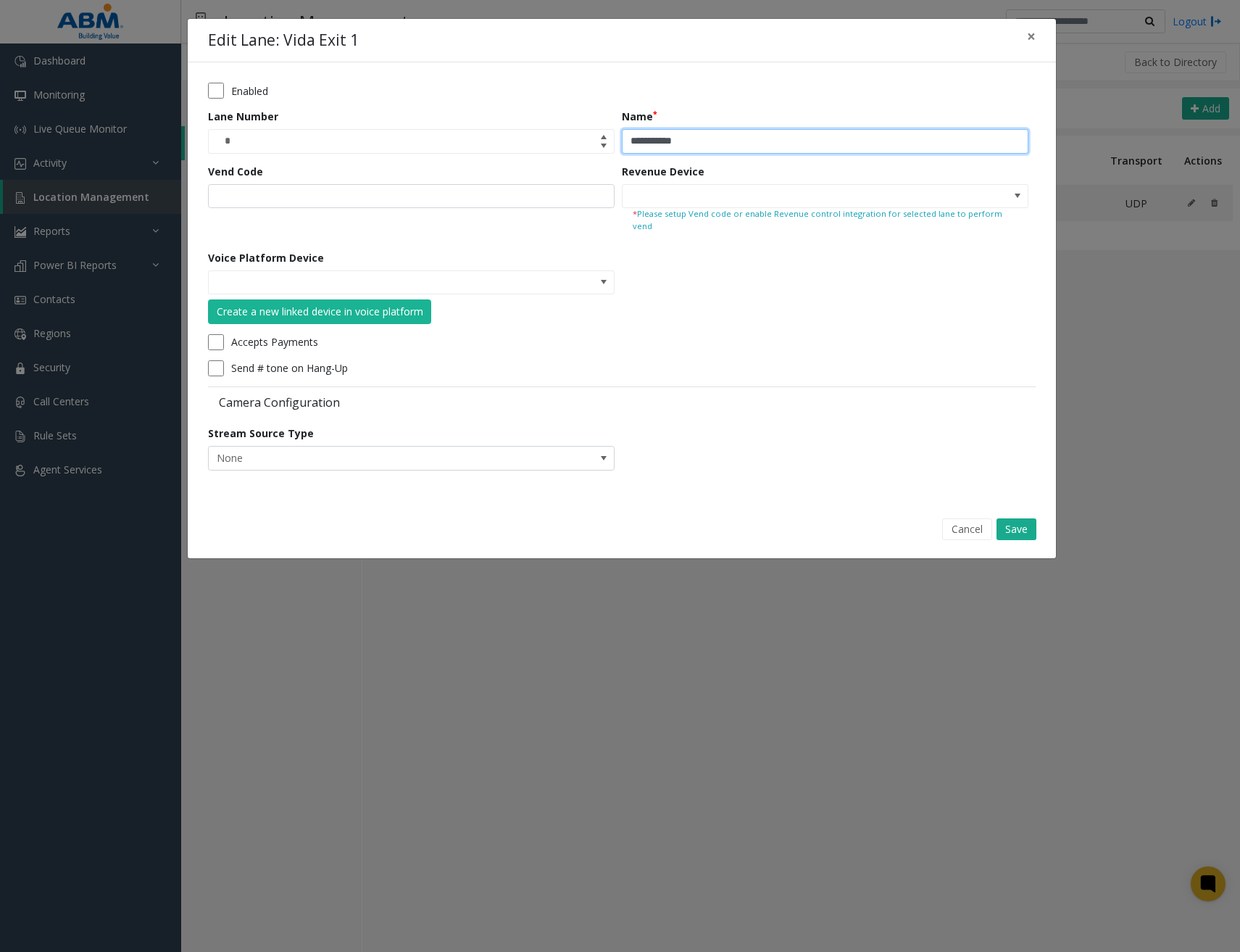
click at [713, 138] on input "**********" at bounding box center [825, 141] width 406 height 25
type input "*********"
click at [1025, 520] on button "Save" at bounding box center [1016, 529] width 39 height 22
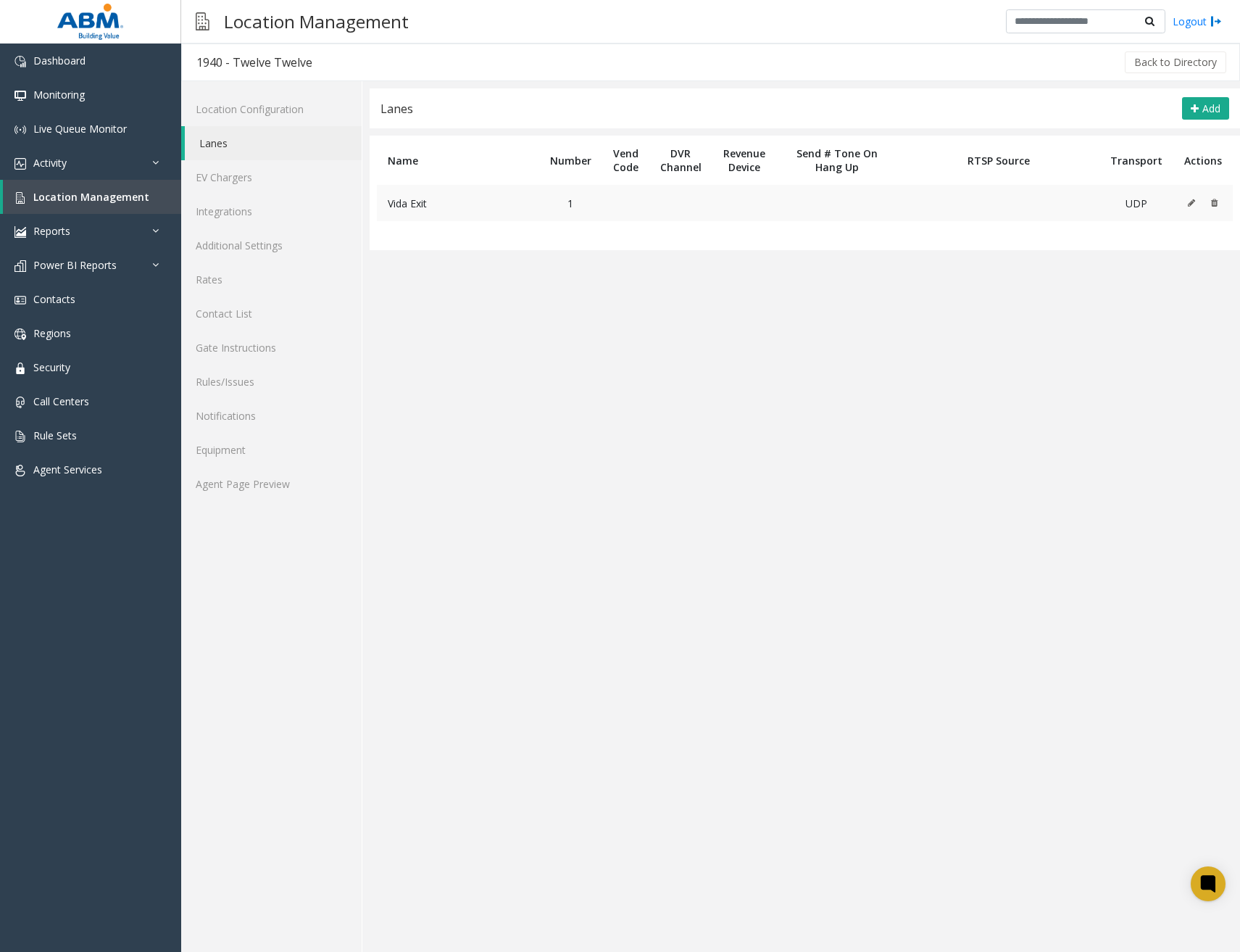
click at [1174, 200] on icon at bounding box center [1192, 203] width 7 height 9
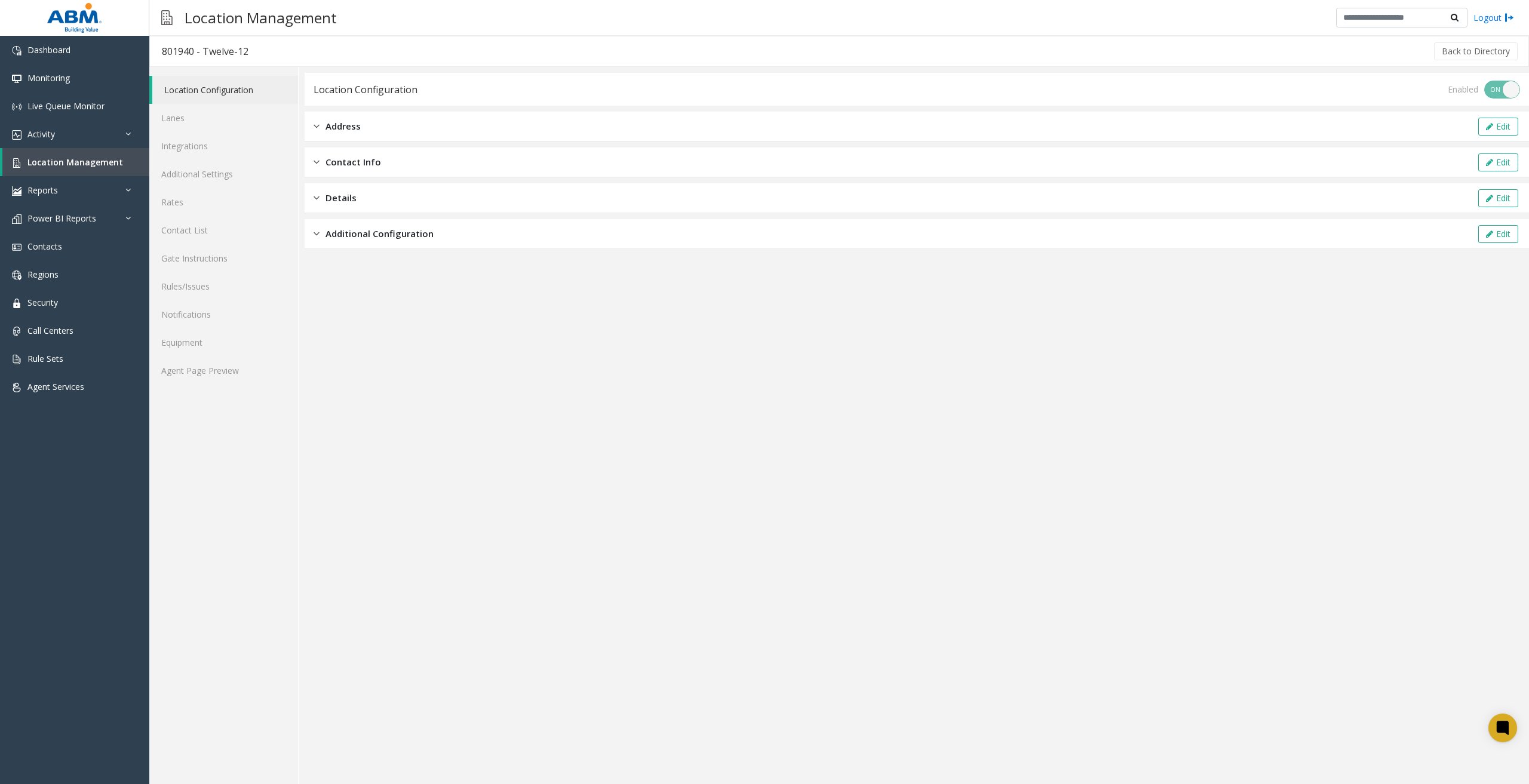
click at [431, 237] on span "Additional Configuration" at bounding box center [380, 233] width 108 height 14
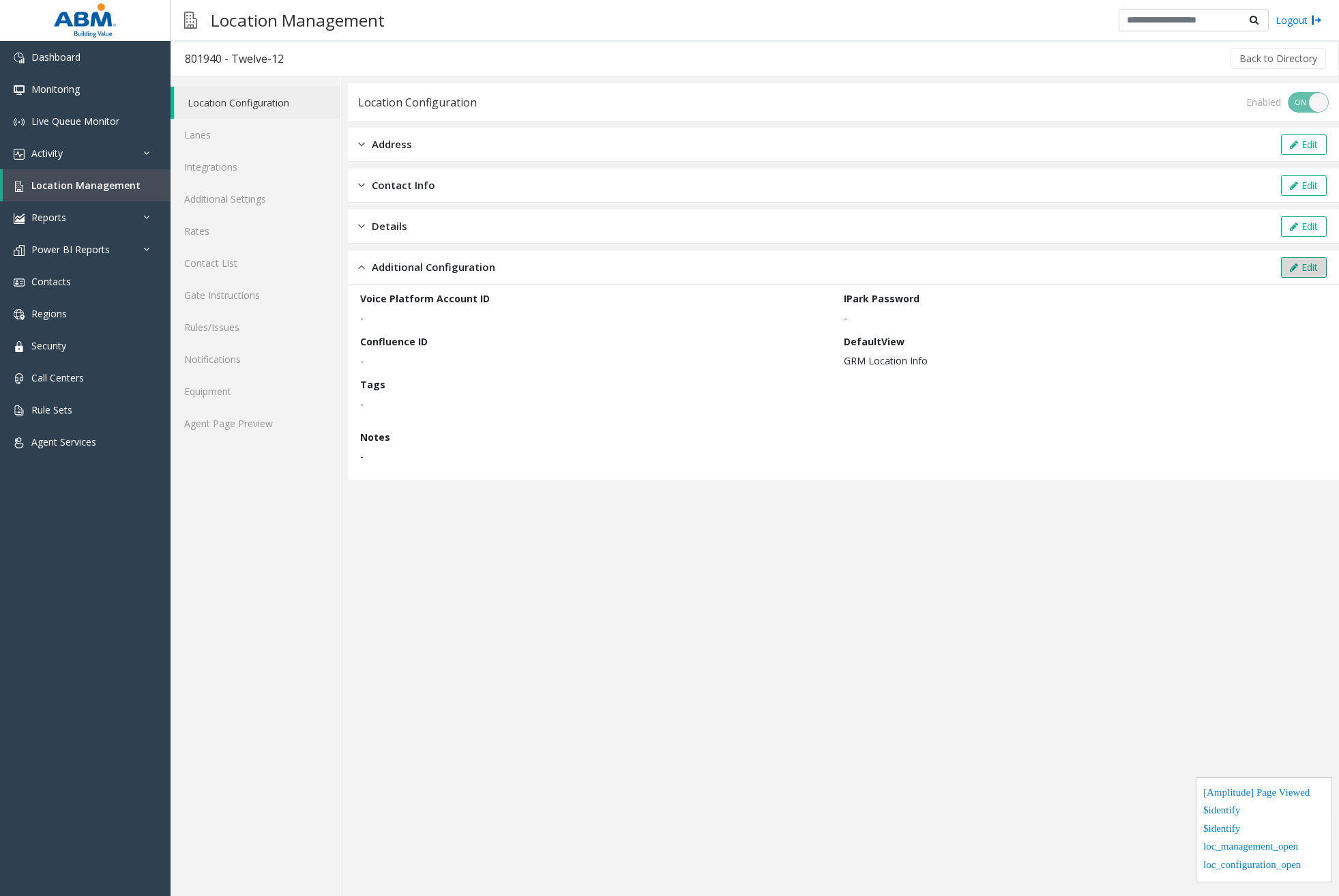
click at [1299, 266] on button "Edit" at bounding box center [1303, 267] width 45 height 21
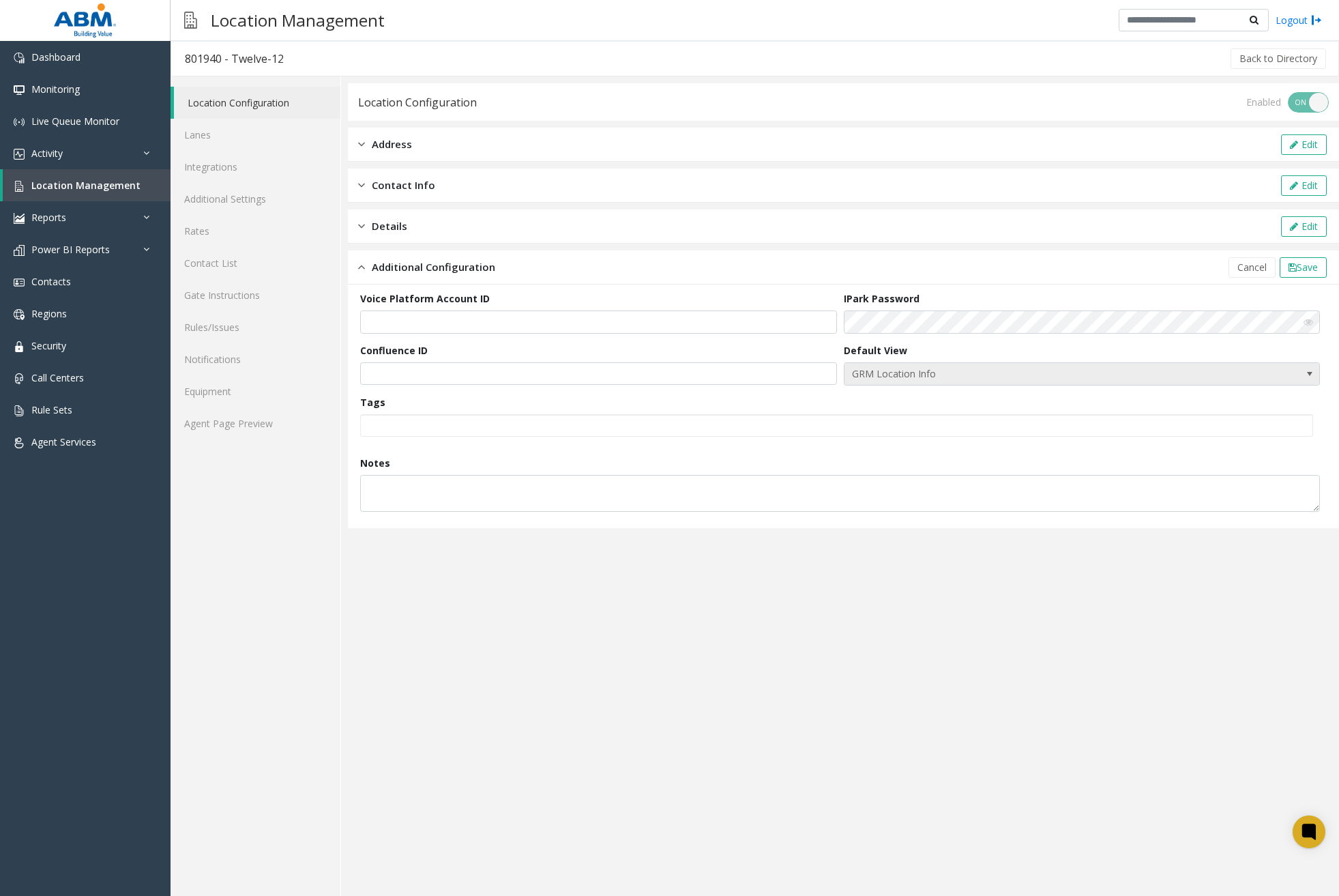
click at [1313, 369] on span at bounding box center [1309, 373] width 11 height 11
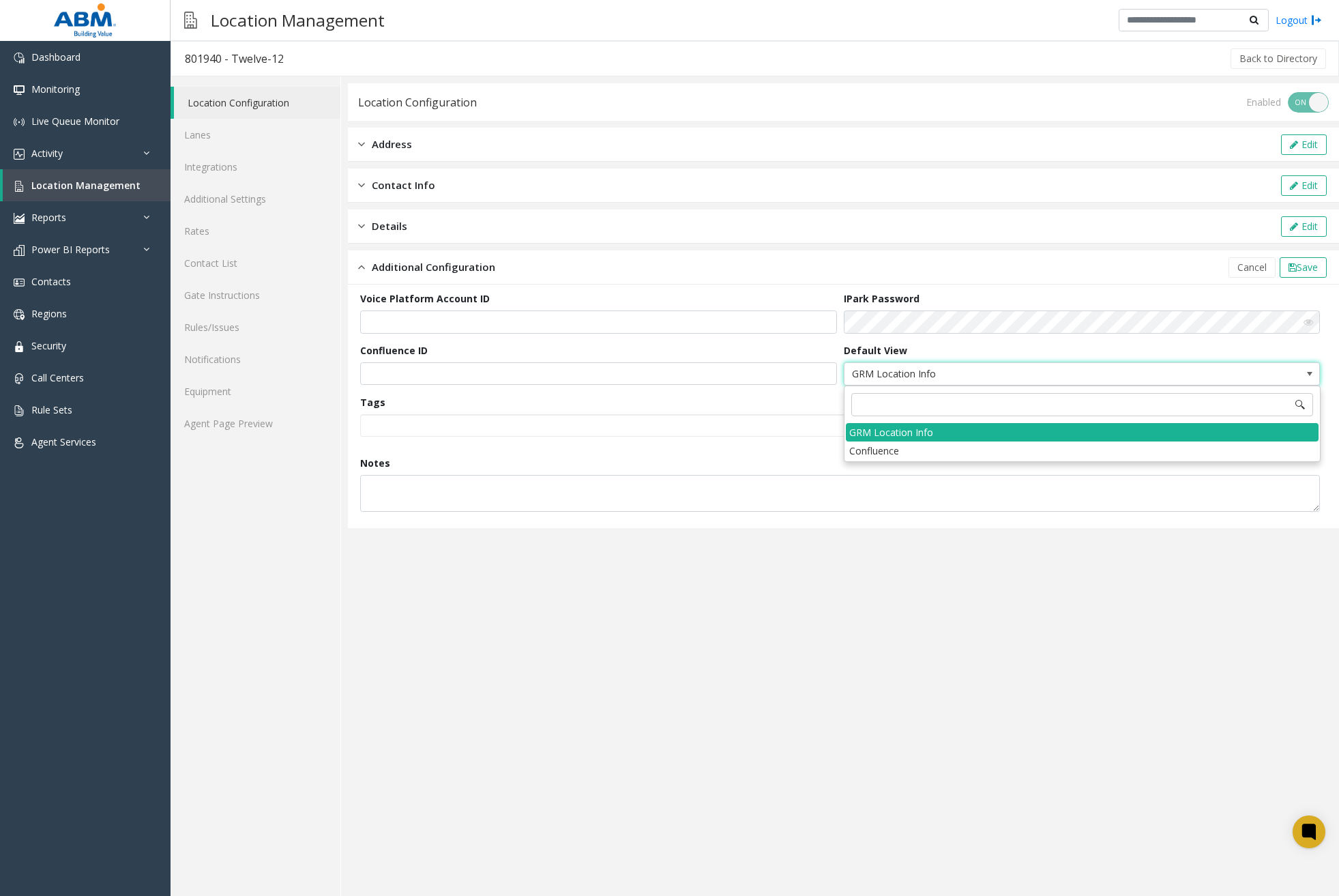
click at [1313, 369] on span at bounding box center [1309, 373] width 11 height 11
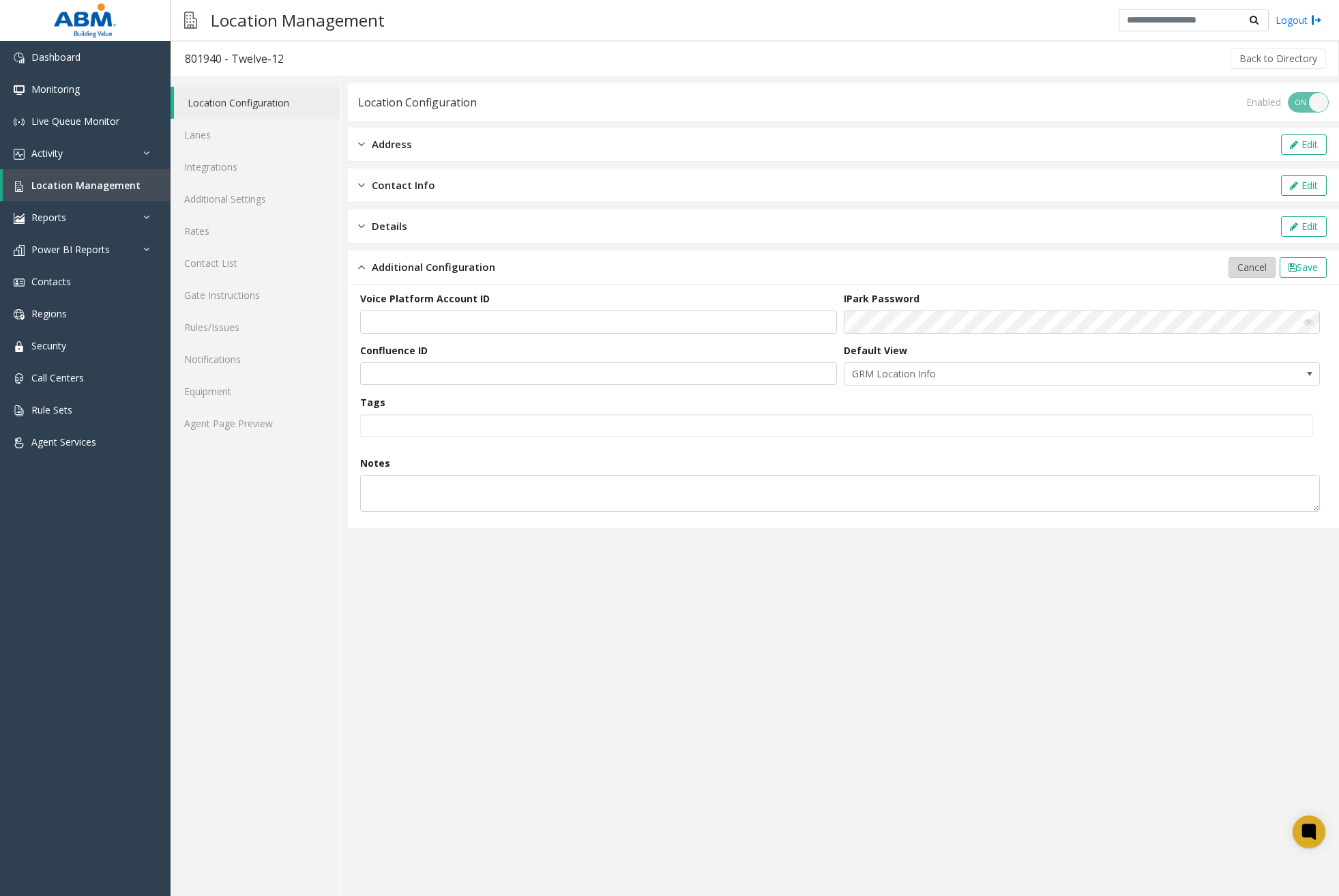
click at [1257, 268] on span "Cancel" at bounding box center [1252, 268] width 30 height 13
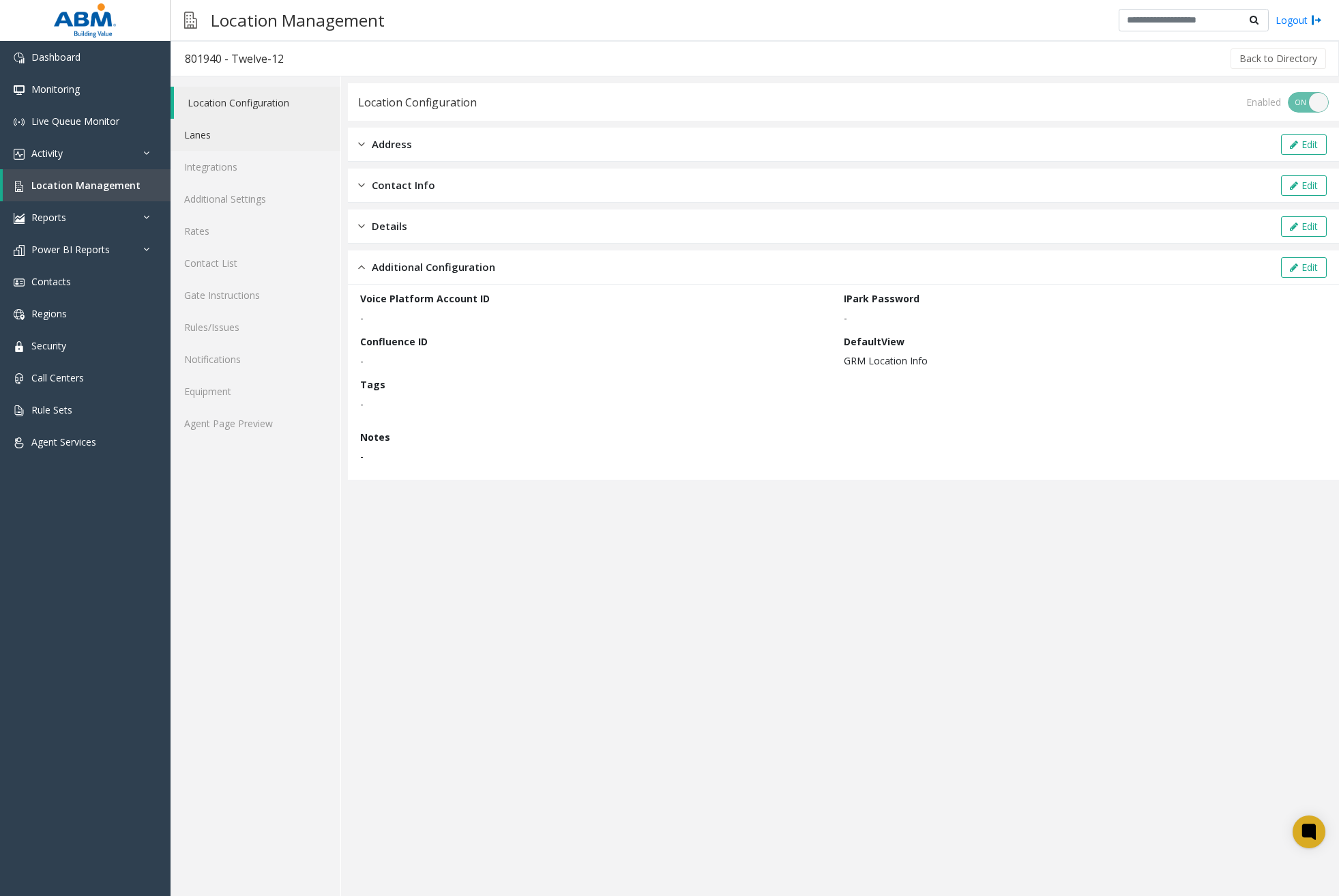
click at [243, 143] on link "Lanes" at bounding box center [256, 135] width 170 height 32
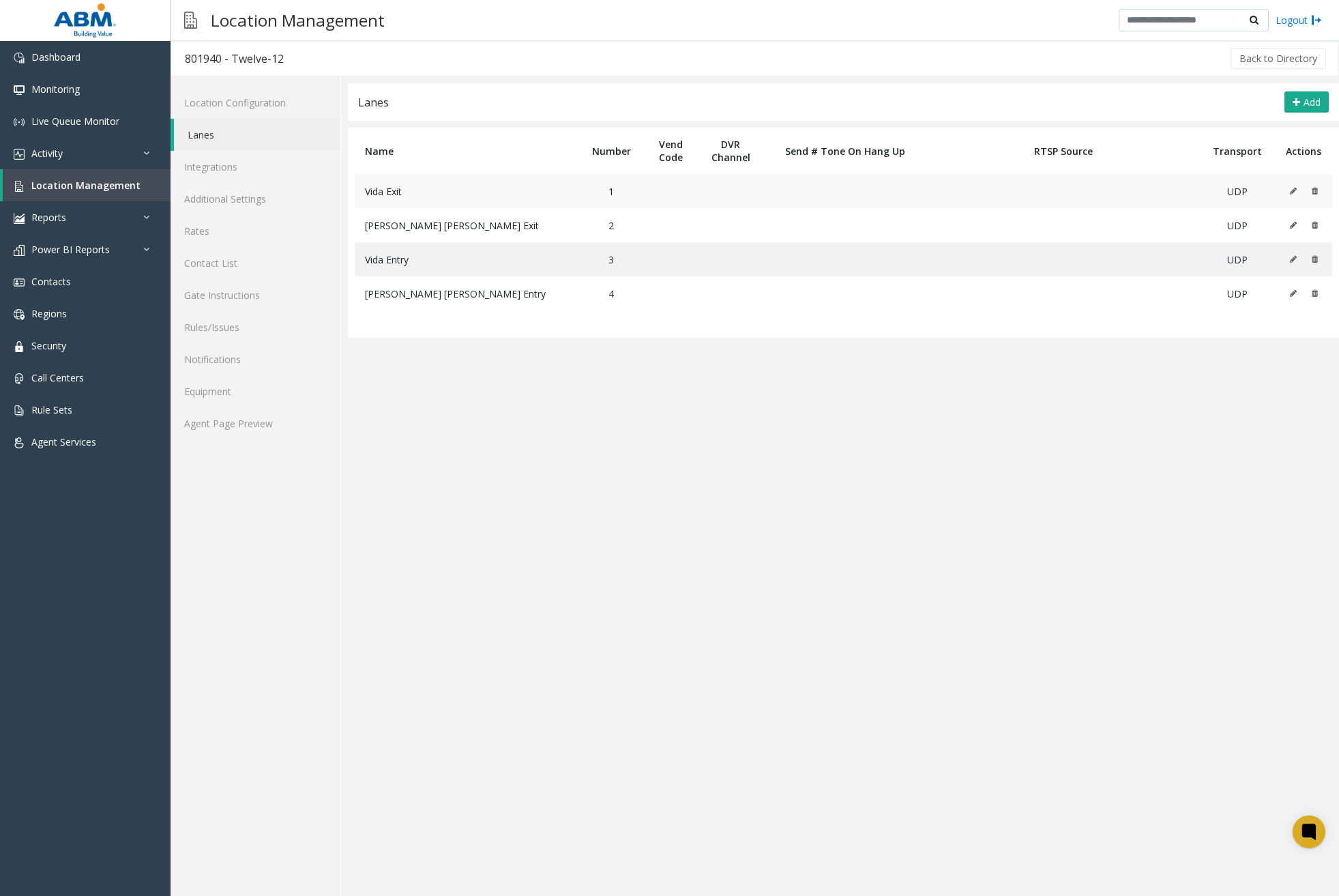
click at [1289, 192] on td at bounding box center [1303, 191] width 57 height 34
click at [1296, 192] on icon at bounding box center [1294, 191] width 7 height 8
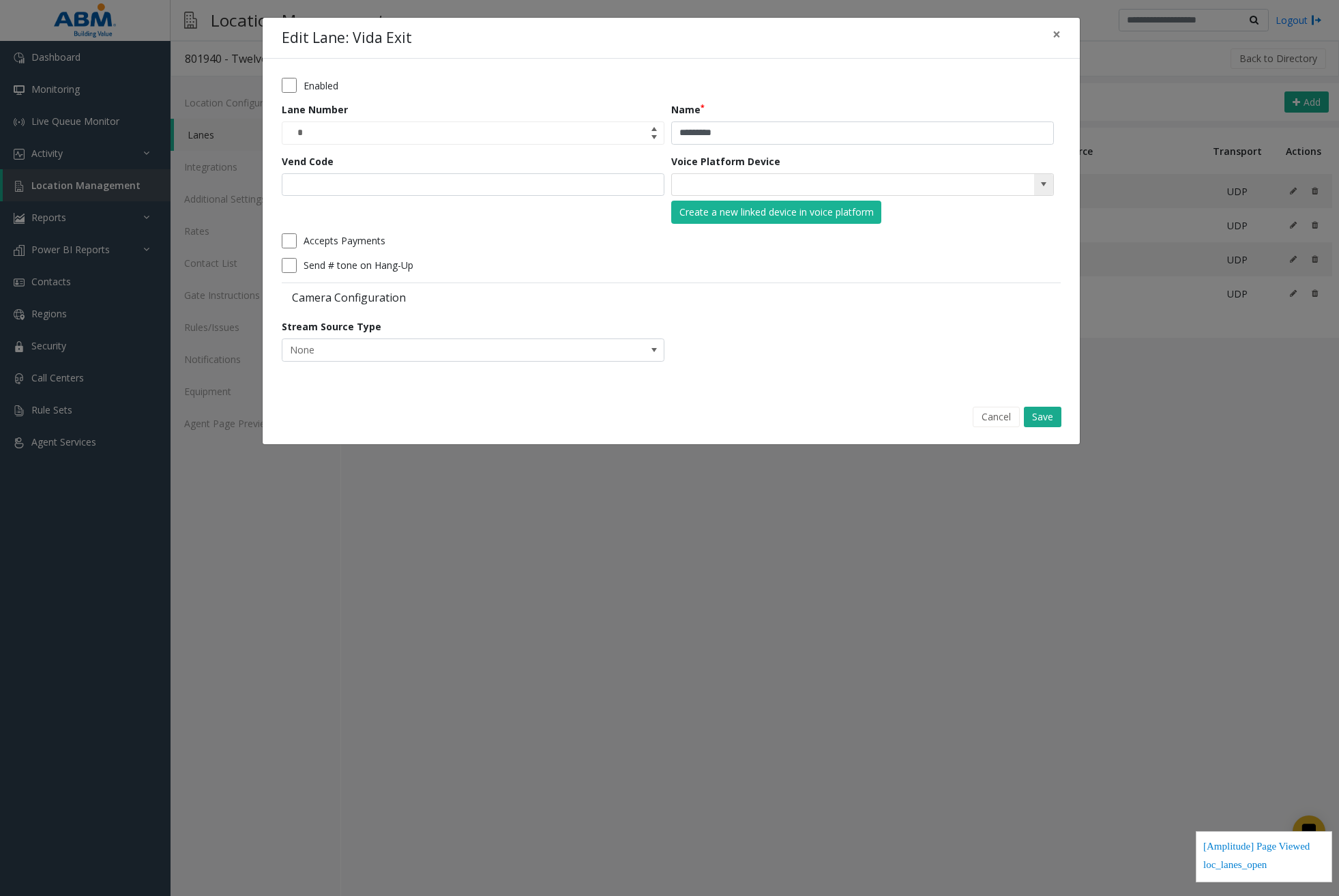
click at [1040, 189] on span at bounding box center [1043, 183] width 11 height 11
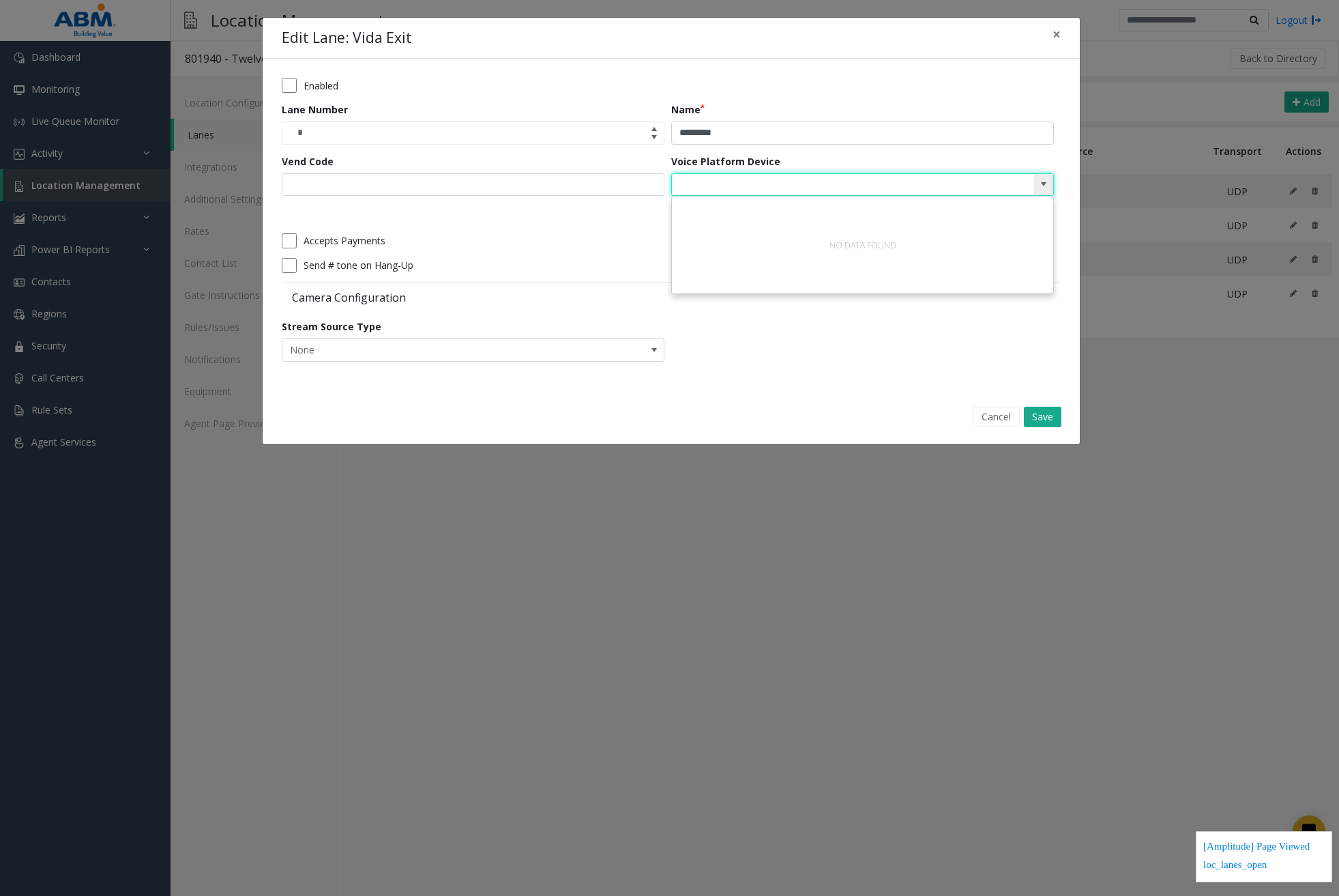
click at [1040, 189] on span at bounding box center [1043, 183] width 11 height 11
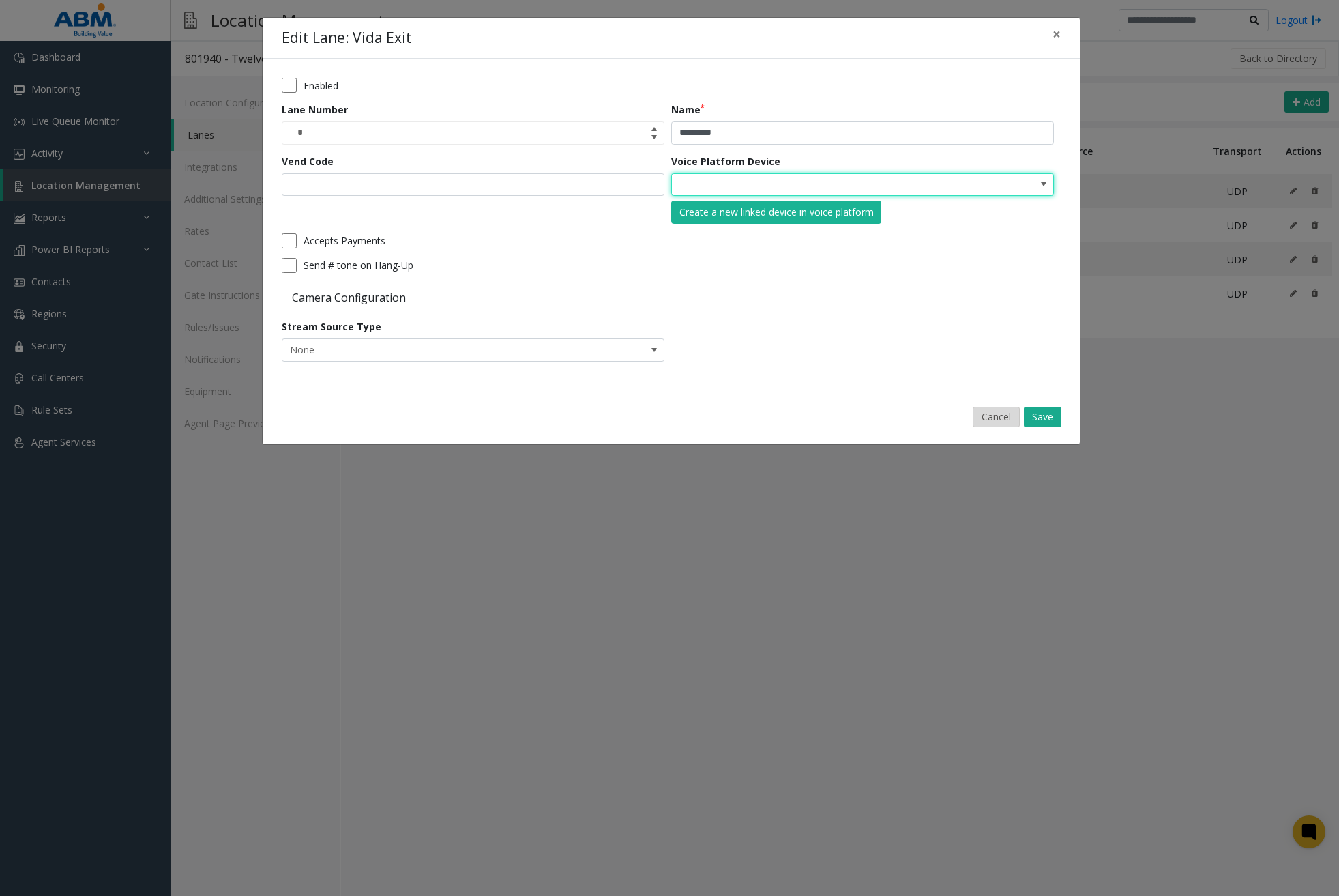
click at [990, 416] on button "Cancel" at bounding box center [996, 416] width 47 height 21
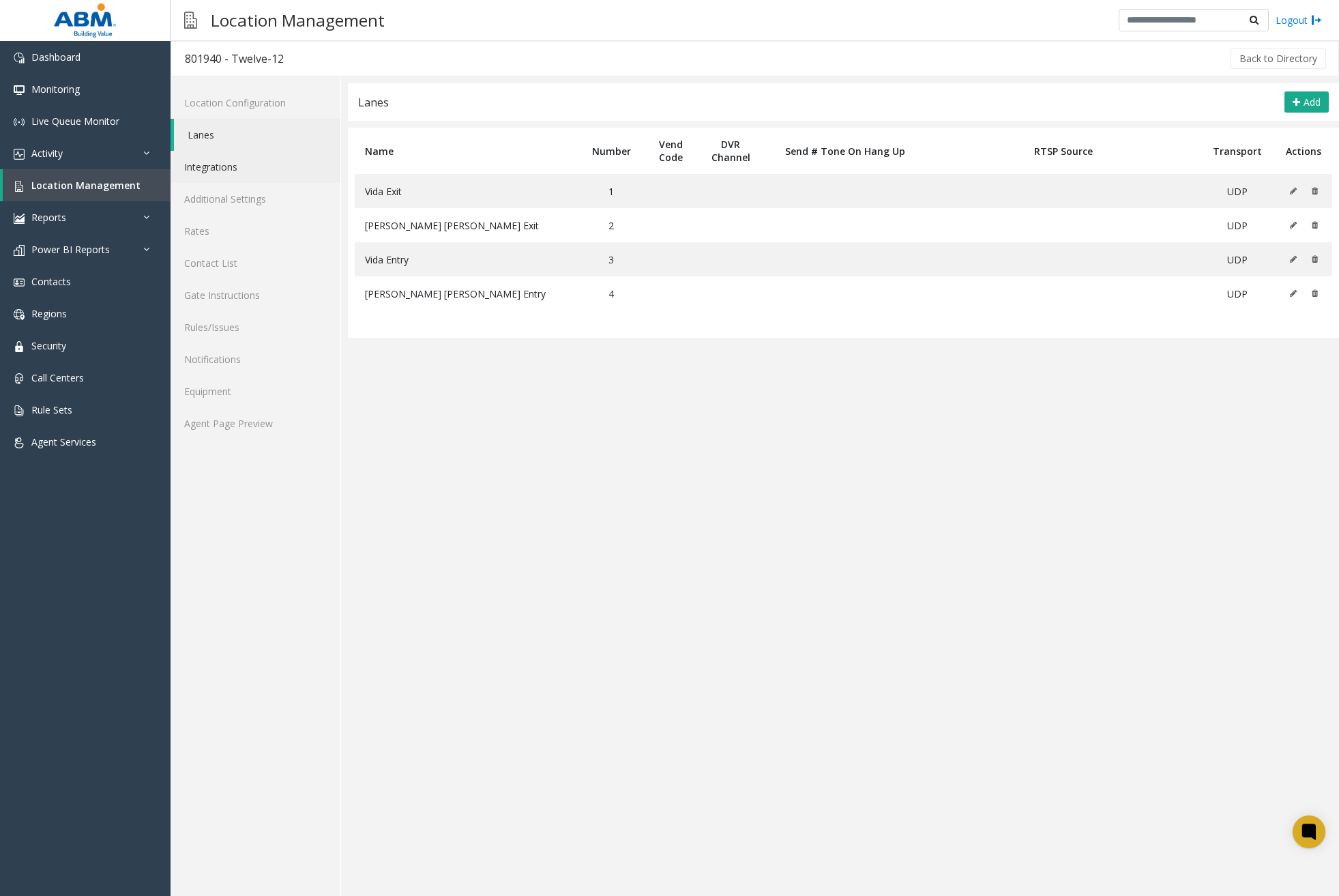
click at [241, 173] on link "Integrations" at bounding box center [256, 167] width 170 height 32
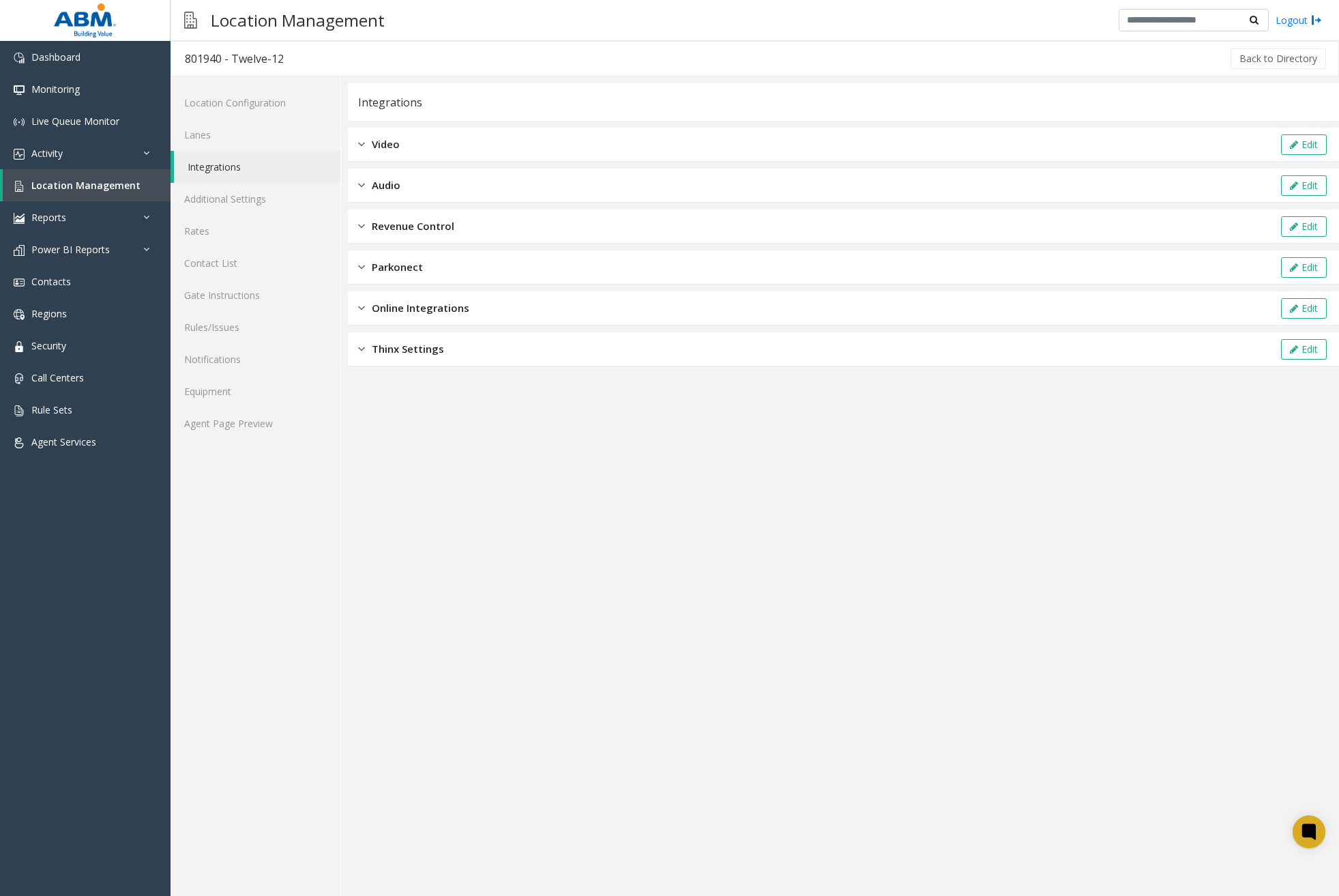
click at [447, 317] on div "Online Integrations Edit" at bounding box center [843, 308] width 991 height 34
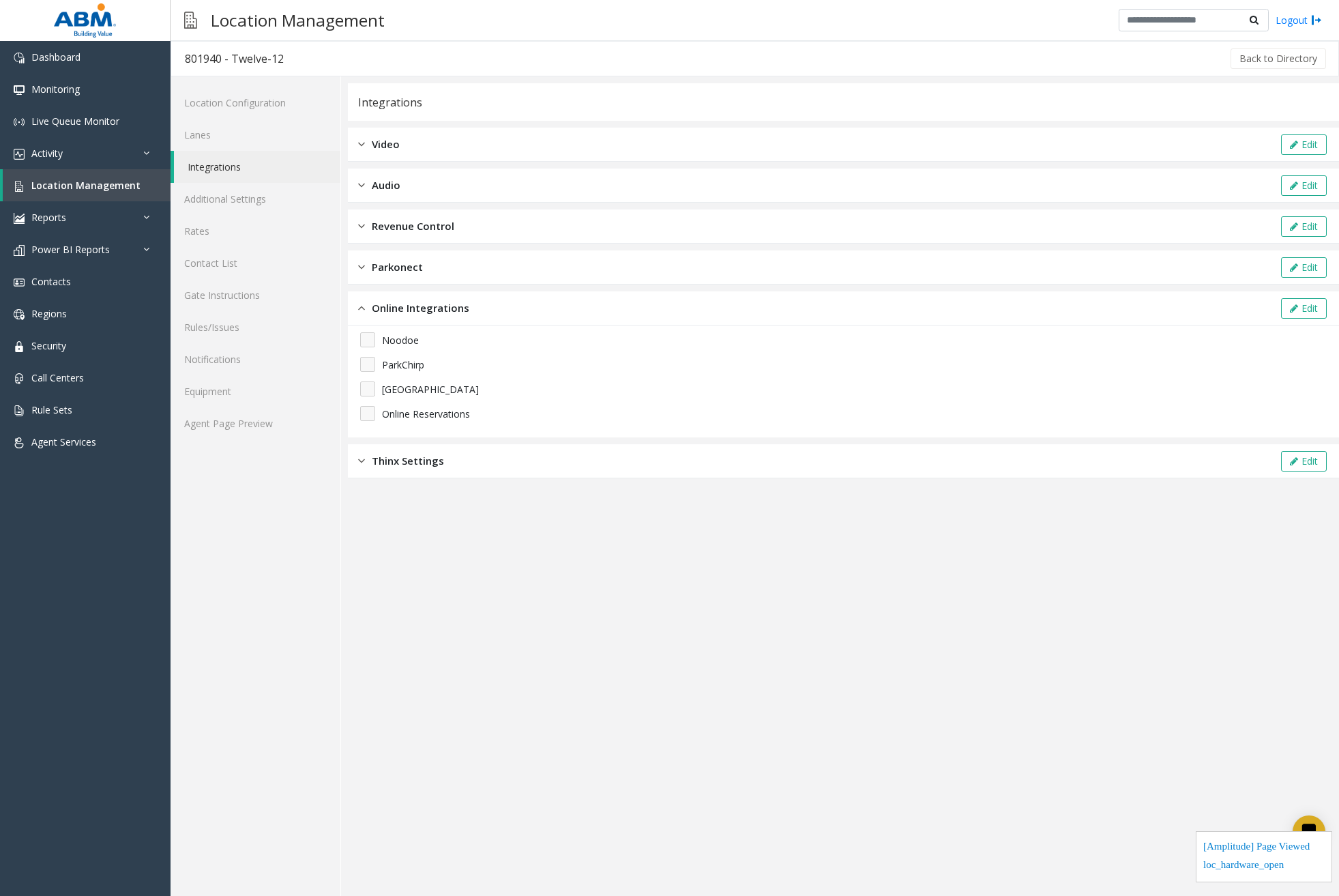
click at [481, 223] on div "Revenue Control Edit" at bounding box center [843, 226] width 991 height 34
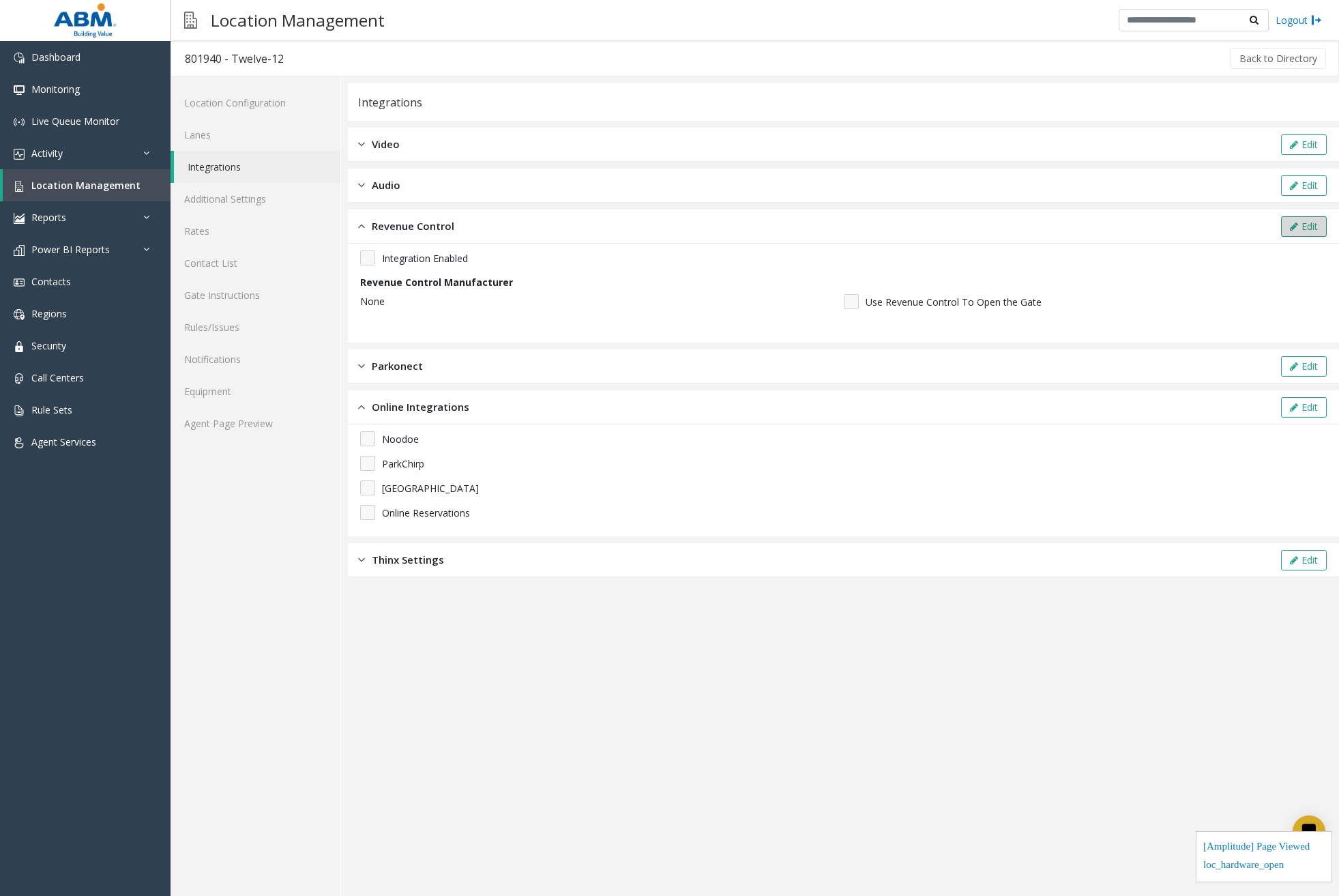
click at [1306, 226] on button "Edit" at bounding box center [1303, 226] width 45 height 21
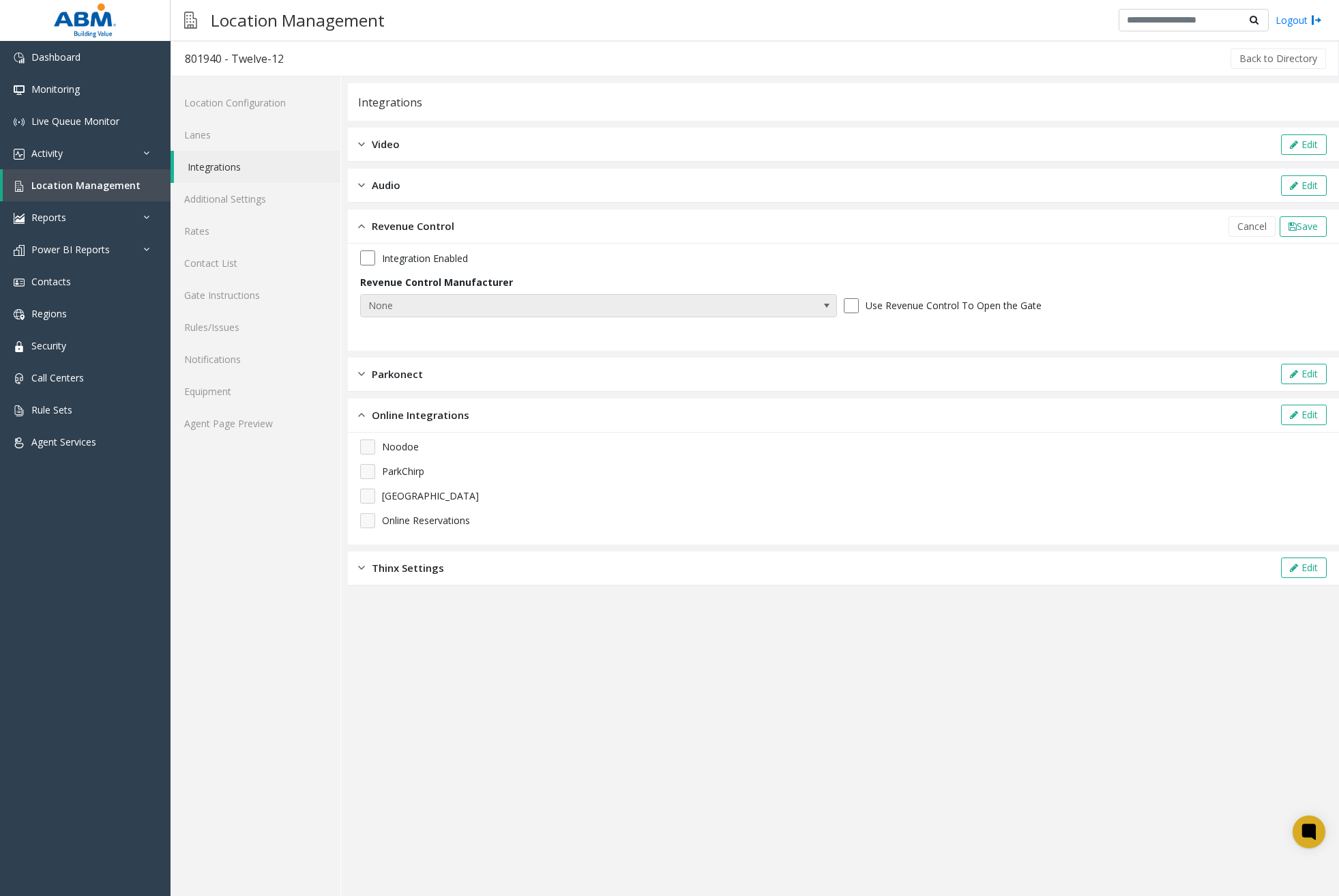
click at [422, 300] on span "None" at bounding box center [551, 306] width 380 height 21
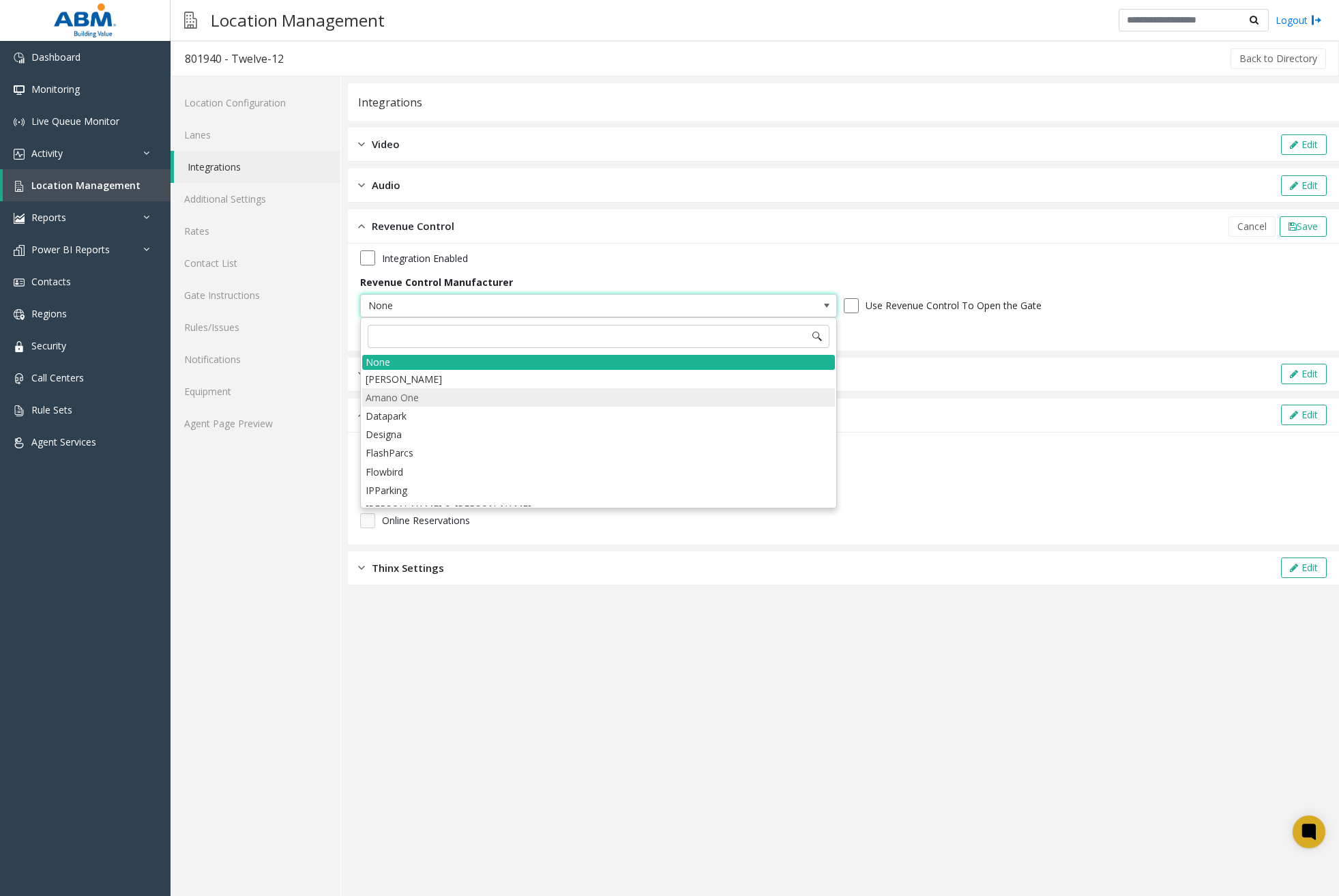
click at [422, 399] on li "Amano One" at bounding box center [599, 397] width 472 height 18
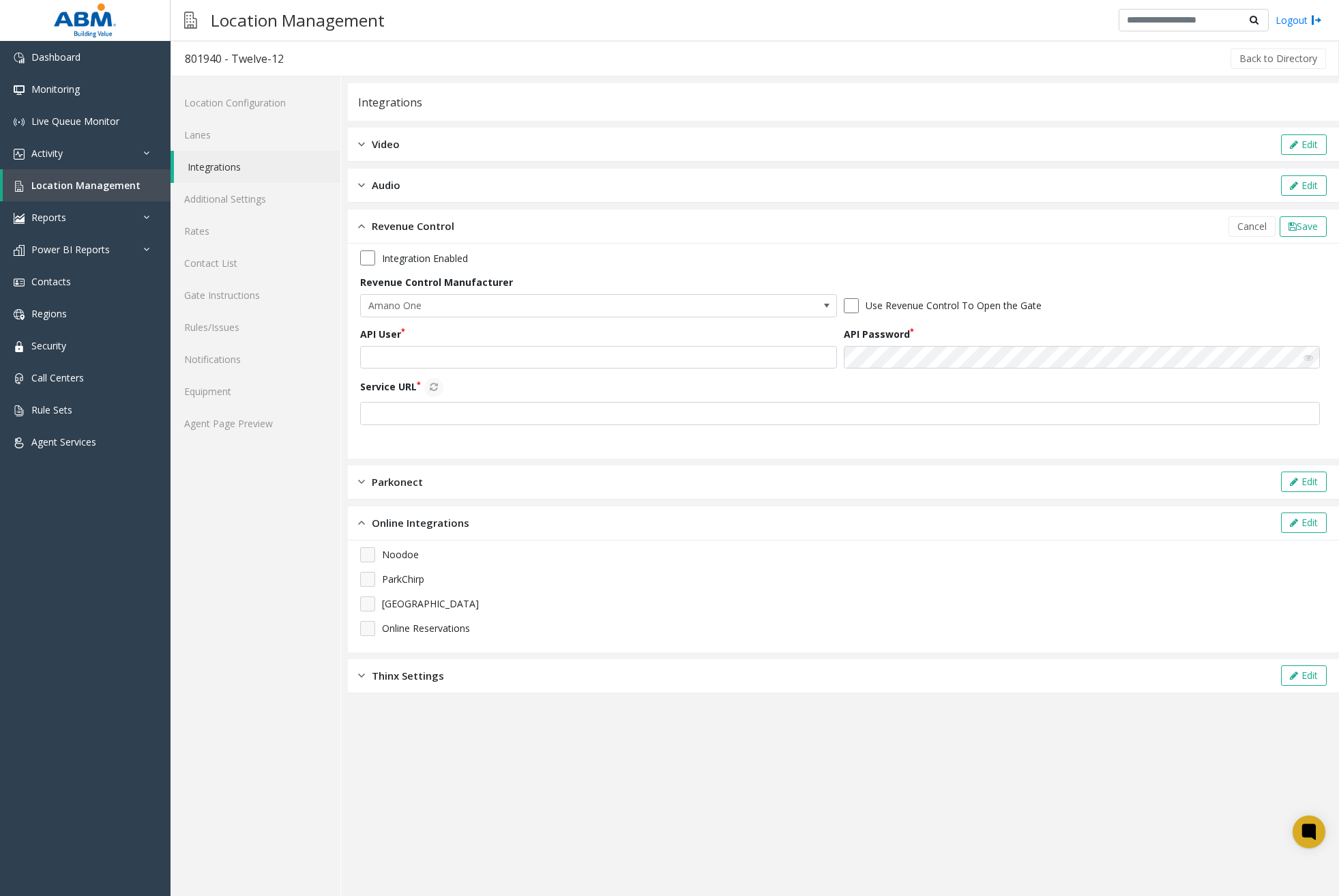
click at [681, 820] on app-integration "Integrations Video Edit Audio Edit Revenue Control Cancel Save Integration Enab…" at bounding box center [843, 490] width 991 height 813
click at [418, 364] on input "text" at bounding box center [598, 358] width 477 height 23
paste input "**********"
type input "**********"
click at [805, 793] on app-integration "**********" at bounding box center [843, 490] width 991 height 813
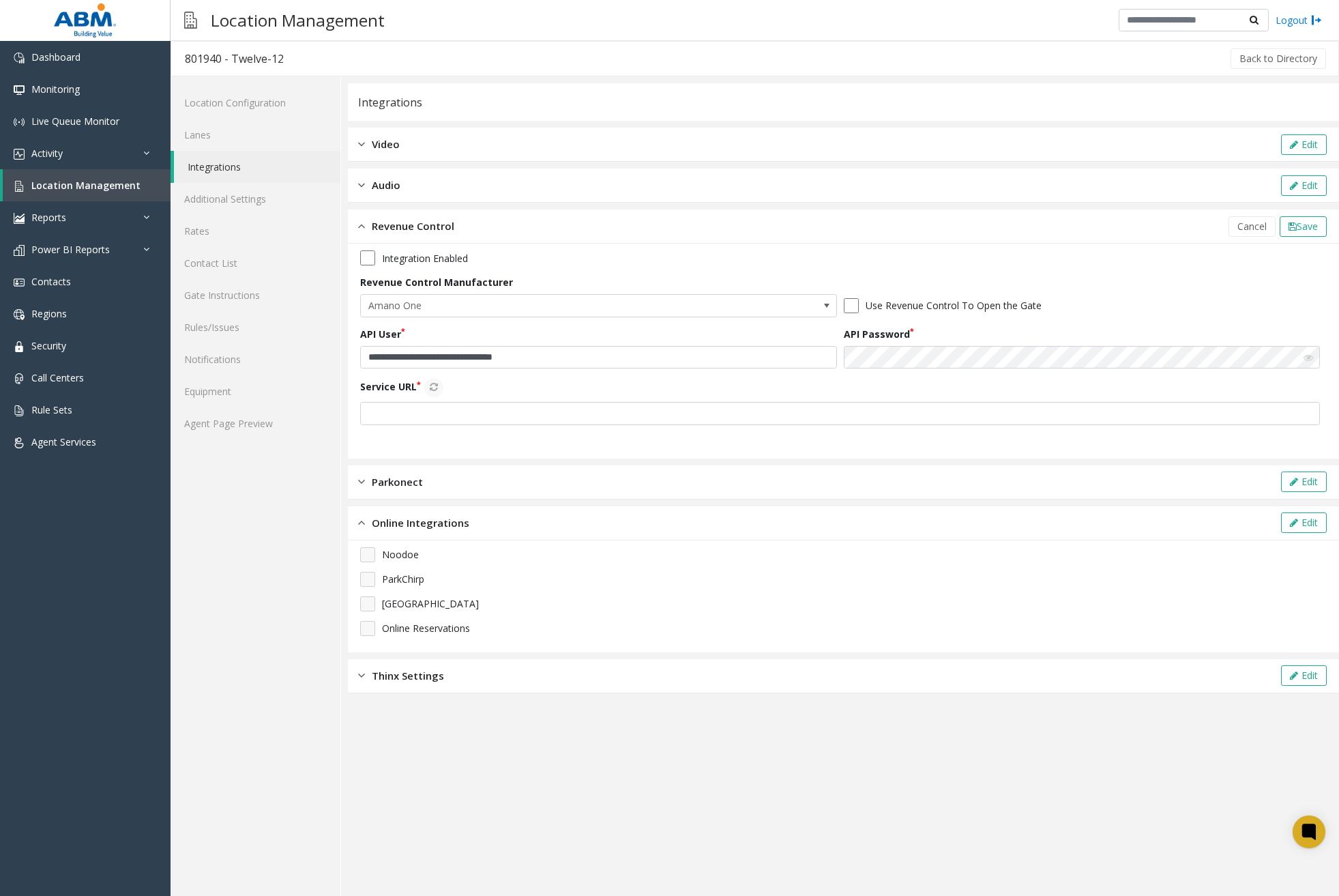
drag, startPoint x: 719, startPoint y: 807, endPoint x: 605, endPoint y: 370, distance: 451.6
click at [721, 798] on app-integration "**********" at bounding box center [843, 490] width 991 height 813
click at [513, 401] on div "Service URL" at bounding box center [843, 401] width 966 height 47
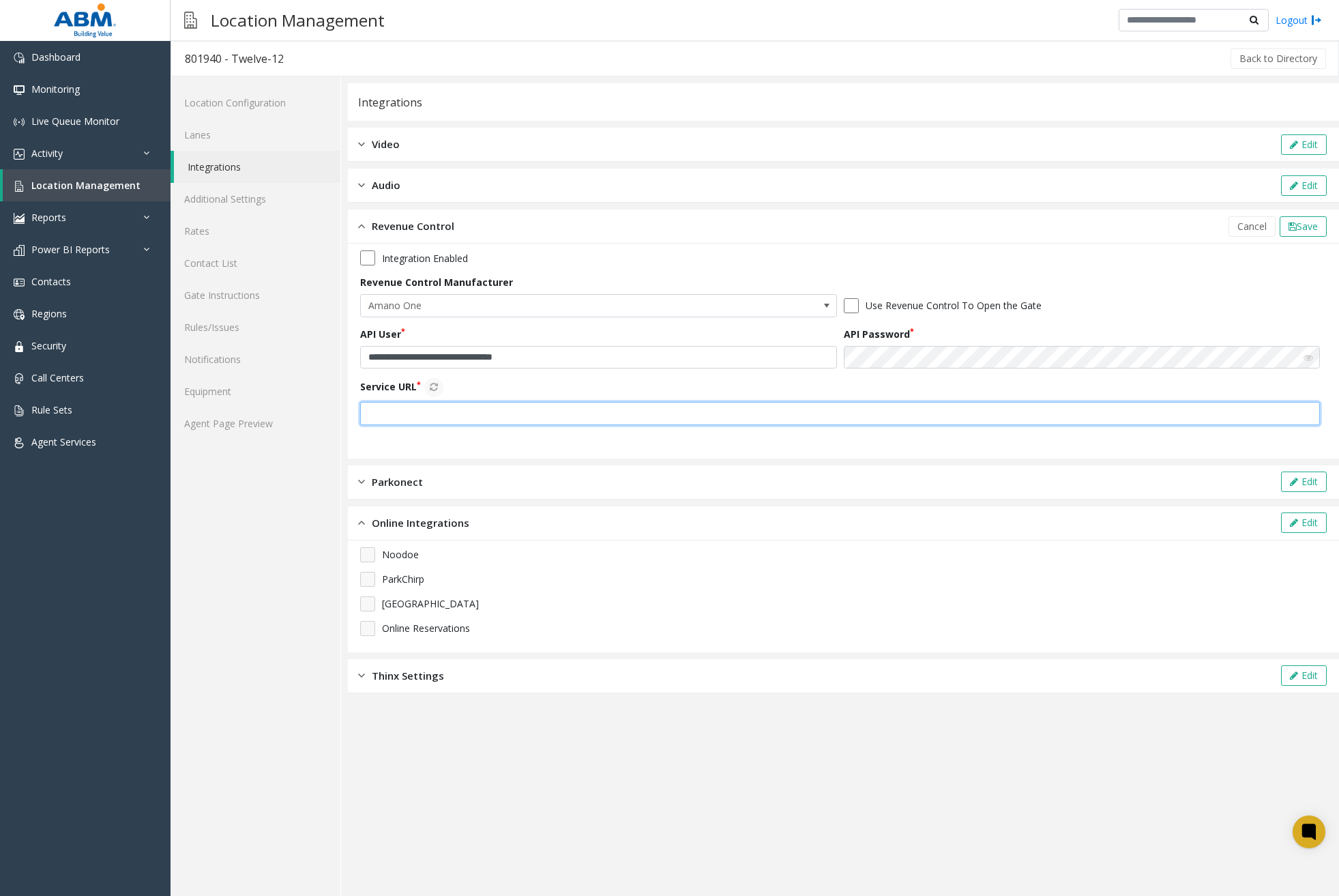
click at [513, 402] on input "text" at bounding box center [840, 414] width 960 height 23
paste input "**********"
type input "**********"
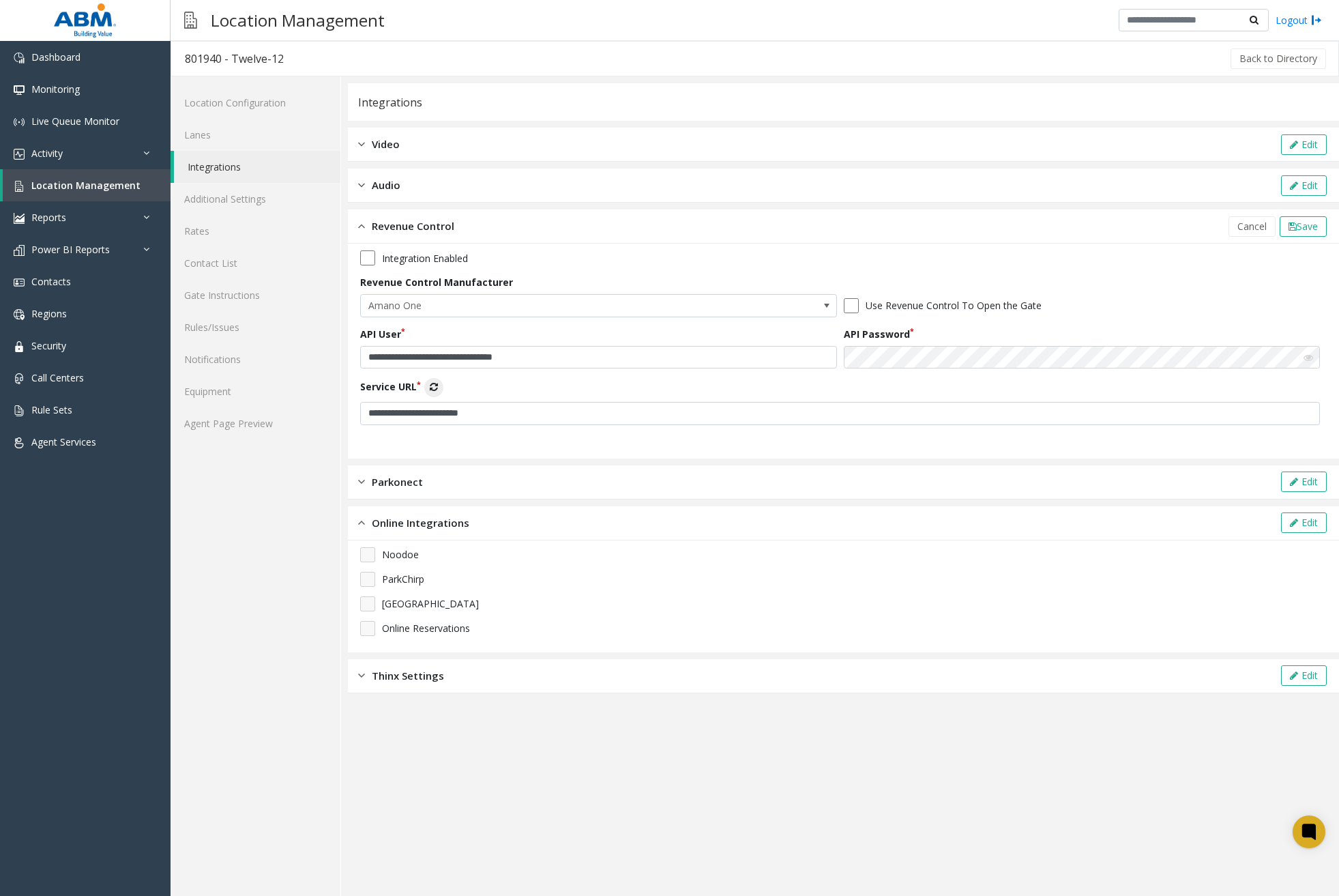
click at [436, 383] on icon at bounding box center [434, 387] width 8 height 10
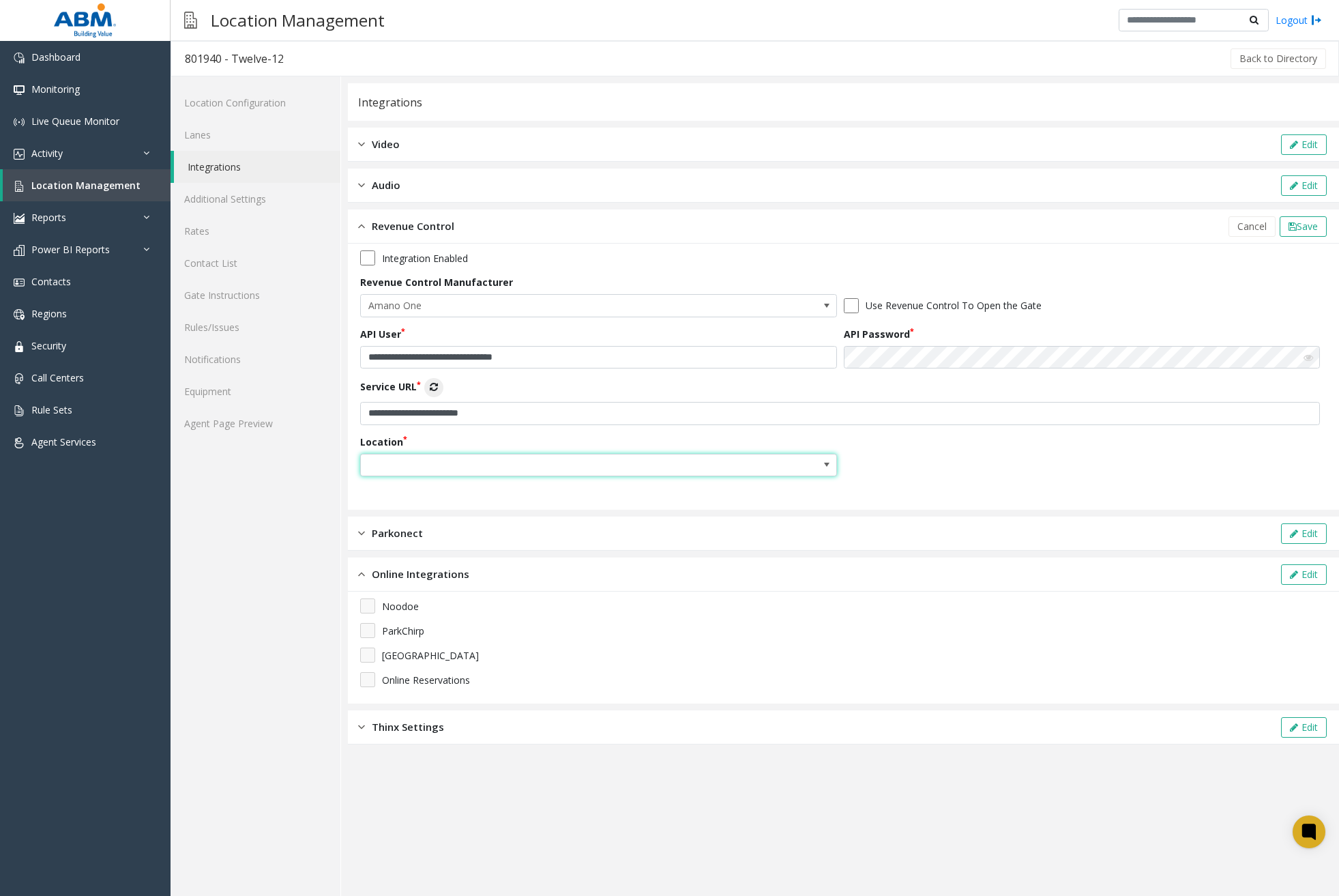
click at [479, 457] on span at bounding box center [551, 465] width 380 height 21
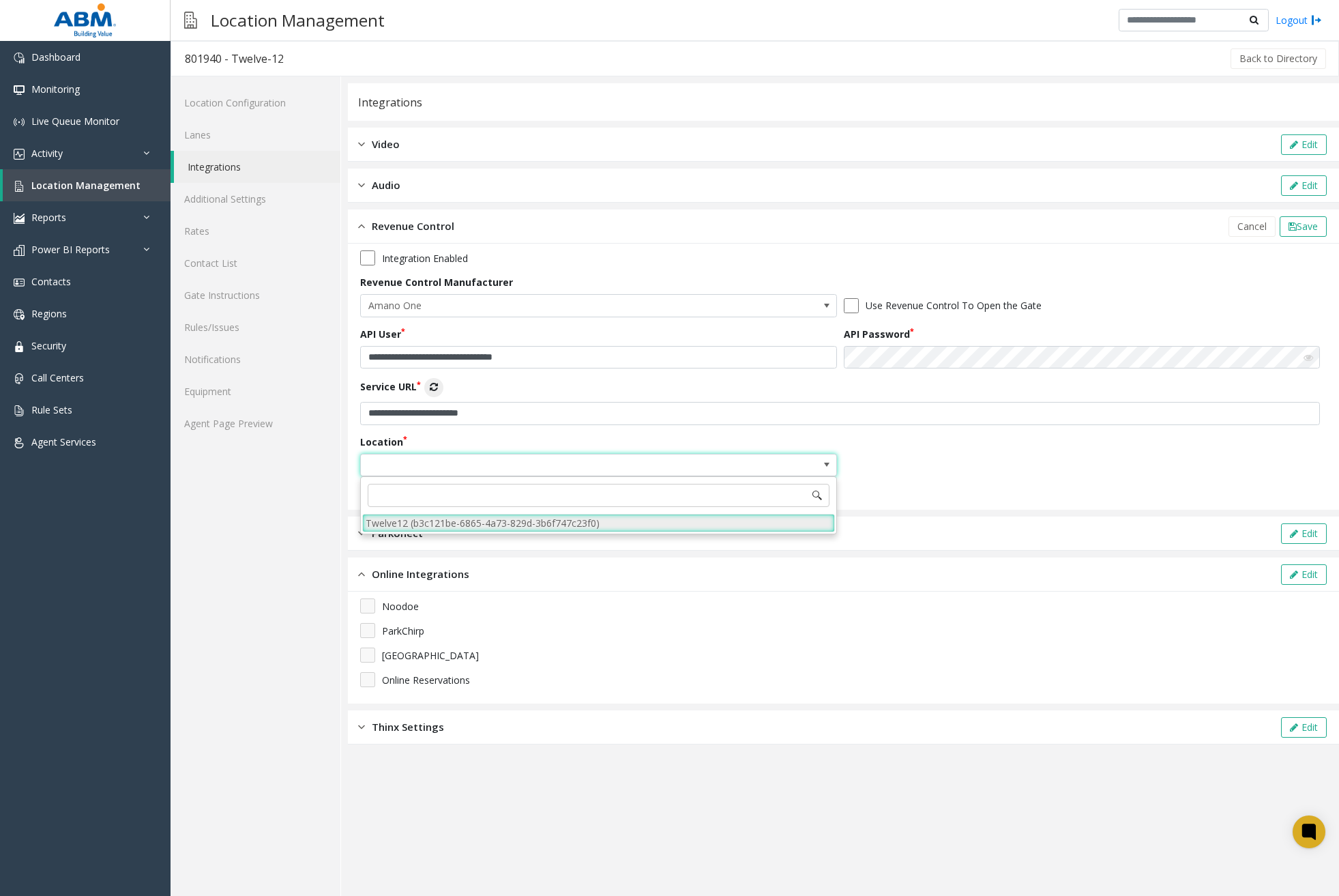
click at [486, 524] on li "Twelve12 (b3c121be-6865-4a73-829d-3b6f747c23f0)" at bounding box center [599, 523] width 472 height 18
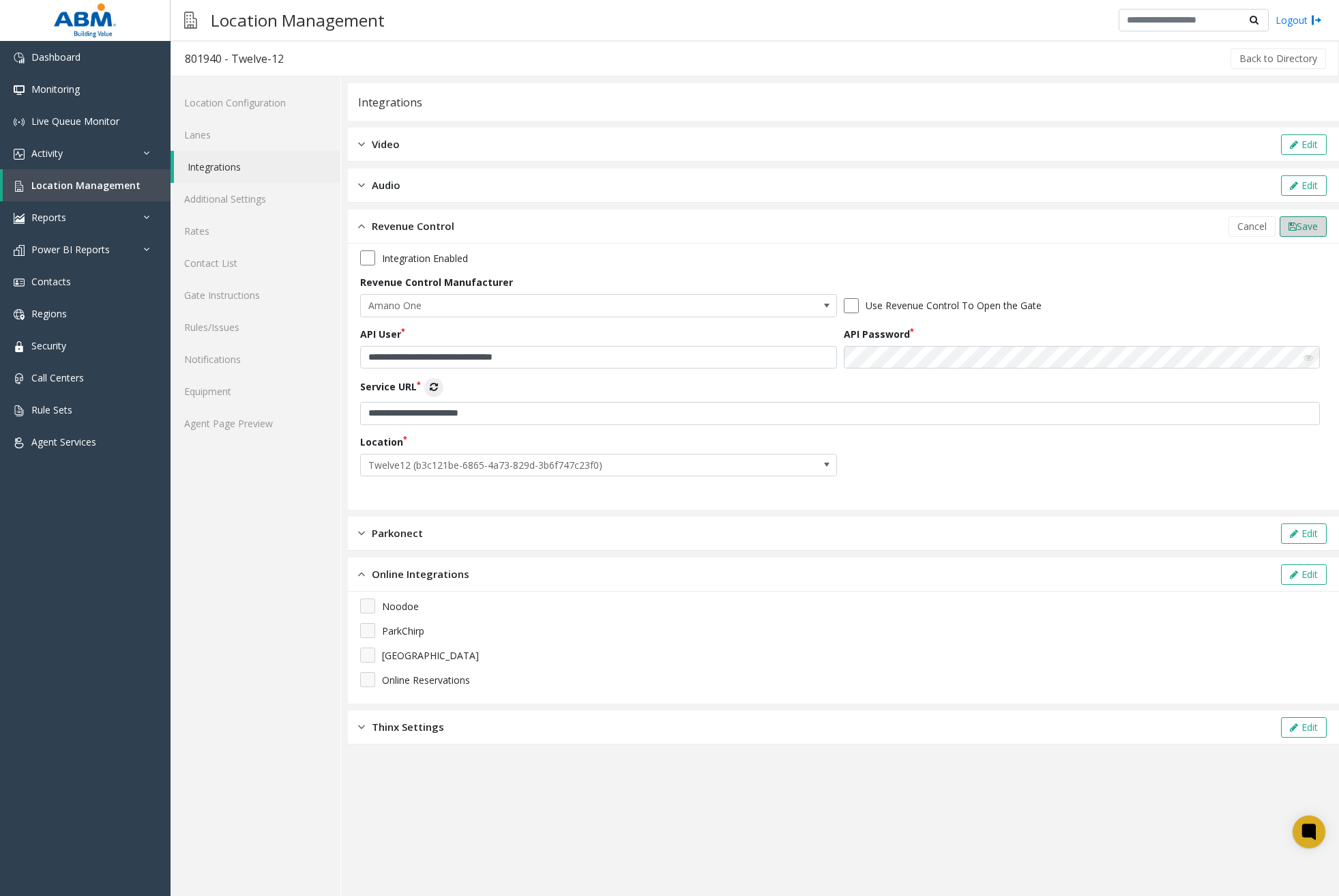
click at [1310, 225] on span "Save" at bounding box center [1308, 226] width 21 height 13
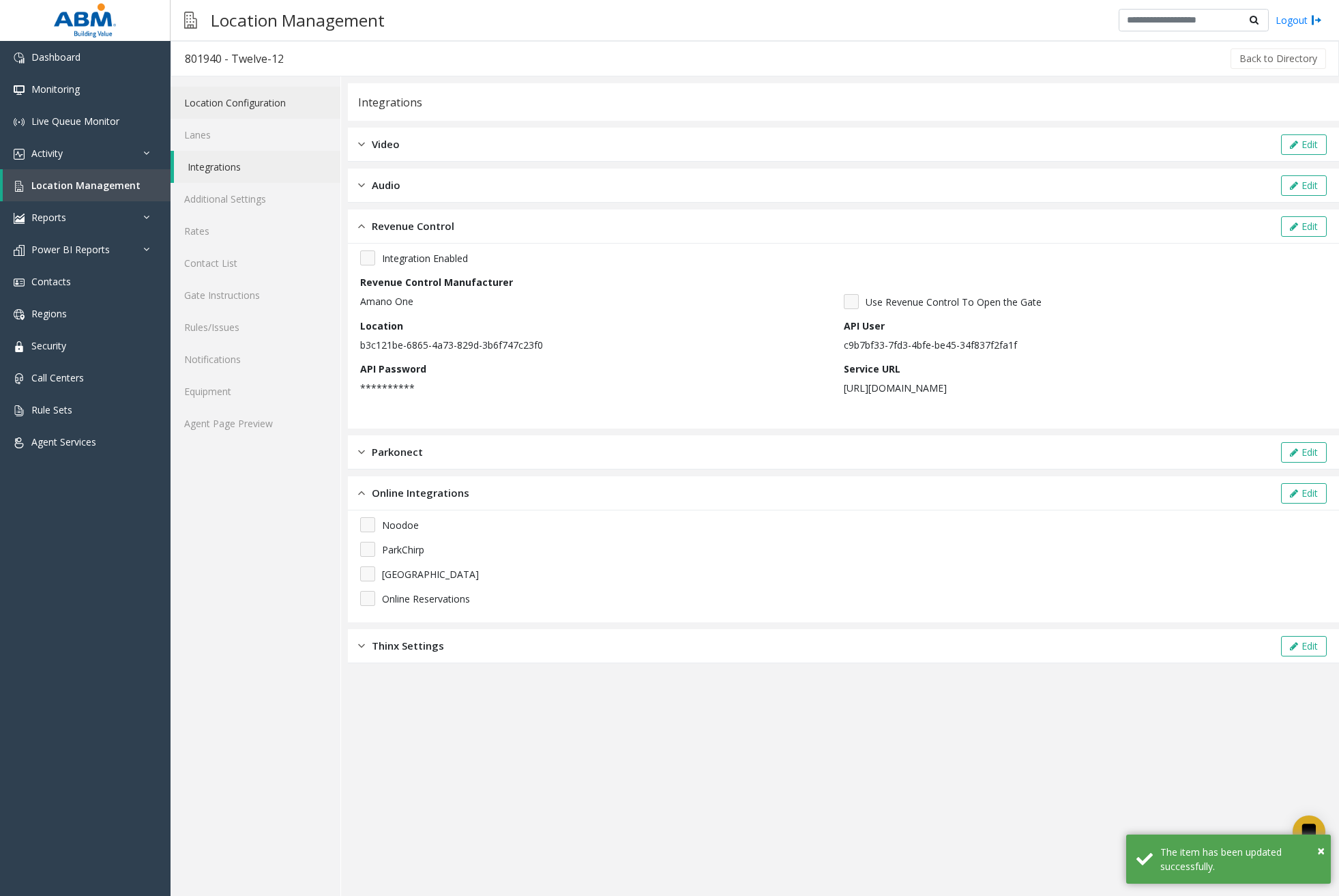
click at [233, 97] on link "Location Configuration" at bounding box center [256, 102] width 170 height 32
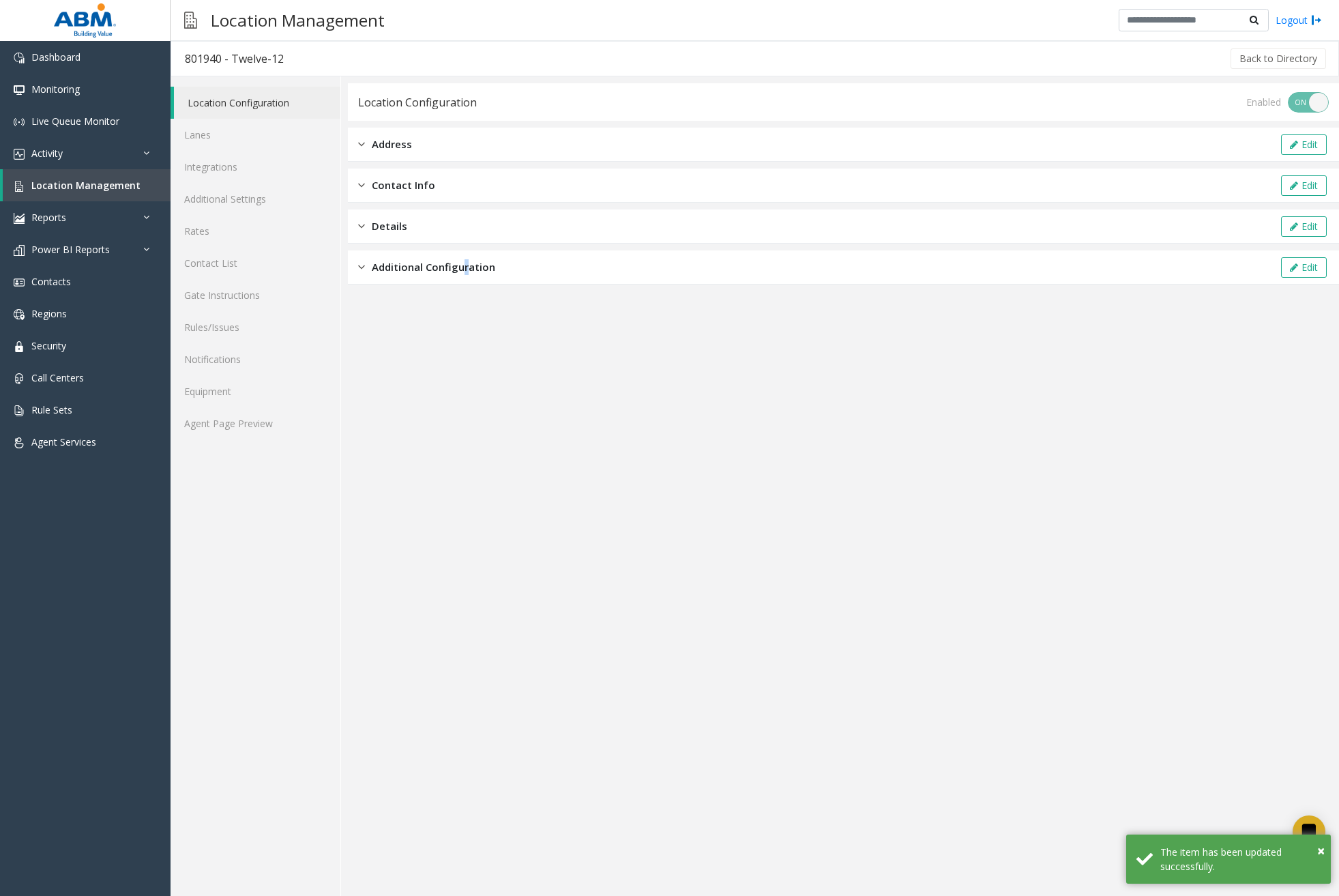
click at [465, 268] on span "Additional Configuration" at bounding box center [434, 267] width 124 height 16
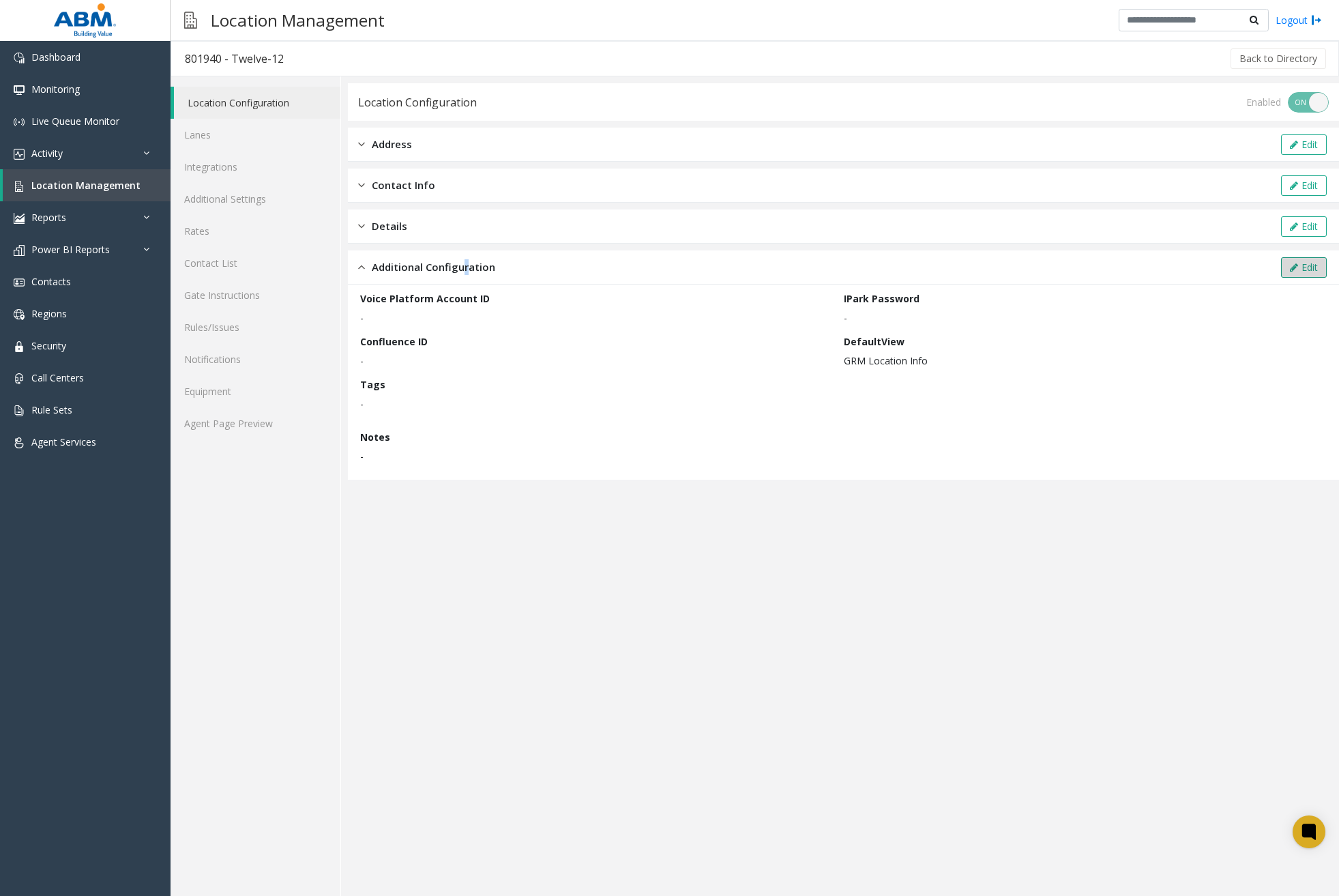
click at [1288, 262] on button "Edit" at bounding box center [1303, 267] width 45 height 21
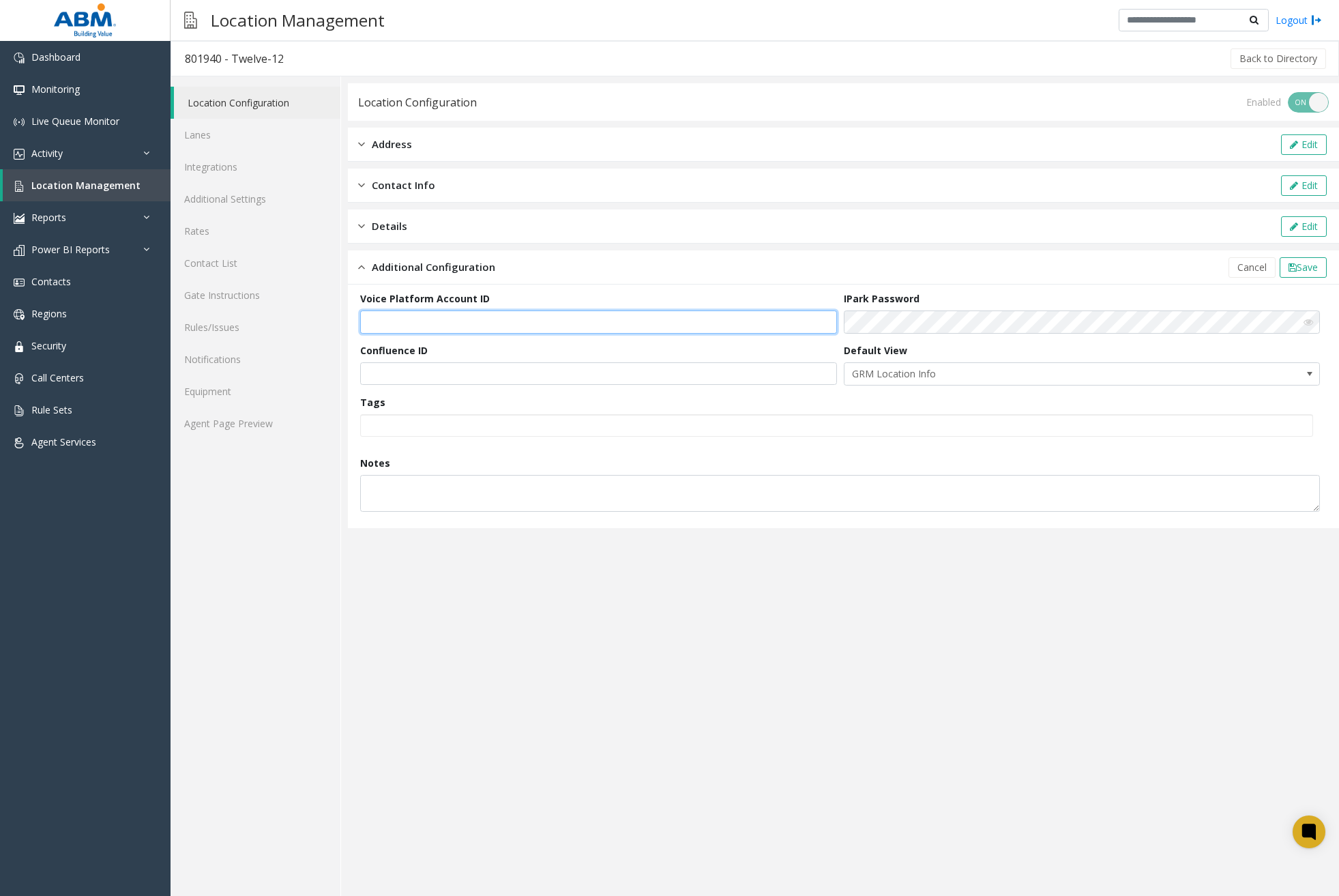
click at [442, 318] on input "text" at bounding box center [598, 322] width 477 height 23
paste input "**********"
type input "**********"
click at [798, 343] on div "Confluence ID" at bounding box center [602, 363] width 484 height 42
click at [1292, 267] on icon at bounding box center [1293, 268] width 8 height 10
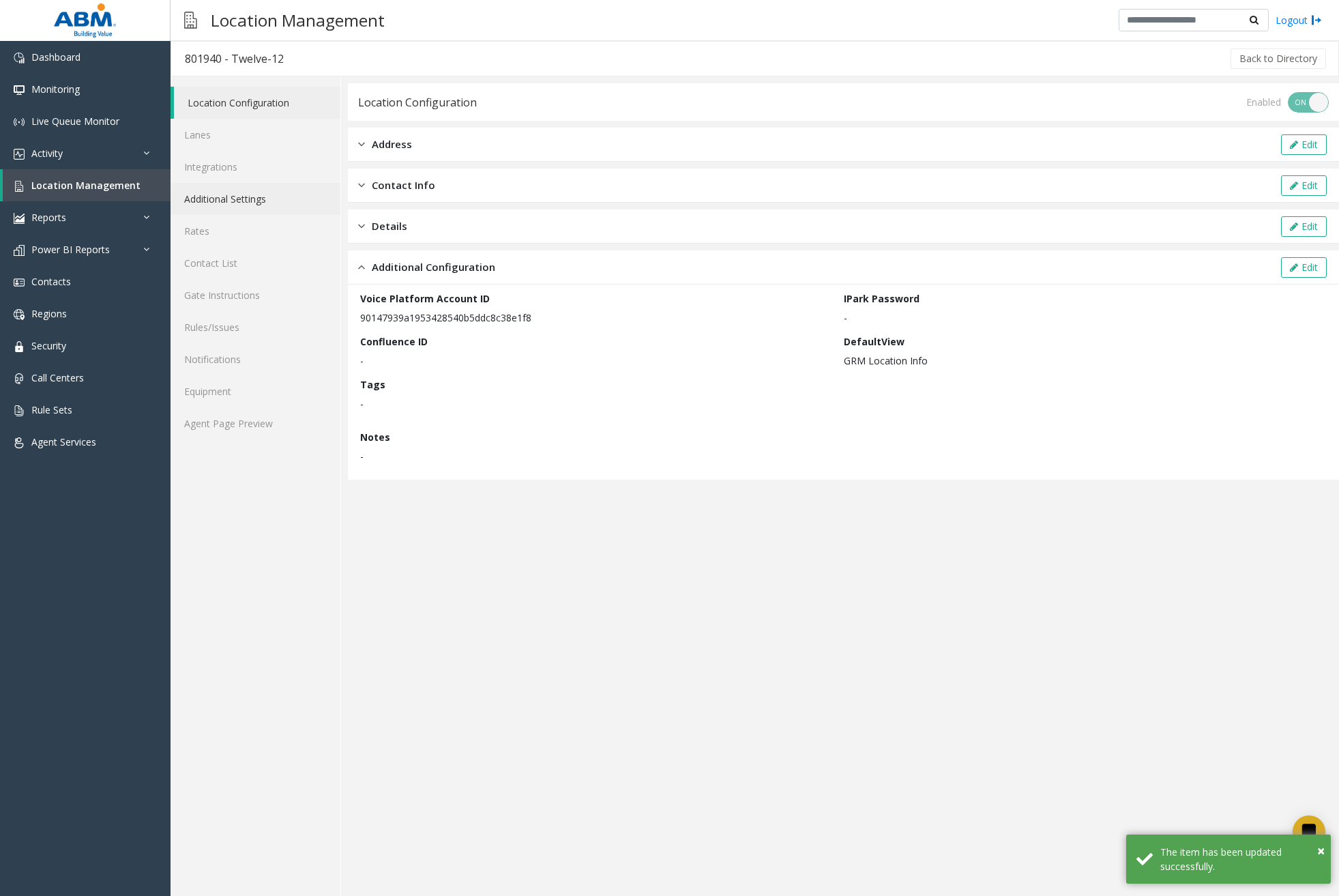
click at [261, 192] on link "Additional Settings" at bounding box center [256, 198] width 170 height 32
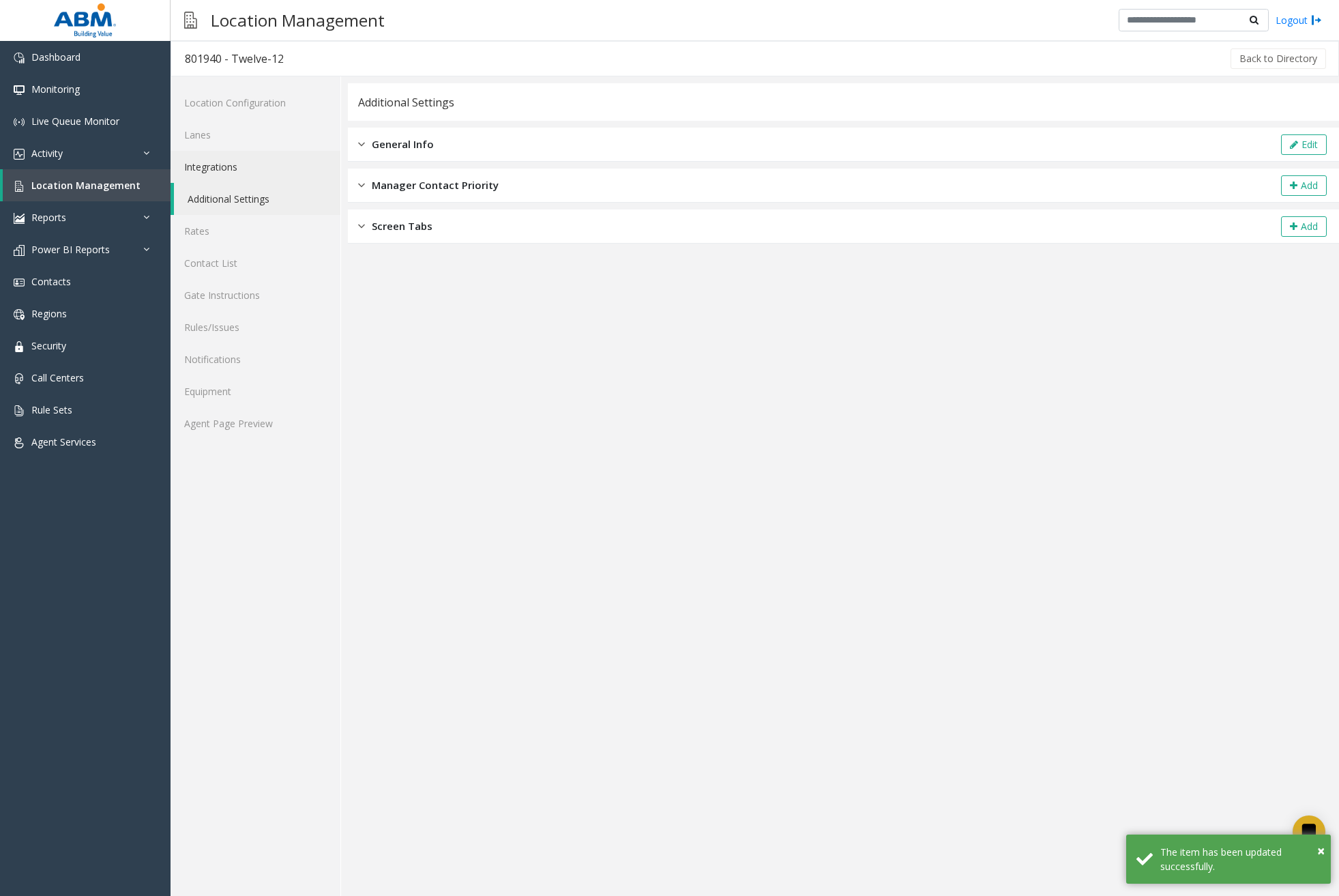
click at [257, 164] on link "Integrations" at bounding box center [256, 167] width 170 height 32
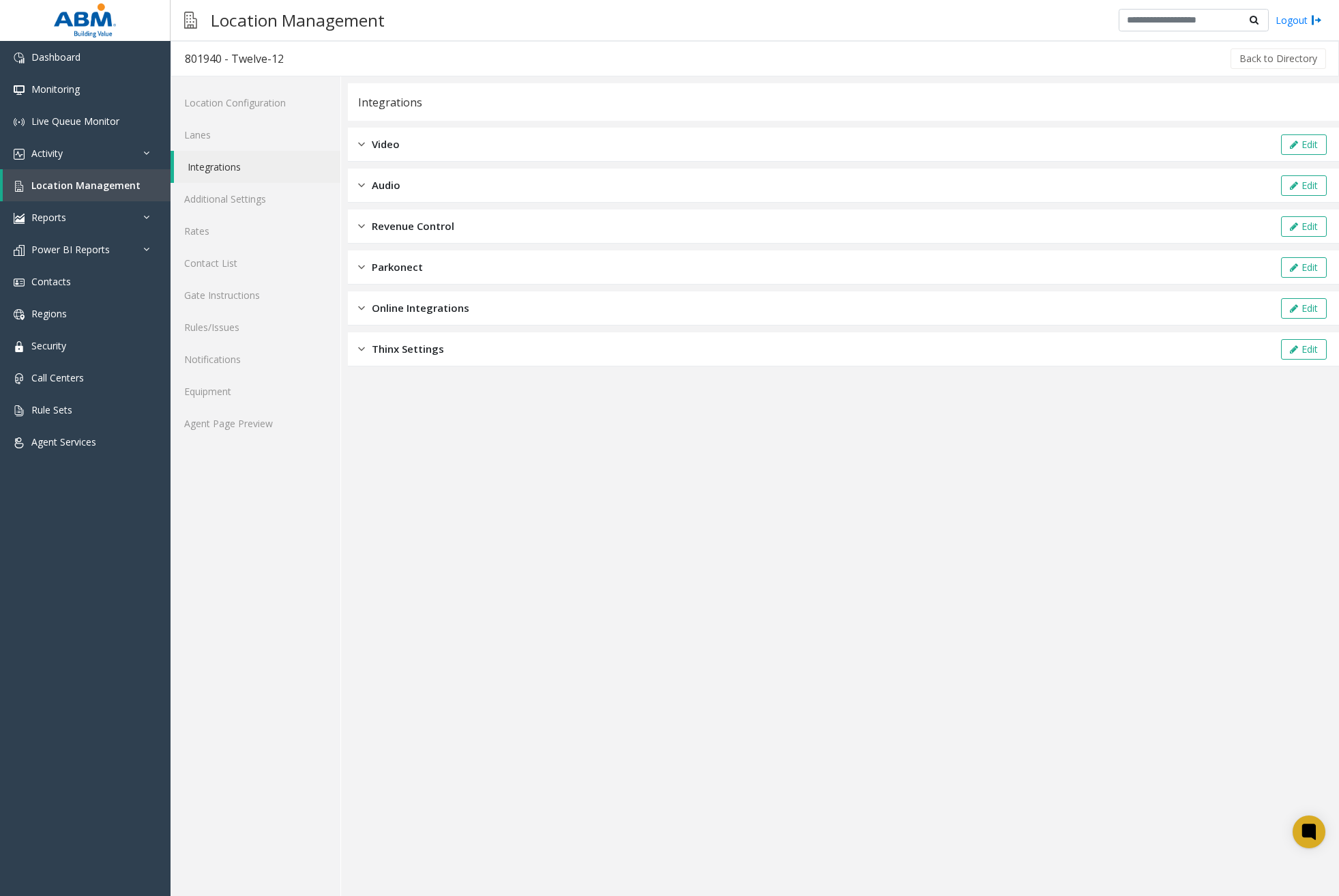
click at [478, 233] on div "Revenue Control Edit" at bounding box center [843, 226] width 991 height 34
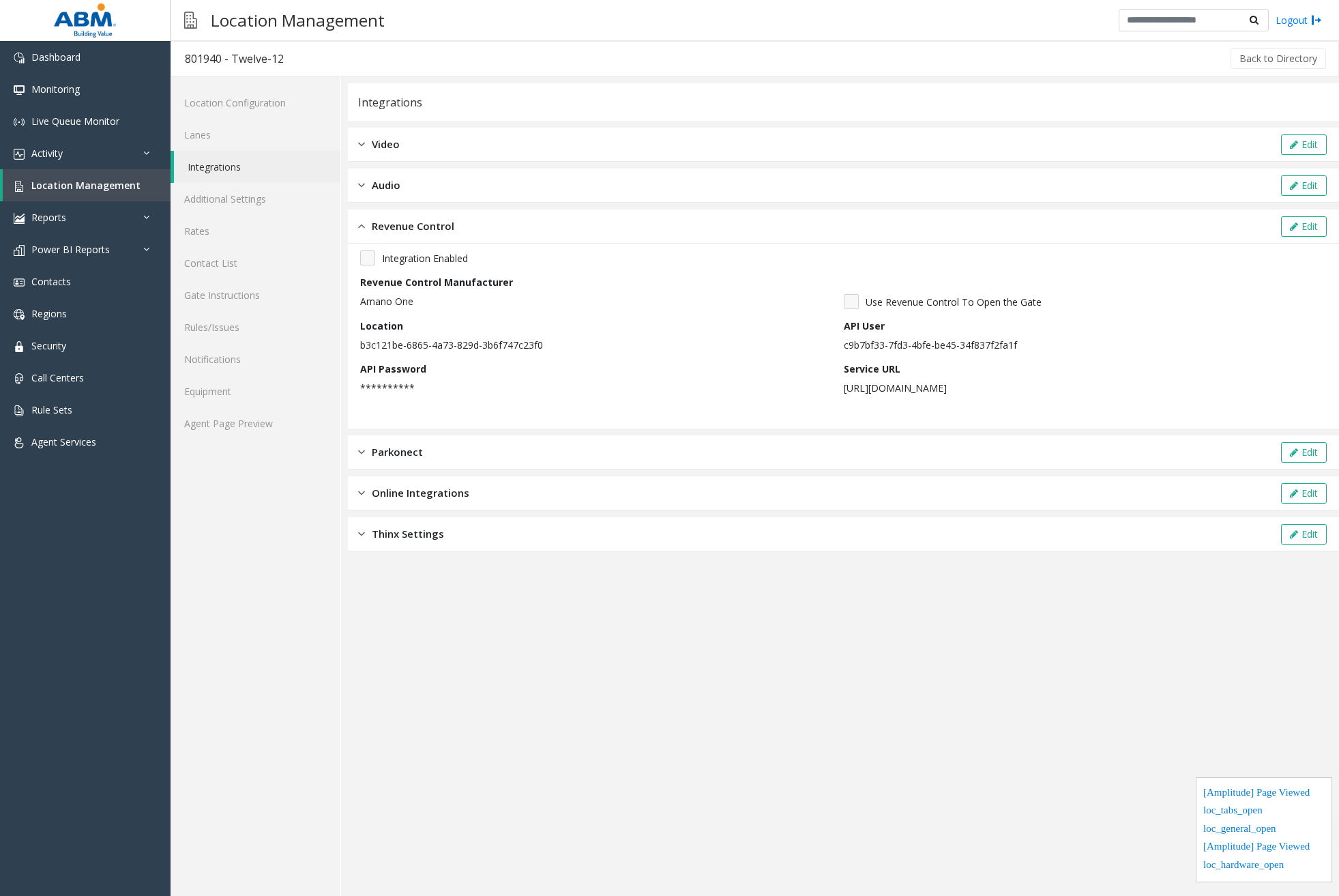
click at [457, 492] on span "Online Integrations" at bounding box center [420, 492] width 97 height 16
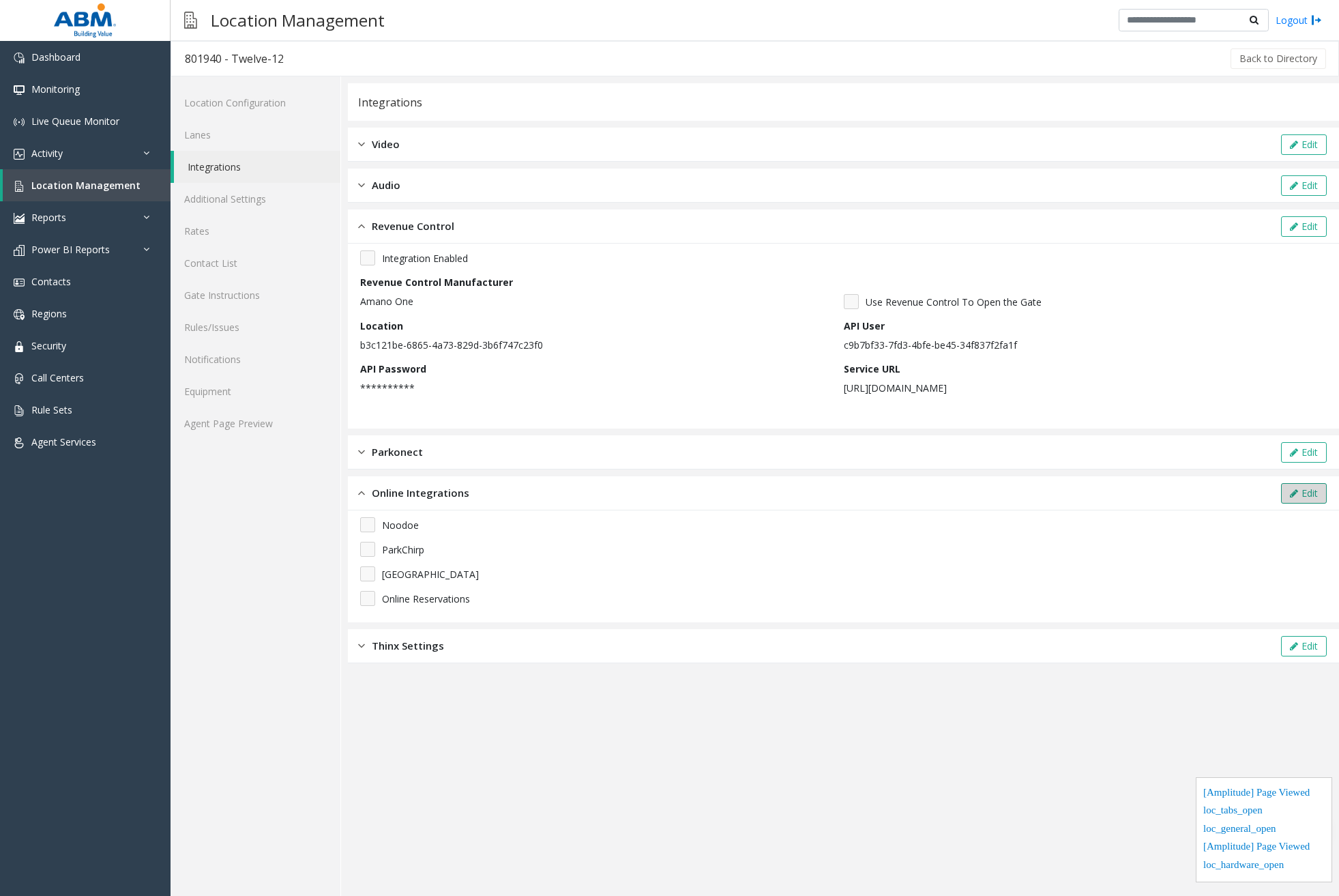
click at [1310, 501] on button "Edit" at bounding box center [1303, 493] width 45 height 21
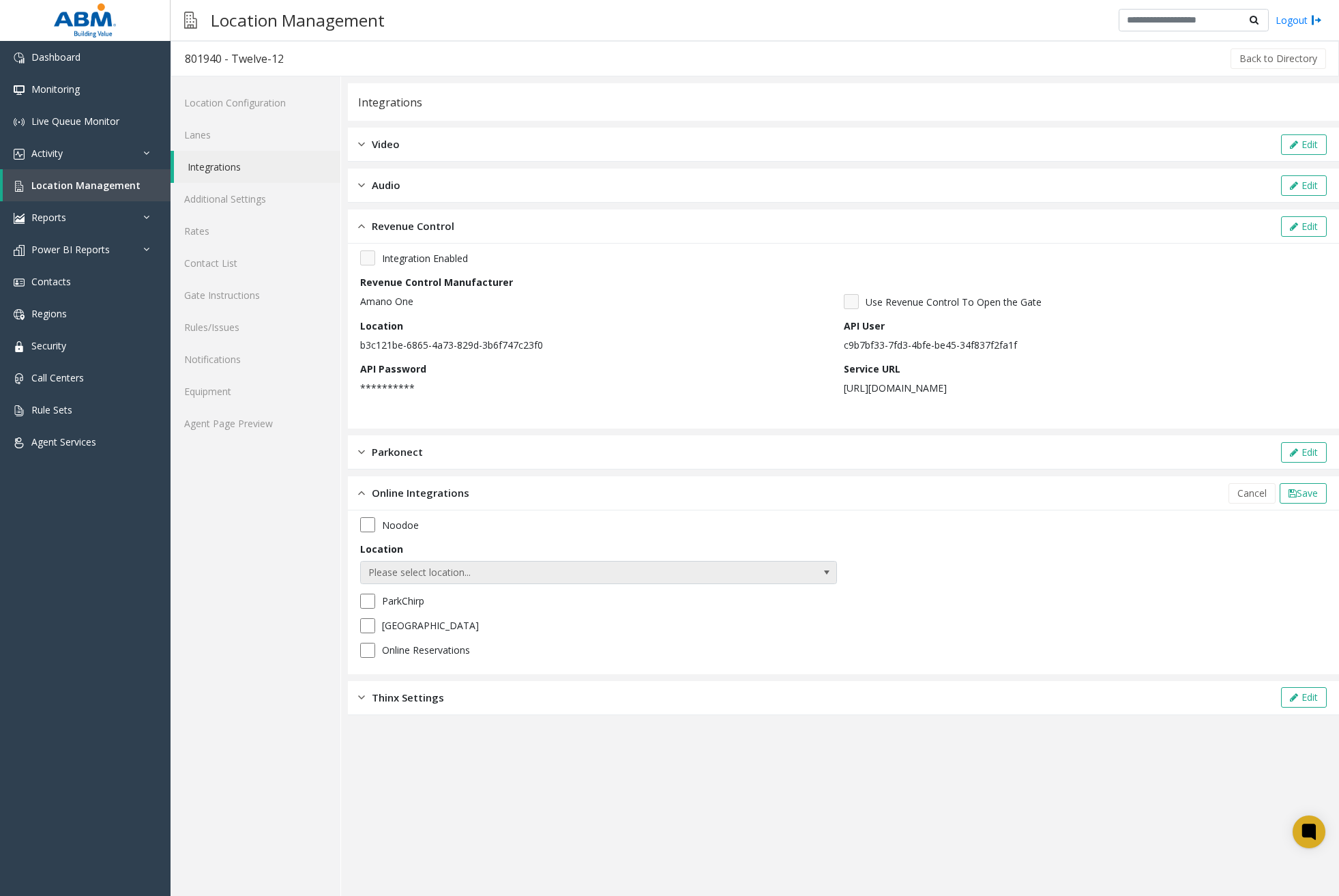
click at [426, 575] on span "Please select location..." at bounding box center [551, 572] width 380 height 21
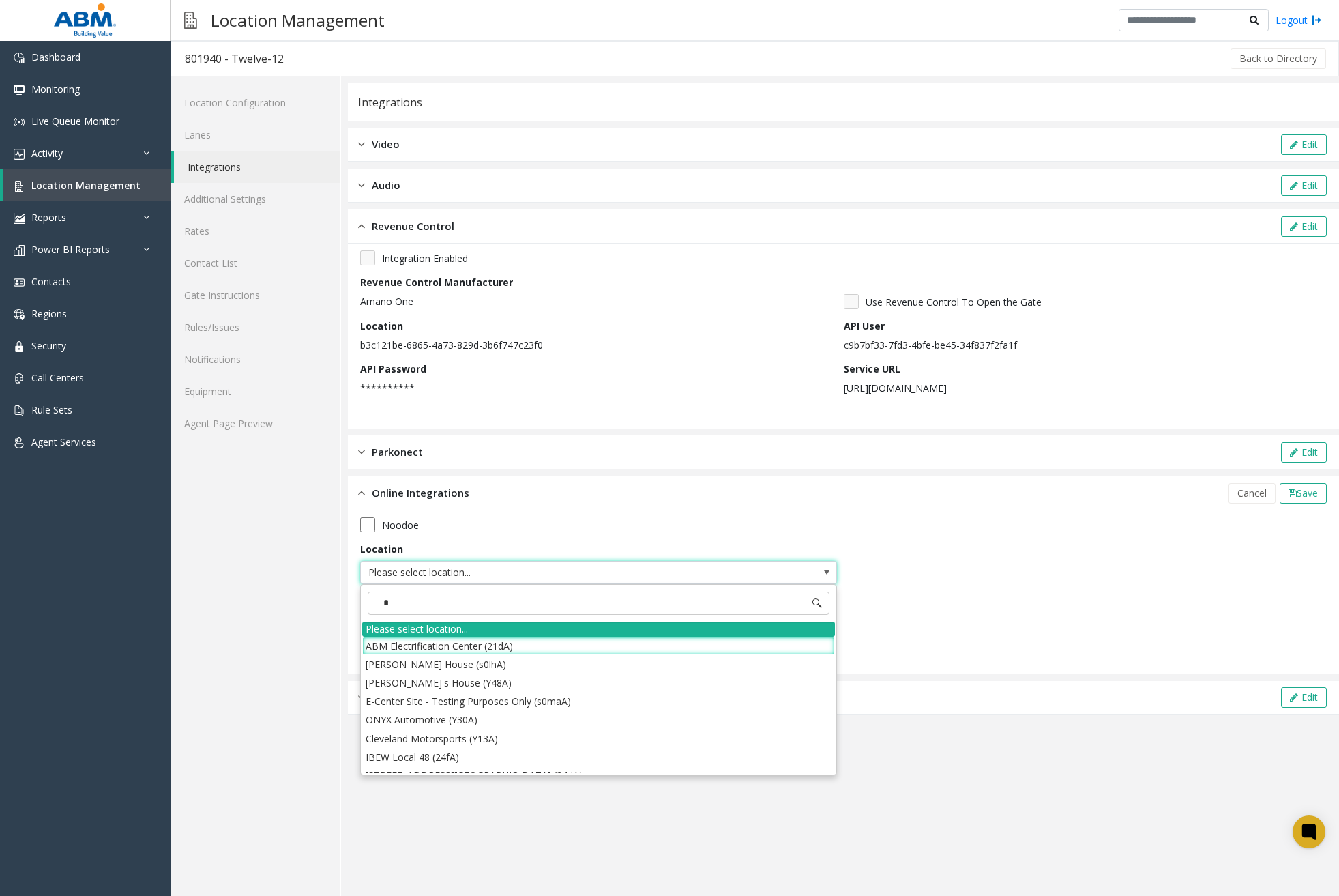
type input "**"
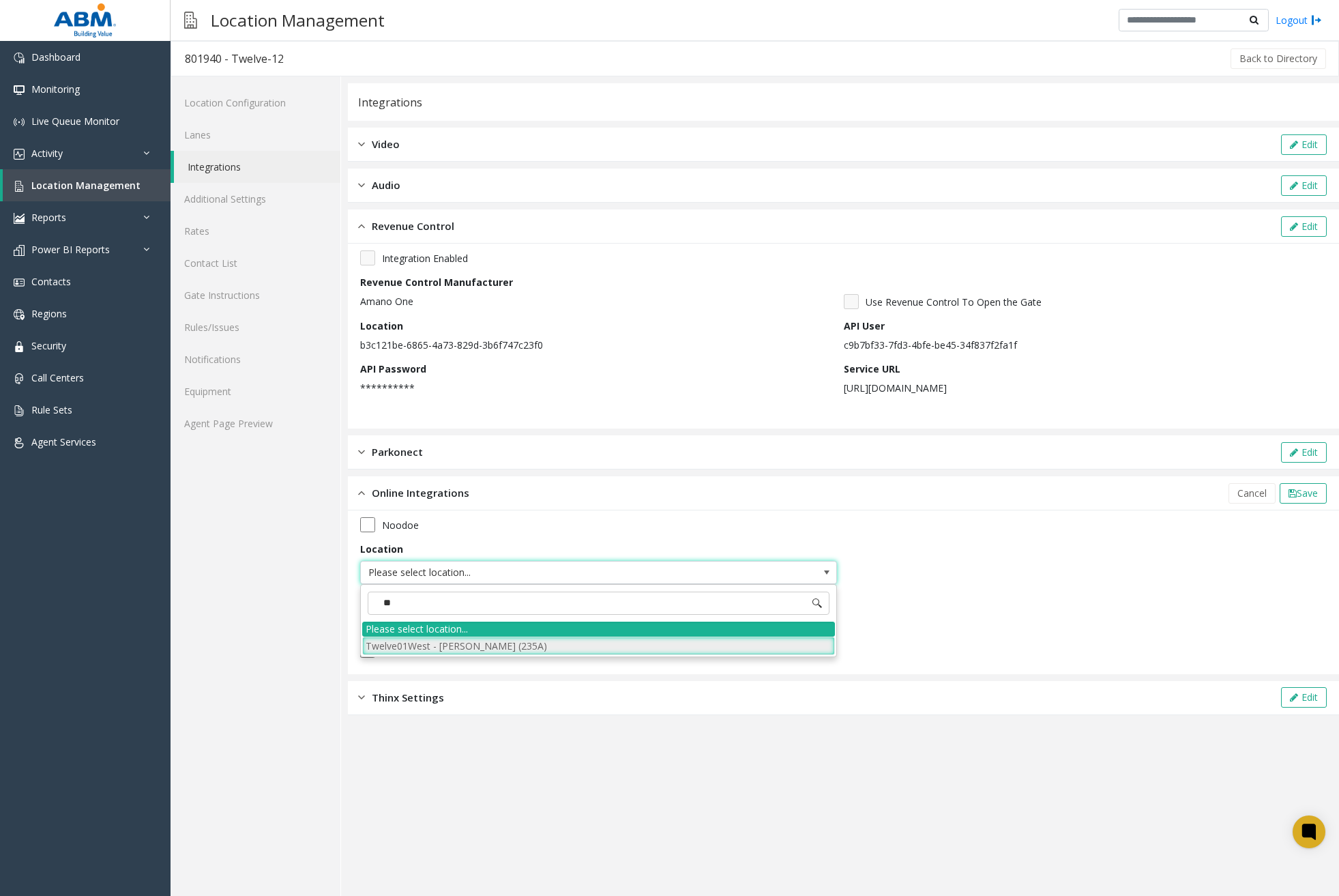
click at [453, 645] on li "Twelve01West - McCaffrey (235A)" at bounding box center [599, 646] width 472 height 18
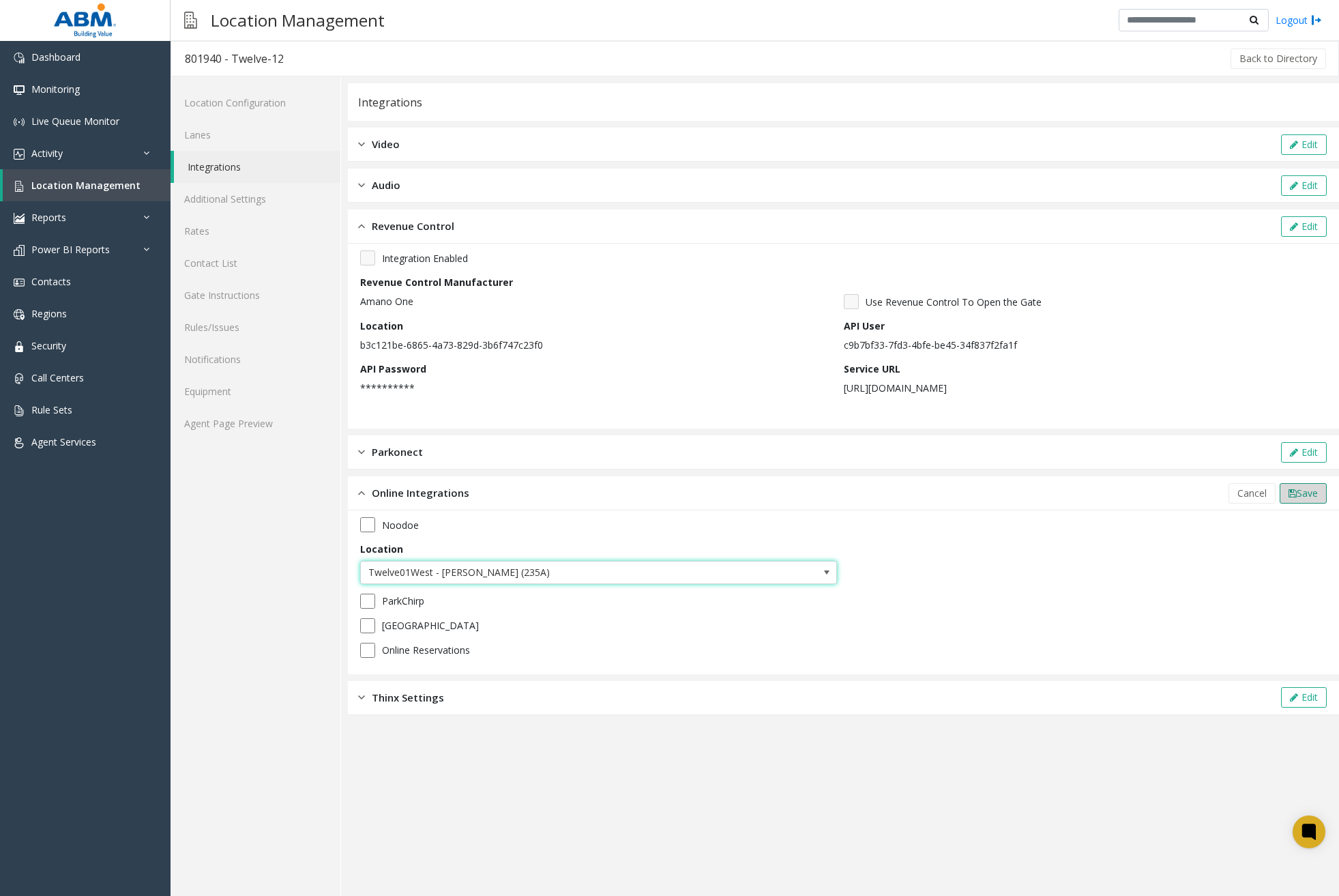
click at [1313, 496] on span "Save" at bounding box center [1308, 493] width 21 height 13
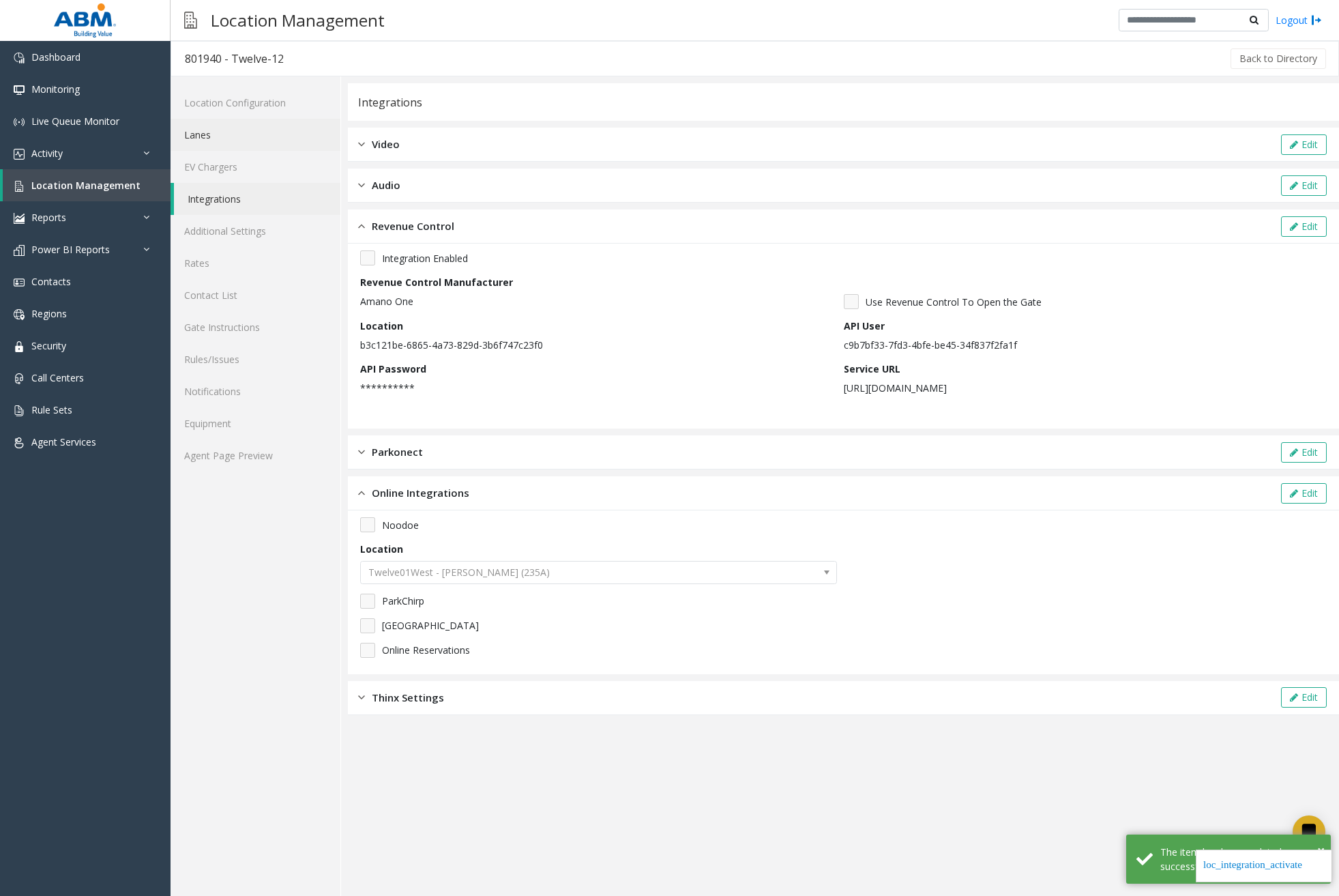
click at [253, 145] on link "Lanes" at bounding box center [256, 135] width 170 height 32
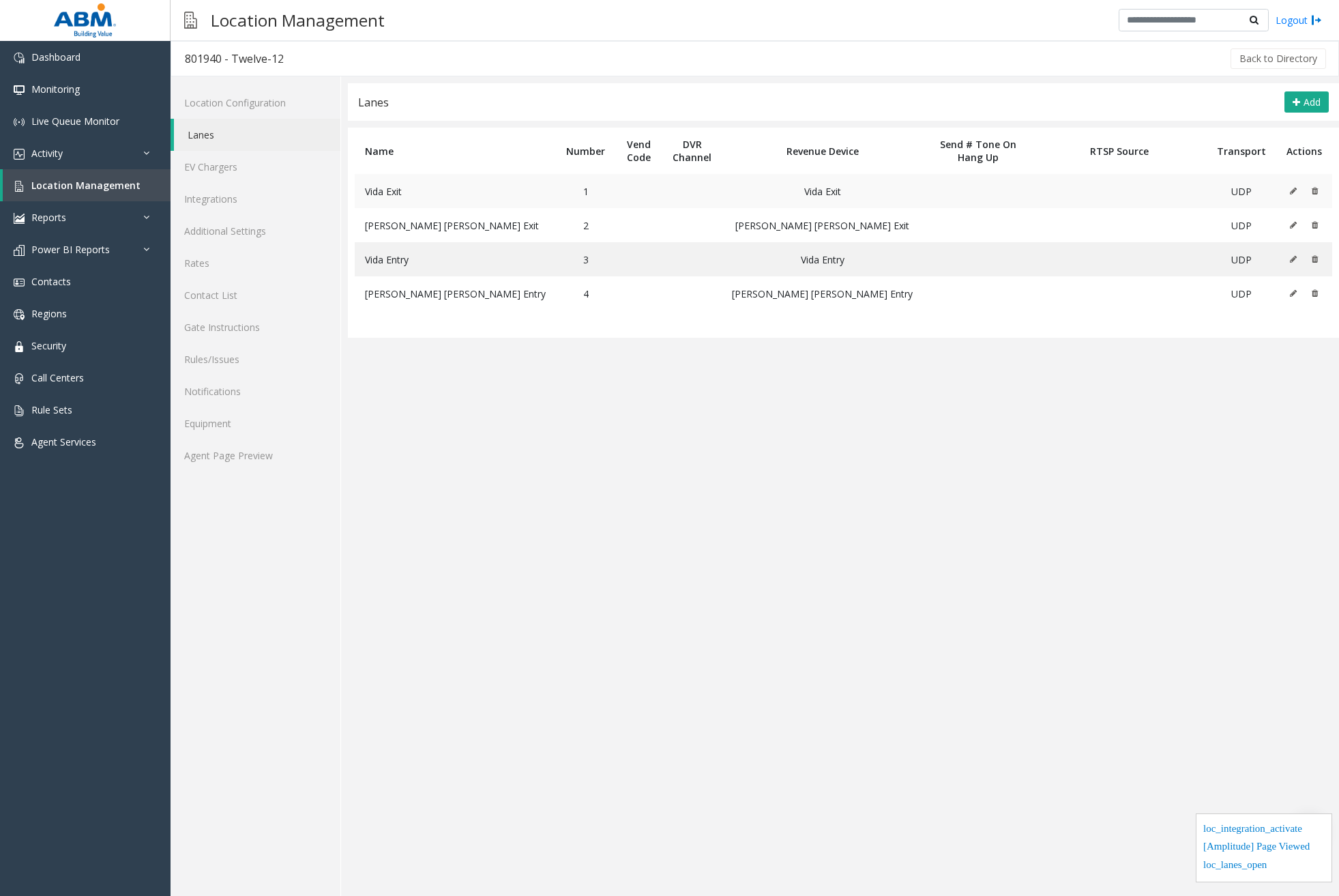
click at [1297, 192] on icon at bounding box center [1294, 191] width 7 height 8
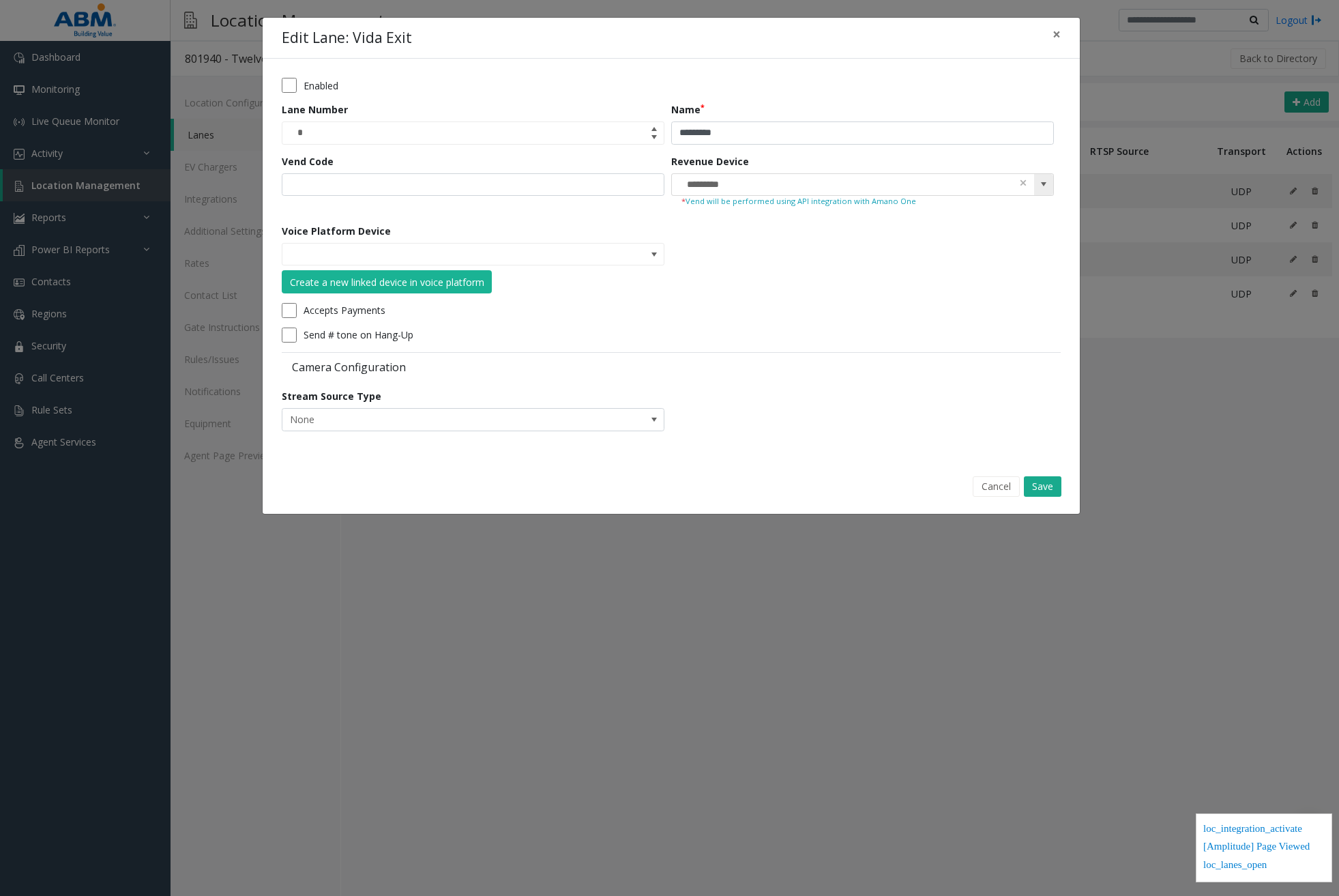
click at [1045, 187] on span at bounding box center [1043, 183] width 11 height 11
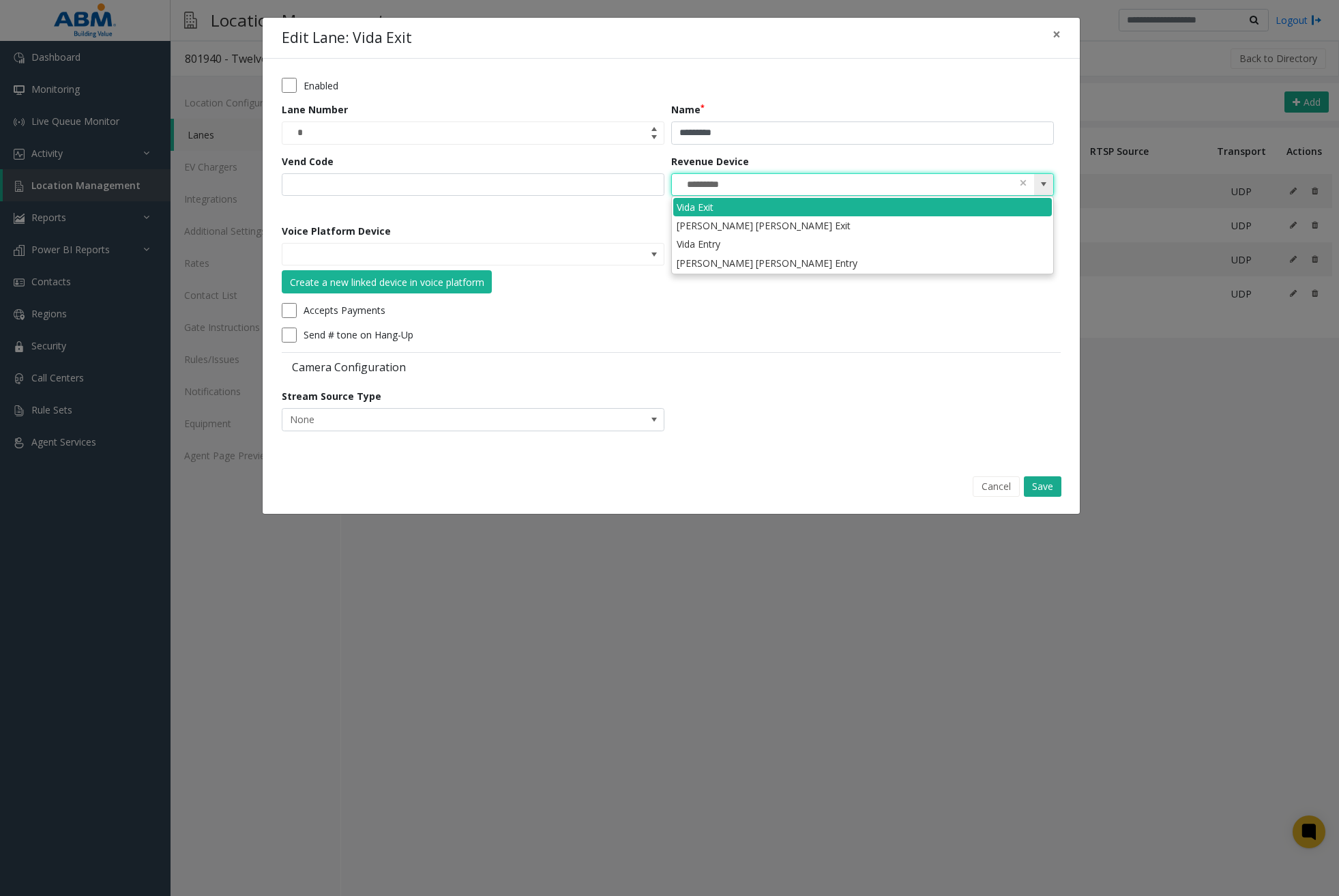
click at [1045, 187] on span at bounding box center [1043, 183] width 11 height 11
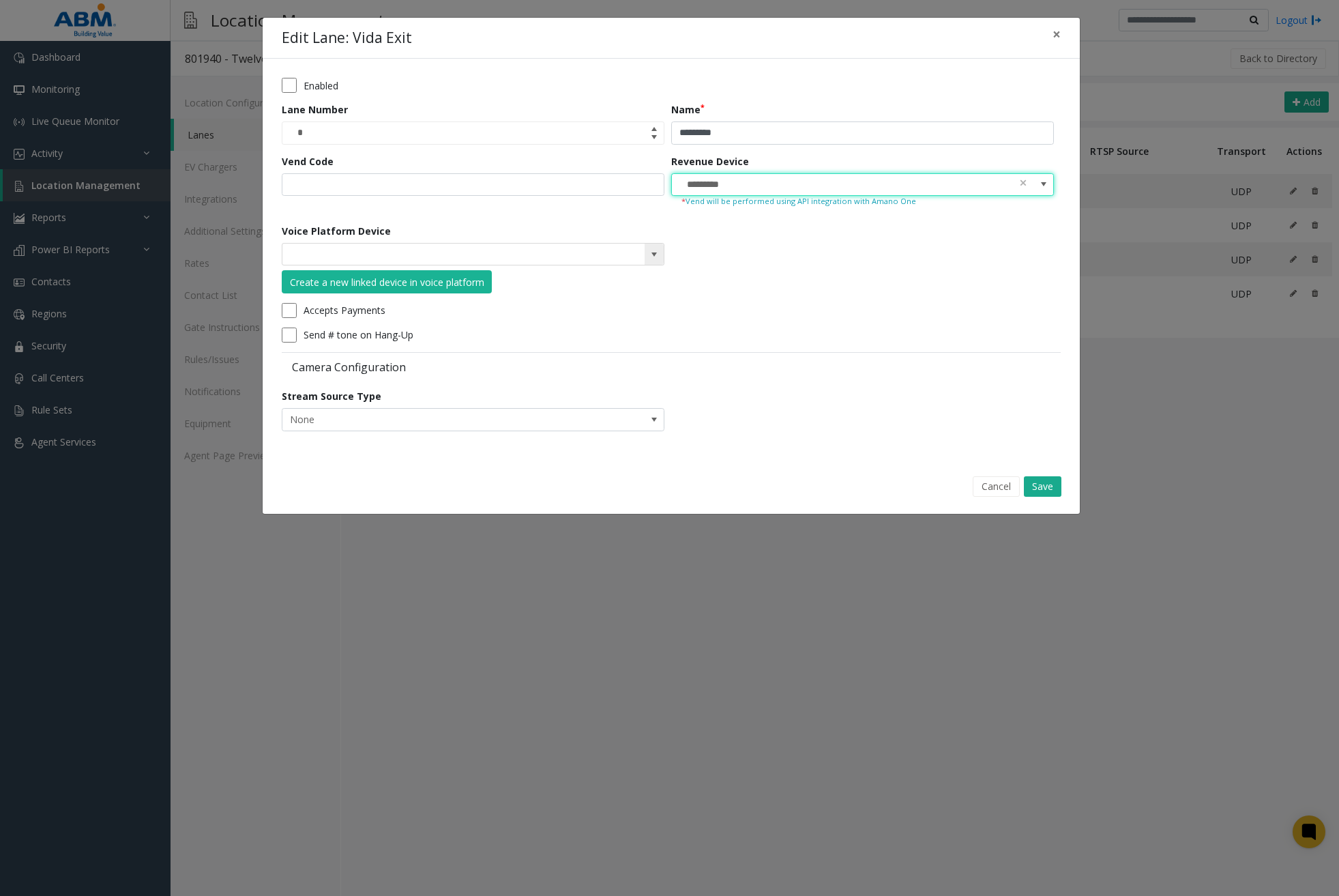
click at [657, 252] on span at bounding box center [654, 254] width 11 height 11
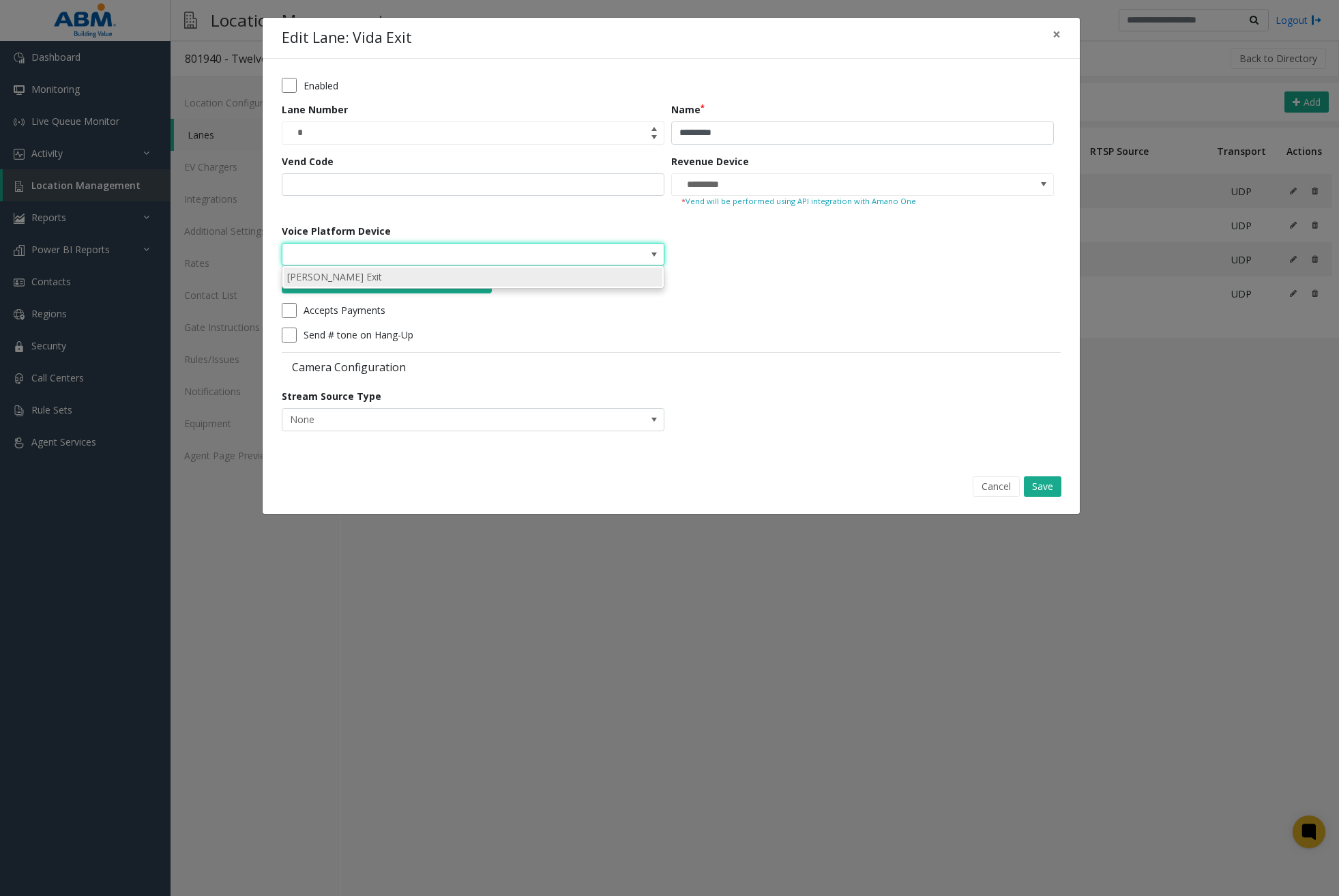
click at [566, 277] on li "[PERSON_NAME] Exit" at bounding box center [473, 277] width 378 height 18
type input "**********"
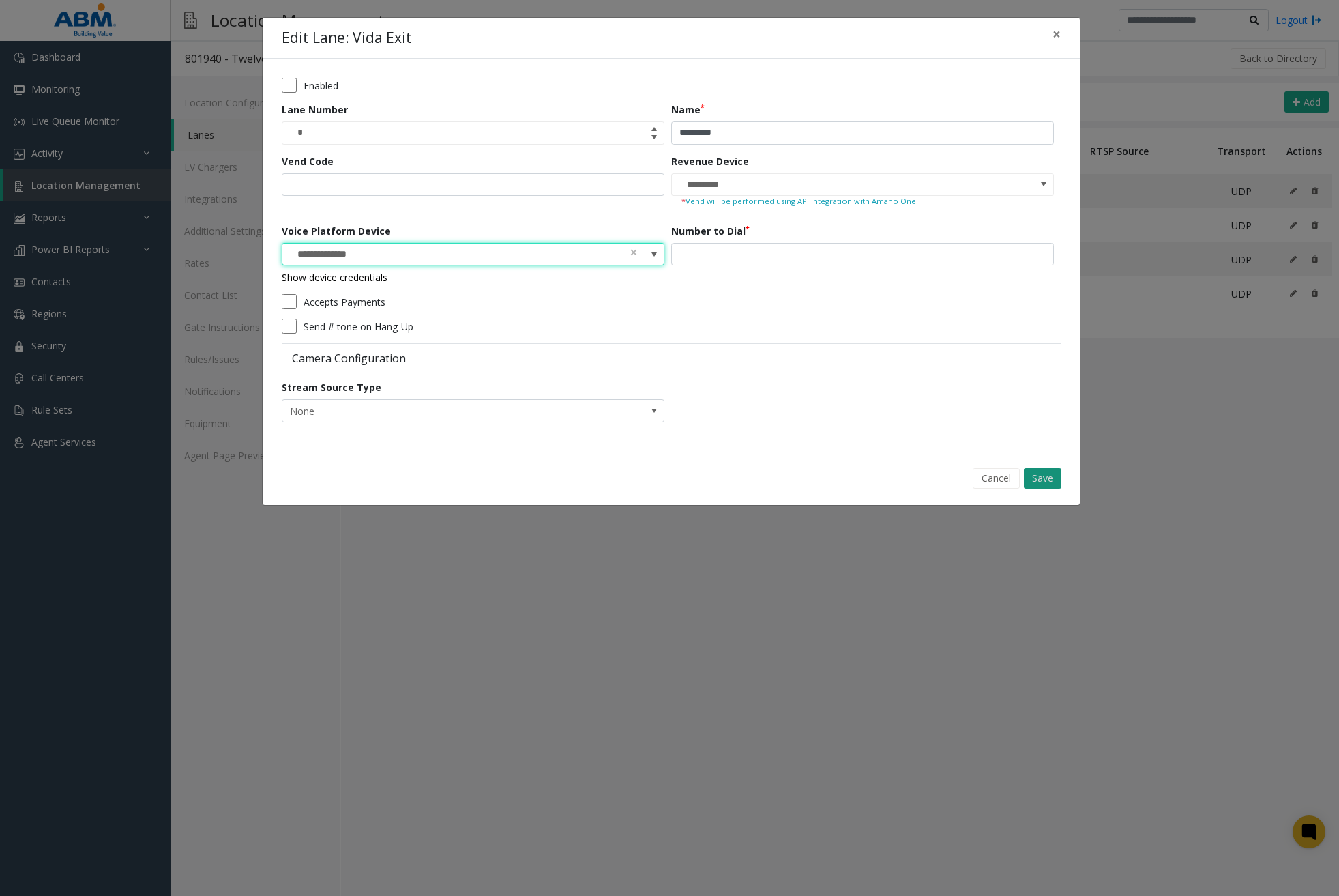
click at [1043, 476] on button "Save" at bounding box center [1042, 478] width 37 height 21
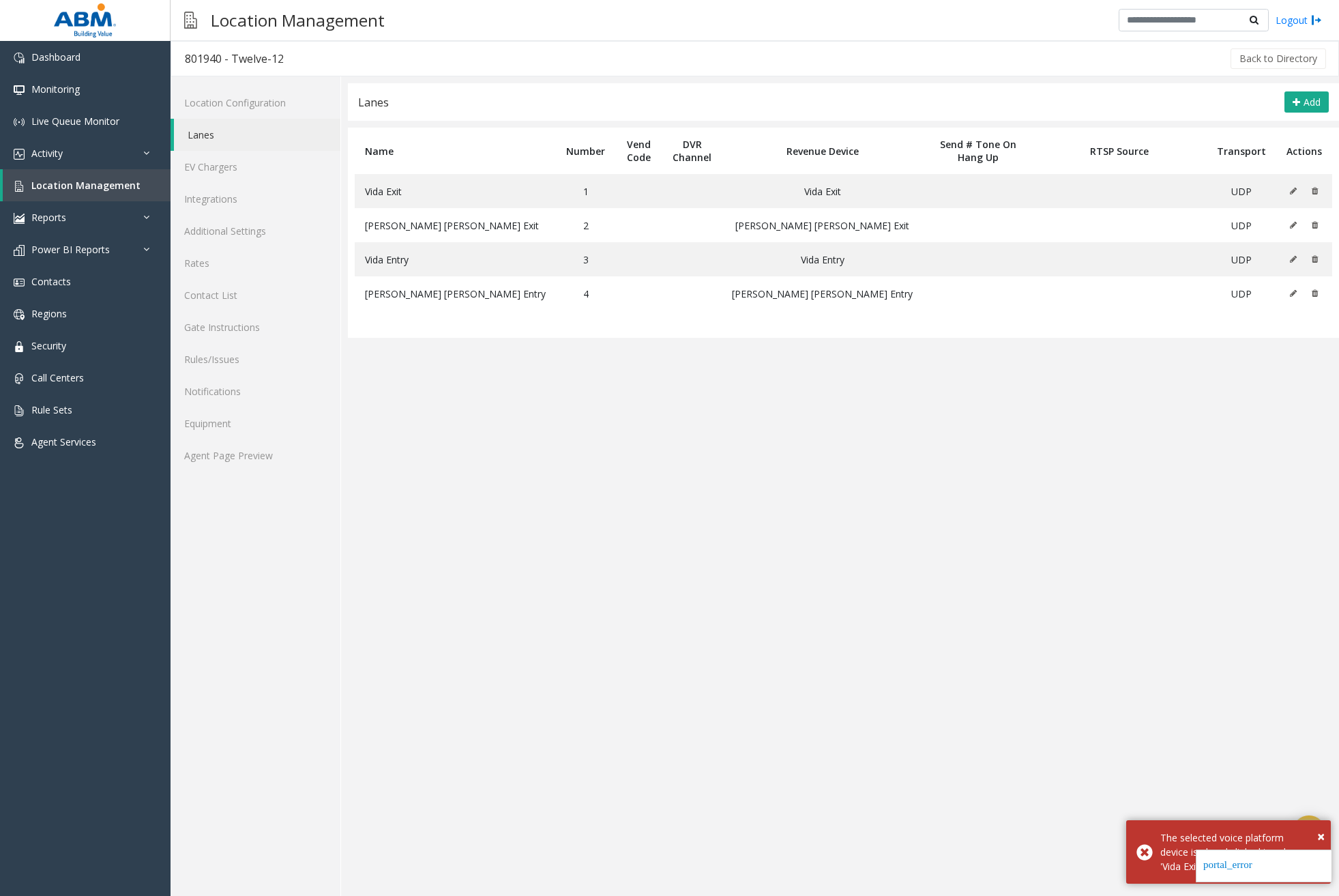
click at [1053, 583] on app-lanes "**********" at bounding box center [843, 490] width 991 height 813
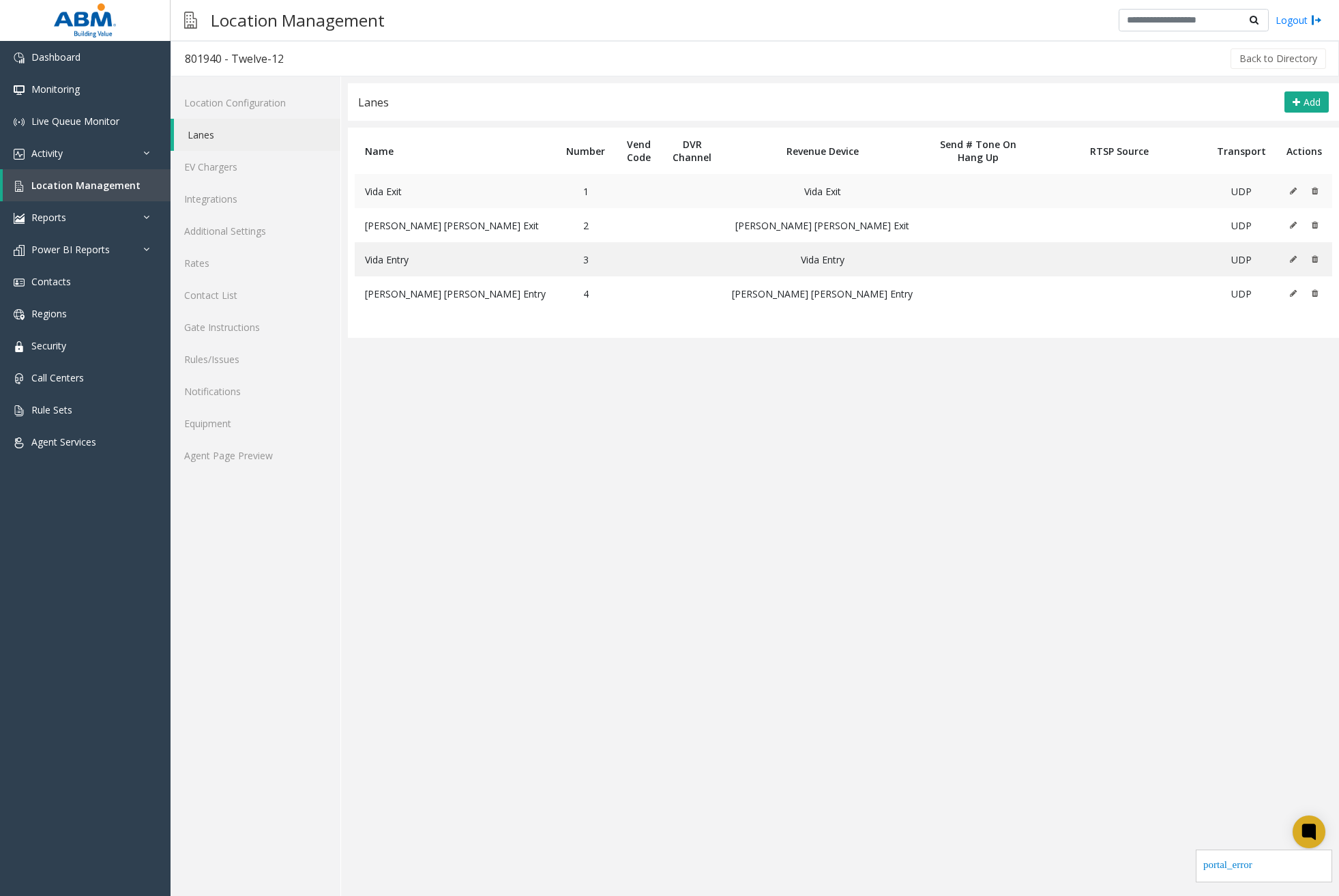
click at [1291, 190] on icon at bounding box center [1294, 191] width 7 height 8
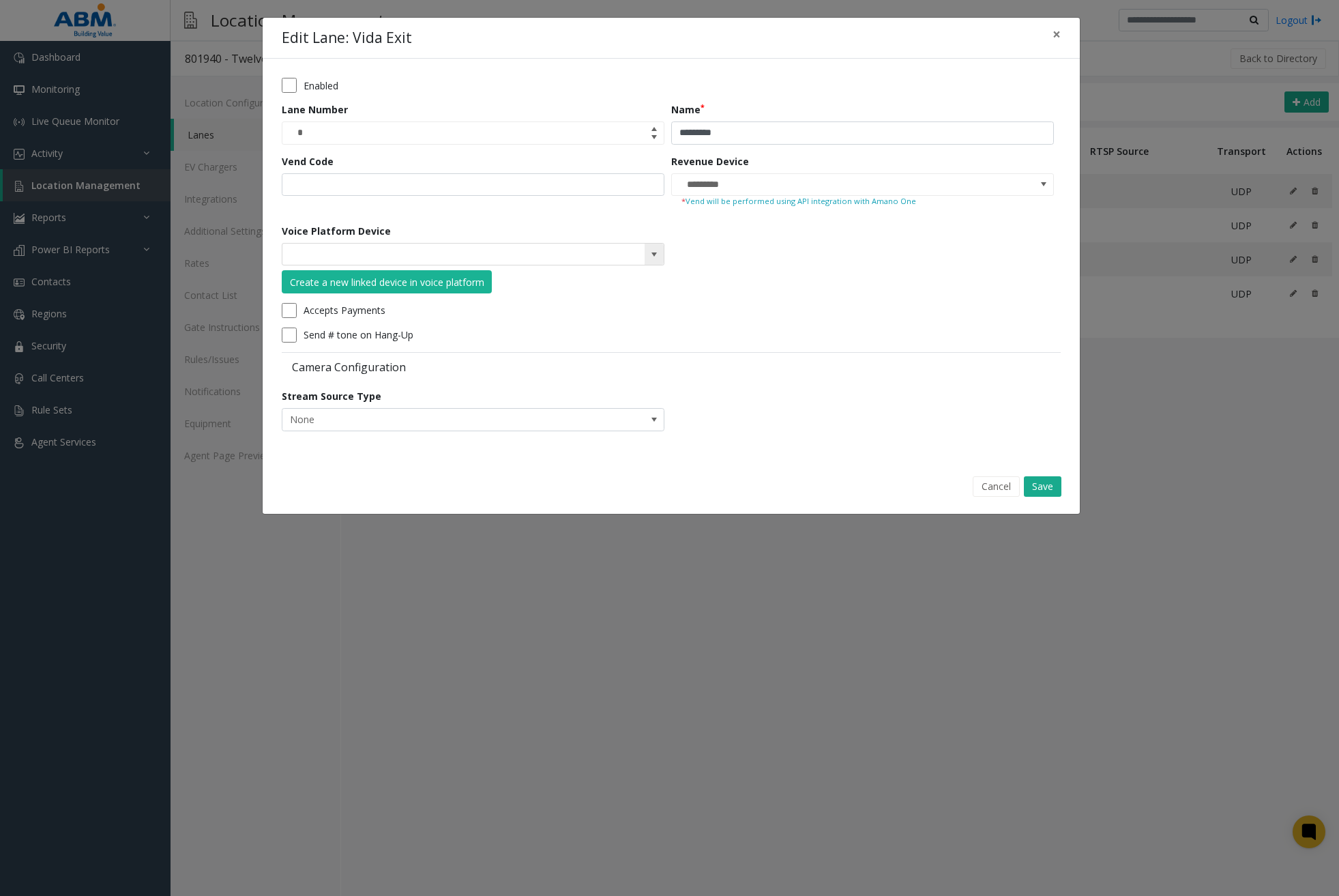
click at [653, 253] on span at bounding box center [654, 254] width 11 height 11
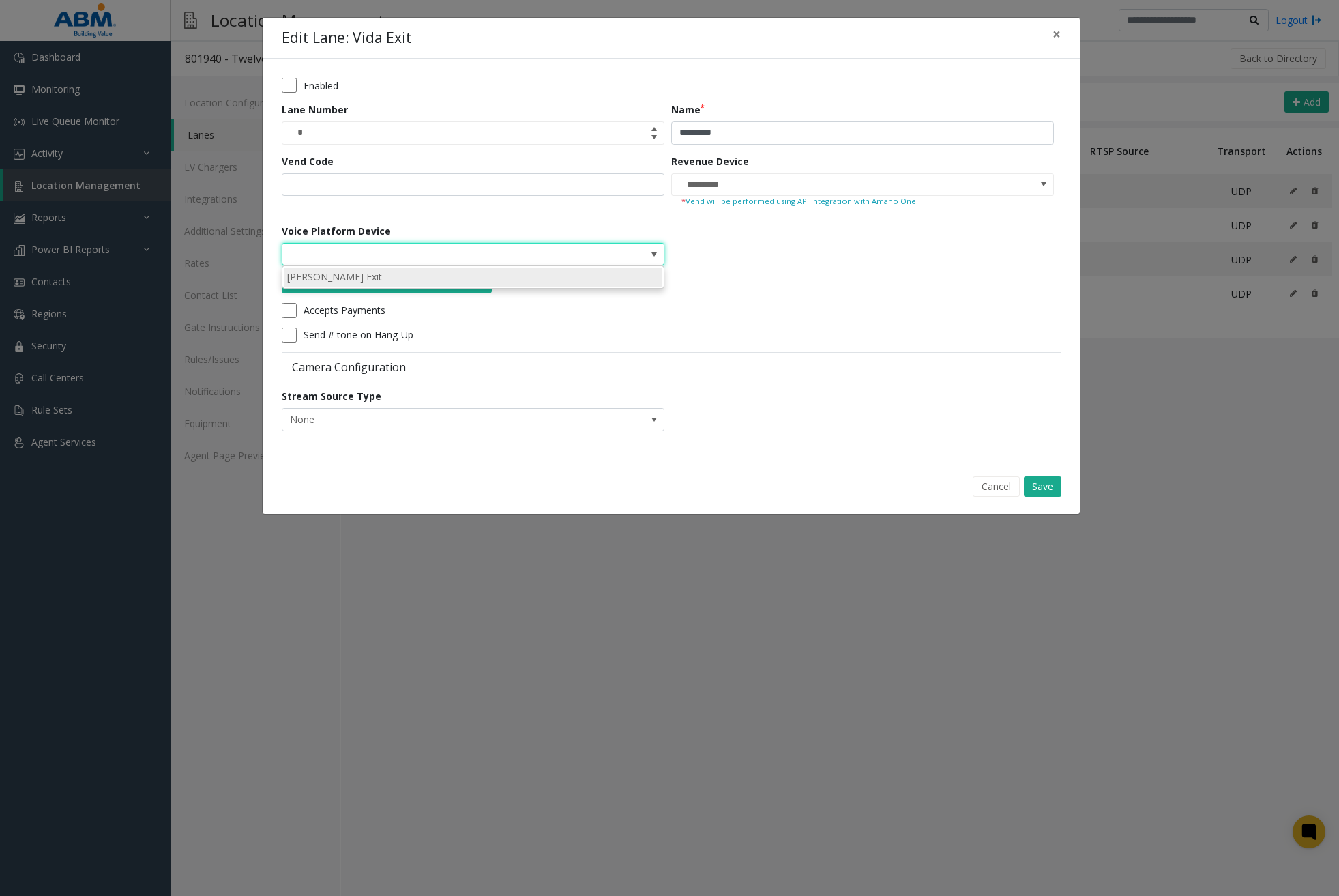
click at [639, 273] on li "[PERSON_NAME] Exit" at bounding box center [473, 277] width 378 height 18
type input "**********"
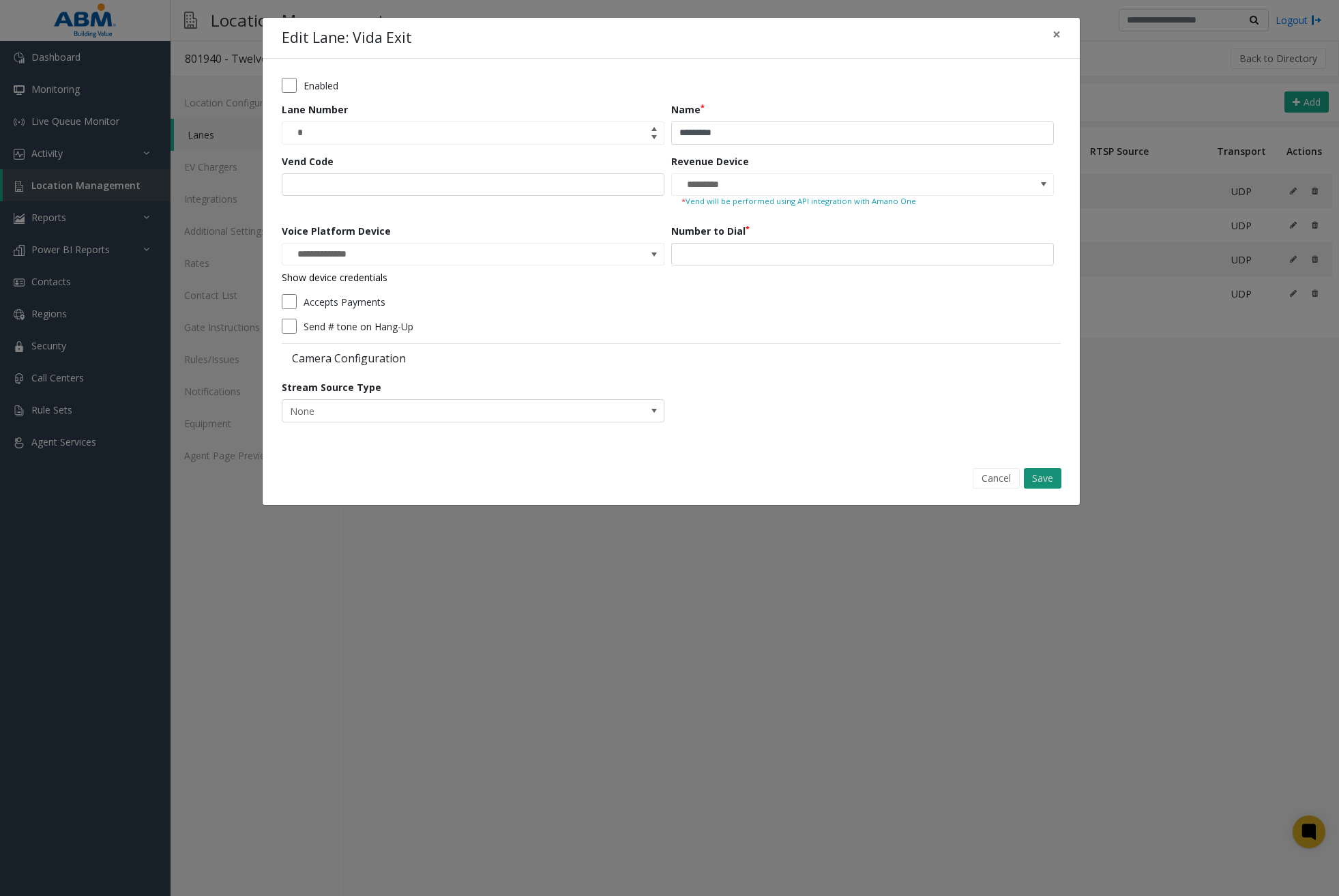
click at [1042, 473] on button "Save" at bounding box center [1042, 478] width 37 height 21
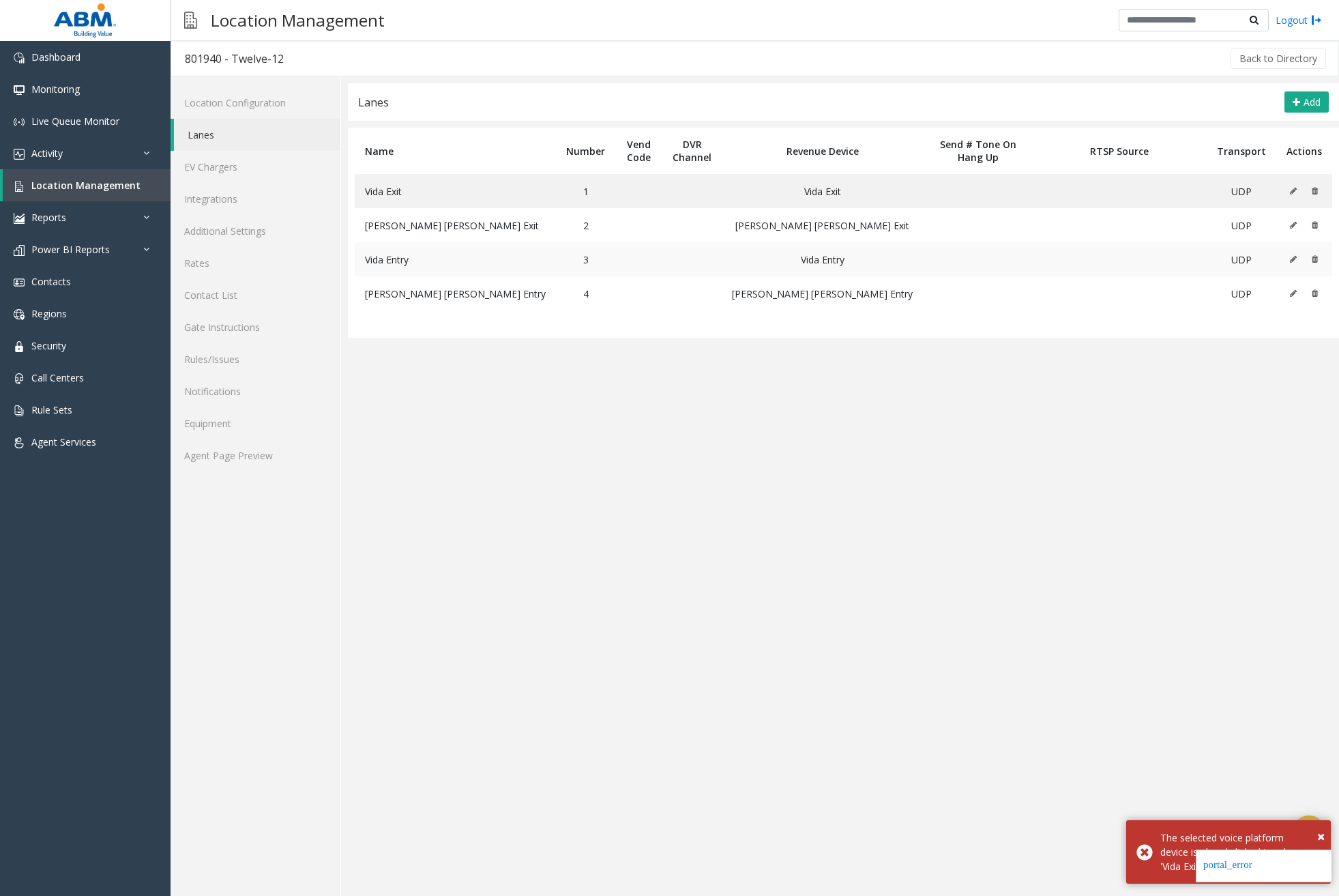
click at [1292, 258] on icon at bounding box center [1294, 259] width 7 height 8
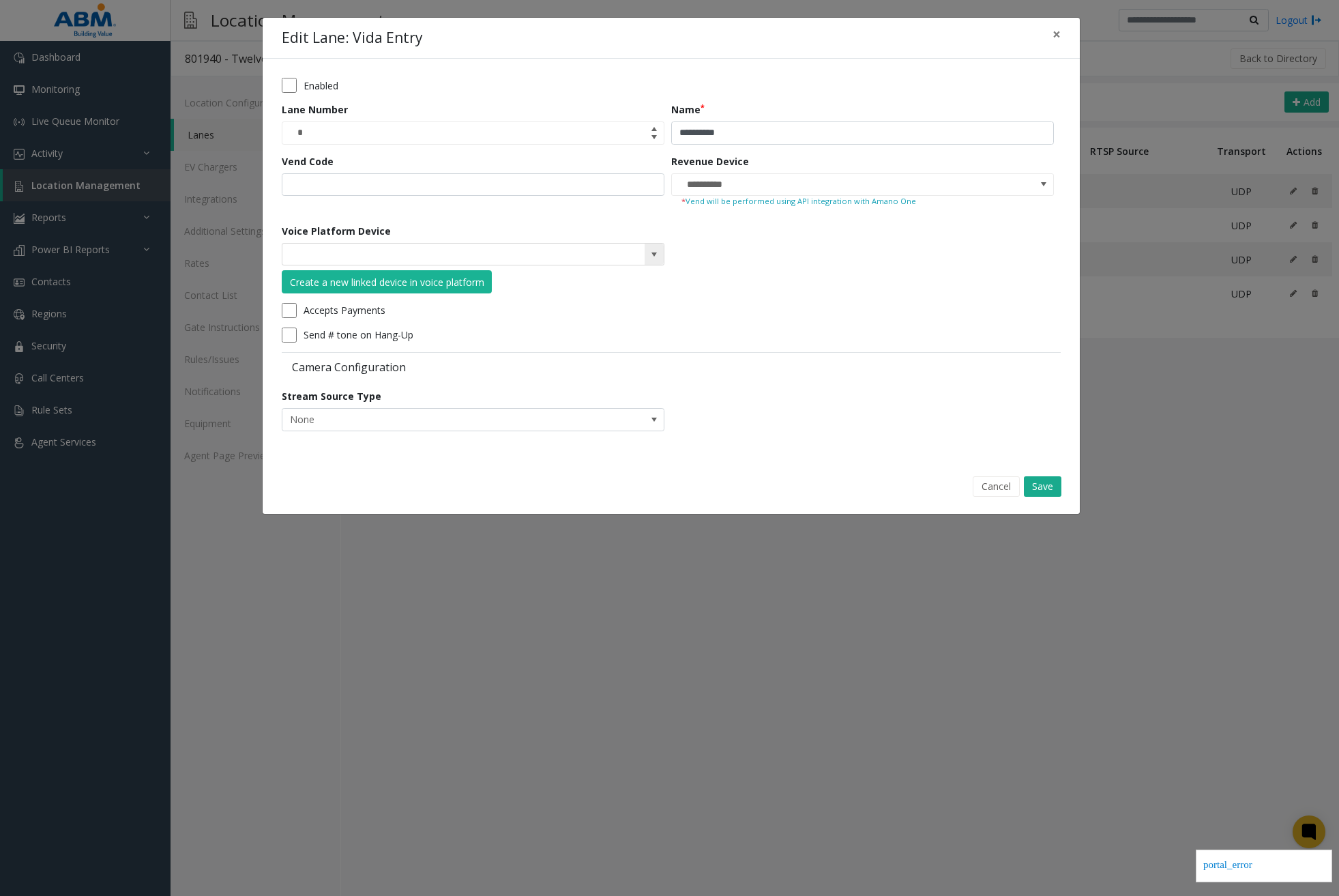
click at [657, 253] on span at bounding box center [654, 254] width 11 height 11
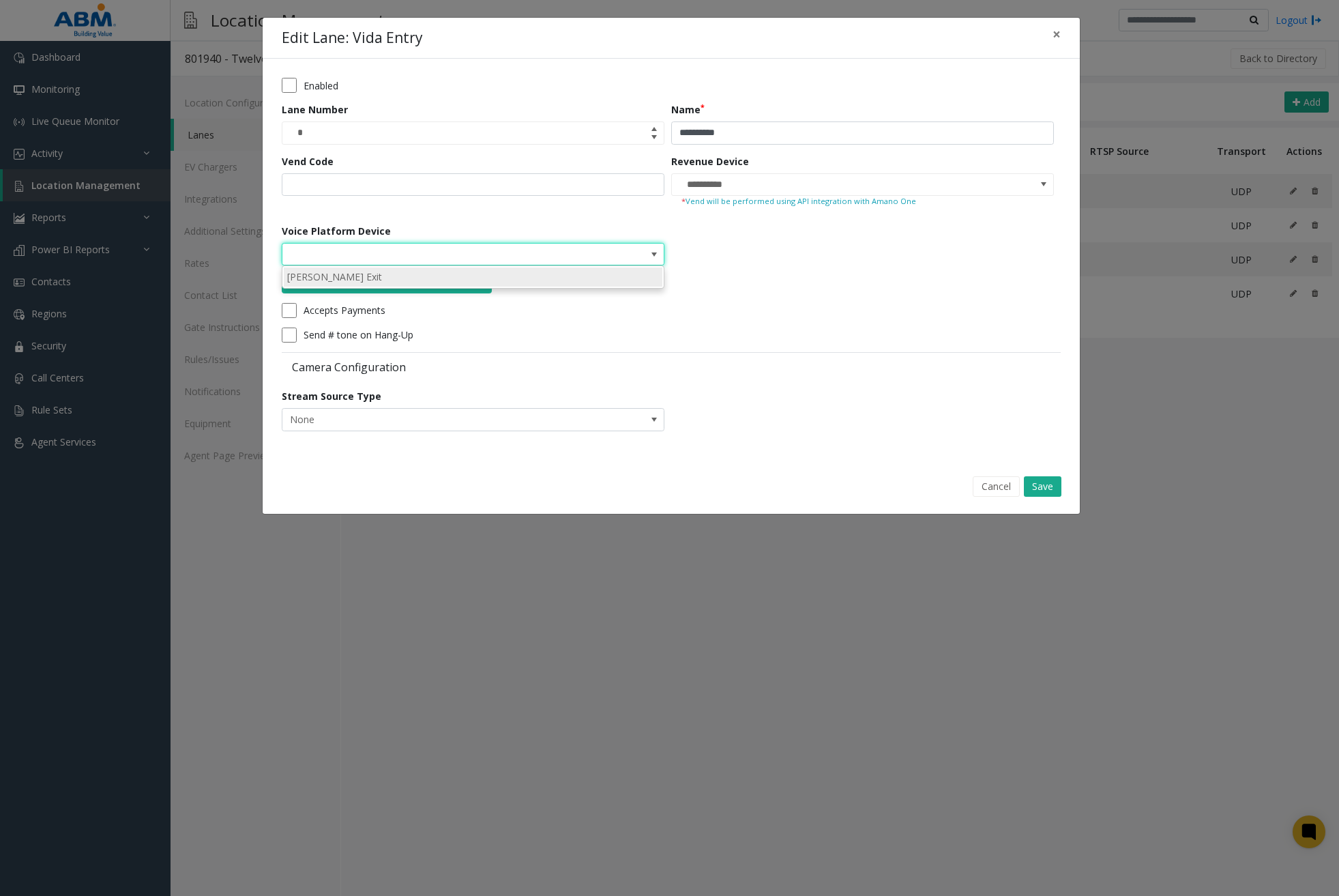
click at [590, 281] on li "[PERSON_NAME] Exit" at bounding box center [473, 277] width 378 height 18
type input "**********"
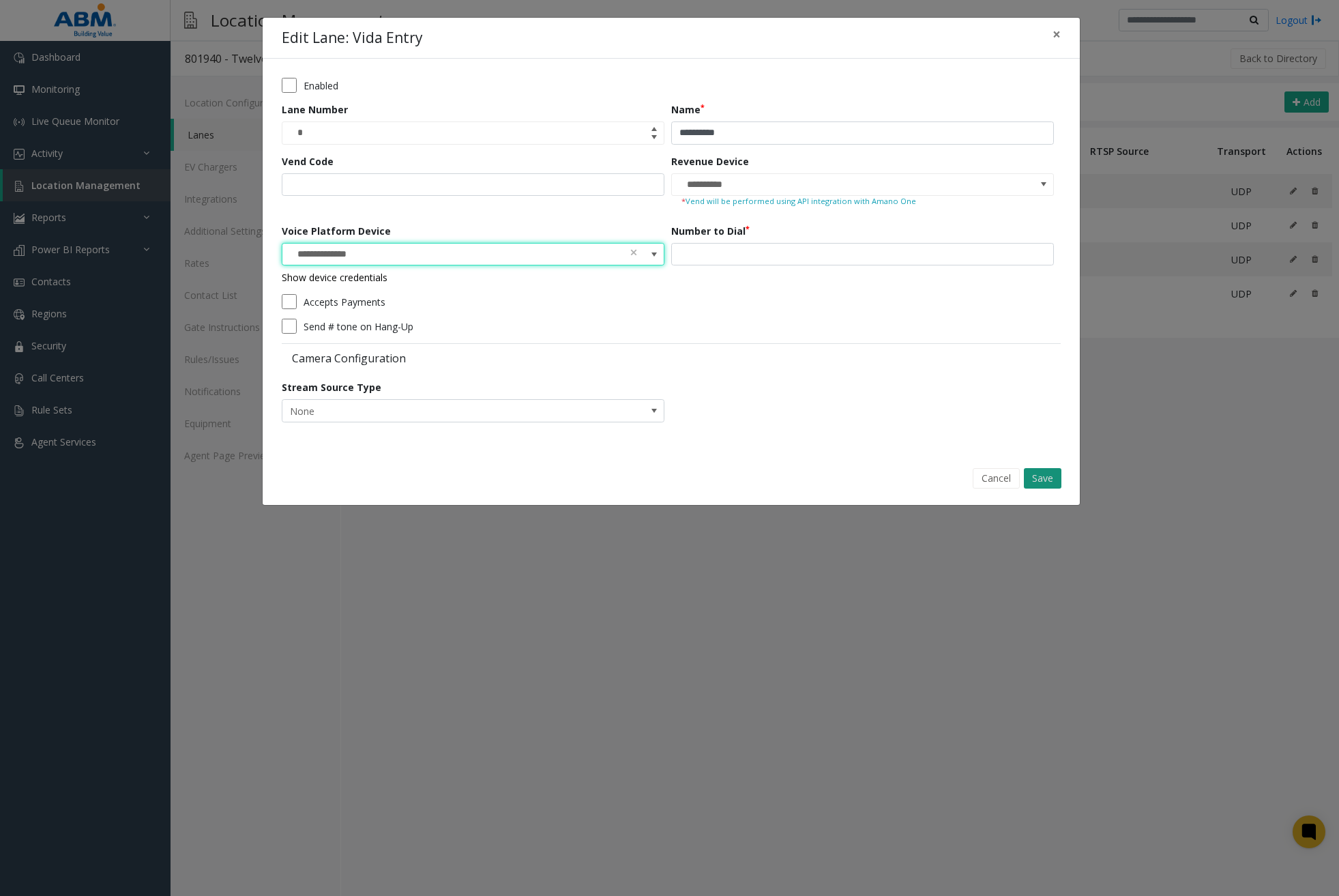
click at [1045, 476] on button "Save" at bounding box center [1042, 478] width 37 height 21
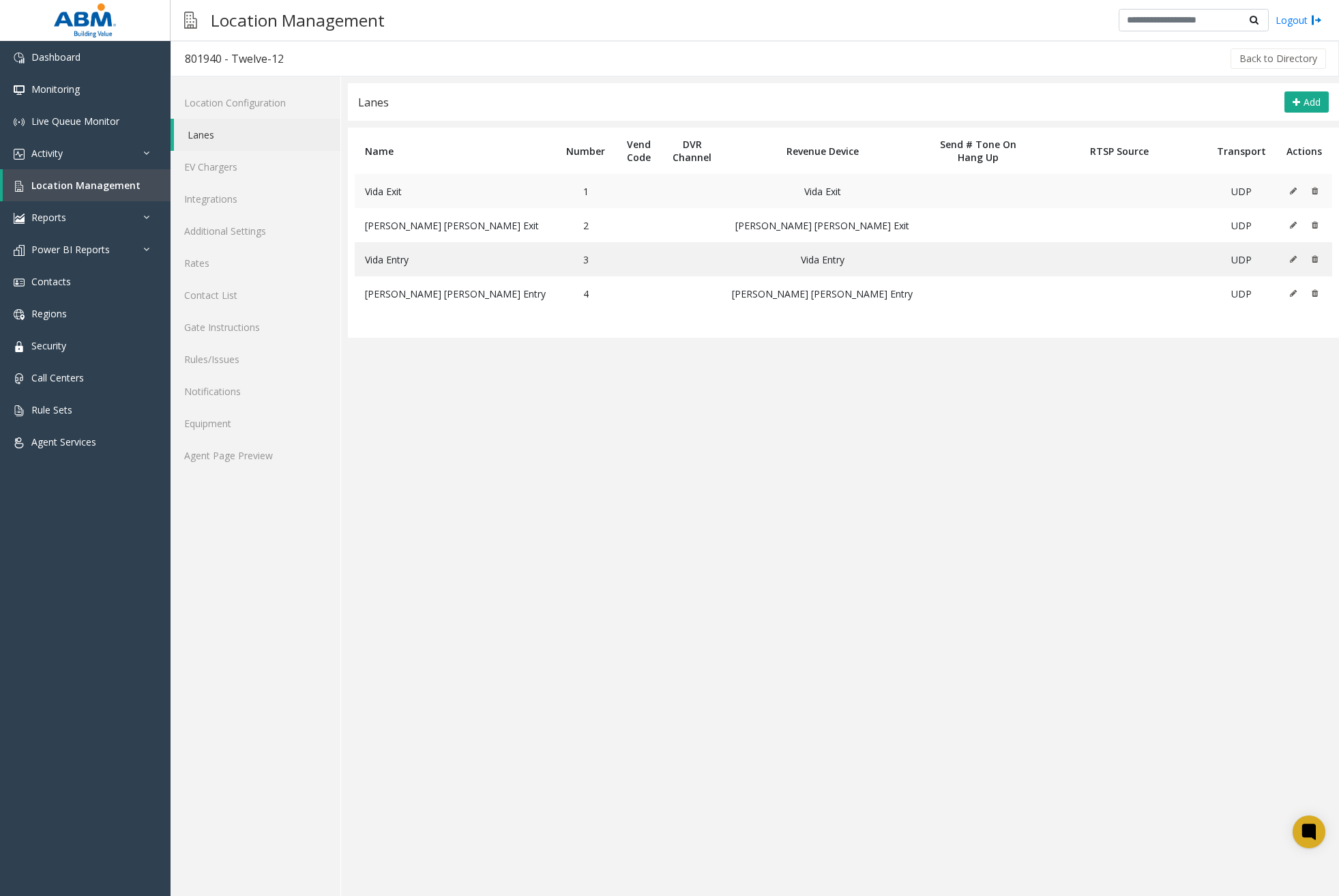
click at [1289, 191] on td at bounding box center [1304, 191] width 56 height 34
click at [1292, 189] on icon at bounding box center [1294, 191] width 7 height 8
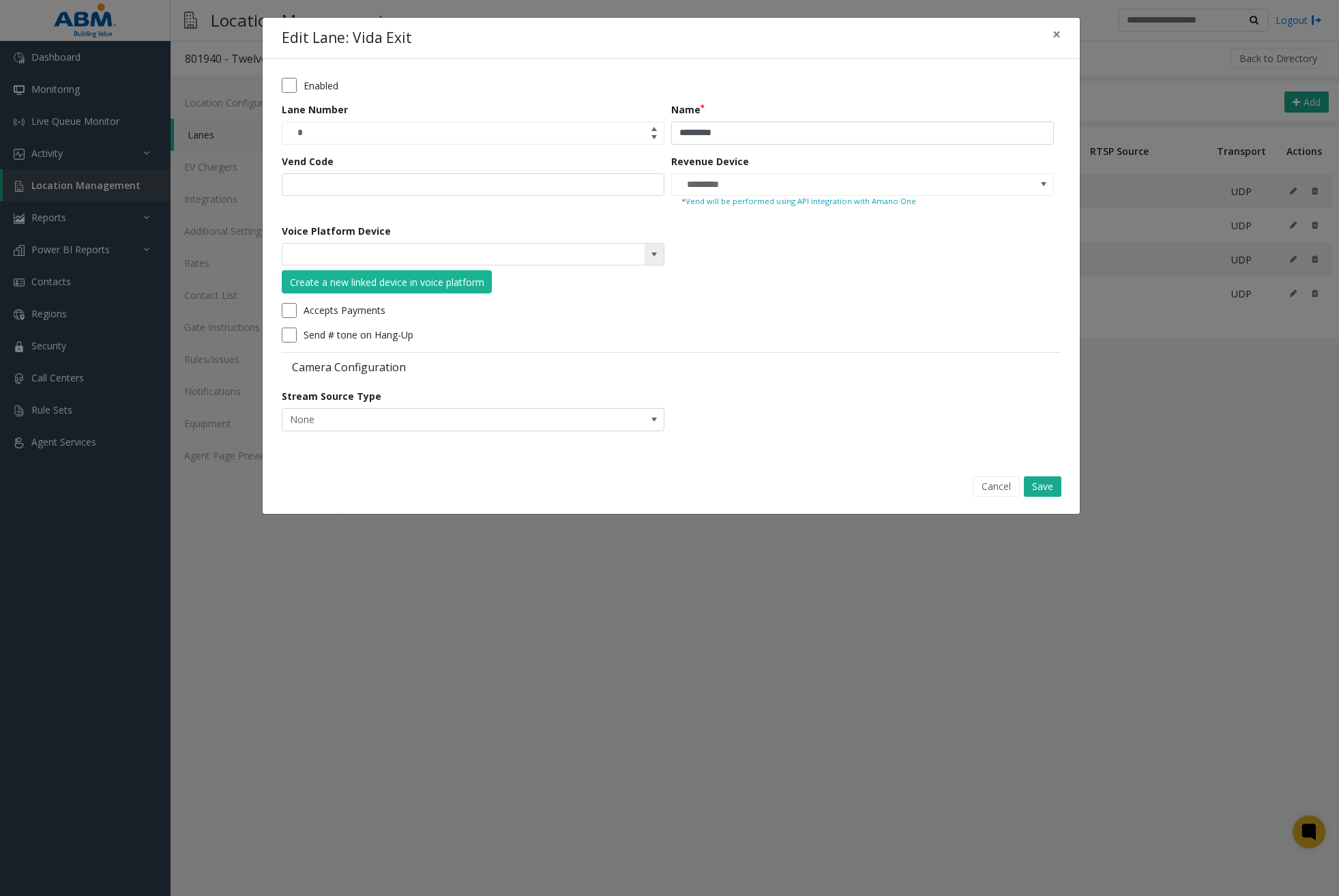
click at [656, 254] on span at bounding box center [654, 254] width 11 height 11
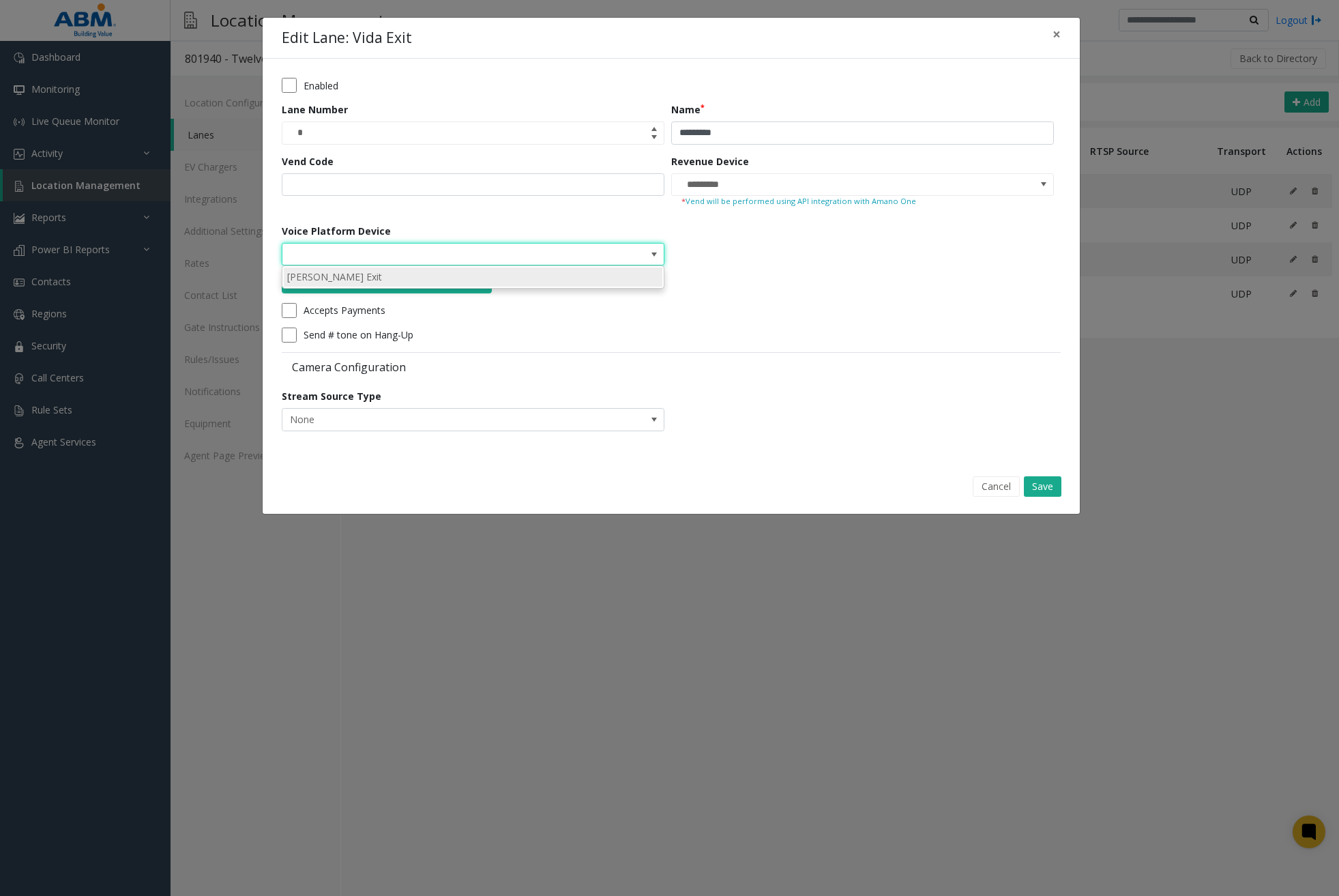
click at [588, 274] on li "[PERSON_NAME] Exit" at bounding box center [473, 277] width 378 height 18
type input "**********"
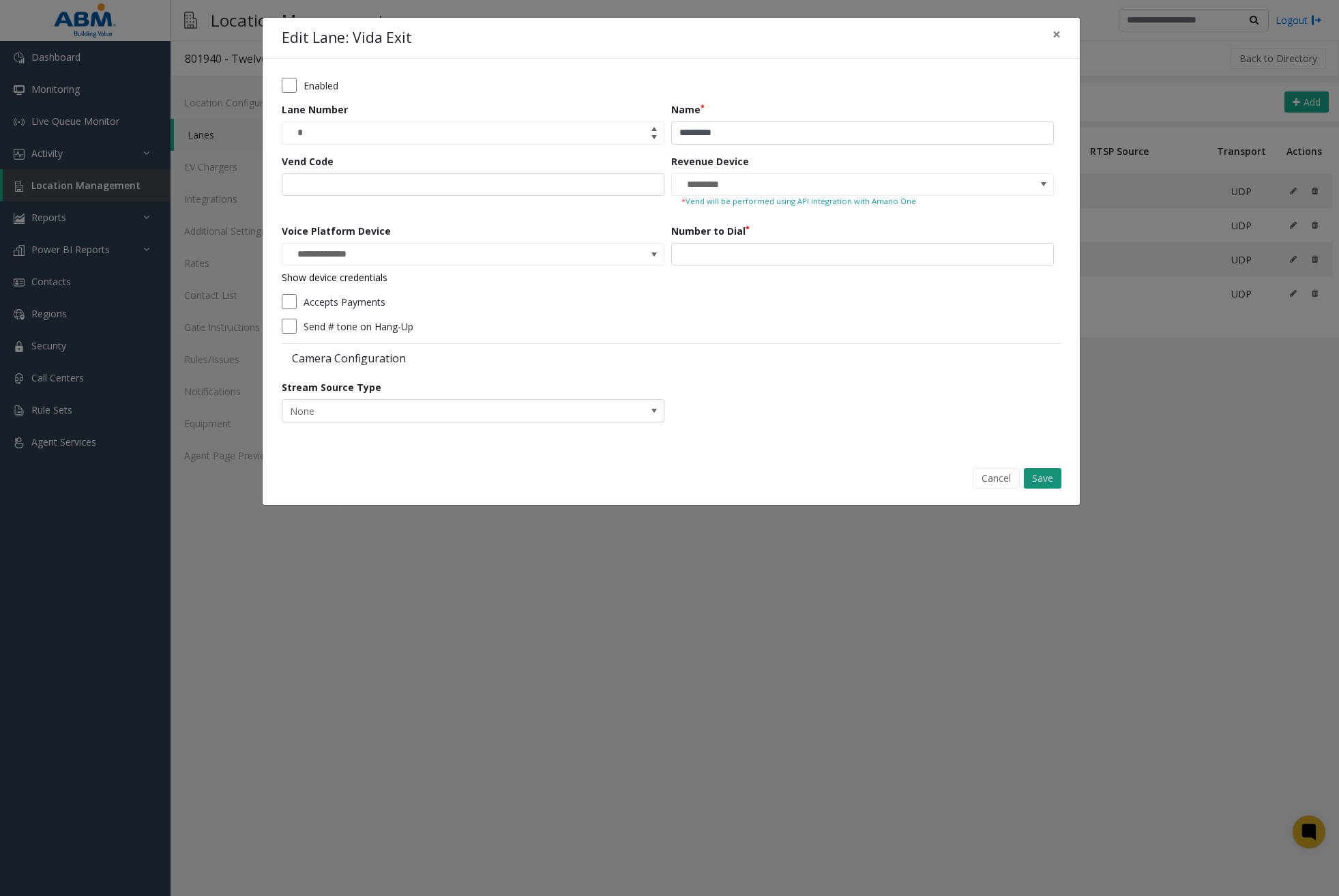
click at [1044, 475] on button "Save" at bounding box center [1042, 478] width 37 height 21
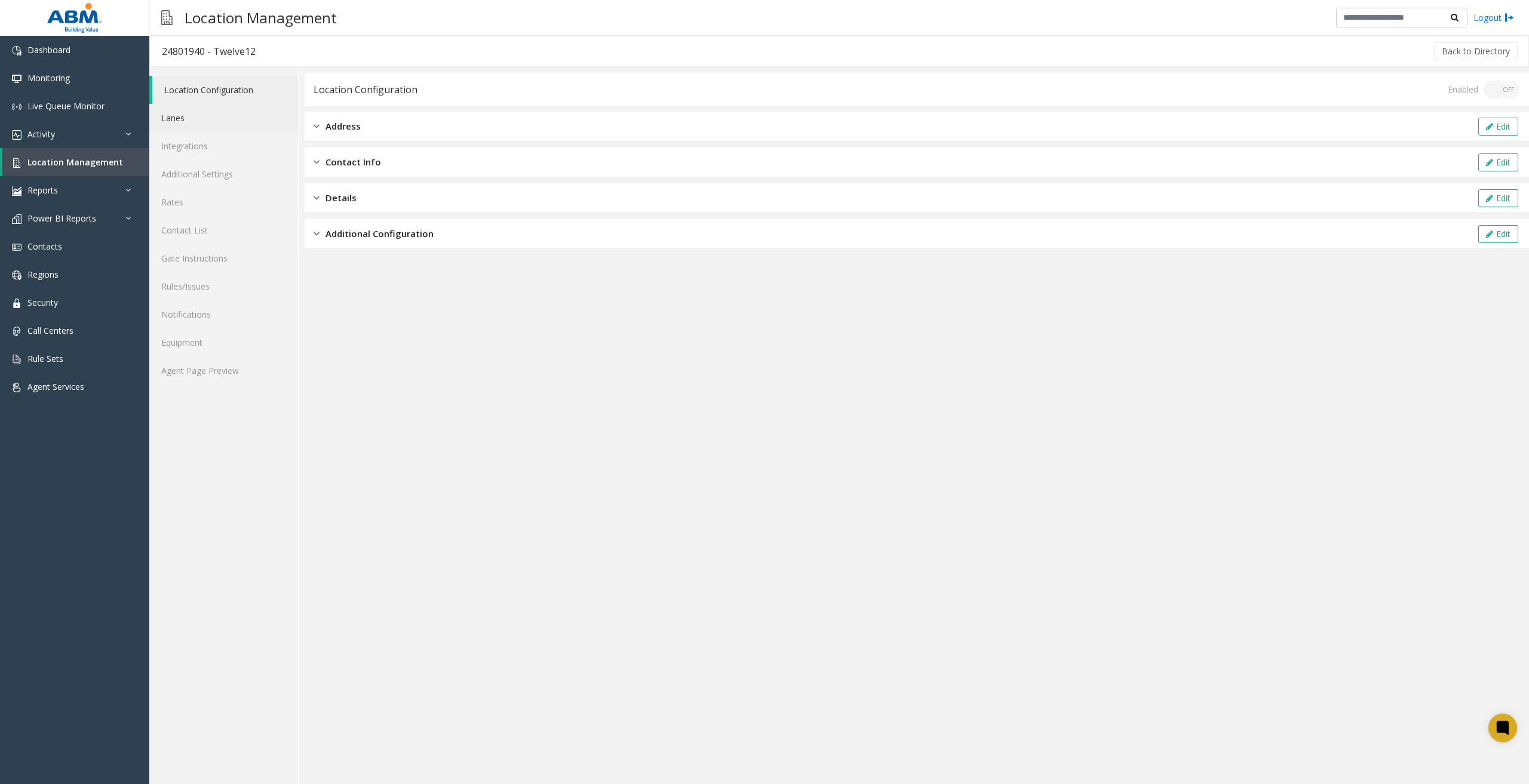
click at [213, 118] on link "Lanes" at bounding box center [224, 118] width 149 height 28
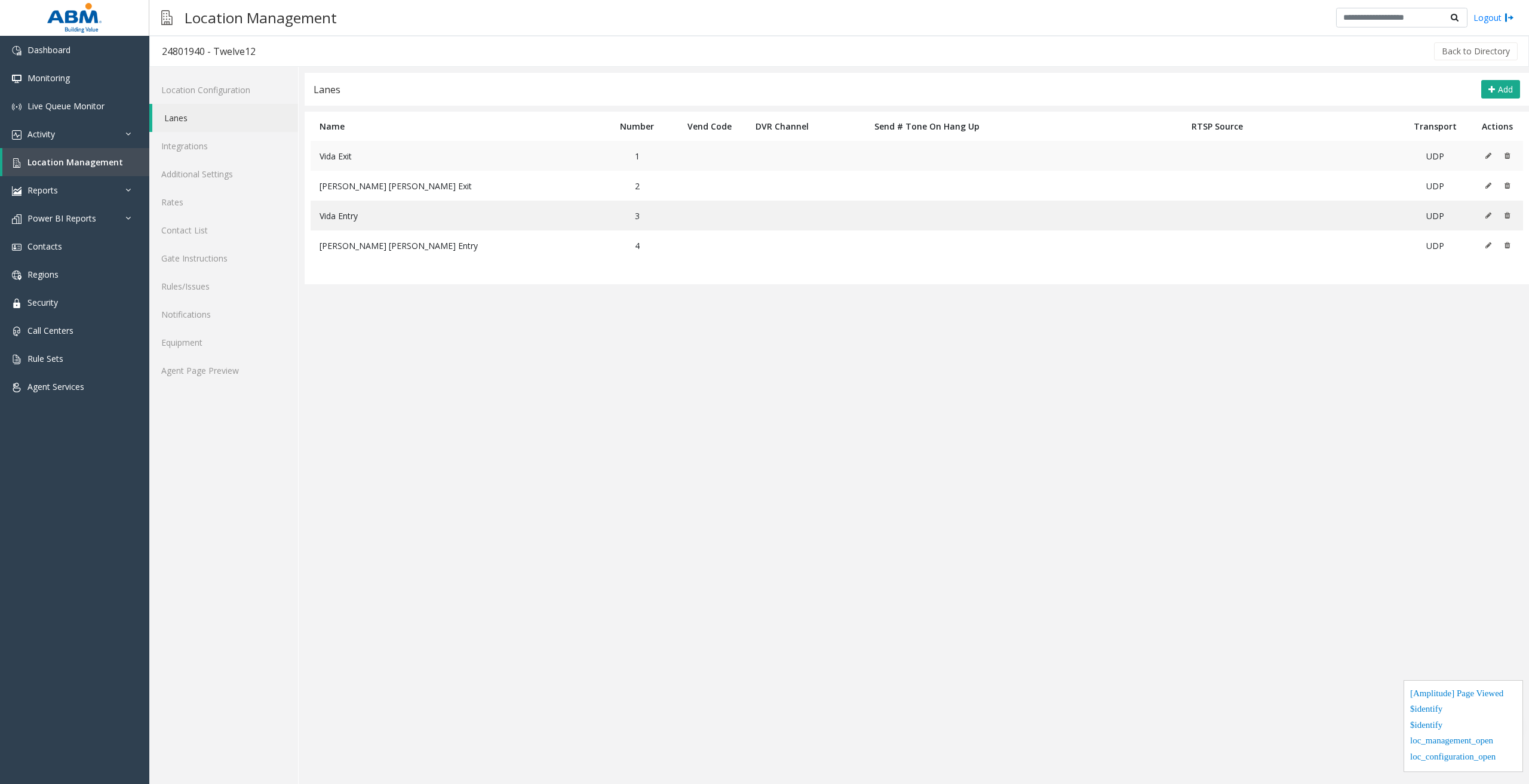
click at [1485, 153] on icon at bounding box center [1488, 156] width 6 height 7
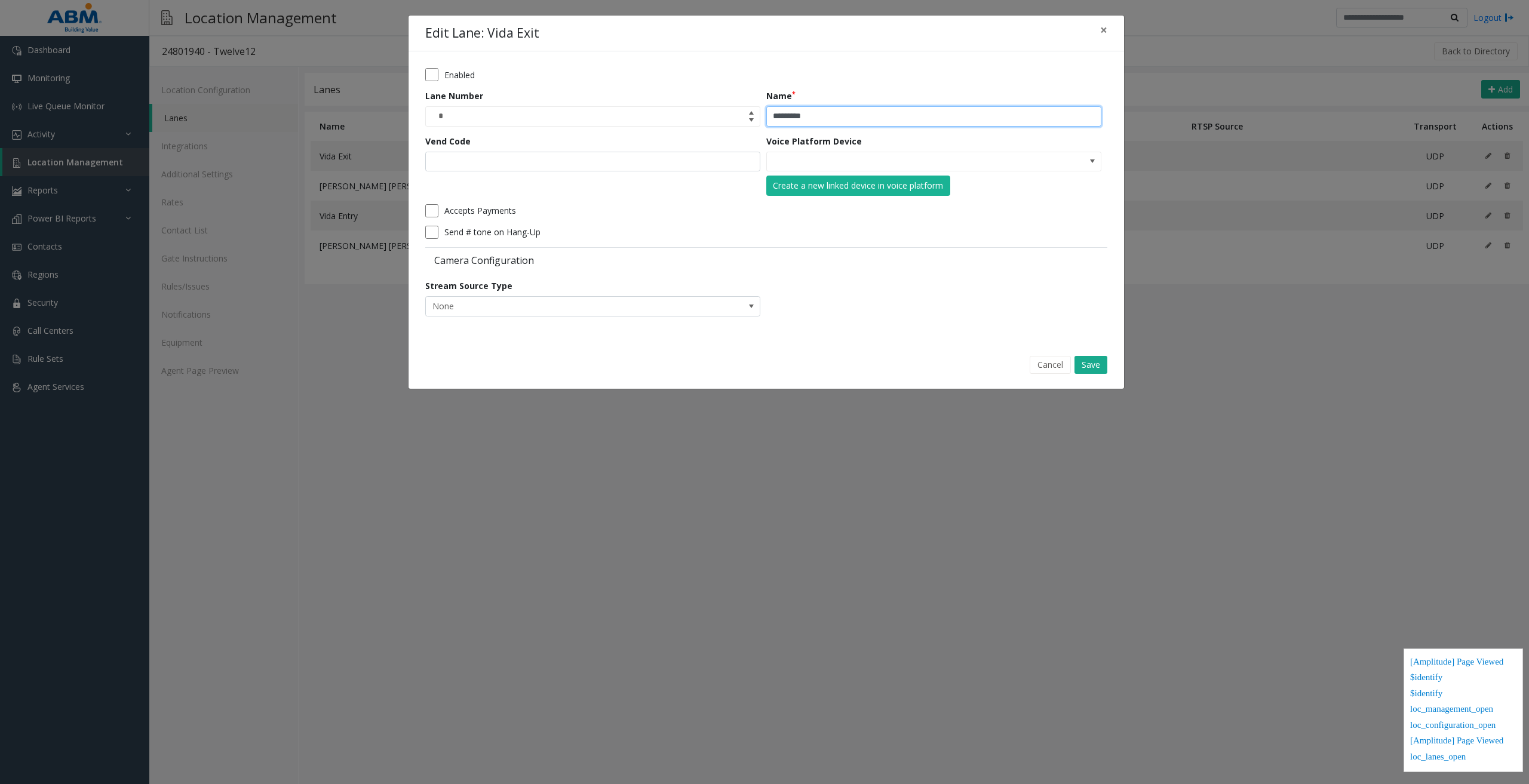
click at [849, 116] on input "*********" at bounding box center [933, 116] width 335 height 20
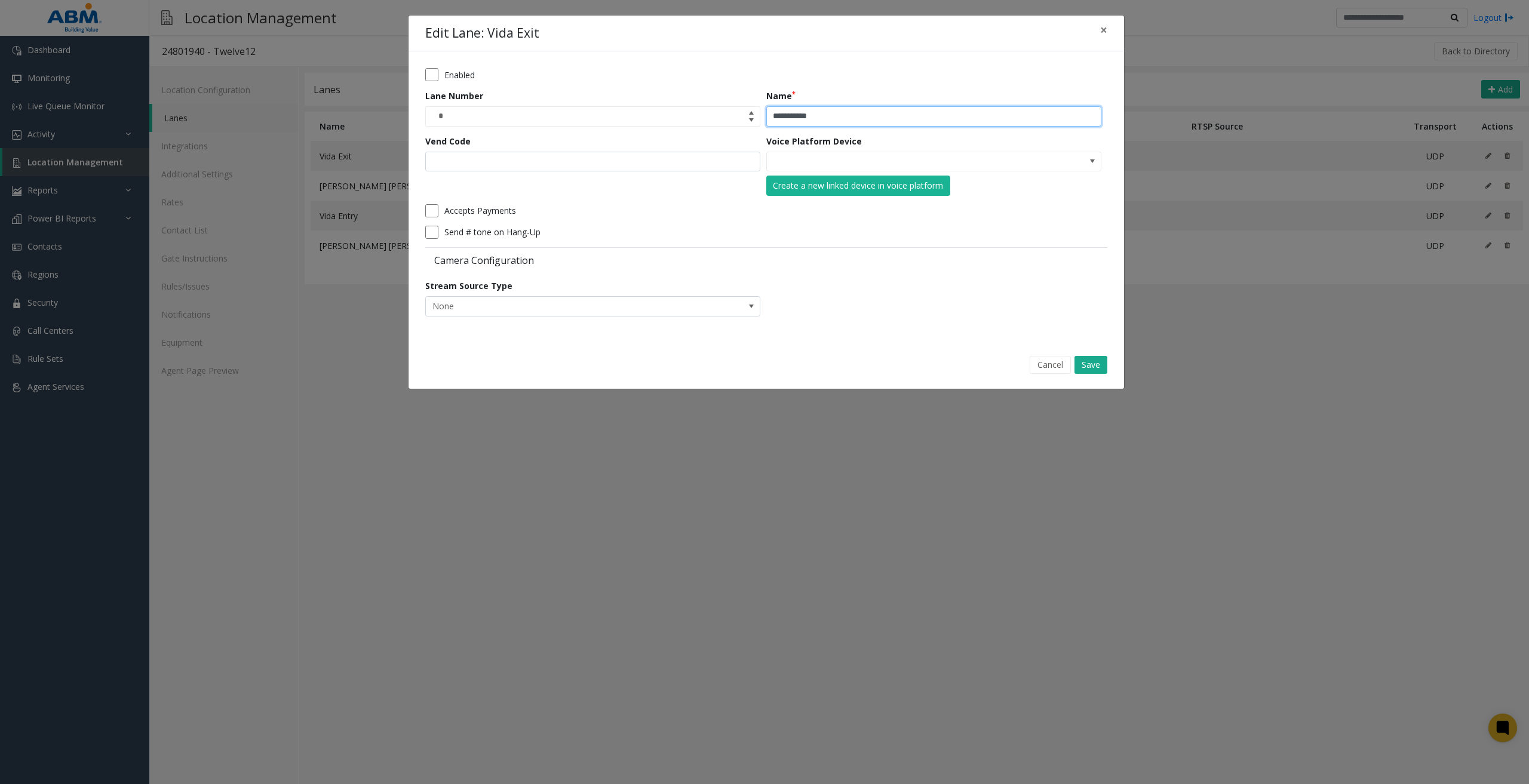
type input "**********"
click at [1012, 263] on div "Camera Configuration" at bounding box center [766, 259] width 682 height 24
click at [1095, 358] on button "Save" at bounding box center [1090, 364] width 33 height 18
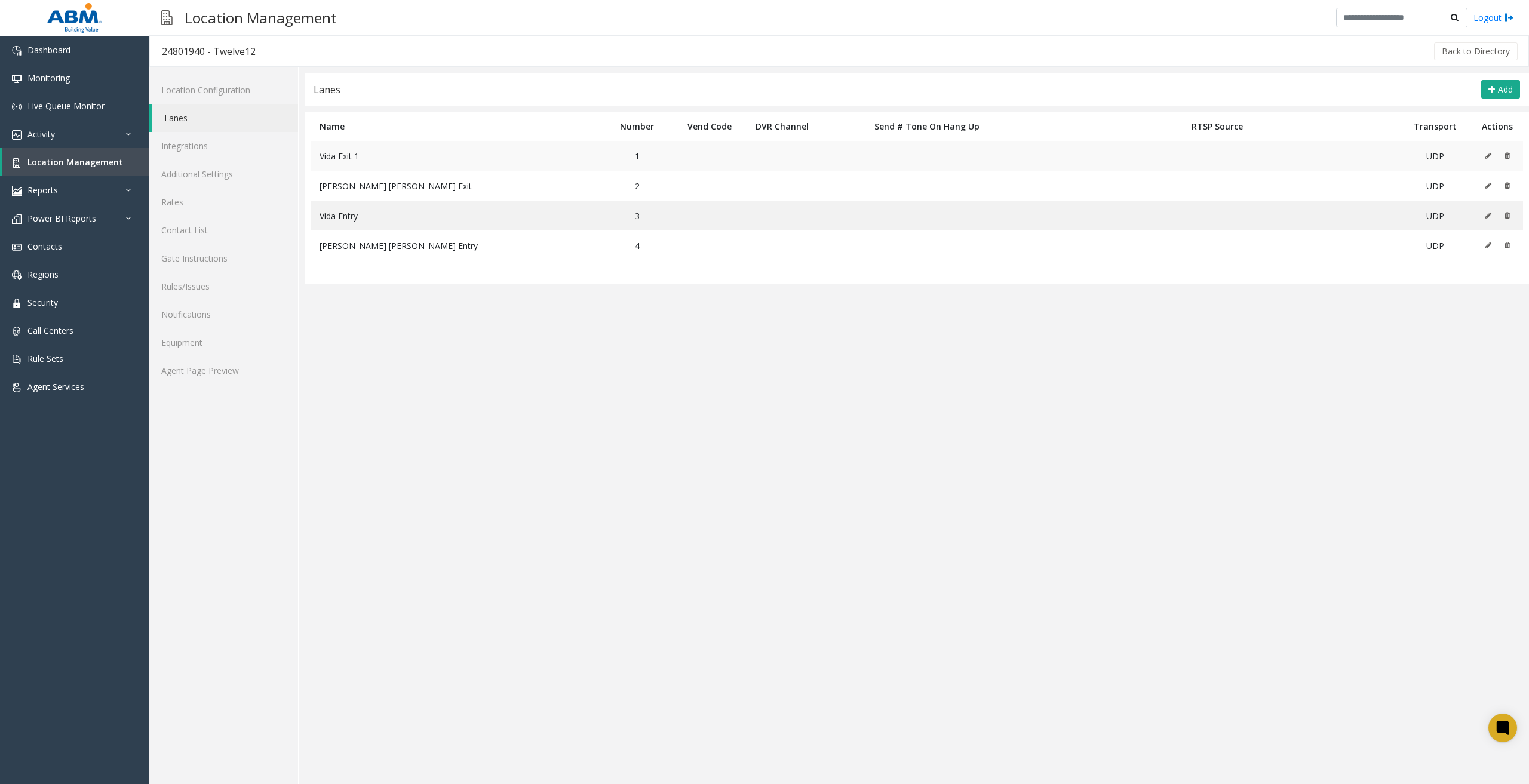
click at [1488, 155] on icon at bounding box center [1488, 156] width 6 height 7
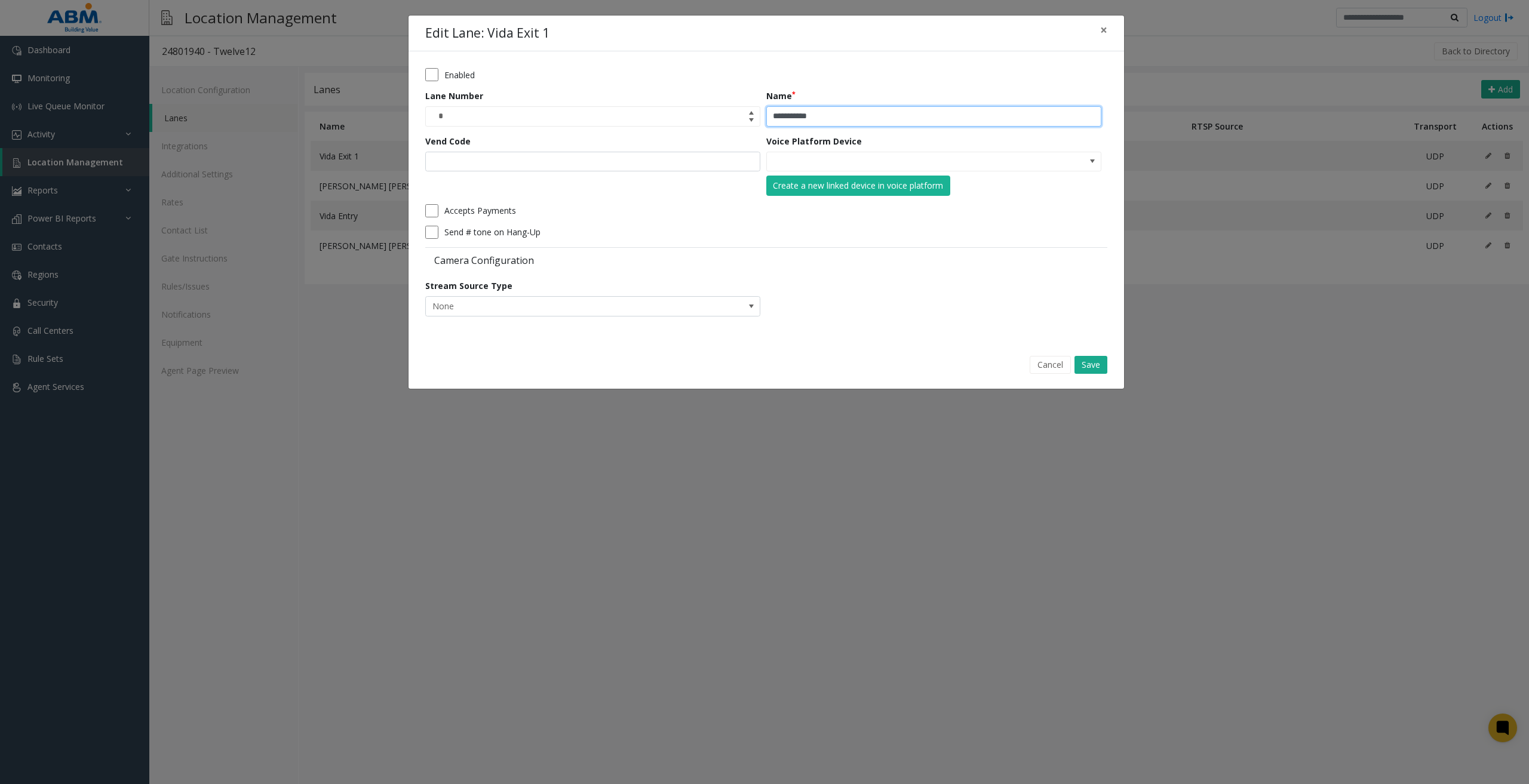
click at [900, 122] on input "**********" at bounding box center [933, 116] width 335 height 20
type input "*********"
click at [1093, 362] on button "Save" at bounding box center [1090, 364] width 33 height 18
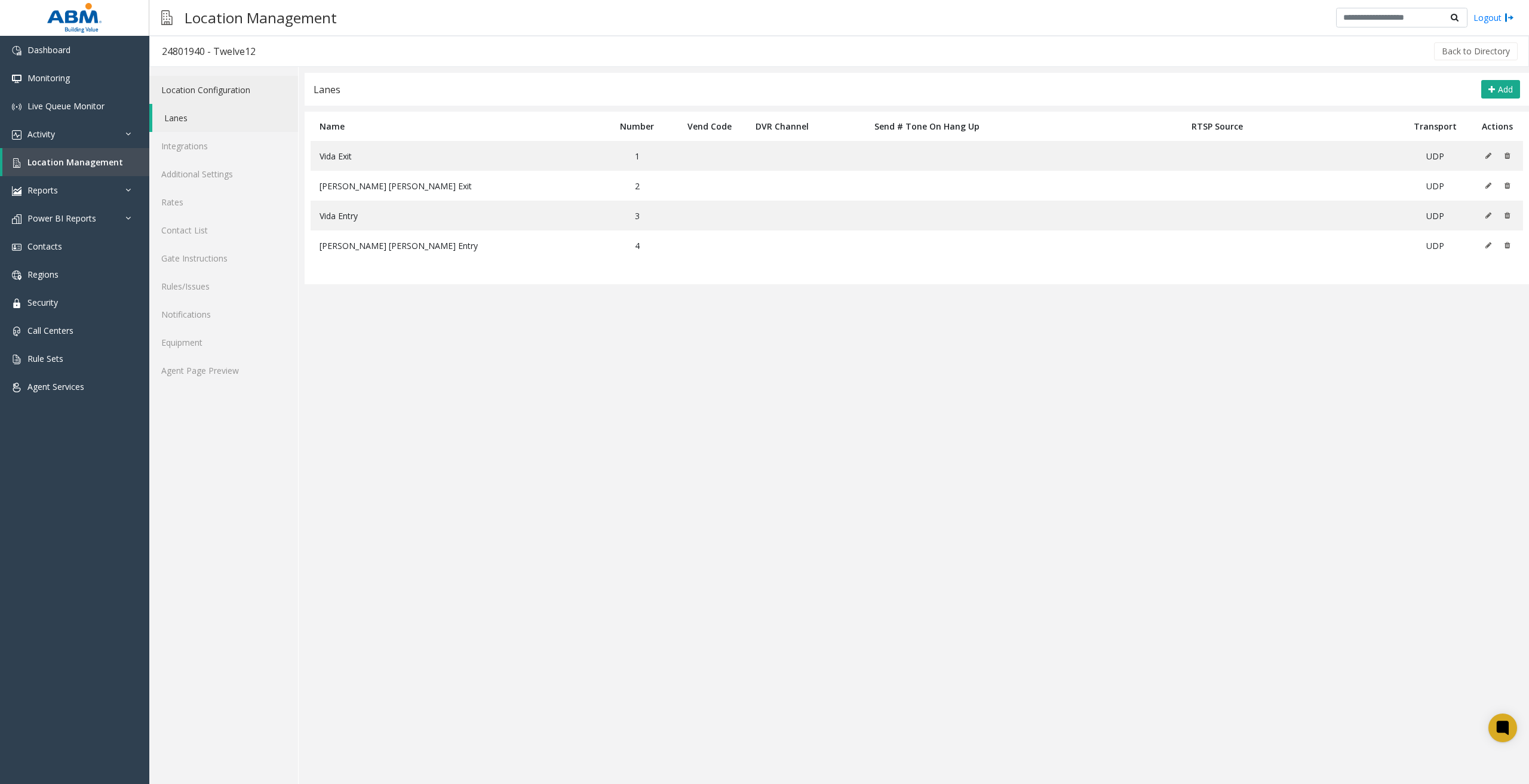
click at [259, 93] on link "Location Configuration" at bounding box center [224, 90] width 149 height 28
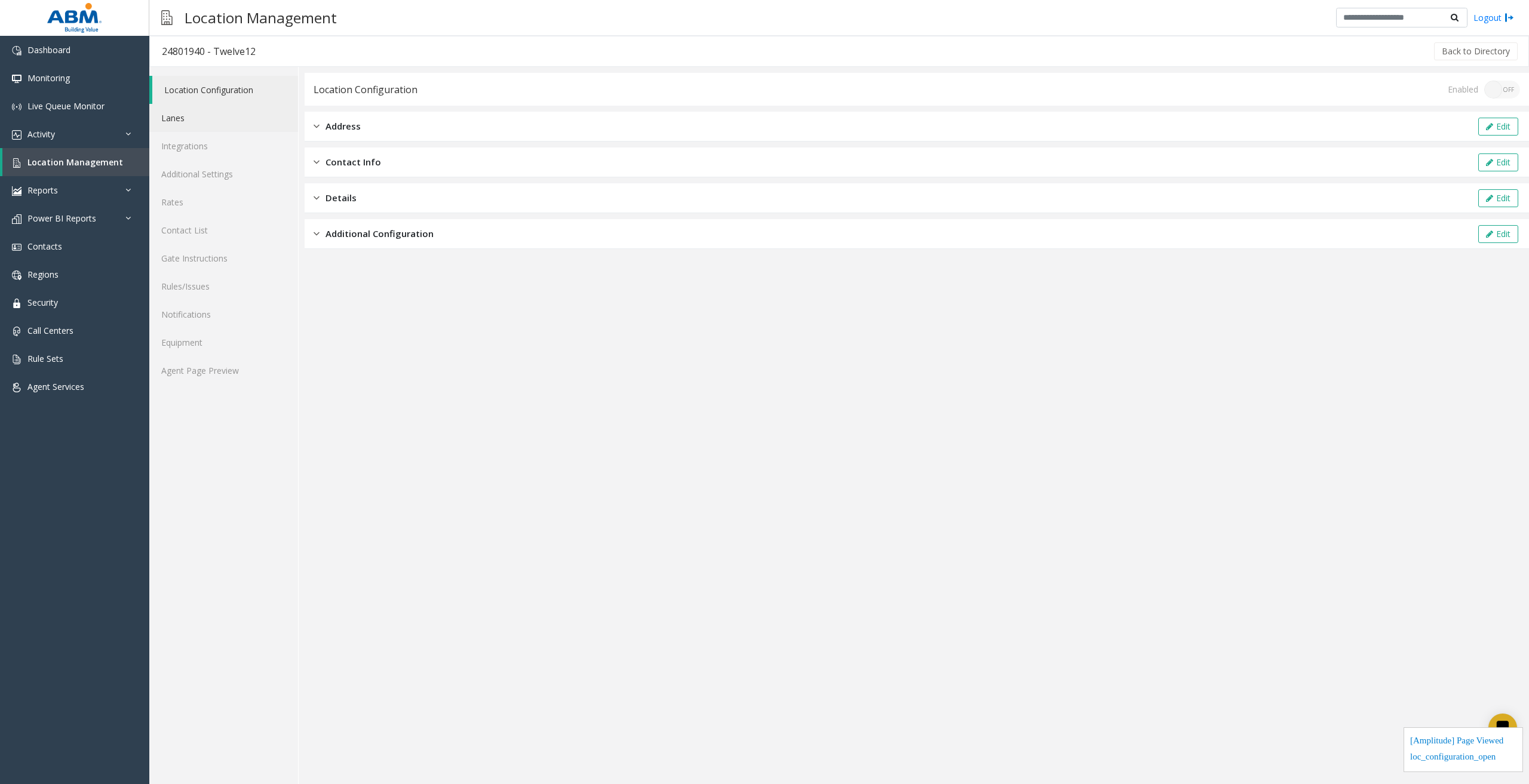
click at [201, 113] on link "Lanes" at bounding box center [224, 118] width 149 height 28
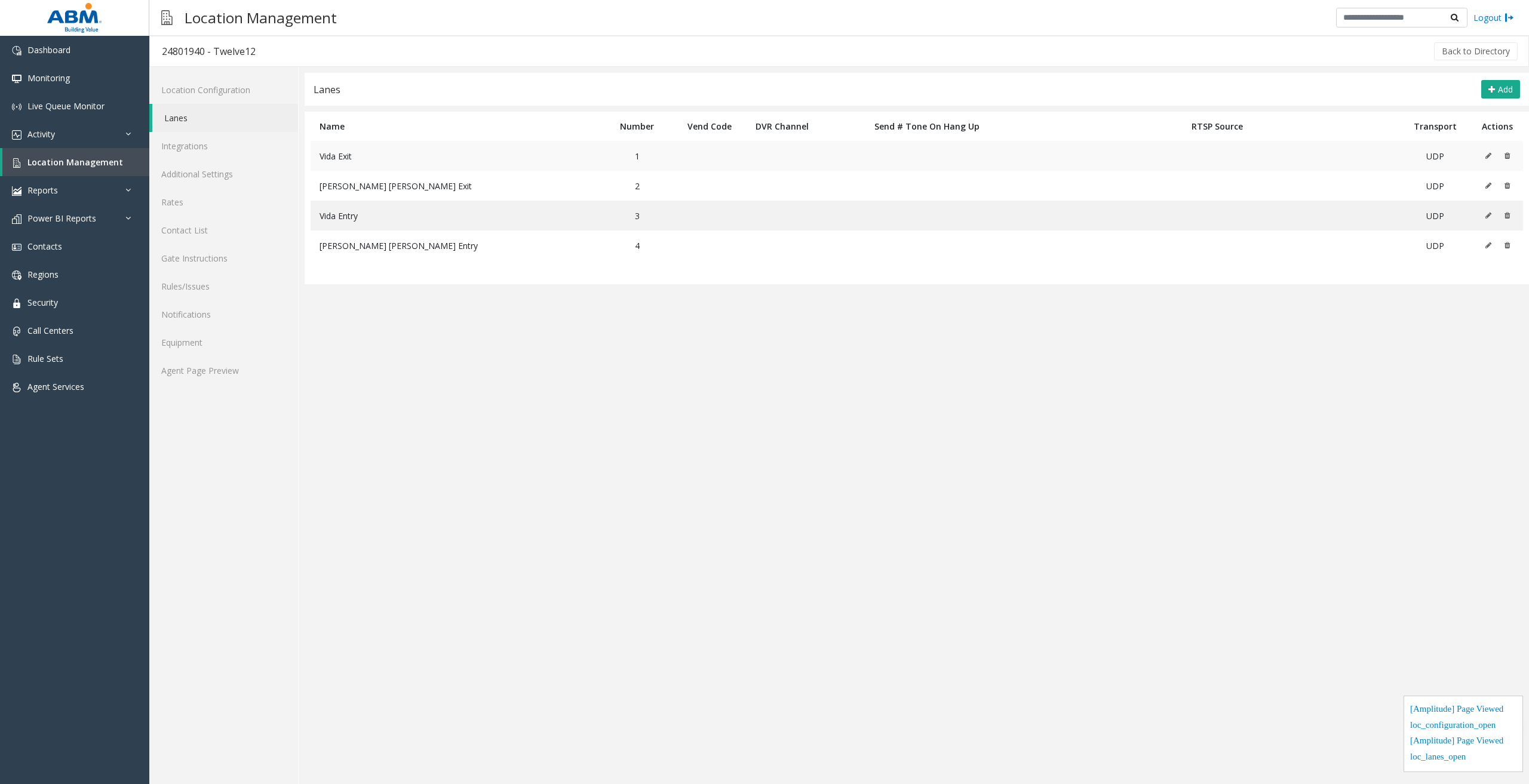
click at [1486, 156] on icon at bounding box center [1488, 156] width 6 height 7
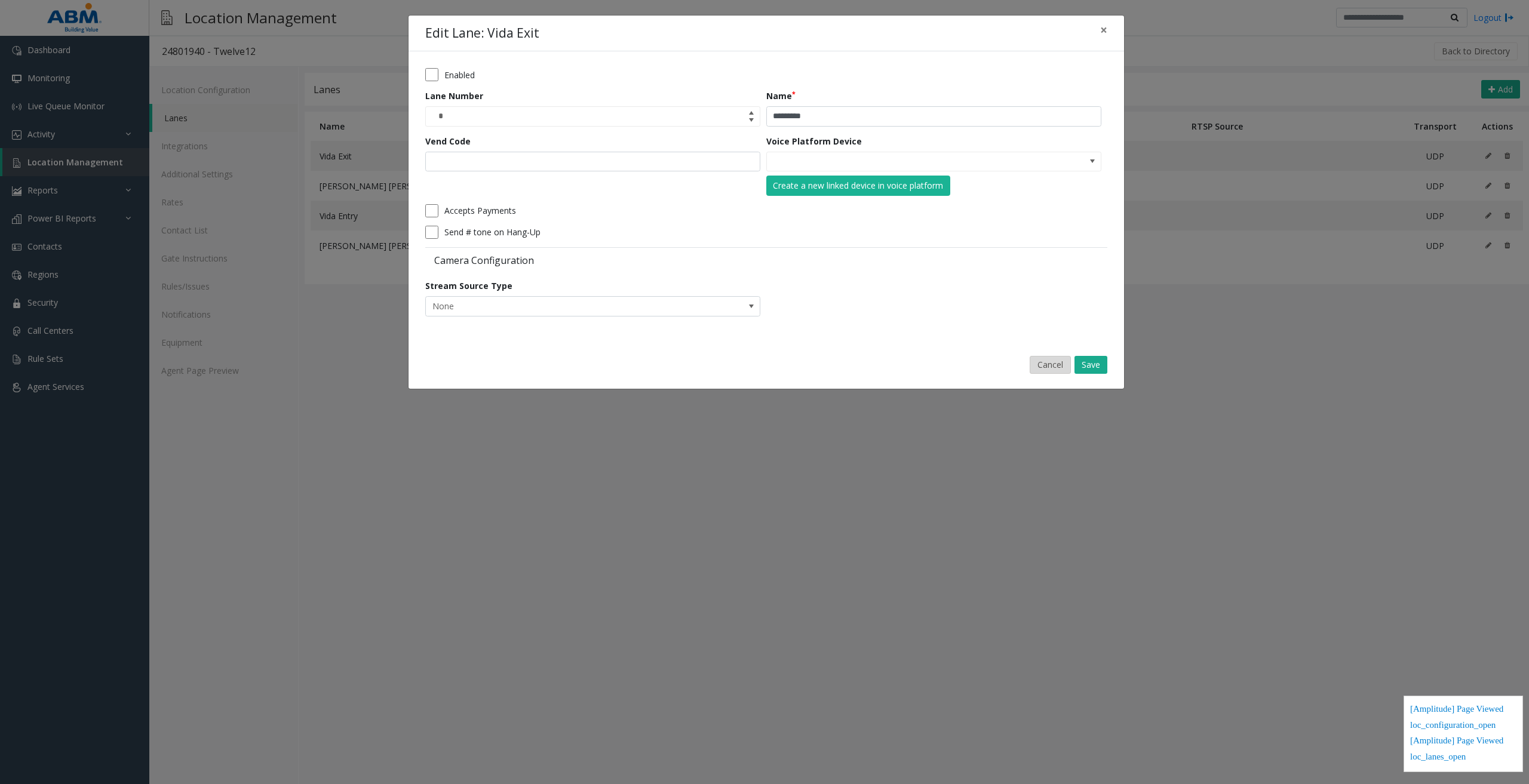
click at [1052, 359] on button "Cancel" at bounding box center [1050, 364] width 41 height 18
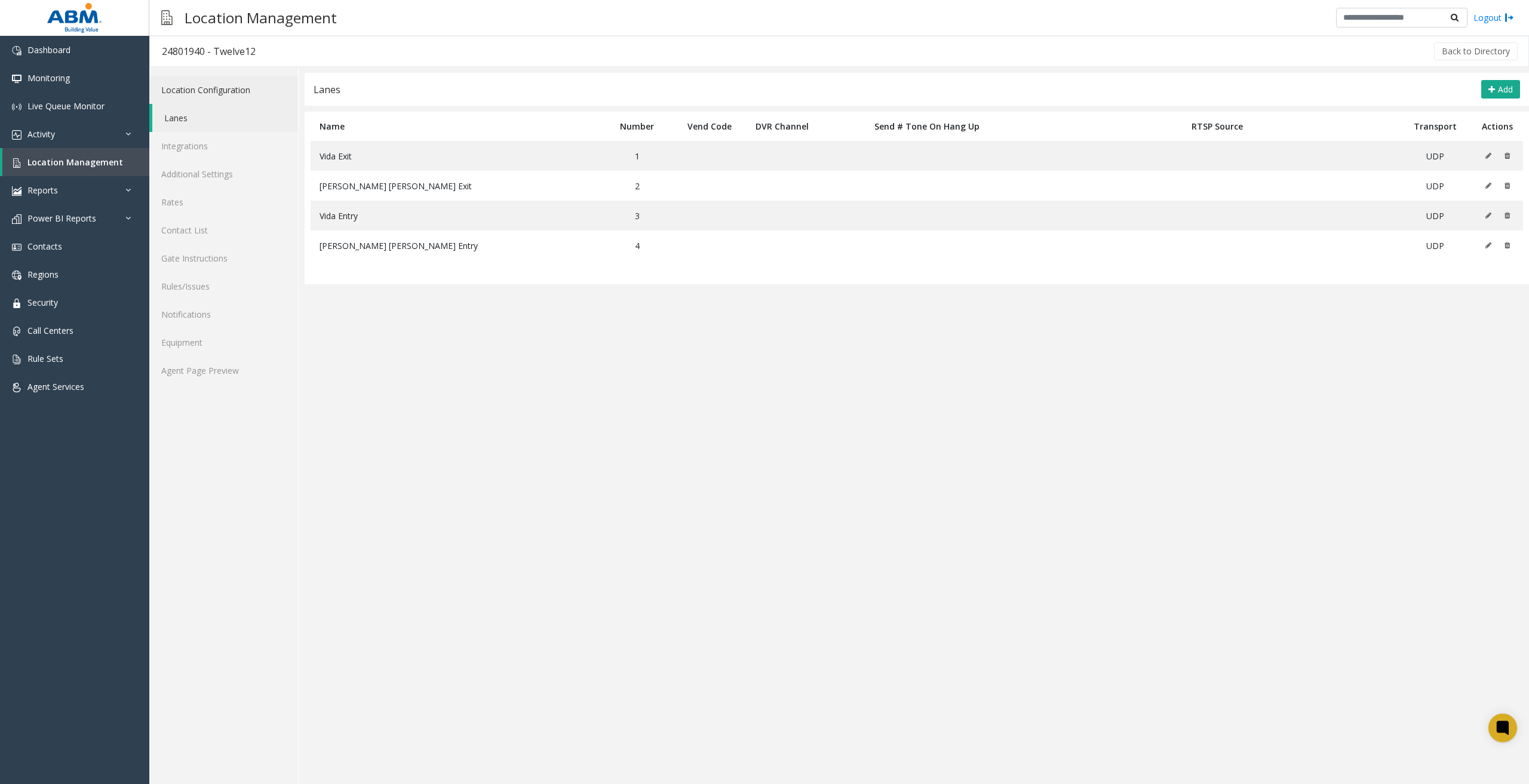
click at [247, 84] on link "Location Configuration" at bounding box center [224, 90] width 149 height 28
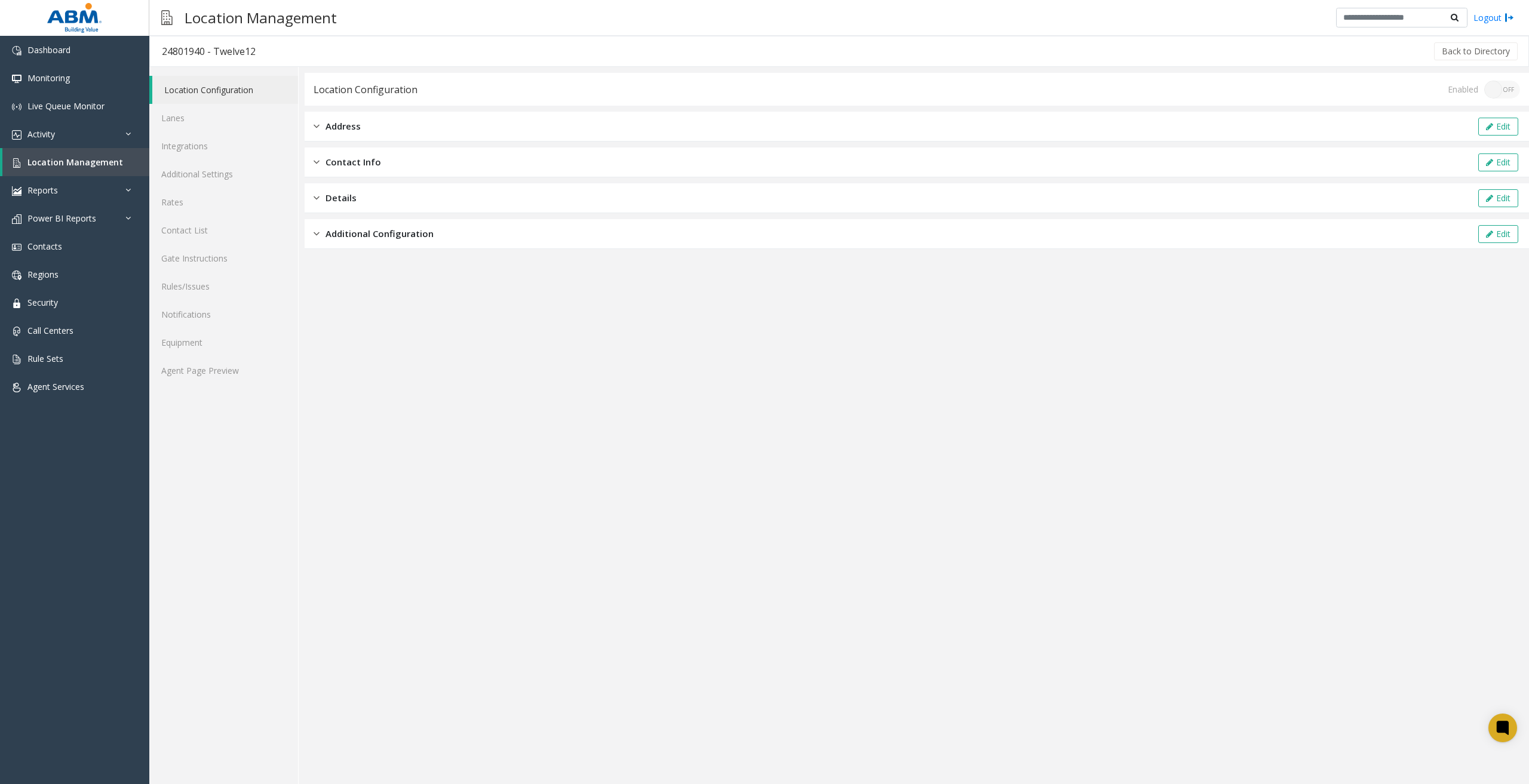
click at [1509, 87] on div "Enabled ON OFF" at bounding box center [1483, 90] width 72 height 18
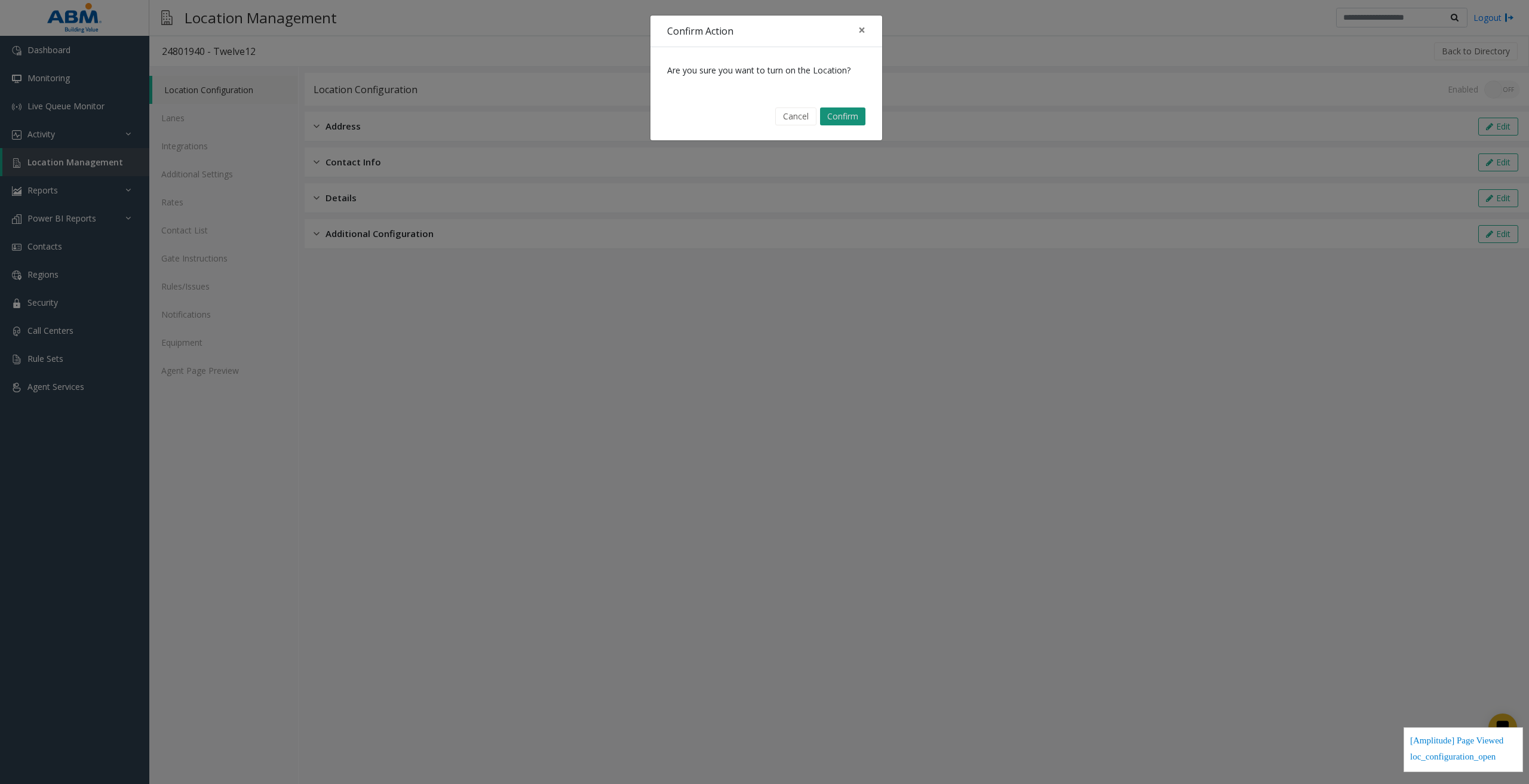
click at [852, 123] on button "Confirm" at bounding box center [842, 116] width 46 height 18
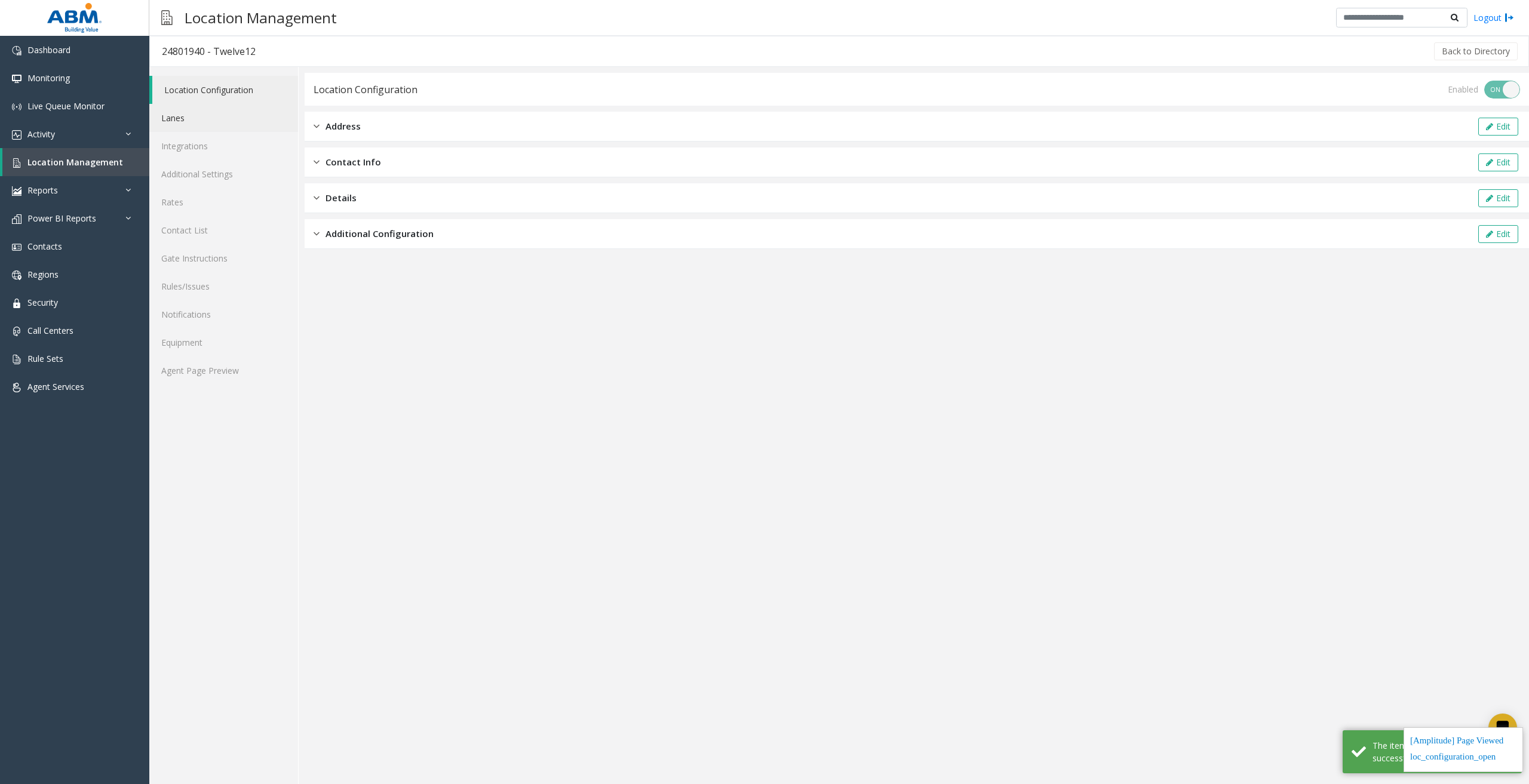
click at [203, 124] on link "Lanes" at bounding box center [224, 118] width 149 height 28
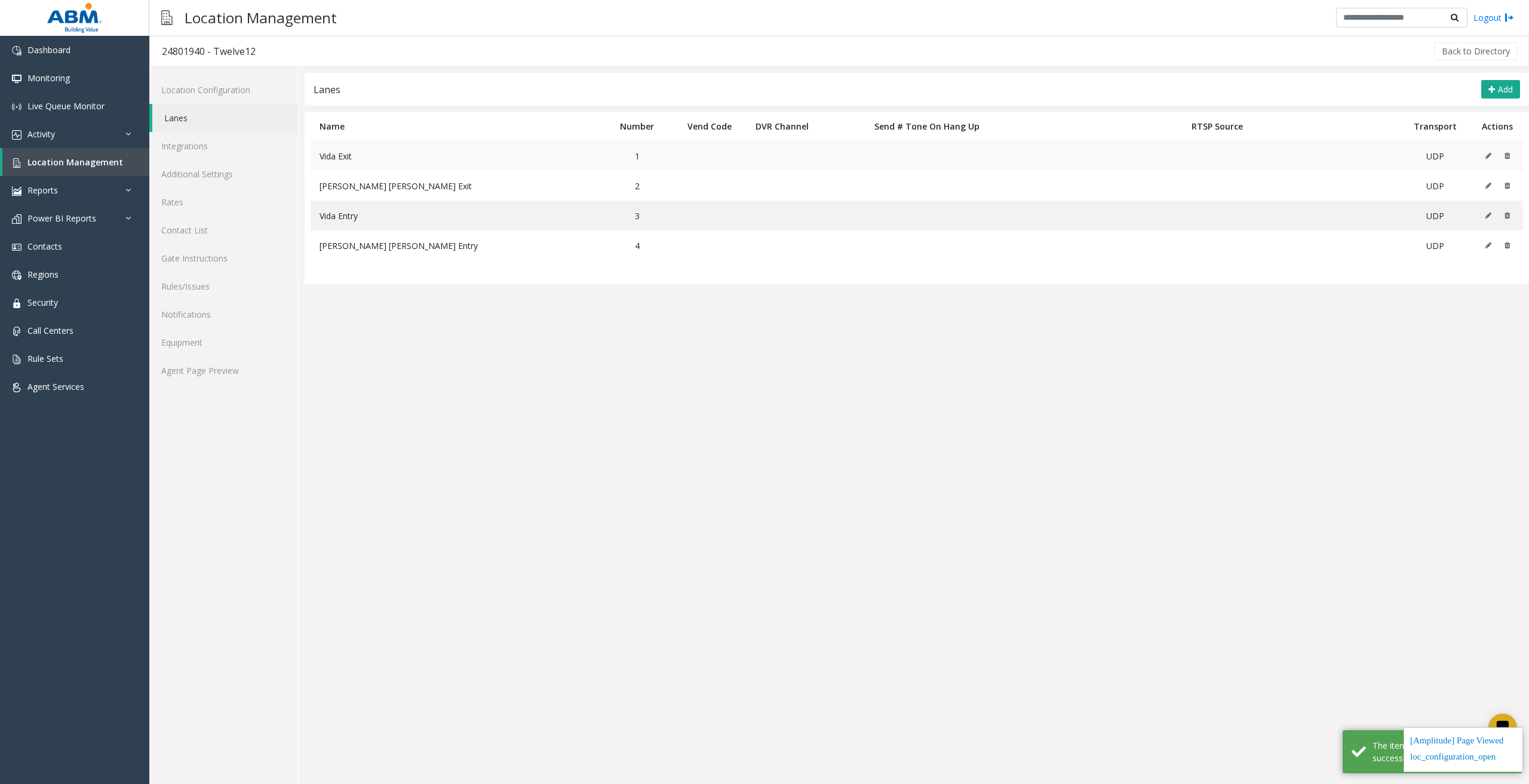
click at [1484, 152] on button at bounding box center [1491, 155] width 13 height 18
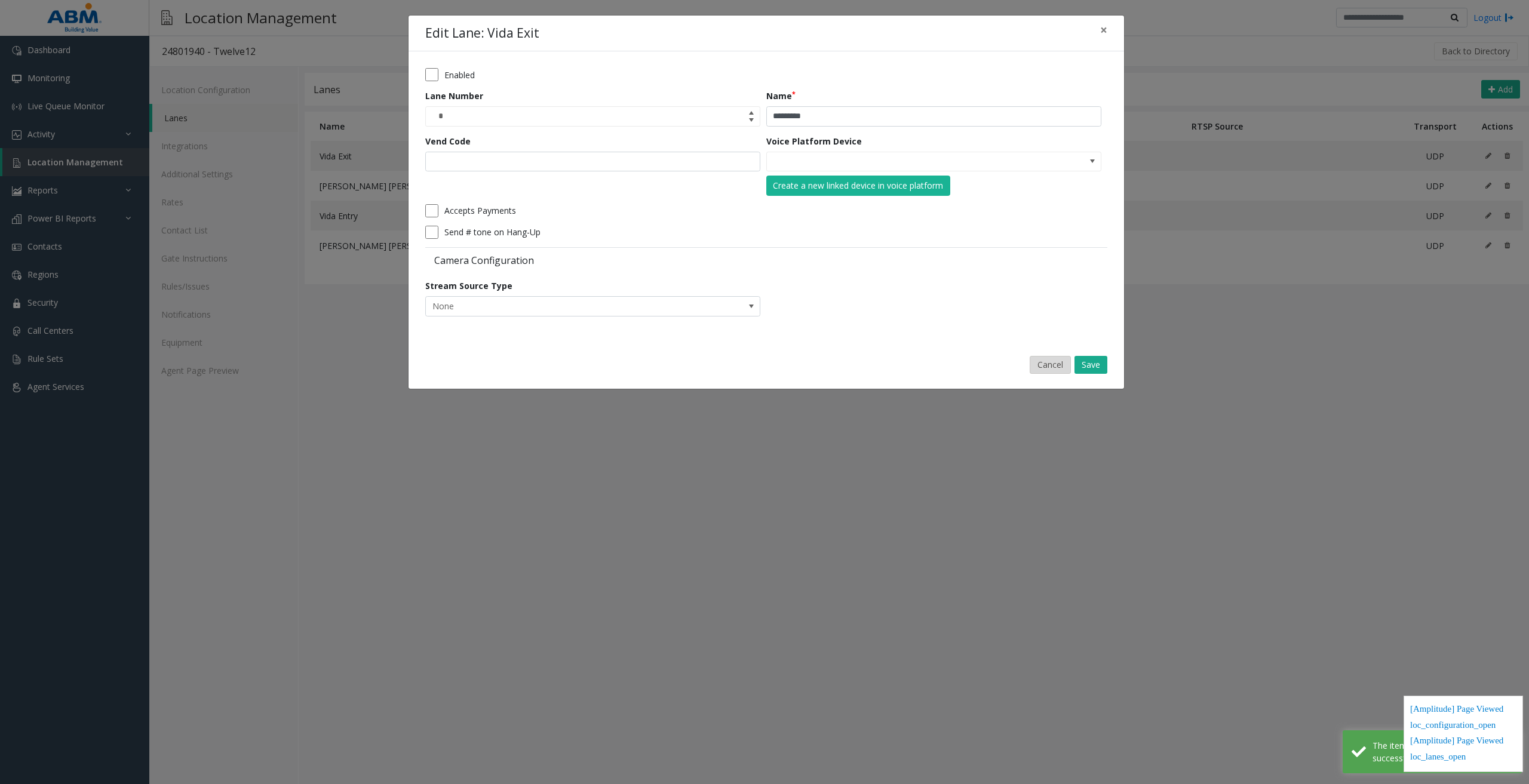
click at [1054, 363] on button "Cancel" at bounding box center [1050, 364] width 41 height 18
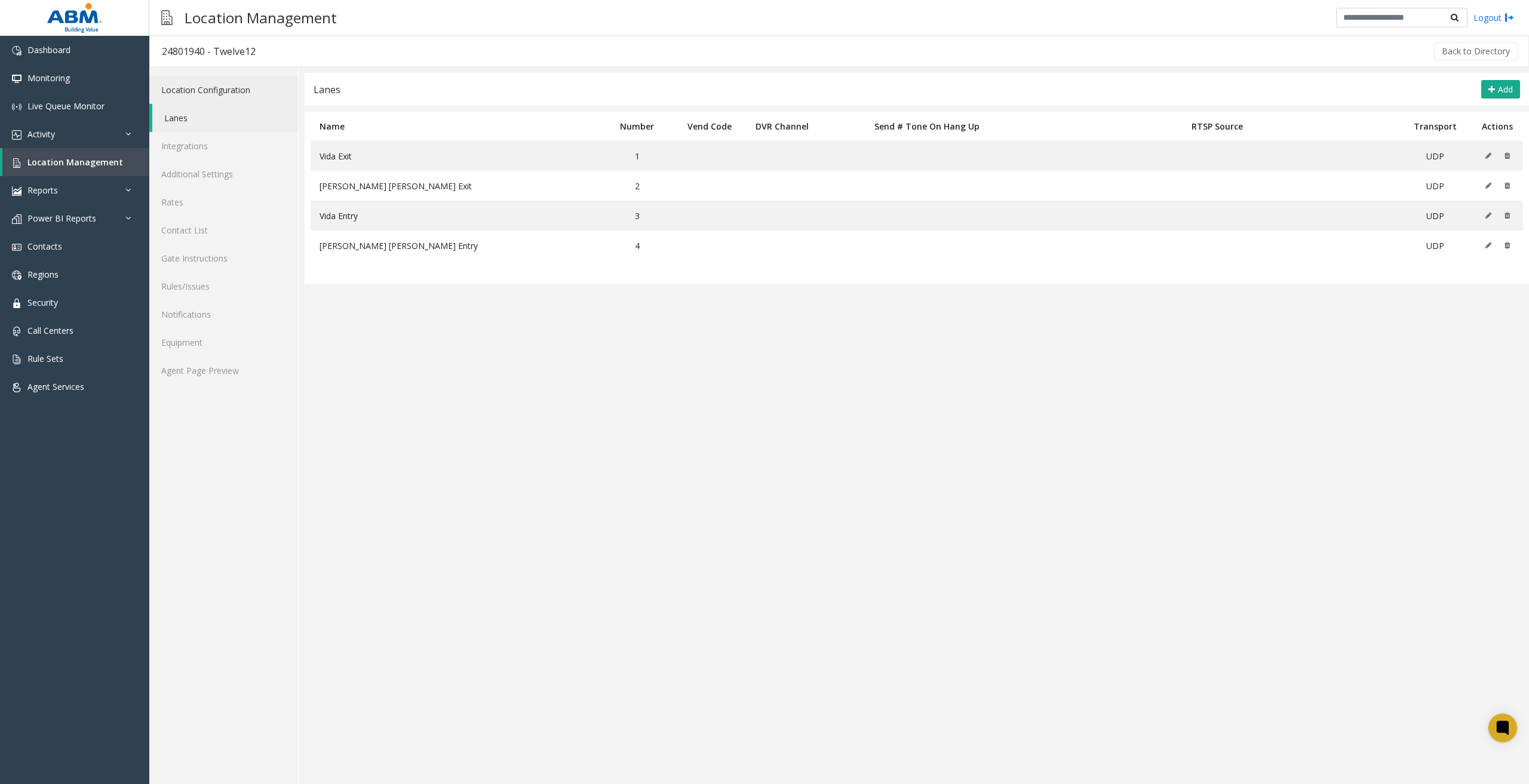
click at [197, 90] on link "Location Configuration" at bounding box center [224, 90] width 149 height 28
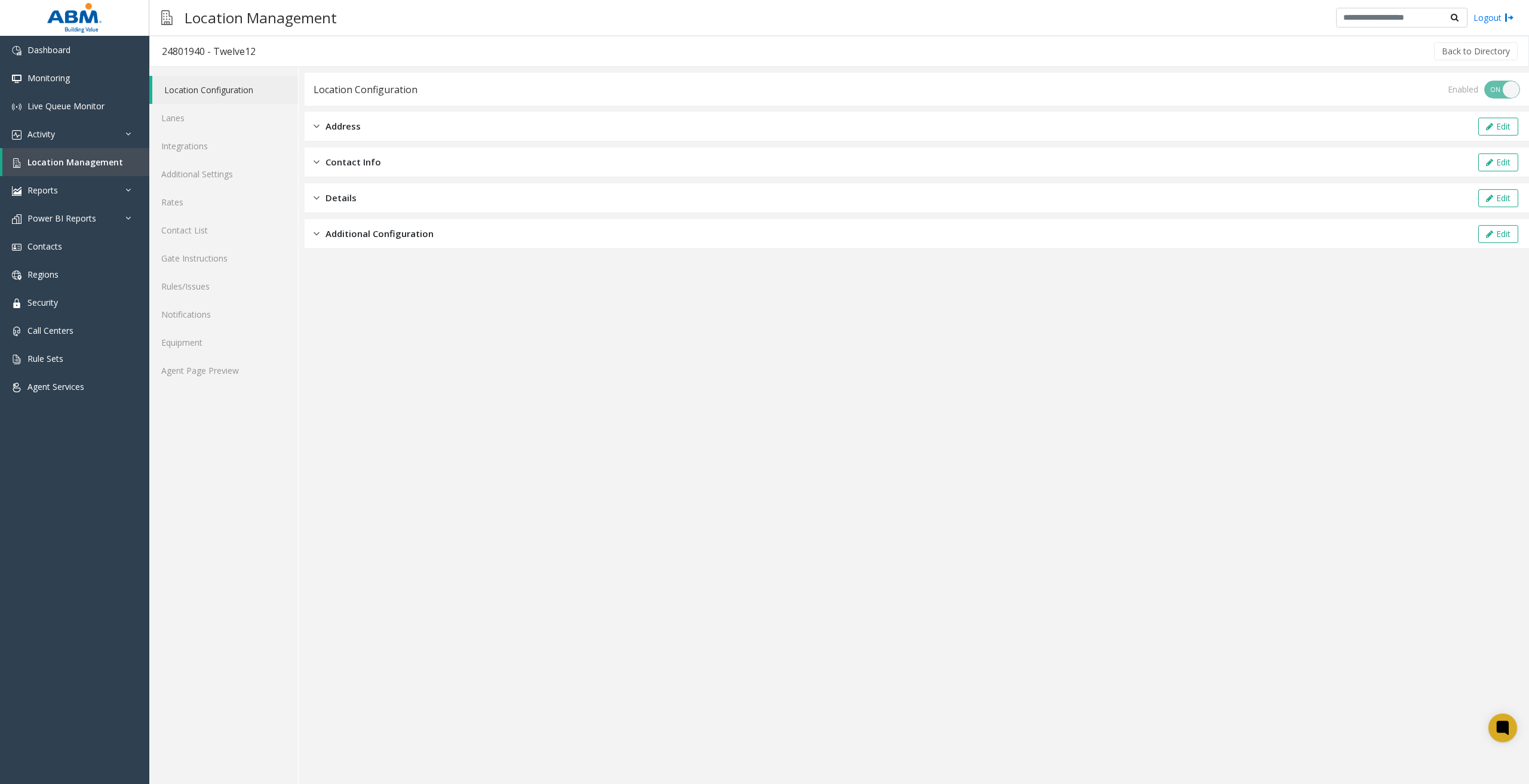
click at [1496, 87] on div "Enabled ON OFF" at bounding box center [1483, 90] width 72 height 18
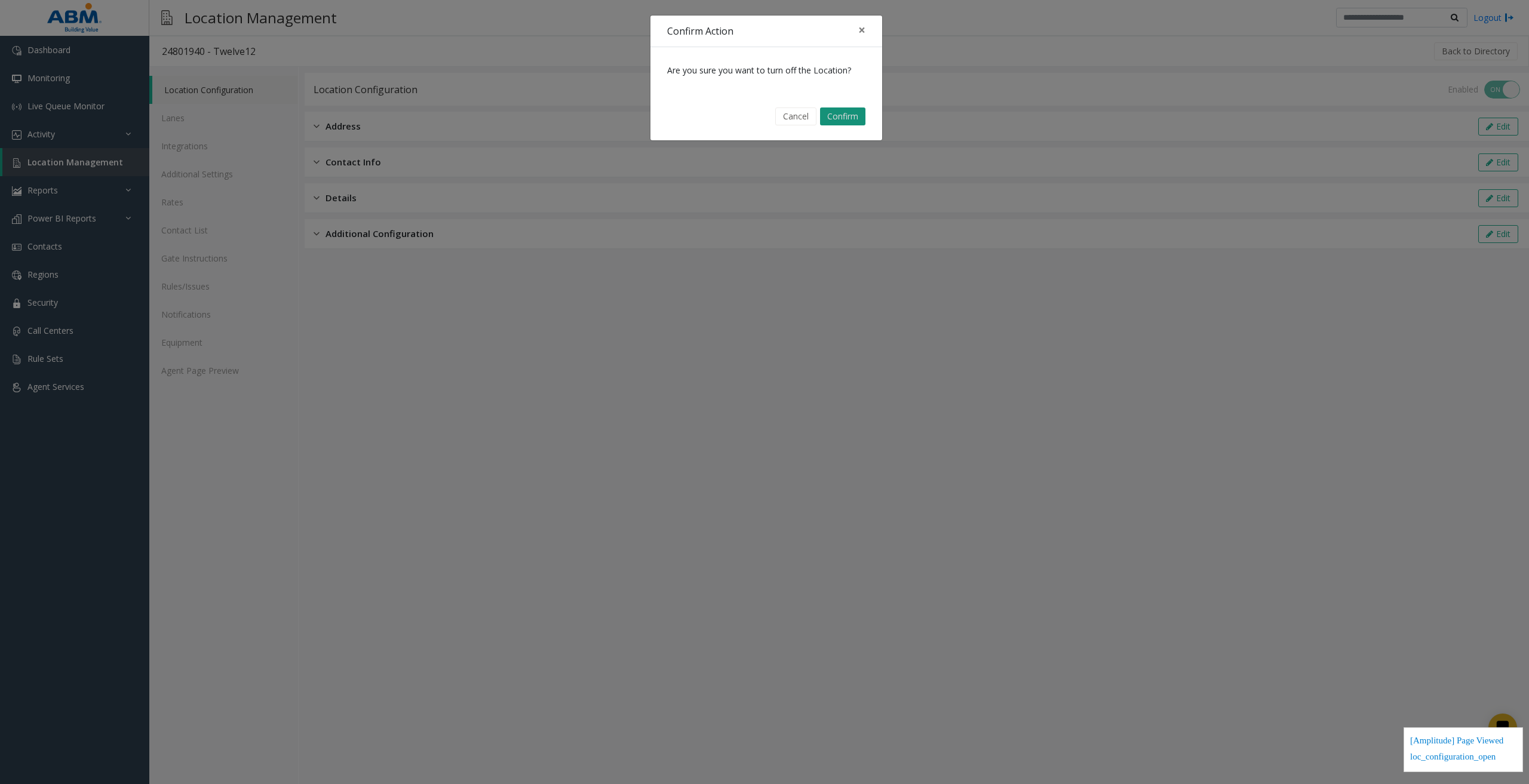
click at [857, 121] on button "Confirm" at bounding box center [842, 116] width 46 height 18
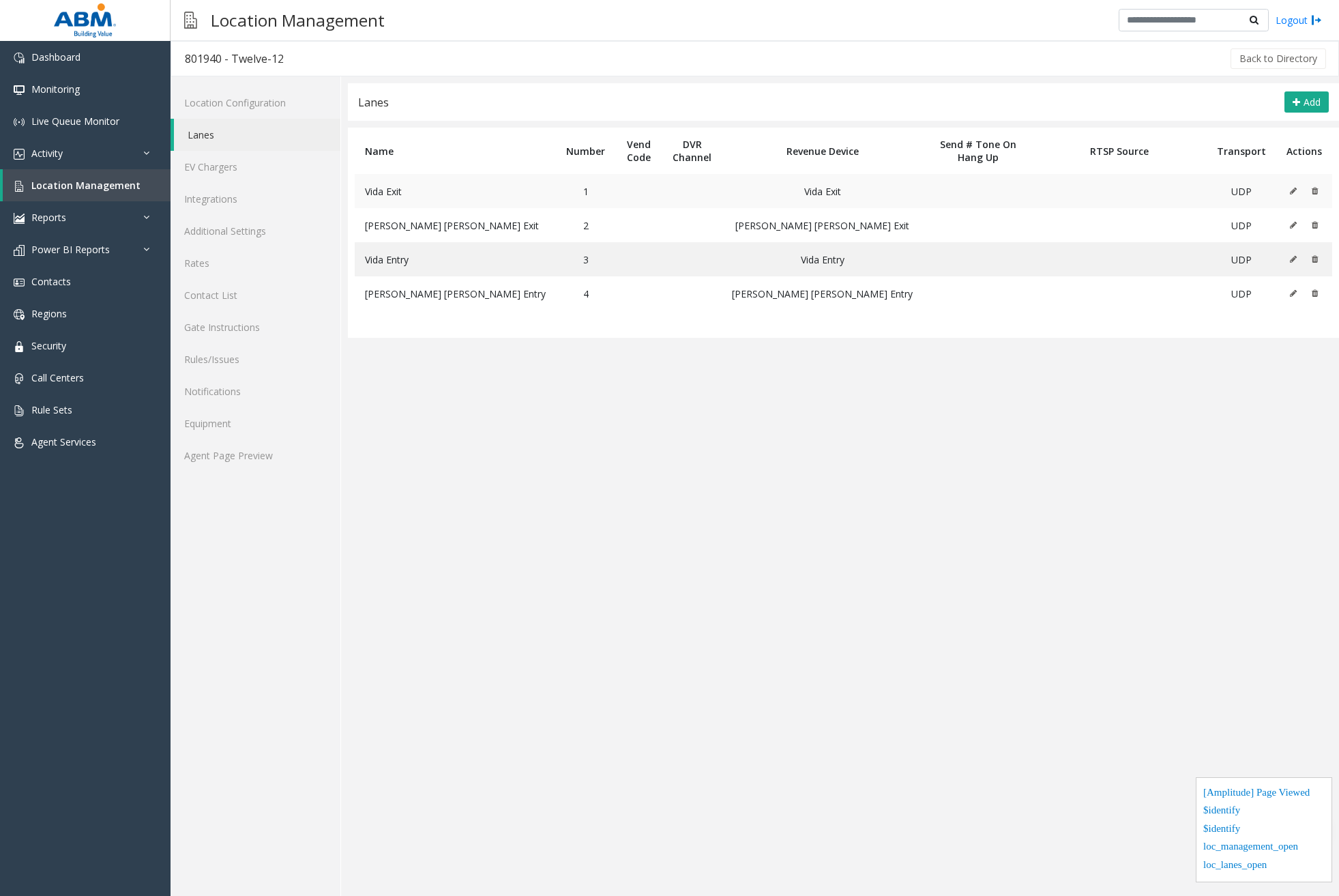
click at [1295, 190] on icon at bounding box center [1294, 191] width 7 height 8
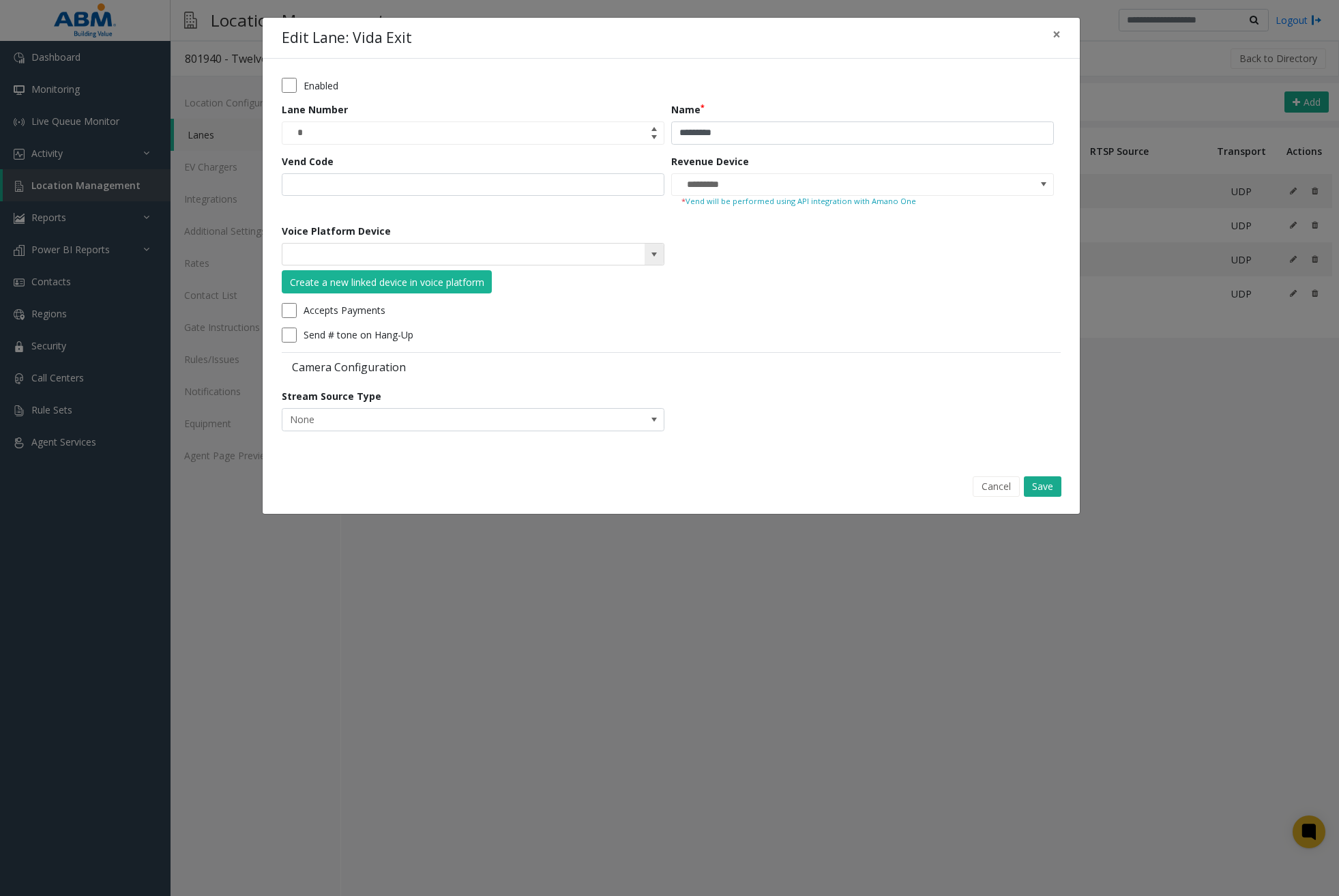
click at [663, 253] on span at bounding box center [654, 254] width 19 height 21
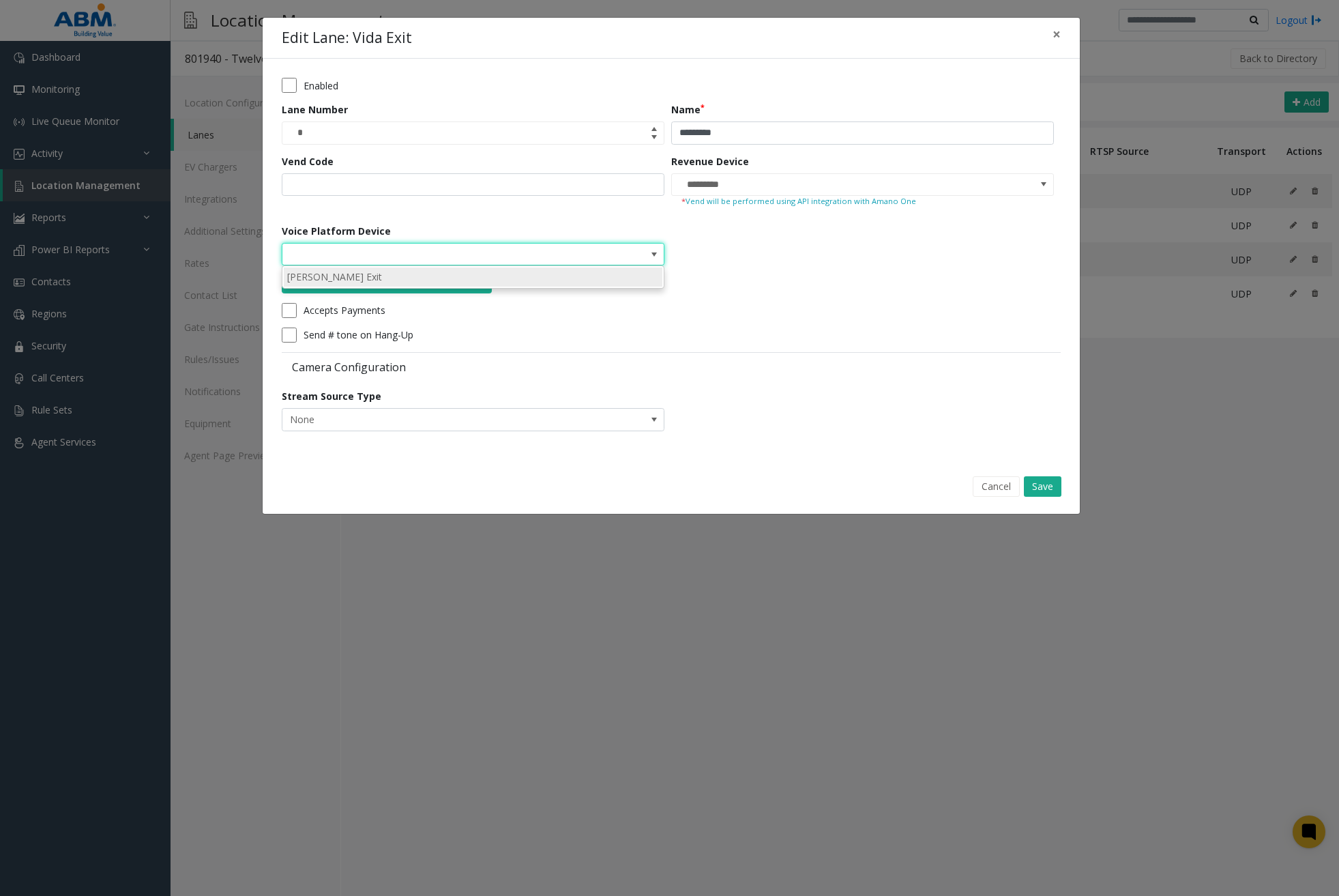
click at [573, 273] on li "[PERSON_NAME] Exit" at bounding box center [473, 277] width 378 height 18
type input "**********"
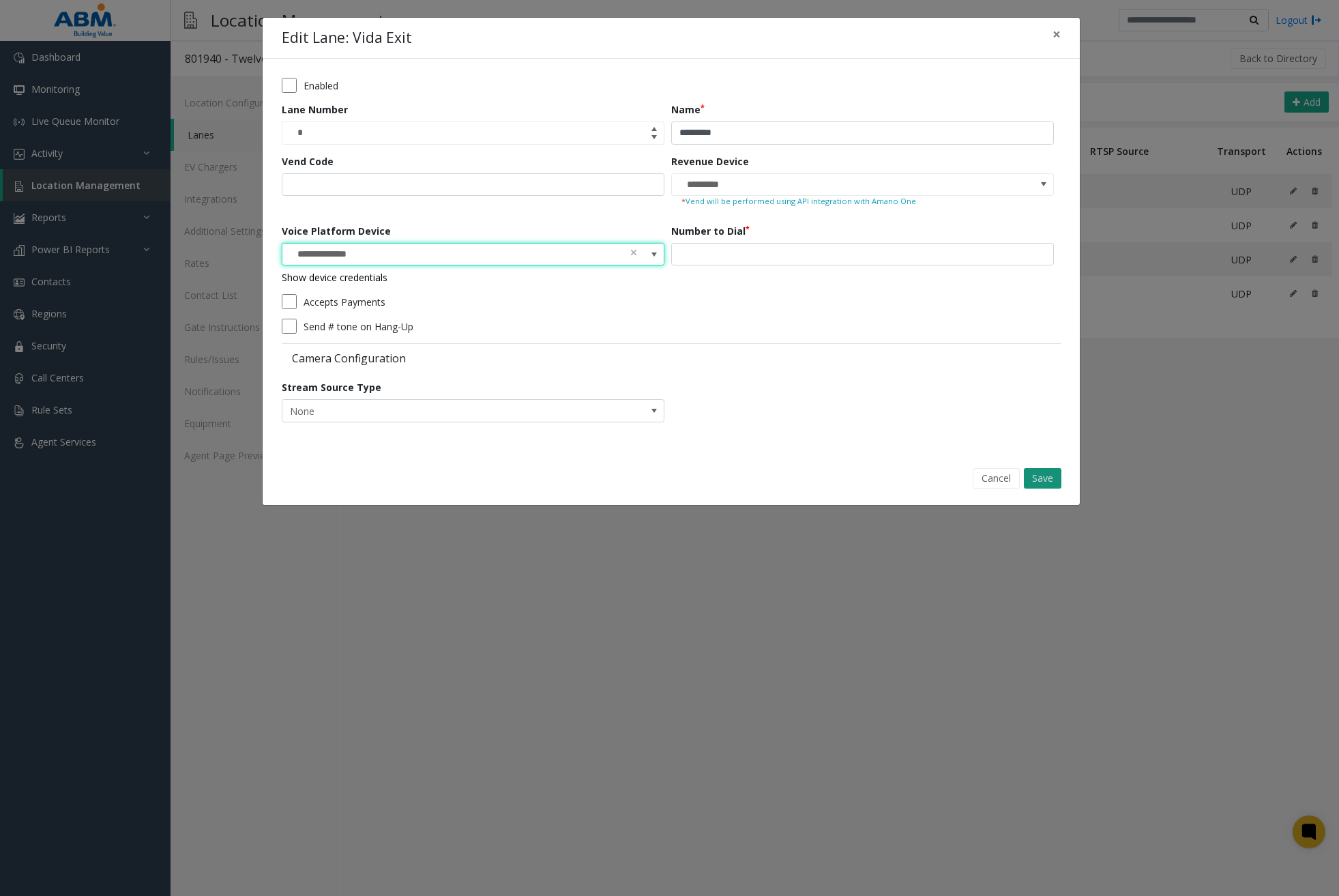
click at [1042, 470] on button "Save" at bounding box center [1042, 478] width 37 height 21
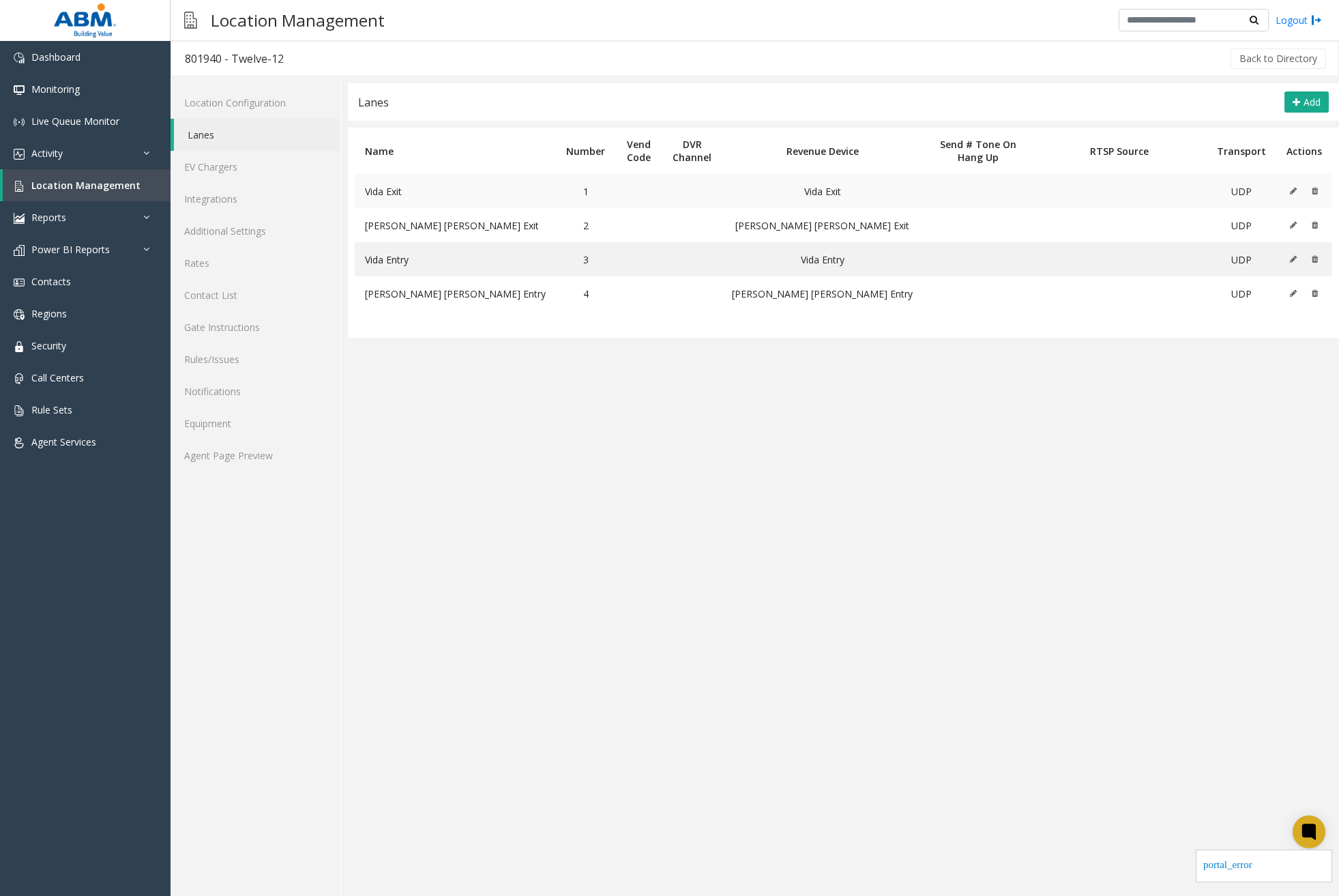
click at [1296, 191] on icon at bounding box center [1294, 191] width 7 height 8
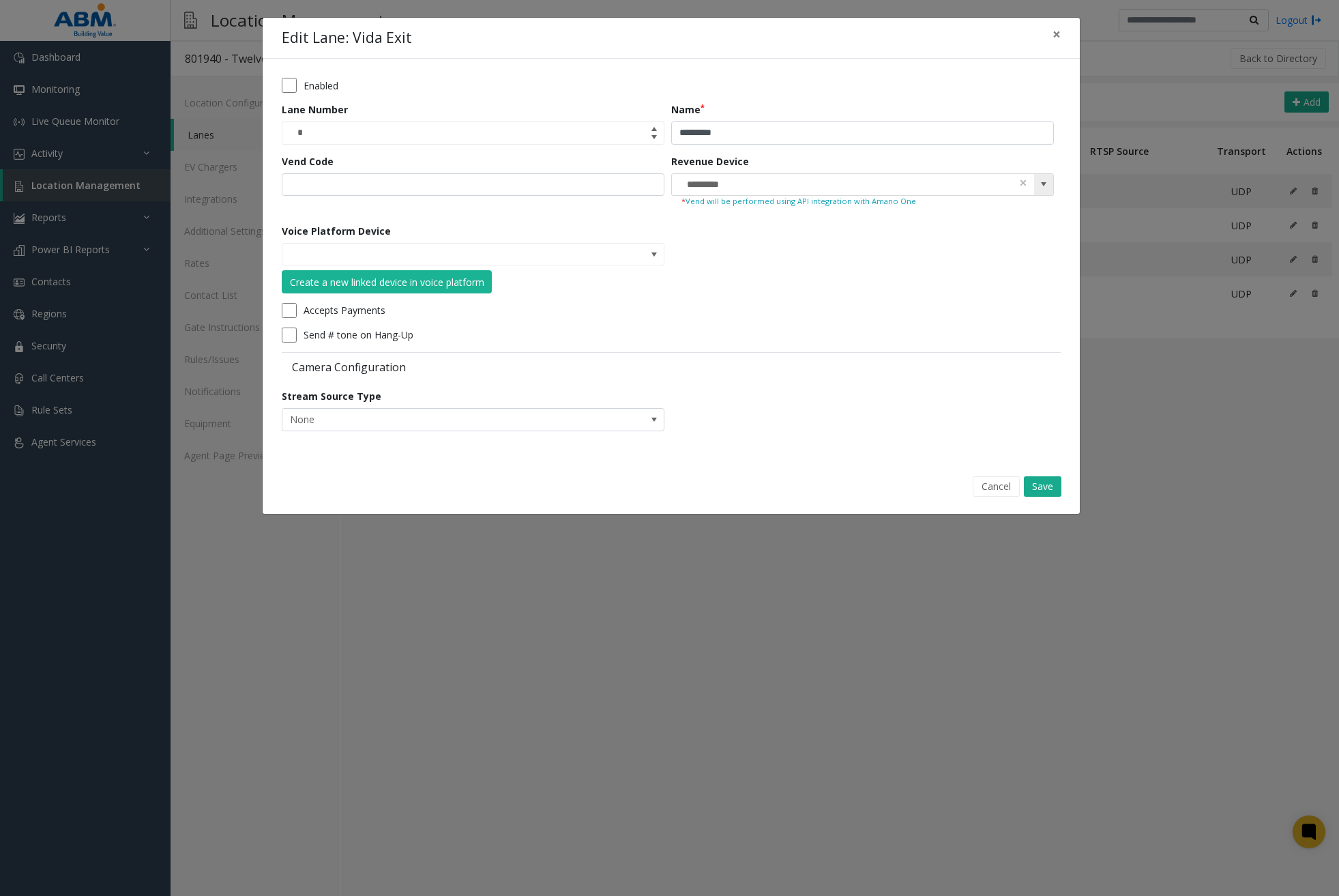
click at [1045, 179] on span at bounding box center [1043, 183] width 11 height 11
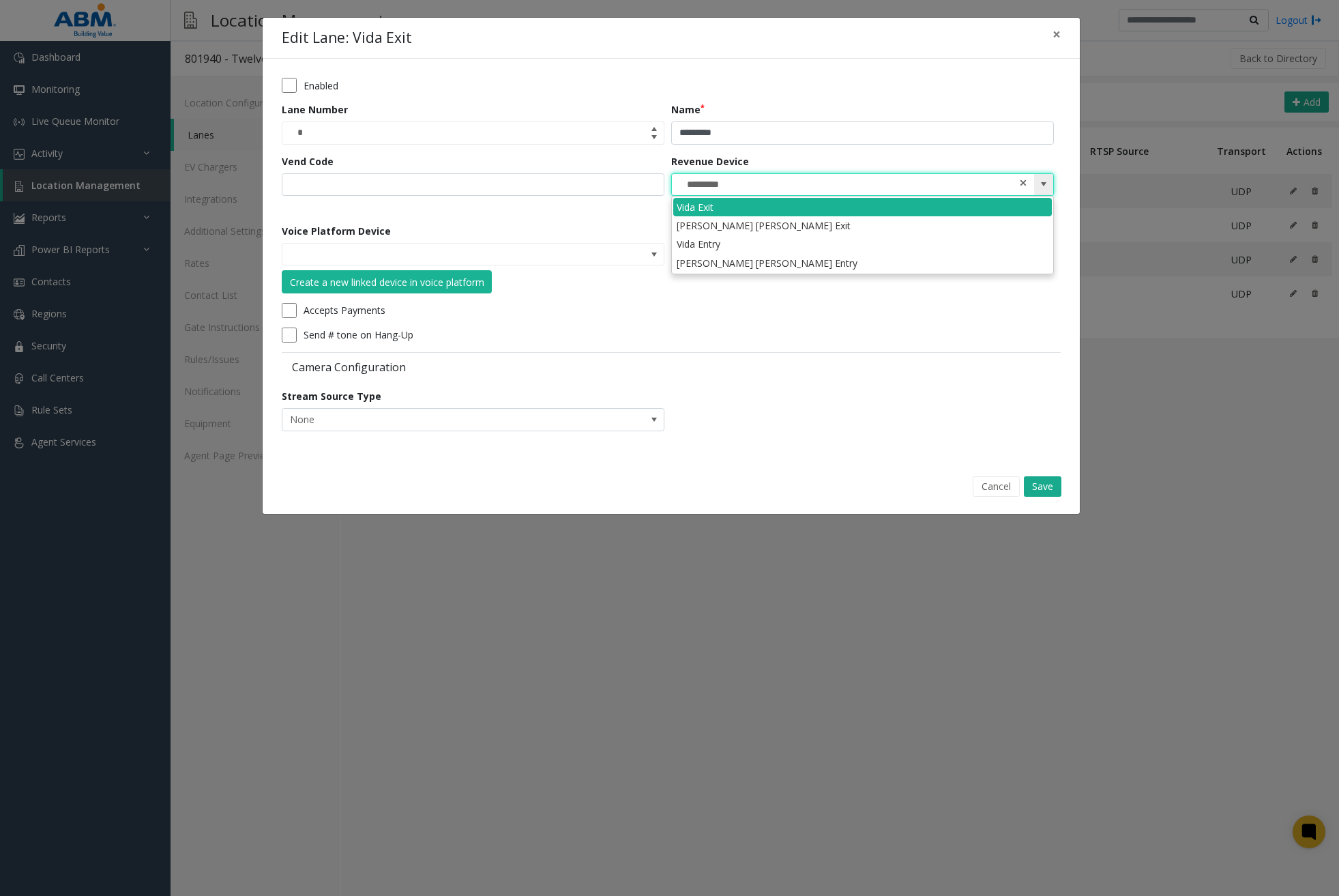
click at [1019, 183] on span at bounding box center [1023, 182] width 10 height 14
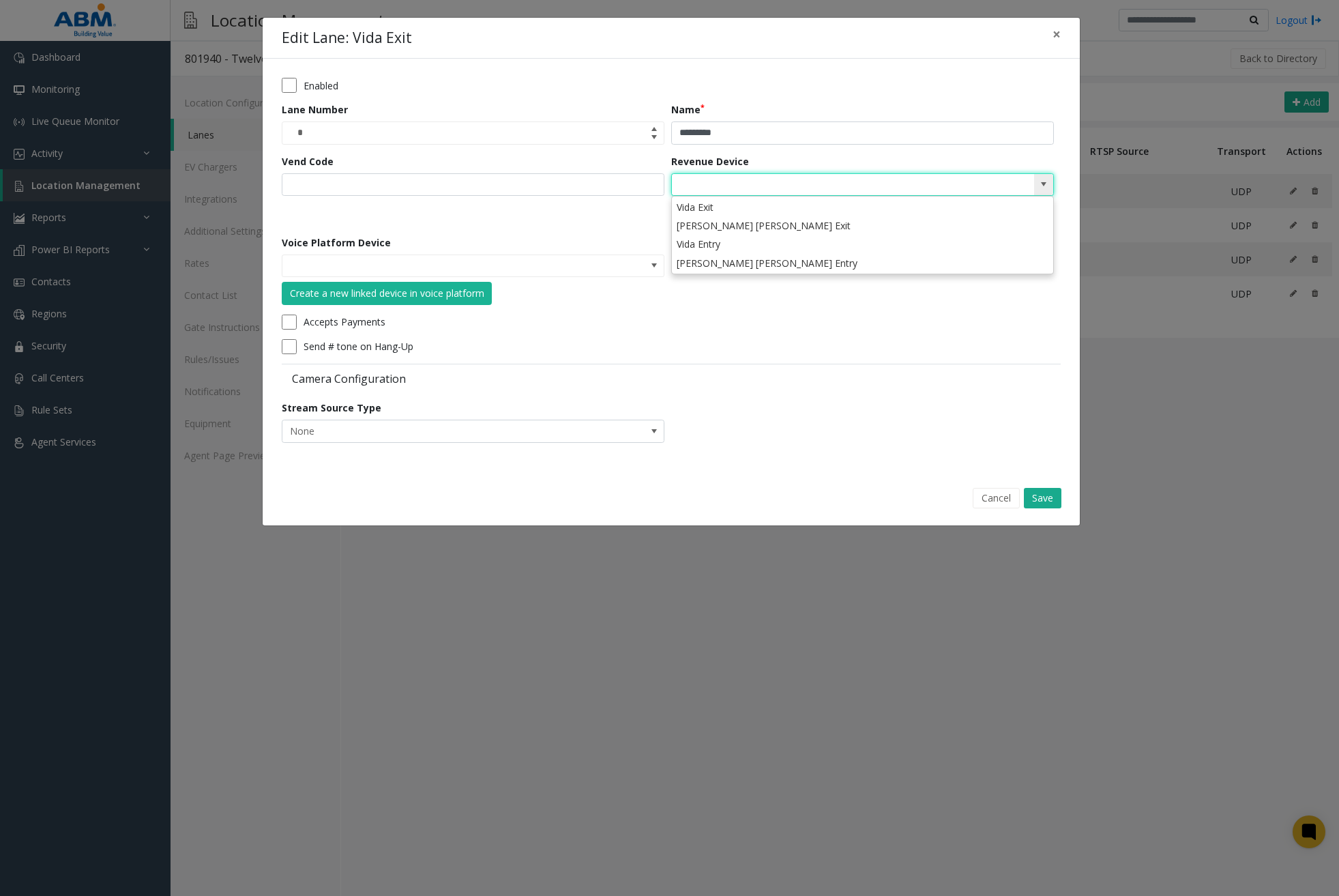
click at [692, 339] on div "Send # tone on Hang-Up" at bounding box center [667, 347] width 772 height 15
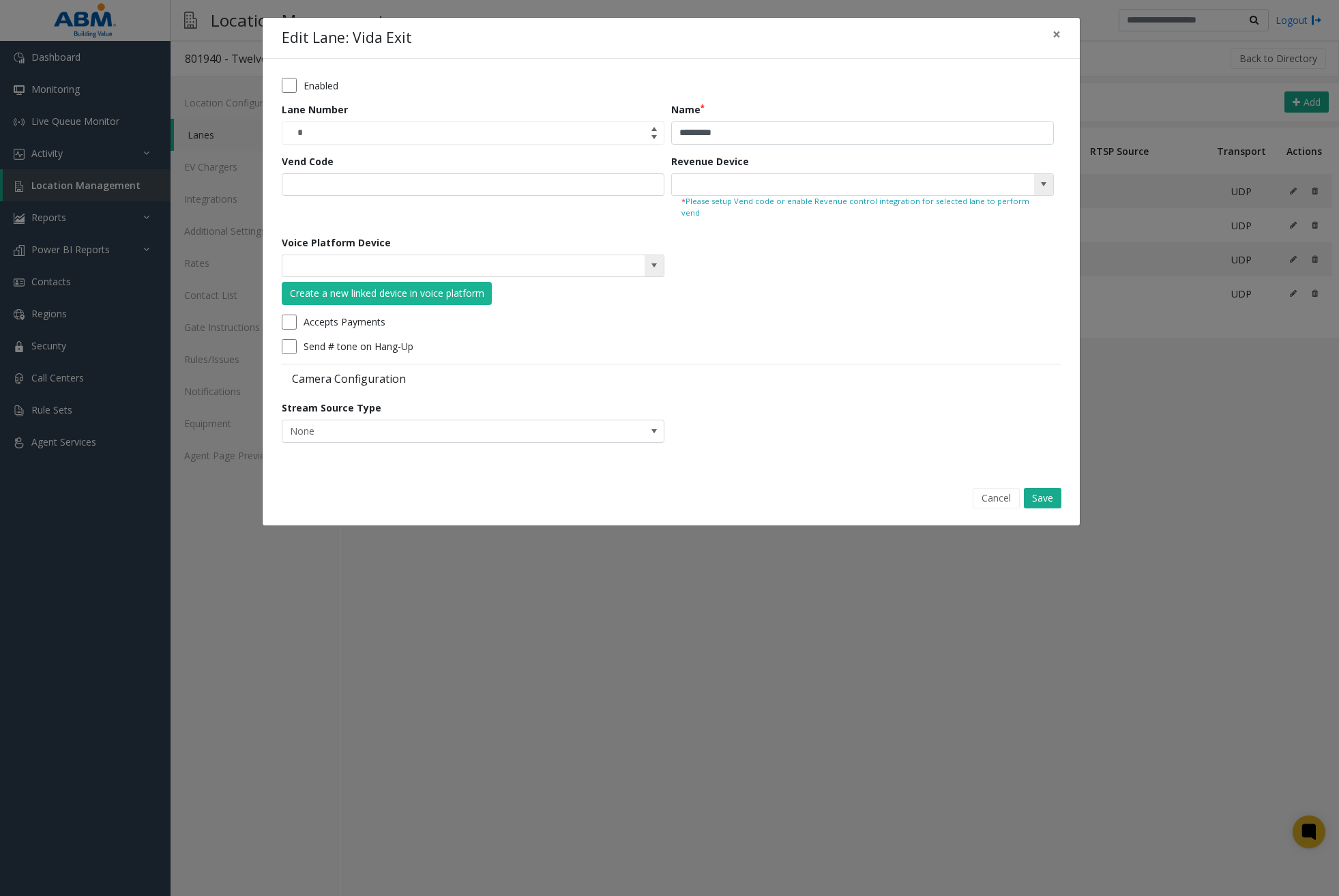
click at [657, 260] on span at bounding box center [654, 265] width 11 height 11
click at [607, 280] on li "[PERSON_NAME] Exit" at bounding box center [473, 277] width 378 height 18
type input "**********"
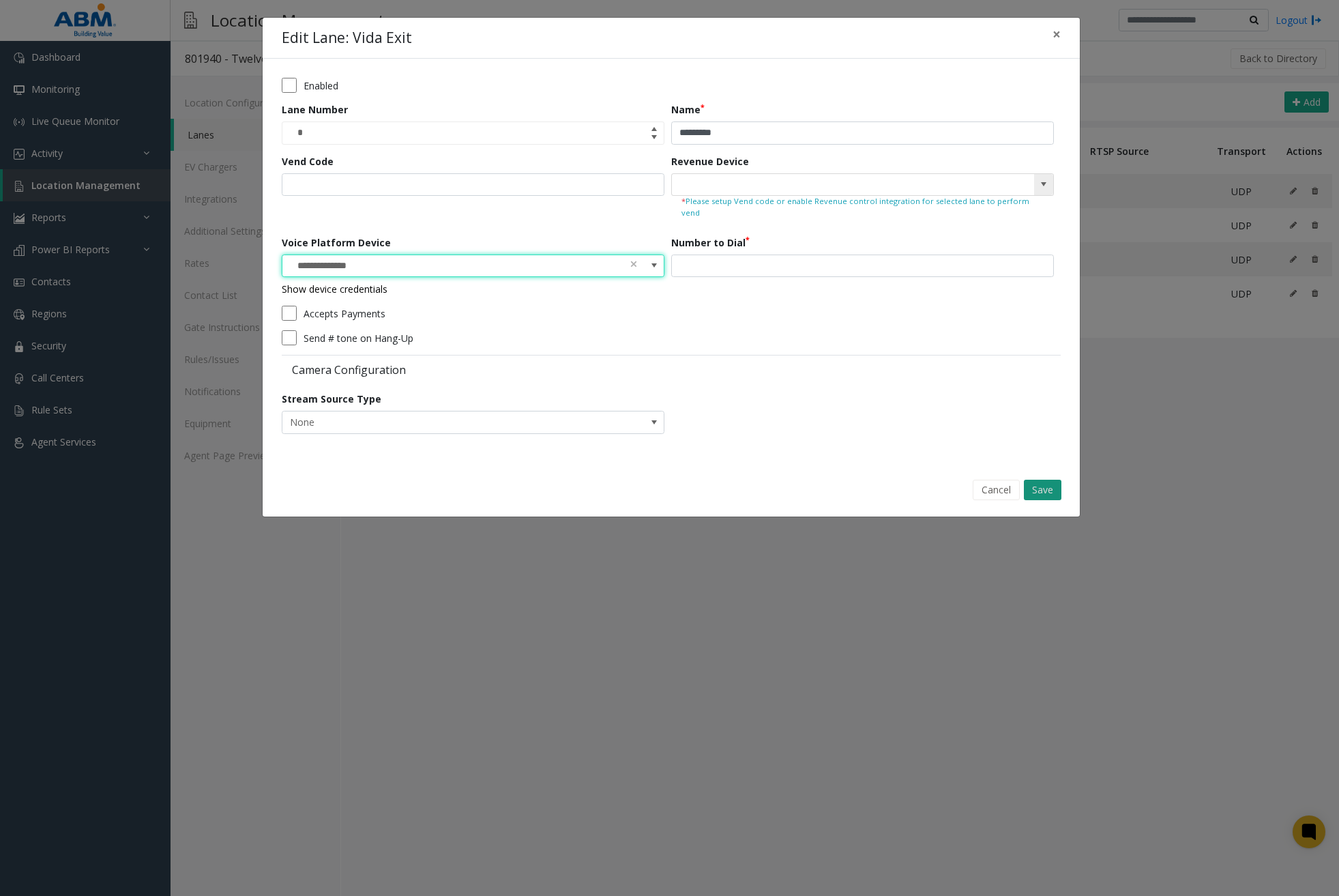
click at [1042, 480] on button "Save" at bounding box center [1042, 490] width 37 height 21
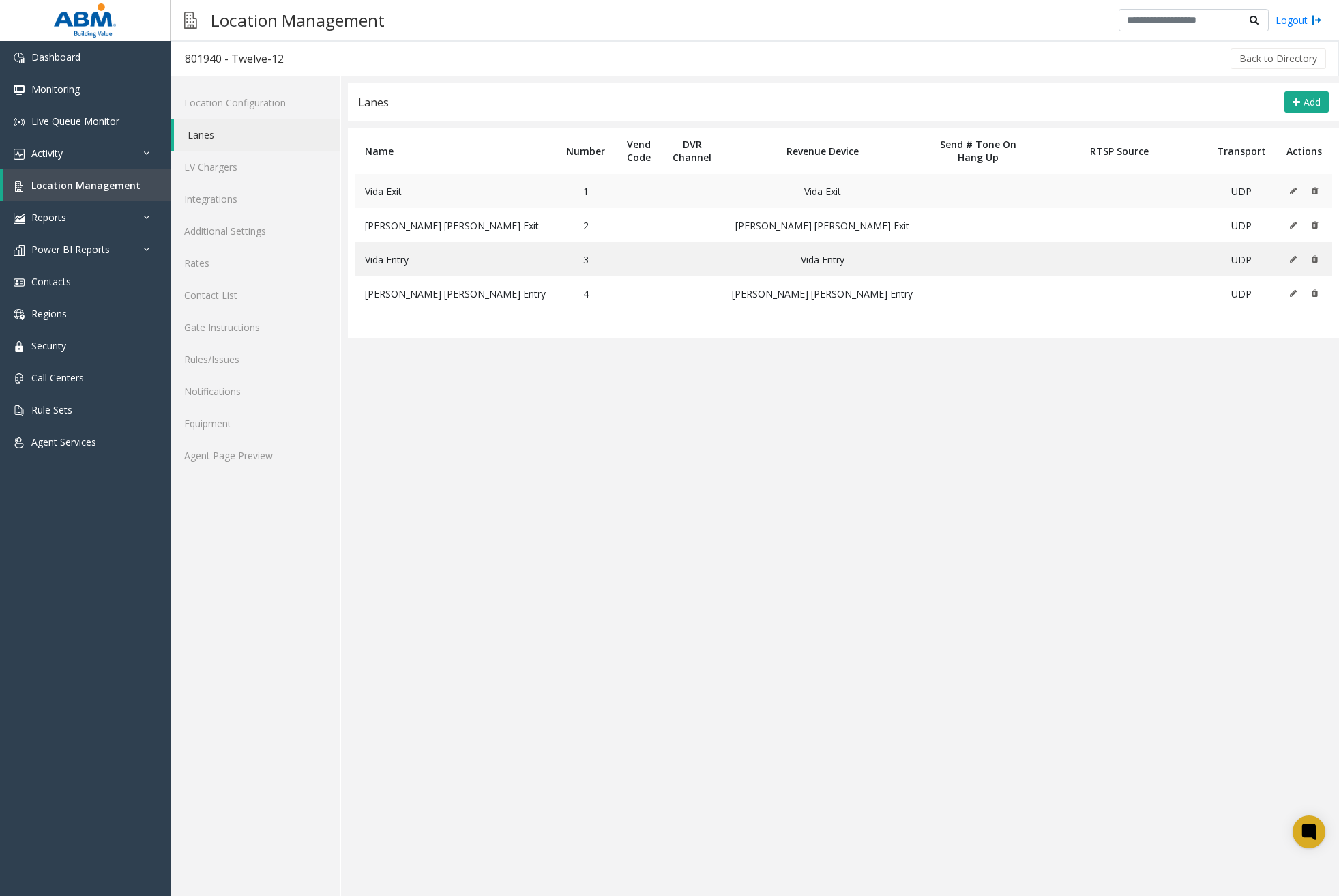
click at [1293, 188] on icon at bounding box center [1294, 191] width 7 height 8
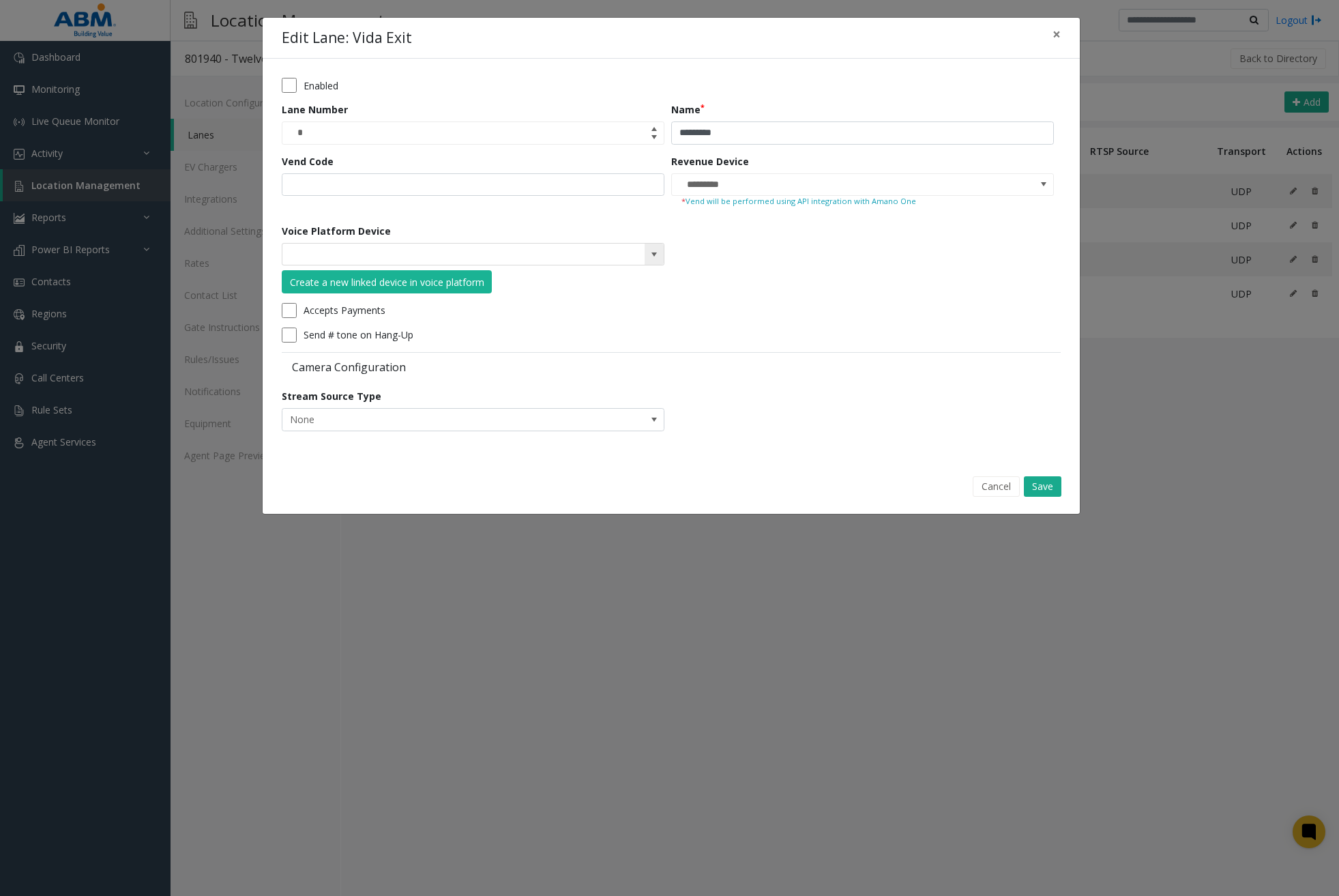
click at [650, 249] on span at bounding box center [654, 254] width 11 height 11
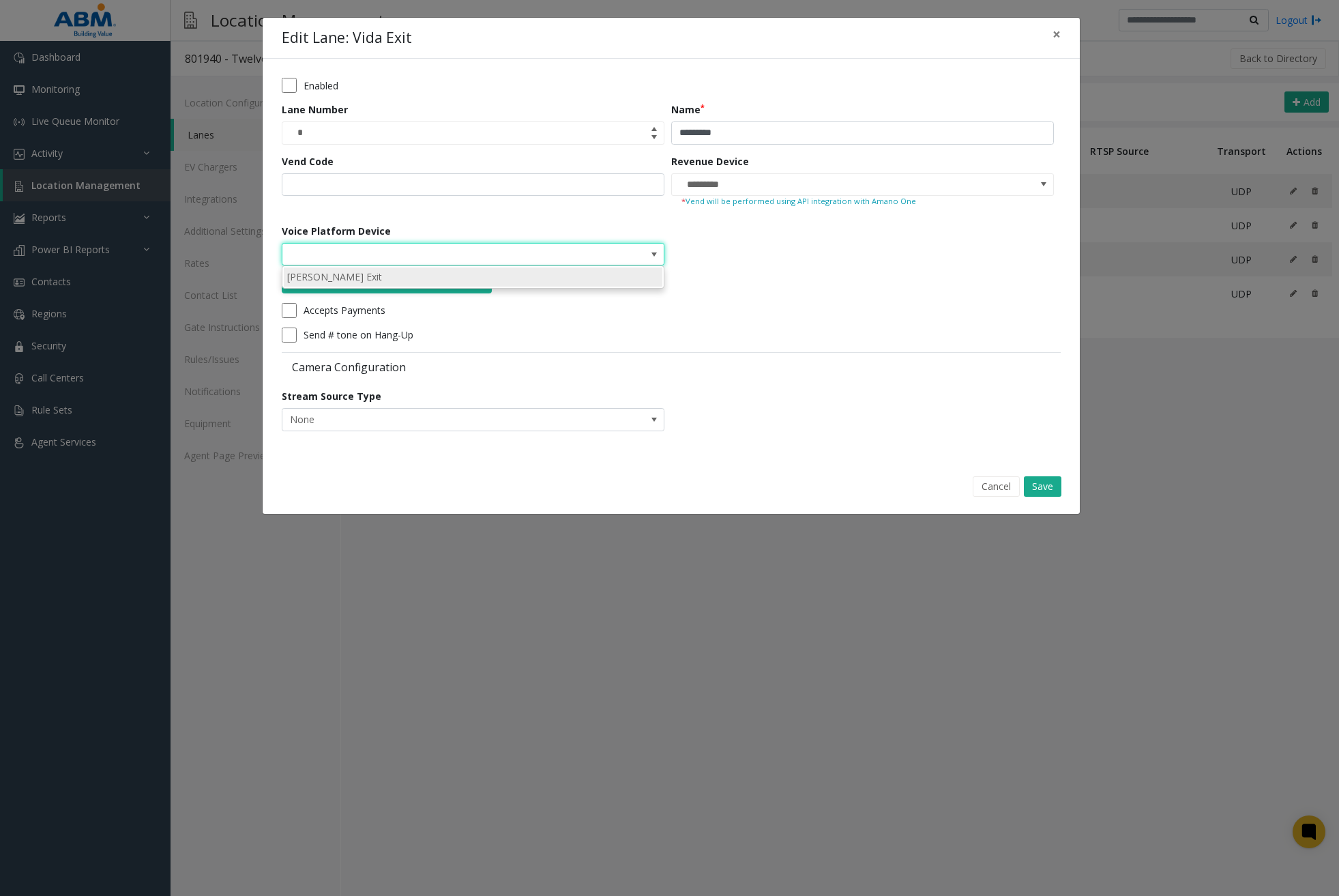
click at [601, 277] on li "[PERSON_NAME] Exit" at bounding box center [473, 277] width 378 height 18
type input "**********"
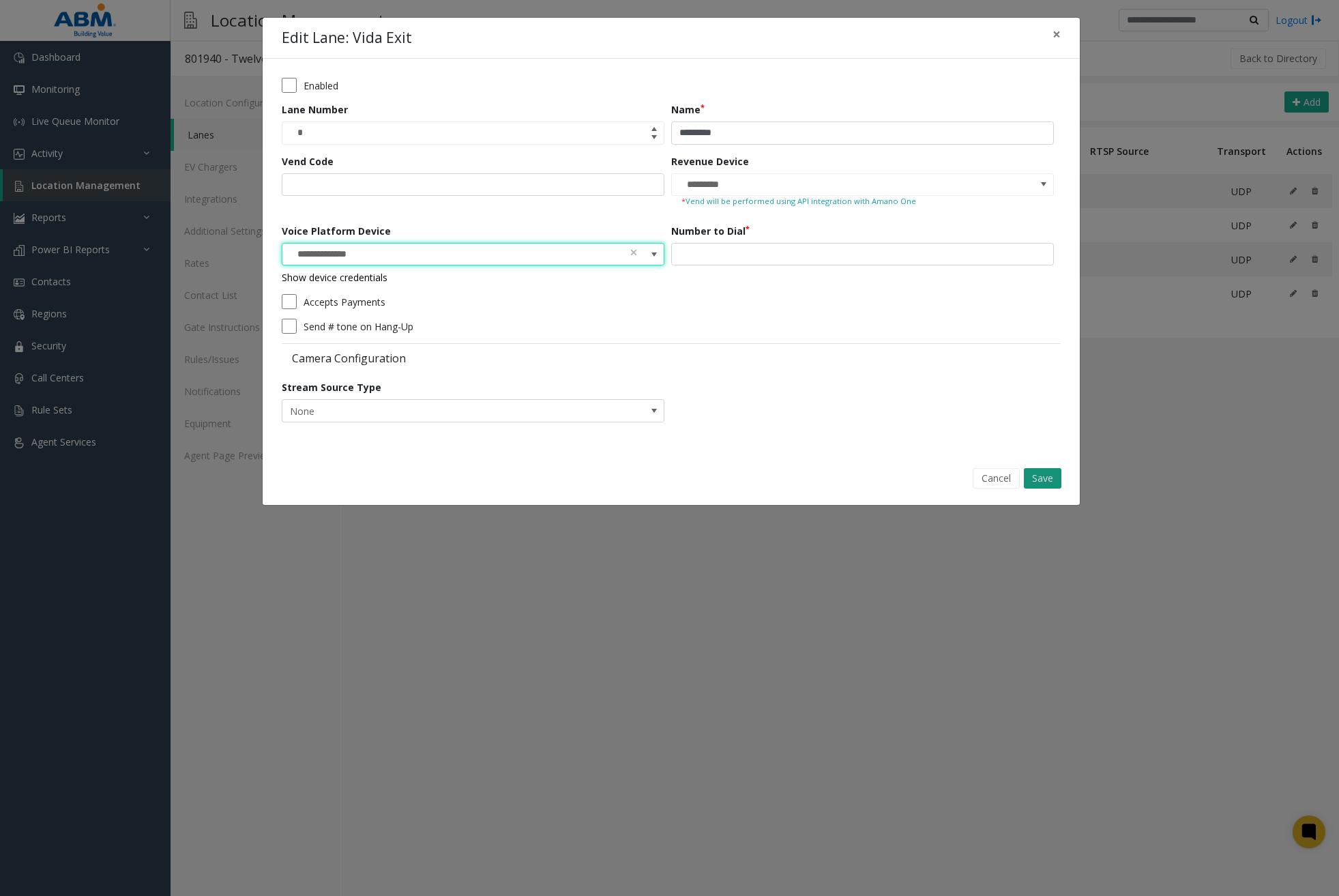
click at [1052, 479] on button "Save" at bounding box center [1042, 478] width 37 height 21
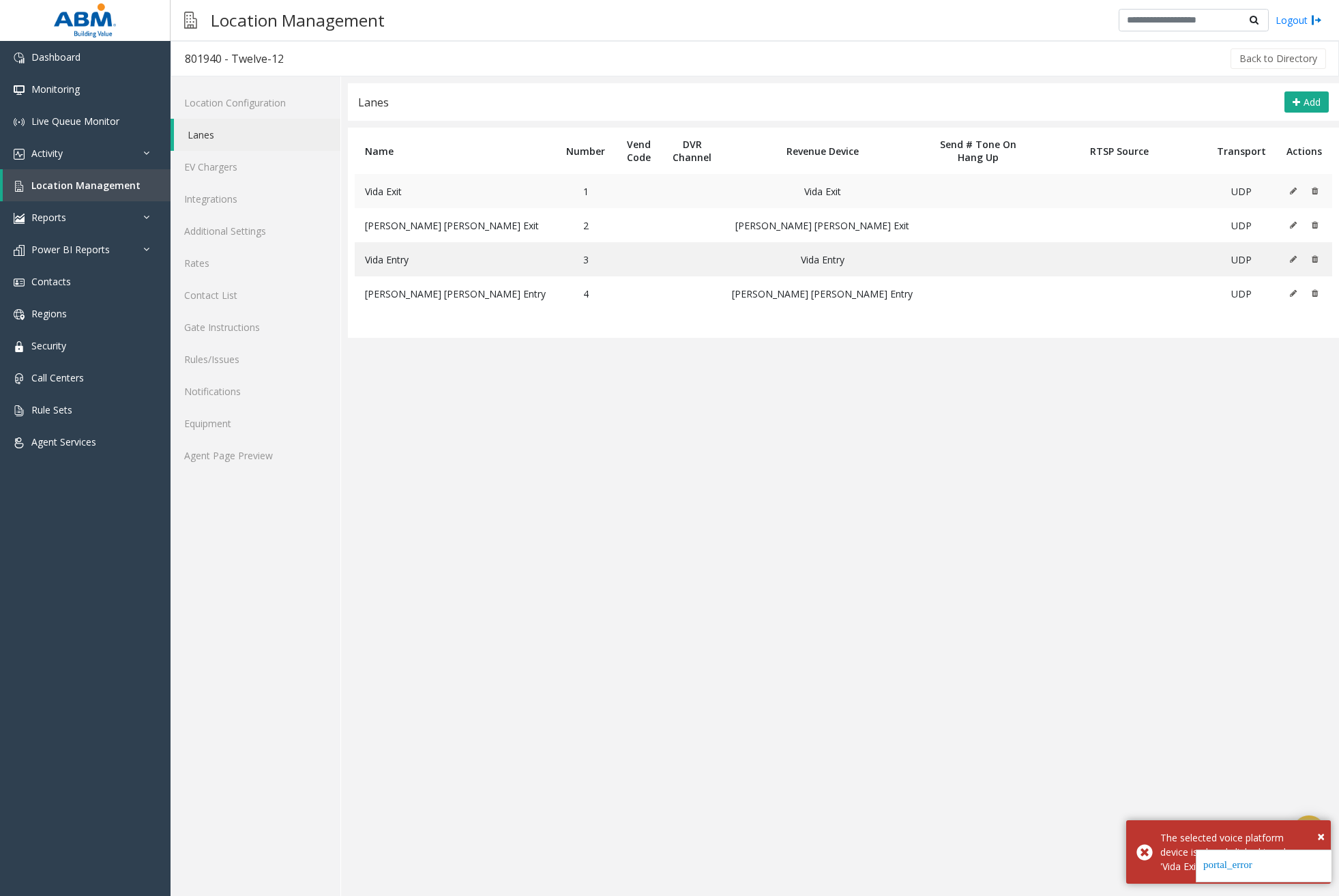
click at [1294, 187] on button at bounding box center [1297, 191] width 15 height 21
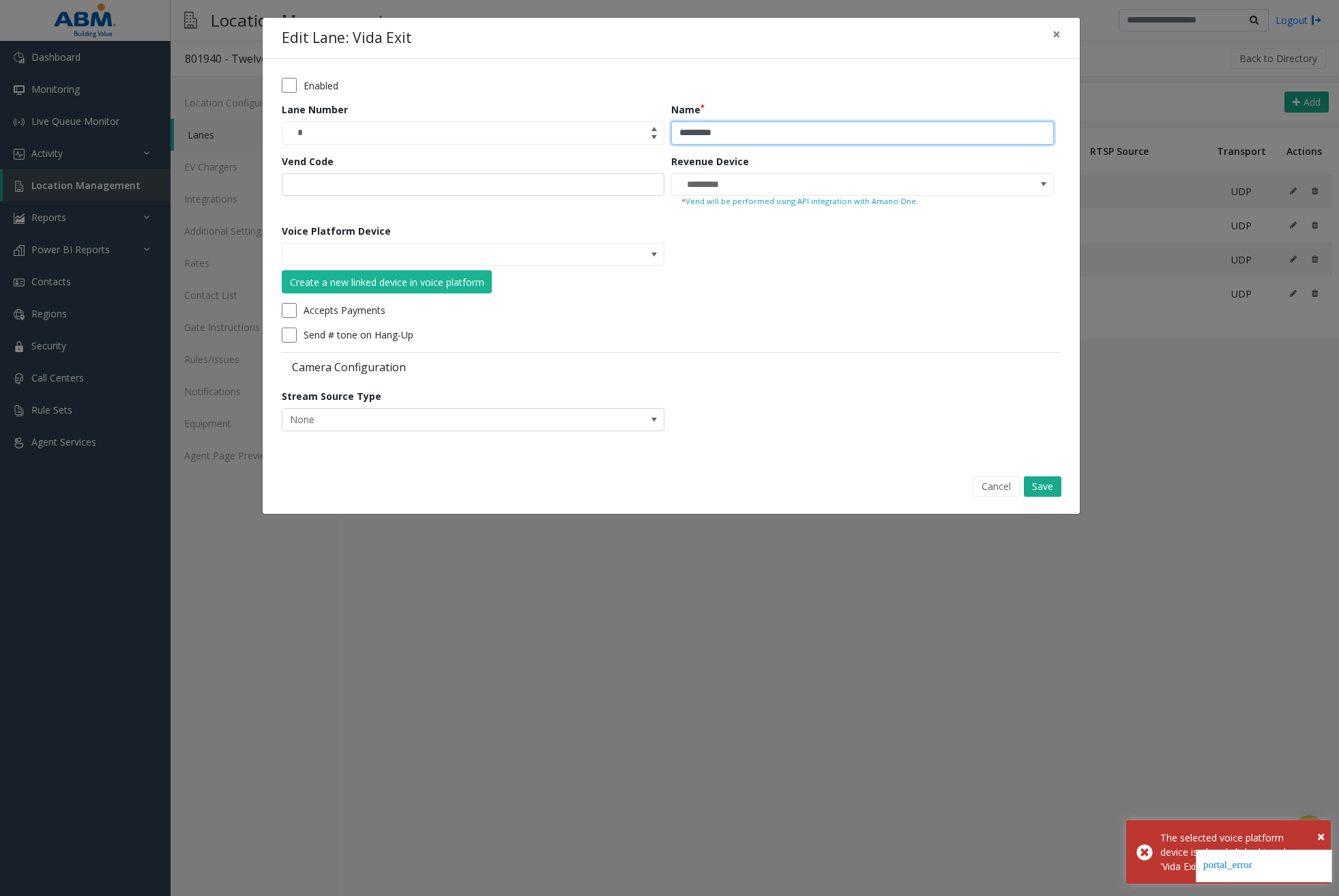
click at [774, 126] on input "*********" at bounding box center [862, 133] width 382 height 23
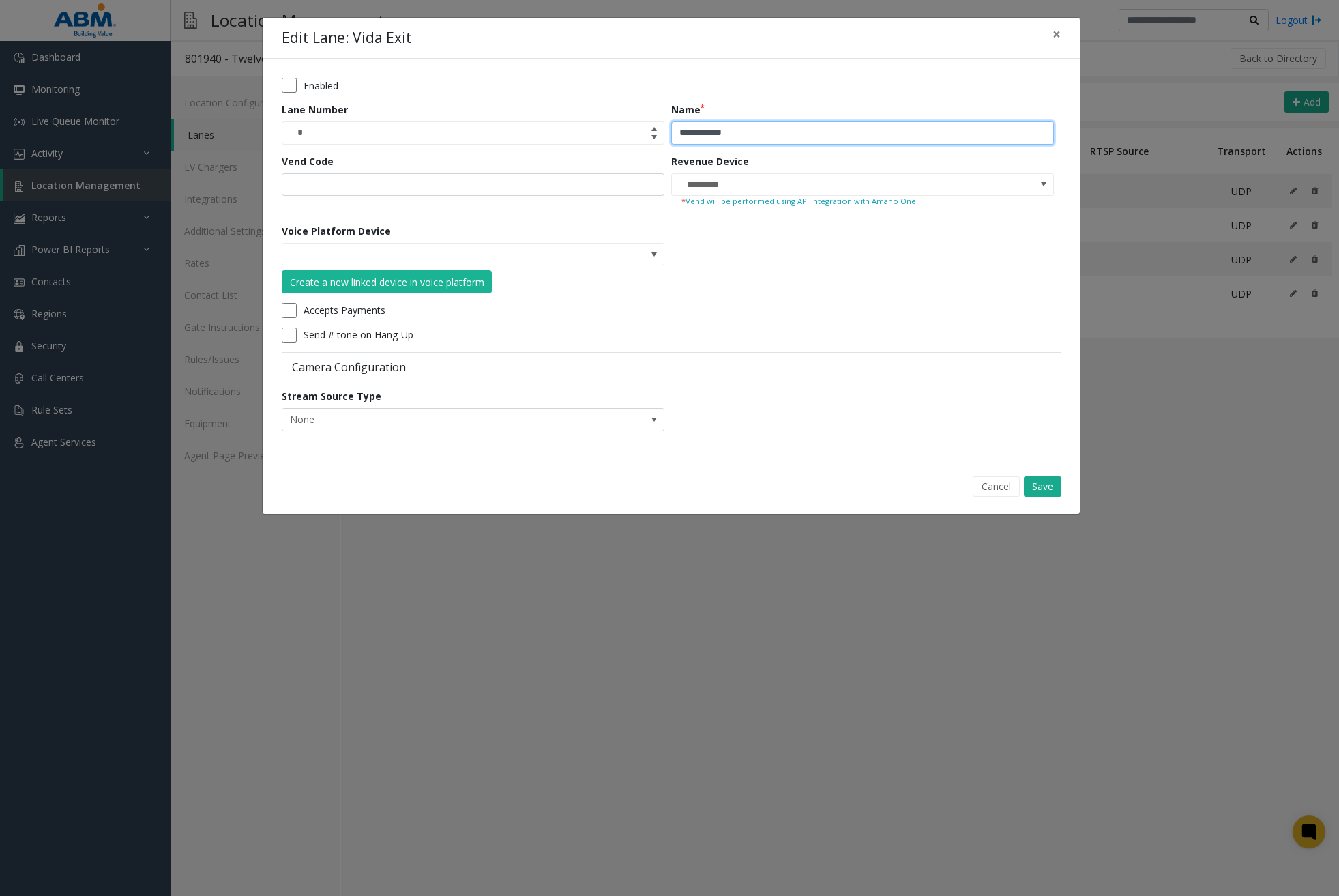
type input "**********"
click at [797, 161] on div "Revenue Device ********* * Vend will be performed using API integration with Am…" at bounding box center [867, 184] width 390 height 60
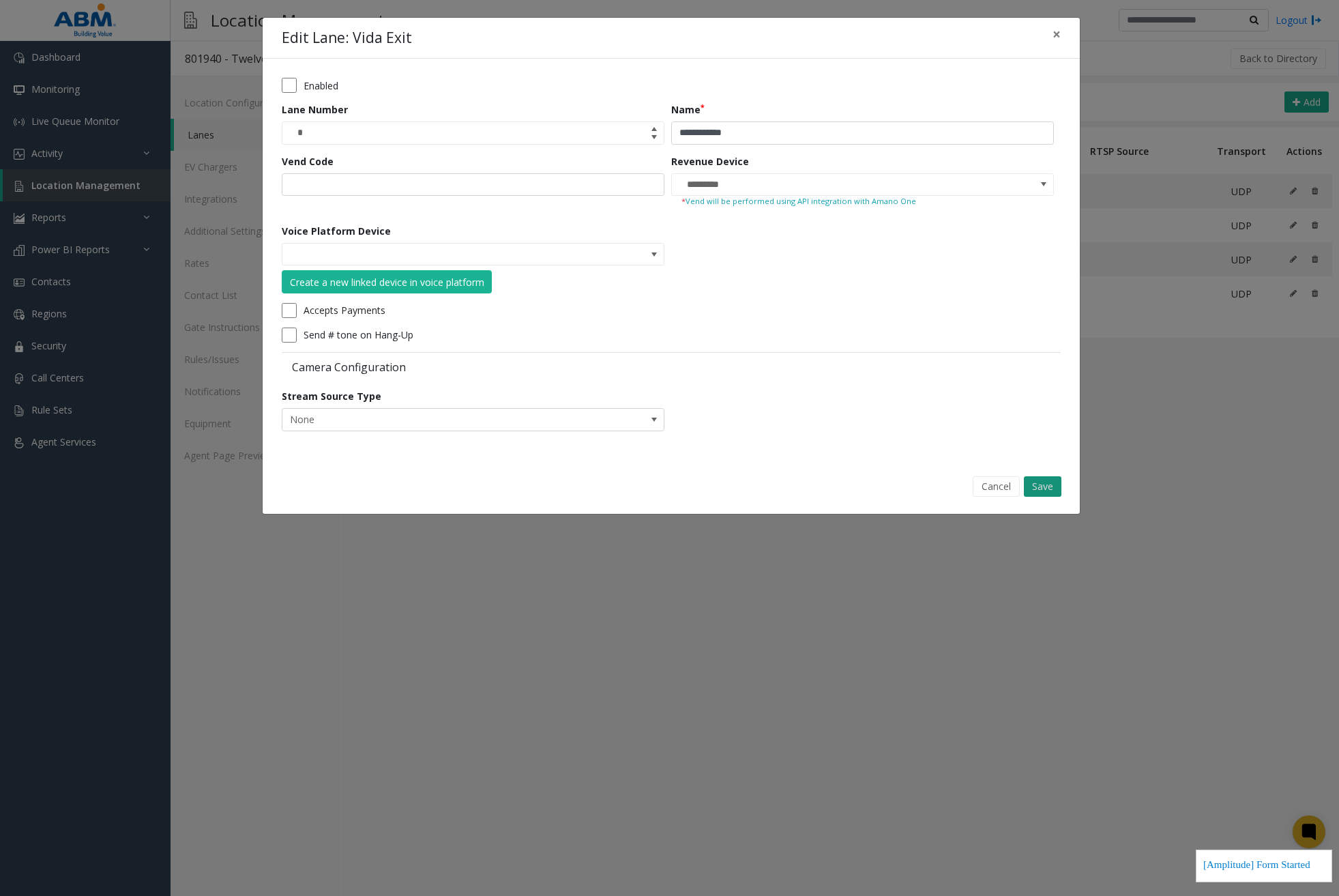
click at [1054, 495] on button "Save" at bounding box center [1042, 486] width 37 height 21
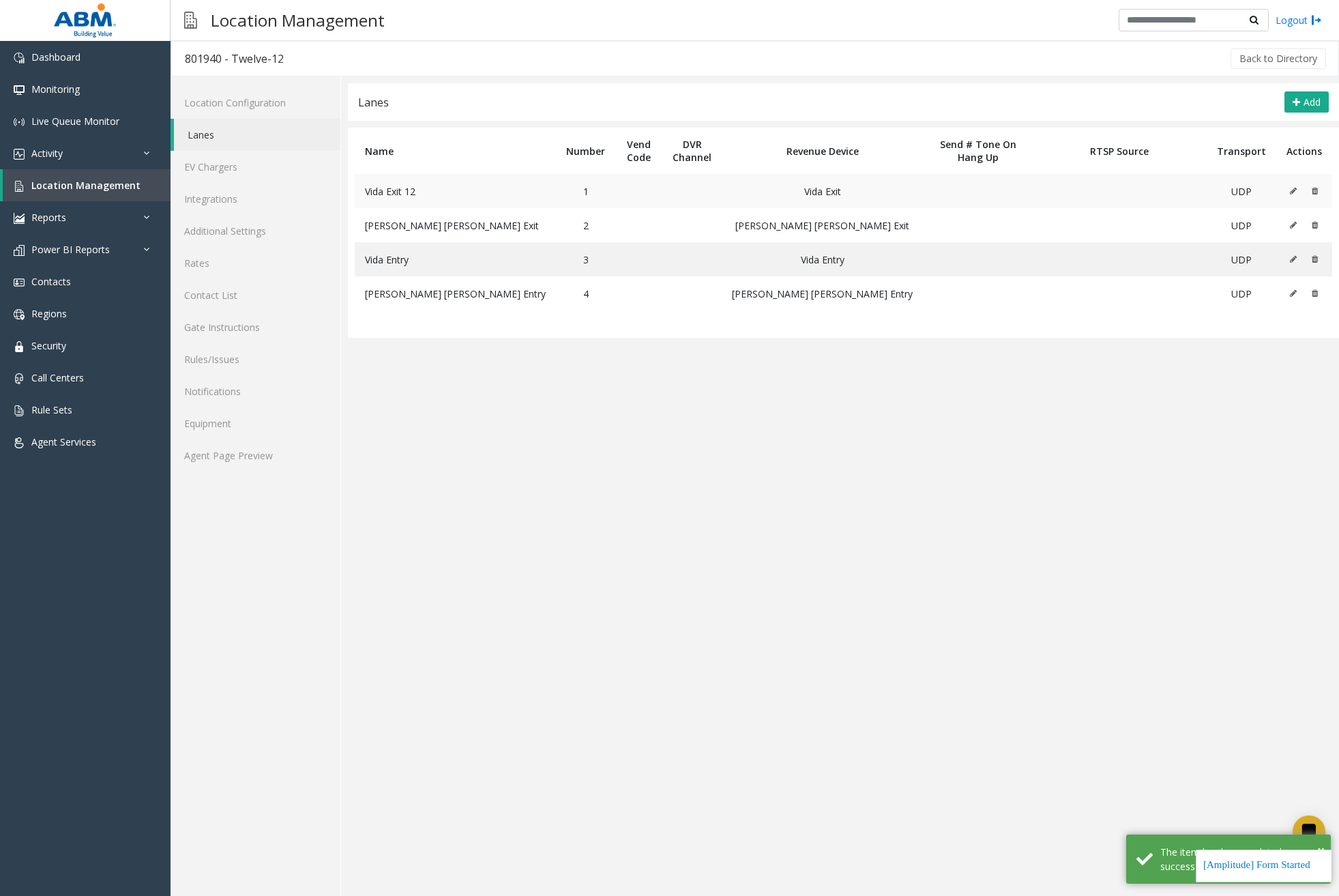
click at [1294, 191] on icon at bounding box center [1294, 191] width 7 height 8
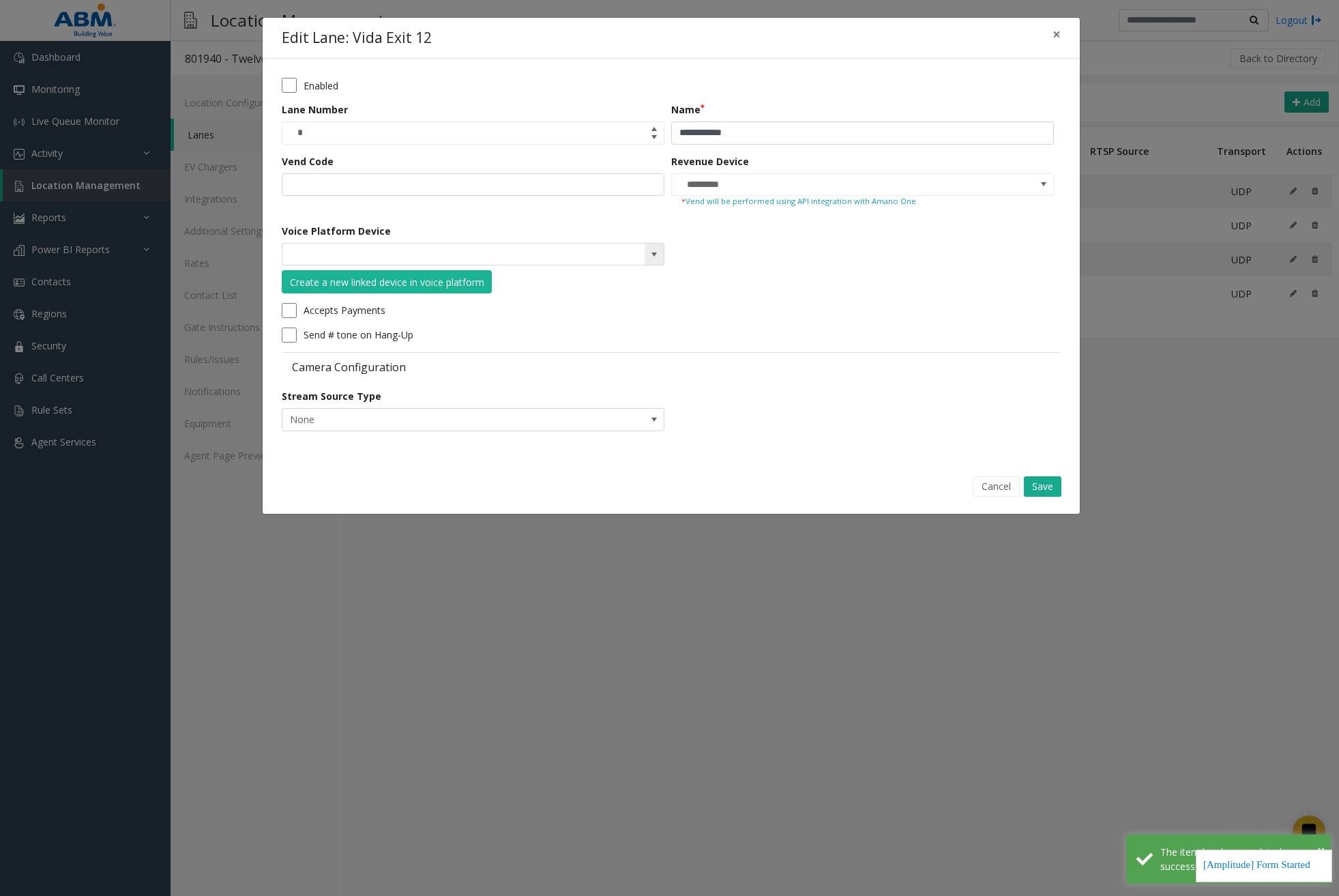
click at [654, 251] on span at bounding box center [654, 254] width 11 height 11
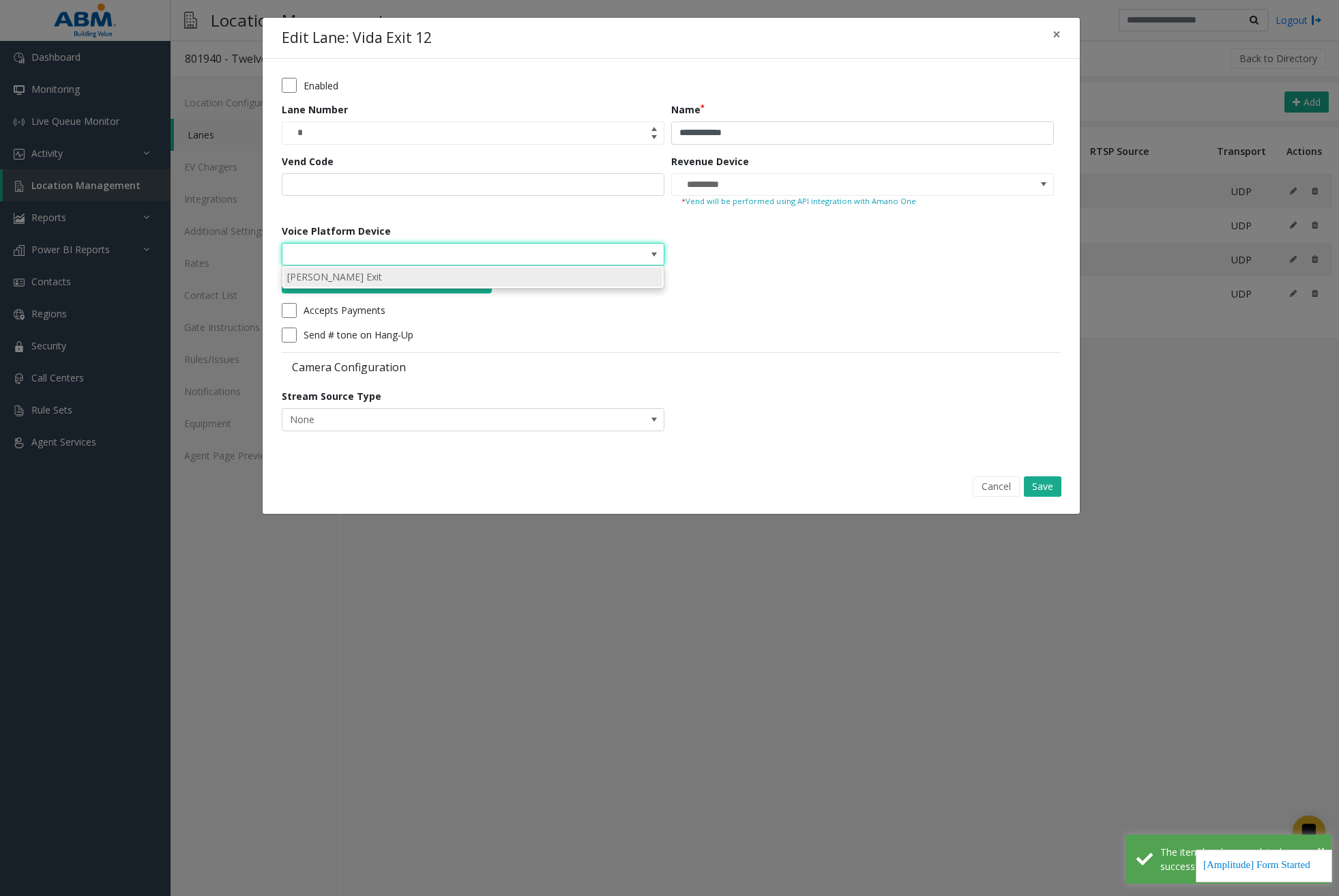
click at [600, 274] on li "[PERSON_NAME] Exit" at bounding box center [473, 277] width 378 height 18
type input "**********"
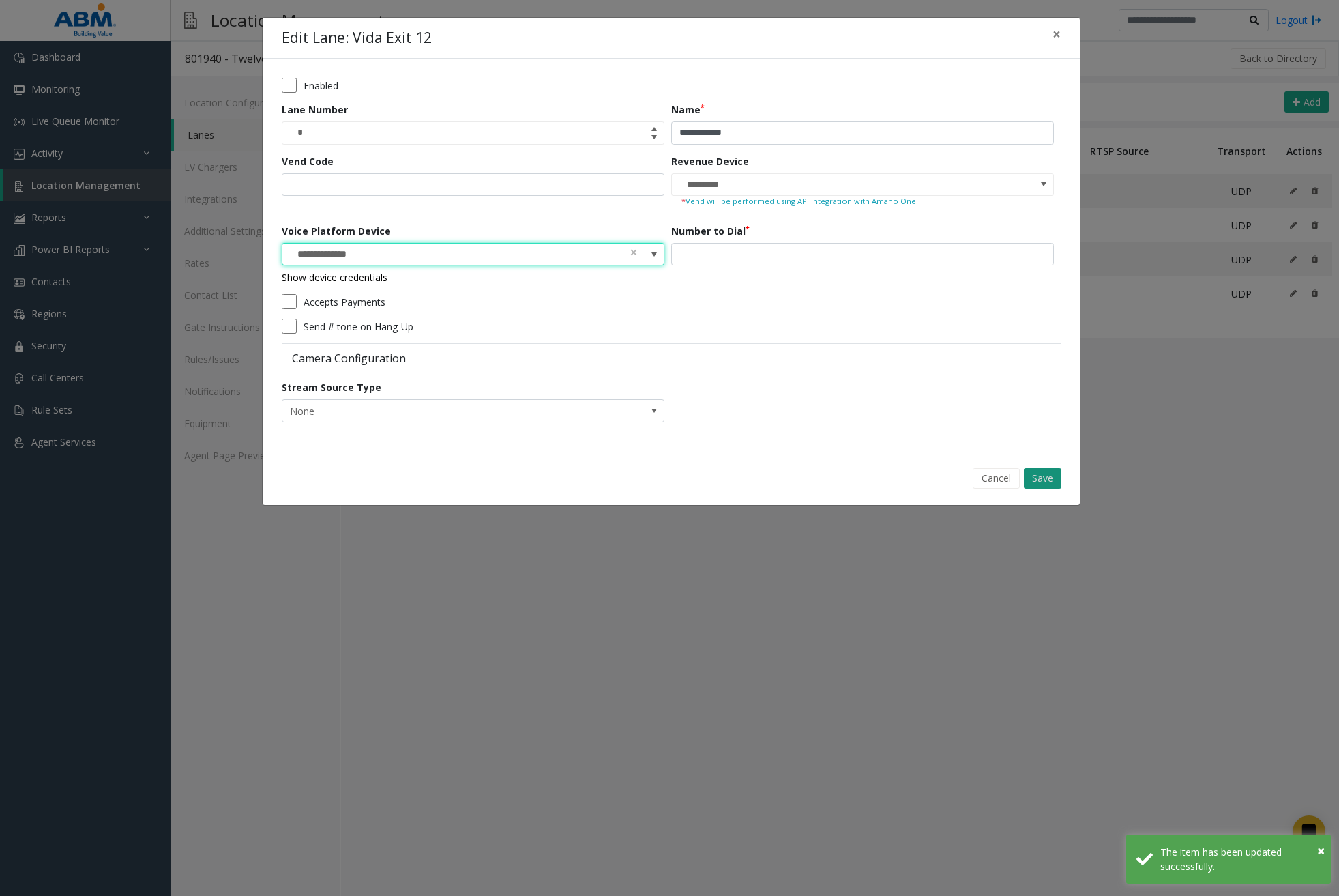
click at [1042, 473] on button "Save" at bounding box center [1042, 478] width 37 height 21
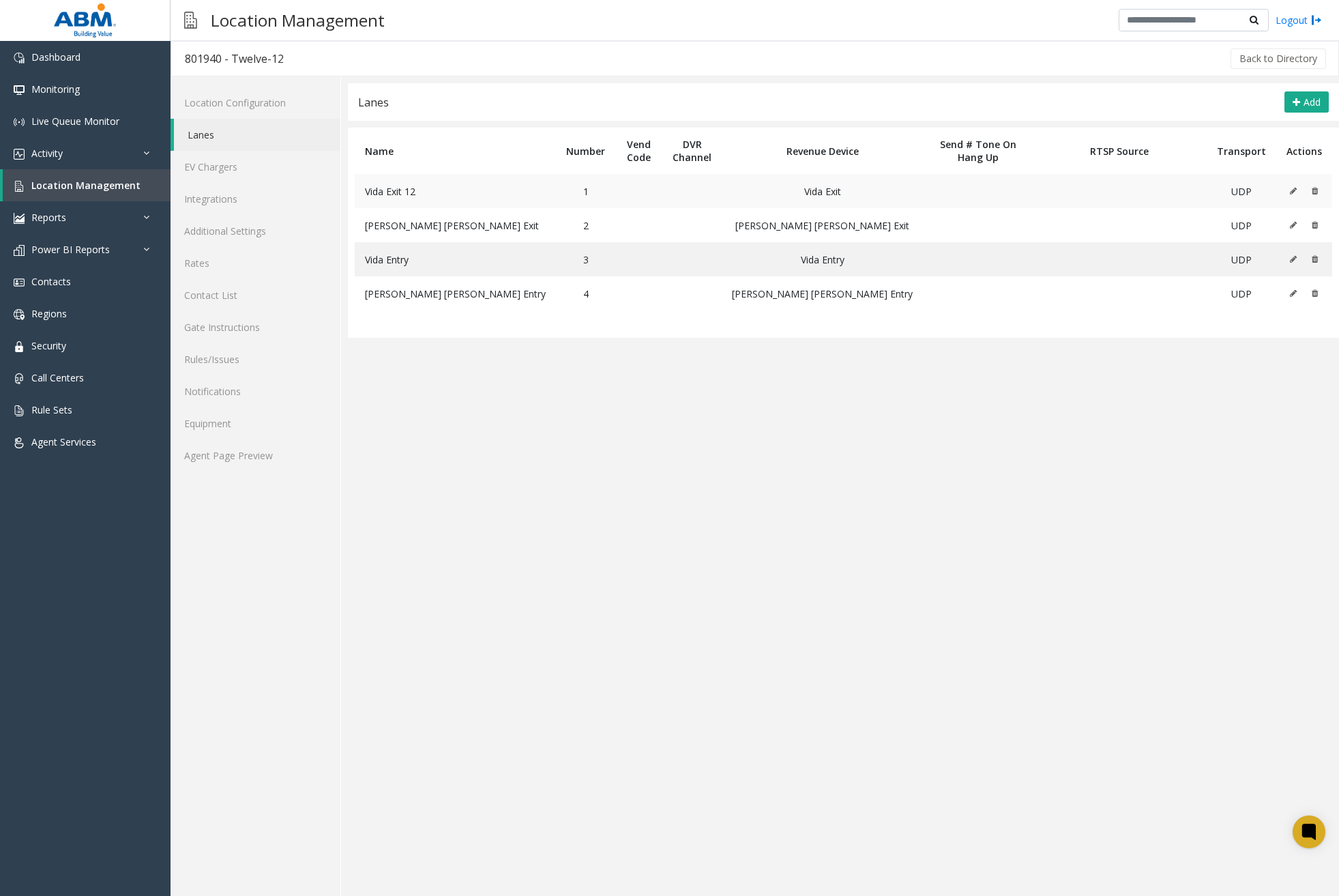
click at [1292, 190] on icon at bounding box center [1294, 191] width 7 height 8
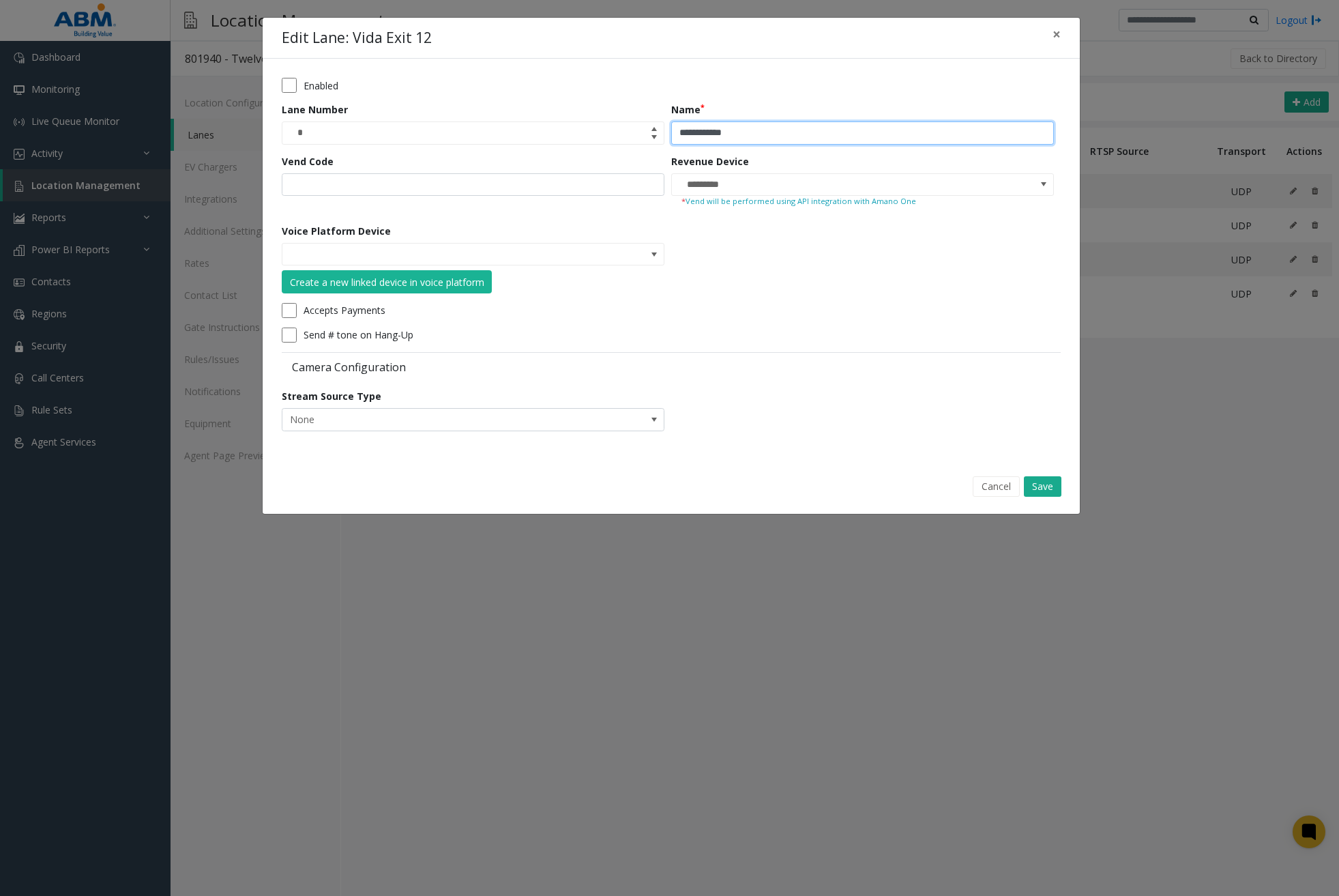
click at [746, 132] on input "**********" at bounding box center [862, 133] width 382 height 23
type input "*********"
click at [1048, 482] on button "Save" at bounding box center [1042, 486] width 37 height 21
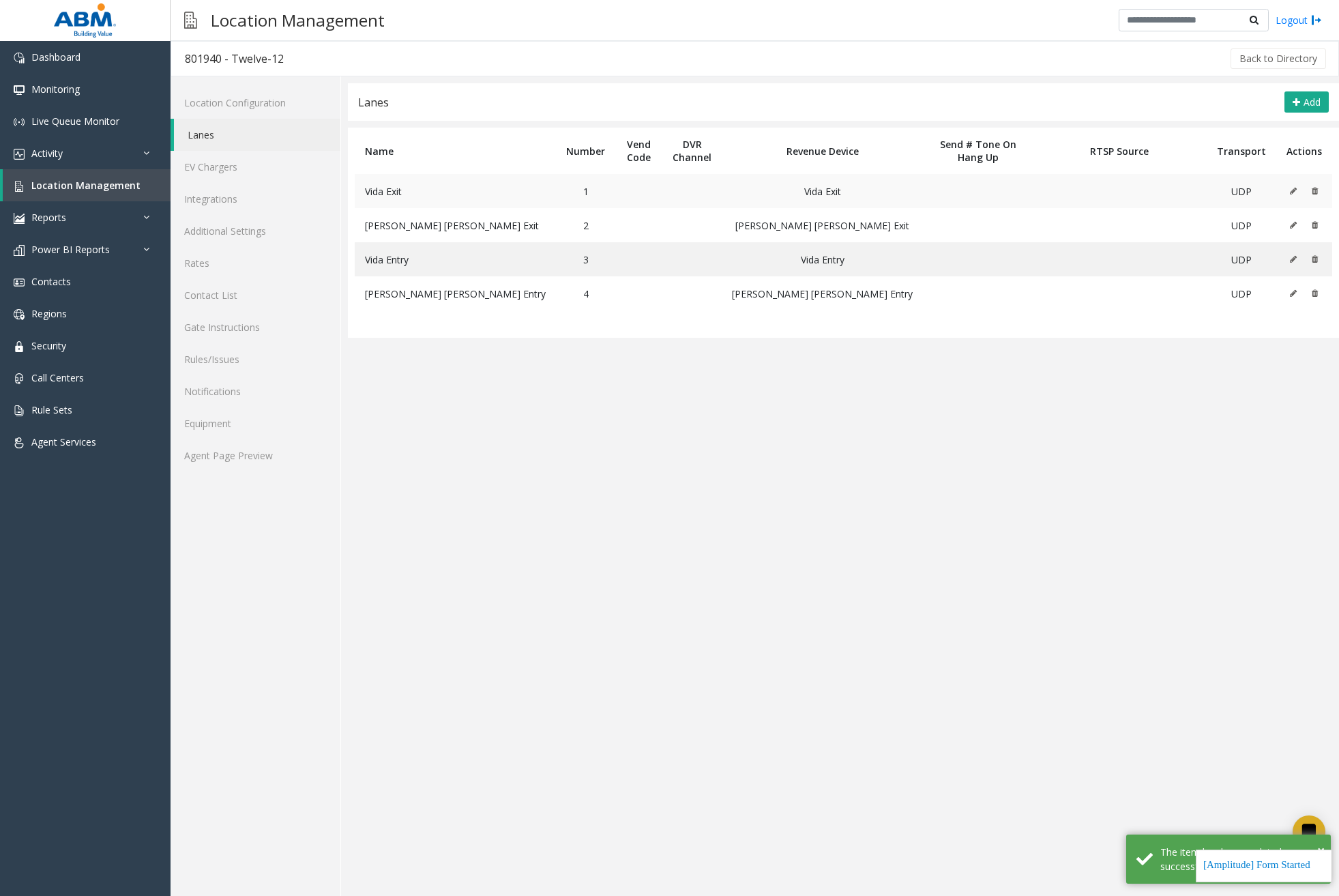
click at [1291, 190] on icon at bounding box center [1294, 191] width 7 height 8
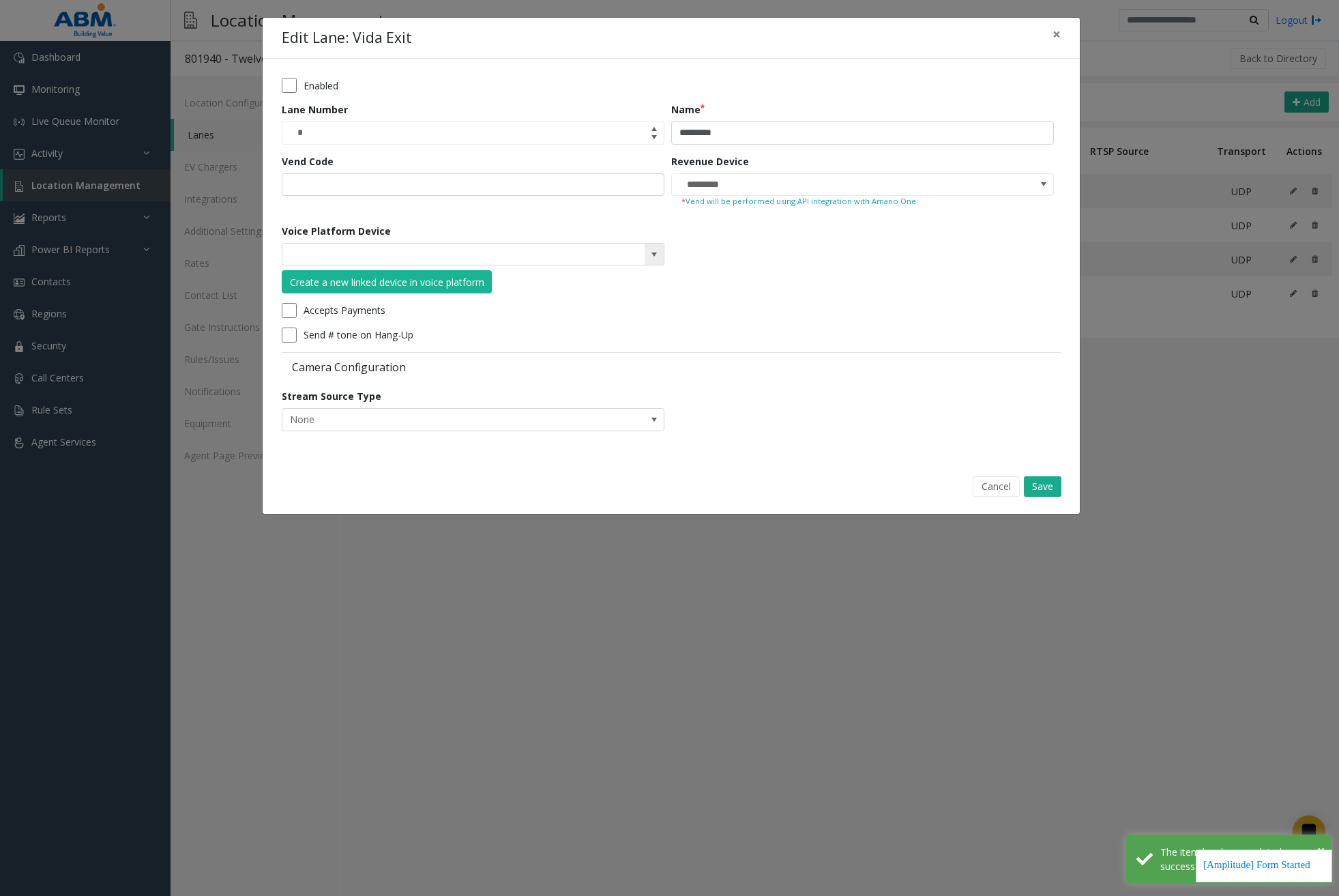
click at [658, 252] on span at bounding box center [654, 254] width 11 height 11
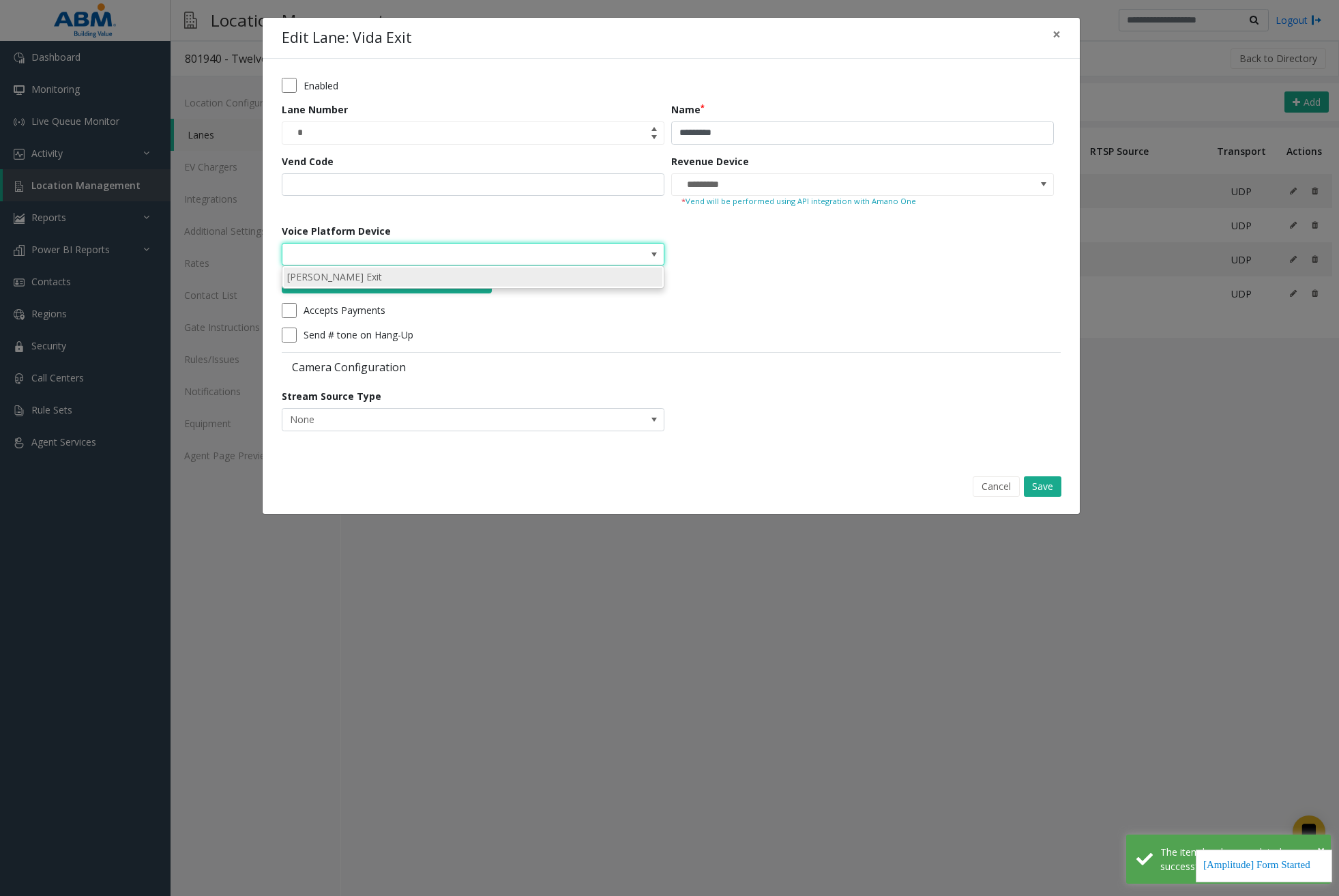
click at [566, 276] on li "[PERSON_NAME] Exit" at bounding box center [473, 277] width 378 height 18
type input "**********"
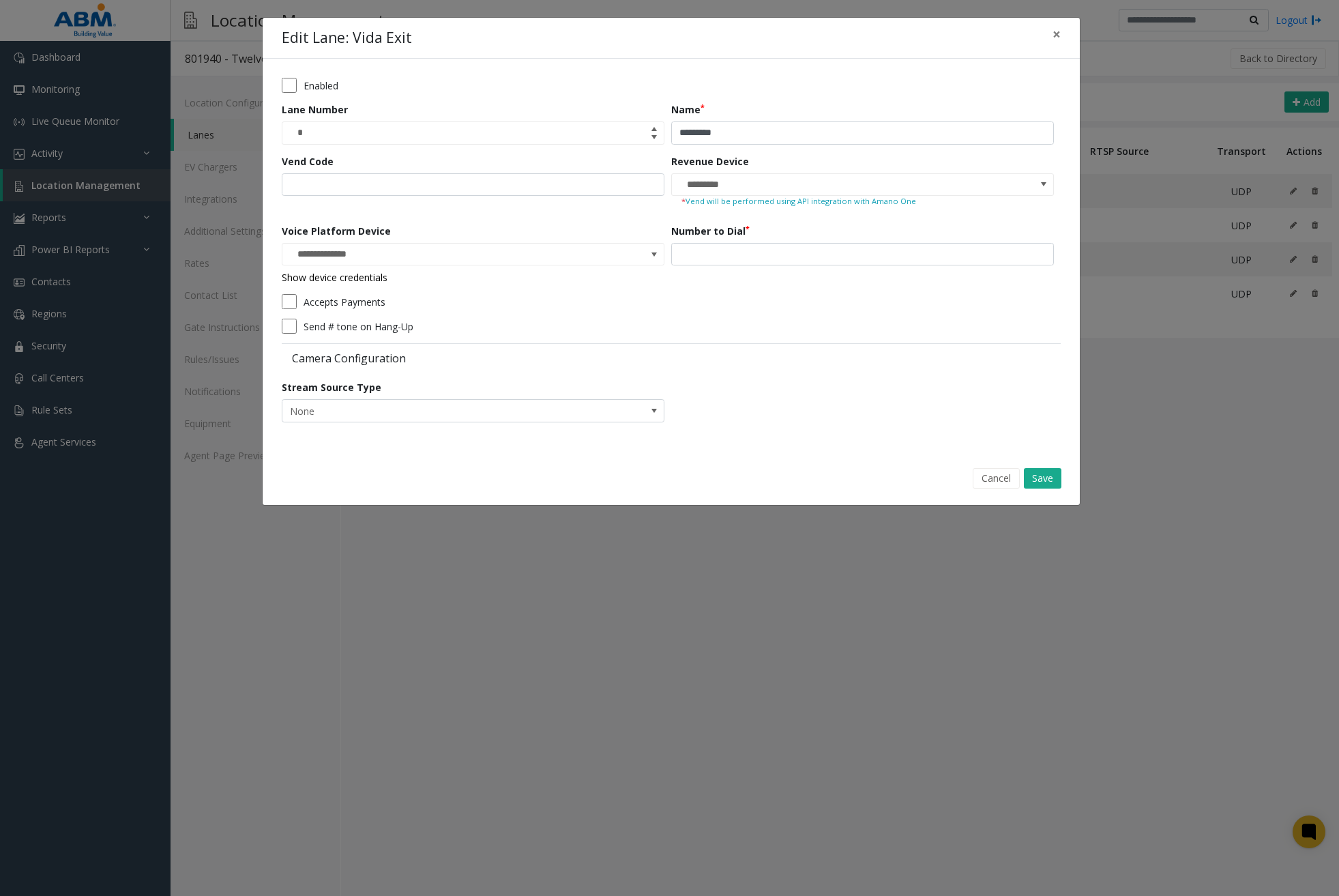
click at [801, 300] on div "Accepts Payments" at bounding box center [667, 301] width 772 height 15
click at [1040, 479] on button "Save" at bounding box center [1042, 478] width 37 height 21
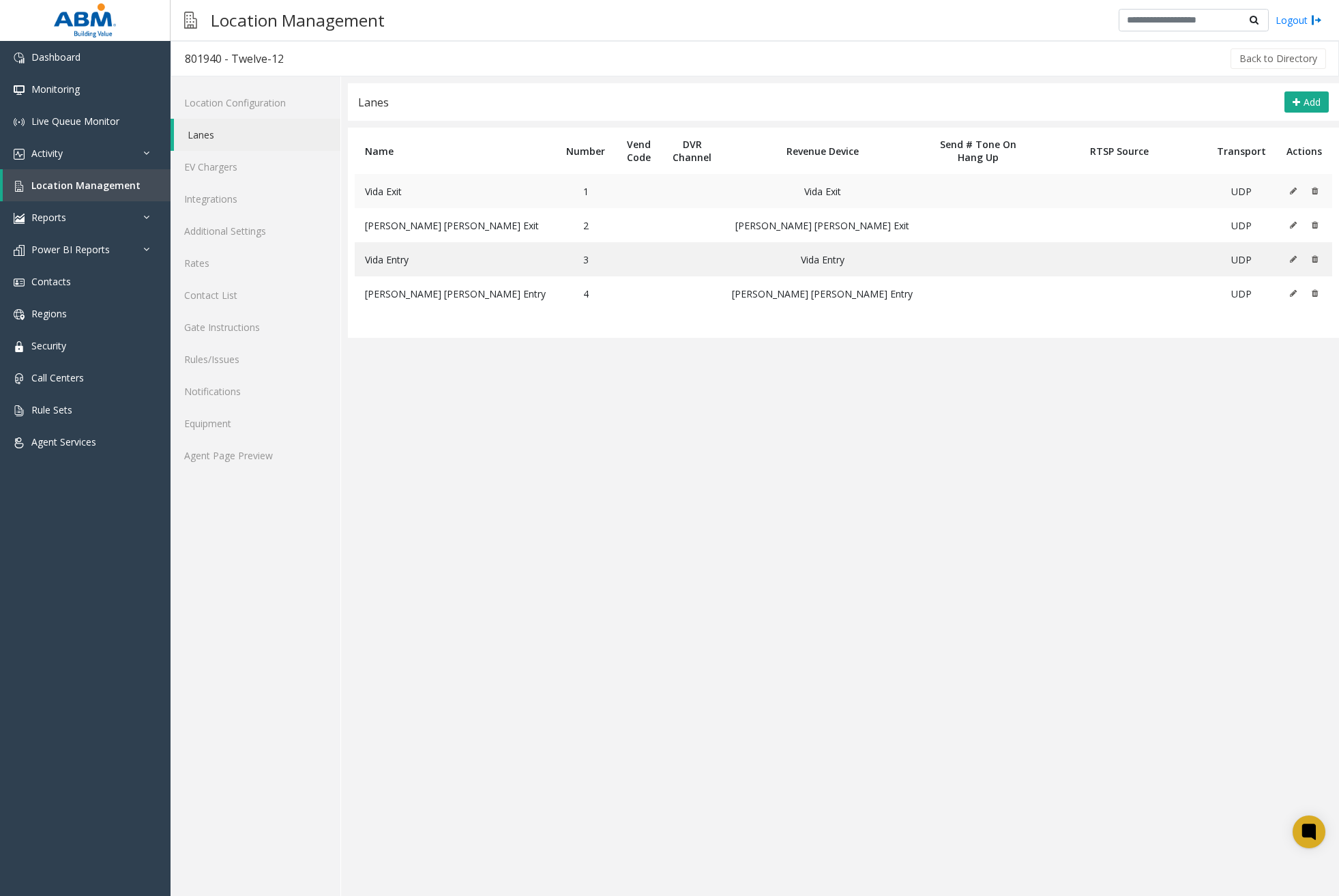
click at [1294, 190] on icon at bounding box center [1294, 191] width 7 height 8
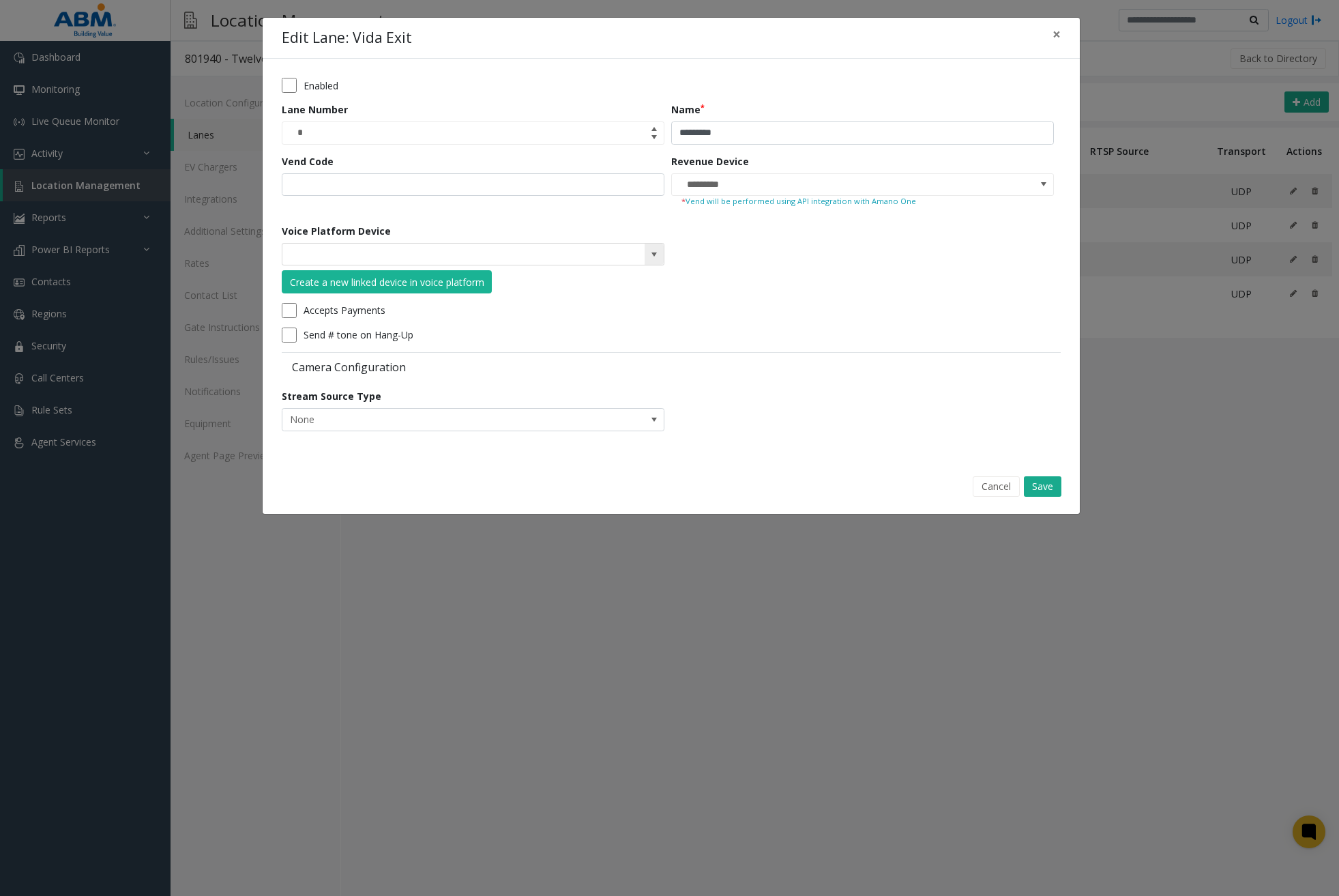
click at [649, 257] on span at bounding box center [654, 254] width 11 height 11
click at [805, 292] on form "Enabled Lane Number * Name ********* Vend Code Revenue Device ********* * Vend …" at bounding box center [671, 258] width 779 height 363
click at [386, 277] on div "Create a new linked device in voice platform" at bounding box center [387, 282] width 194 height 14
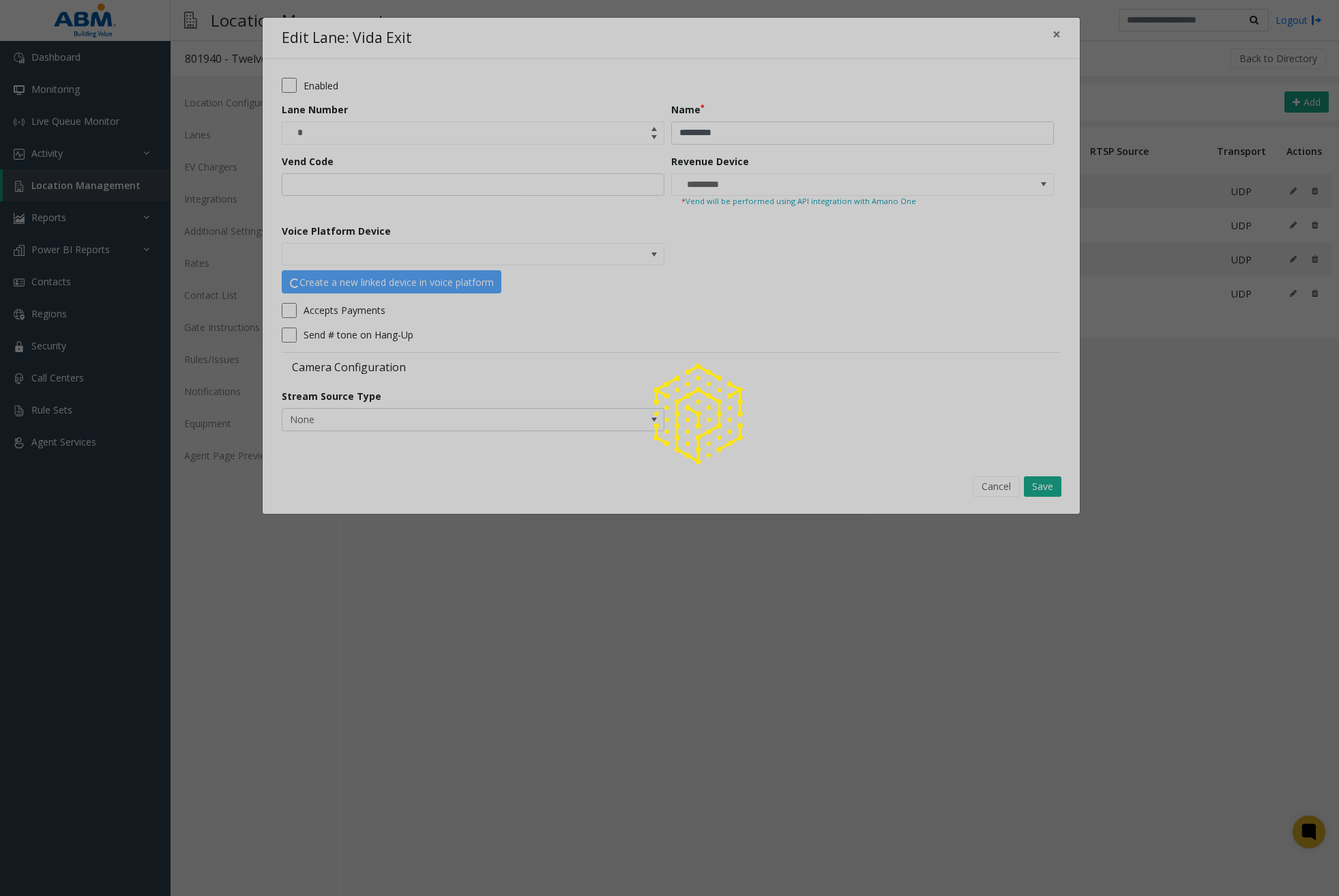
type input "**********"
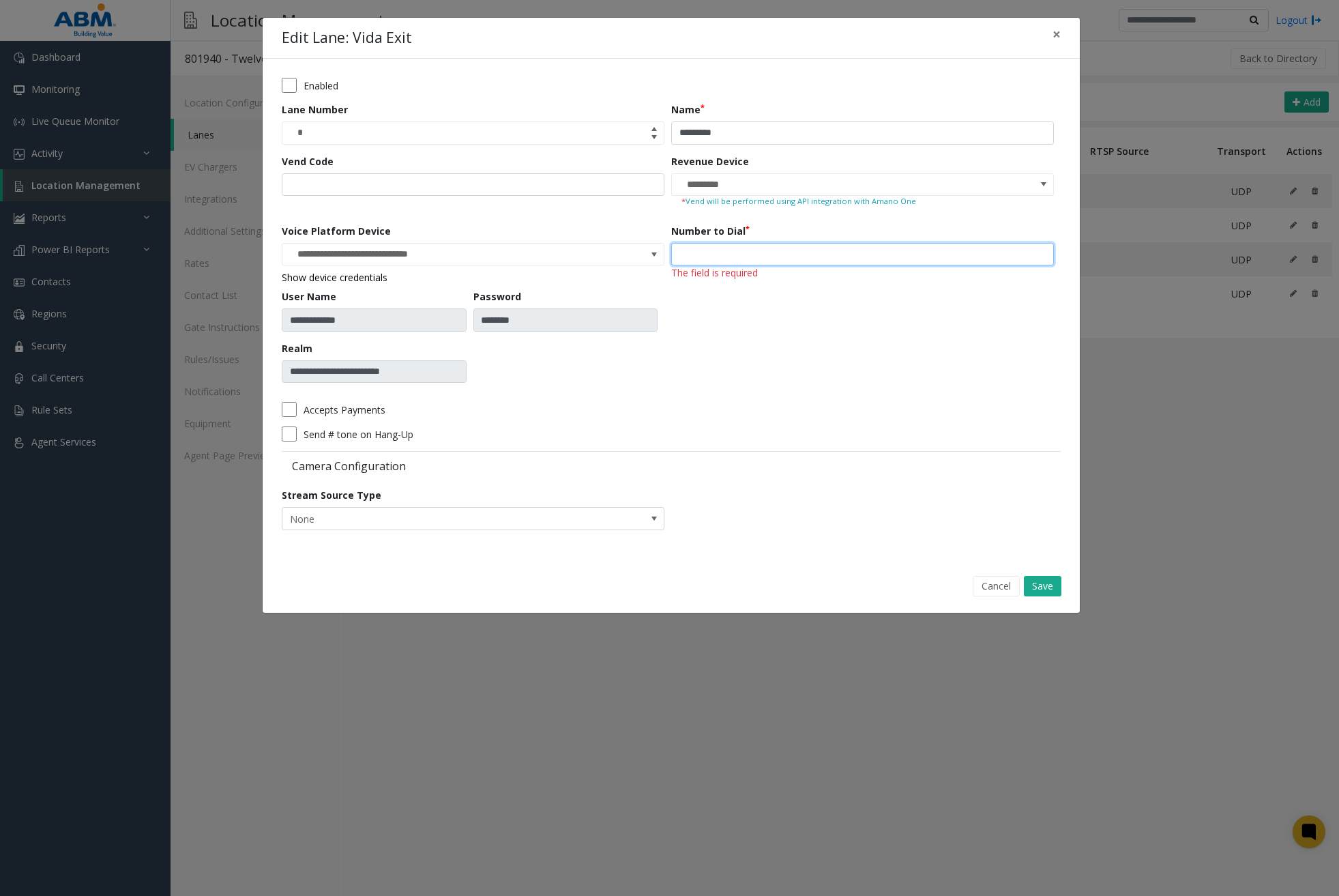
click at [762, 257] on input "number" at bounding box center [862, 254] width 382 height 23
type input "***"
click at [762, 337] on div "Number to Dial ***" at bounding box center [867, 308] width 390 height 169
click at [1038, 585] on button "Save" at bounding box center [1042, 585] width 37 height 21
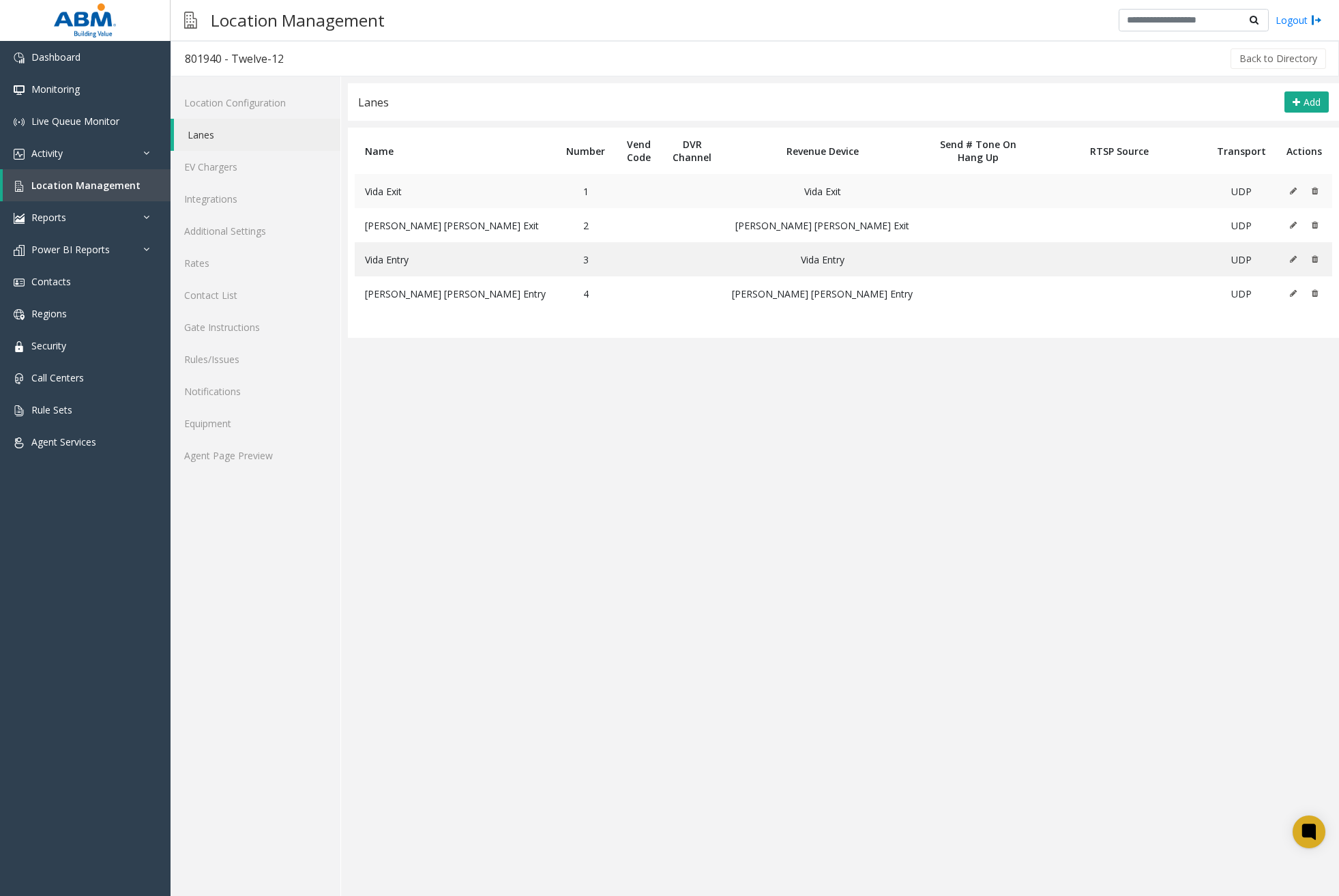
click at [1295, 188] on icon at bounding box center [1294, 191] width 7 height 8
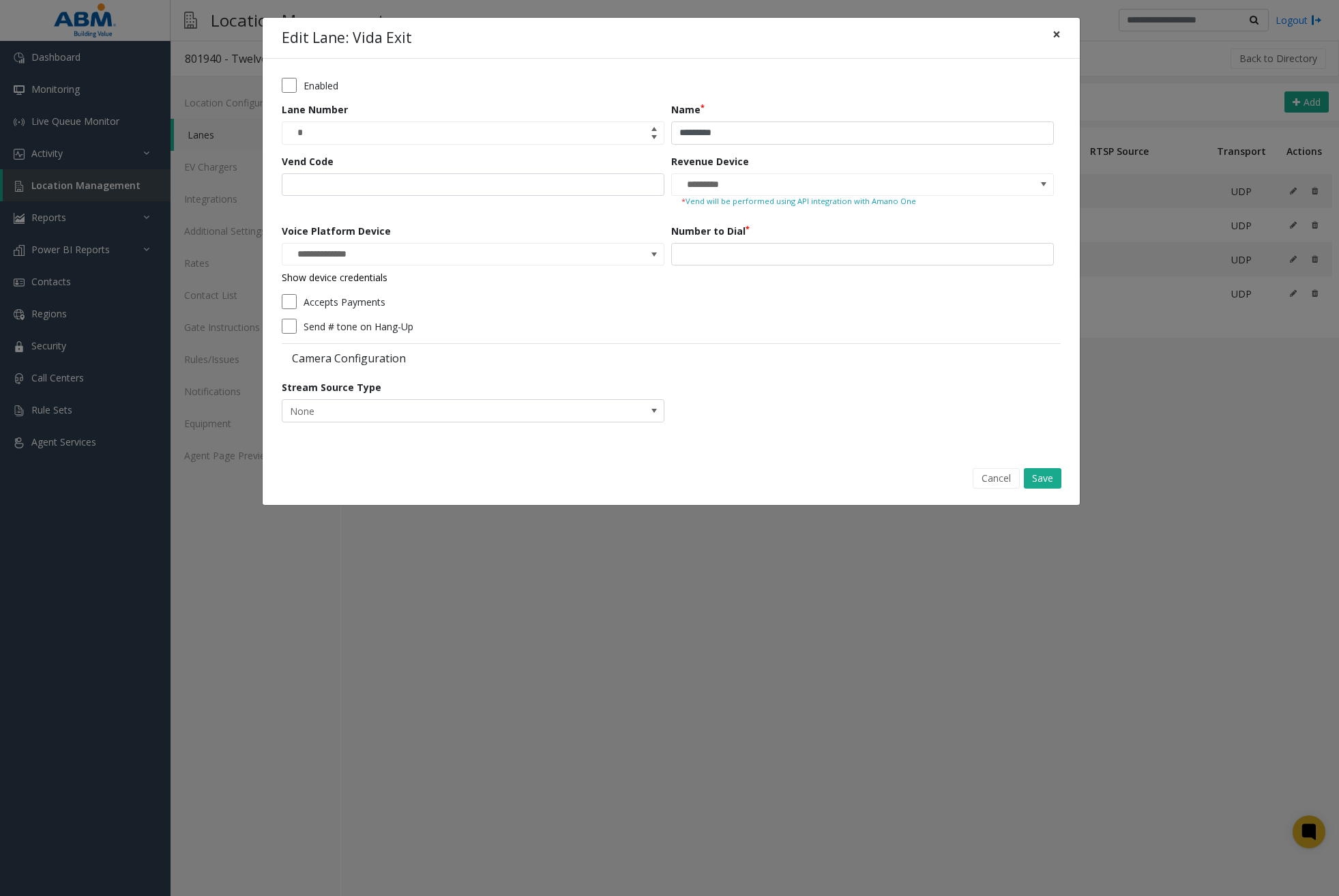
click at [1056, 37] on span "×" at bounding box center [1057, 34] width 8 height 19
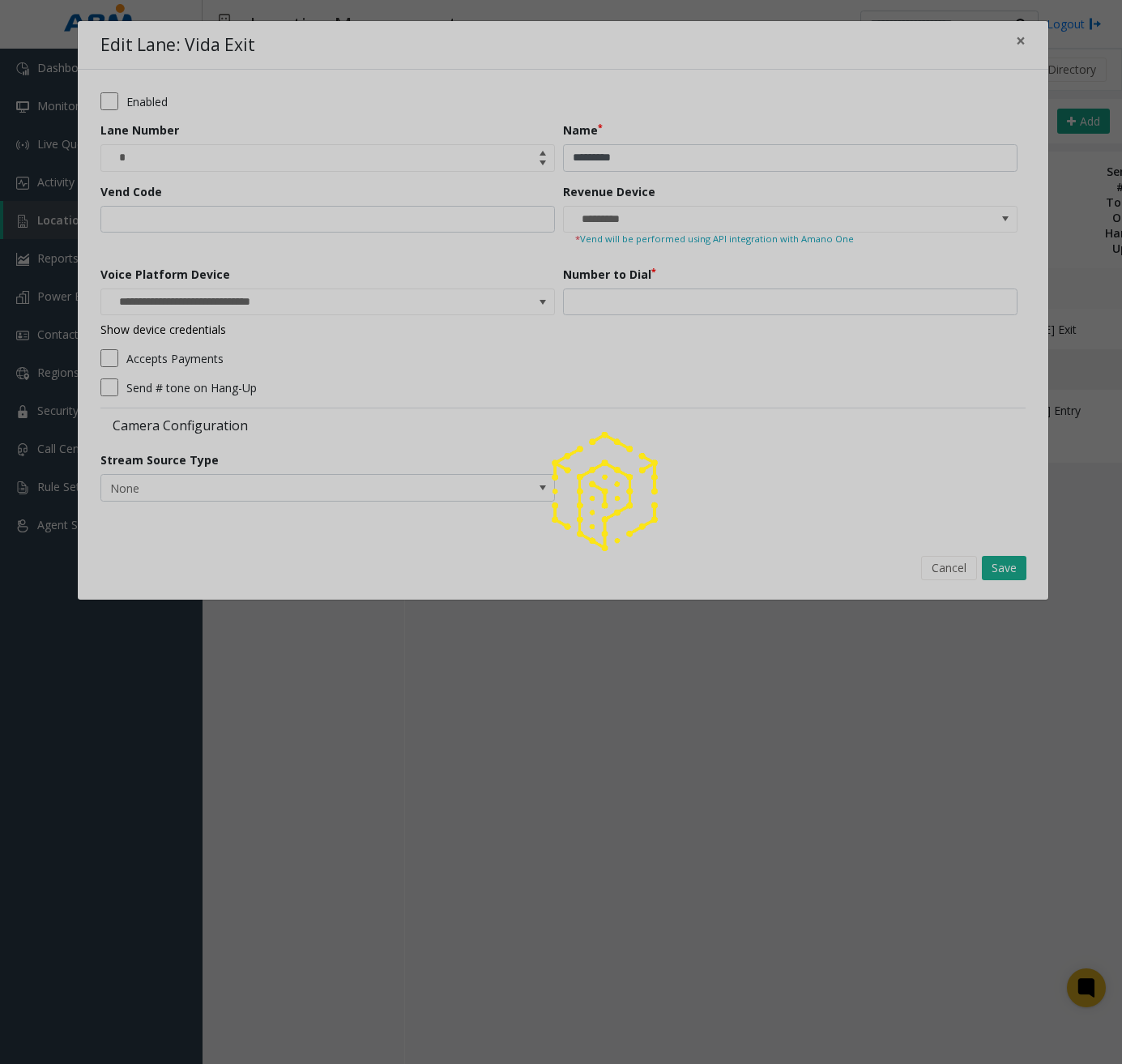
type input "**********"
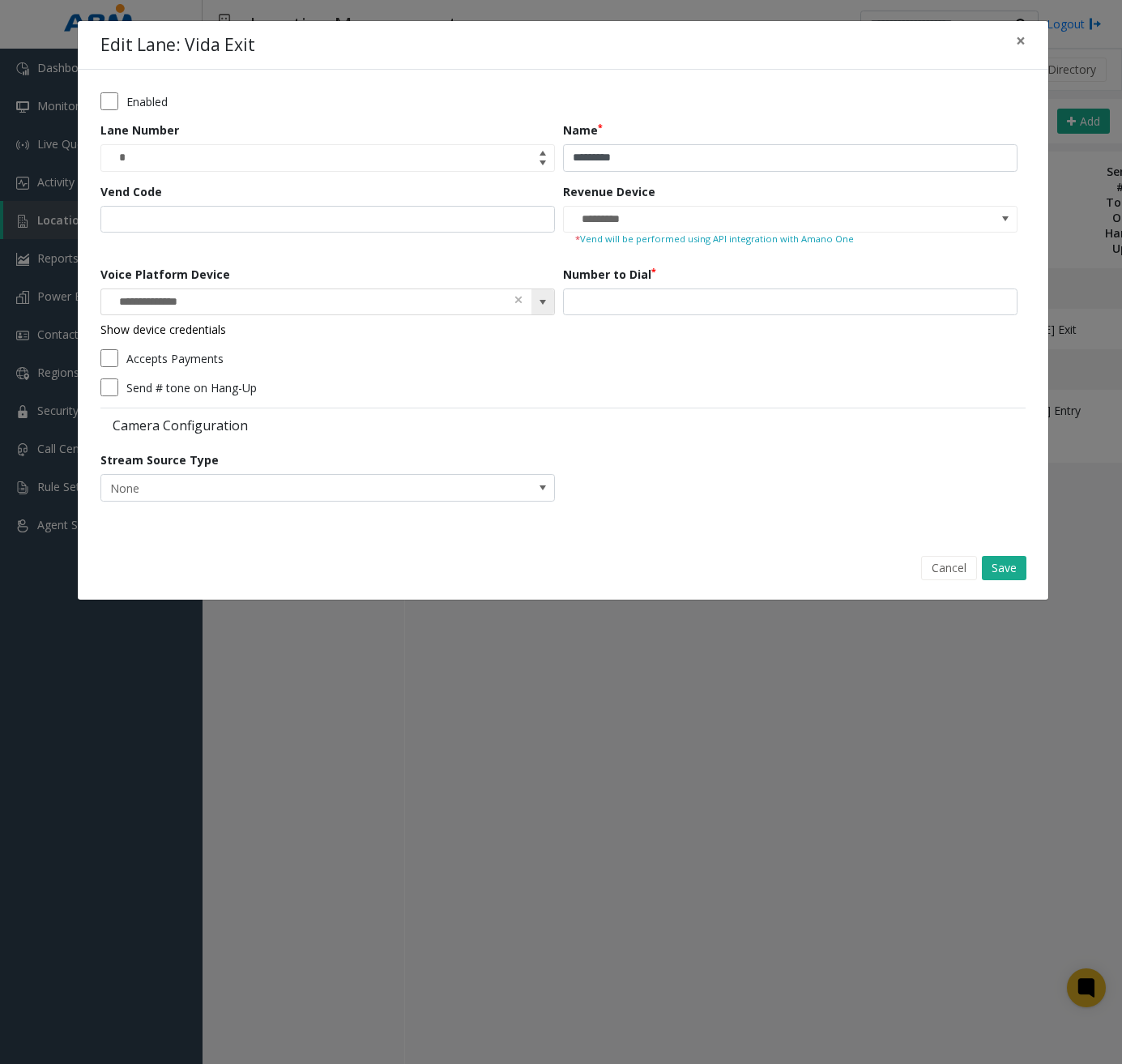
click at [547, 302] on span at bounding box center [542, 301] width 13 height 13
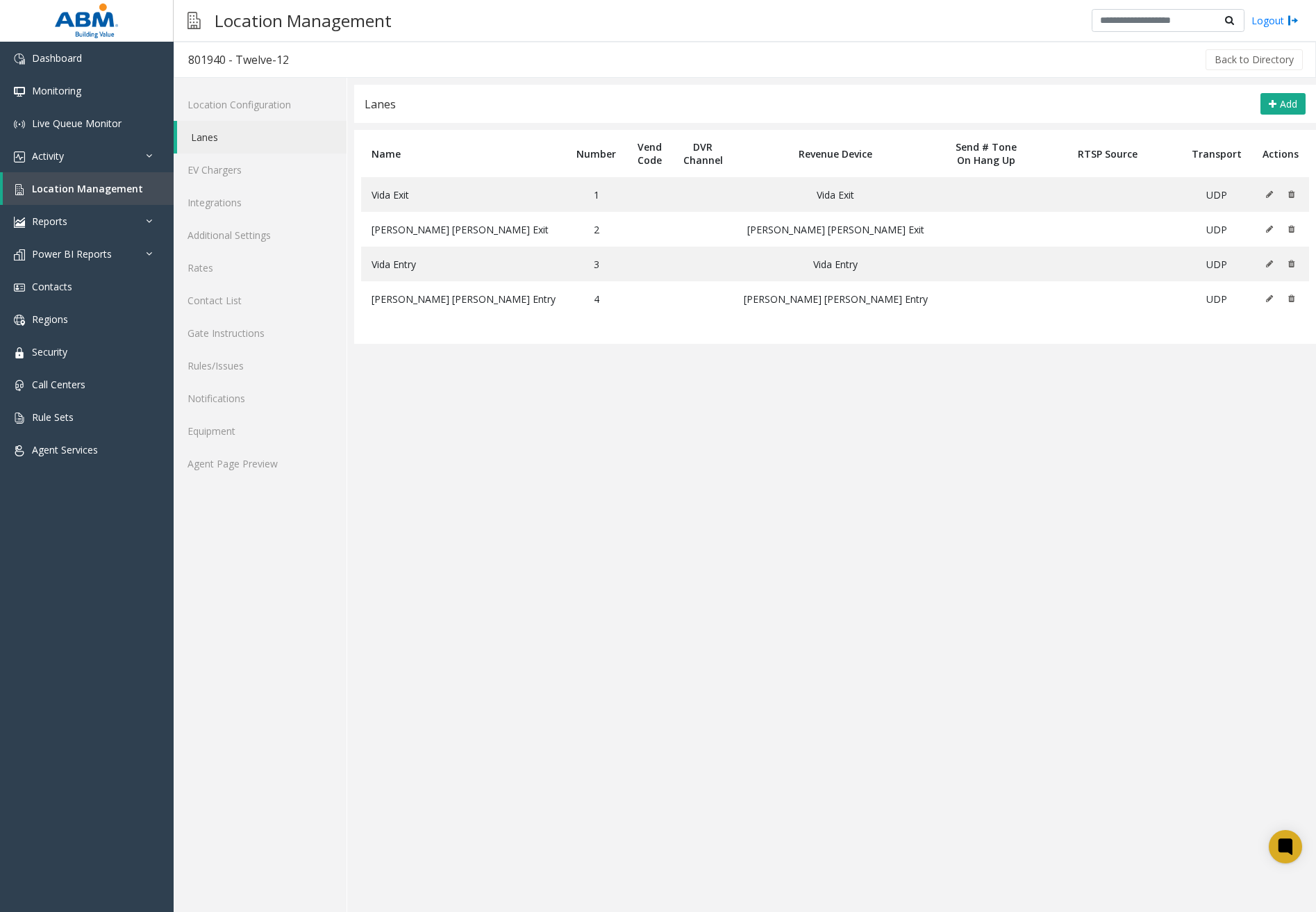
click at [965, 625] on app-lanes "**********" at bounding box center [835, 498] width 962 height 827
